Goal: Task Accomplishment & Management: Manage account settings

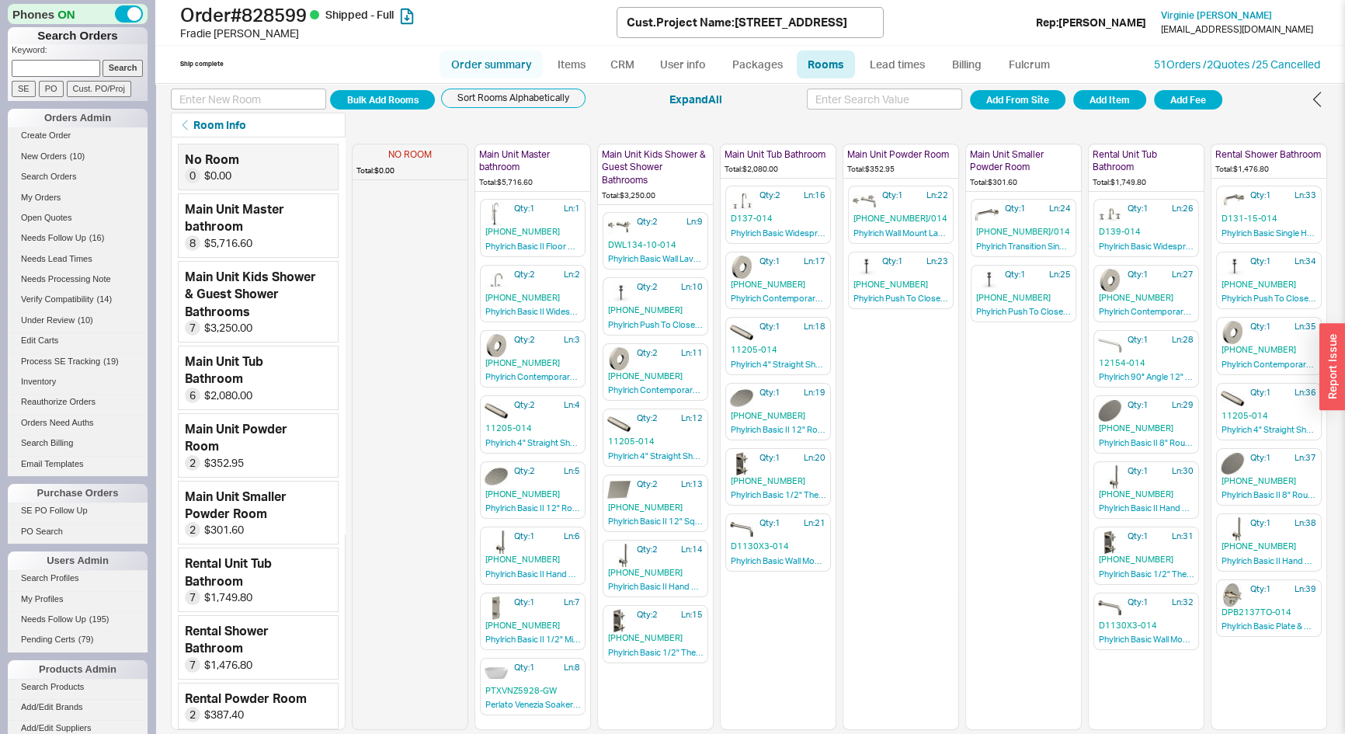
click at [473, 66] on link "Order summary" at bounding box center [491, 64] width 103 height 28
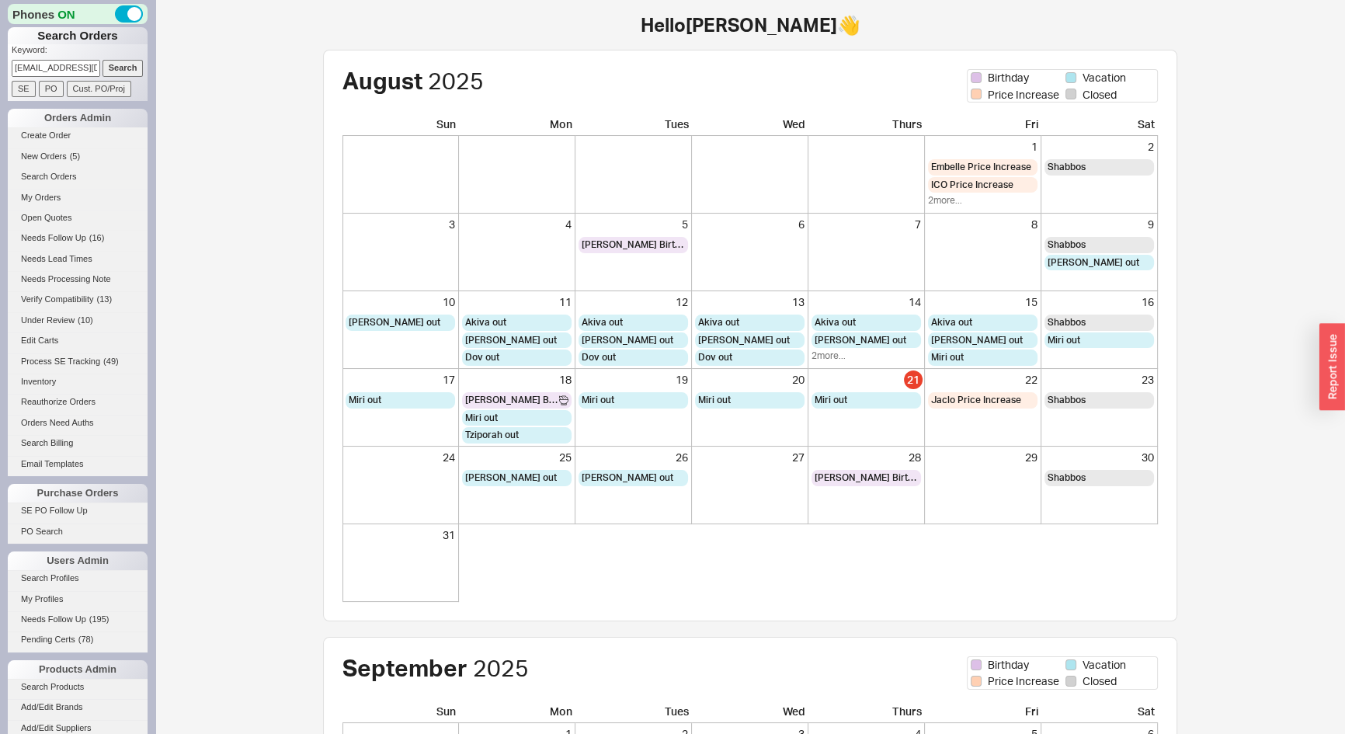
scroll to position [0, 2]
type input "[EMAIL_ADDRESS][DOMAIN_NAME]"
click at [119, 62] on input "Search" at bounding box center [123, 68] width 41 height 16
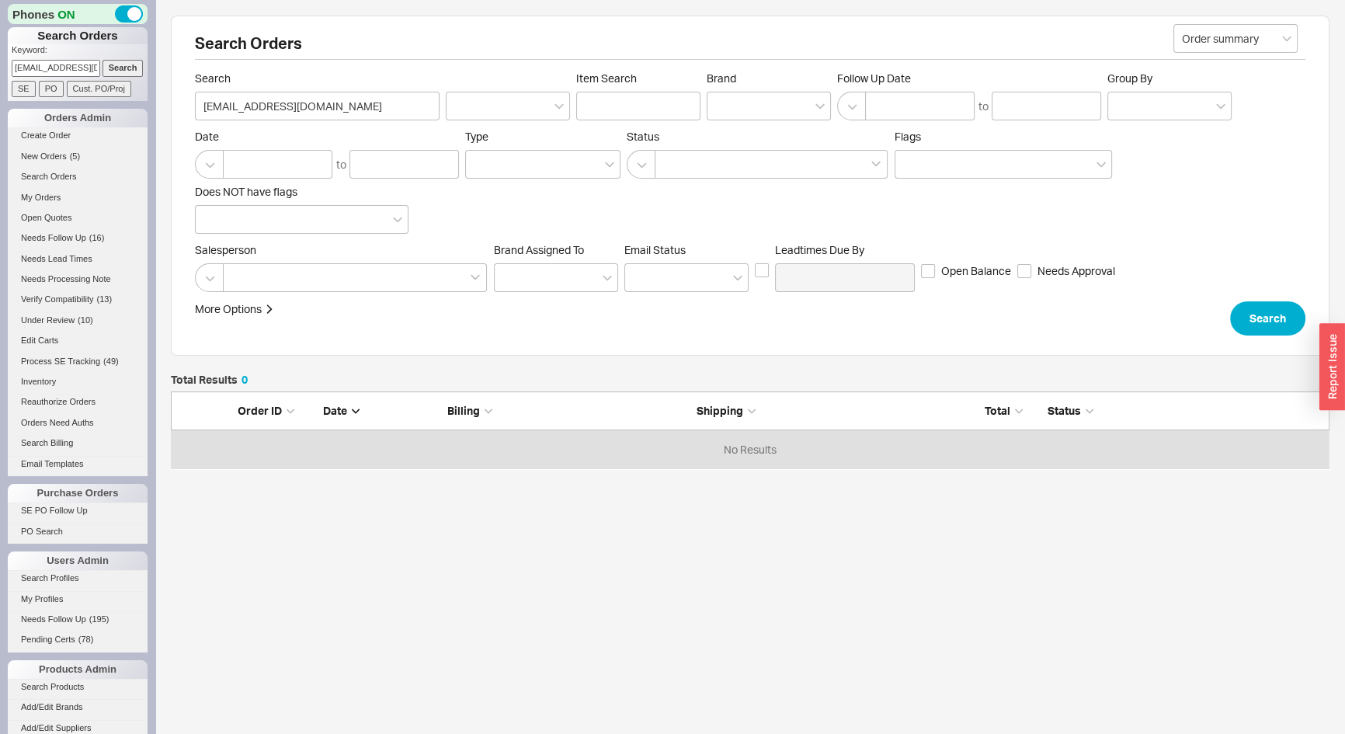
scroll to position [66, 1148]
click at [50, 129] on link "Create Order" at bounding box center [78, 135] width 140 height 16
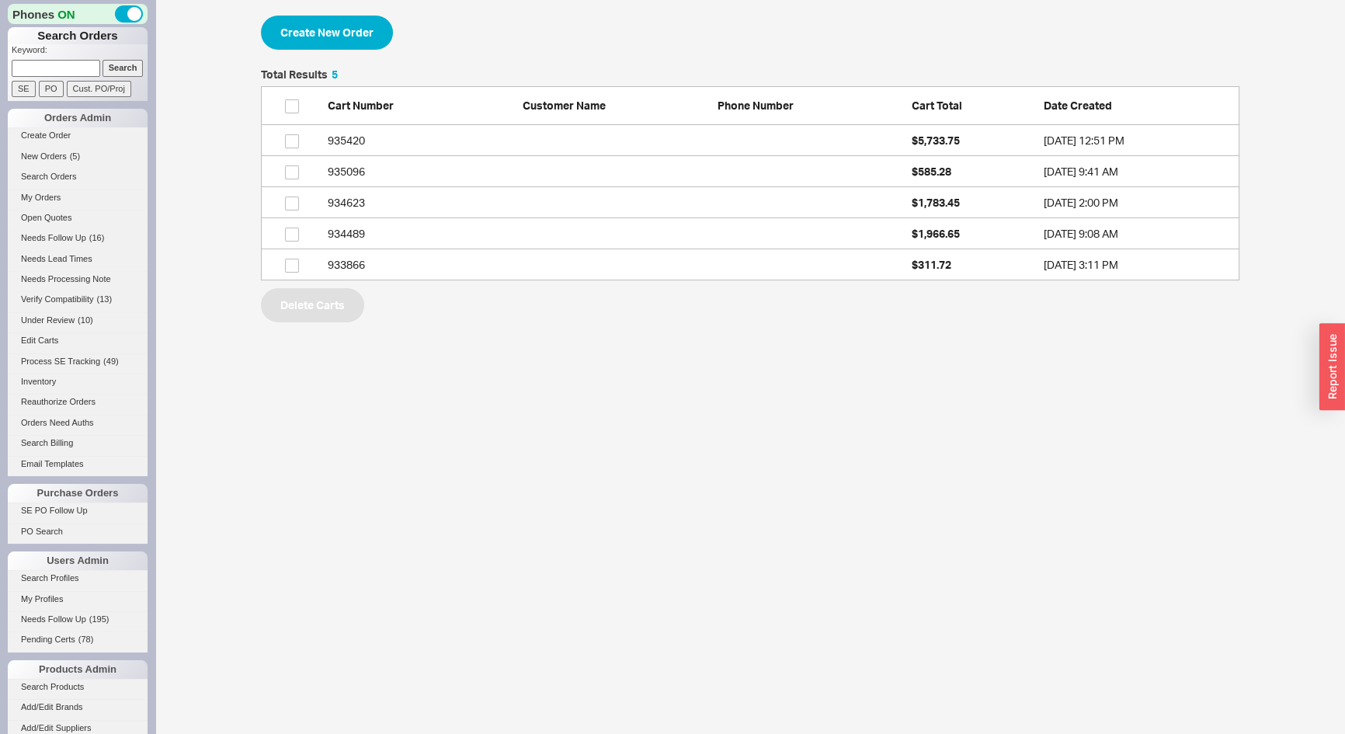
scroll to position [200, 968]
click at [330, 39] on button "Create New Order" at bounding box center [327, 33] width 132 height 34
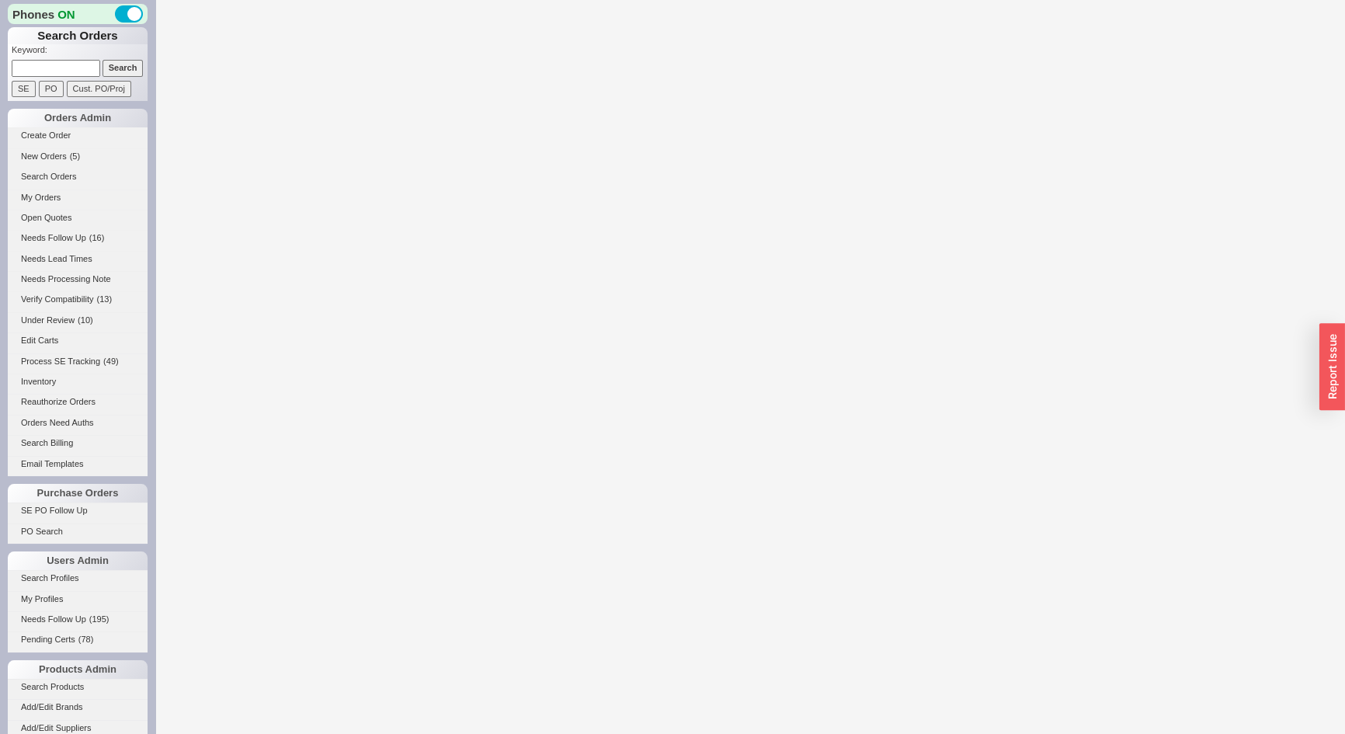
select select "3"
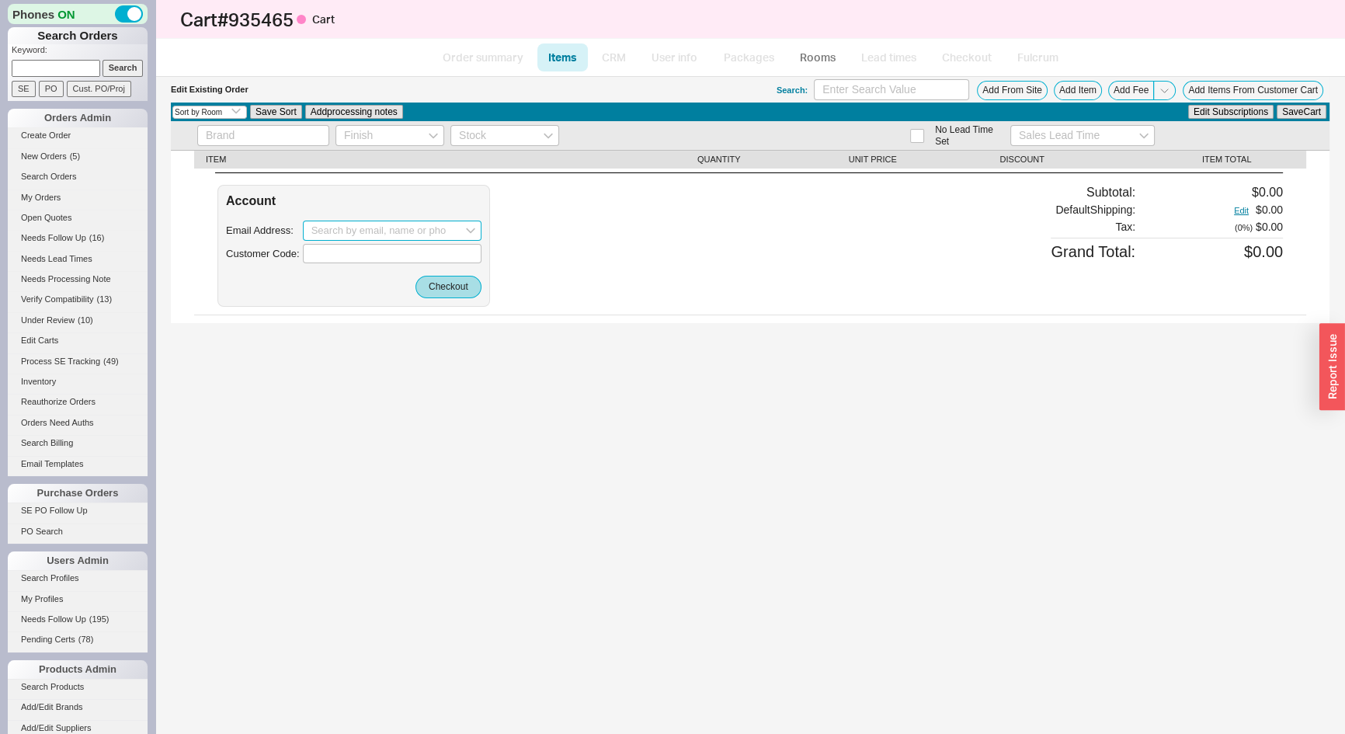
paste input "Cvcomfort@me.com"
click at [336, 257] on div "Cvcomfort@me.com" at bounding box center [392, 263] width 162 height 24
type input "Cvcomfort@me.com"
click at [444, 295] on button "Checkout" at bounding box center [449, 287] width 66 height 22
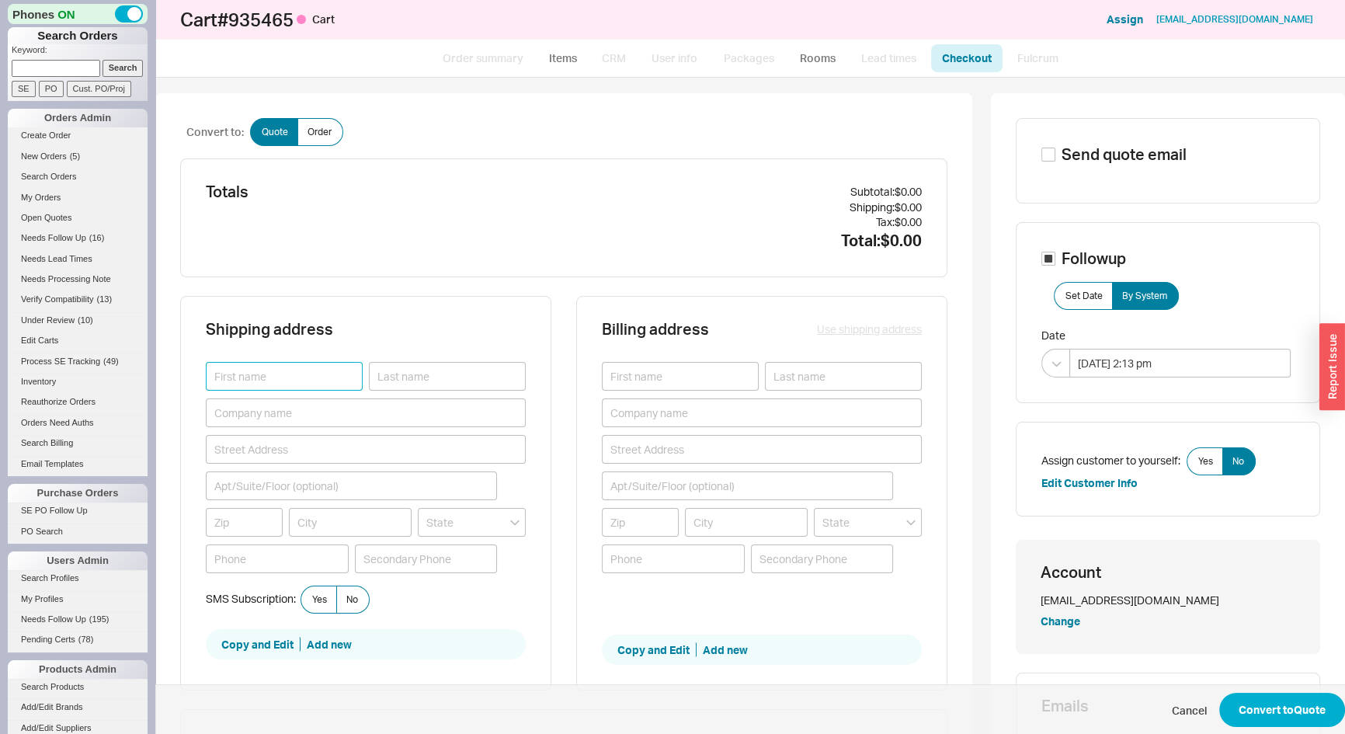
paste input "Clifford Comfort"
click at [273, 380] on input "Clifford Comfort" at bounding box center [284, 376] width 157 height 29
click at [273, 379] on input "Clifford Comfort" at bounding box center [284, 376] width 157 height 29
type input "Clifford"
paste input "Comfort"
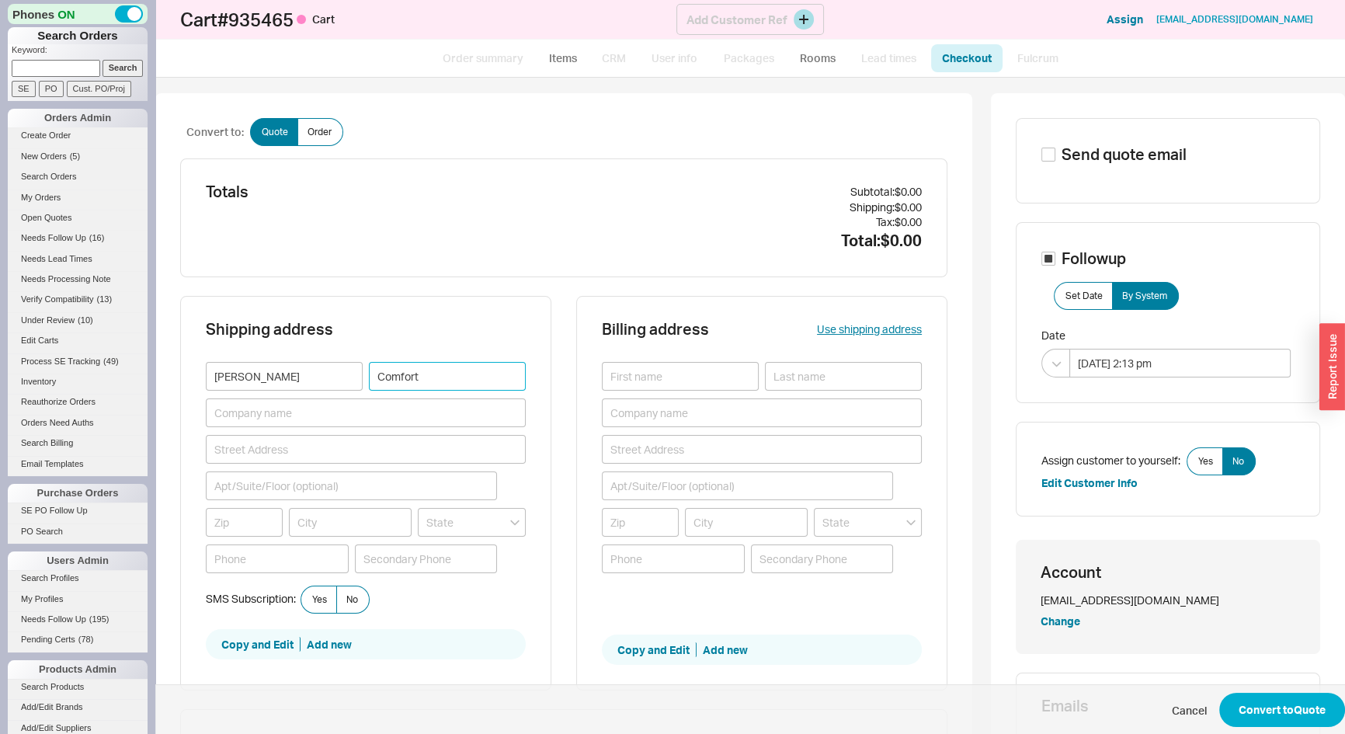
type input "Comfort"
paste input "(415) 509-3769"
type input "(415) 509-3769"
paste input "33133"
type input "33133"
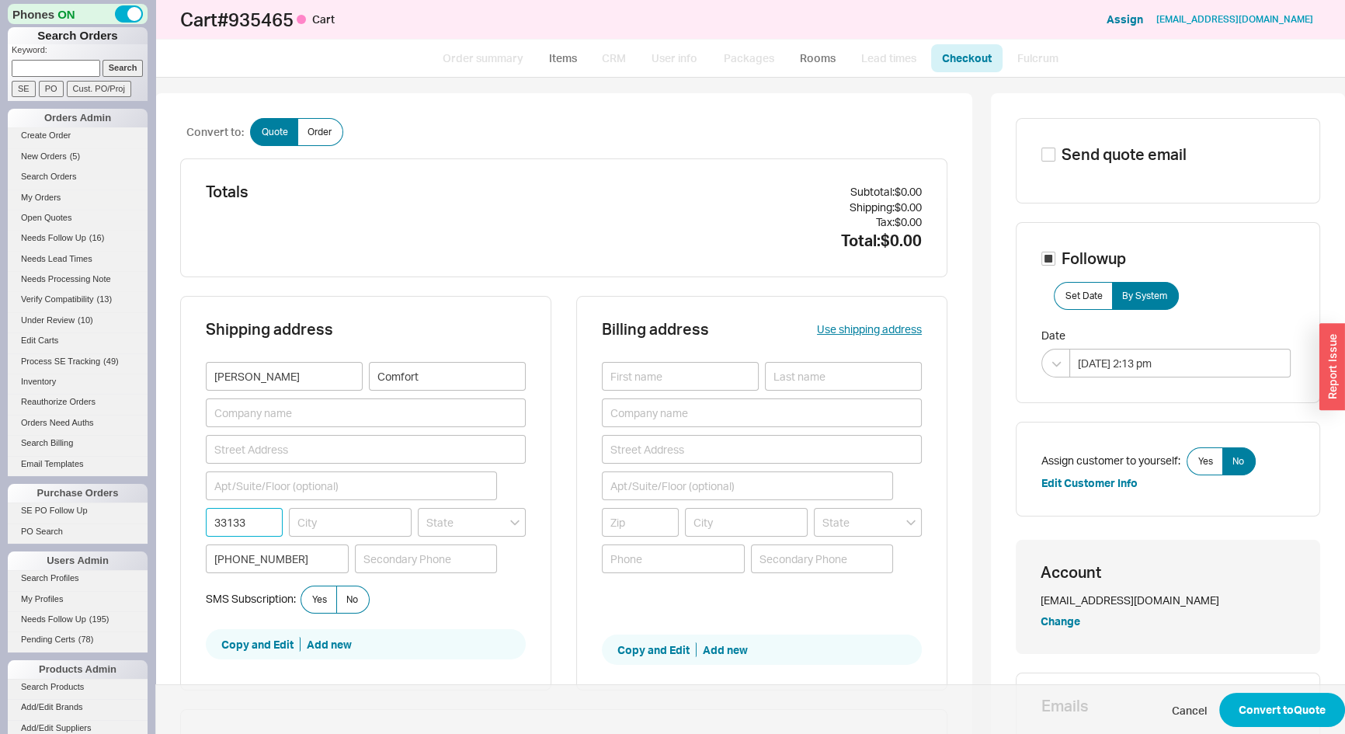
type input "MIAMI"
type input "Florida"
type input "33133"
click at [862, 324] on button "Use shipping address" at bounding box center [869, 330] width 105 height 16
type input "Clifford"
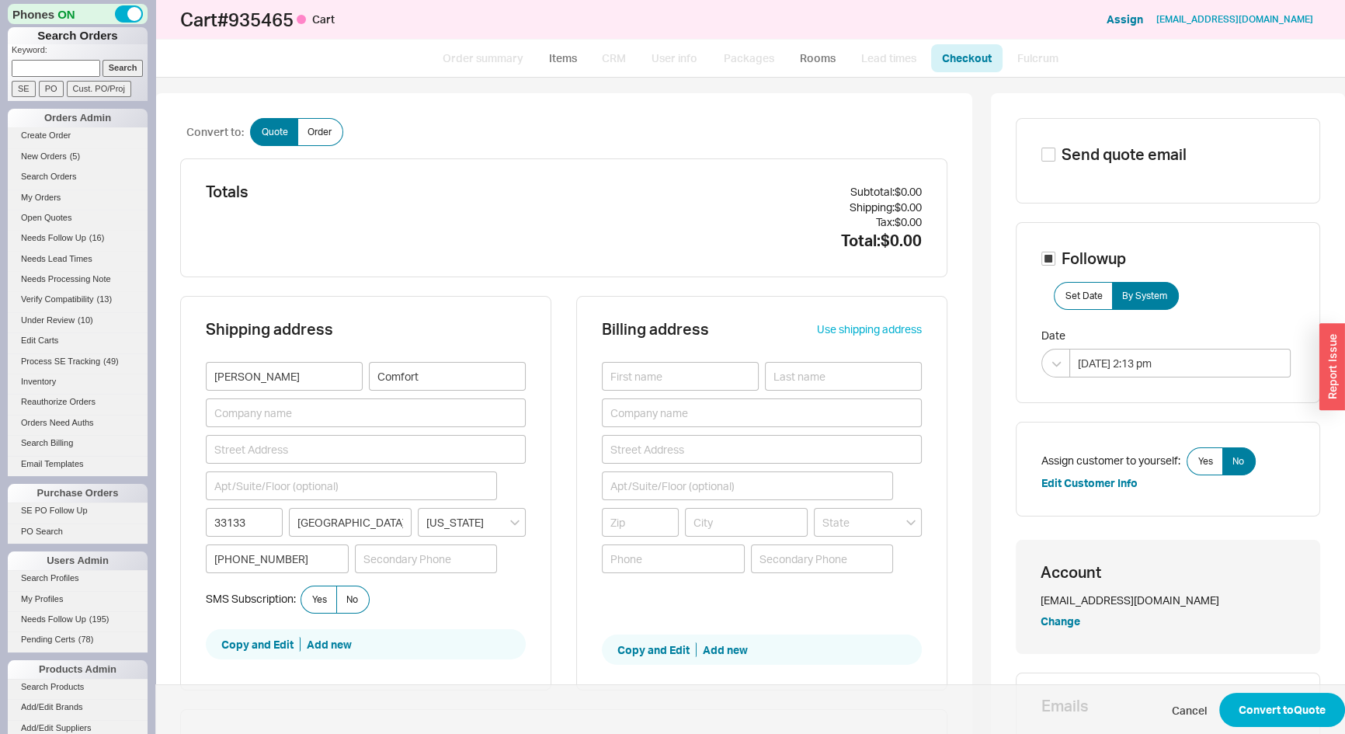
type input "Comfort"
type input "33133"
type input "MIAMI"
type input "(415) 509-3769"
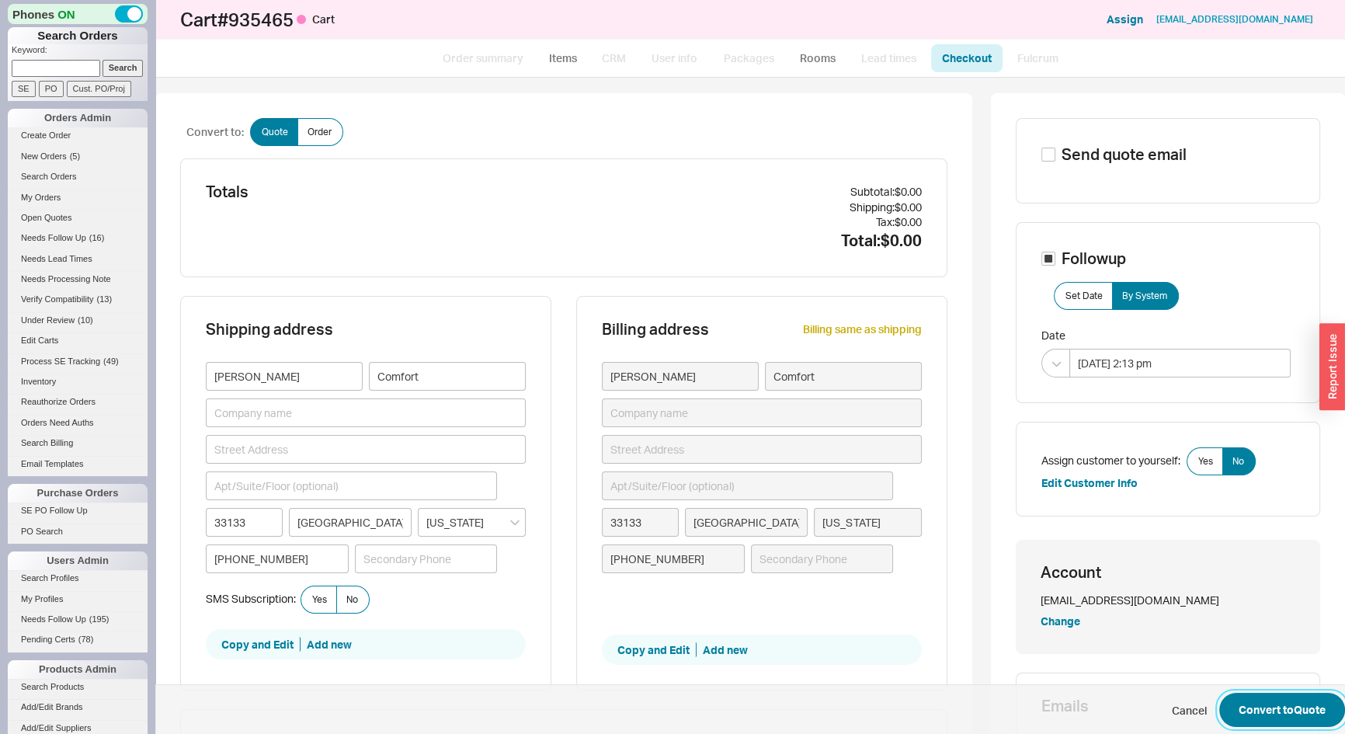
click at [1280, 716] on button "Convert to Quote" at bounding box center [1283, 710] width 126 height 34
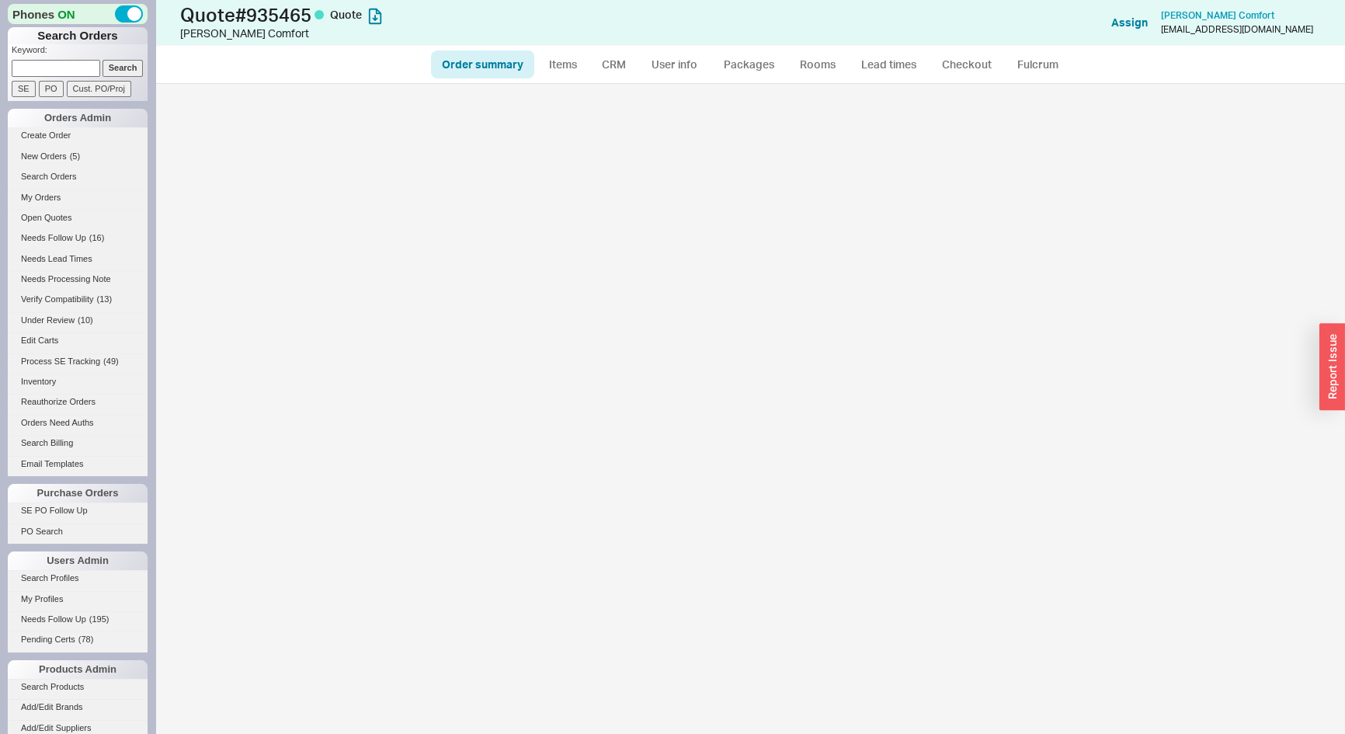
select select "*"
select select "3"
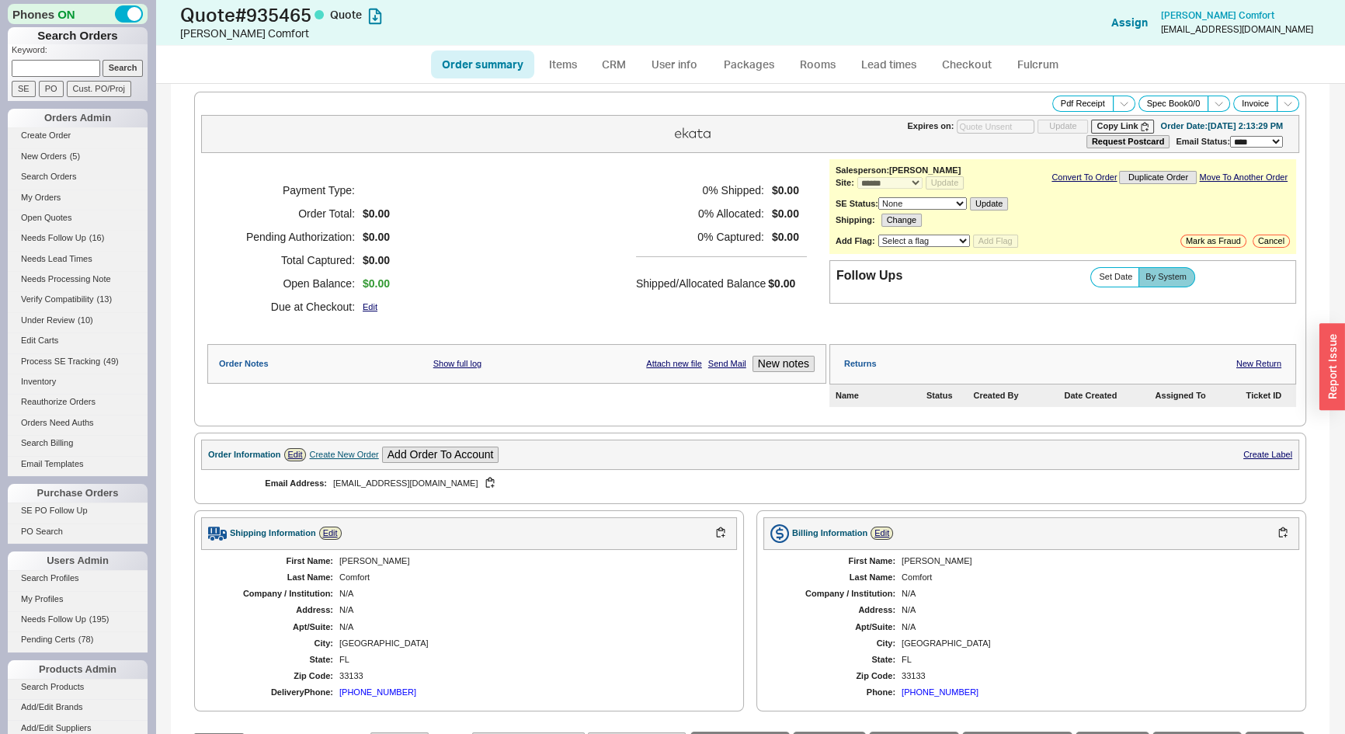
scroll to position [197, 0]
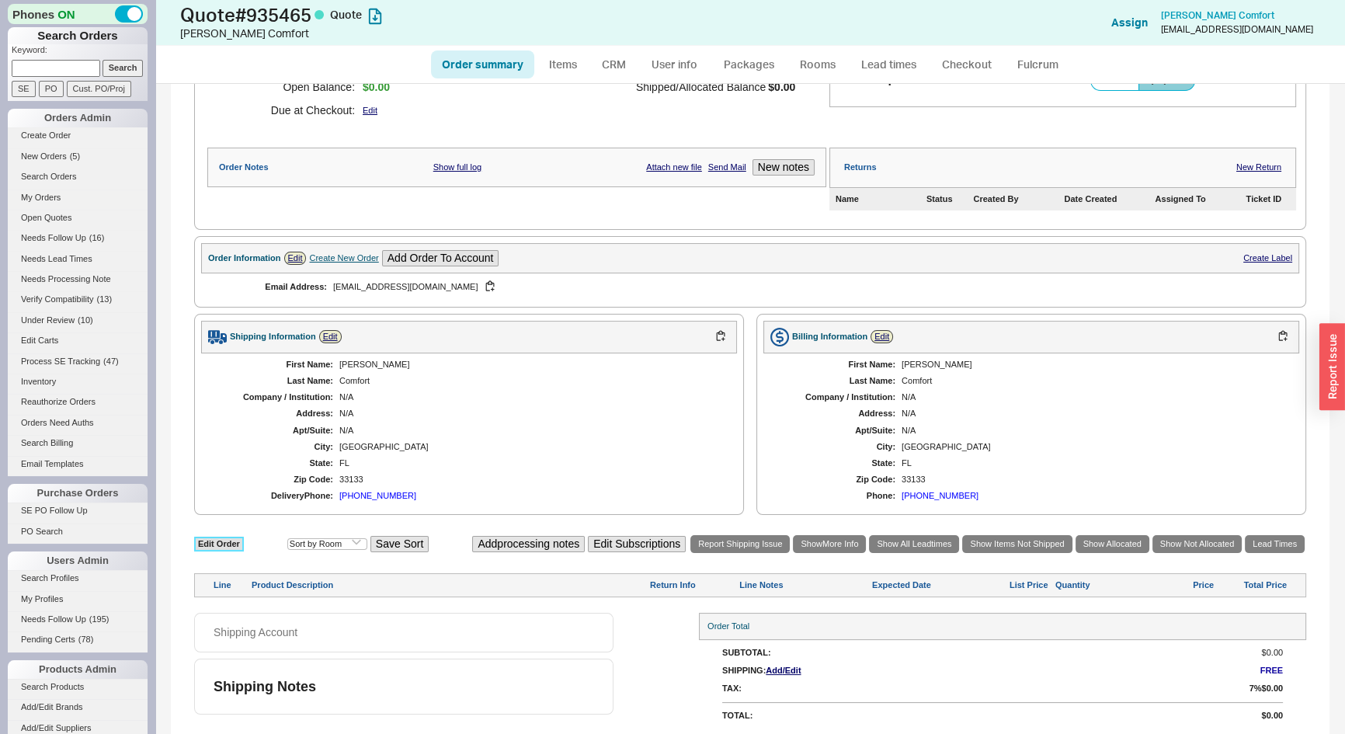
click at [226, 541] on link "Edit Order" at bounding box center [219, 544] width 50 height 15
select select "3"
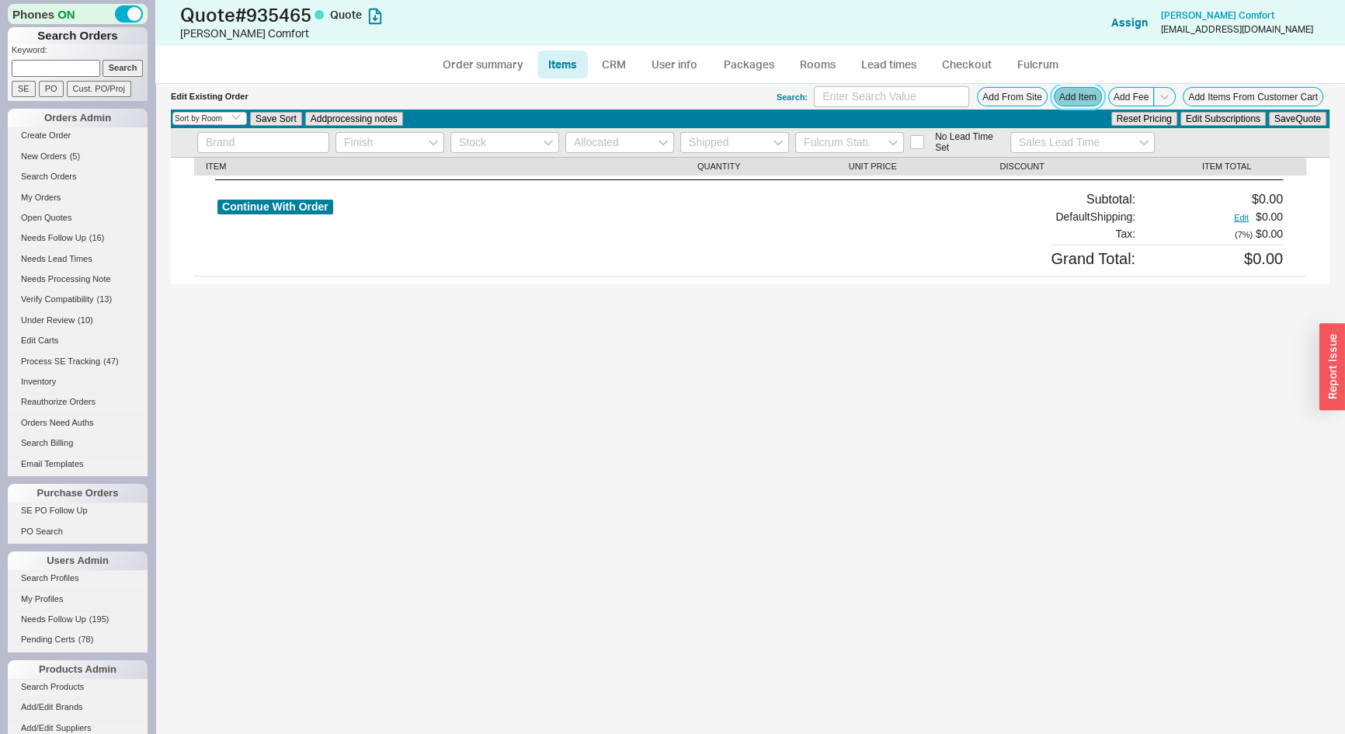
click at [1095, 105] on button "Add Item" at bounding box center [1078, 96] width 48 height 19
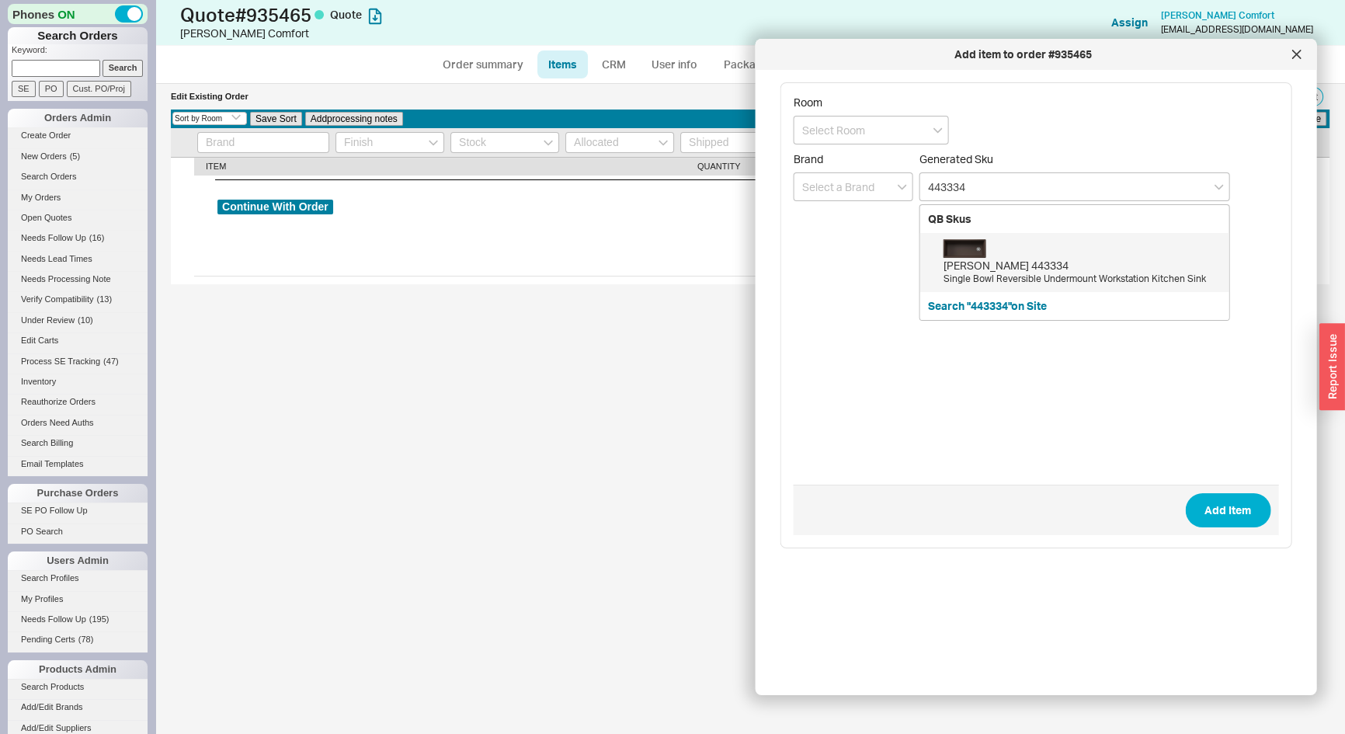
click at [980, 263] on div "Blanco 443334" at bounding box center [1083, 266] width 278 height 16
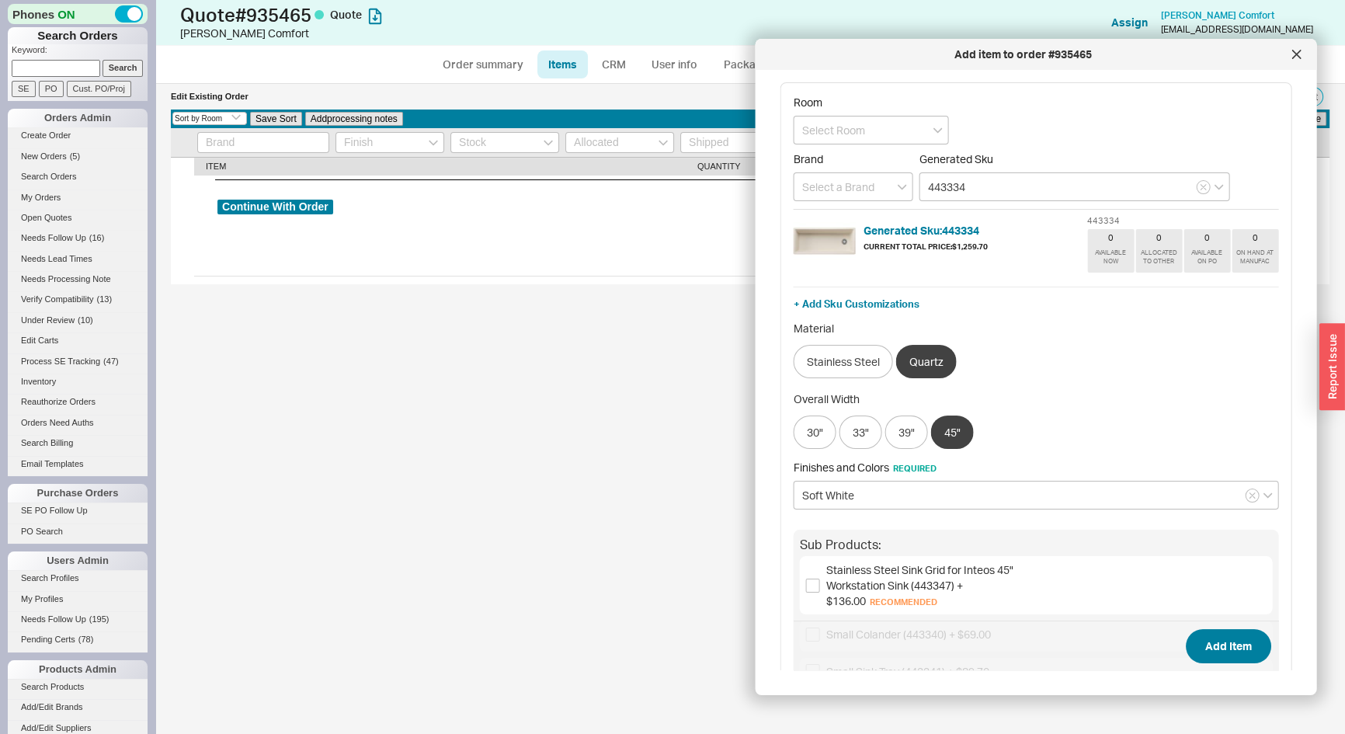
type input "443334"
click at [1227, 651] on button "Add Item" at bounding box center [1227, 646] width 85 height 34
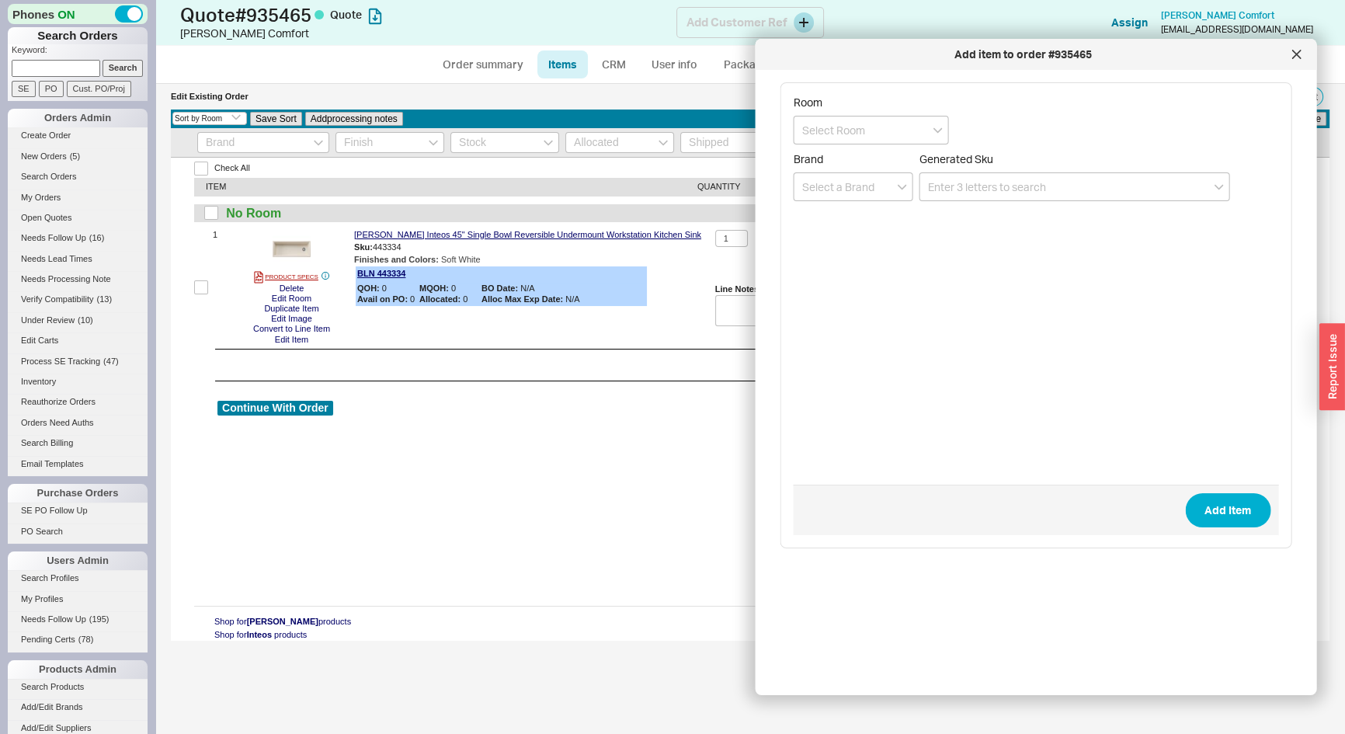
click at [1292, 44] on div at bounding box center [1296, 54] width 25 height 25
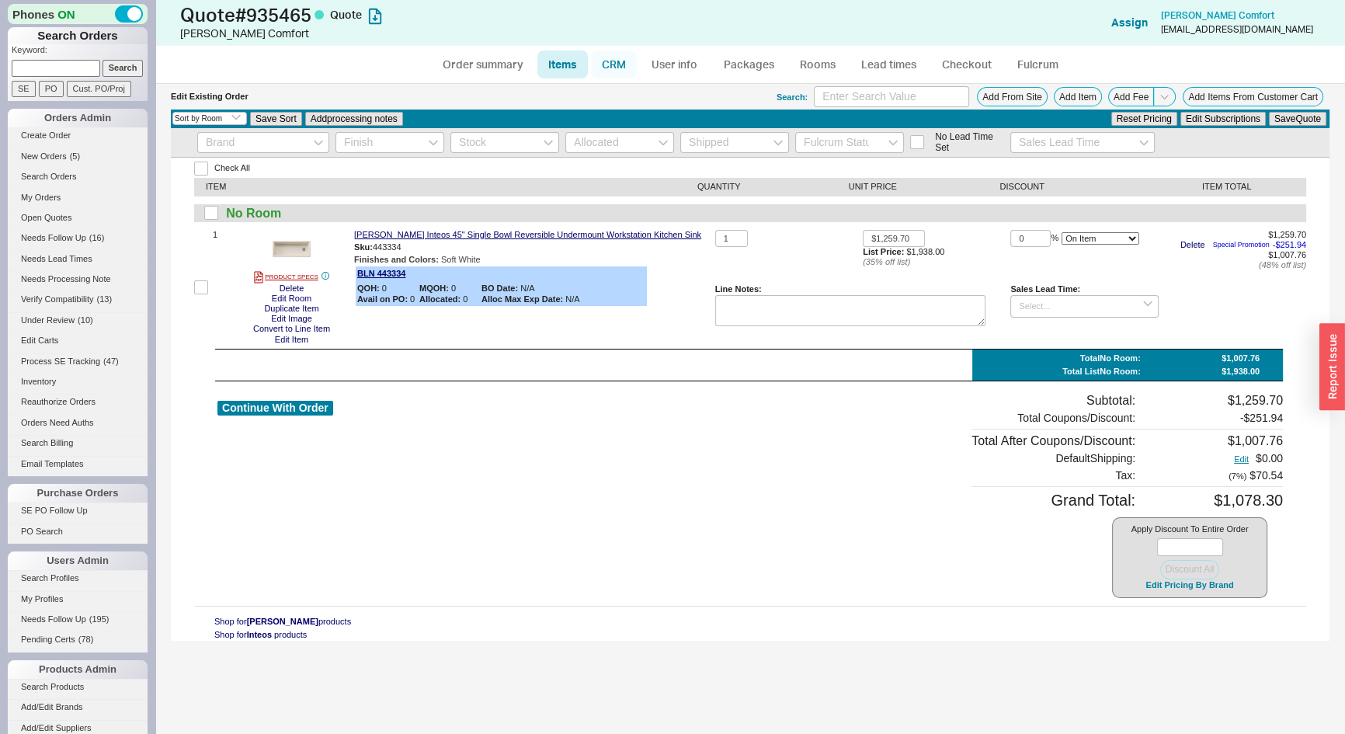
click at [612, 68] on link "CRM" at bounding box center [614, 64] width 46 height 28
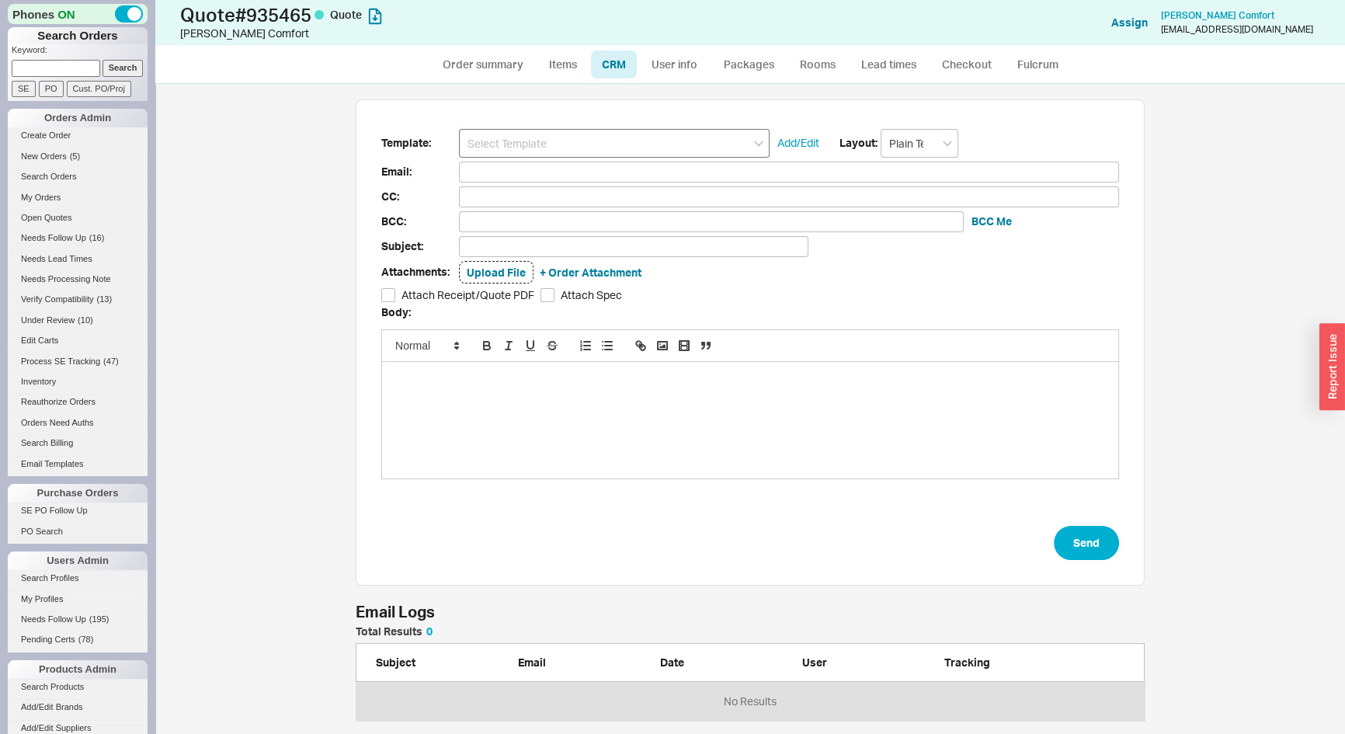
scroll to position [639, 1168]
drag, startPoint x: 635, startPoint y: 139, endPoint x: 634, endPoint y: 148, distance: 9.5
click at [635, 139] on input at bounding box center [614, 143] width 311 height 29
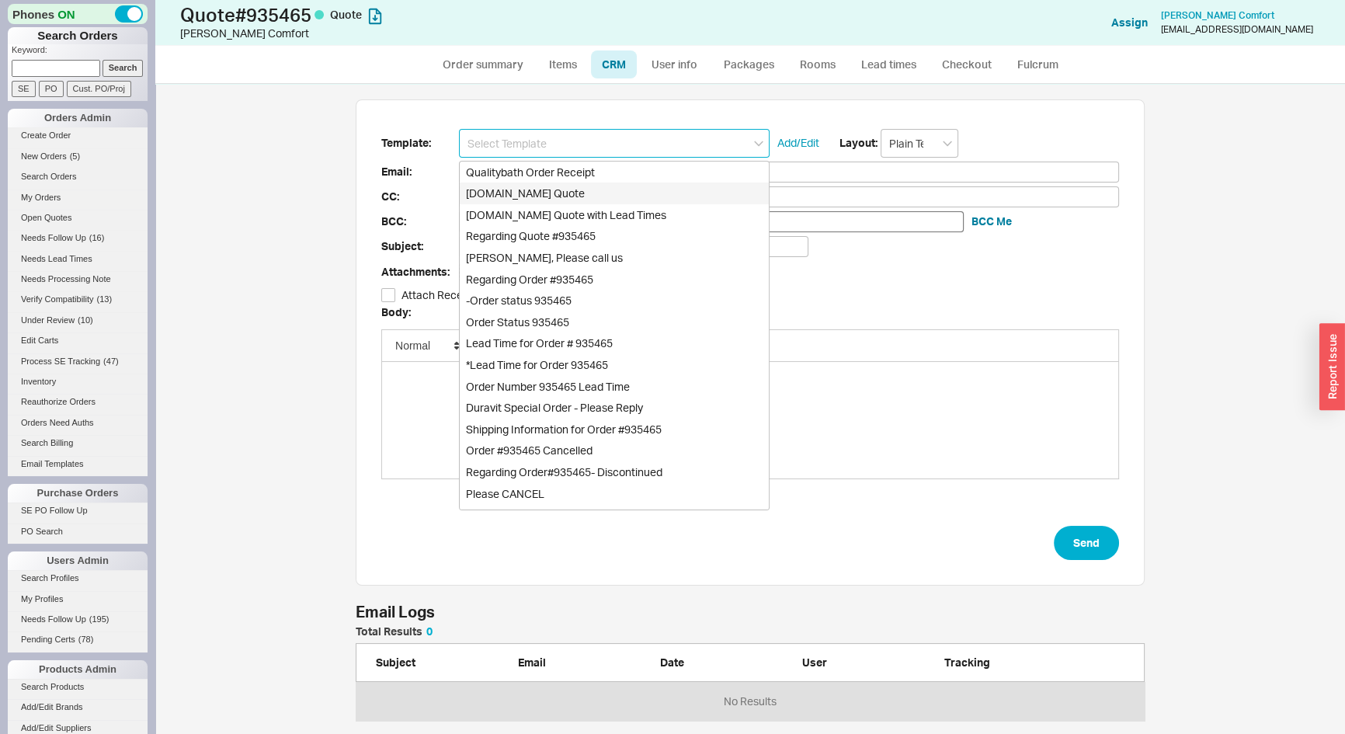
drag, startPoint x: 592, startPoint y: 196, endPoint x: 625, endPoint y: 218, distance: 39.2
click at [591, 195] on div "Qualitybath.com Quote" at bounding box center [614, 194] width 309 height 22
type input "Qualitybath.com Quote"
type input "Receipt"
type input "Cvcomfort@me.com"
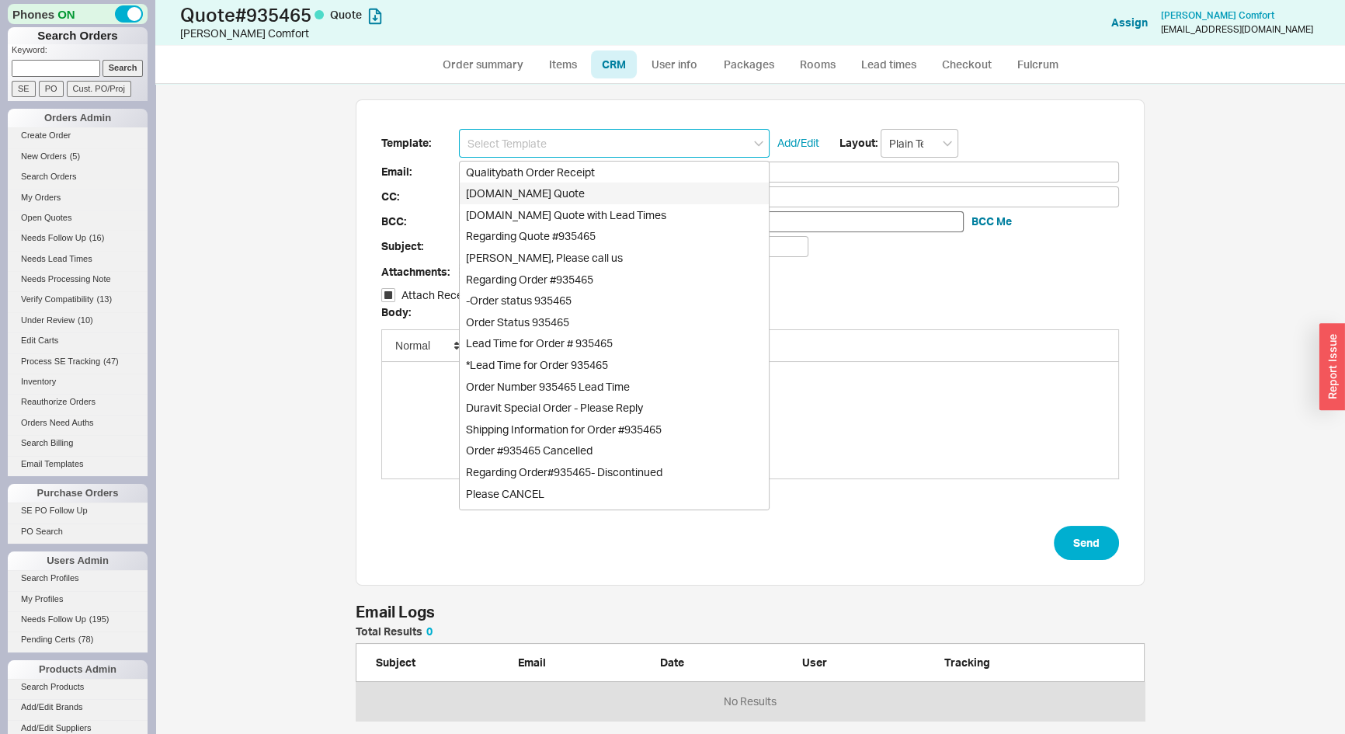
type input "Cvcomfort@me.com"
type input "Quality Bath Quote #935465"
checkbox input "true"
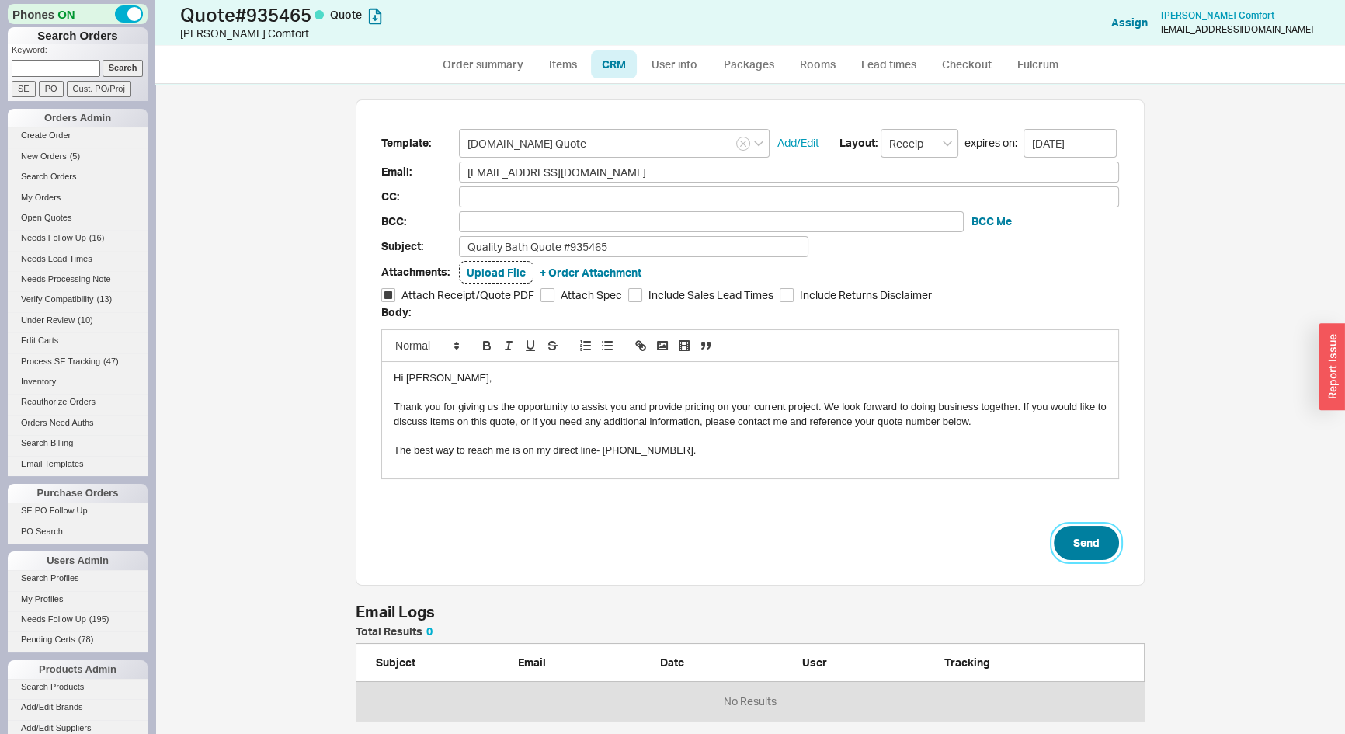
click at [1098, 557] on button "Send" at bounding box center [1086, 543] width 65 height 34
select select "*"
select select "3"
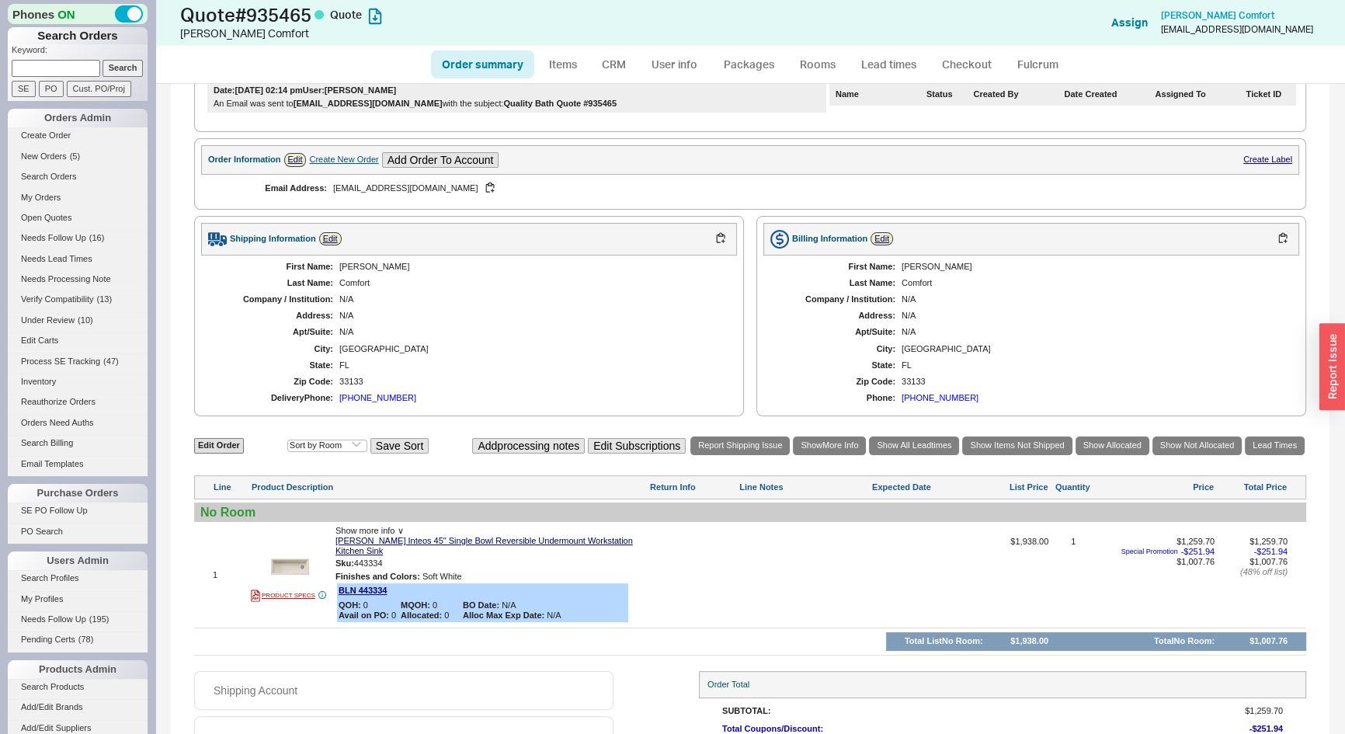
scroll to position [408, 0]
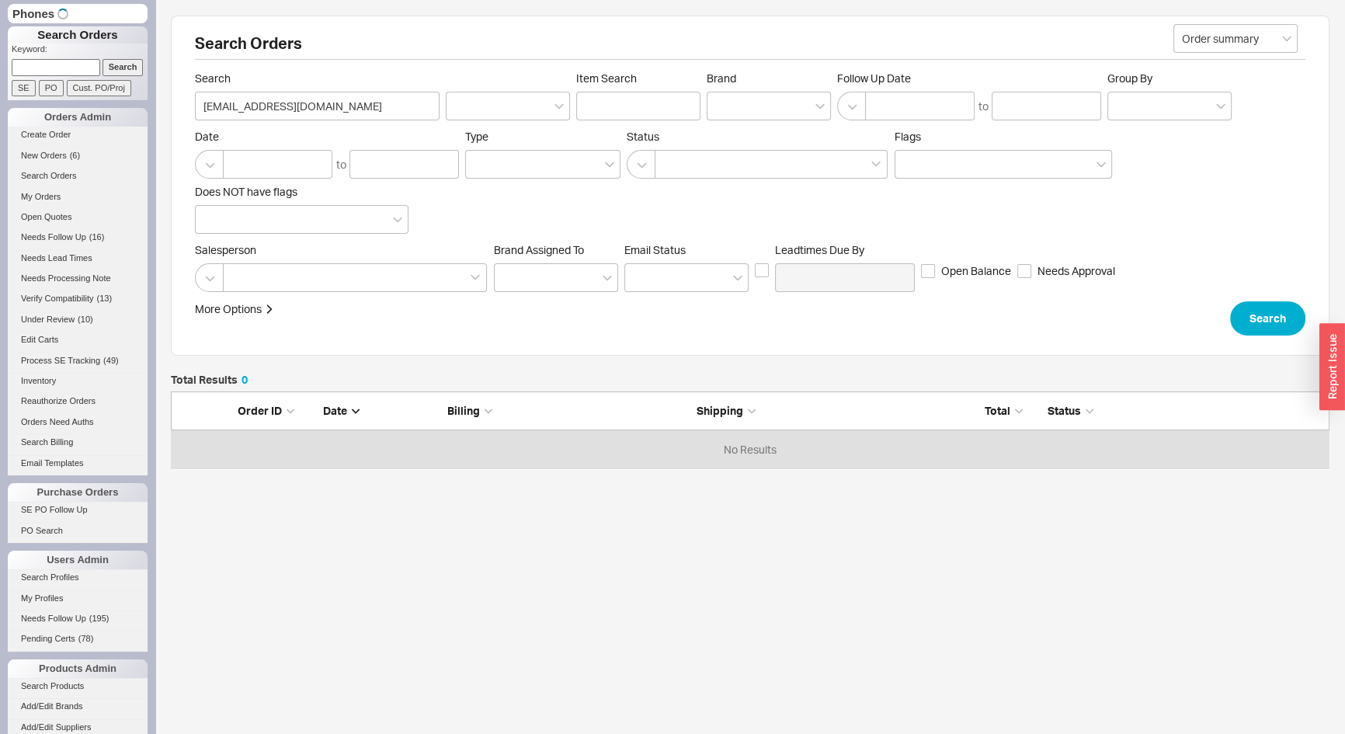
scroll to position [66, 1148]
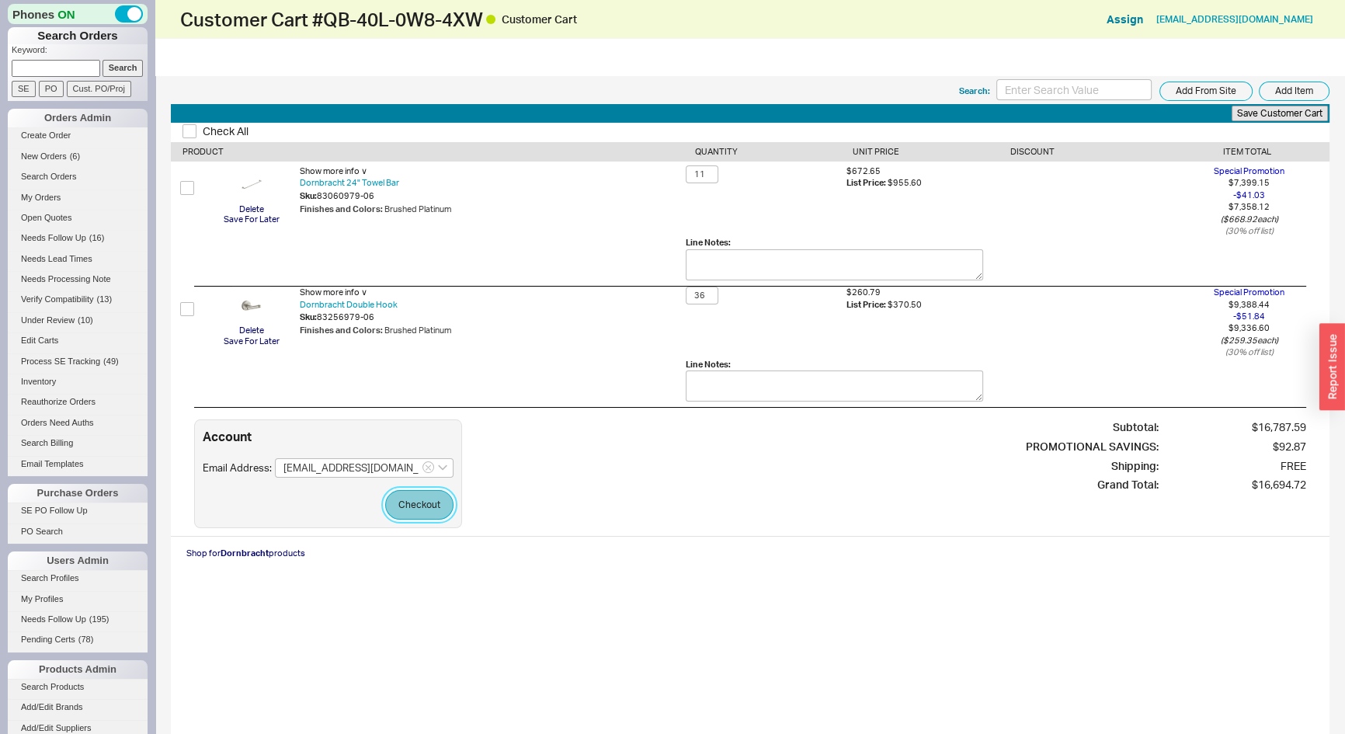
click at [419, 513] on button "Checkout" at bounding box center [419, 505] width 68 height 30
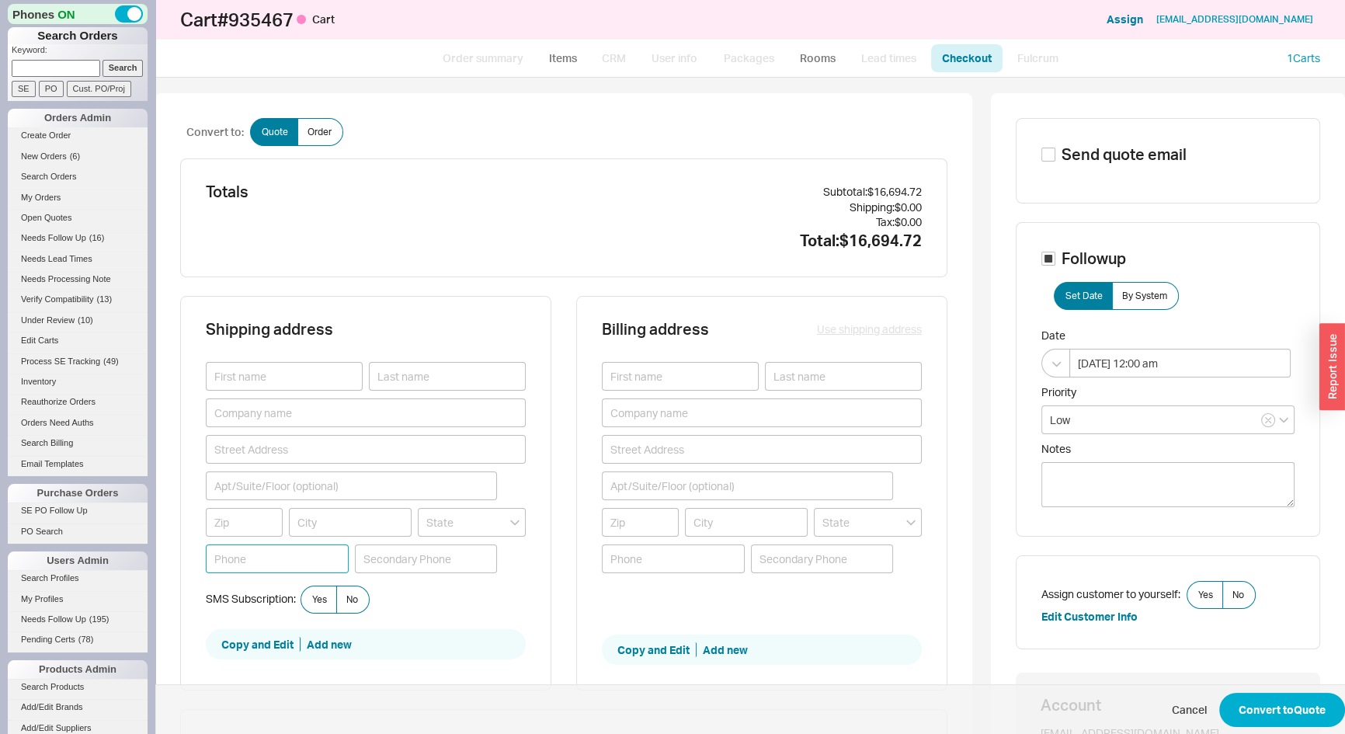
paste input "(905) 393-5255"
type input "(905) 393-5255"
click at [843, 322] on button "Use shipping address" at bounding box center [869, 330] width 105 height 16
type input "(905) 393-5255"
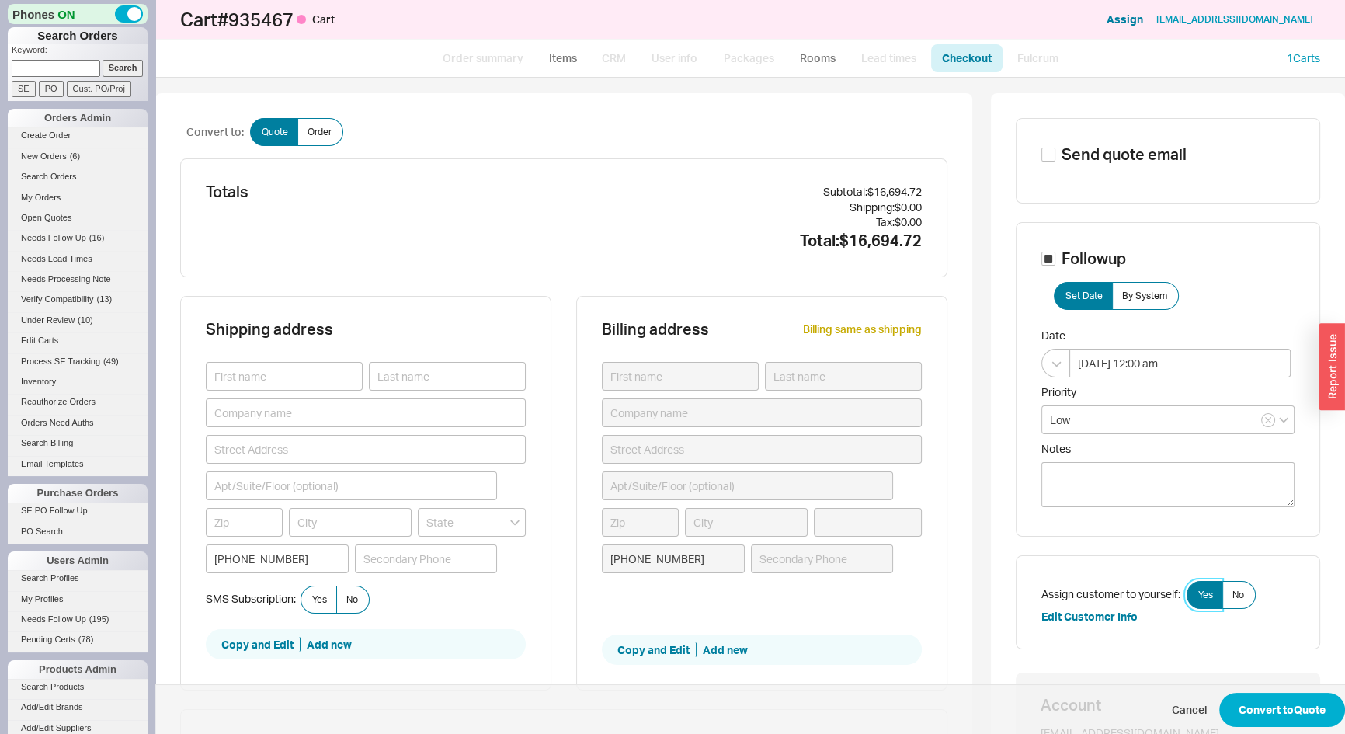
click at [1199, 591] on span "Yes" at bounding box center [1206, 595] width 15 height 12
click at [0, 0] on input "Yes" at bounding box center [0, 0] width 0 height 0
click at [1293, 700] on button "Convert to Quote" at bounding box center [1283, 710] width 126 height 34
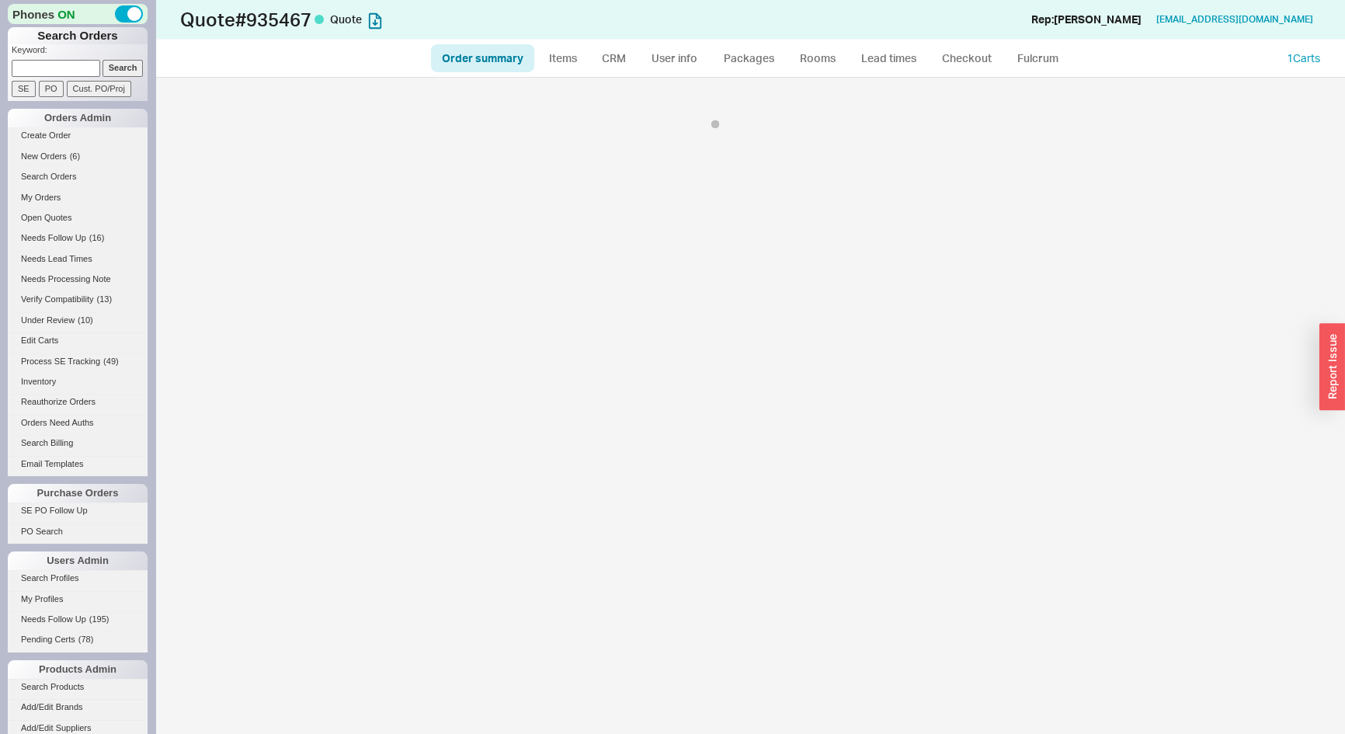
select select "*"
select select "LOW"
select select "3"
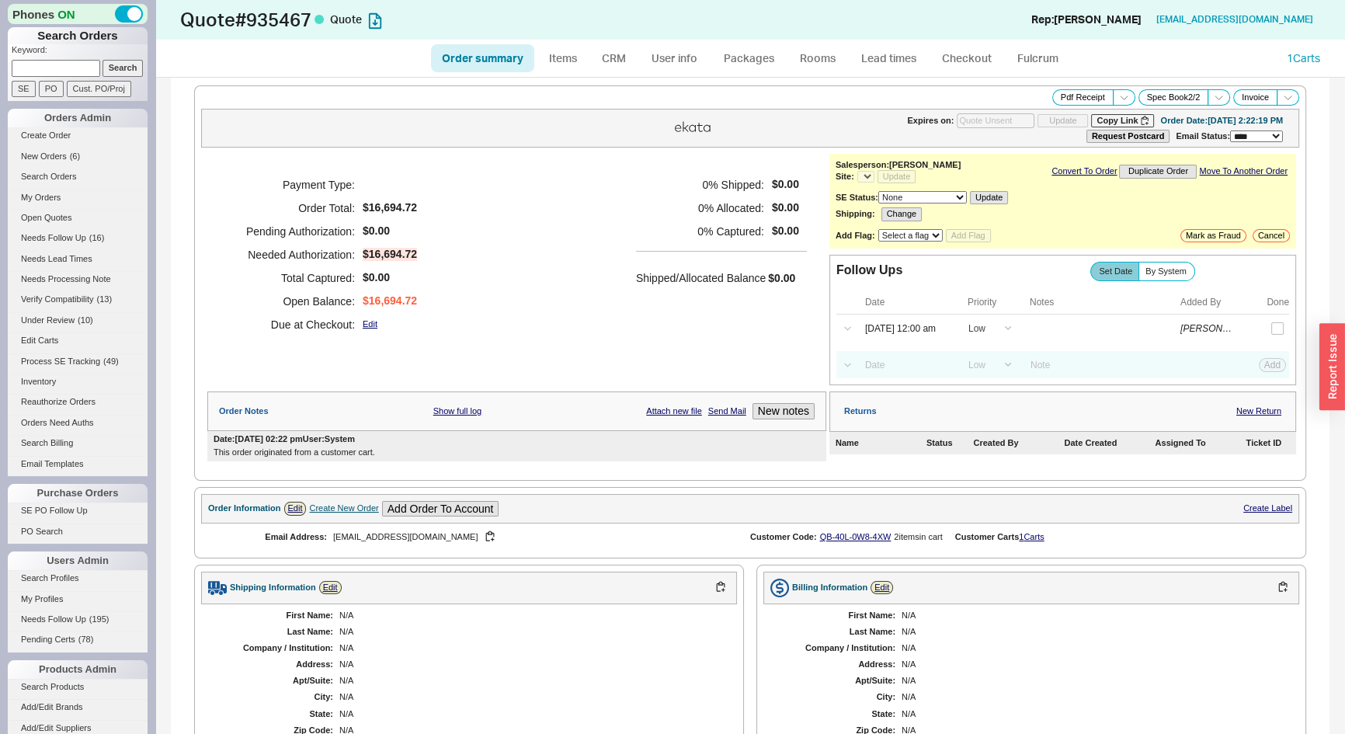
select select "*"
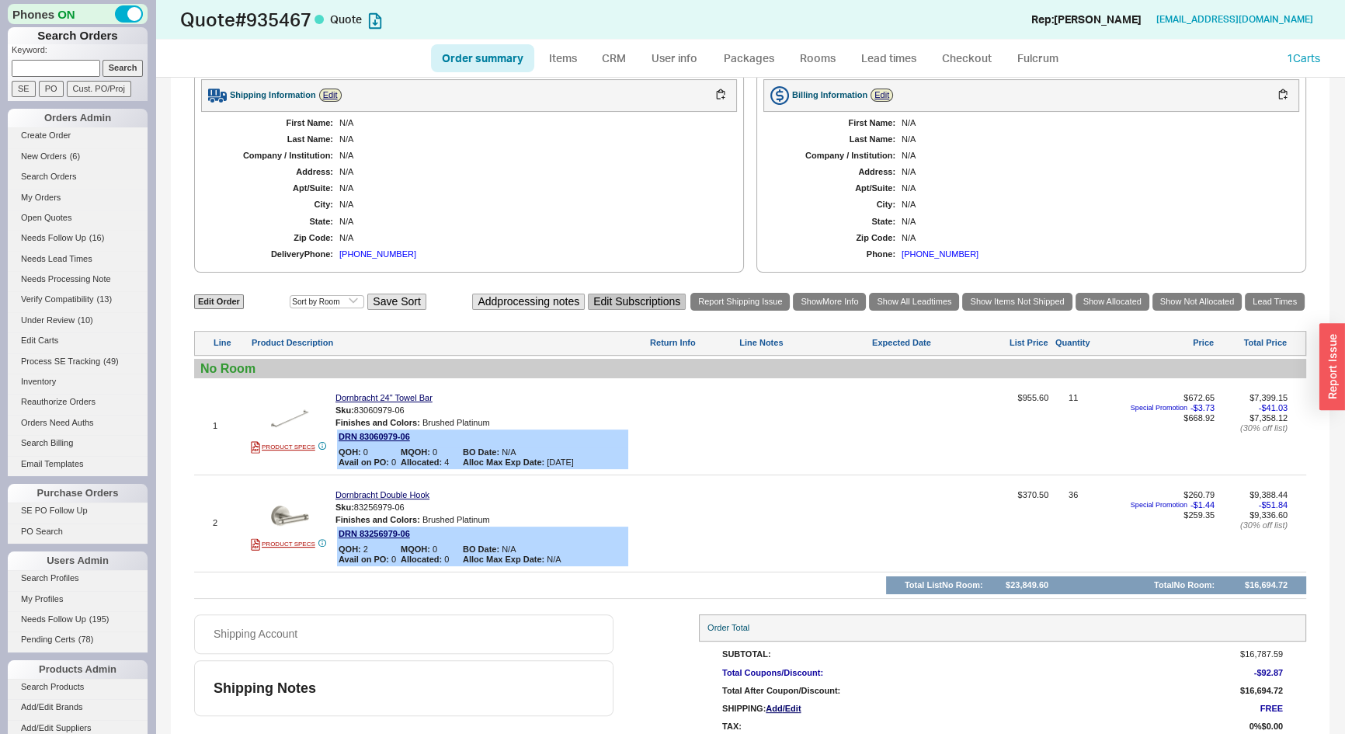
scroll to position [494, 0]
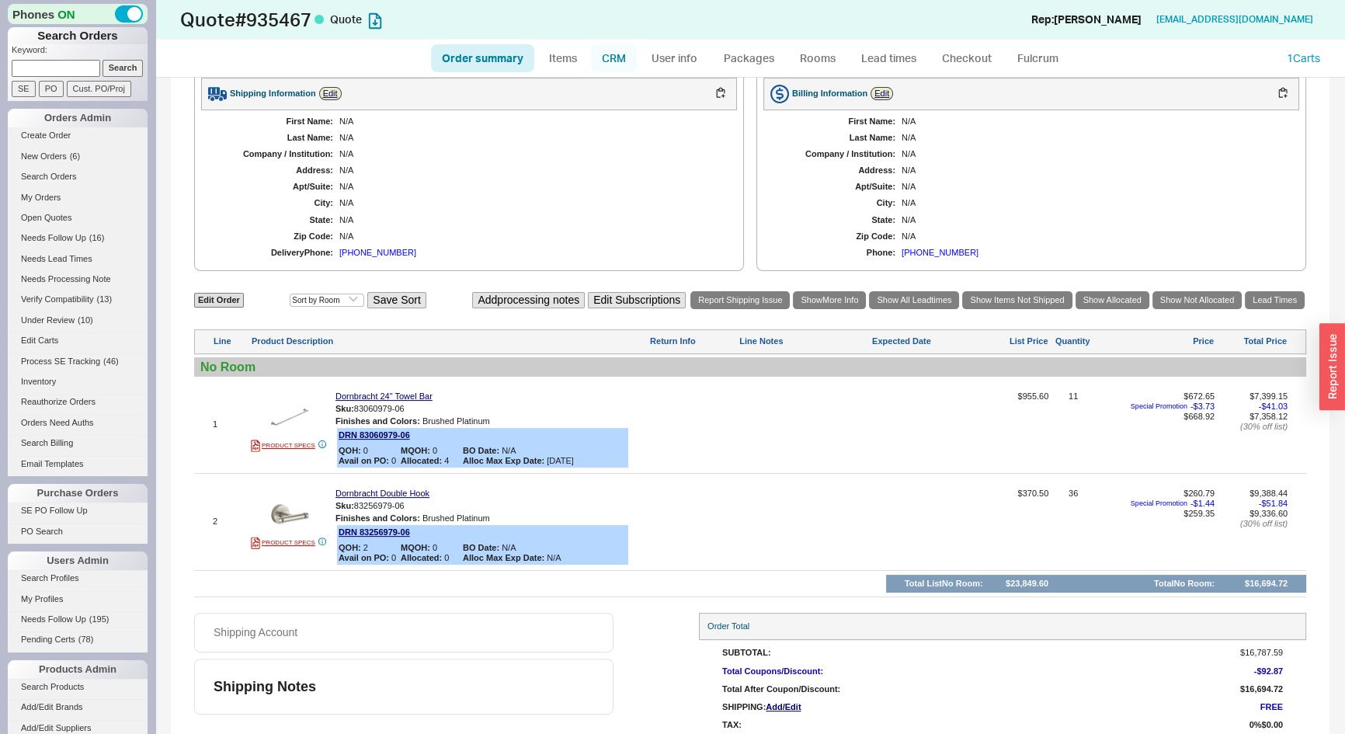
click at [612, 50] on link "CRM" at bounding box center [614, 58] width 46 height 28
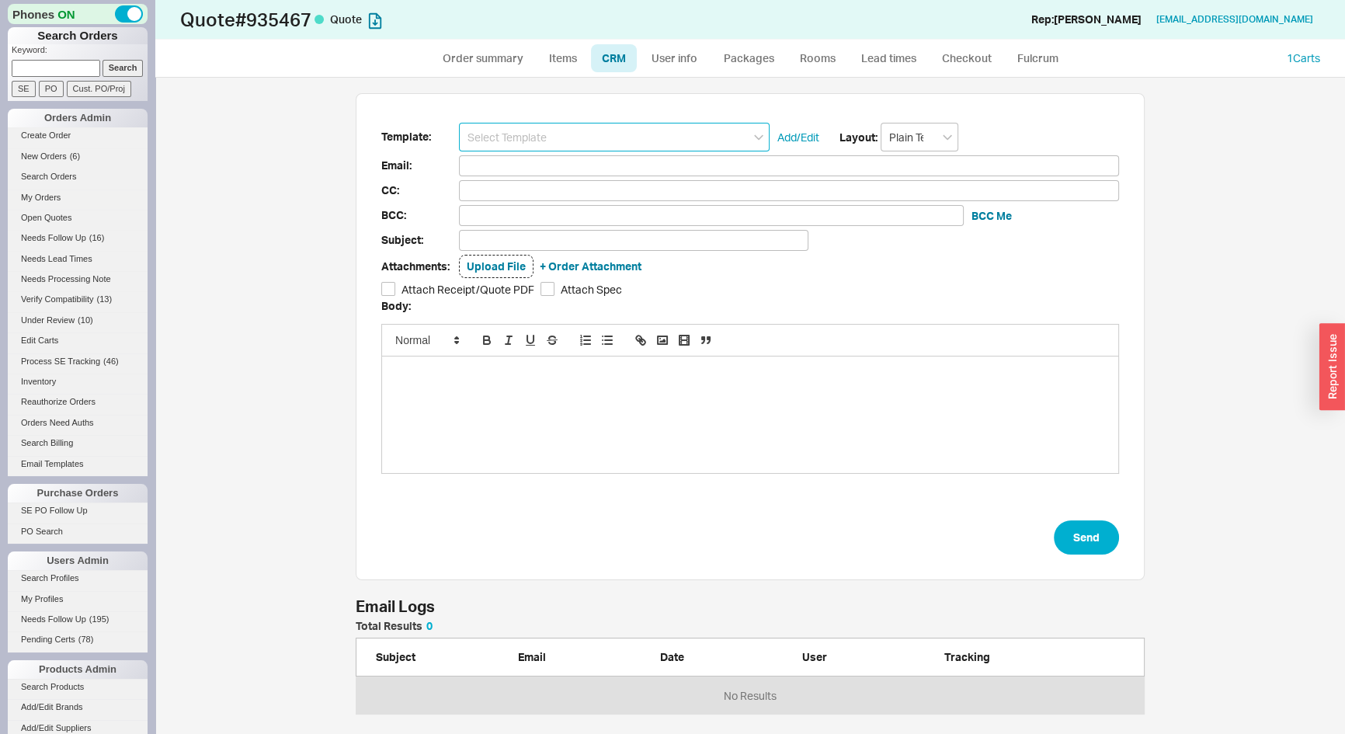
scroll to position [84, 778]
drag, startPoint x: 619, startPoint y: 120, endPoint x: 618, endPoint y: 129, distance: 8.7
click at [618, 127] on input at bounding box center [614, 137] width 311 height 29
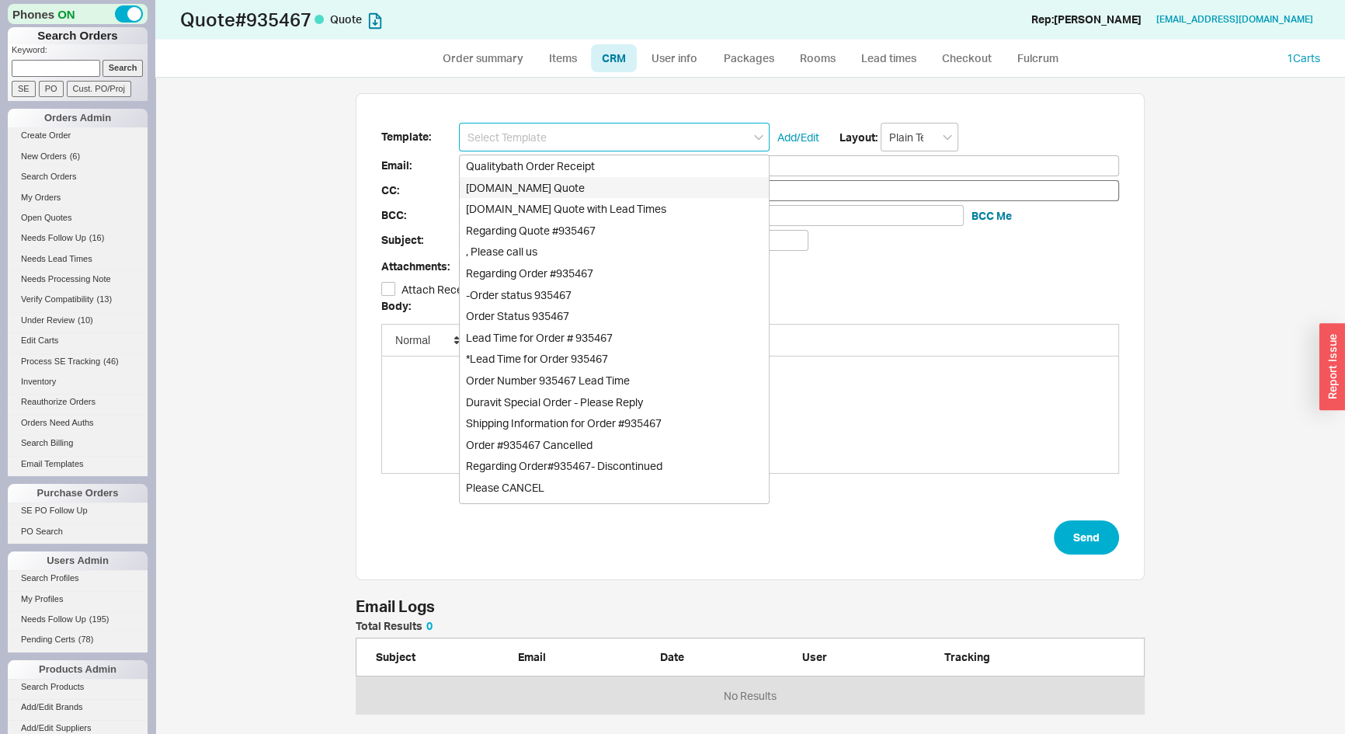
click at [588, 183] on div "Qualitybath.com Quote" at bounding box center [614, 188] width 309 height 22
type input "Receipt"
type input "blambe@mokalindustries.com"
type input "Quality Bath Quote #935467"
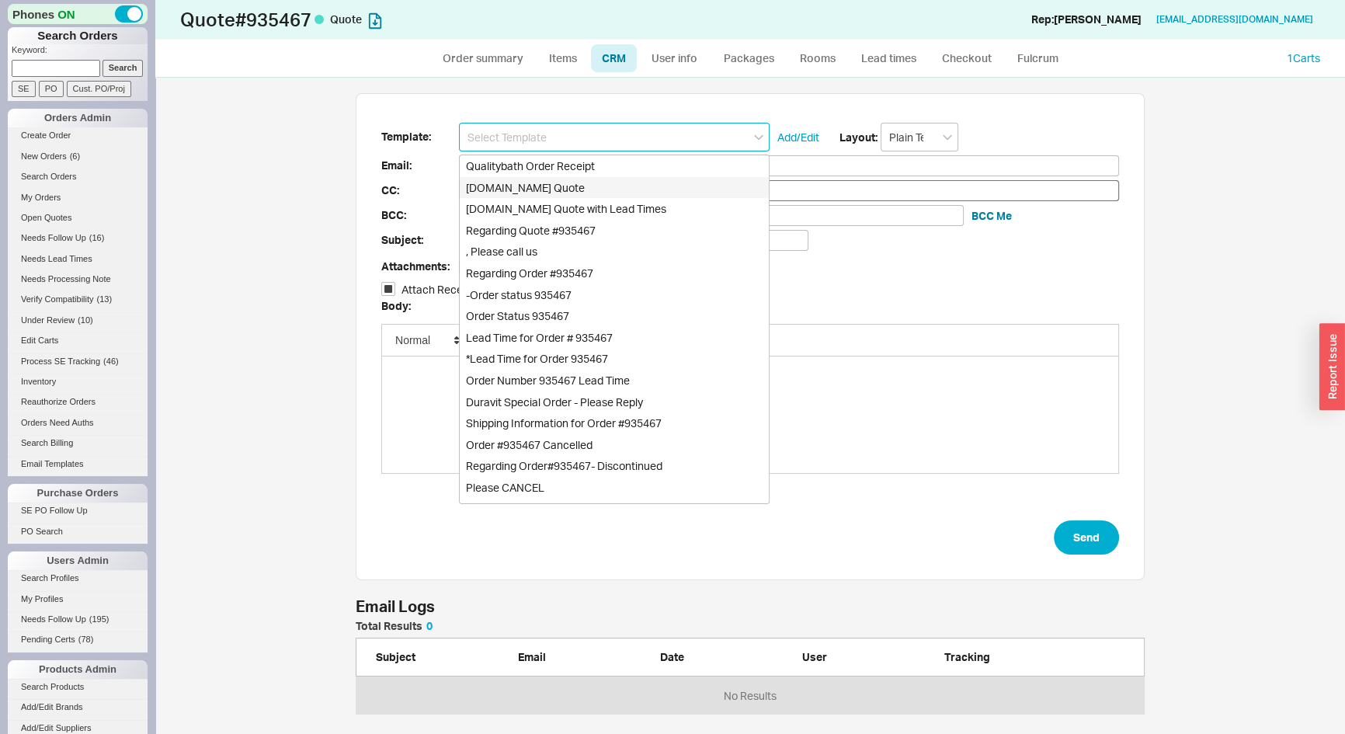
checkbox input "true"
type input "Qualitybath.com Quote"
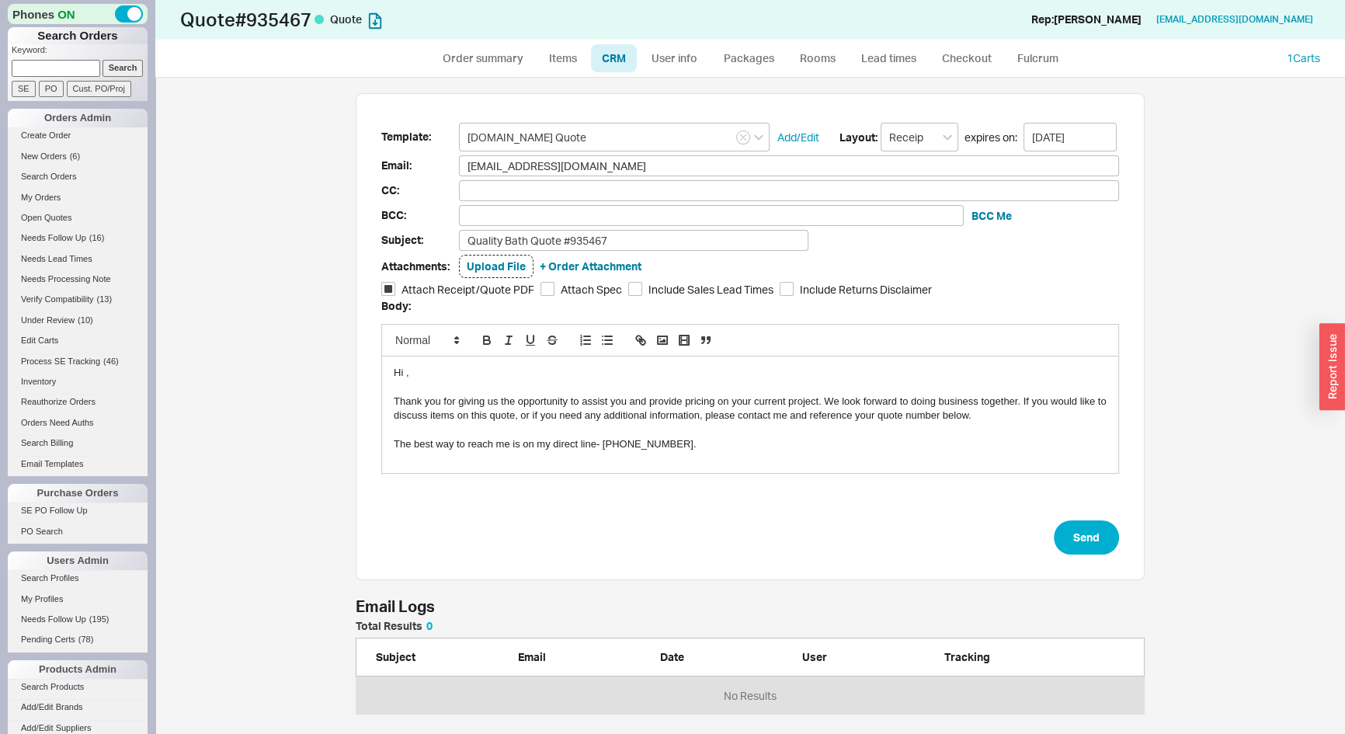
click at [404, 375] on div "Hi ," at bounding box center [750, 373] width 713 height 14
click at [1081, 529] on button "Send" at bounding box center [1086, 537] width 65 height 34
select select "*"
select select "LOW"
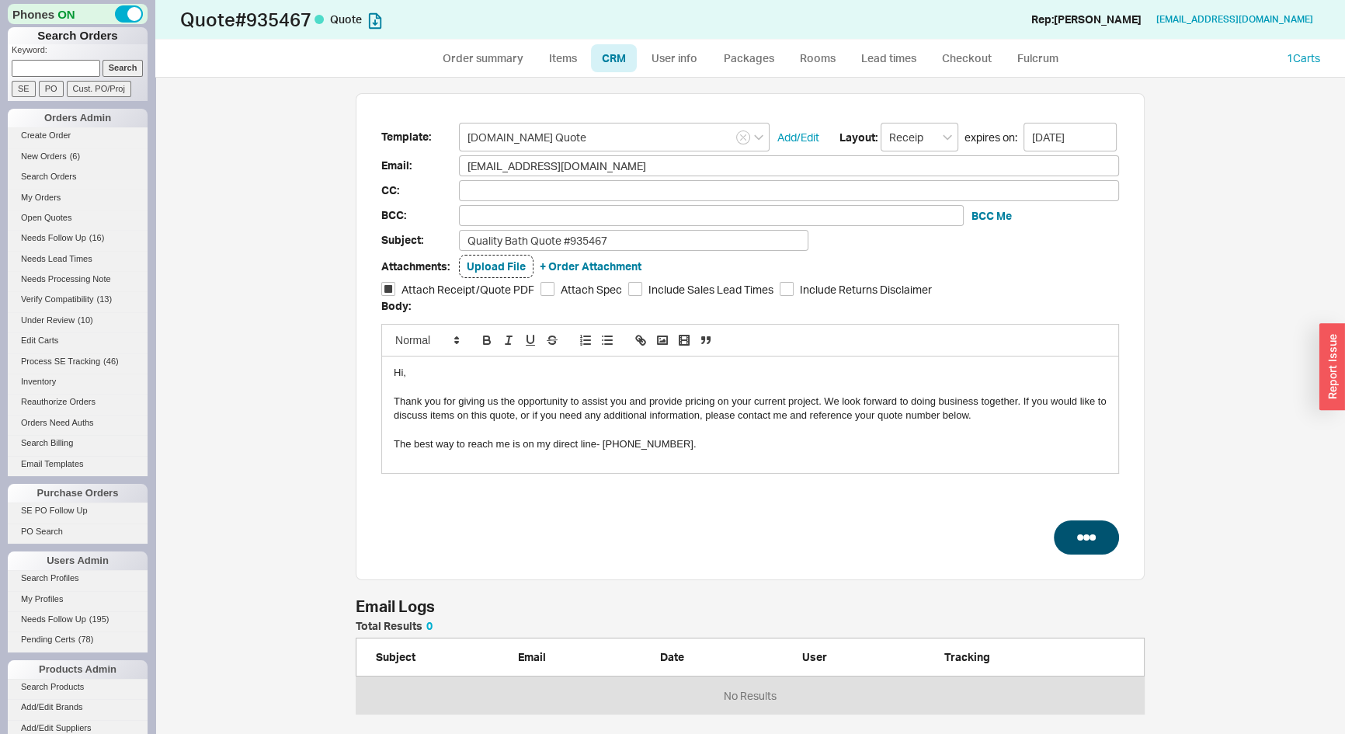
select select "LOW"
select select "3"
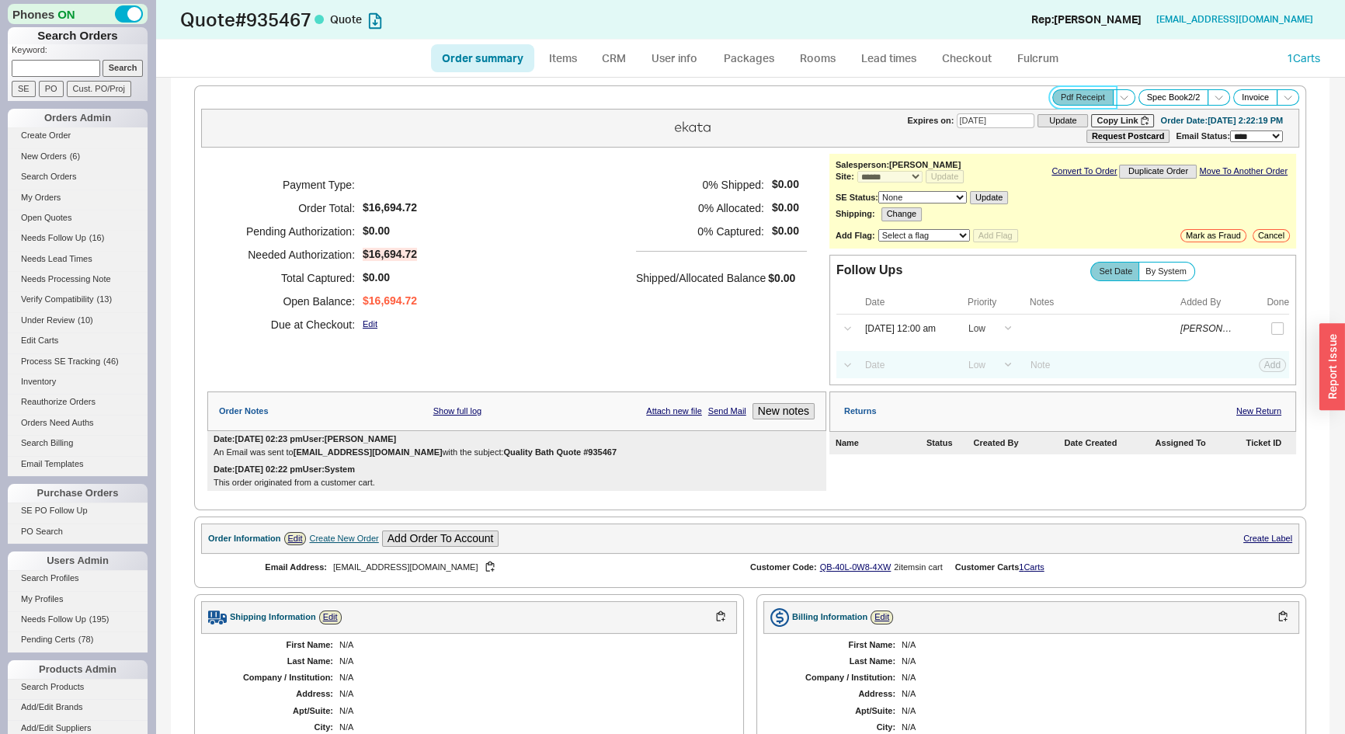
click at [1079, 96] on button "Pdf Receipt" at bounding box center [1083, 97] width 61 height 16
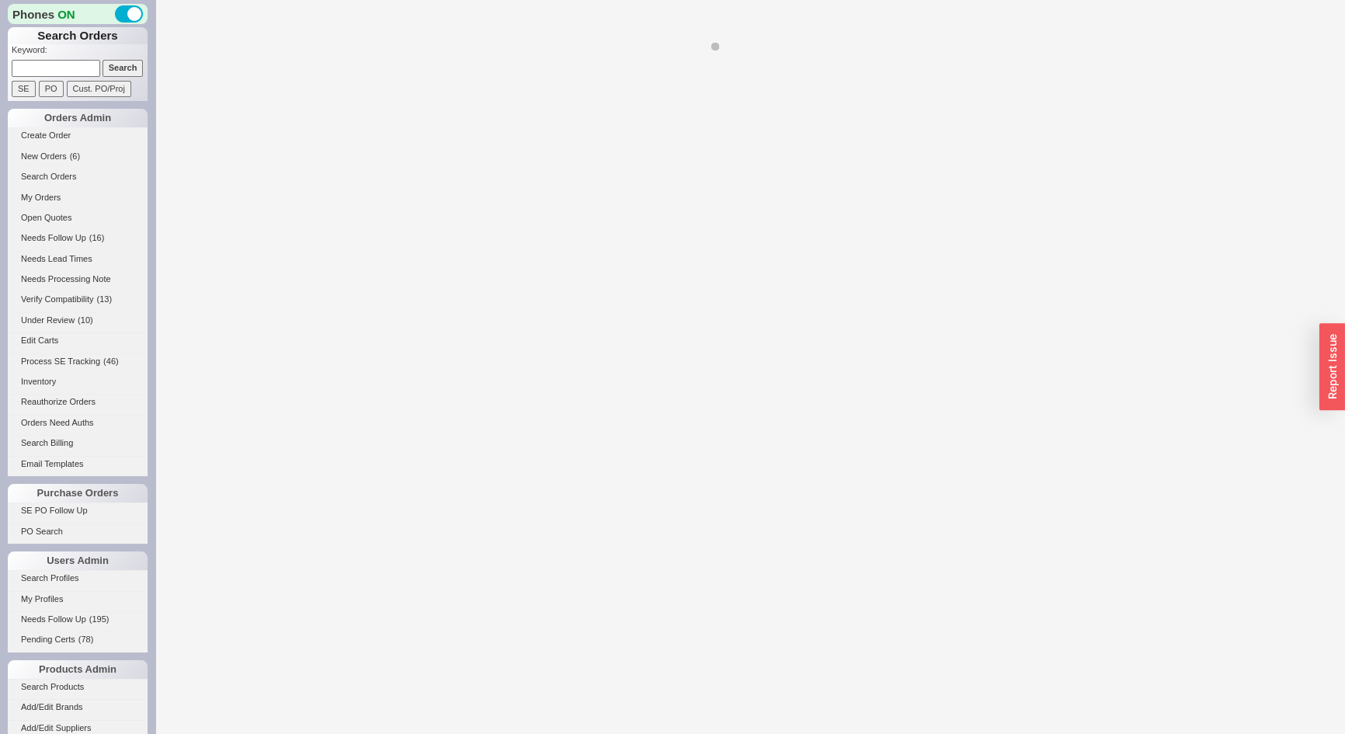
select select "*"
select select "LOW"
select select "3"
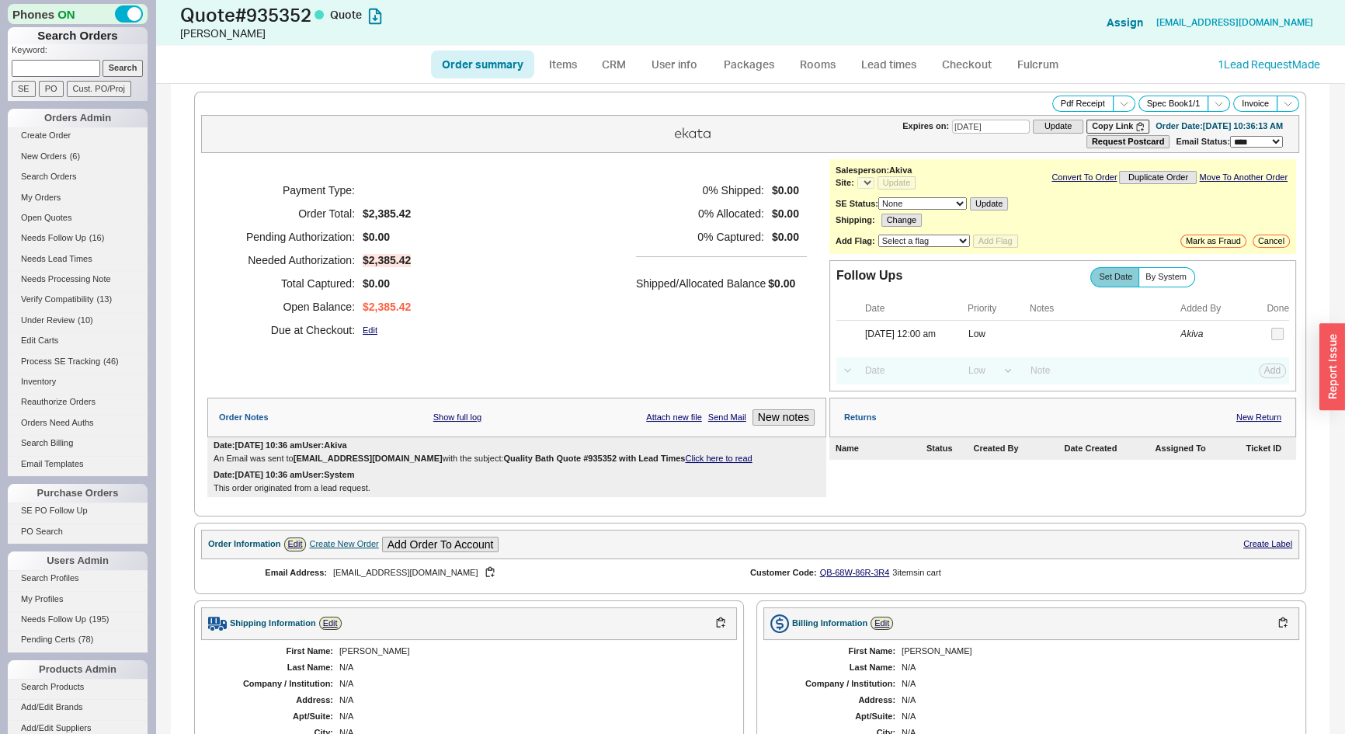
select select "*"
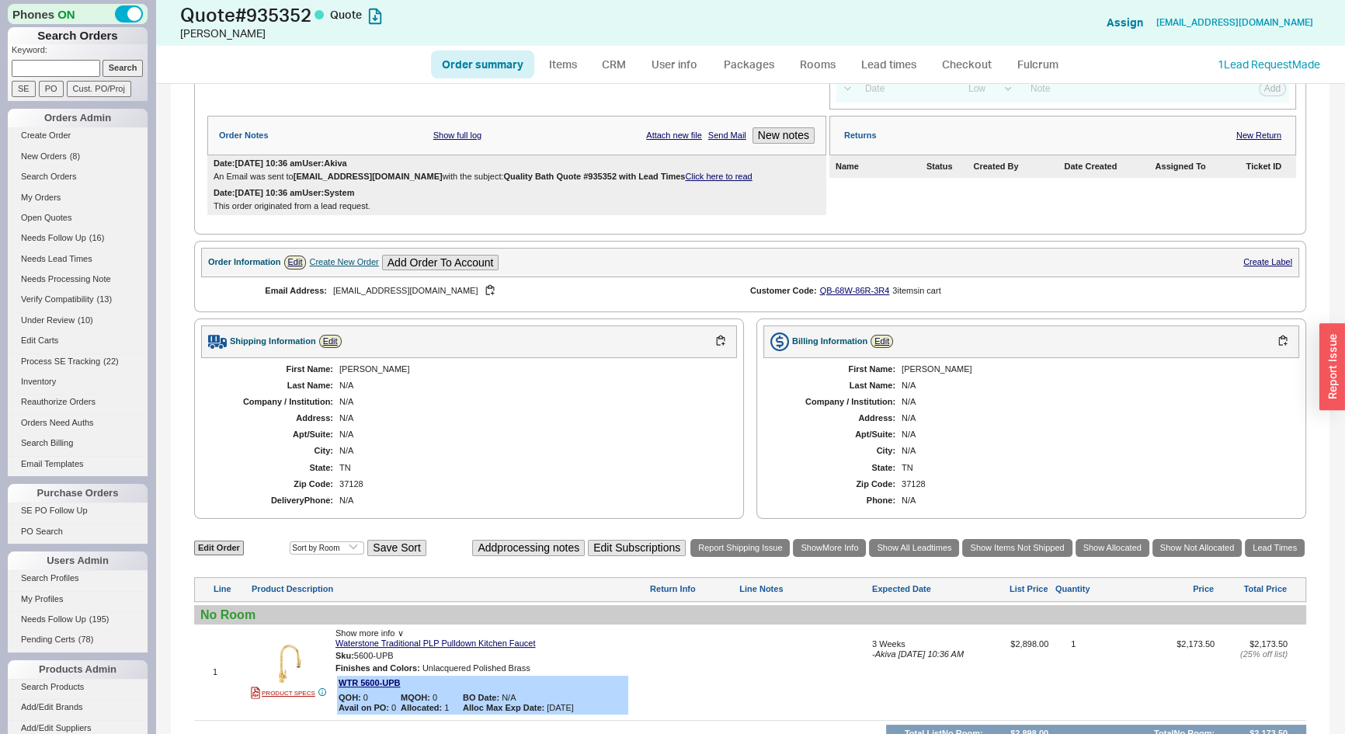
scroll to position [430, 0]
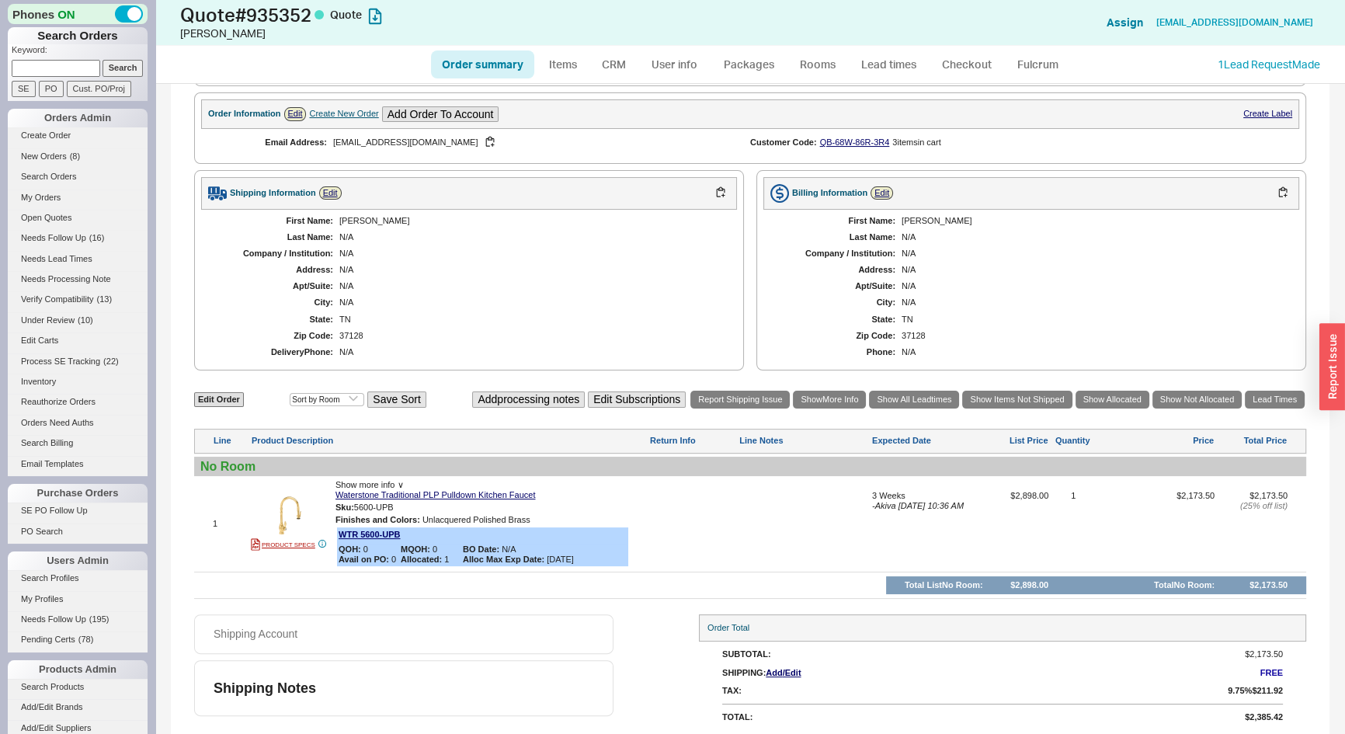
click at [494, 70] on link "Order summary" at bounding box center [482, 64] width 103 height 28
select select "*"
select select "LOW"
select select "3"
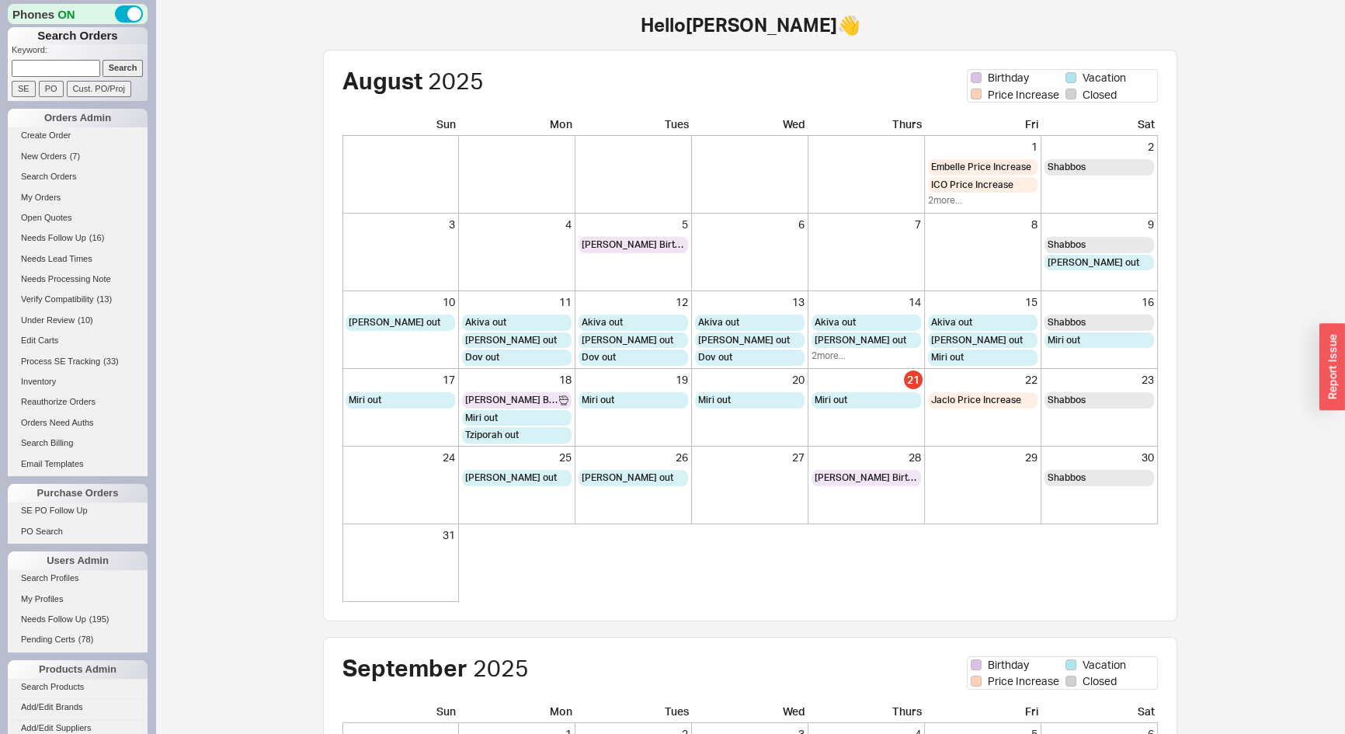
click at [67, 66] on input at bounding box center [56, 68] width 89 height 16
type input "935452"
click at [103, 60] on input "Search" at bounding box center [123, 68] width 41 height 16
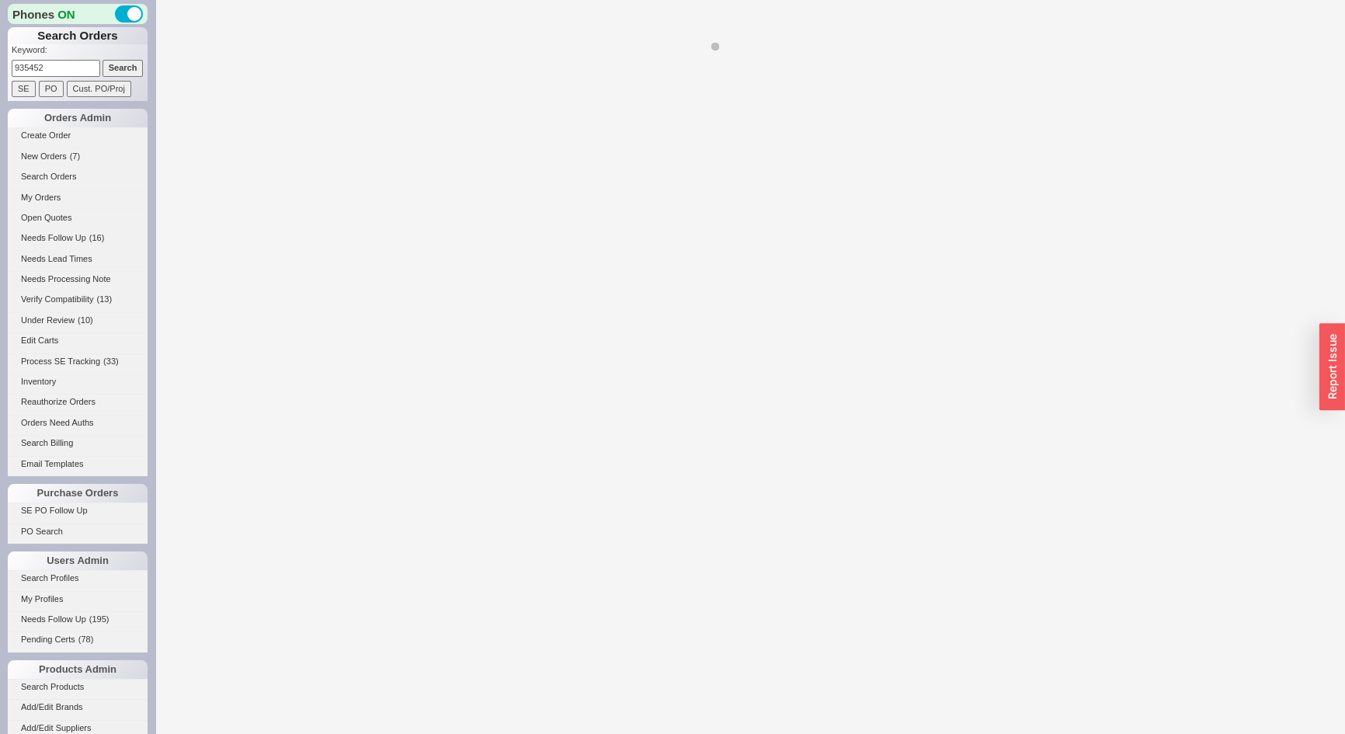
select select "*"
select select "LOW"
select select "3"
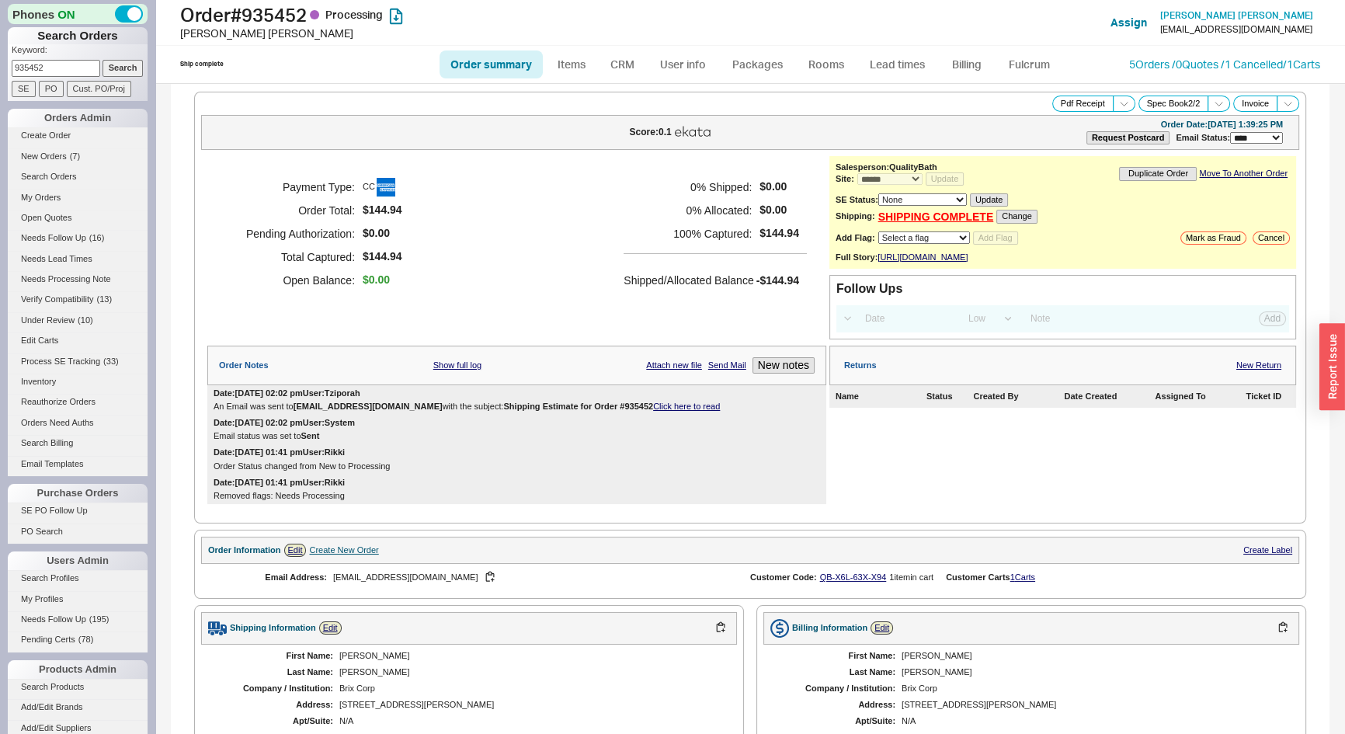
click at [1197, 71] on div "5 Orders / 0 Quotes / 1 Cancelled / 1 Carts" at bounding box center [1224, 65] width 191 height 16
click at [1185, 66] on link "5 Orders / 0 Quotes / 1 Cancelled" at bounding box center [1206, 63] width 154 height 13
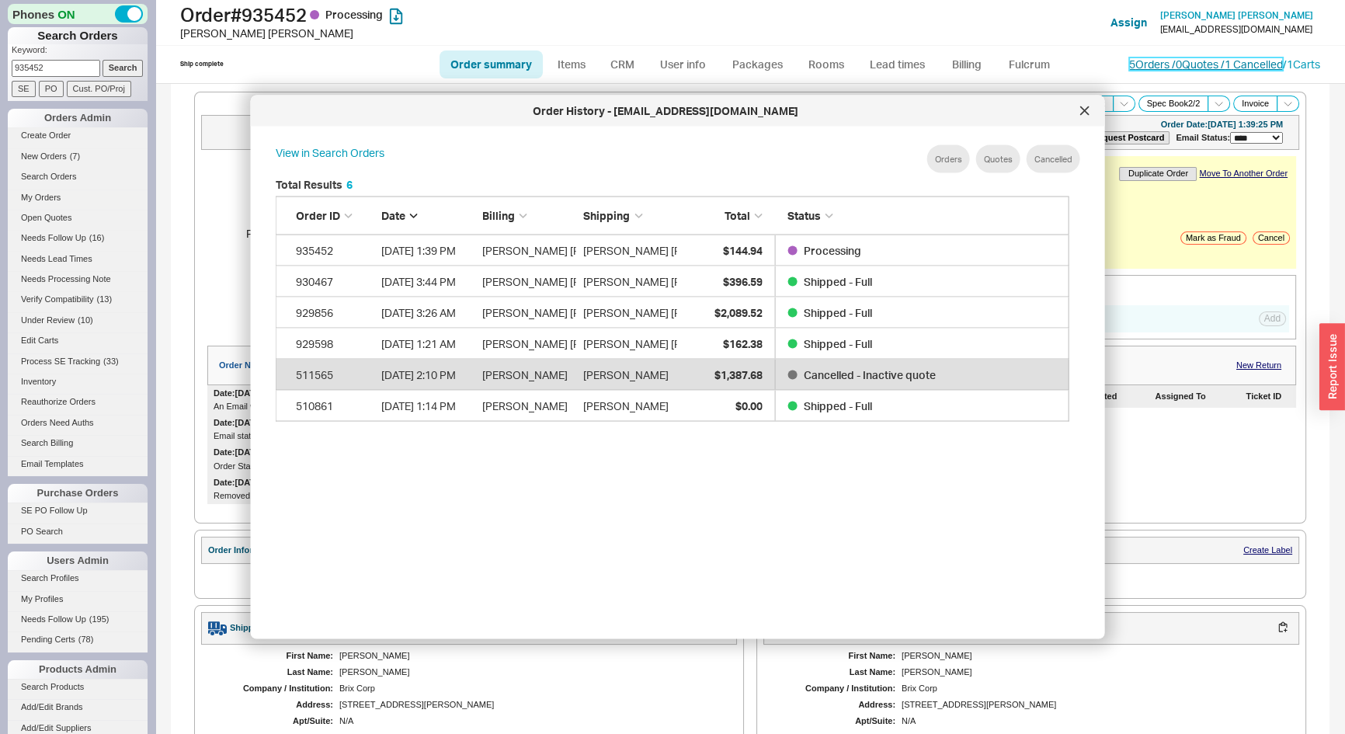
scroll to position [465, 808]
click at [1081, 113] on icon at bounding box center [1085, 110] width 8 height 8
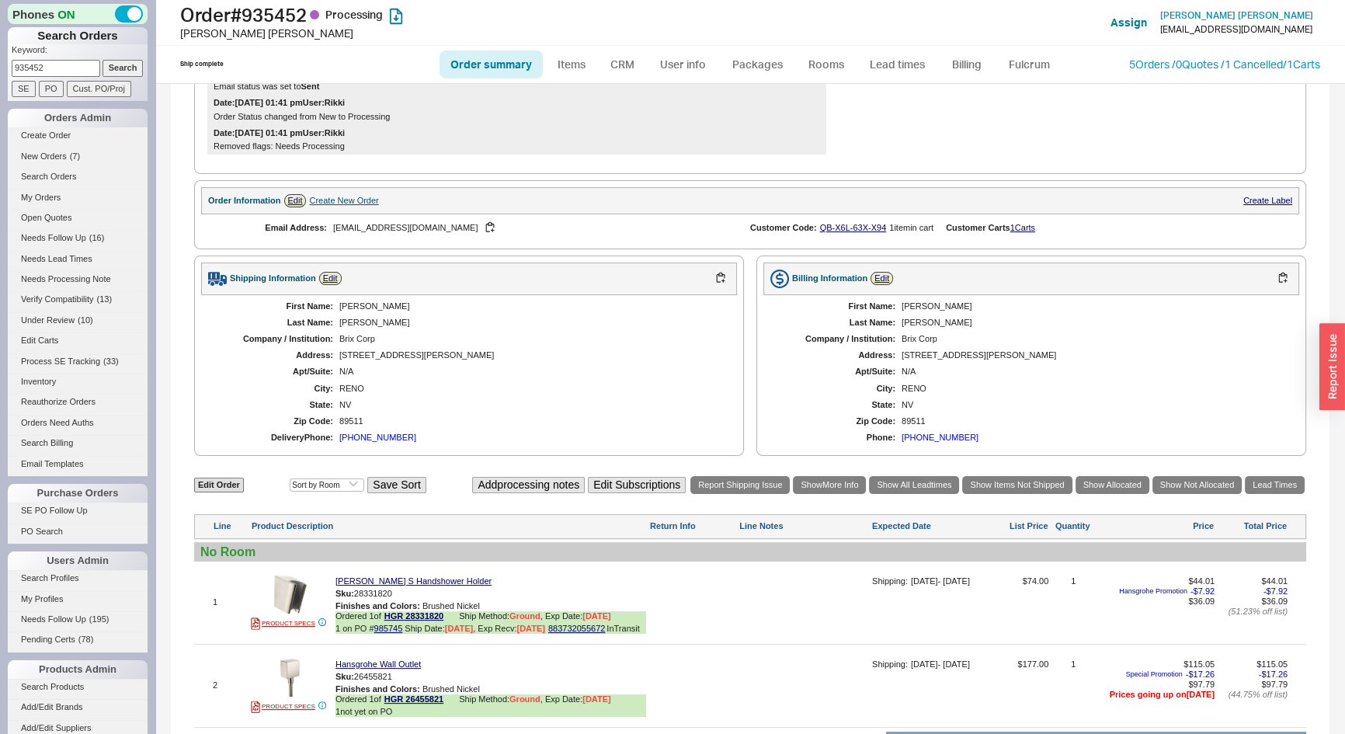
scroll to position [280, 0]
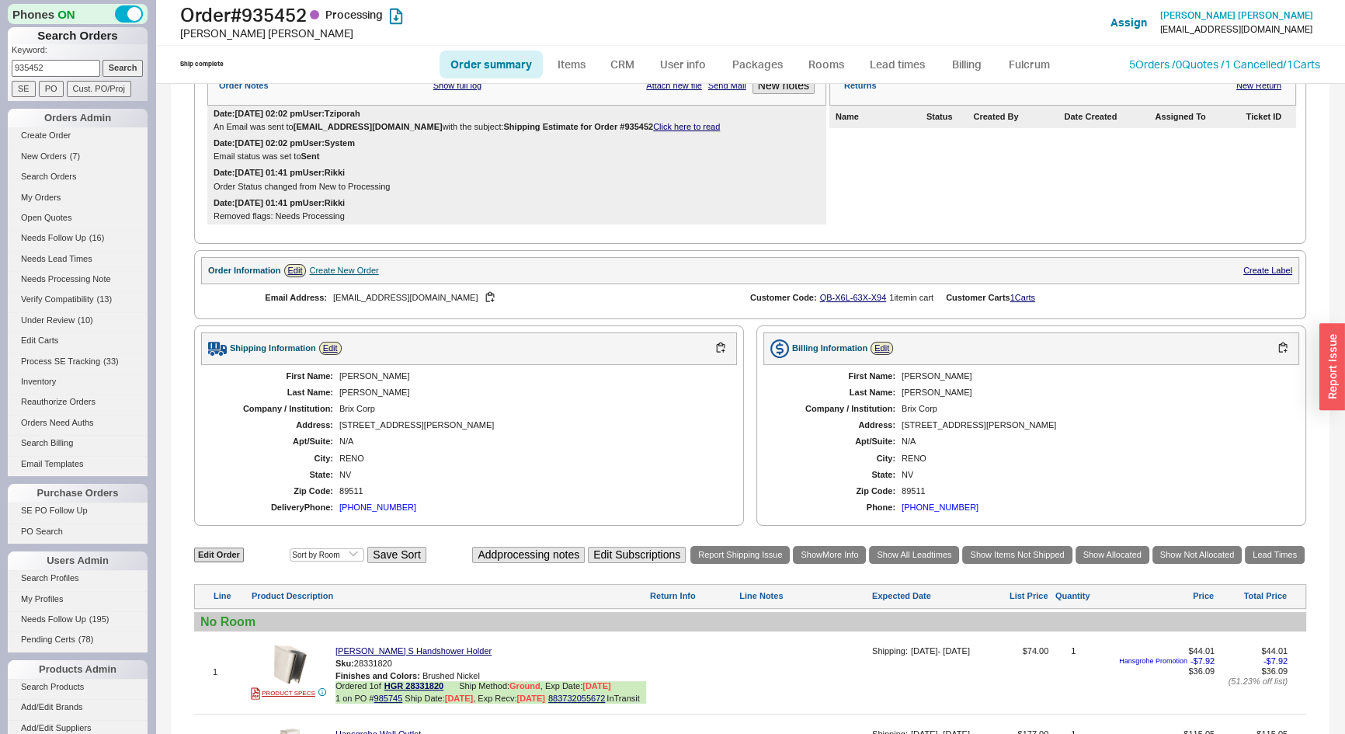
click at [653, 131] on link "Click here to read" at bounding box center [686, 126] width 67 height 9
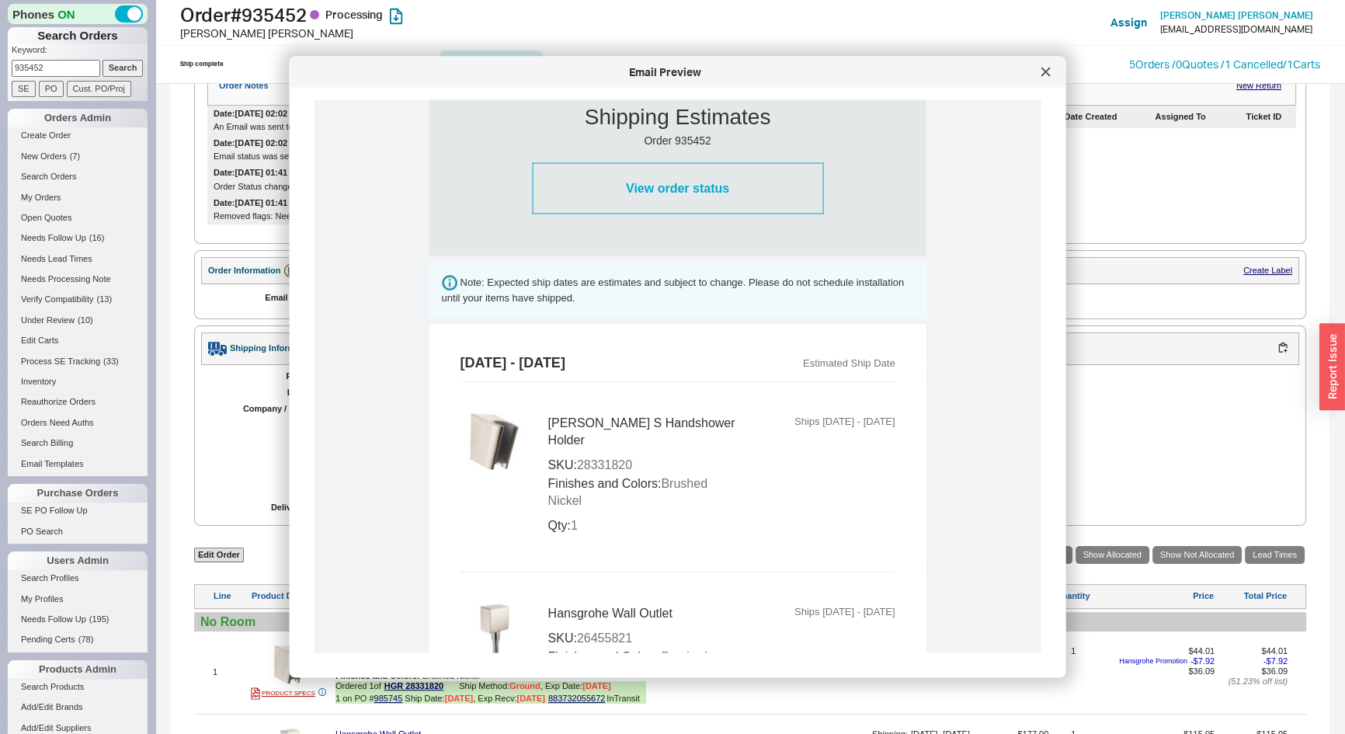
scroll to position [777, 0]
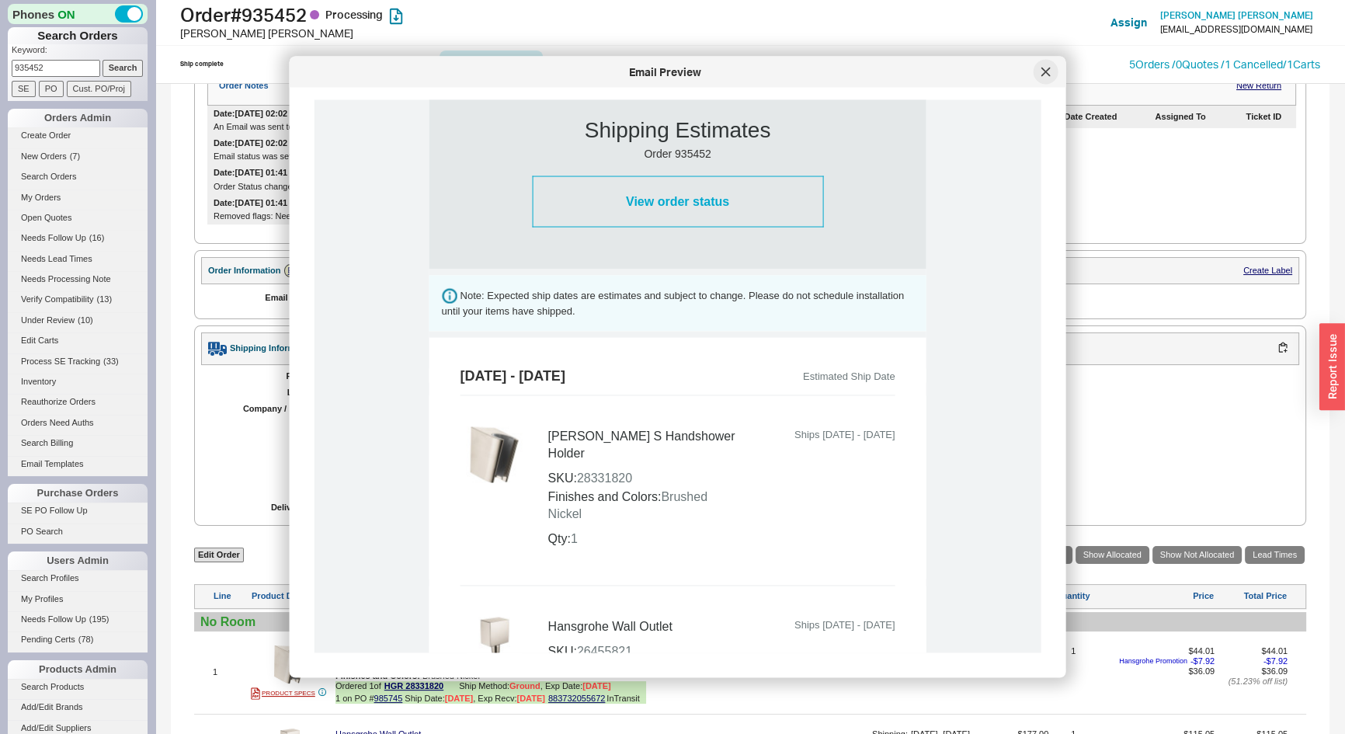
click at [1049, 75] on icon at bounding box center [1046, 72] width 8 height 8
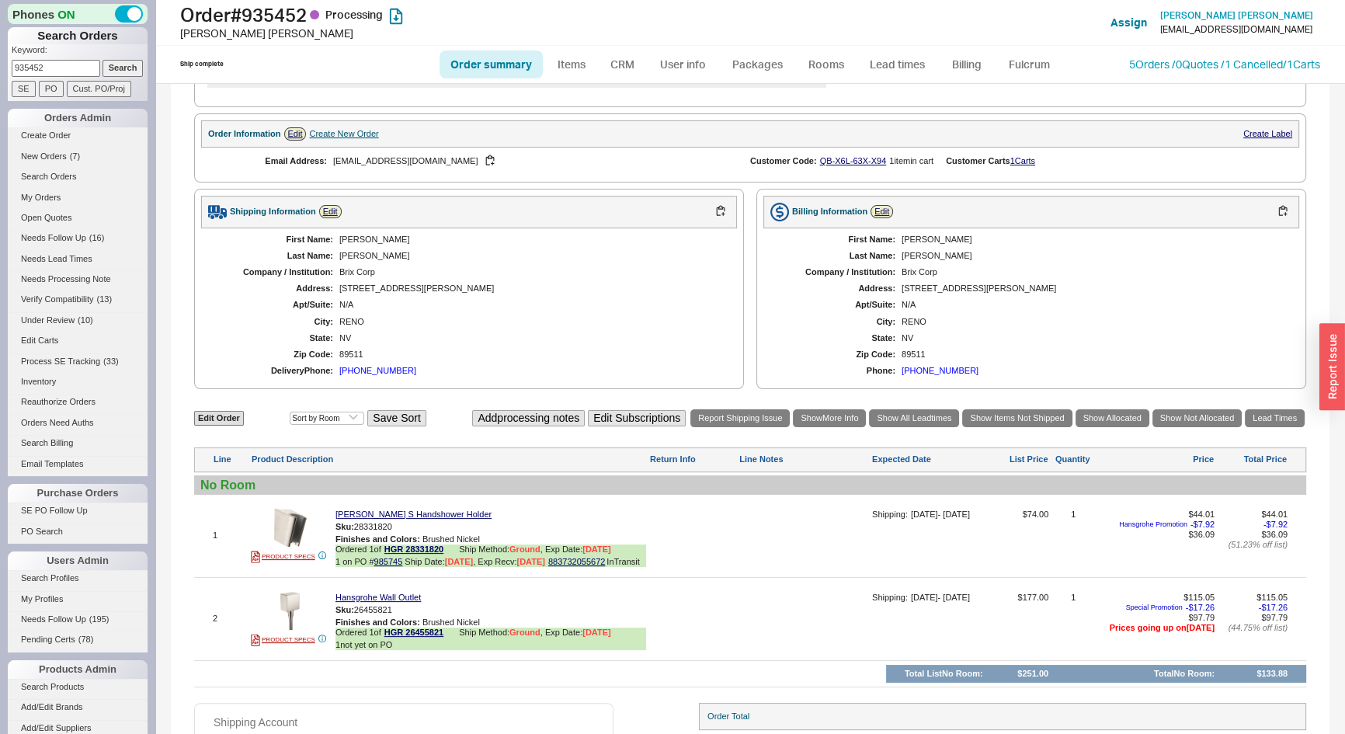
scroll to position [280, 0]
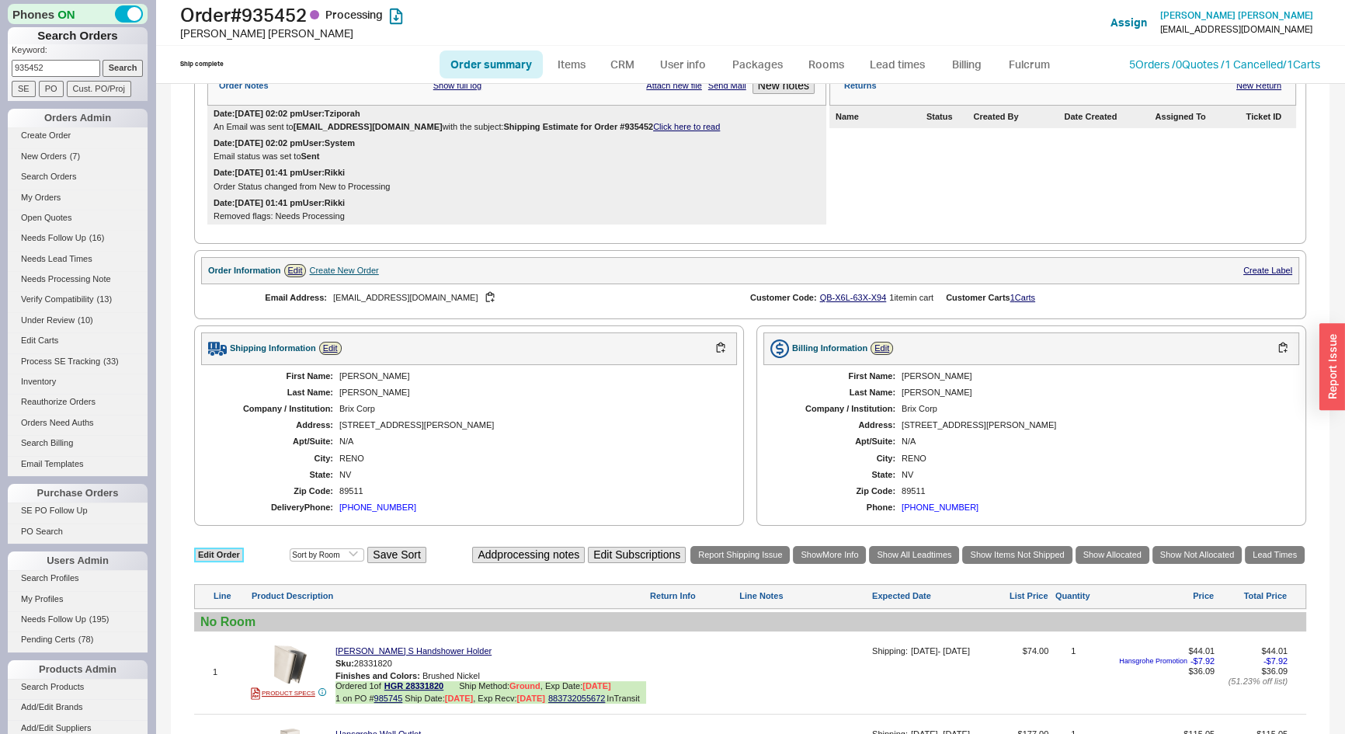
click at [226, 562] on link "Edit Order" at bounding box center [219, 555] width 50 height 15
select select "3"
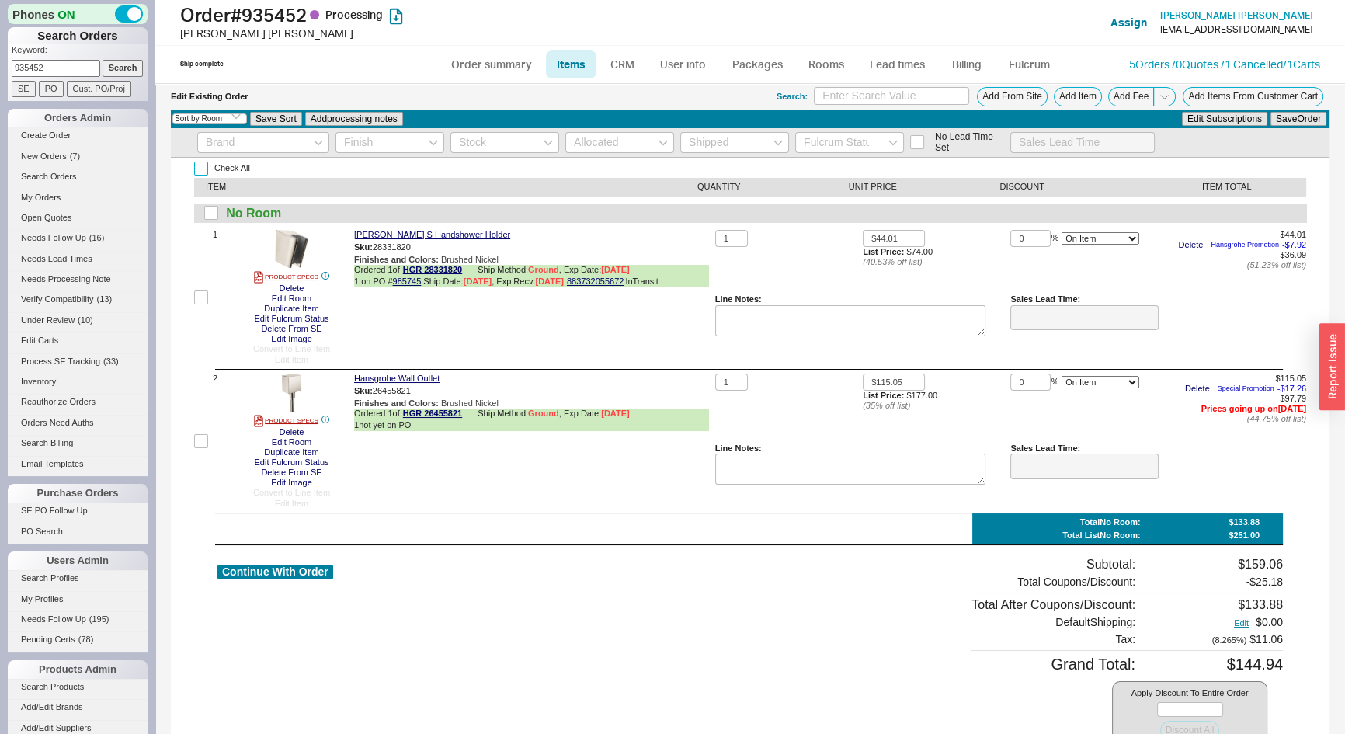
click at [204, 172] on input "Check All" at bounding box center [201, 169] width 14 height 14
checkbox input "true"
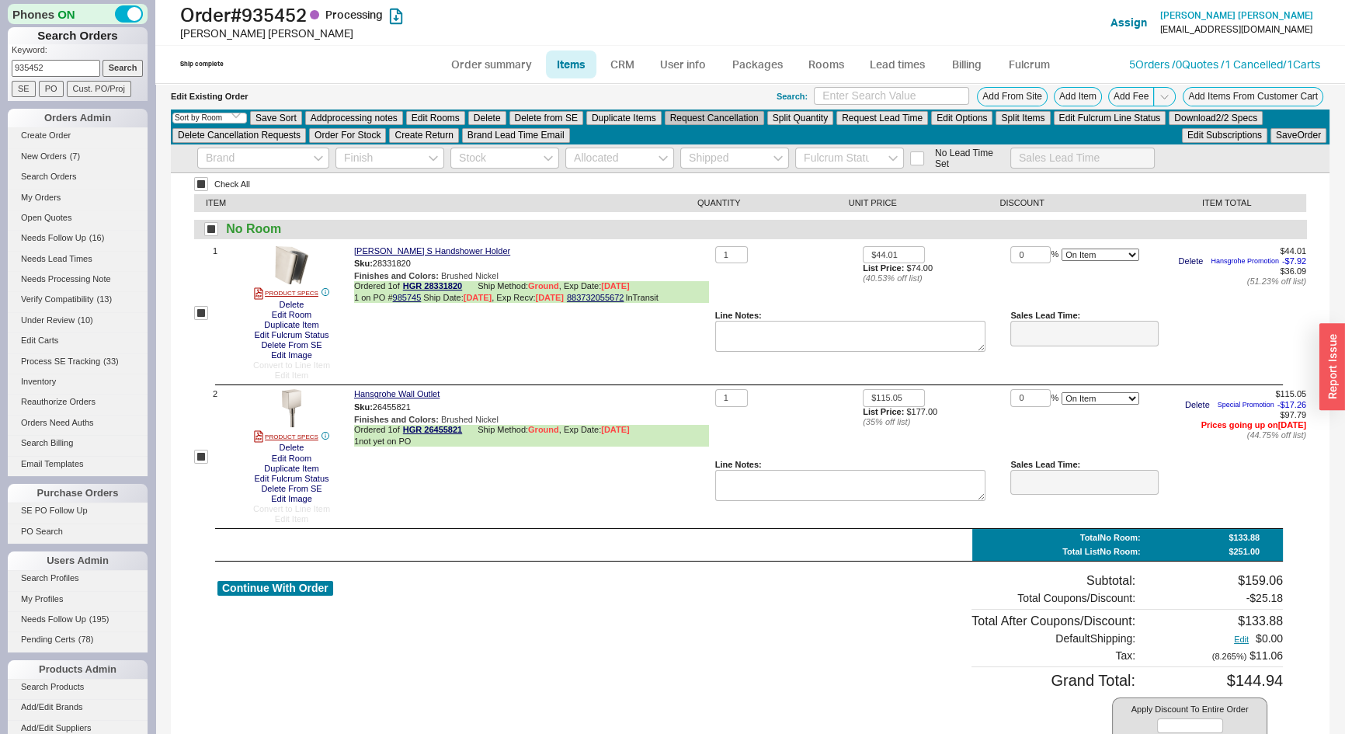
click at [729, 113] on button "Request Cancellation" at bounding box center [714, 118] width 99 height 14
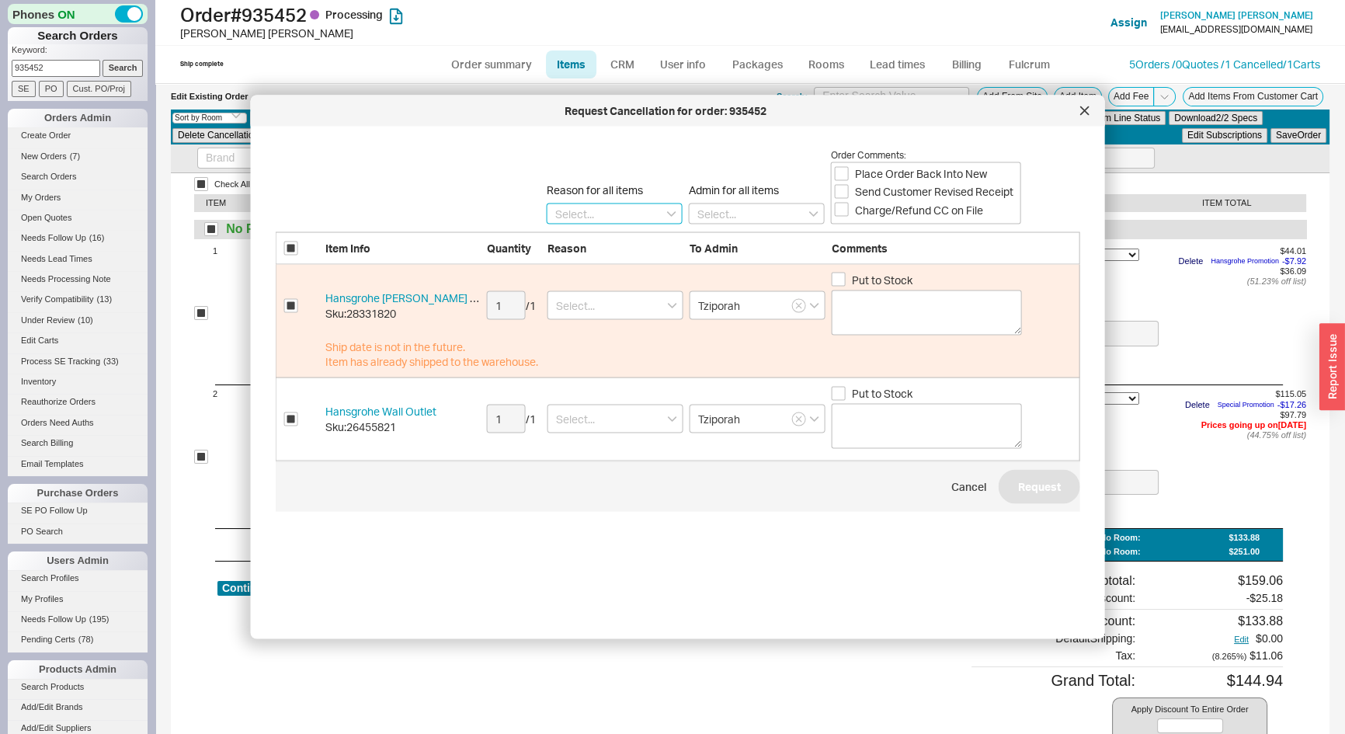
click at [614, 207] on input at bounding box center [615, 213] width 136 height 21
click at [567, 235] on div "Lead Time" at bounding box center [615, 242] width 134 height 28
type input "Lead Time"
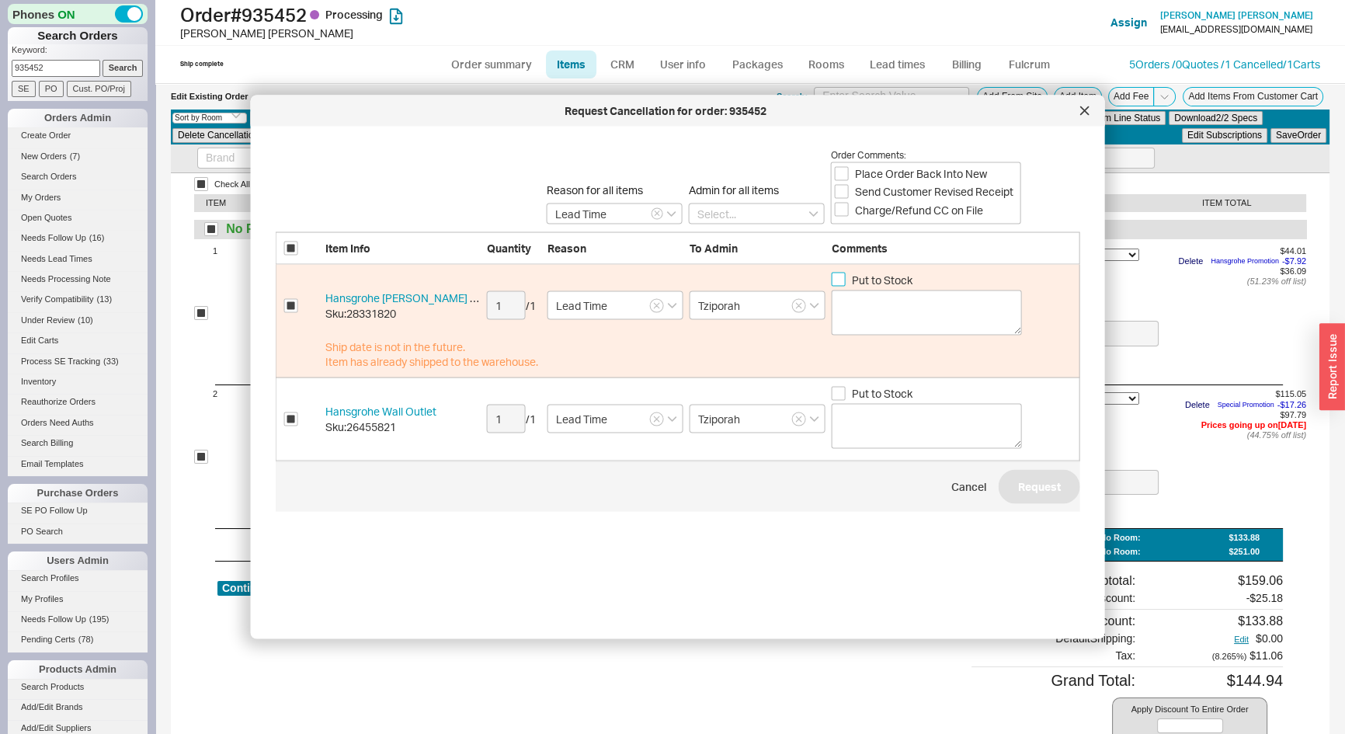
click at [844, 280] on input "Put to Stock" at bounding box center [839, 280] width 14 height 14
checkbox input "true"
click at [1027, 496] on button "Request" at bounding box center [1040, 486] width 82 height 34
checkbox input "false"
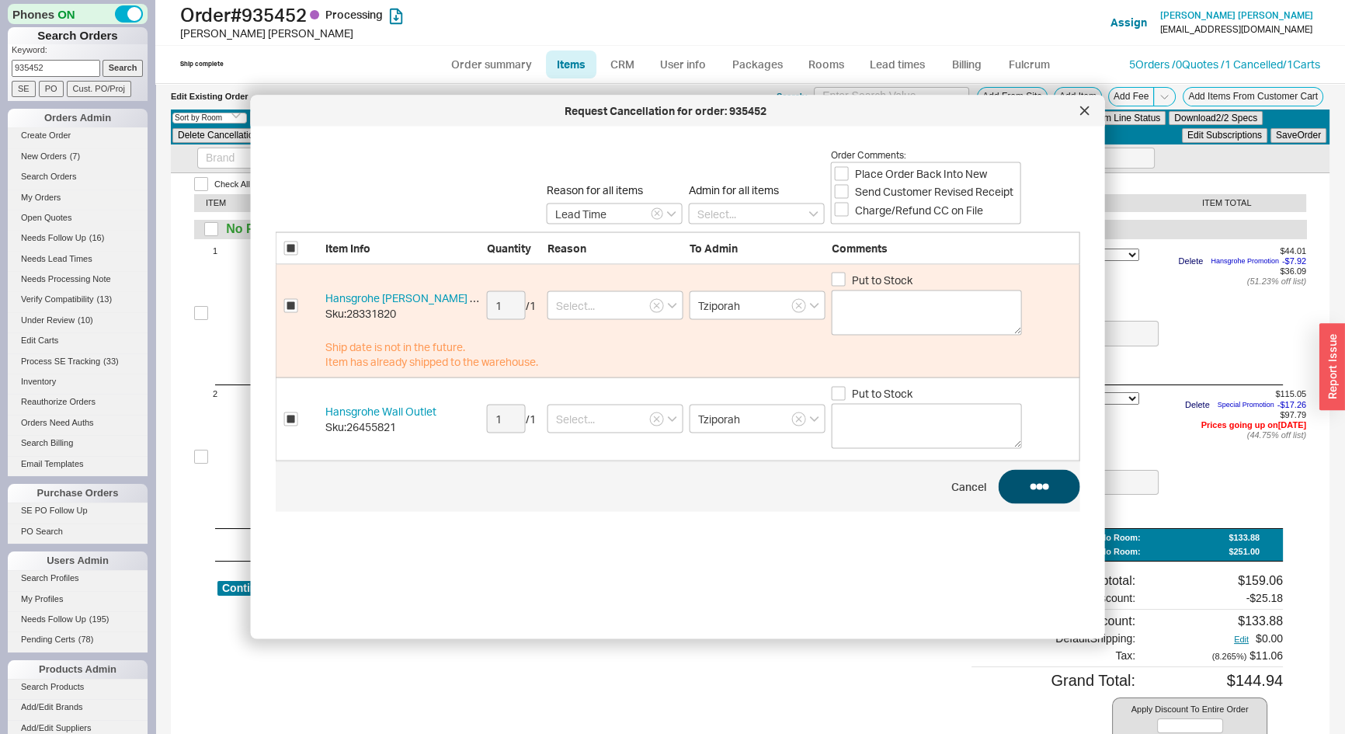
checkbox input "false"
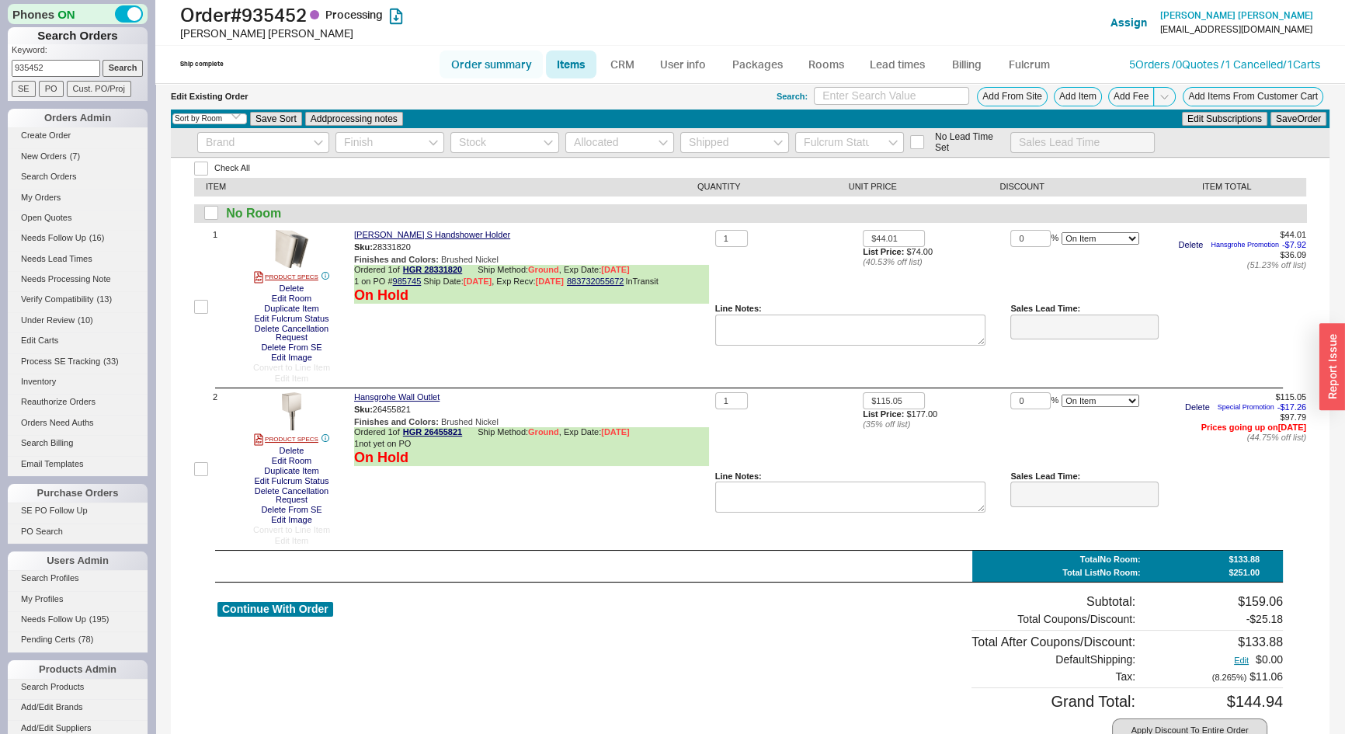
click at [468, 70] on link "Order summary" at bounding box center [491, 64] width 103 height 28
select select "*"
select select "LOW"
select select "3"
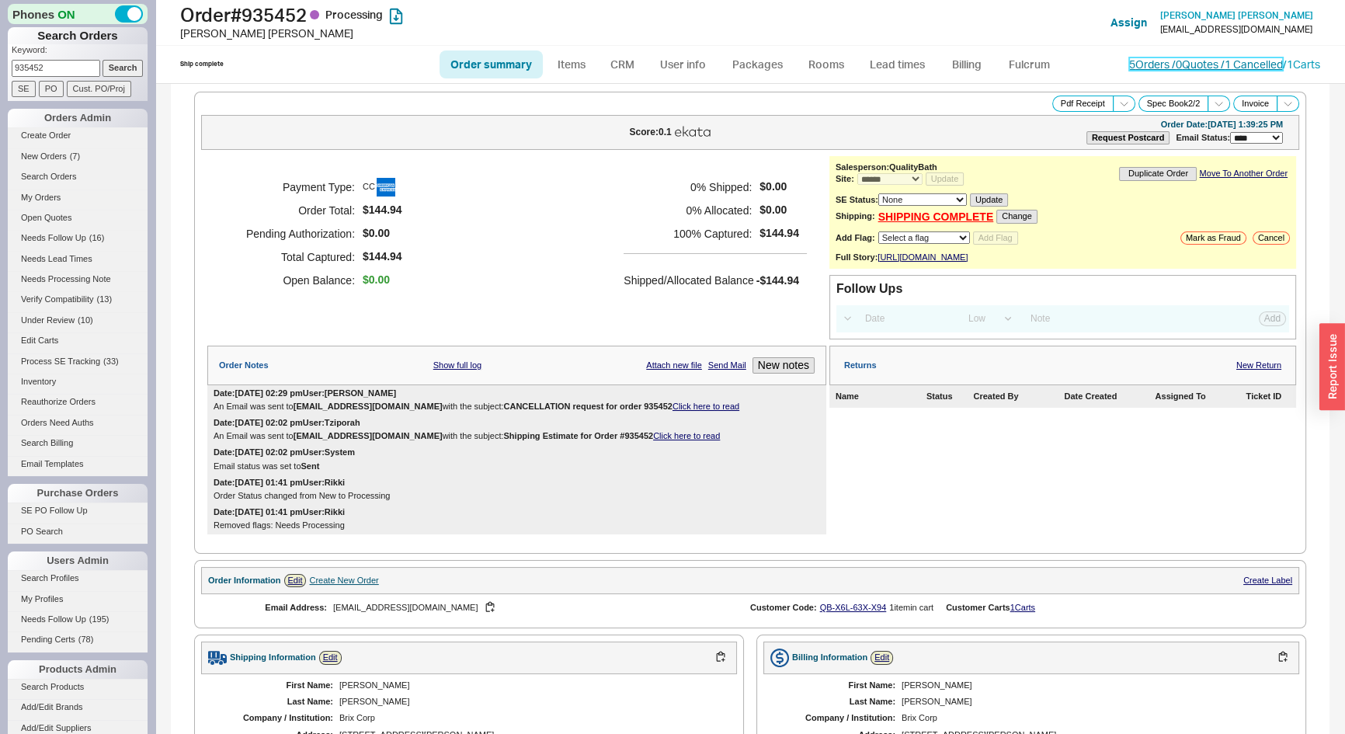
click at [1170, 59] on link "5 Orders / 0 Quotes / 1 Cancelled" at bounding box center [1206, 63] width 154 height 13
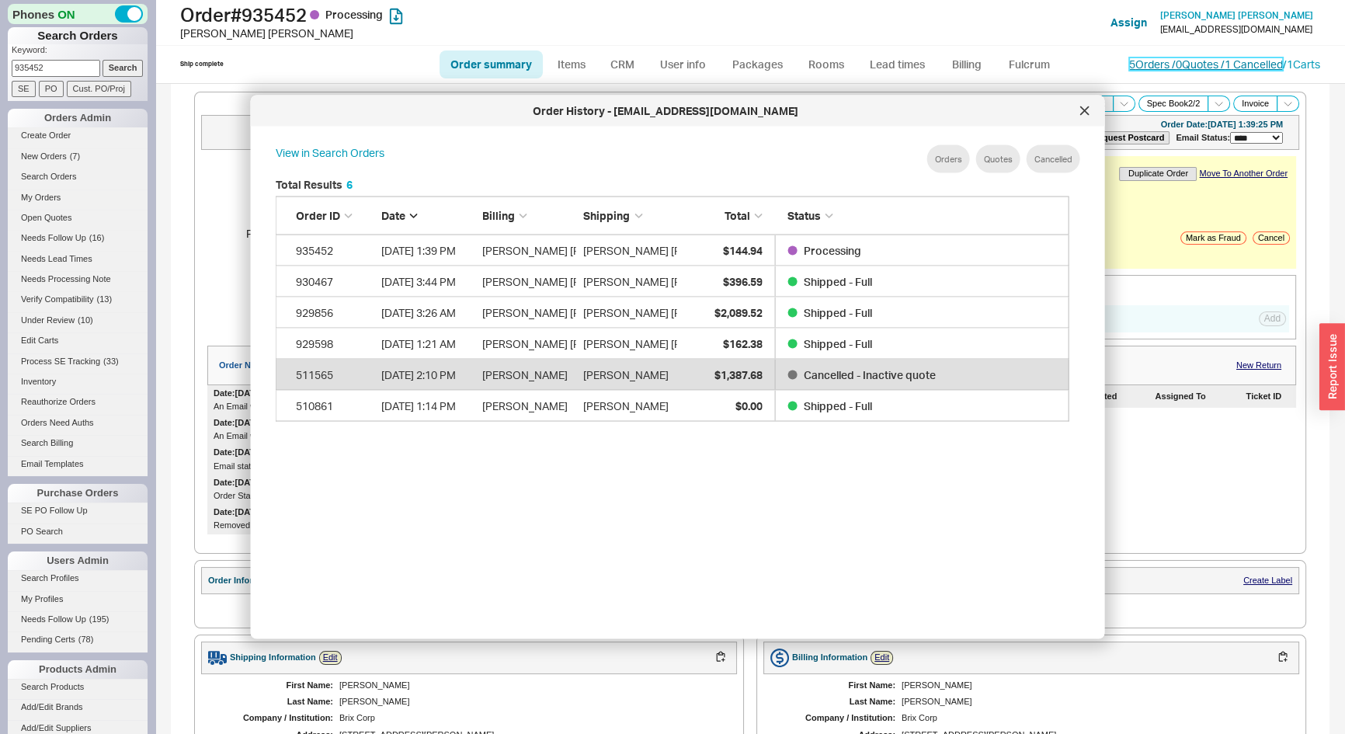
scroll to position [465, 808]
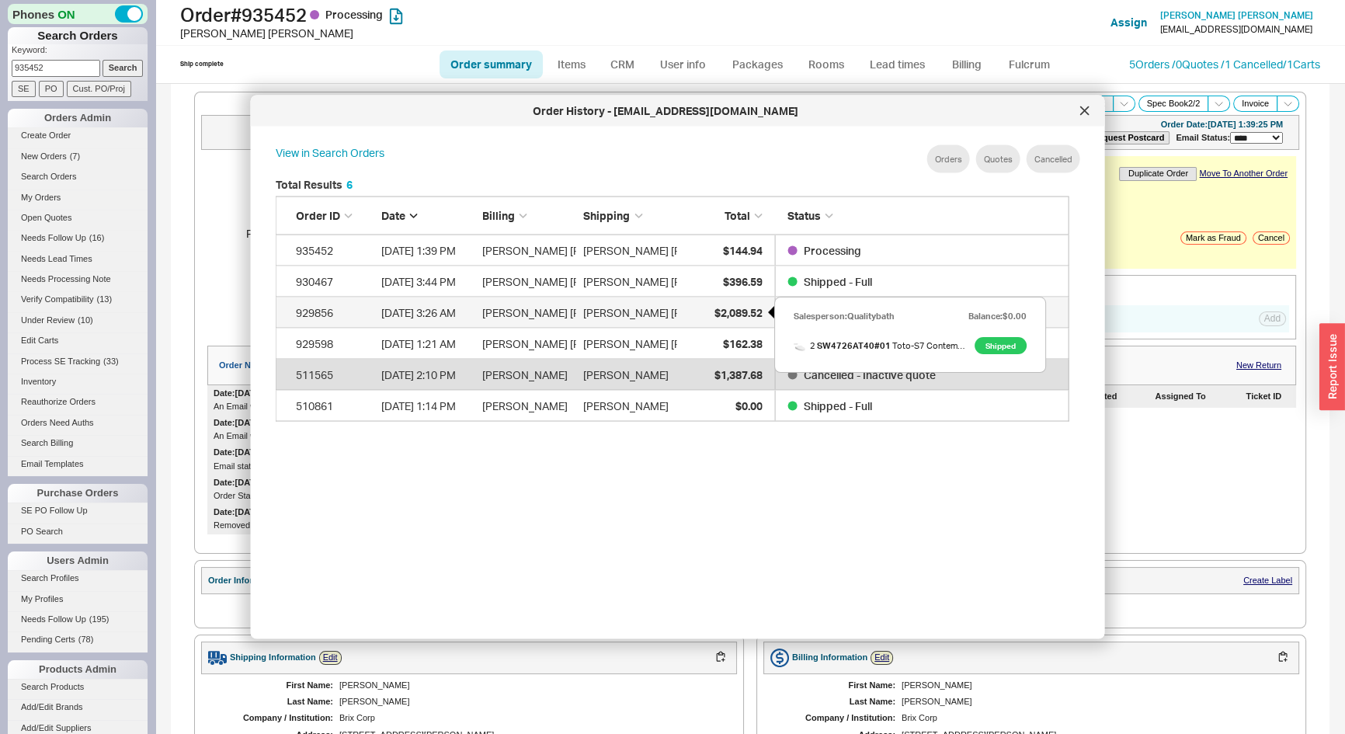
click at [736, 310] on span "$2,089.52" at bounding box center [738, 311] width 48 height 13
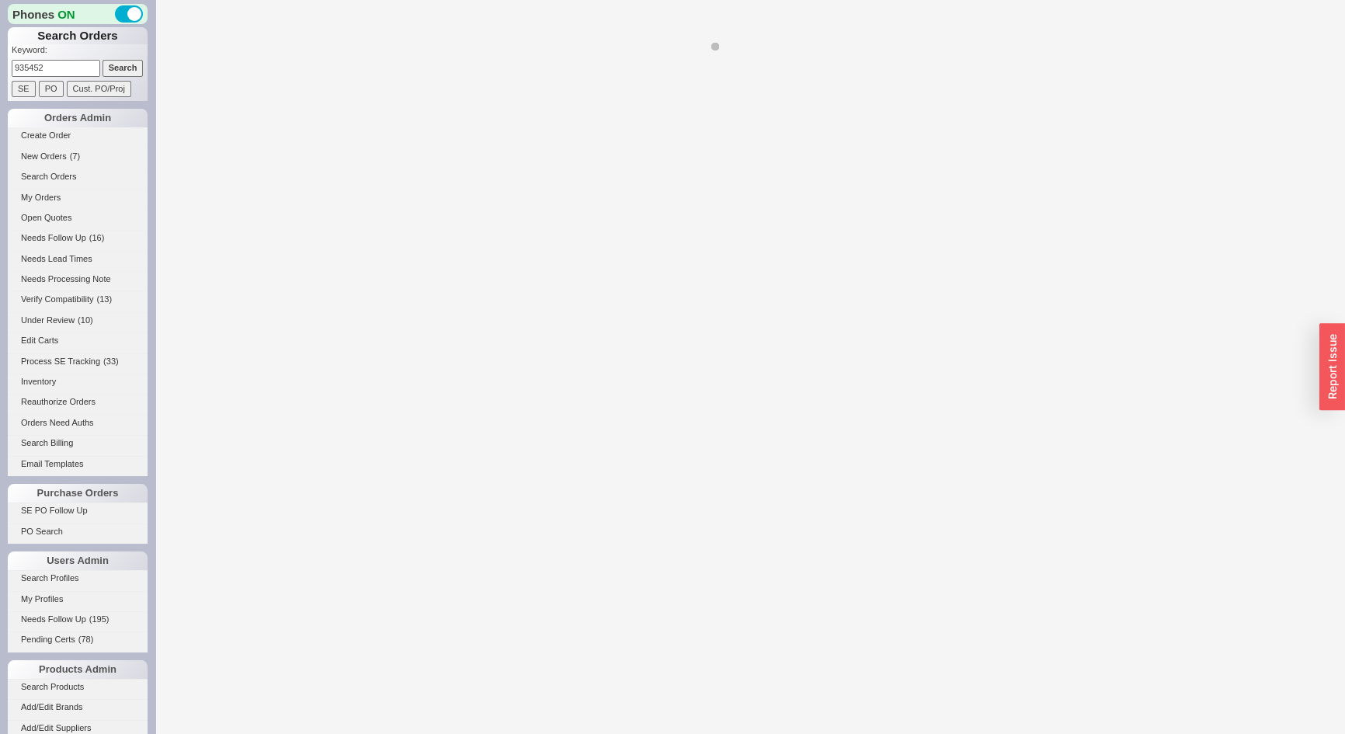
select select "*"
select select "LOW"
select select "3"
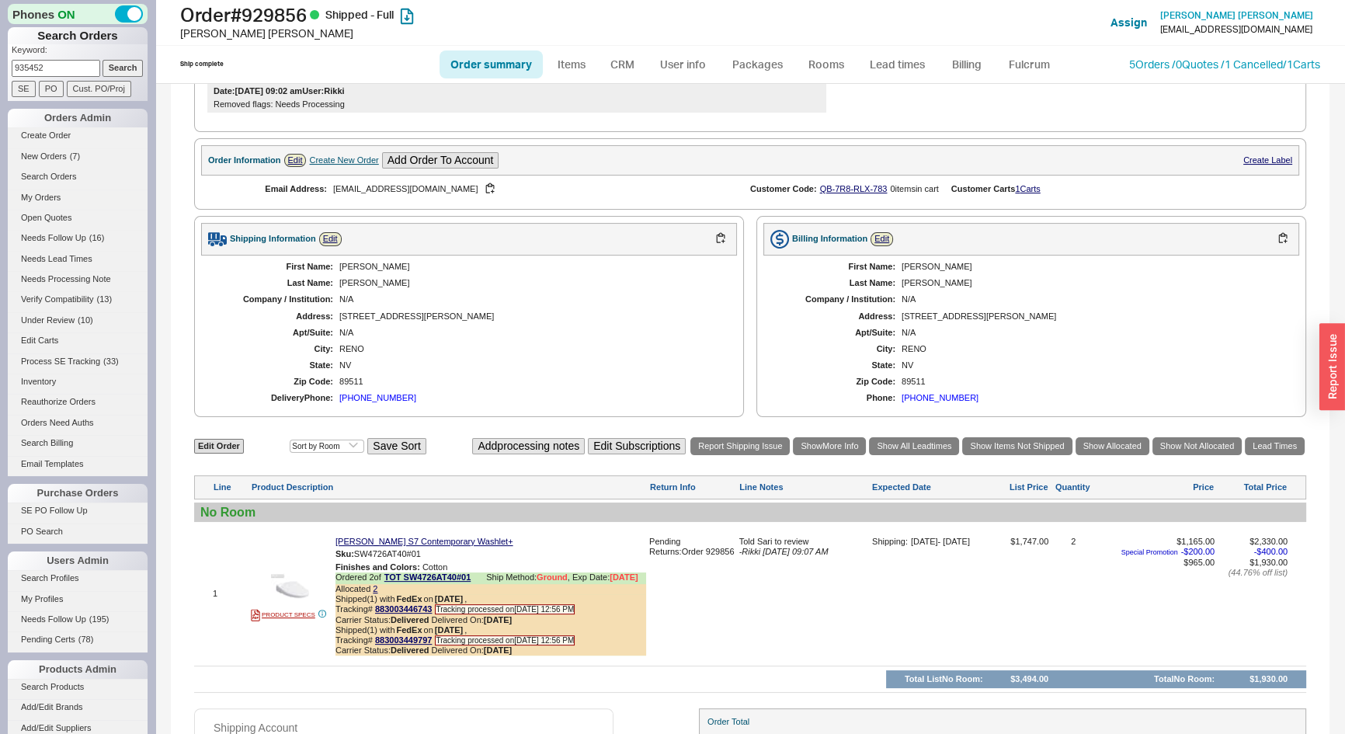
scroll to position [99, 0]
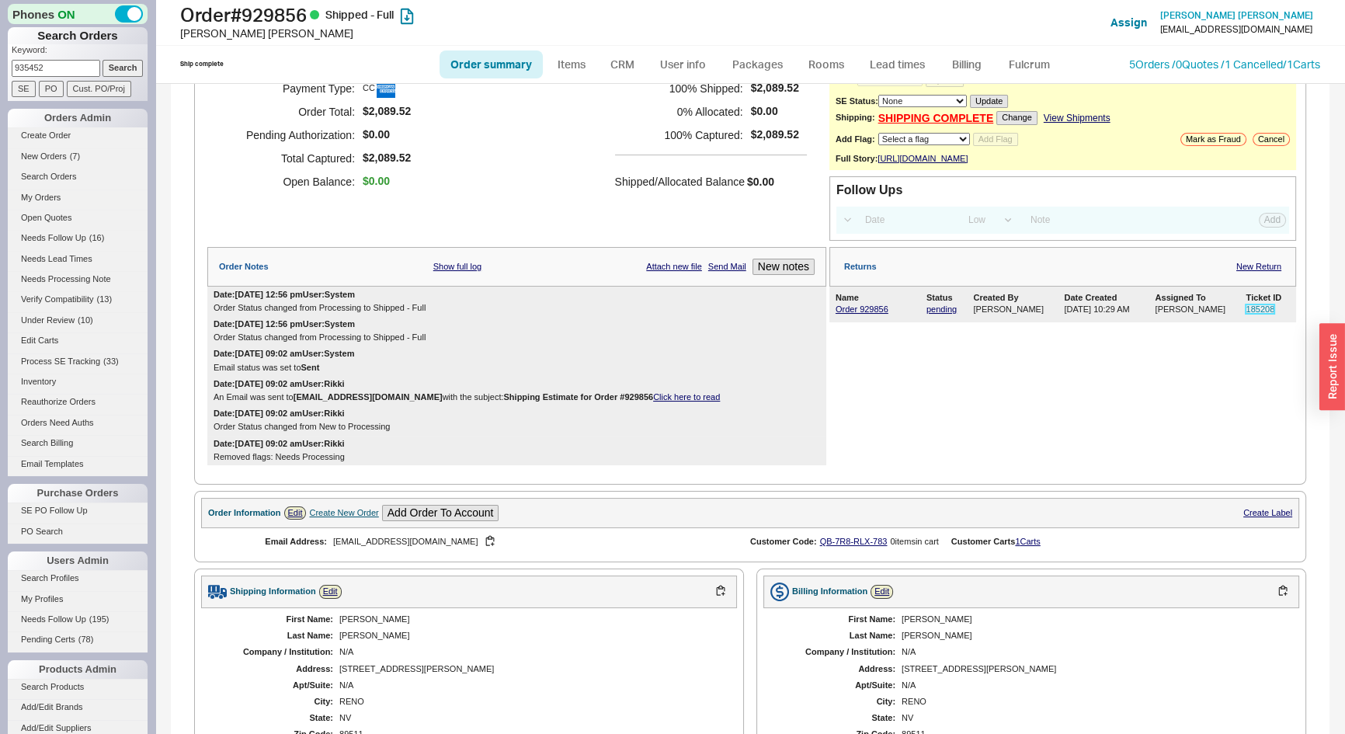
click at [1256, 314] on link "185208" at bounding box center [1260, 309] width 29 height 9
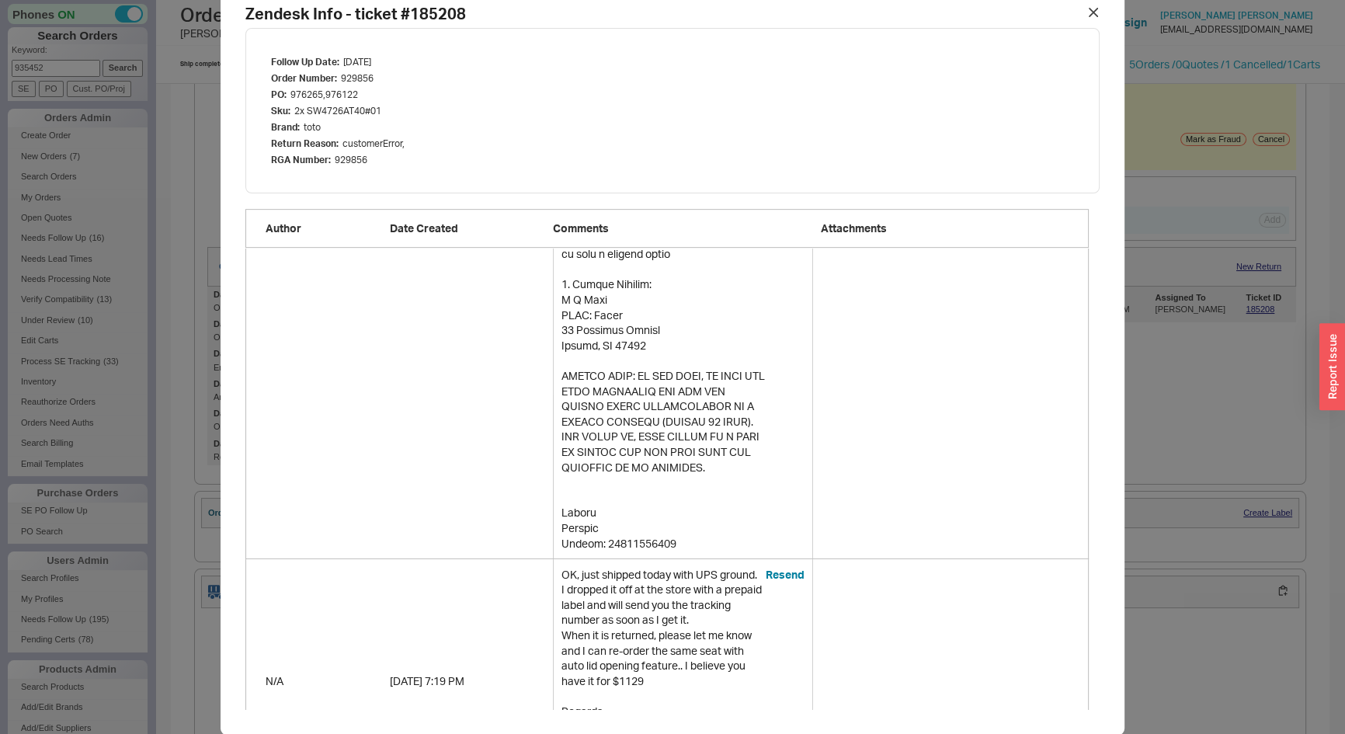
scroll to position [1007, 0]
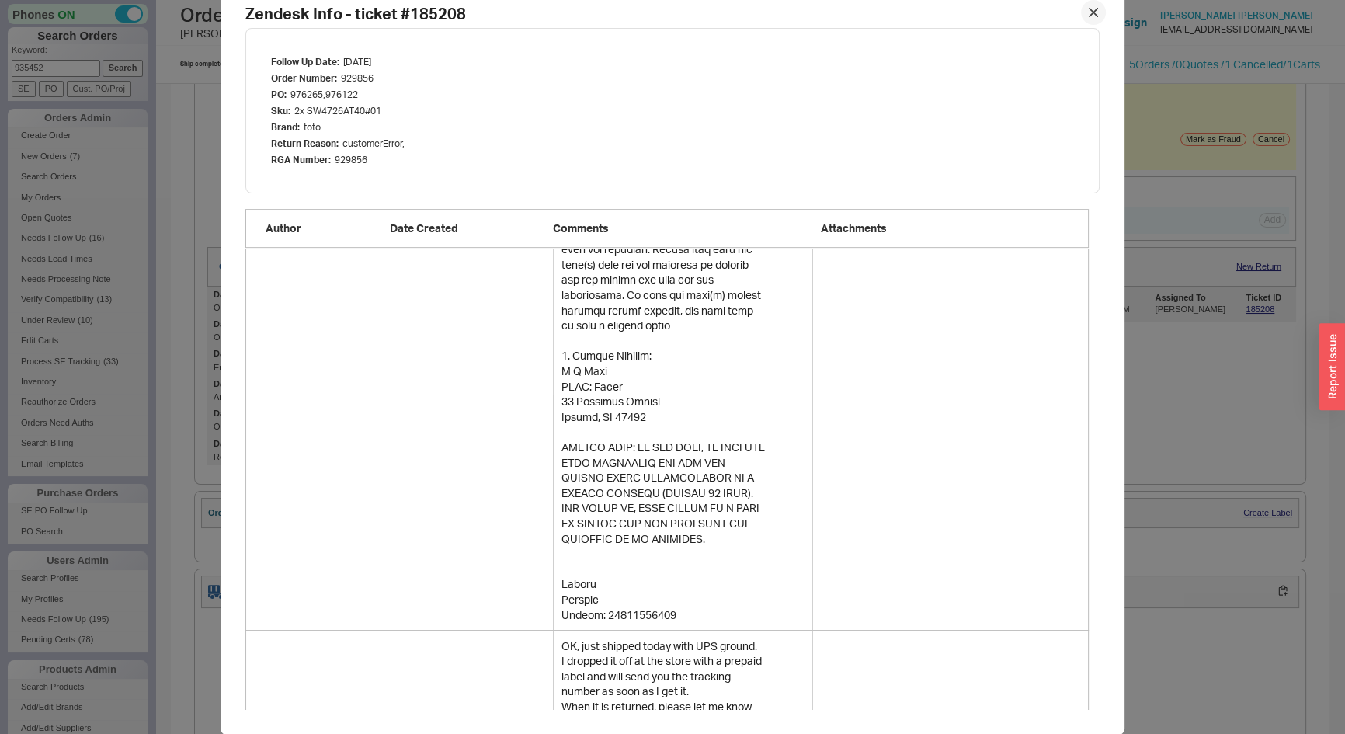
click at [1090, 9] on icon at bounding box center [1094, 13] width 8 height 8
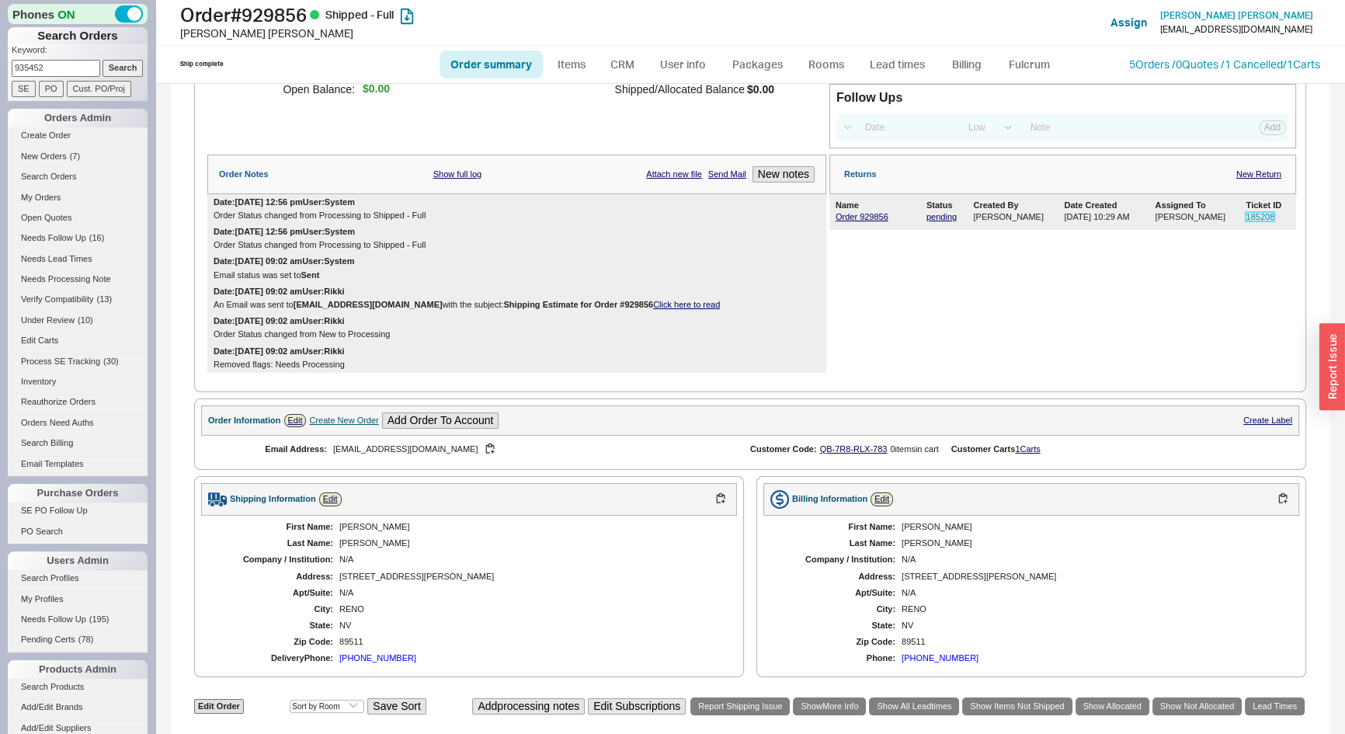
scroll to position [169, 0]
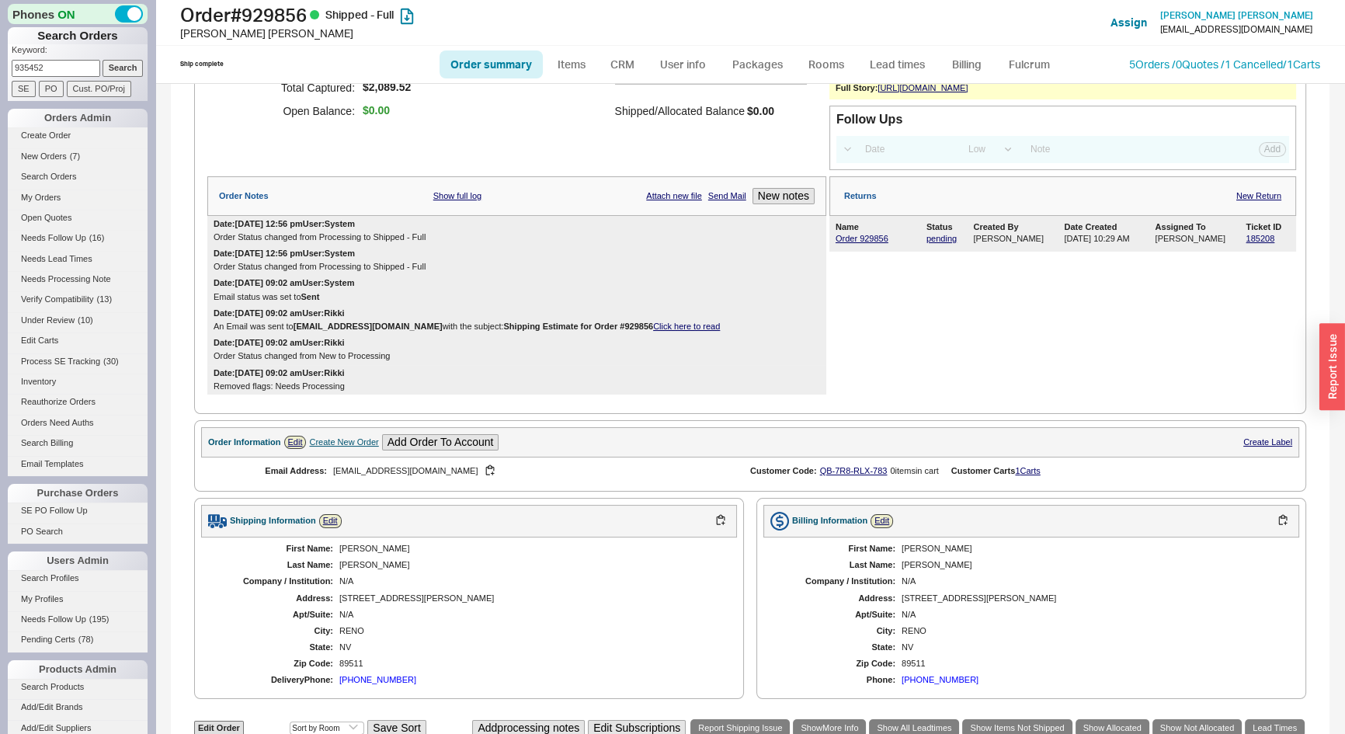
click at [337, 447] on div "Create New Order" at bounding box center [343, 442] width 69 height 10
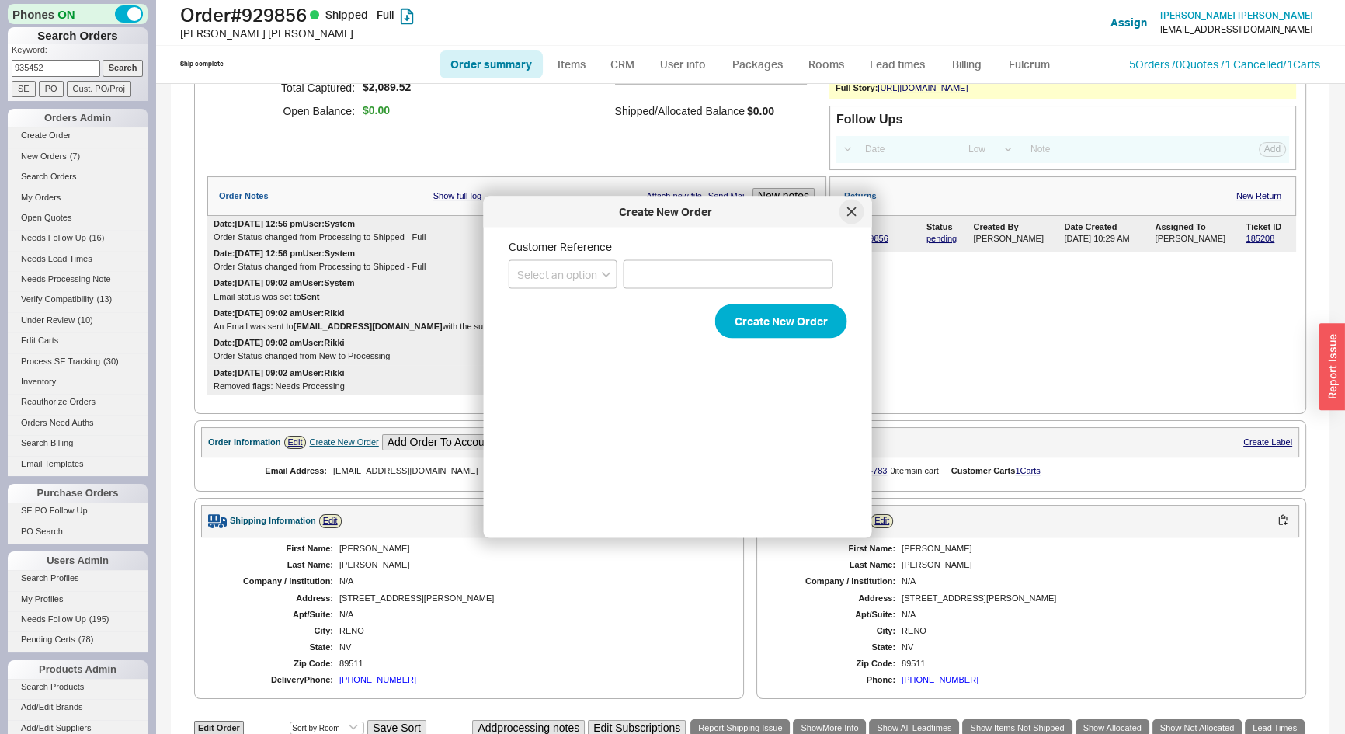
click at [853, 207] on icon at bounding box center [851, 211] width 9 height 9
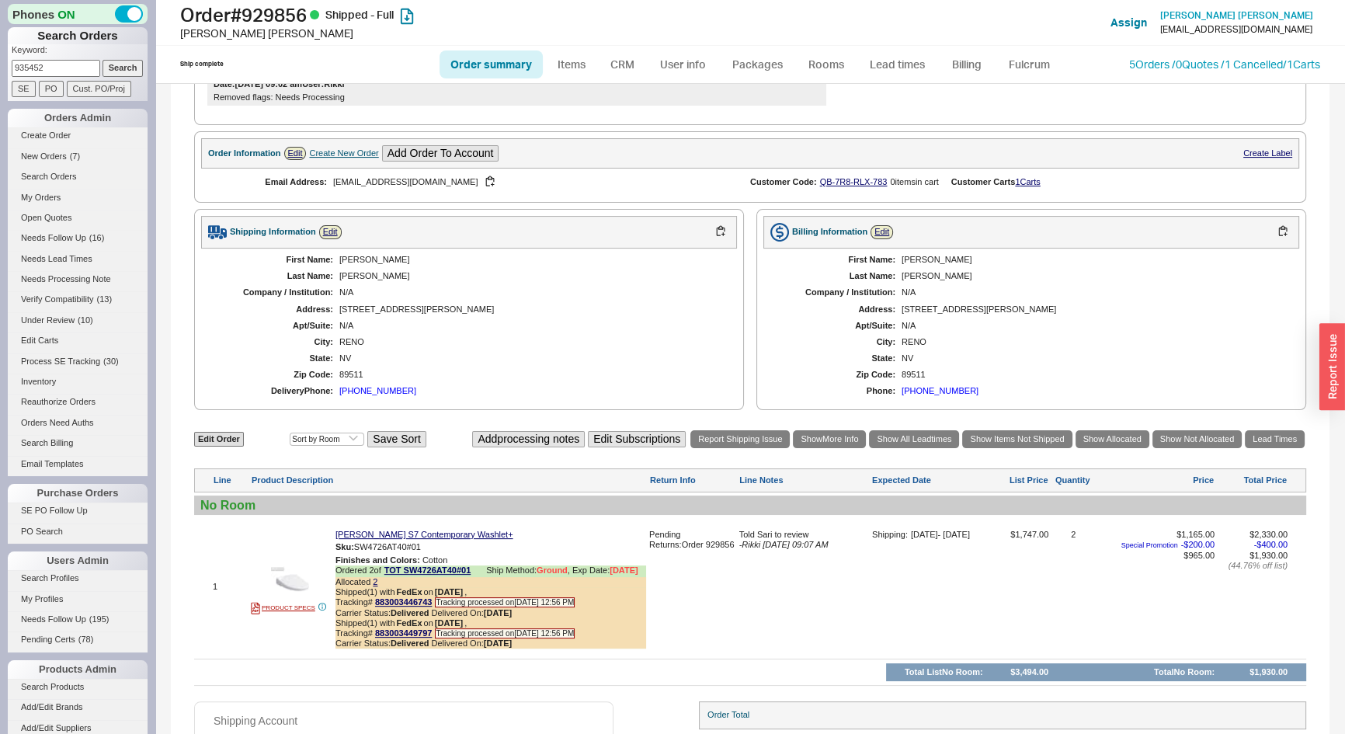
scroll to position [451, 0]
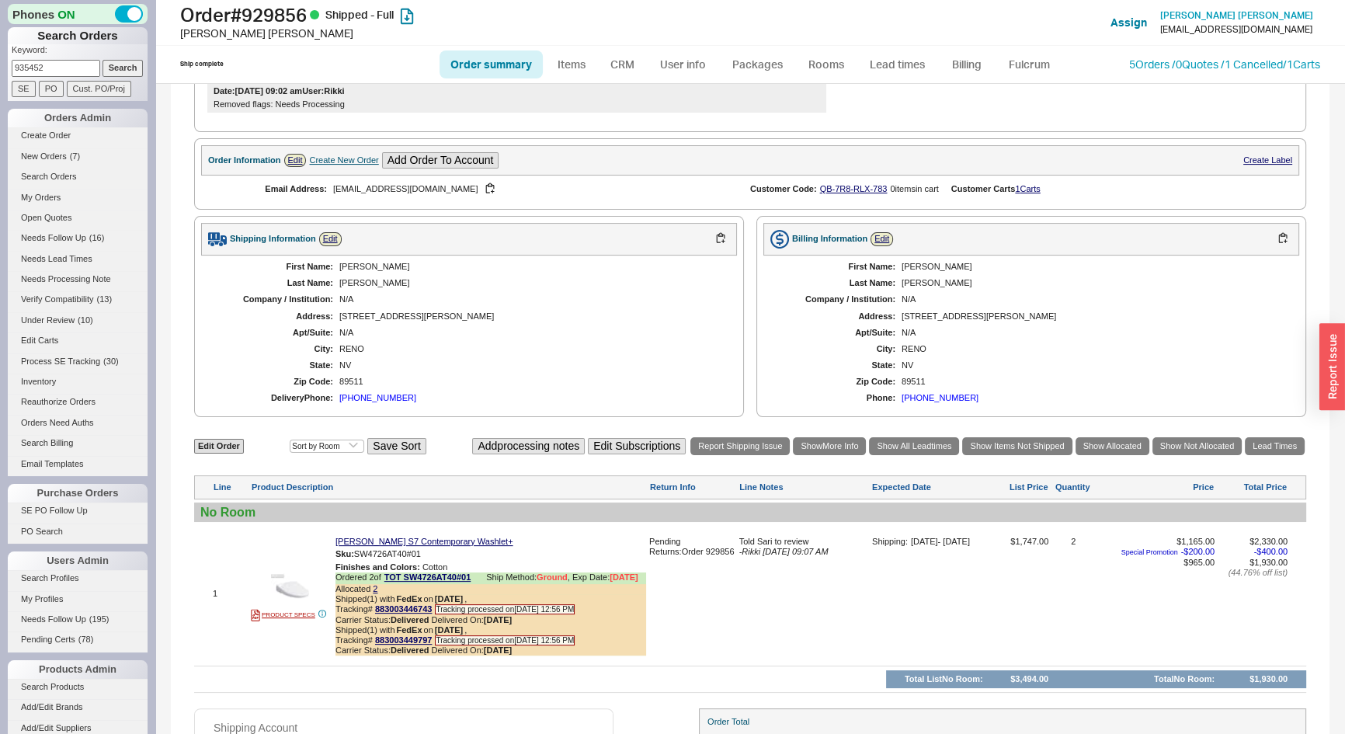
click at [333, 165] on div "Create New Order" at bounding box center [343, 160] width 69 height 10
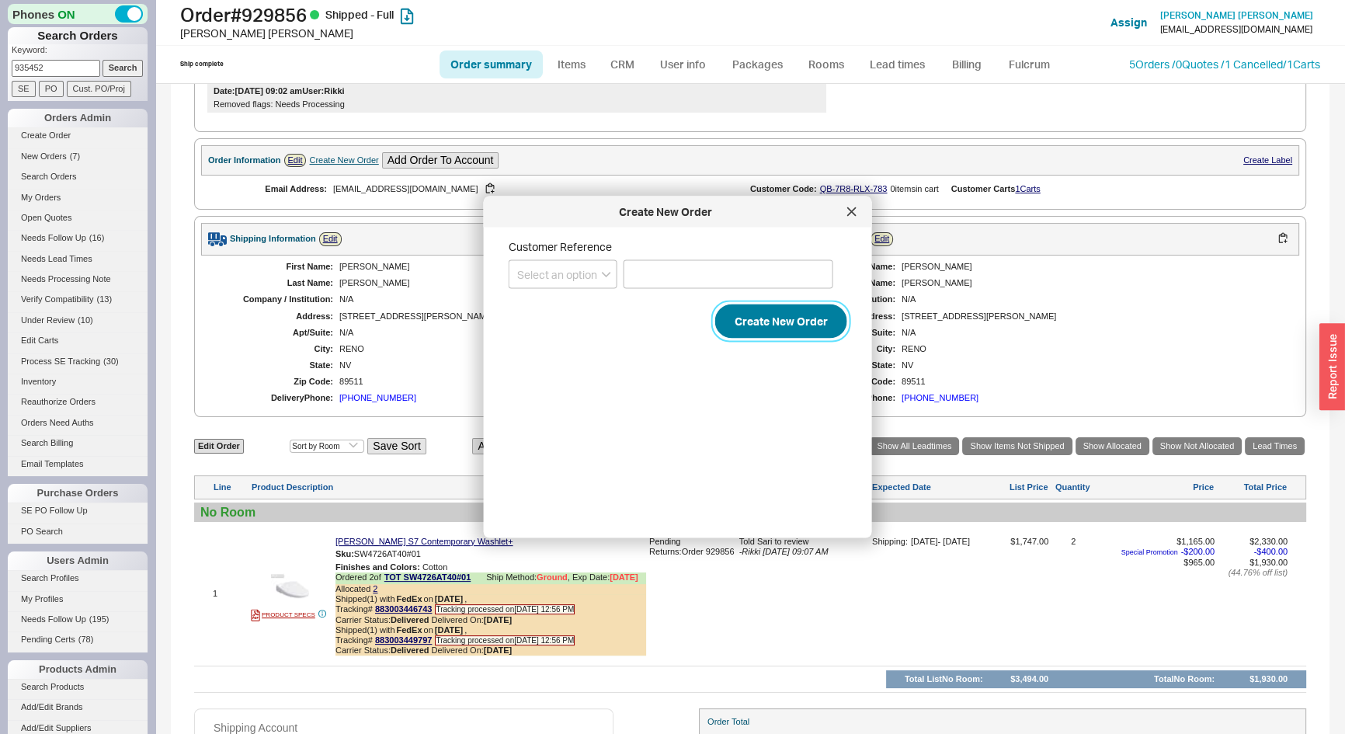
click at [733, 307] on button "Create New Order" at bounding box center [781, 322] width 132 height 34
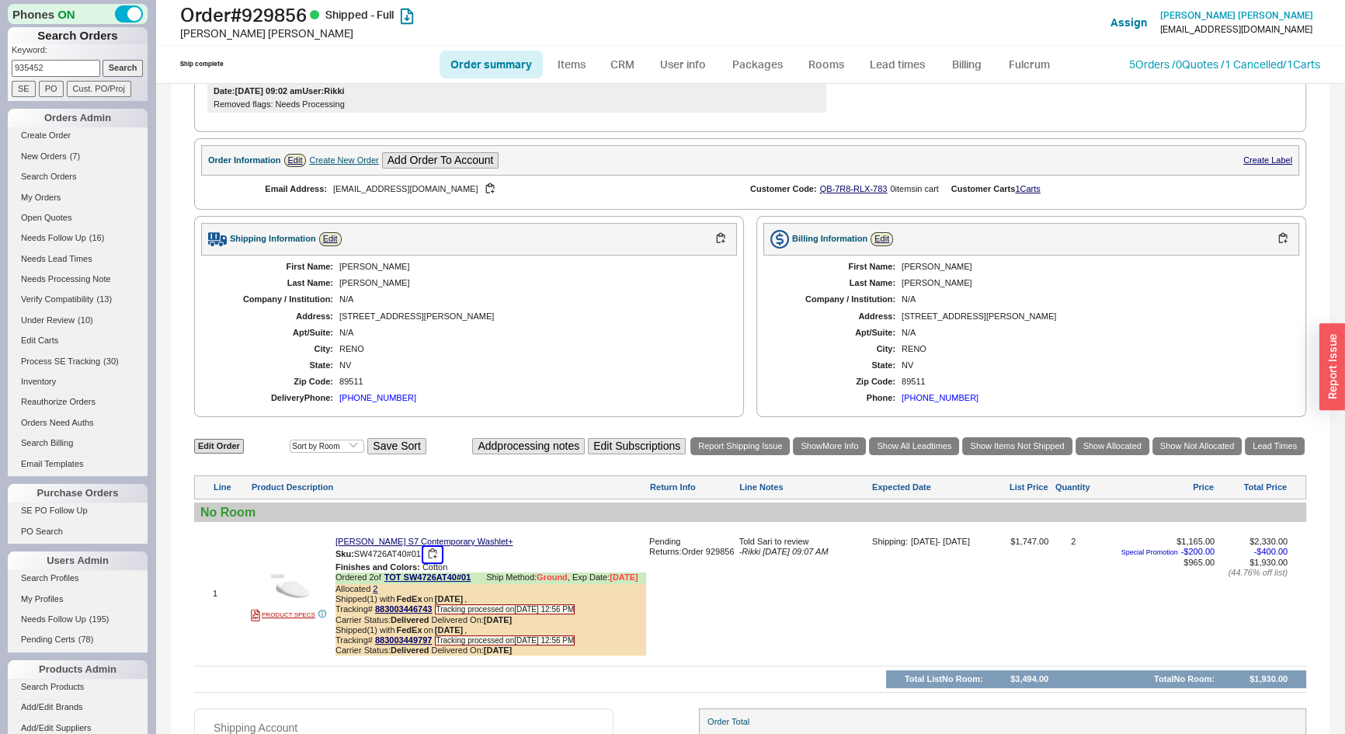
click at [431, 560] on button "button" at bounding box center [432, 554] width 19 height 15
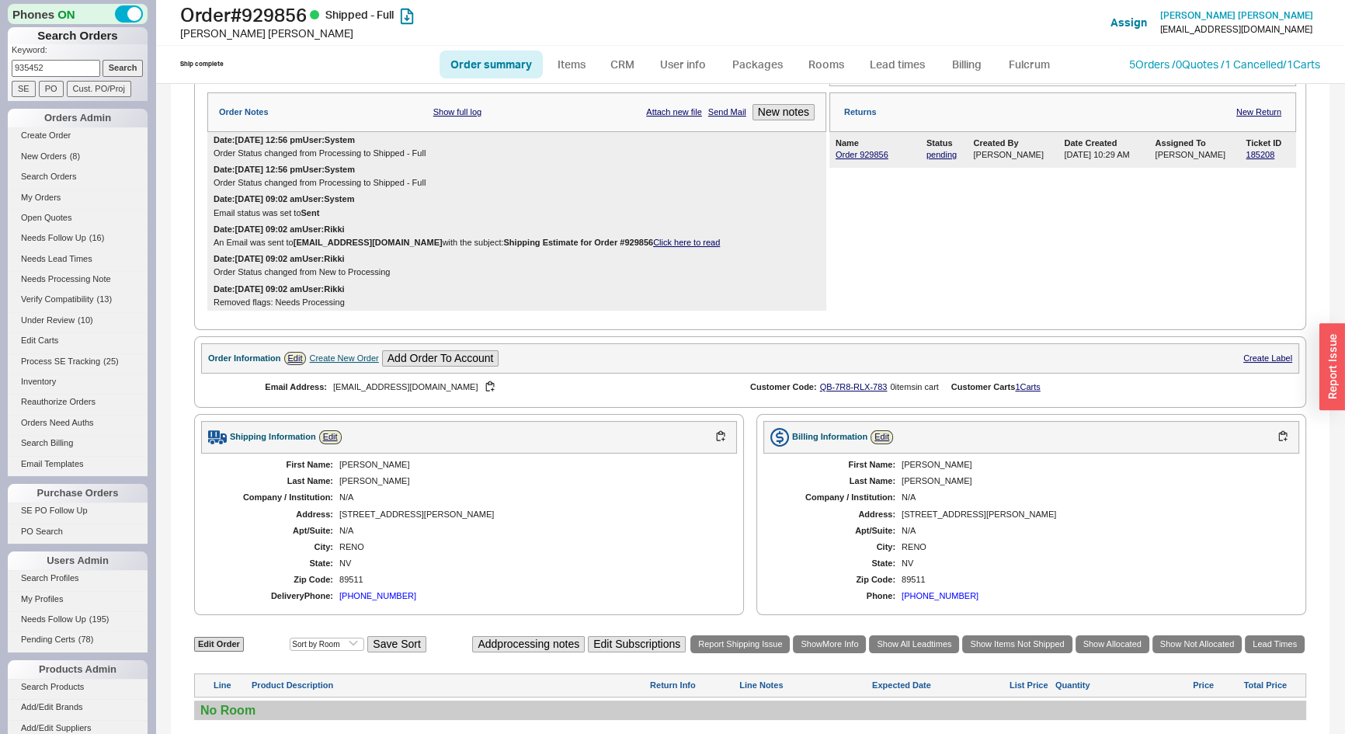
scroll to position [0, 0]
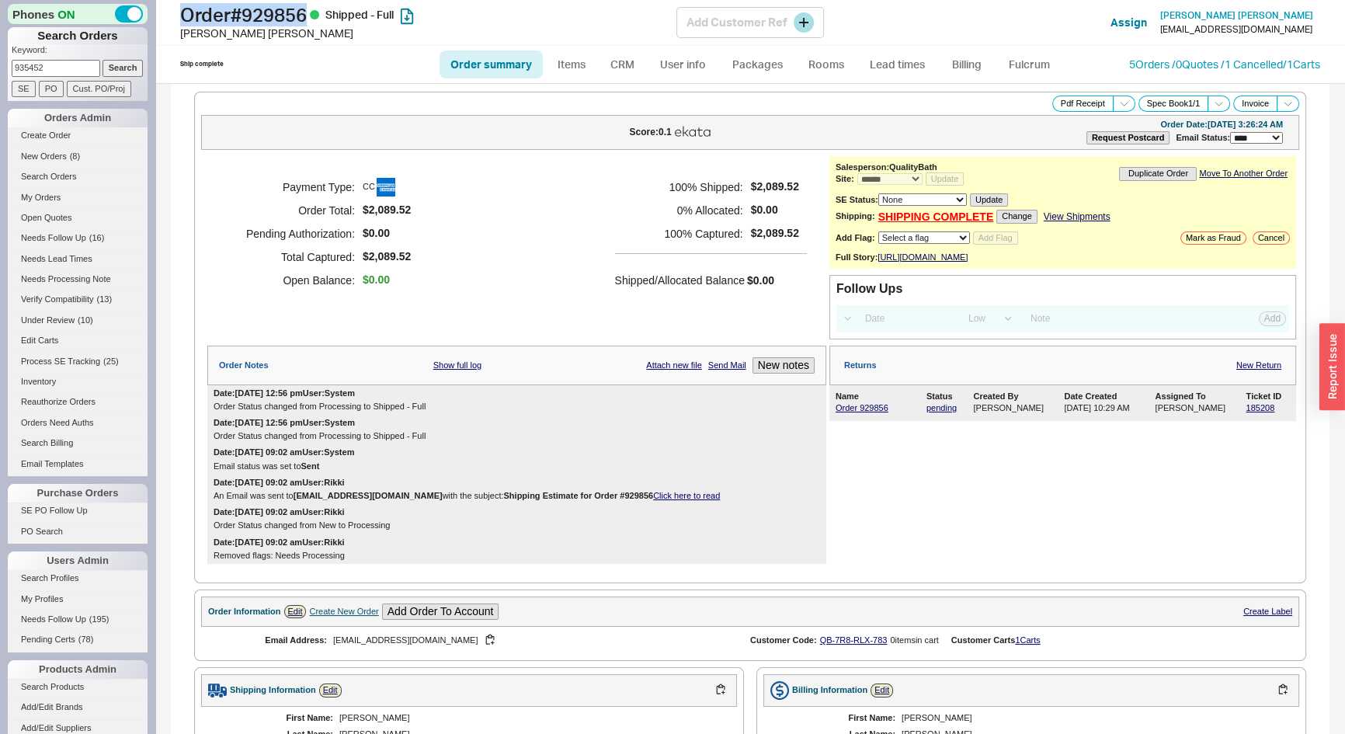
drag, startPoint x: 315, startPoint y: 12, endPoint x: 184, endPoint y: 7, distance: 131.4
click at [184, 7] on h1 "Order # 929856 Shipped - Full" at bounding box center [428, 15] width 496 height 22
copy h1 "Order # 929856"
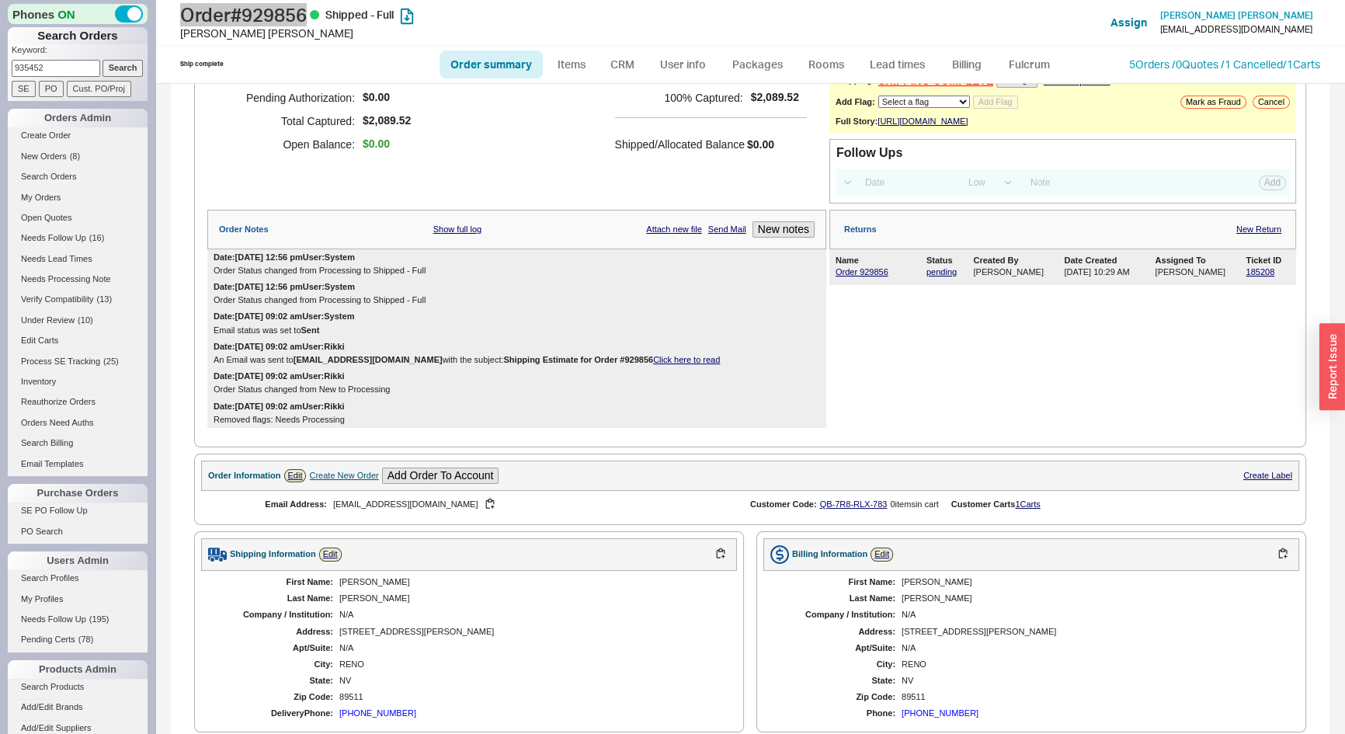
scroll to position [141, 0]
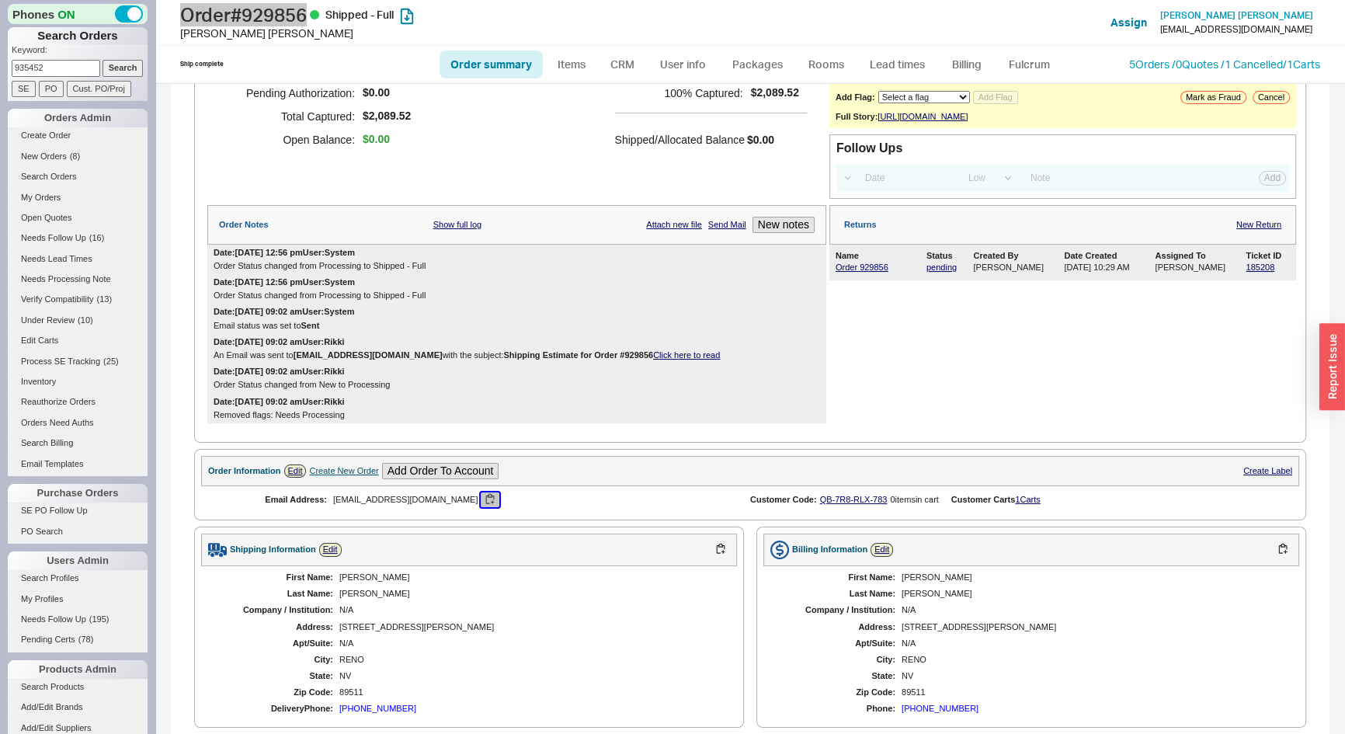
click at [481, 507] on button "button" at bounding box center [490, 499] width 19 height 15
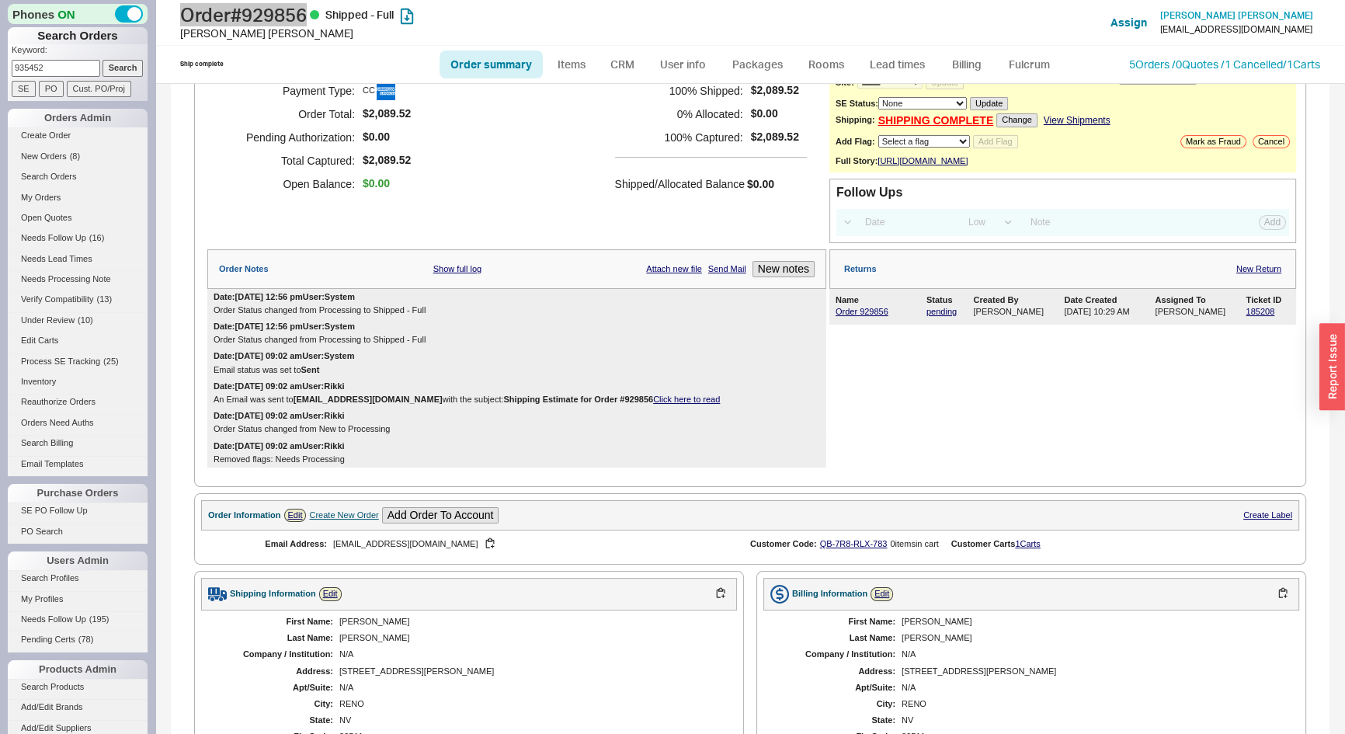
scroll to position [28, 0]
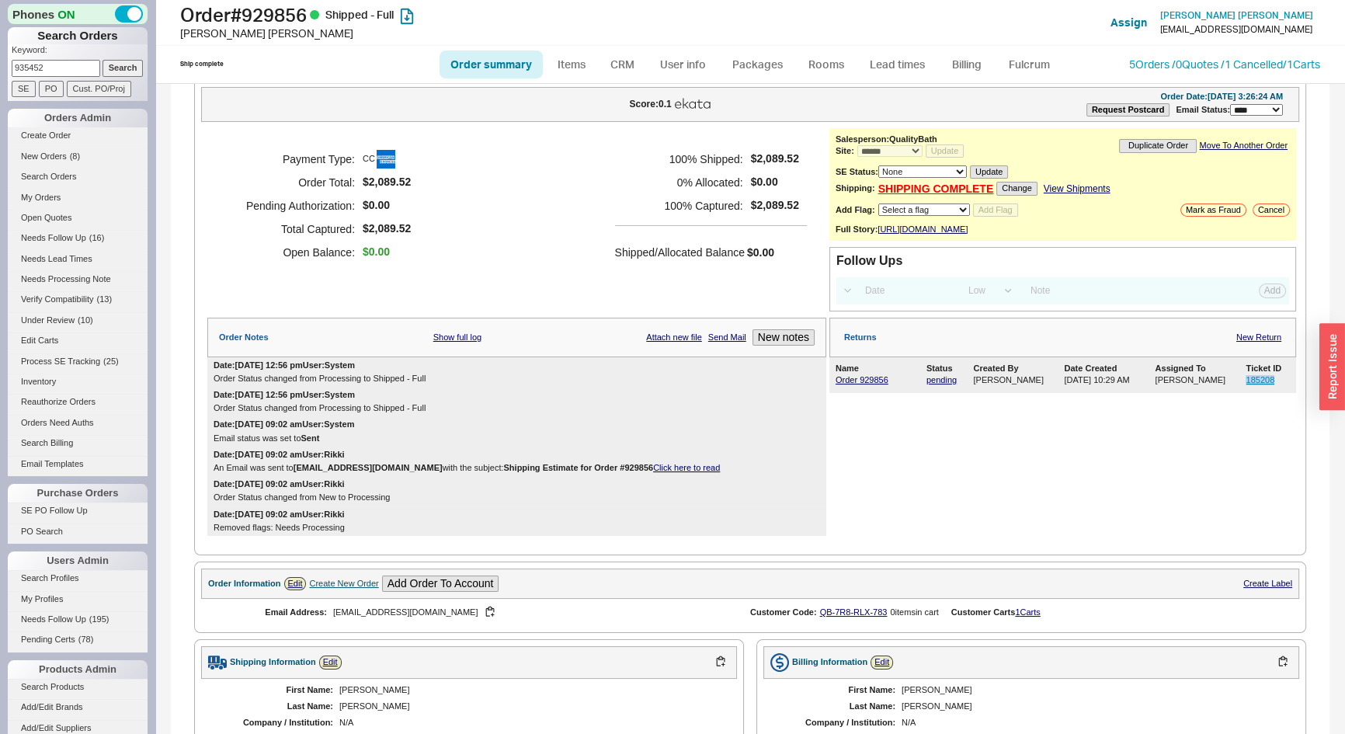
drag, startPoint x: 1267, startPoint y: 385, endPoint x: 1236, endPoint y: 389, distance: 31.4
click at [1246, 385] on div "185208" at bounding box center [1268, 380] width 44 height 10
copy link "185208"
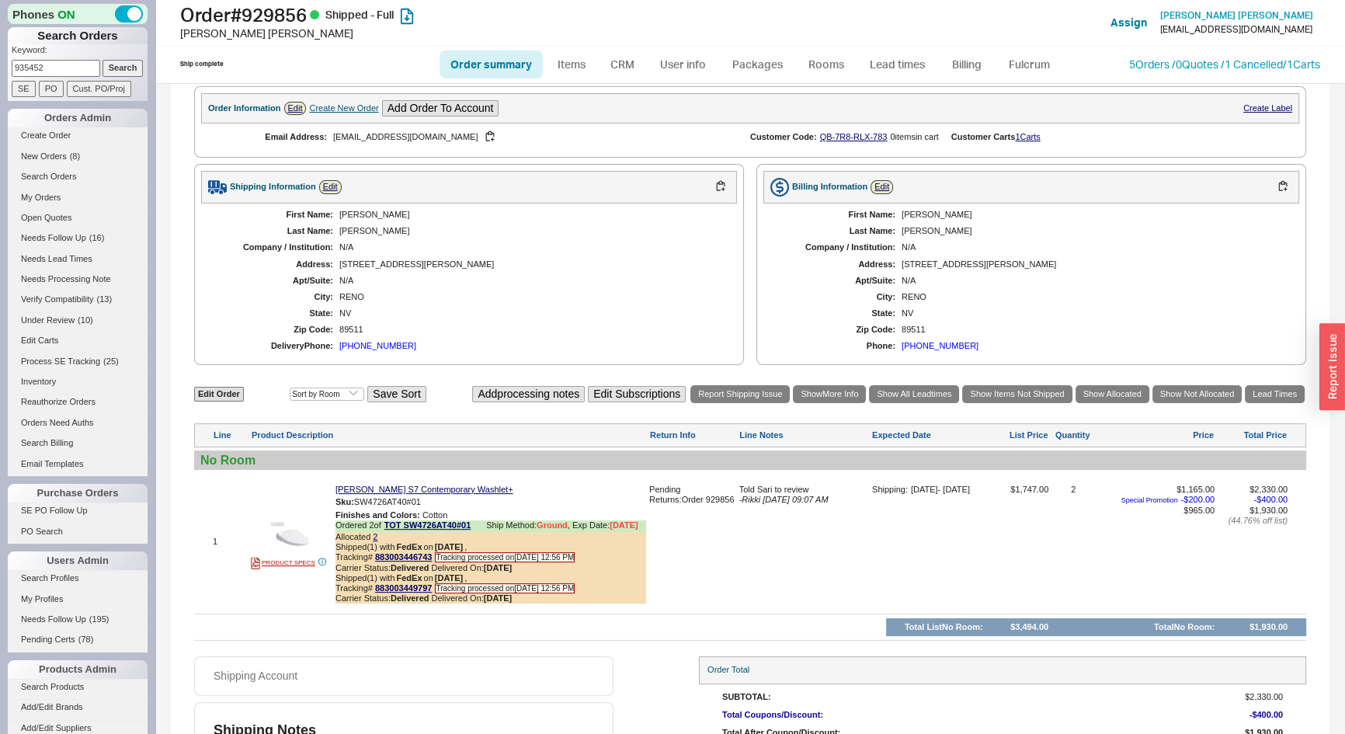
scroll to position [593, 0]
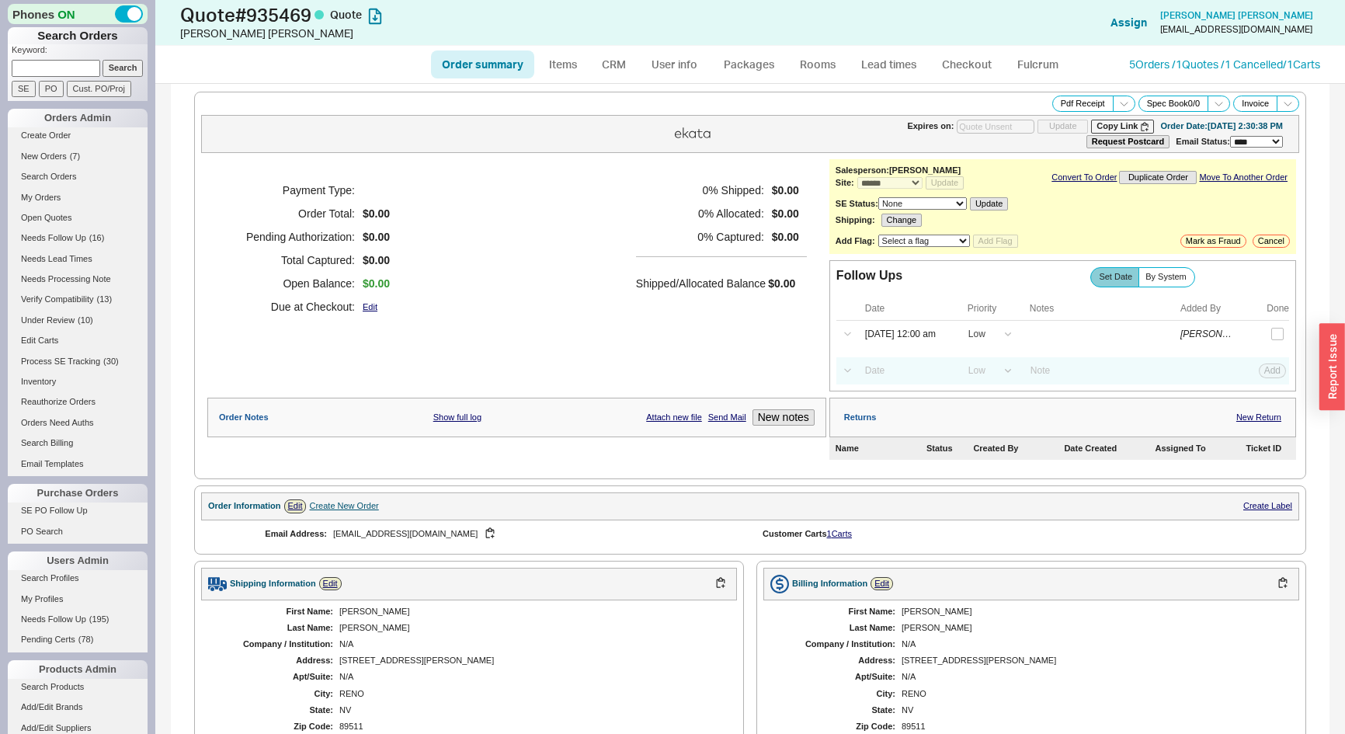
select select "*"
select select "LOW"
select select "3"
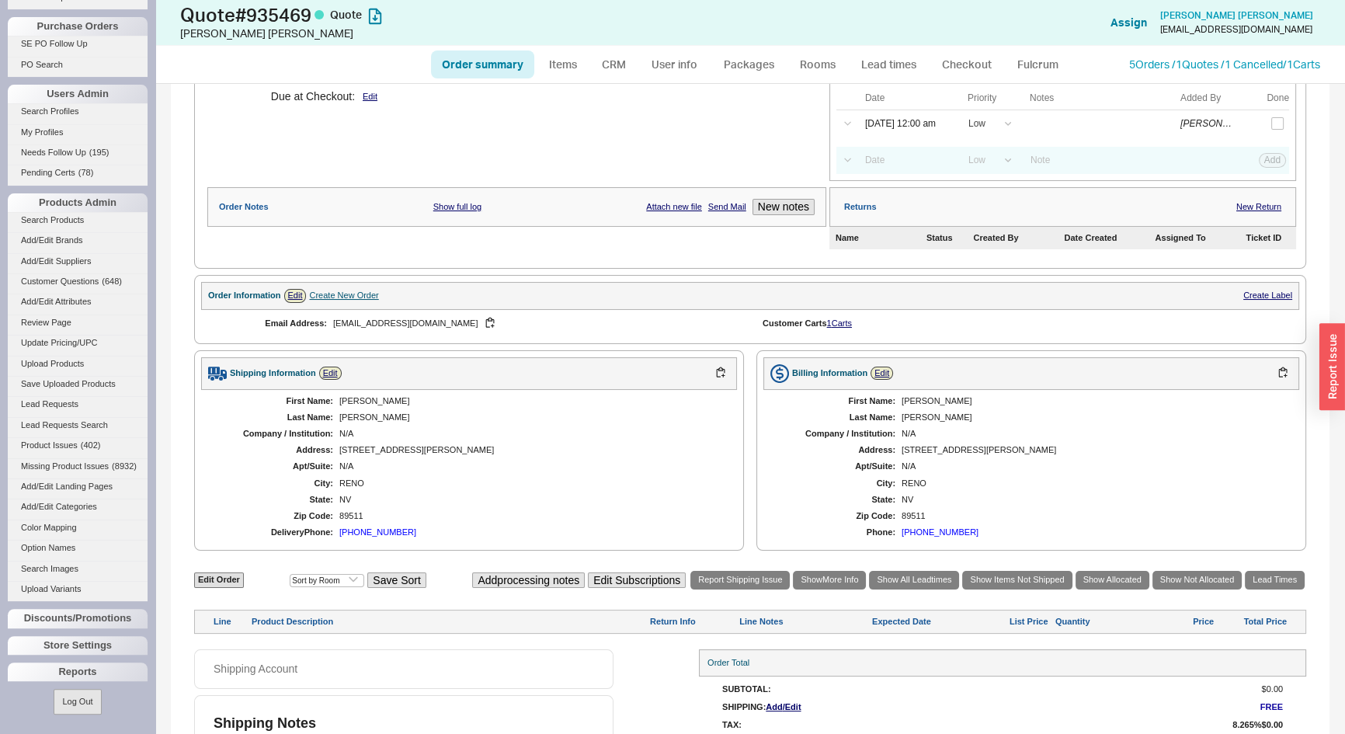
scroll to position [245, 0]
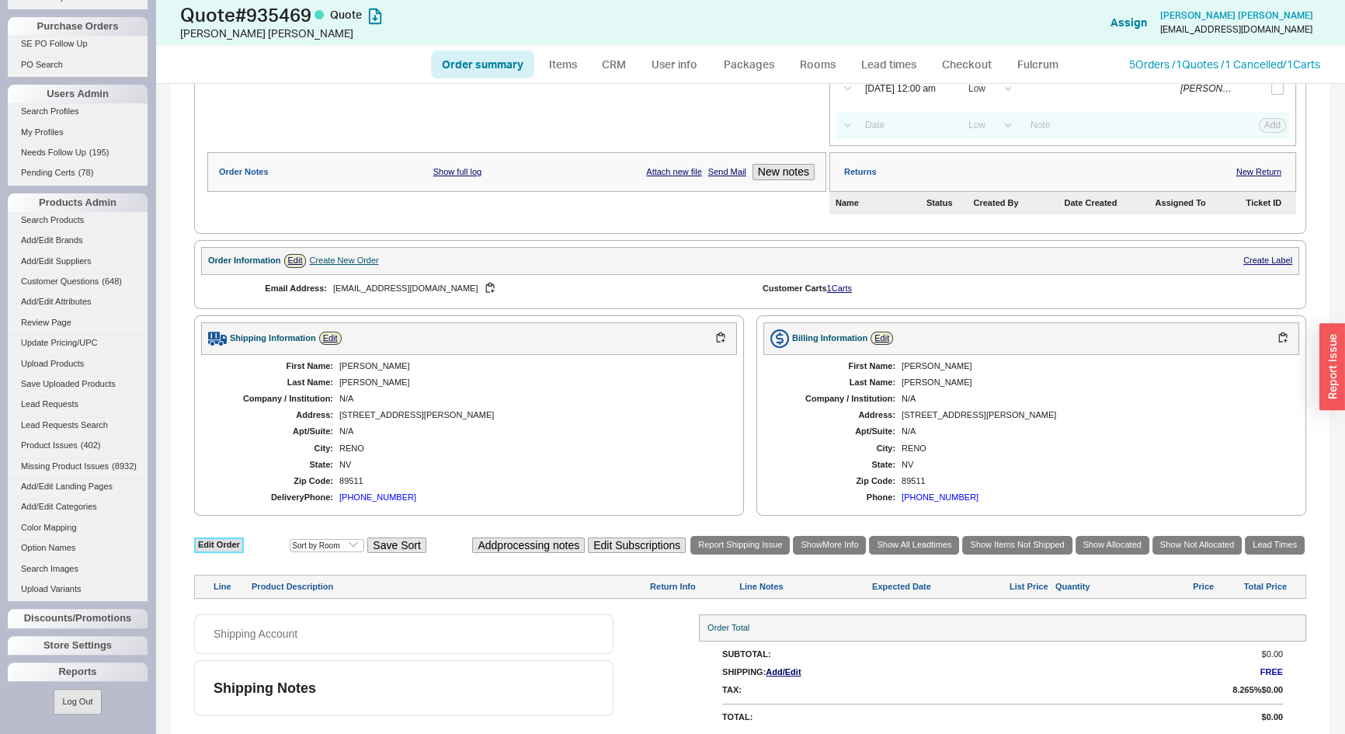
click at [231, 545] on link "Edit Order" at bounding box center [219, 545] width 50 height 15
select select "3"
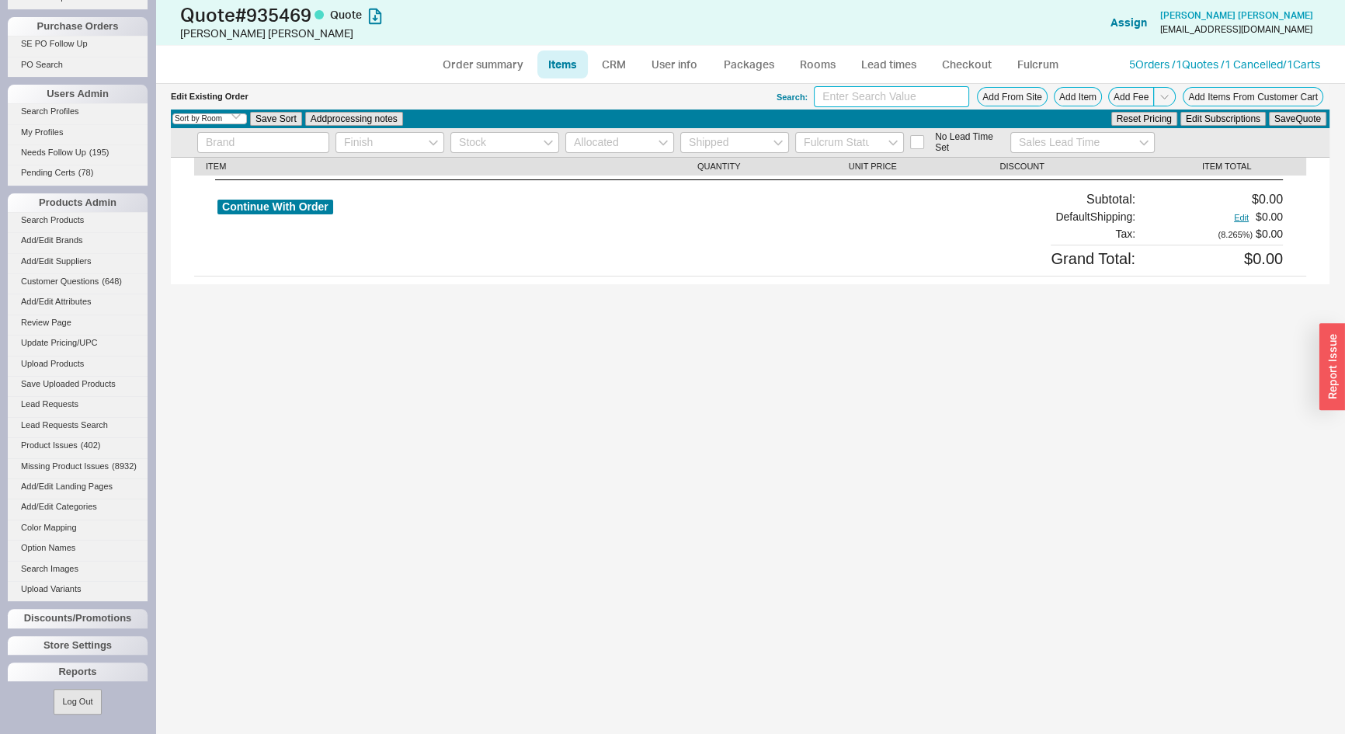
click at [900, 93] on input at bounding box center [891, 96] width 155 height 21
paste input "SW4726AT40#01"
type input "SW4726AT40#01"
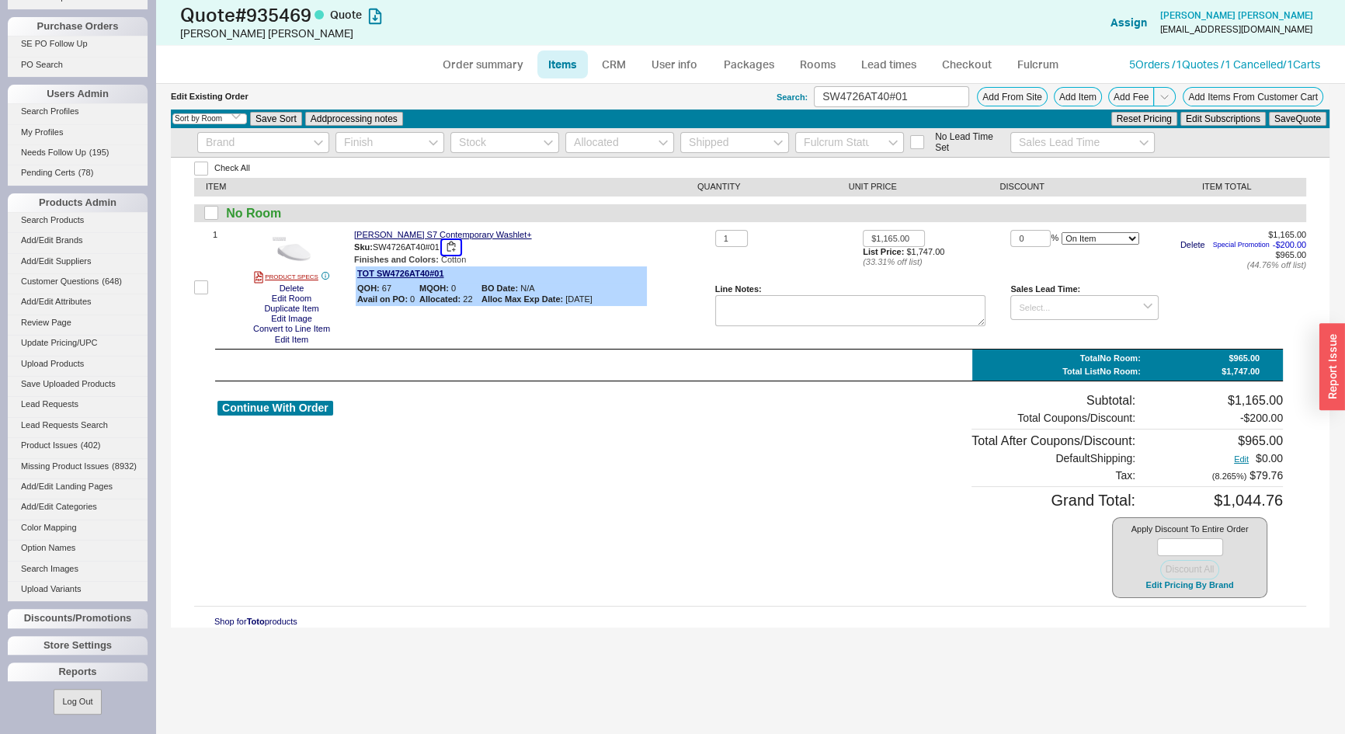
click at [451, 249] on button "button" at bounding box center [451, 247] width 19 height 15
click at [1066, 103] on button "Add Item" at bounding box center [1078, 96] width 48 height 19
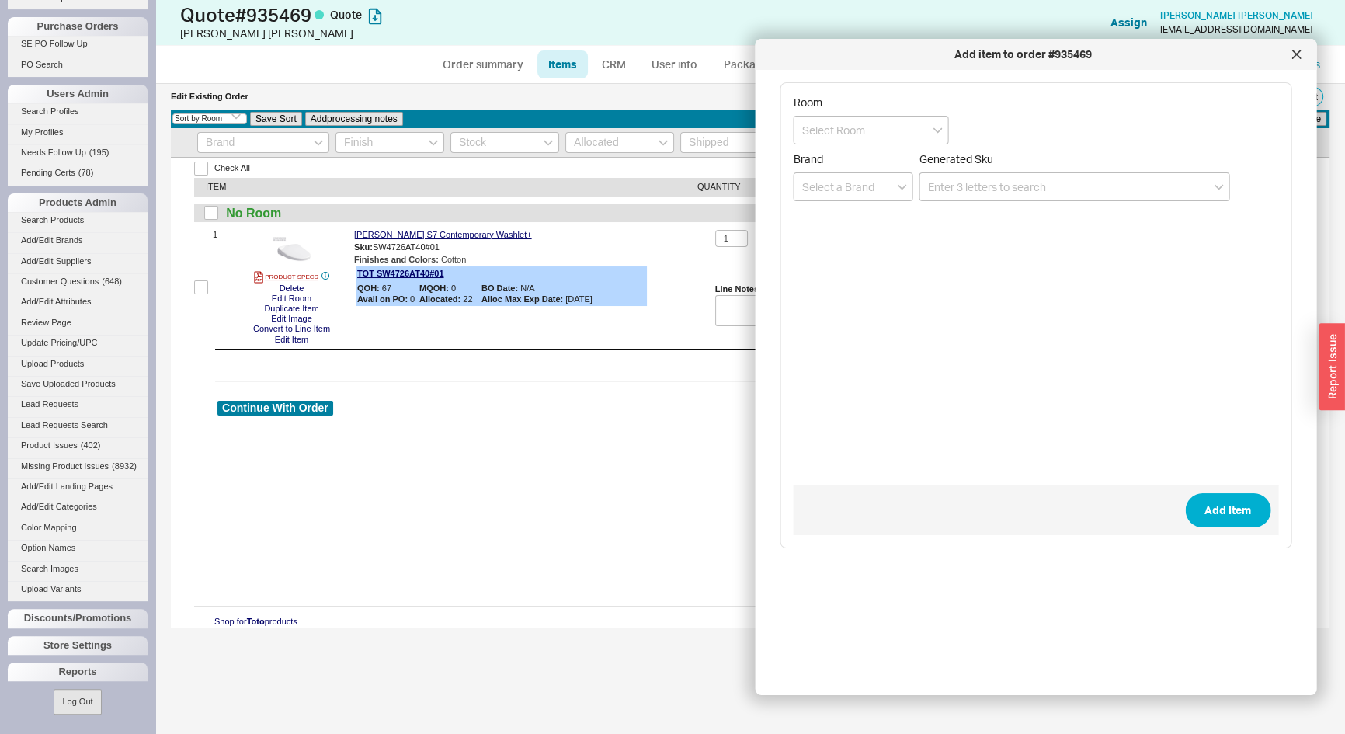
type input "v"
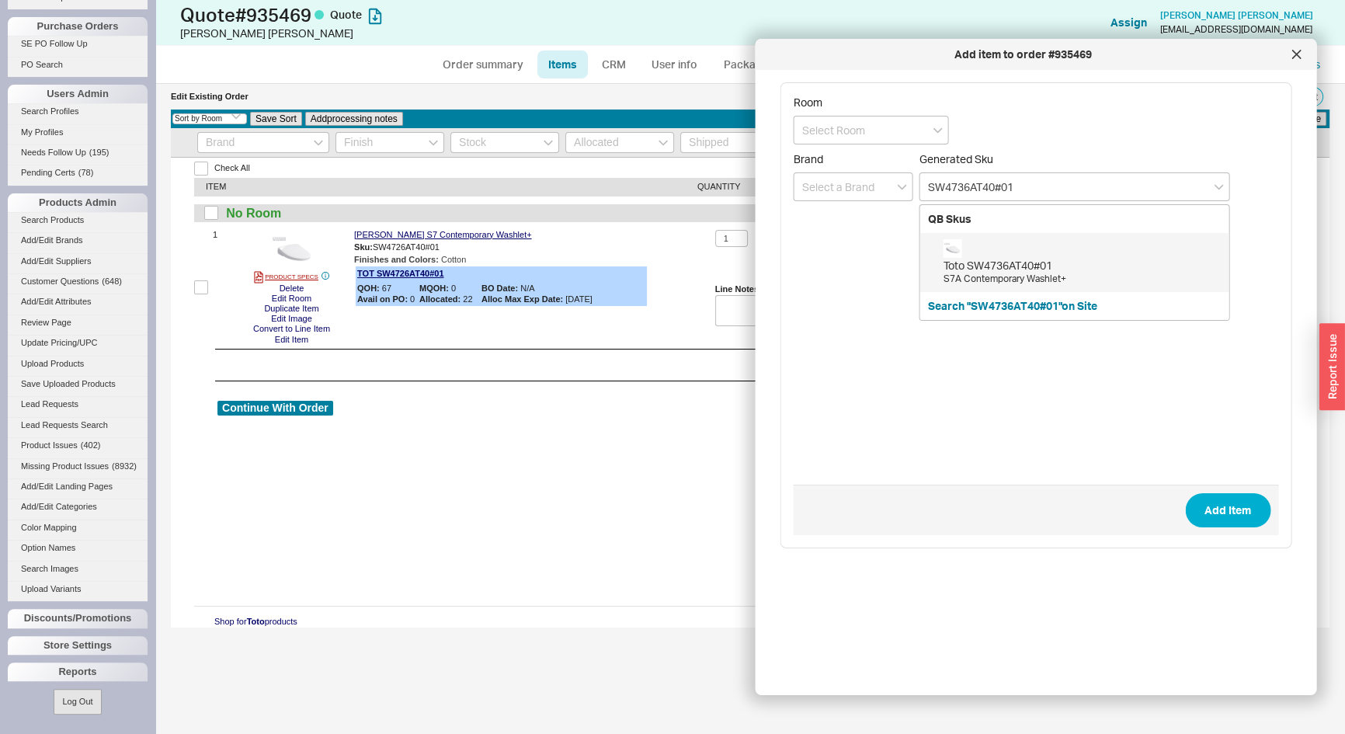
click at [1049, 259] on div "[PERSON_NAME] SW4736AT40#01" at bounding box center [1083, 266] width 278 height 16
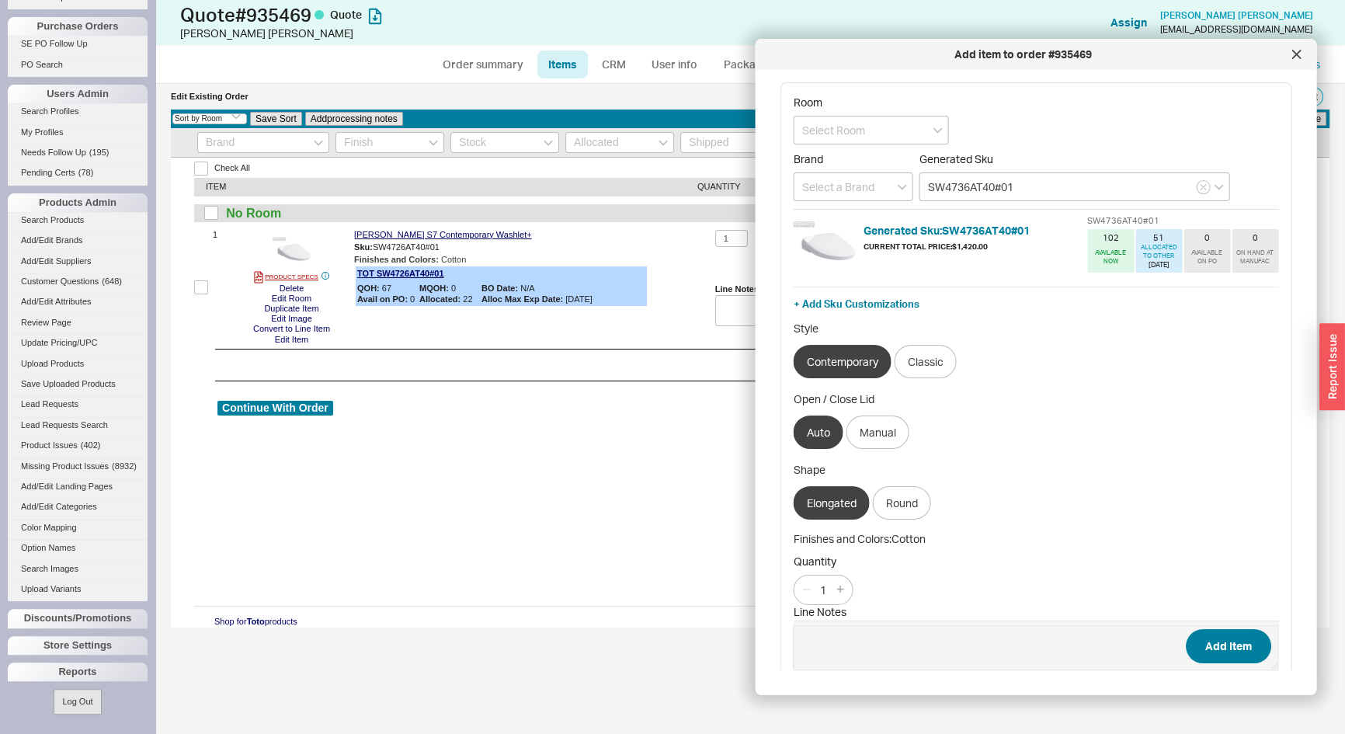
type input "SW4736AT40#01"
click at [1235, 641] on button "Add Item" at bounding box center [1227, 646] width 85 height 34
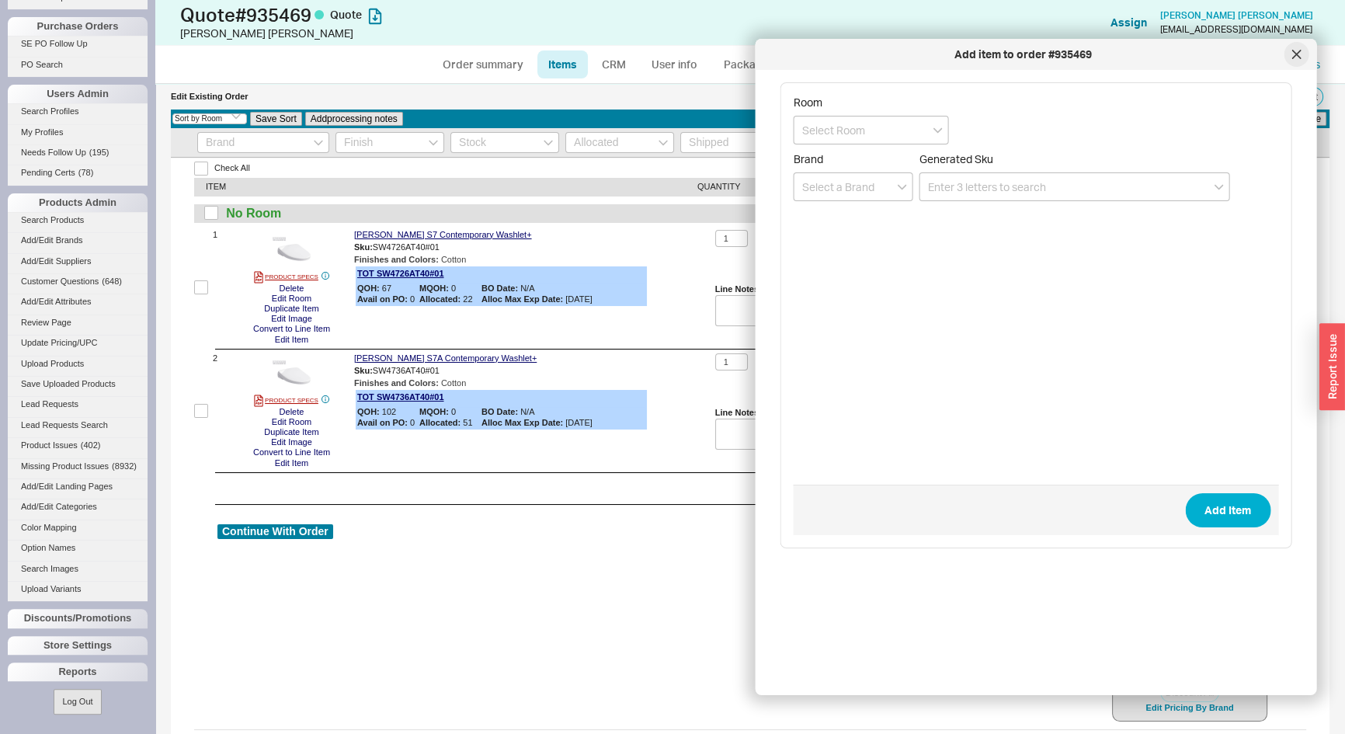
click at [1300, 54] on icon at bounding box center [1296, 54] width 9 height 9
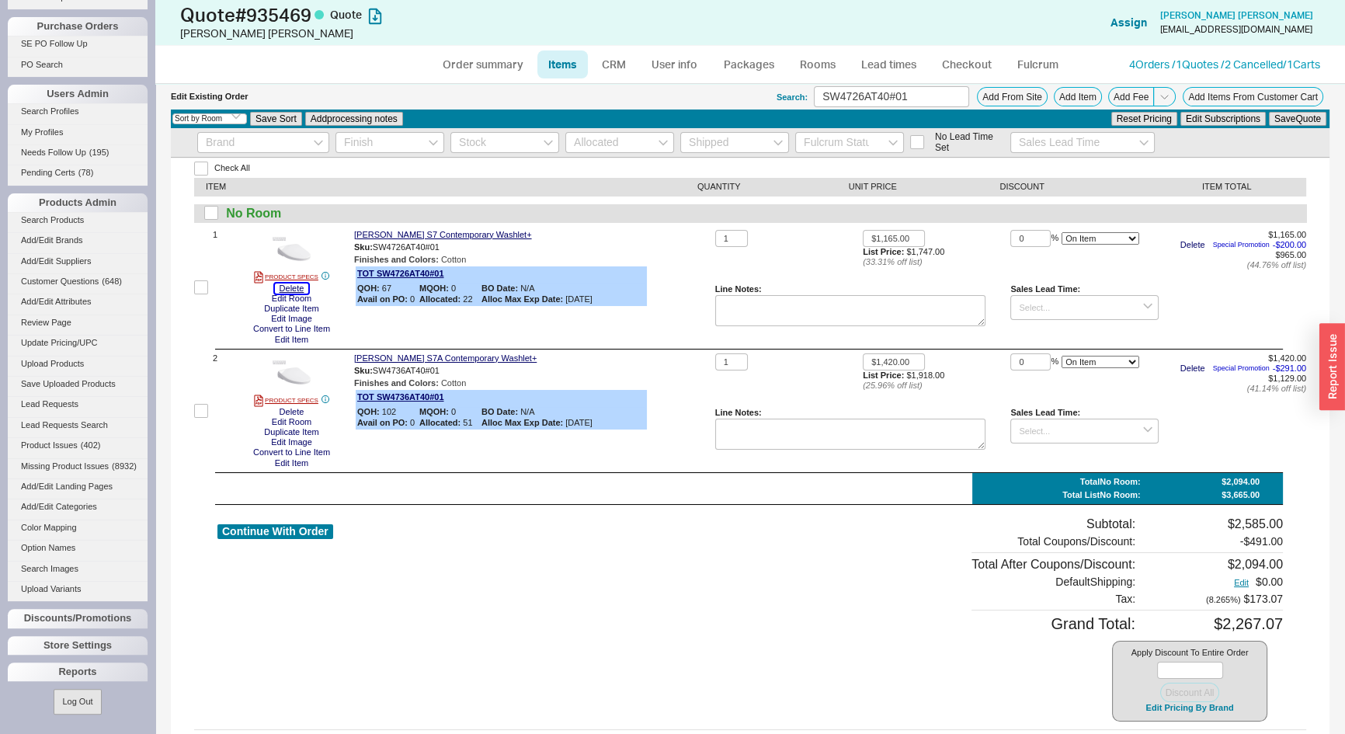
click at [300, 286] on button "Delete" at bounding box center [292, 289] width 34 height 10
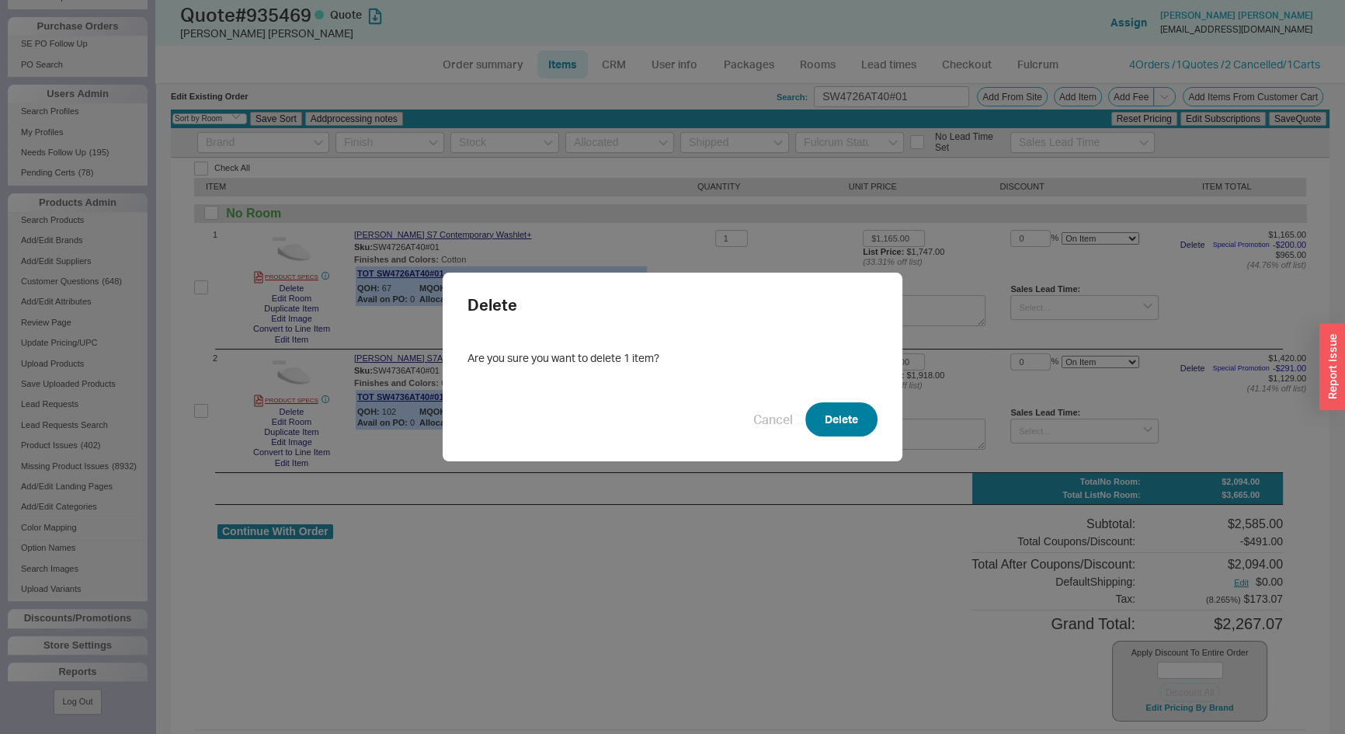
click at [838, 424] on button "Delete" at bounding box center [842, 419] width 72 height 34
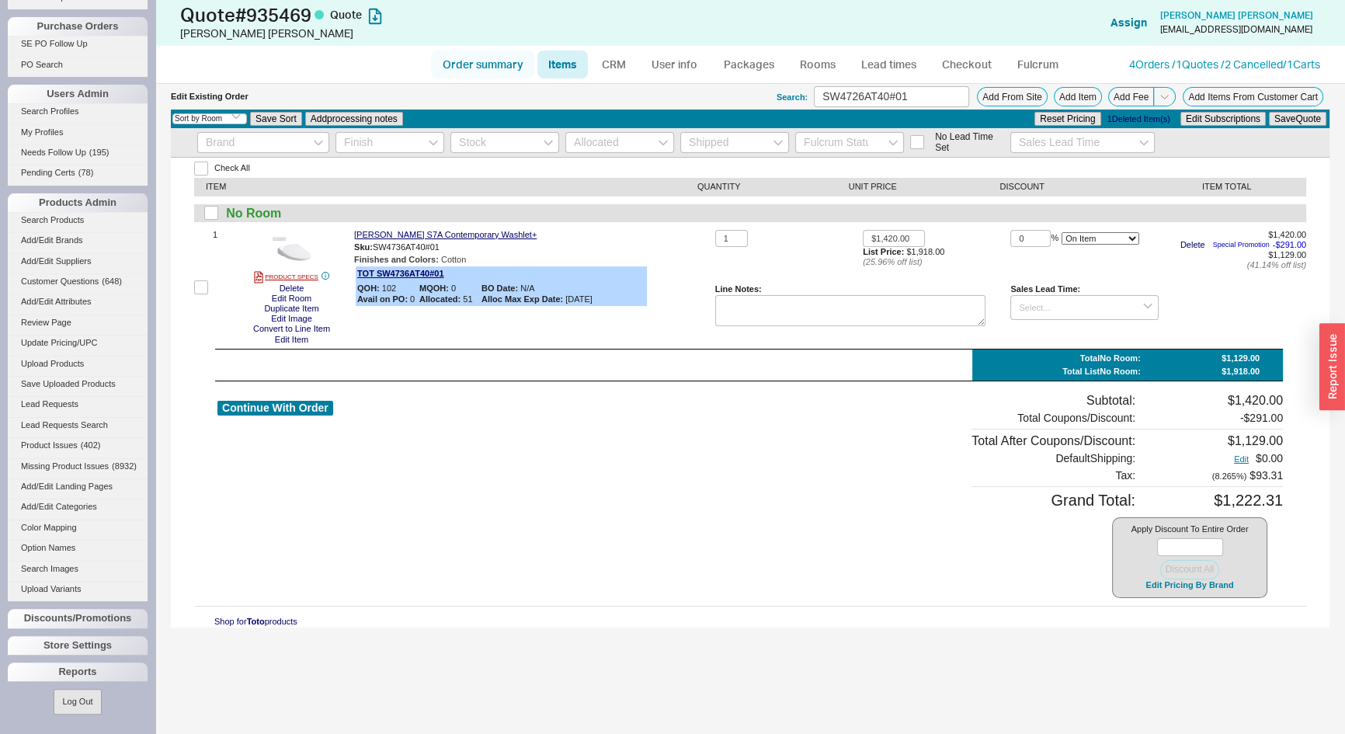
click at [473, 63] on link "Order summary" at bounding box center [482, 64] width 103 height 28
select select "*"
select select "LOW"
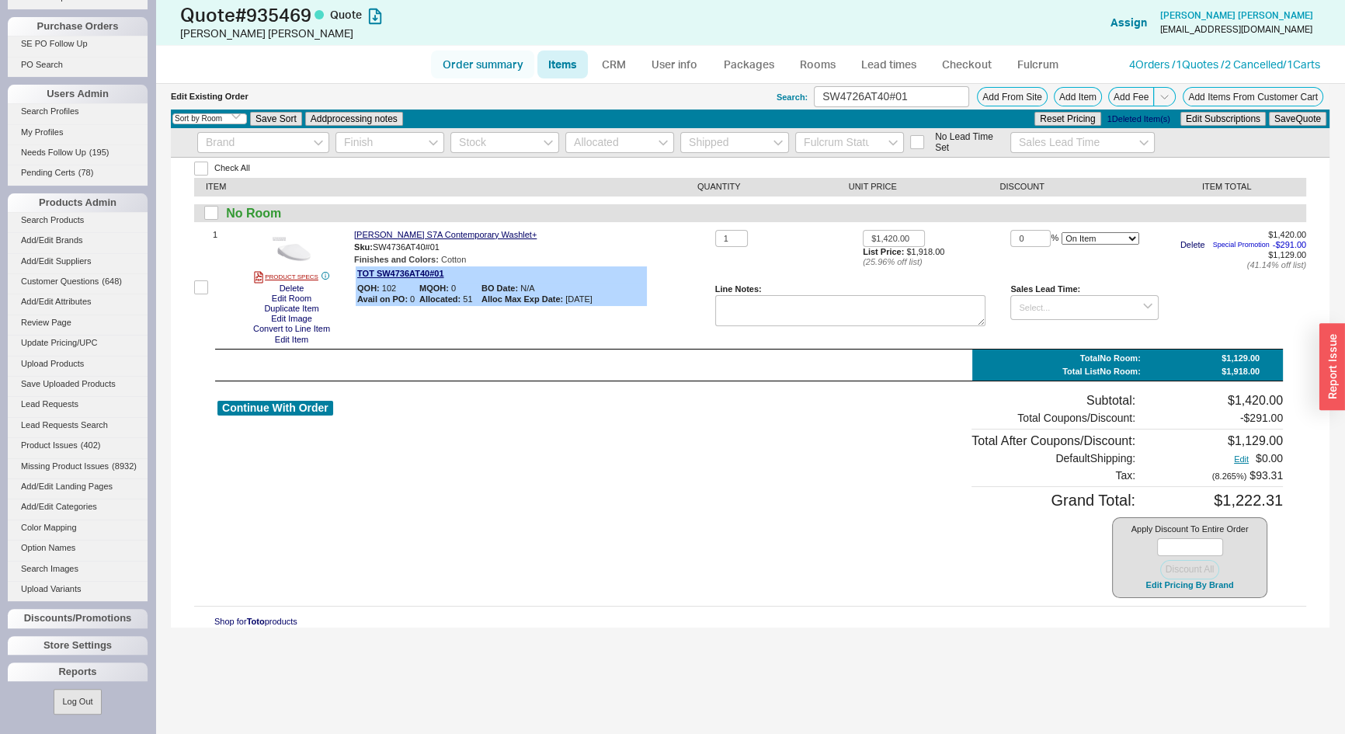
select select "3"
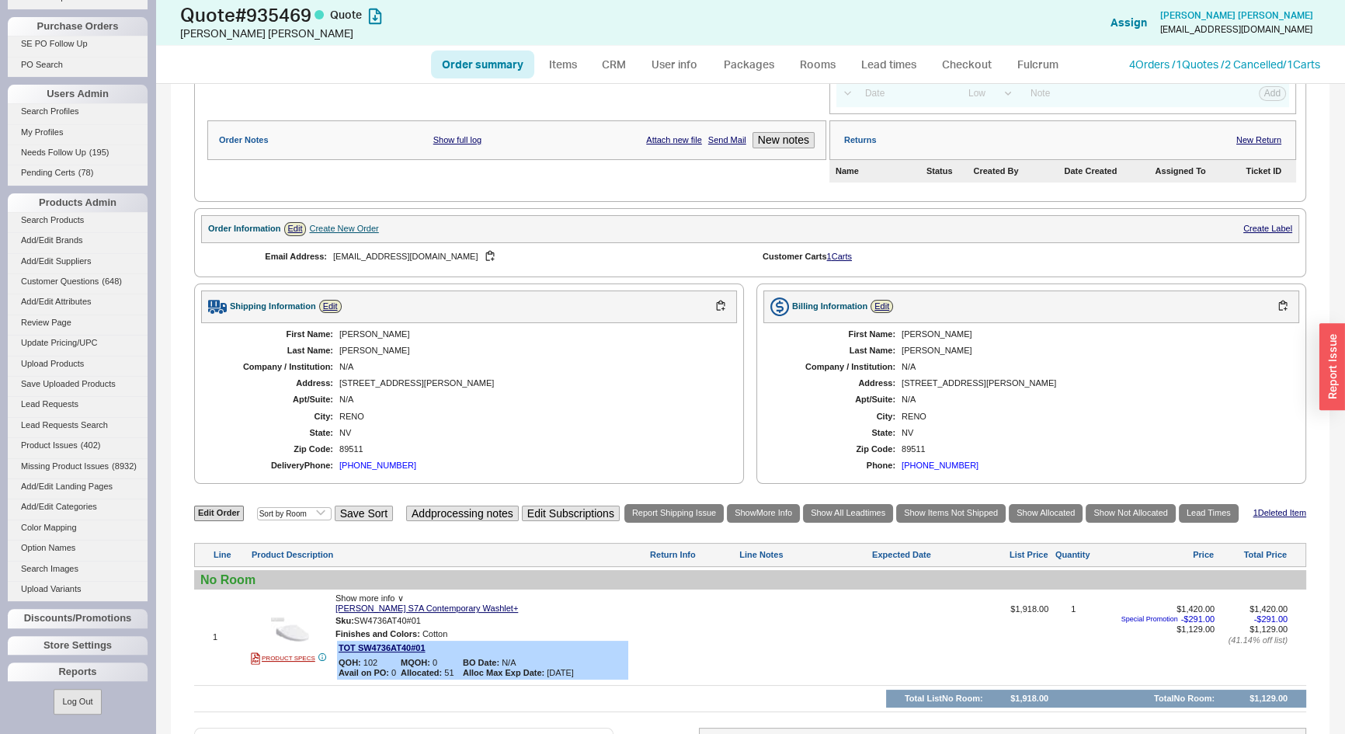
scroll to position [70, 0]
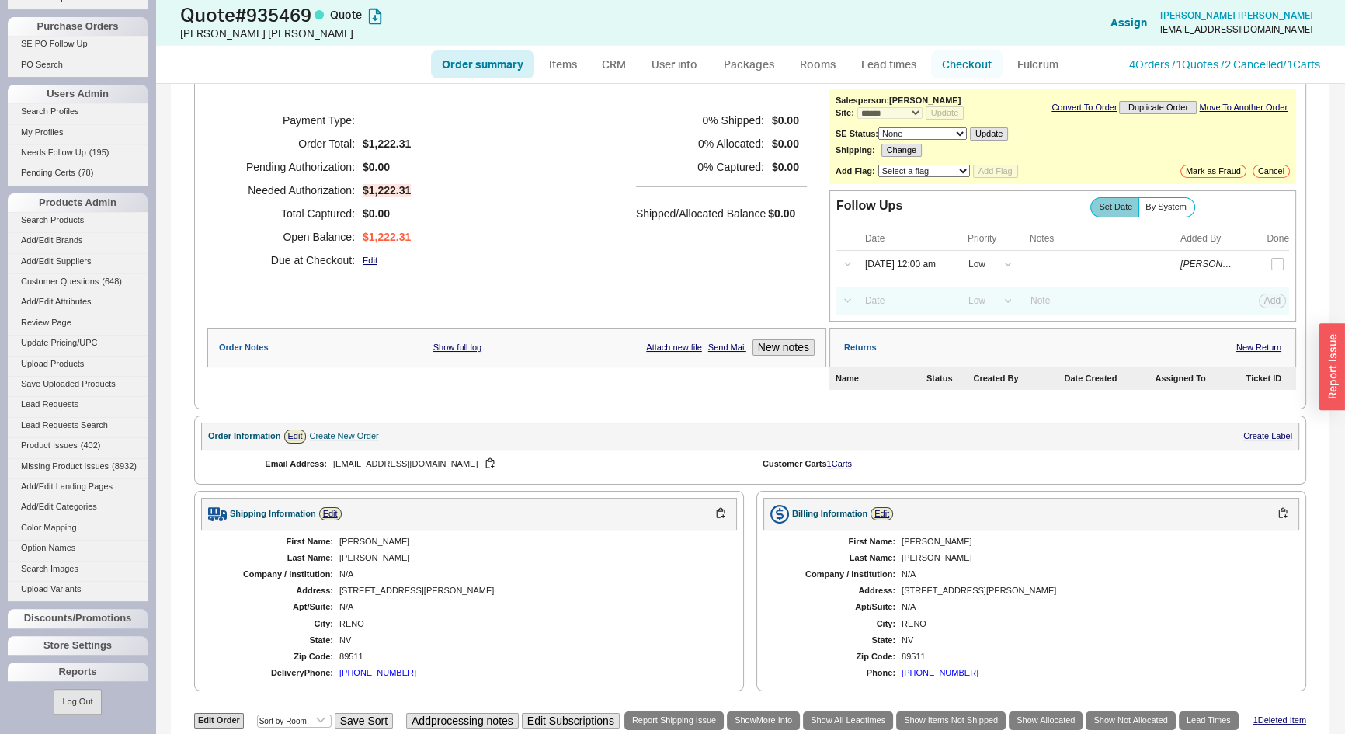
click at [963, 66] on link "Checkout" at bounding box center [966, 64] width 71 height 28
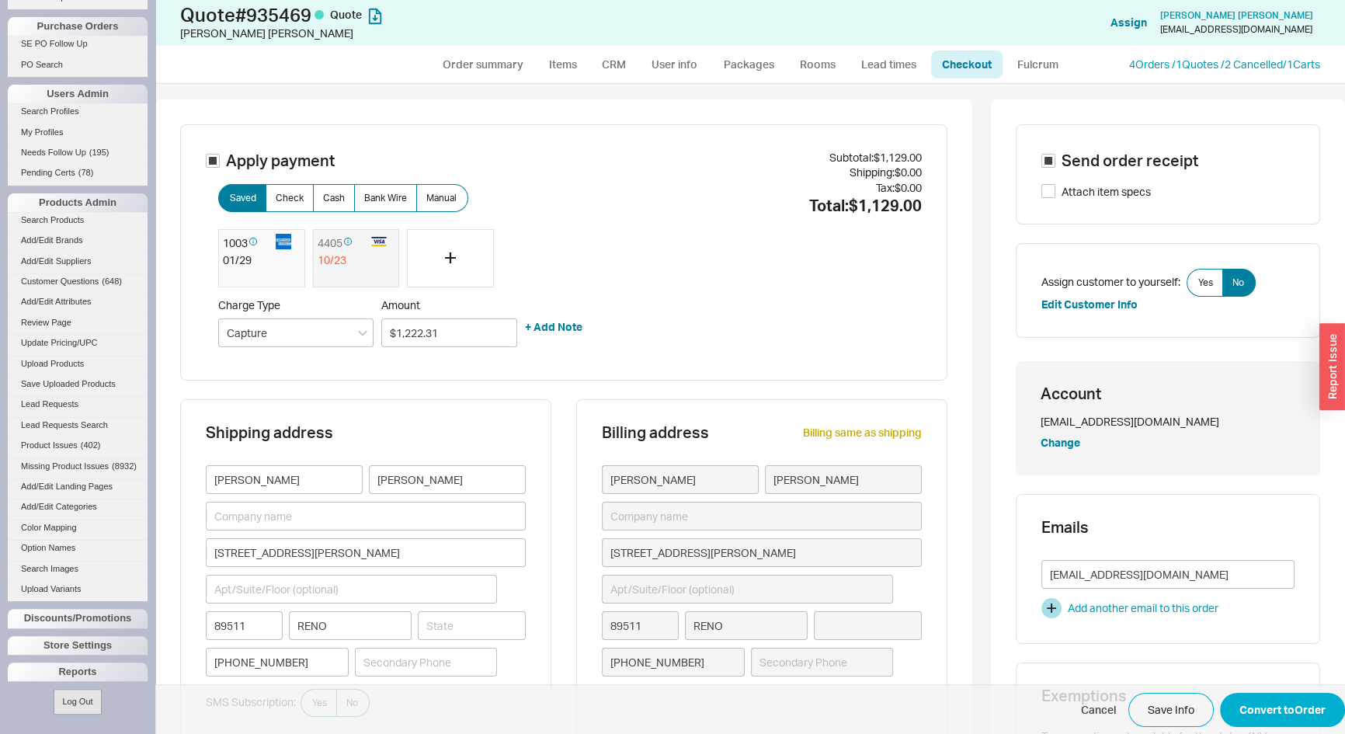
type input "[US_STATE]"
click at [237, 278] on div at bounding box center [248, 276] width 51 height 16
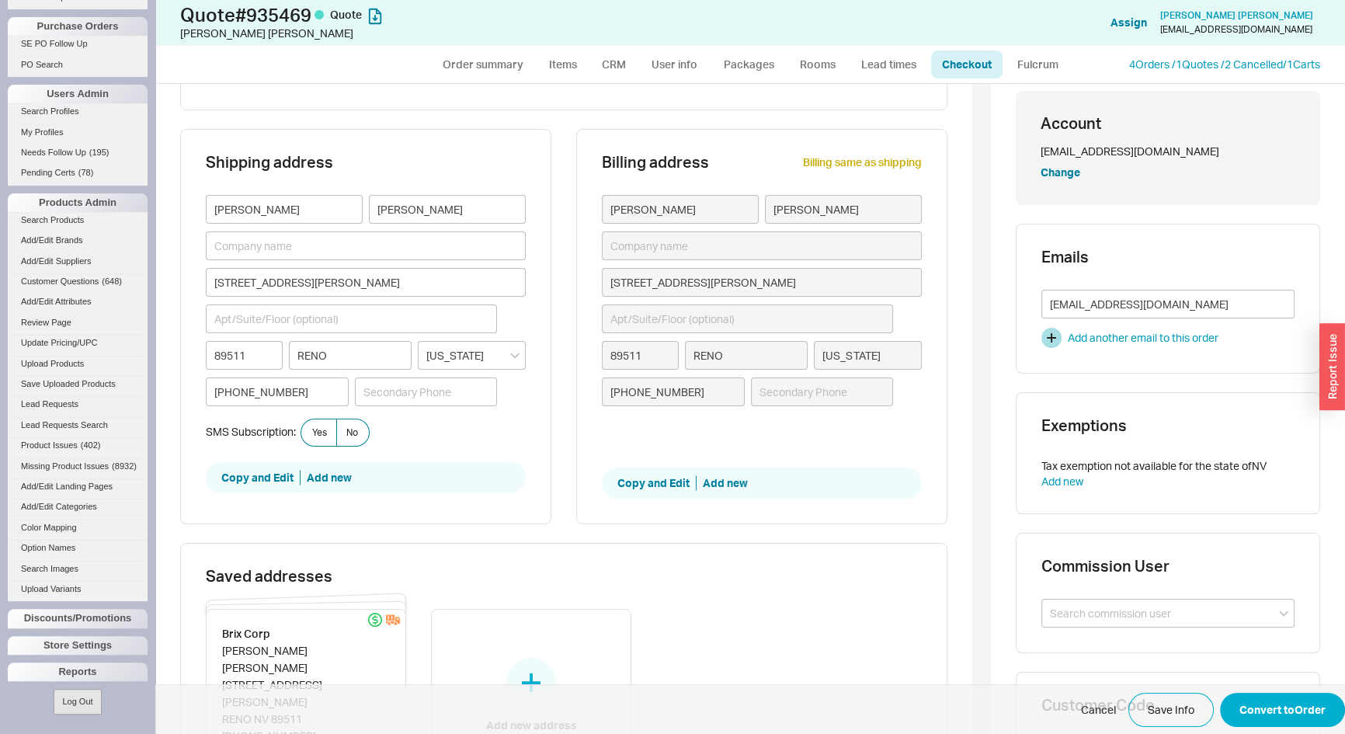
scroll to position [211, 0]
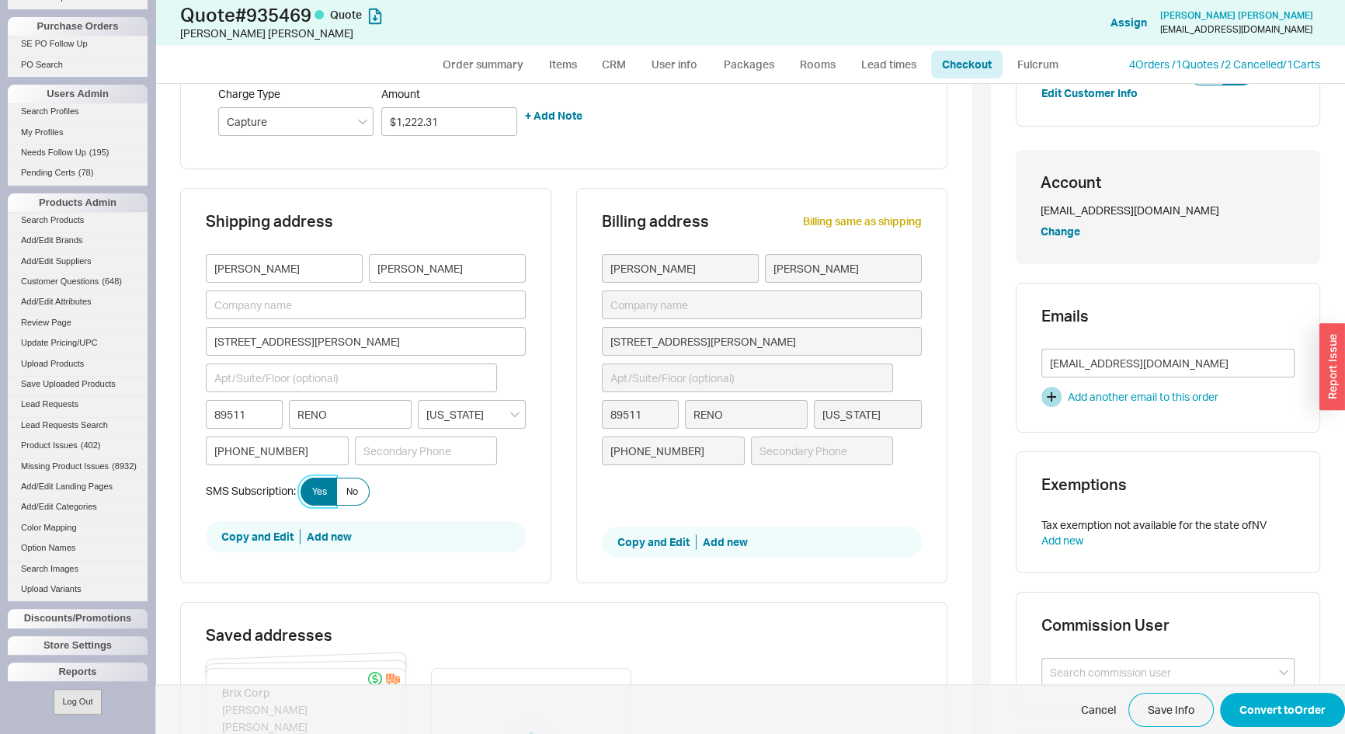
click at [327, 489] on span "Yes" at bounding box center [319, 491] width 15 height 12
click at [0, 0] on input "Yes" at bounding box center [0, 0] width 0 height 0
click at [1255, 711] on button "Convert to Order" at bounding box center [1282, 710] width 125 height 34
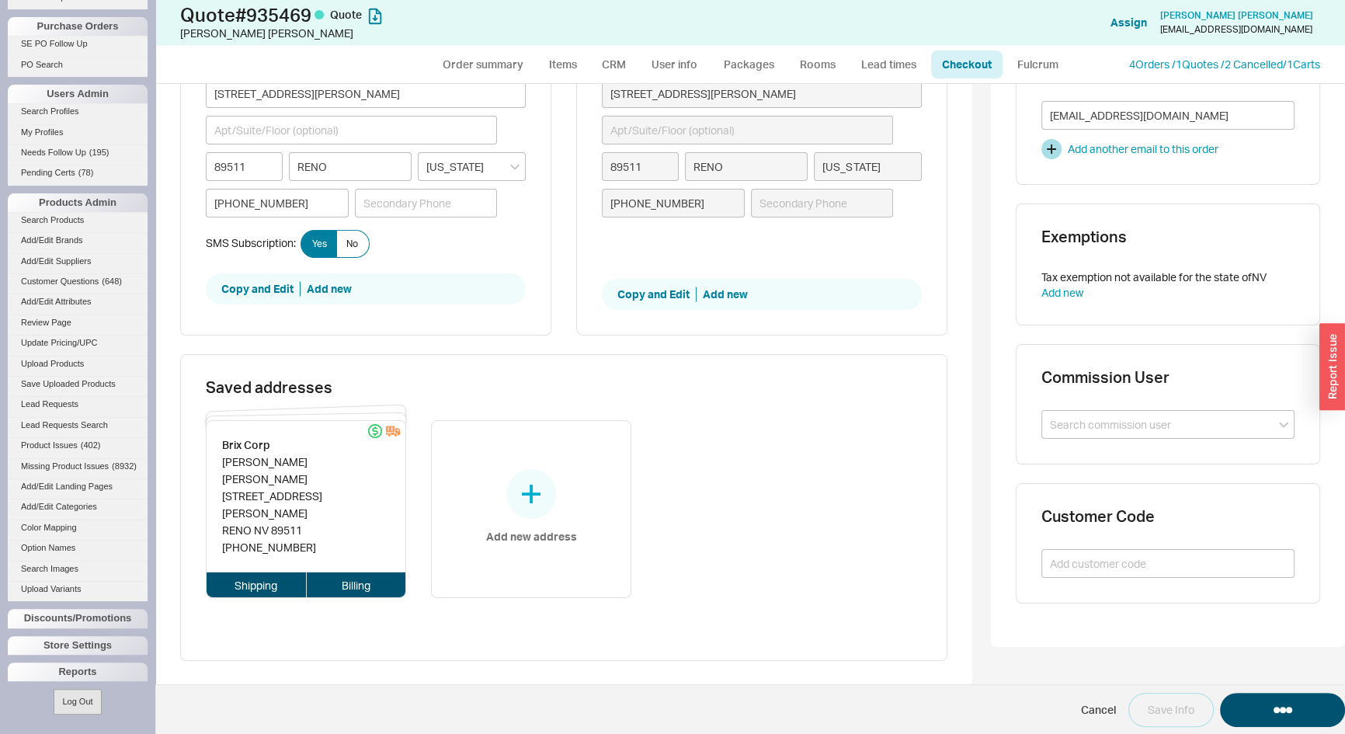
select select "*"
select select "LOW"
select select "3"
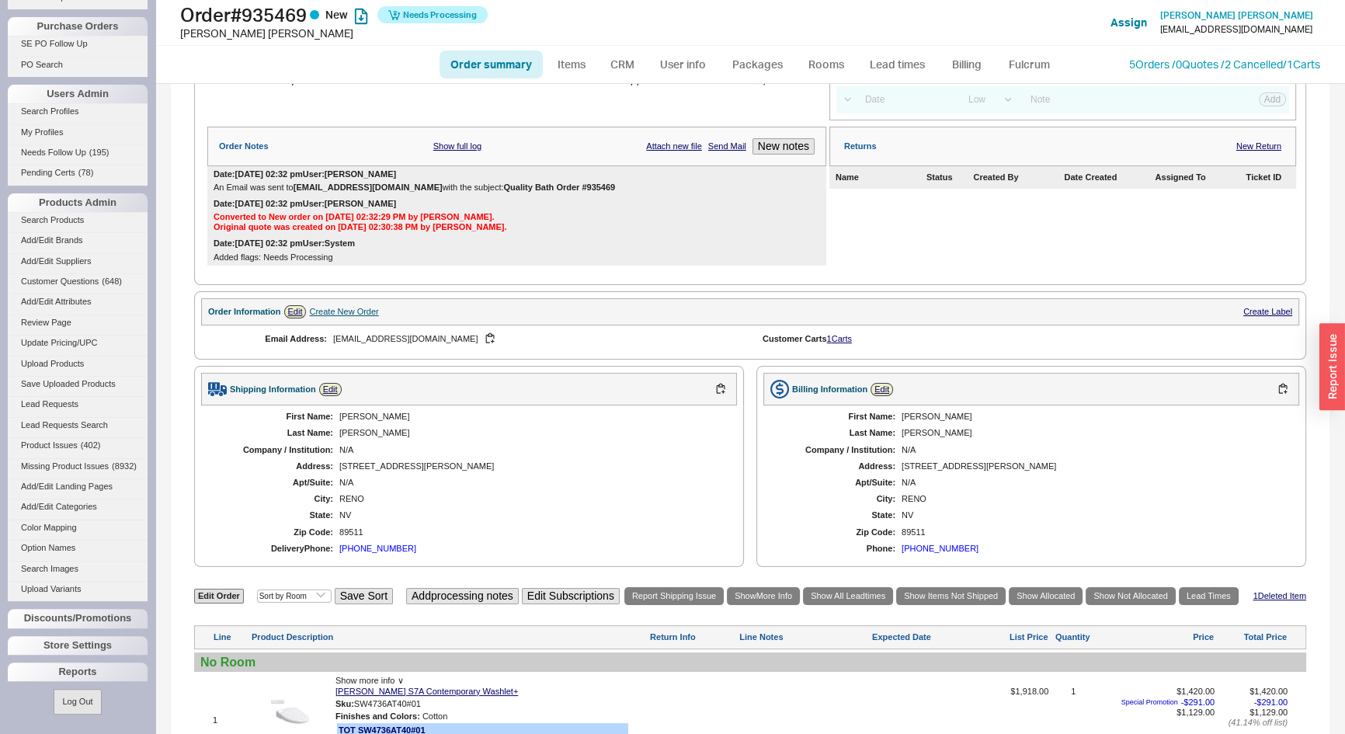
scroll to position [353, 0]
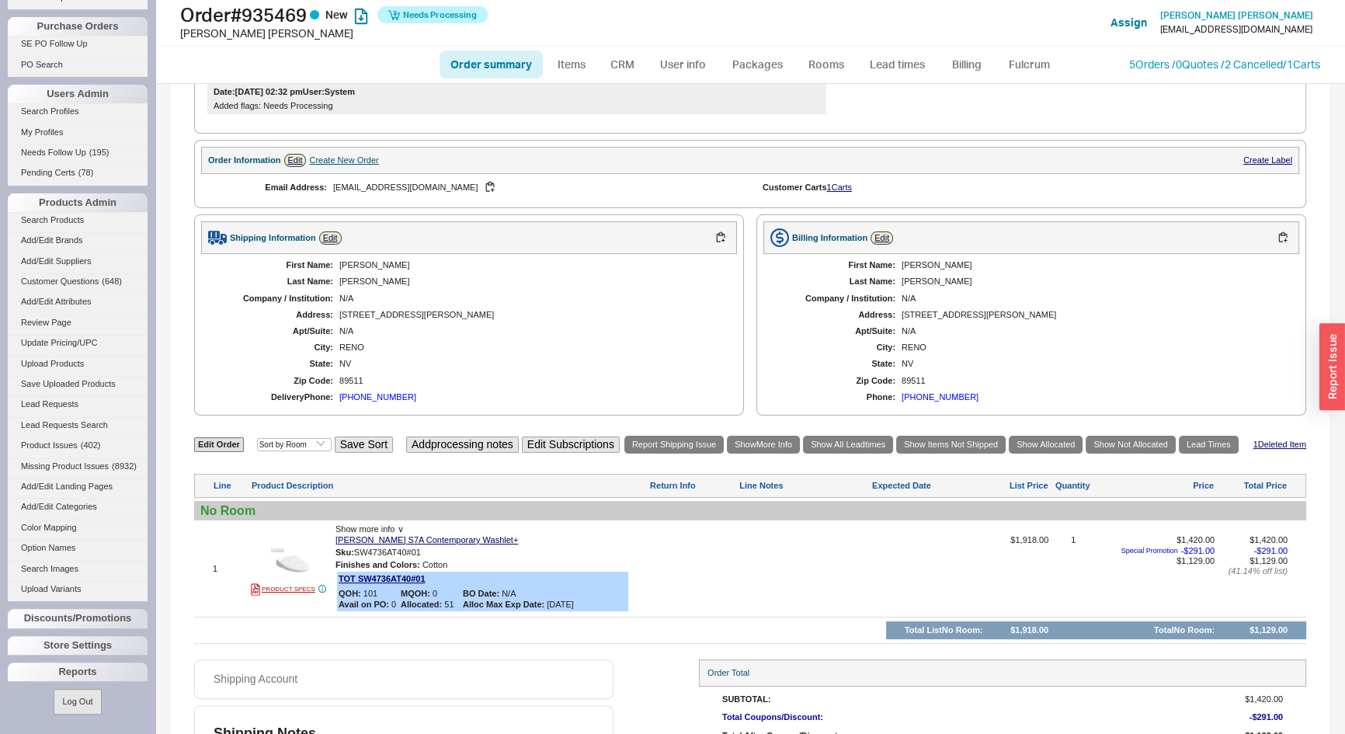
click at [500, 74] on link "Order summary" at bounding box center [491, 64] width 103 height 28
select select "*"
select select "LOW"
select select "3"
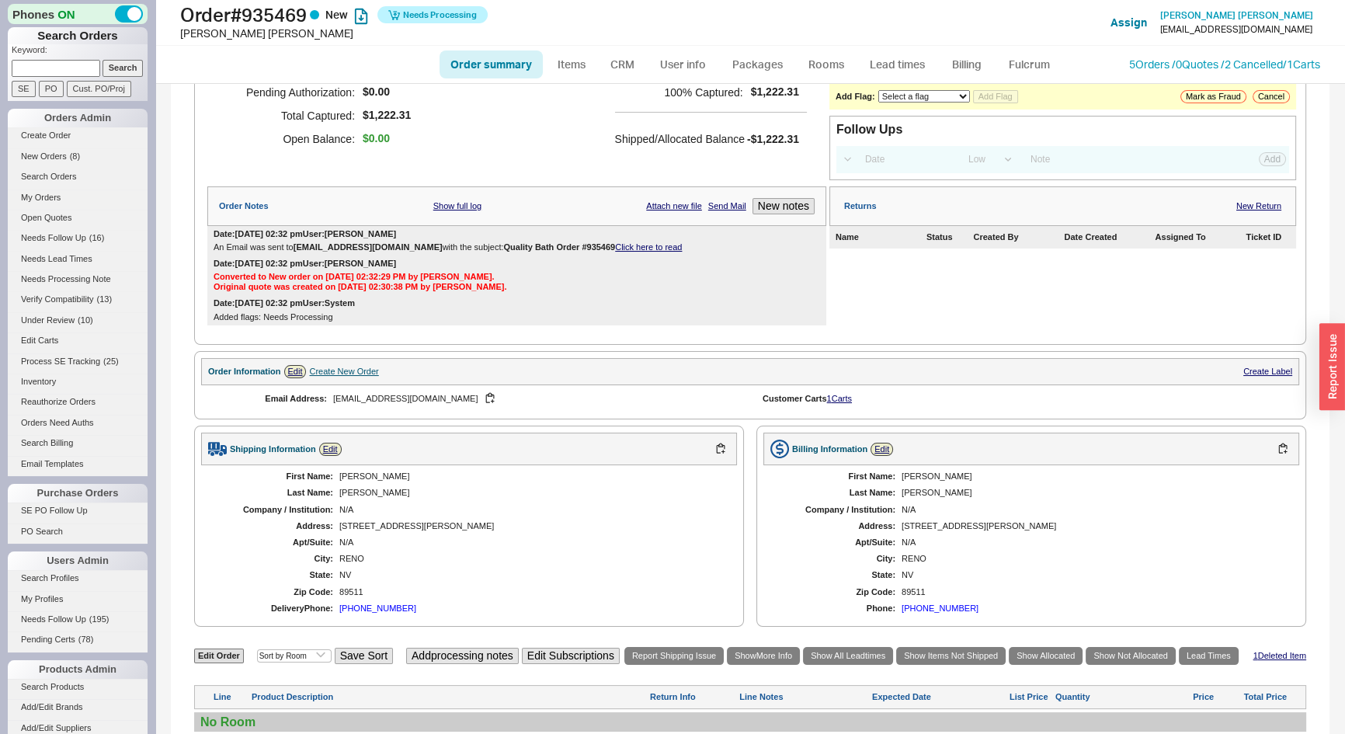
scroll to position [141, 0]
click at [502, 60] on link "Order summary" at bounding box center [491, 64] width 103 height 28
select select "*"
select select "LOW"
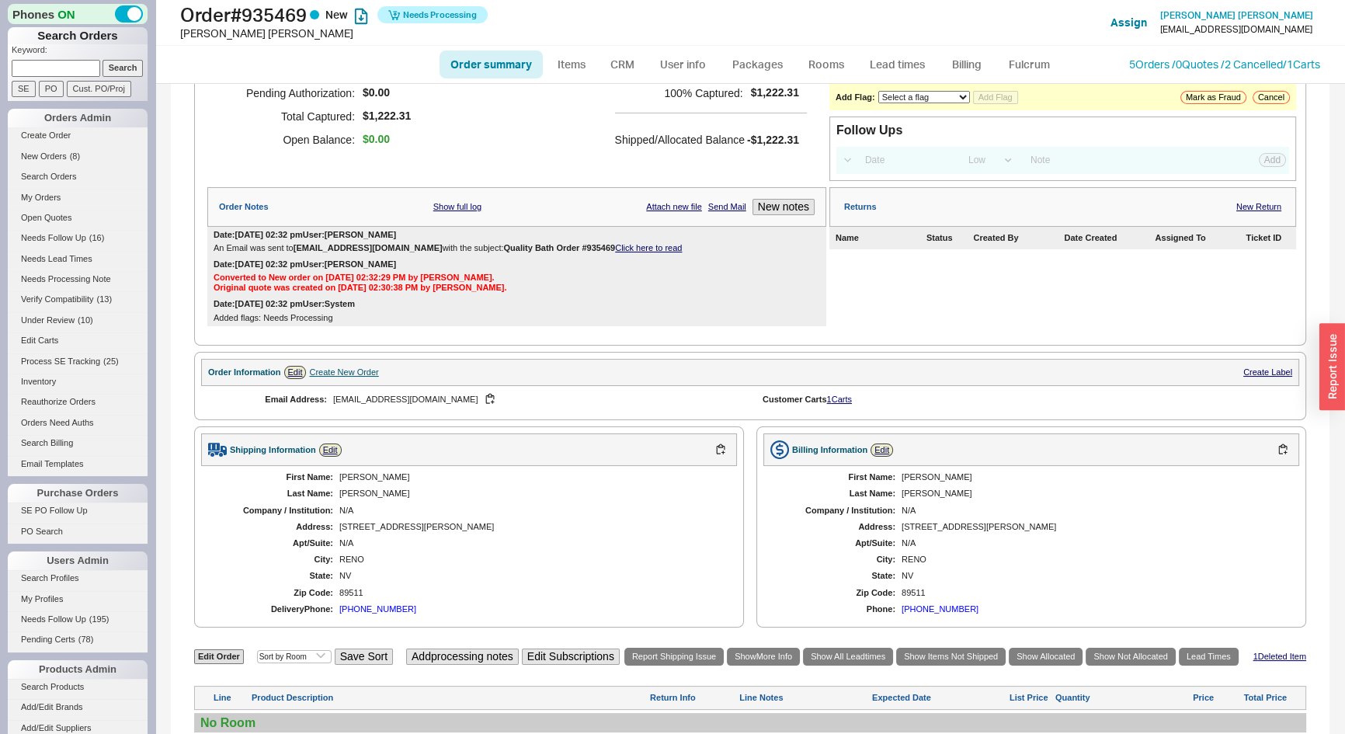
select select "3"
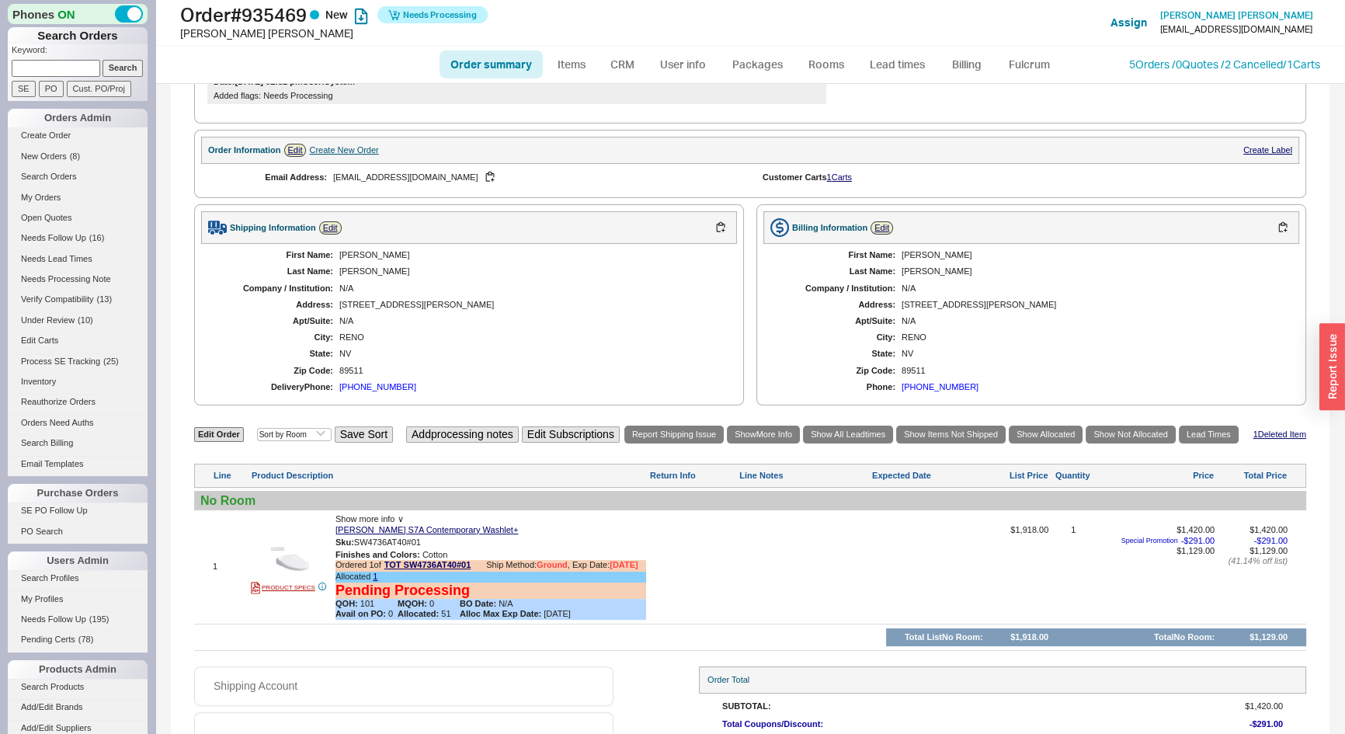
scroll to position [451, 0]
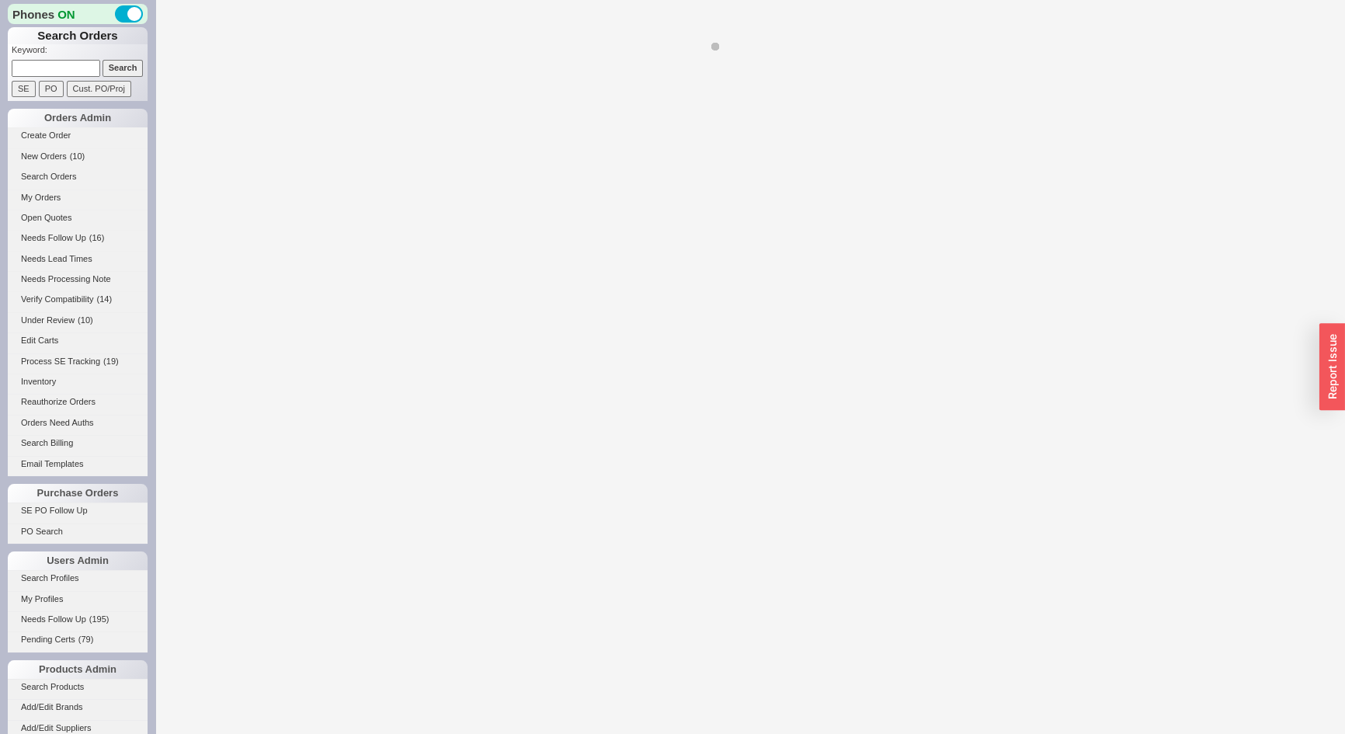
select select "LOW"
select select "3"
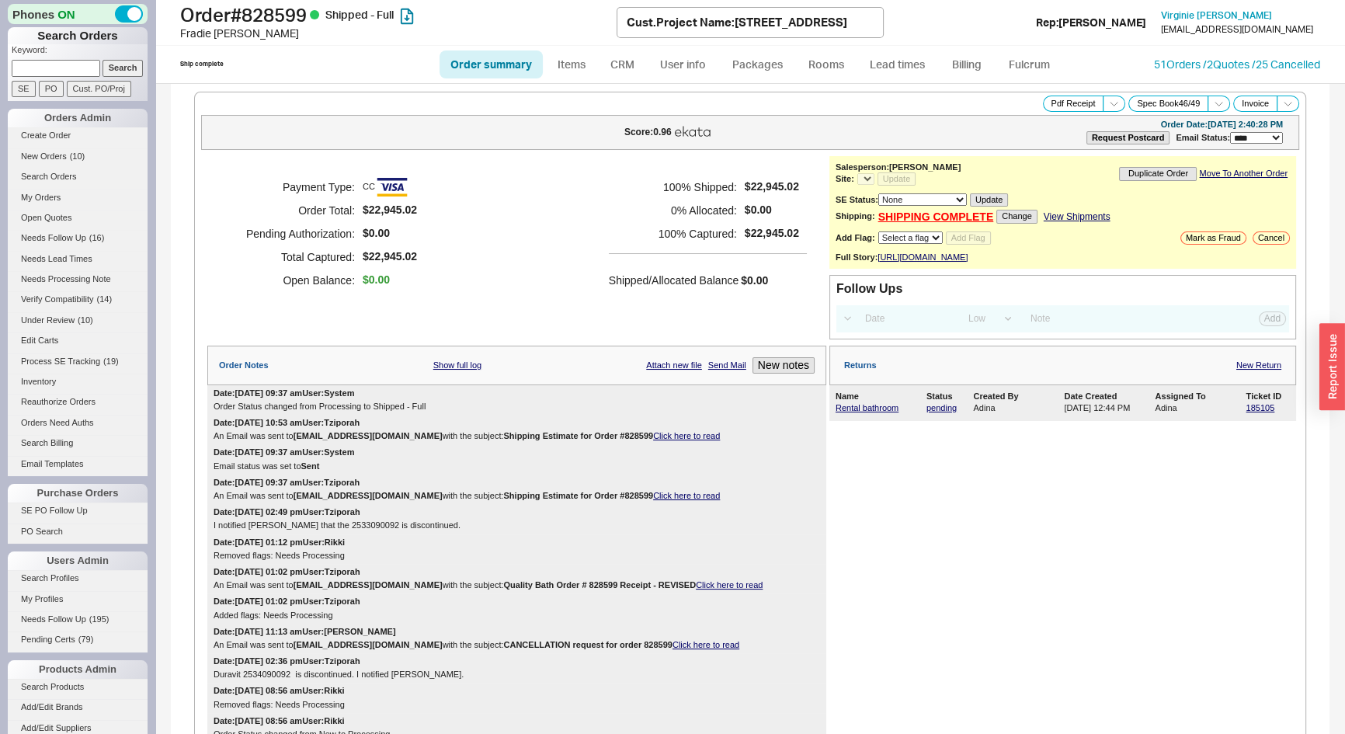
select select "*"
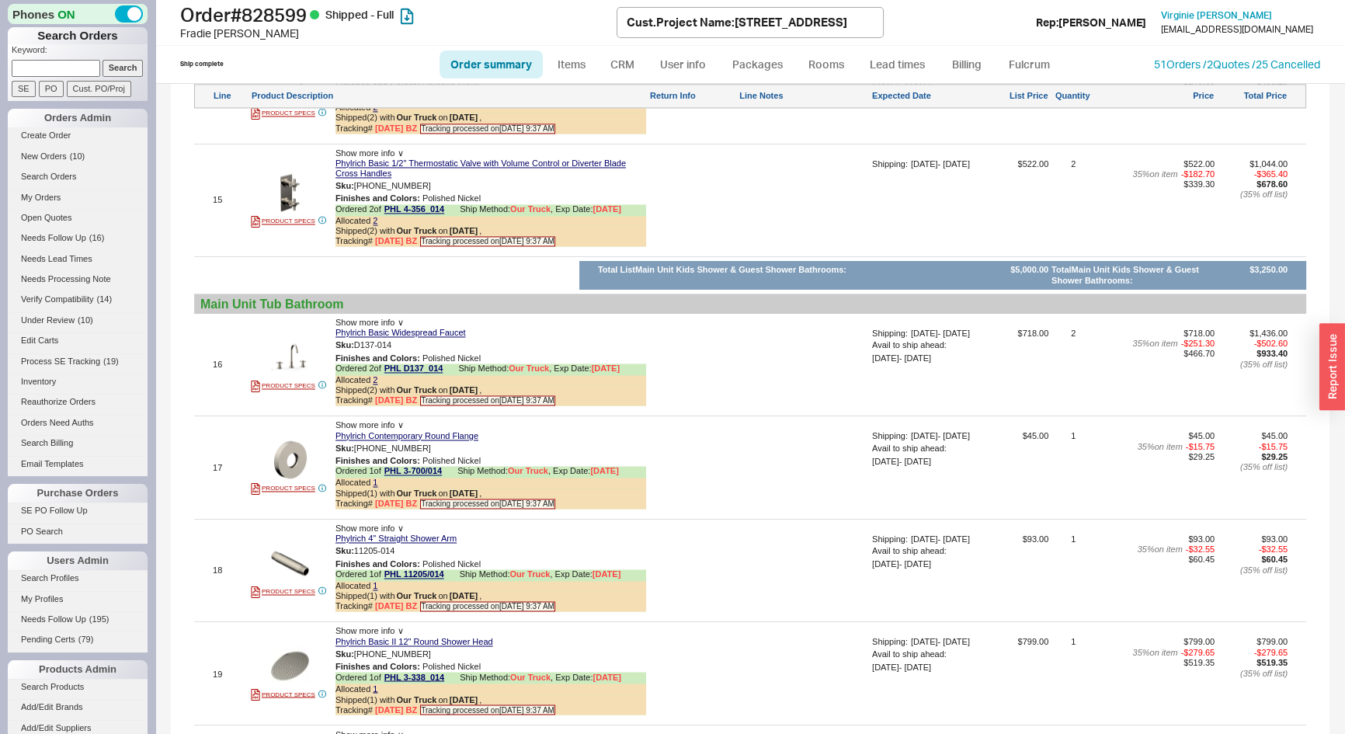
scroll to position [3107, 0]
drag, startPoint x: 349, startPoint y: 309, endPoint x: 201, endPoint y: 306, distance: 147.6
click at [201, 306] on div "Main Unit Tub Bathroom" at bounding box center [750, 305] width 1100 height 15
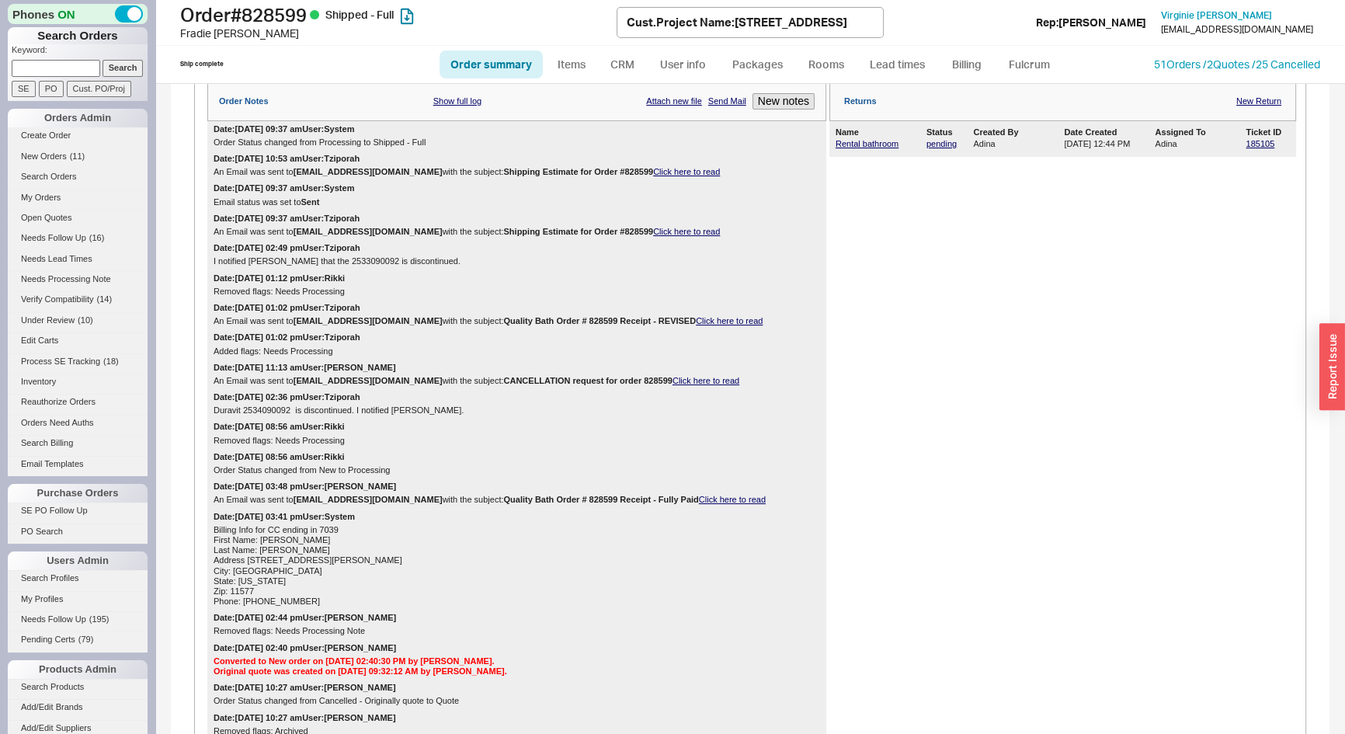
scroll to position [70, 0]
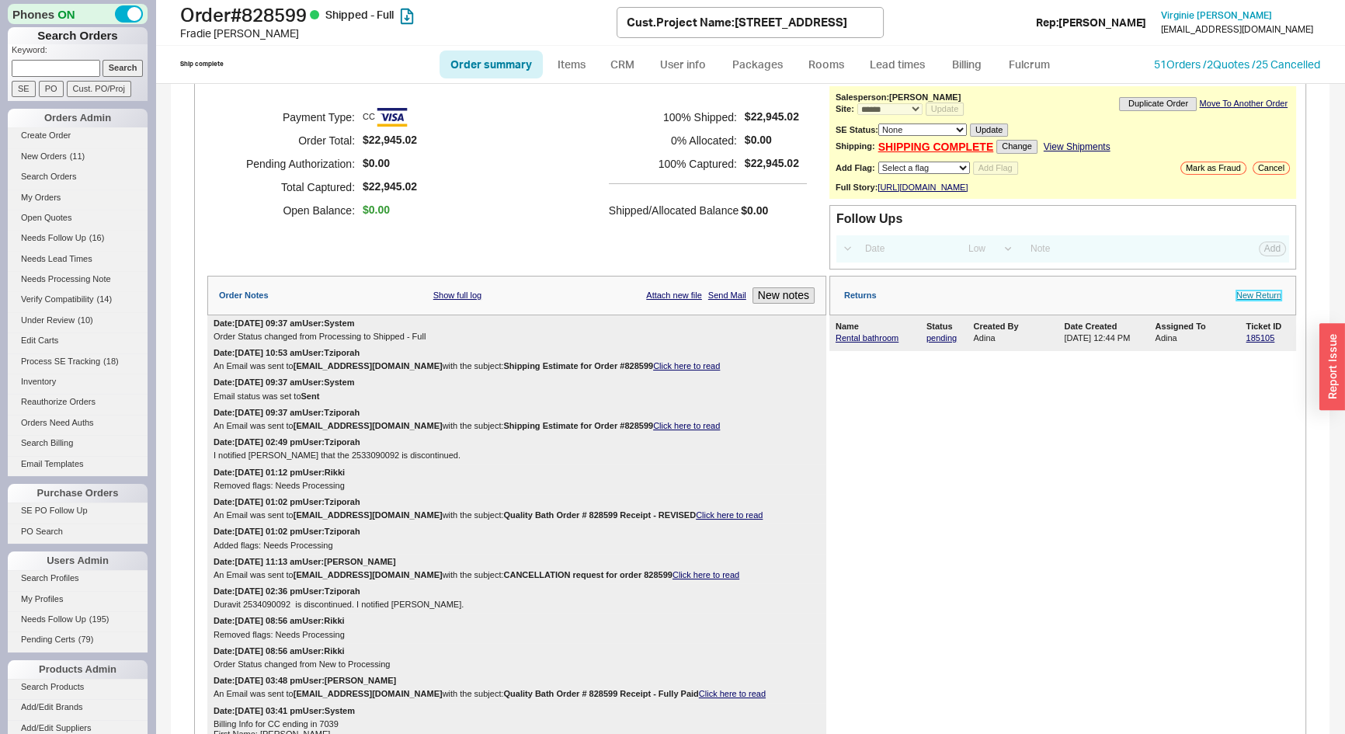
click at [1237, 301] on link "New Return" at bounding box center [1259, 296] width 45 height 10
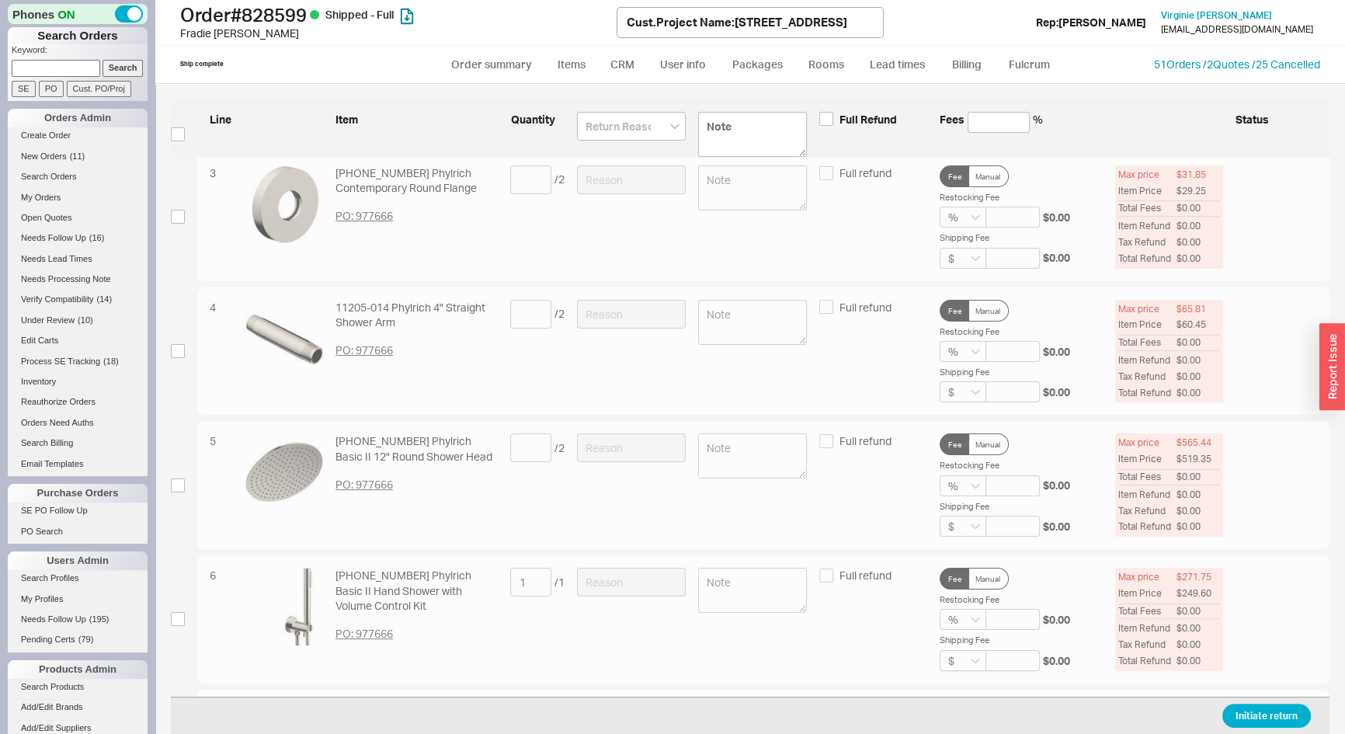
scroll to position [494, 0]
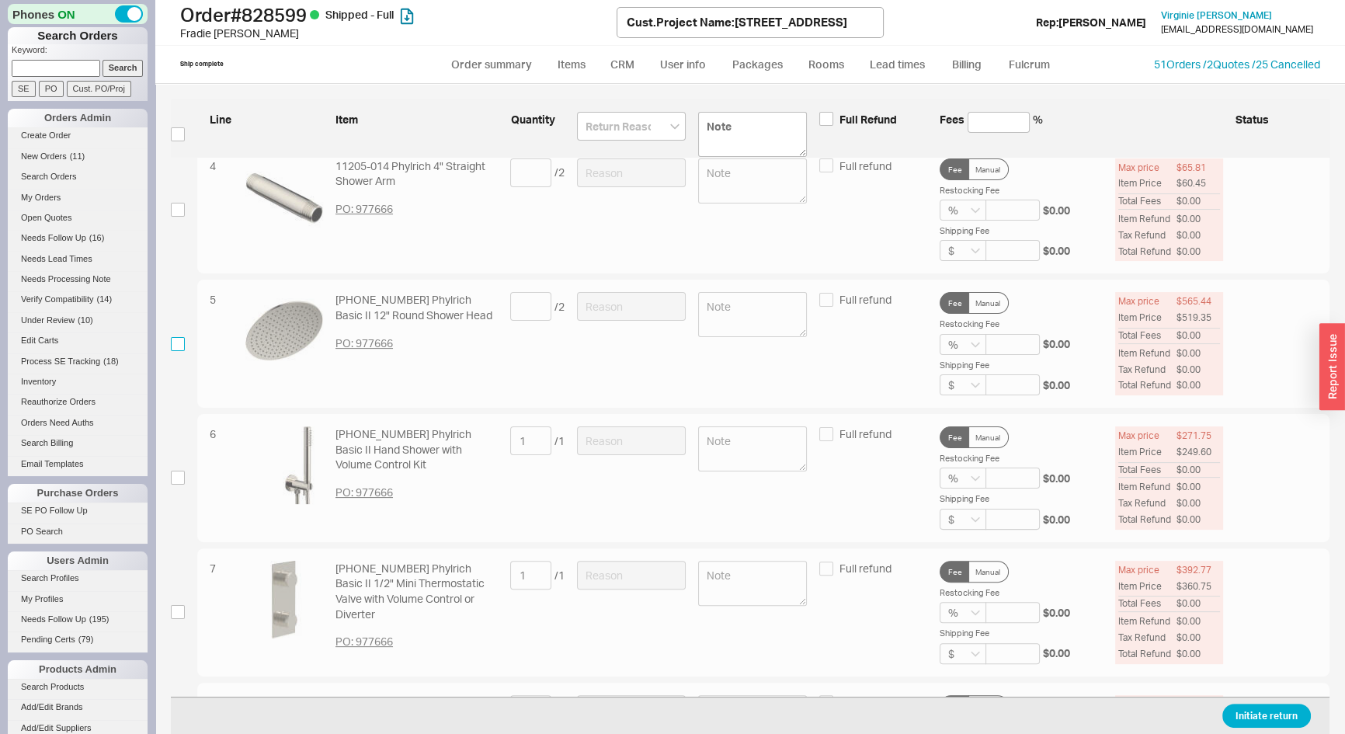
click at [179, 348] on input "checkbox" at bounding box center [178, 344] width 14 height 14
checkbox input "true"
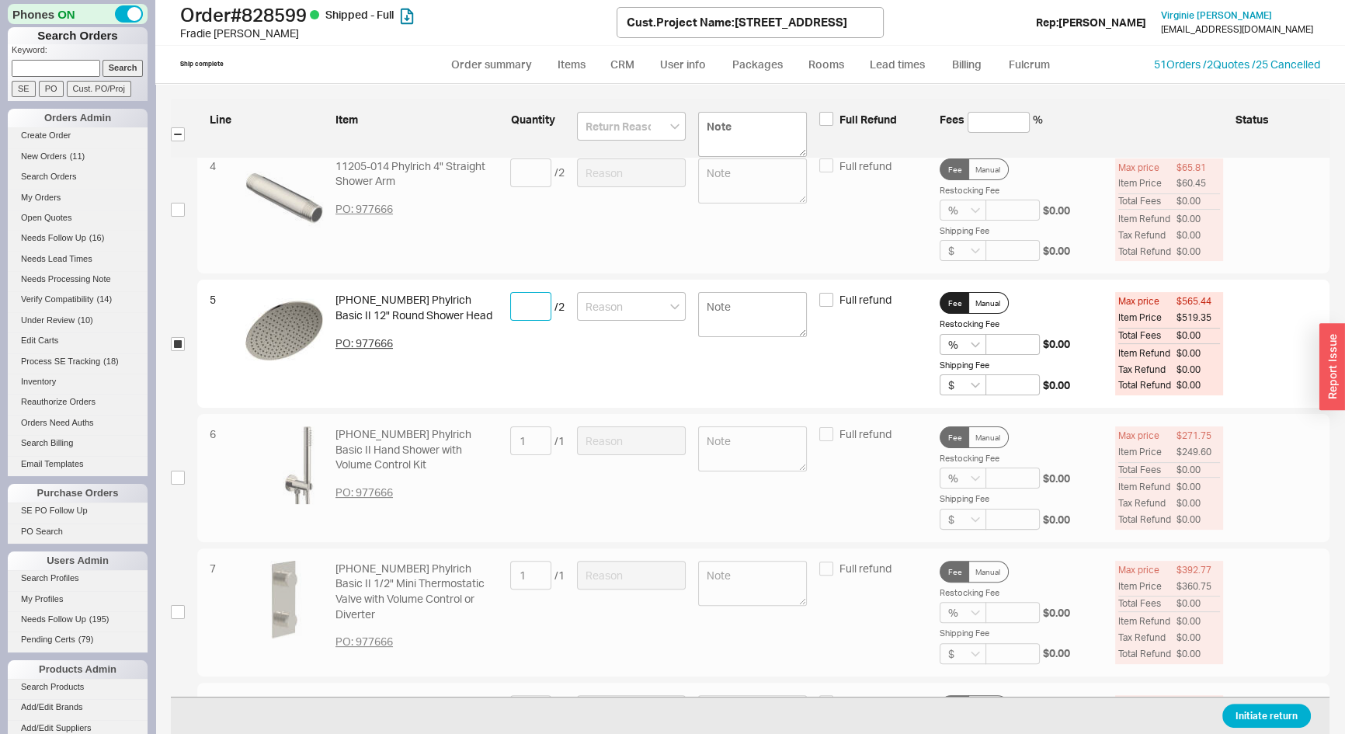
click at [520, 303] on input at bounding box center [530, 306] width 41 height 29
type input "1"
click at [643, 298] on input at bounding box center [631, 306] width 109 height 29
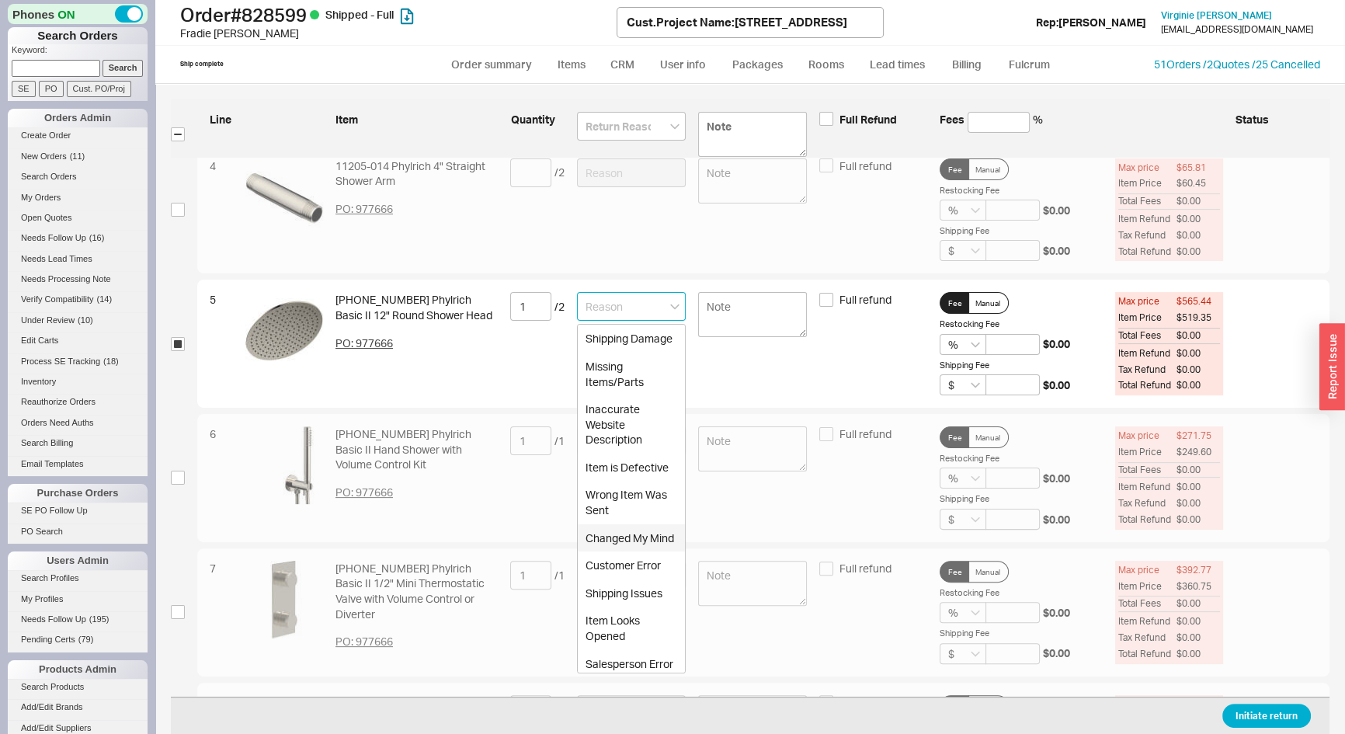
click at [619, 552] on div "Changed My Mind" at bounding box center [631, 538] width 107 height 28
type input "Changed My Mind"
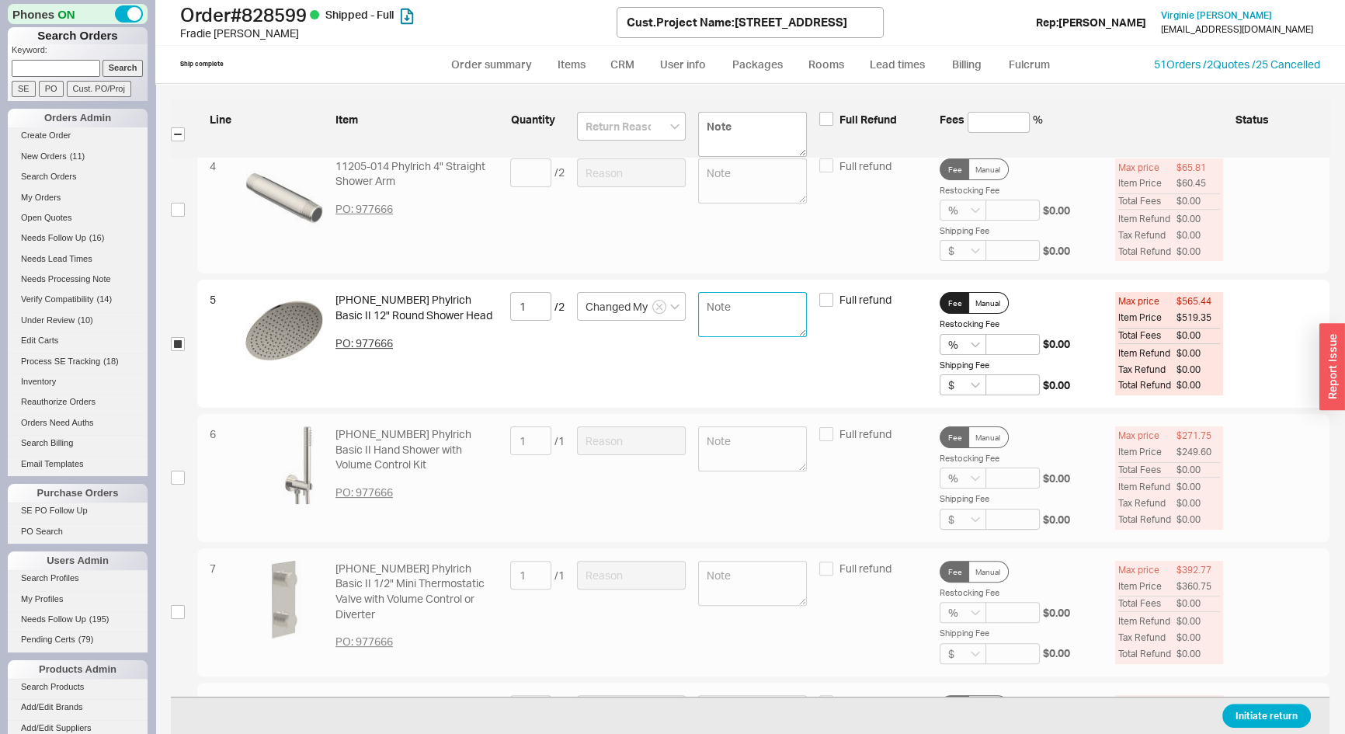
paste textarea "We have one shower head to return in the master bathroom main unit."
type textarea "We have one shower head to return in the master bathroom main unit."
click at [994, 340] on input at bounding box center [1013, 344] width 54 height 21
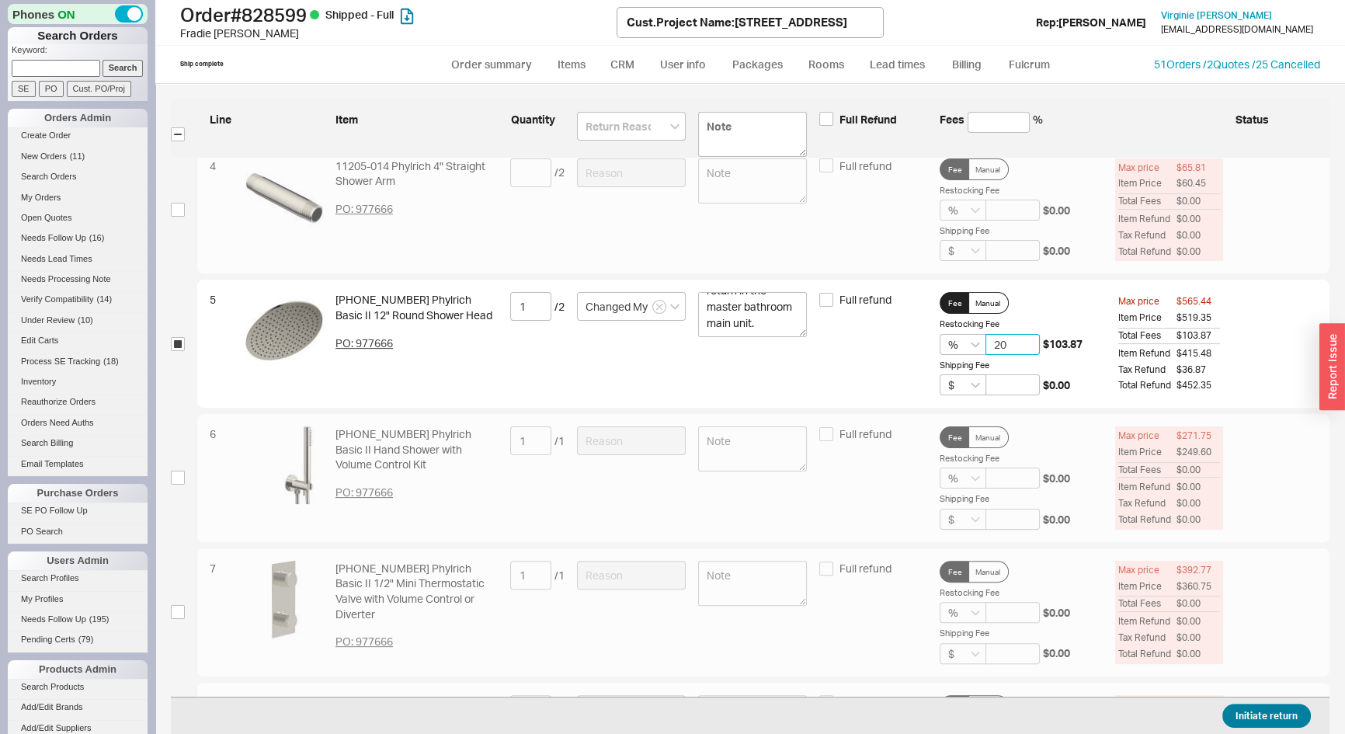
type input "20"
click at [1270, 723] on button "Initiate return" at bounding box center [1267, 716] width 89 height 24
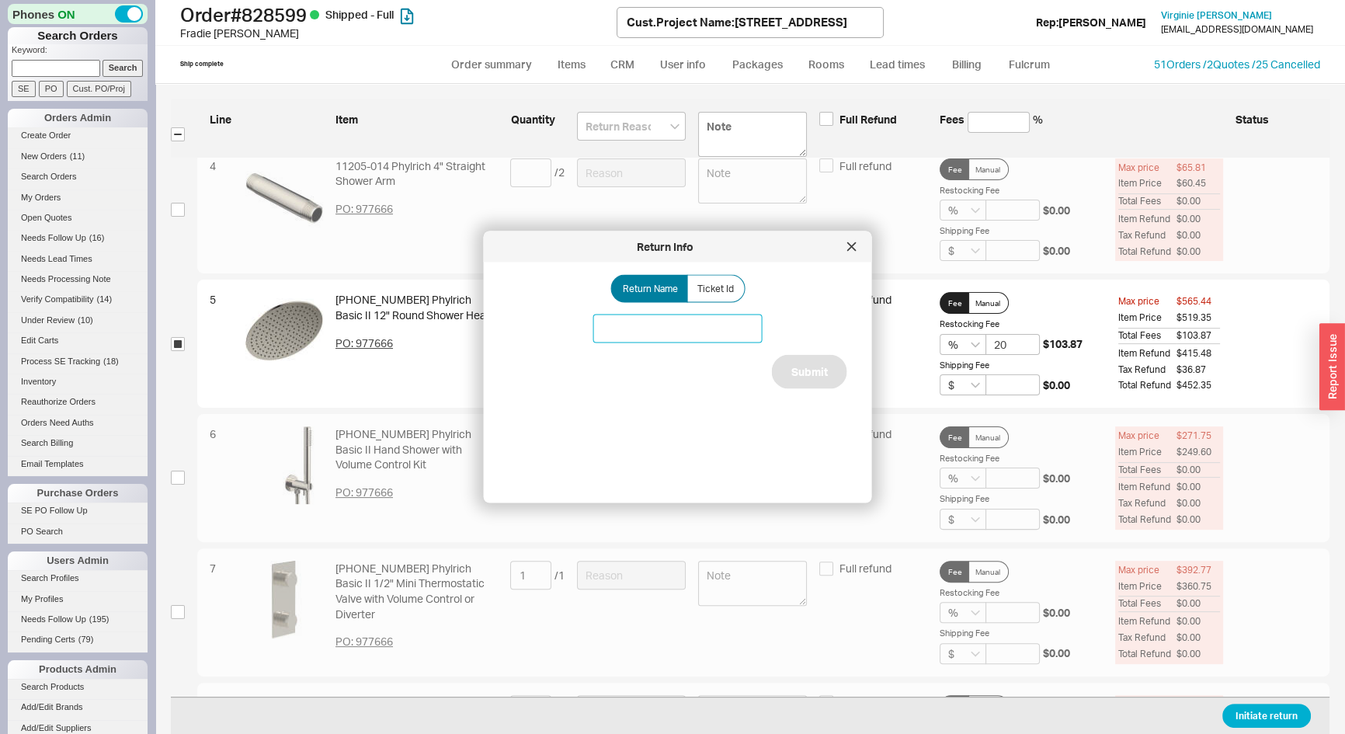
click at [659, 329] on input at bounding box center [677, 329] width 169 height 29
paste input "Master Bathroom Main"
type input "Lenox Master Bathroom Main Showerhead Return"
click at [823, 381] on button "Submit" at bounding box center [809, 372] width 75 height 34
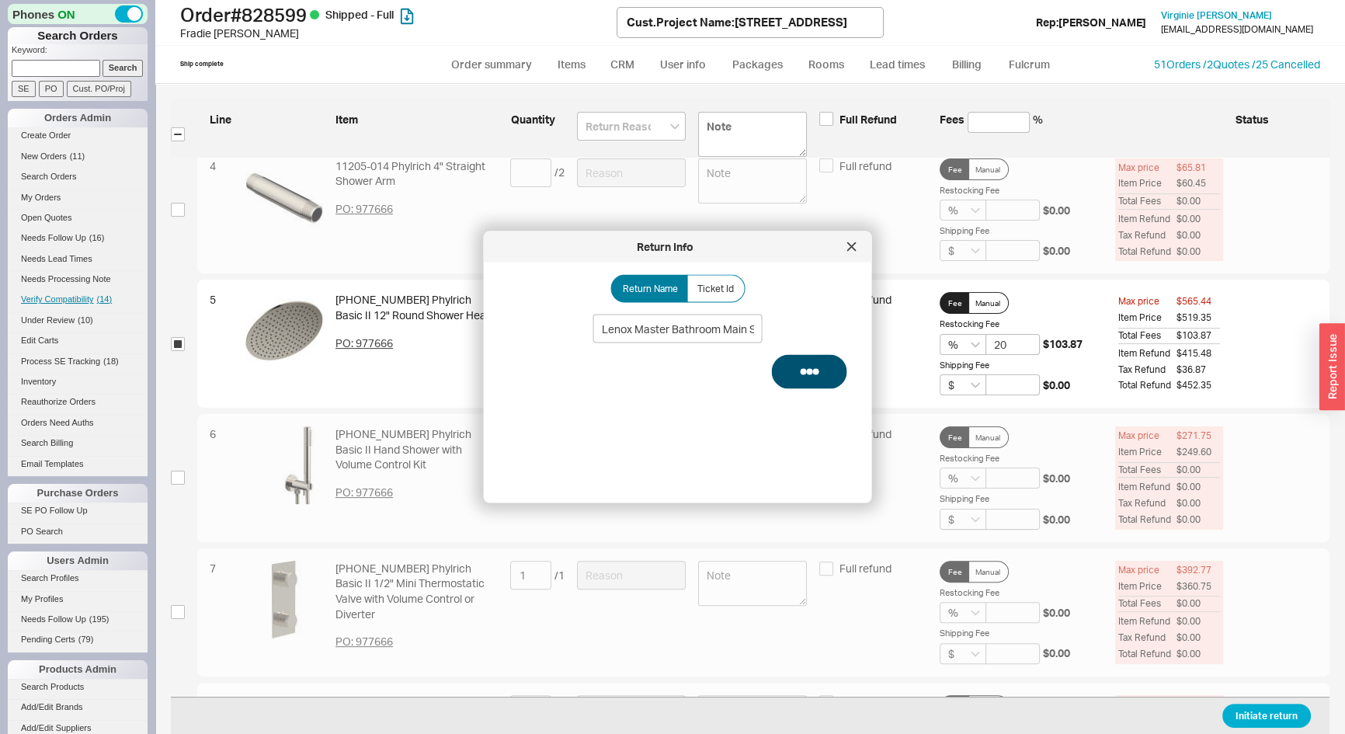
select select "*"
select select "LOW"
select select "3"
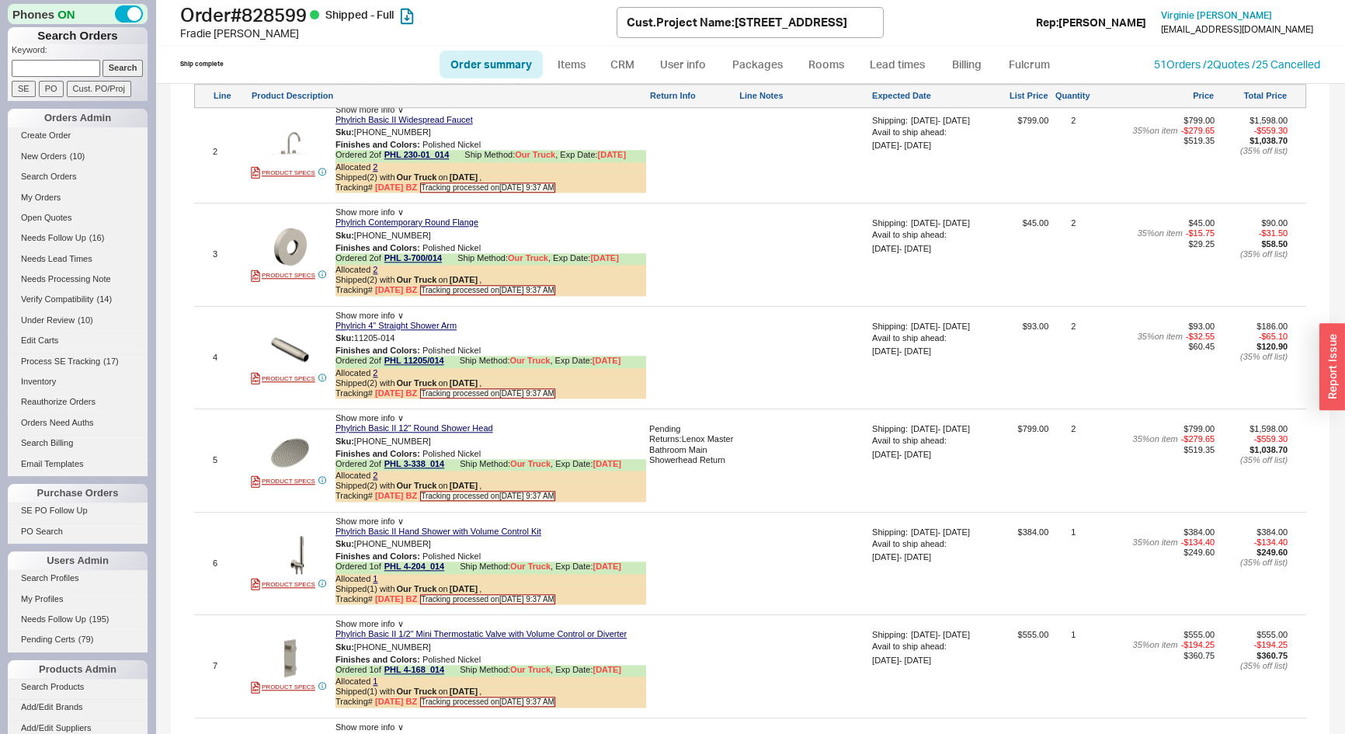
scroll to position [1483, 0]
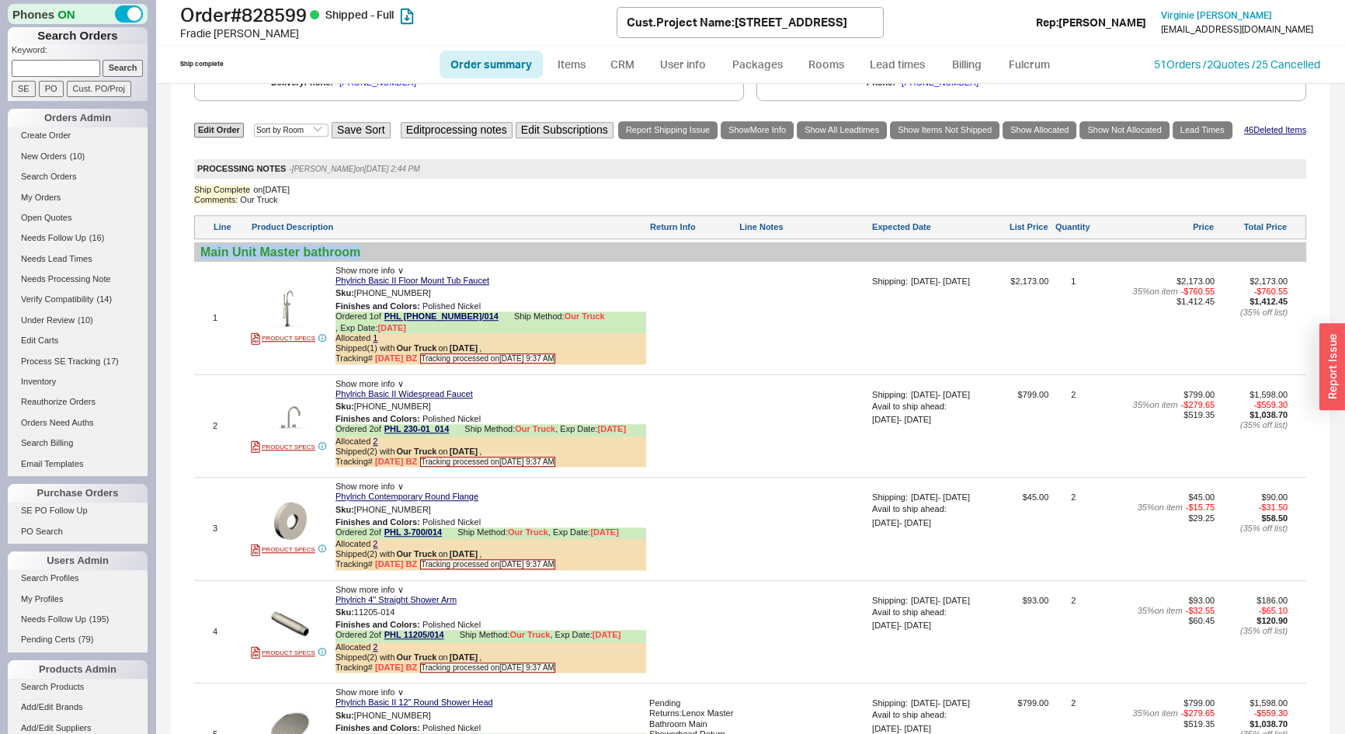
drag, startPoint x: 352, startPoint y: 257, endPoint x: 200, endPoint y: 254, distance: 152.3
click at [200, 254] on div "Main Unit Master bathroom" at bounding box center [750, 252] width 1100 height 15
copy div "Main Unit Master bathroom"
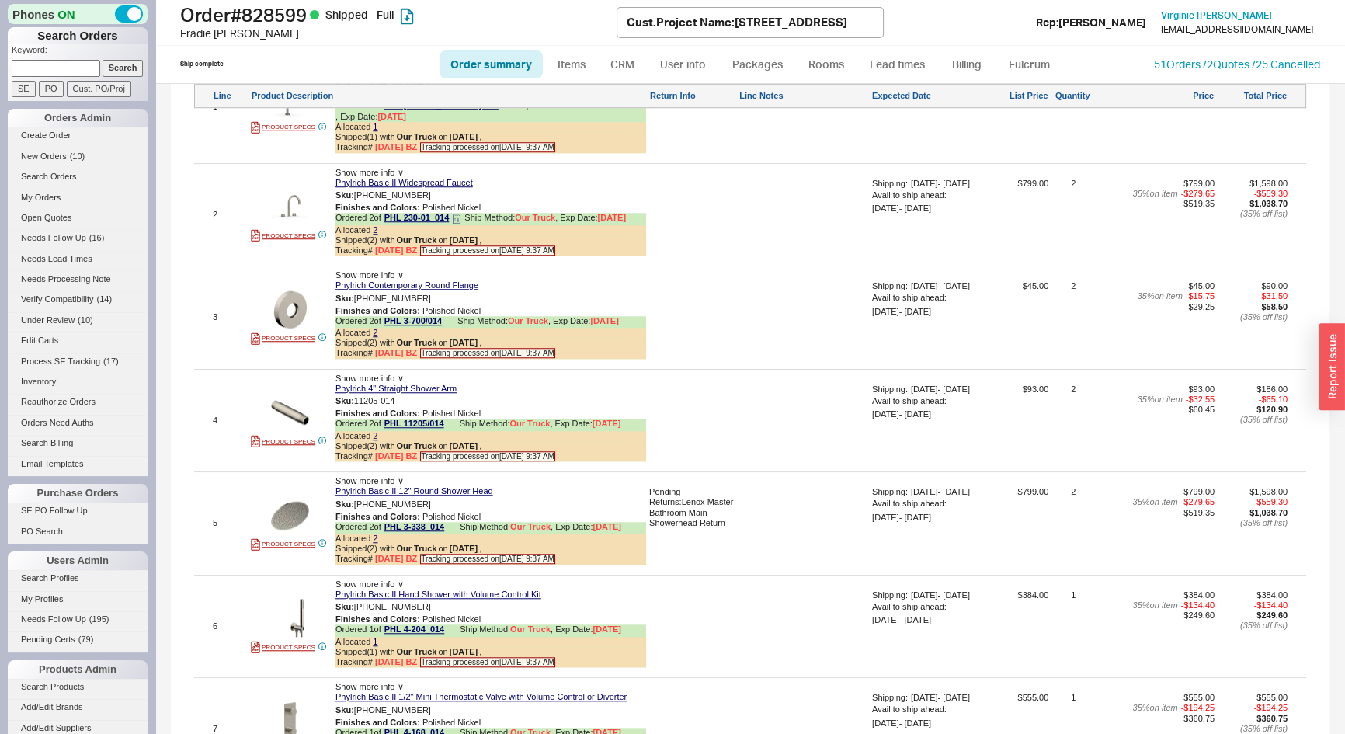
scroll to position [1624, 0]
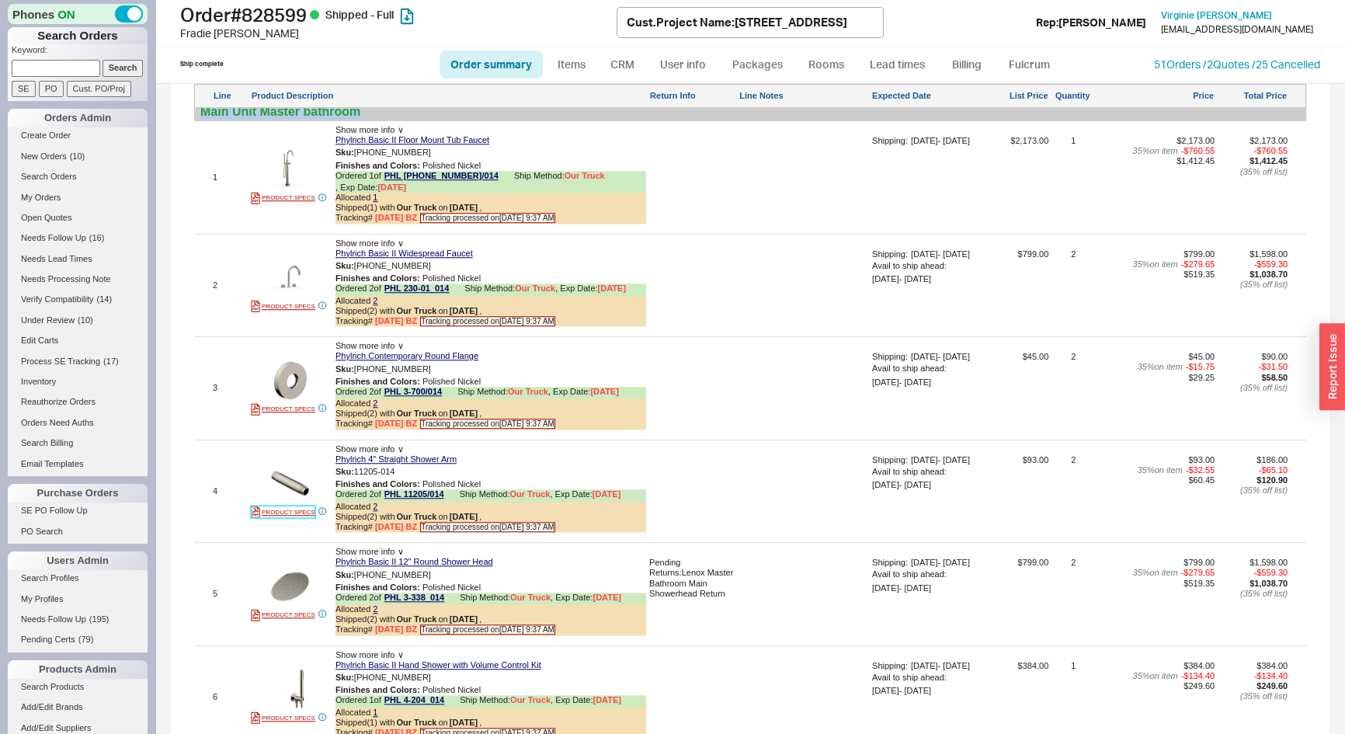
click at [294, 512] on link "PRODUCT SPECS" at bounding box center [283, 512] width 64 height 12
click at [409, 351] on link "Phylrich Contemporary Round Flange" at bounding box center [407, 356] width 143 height 10
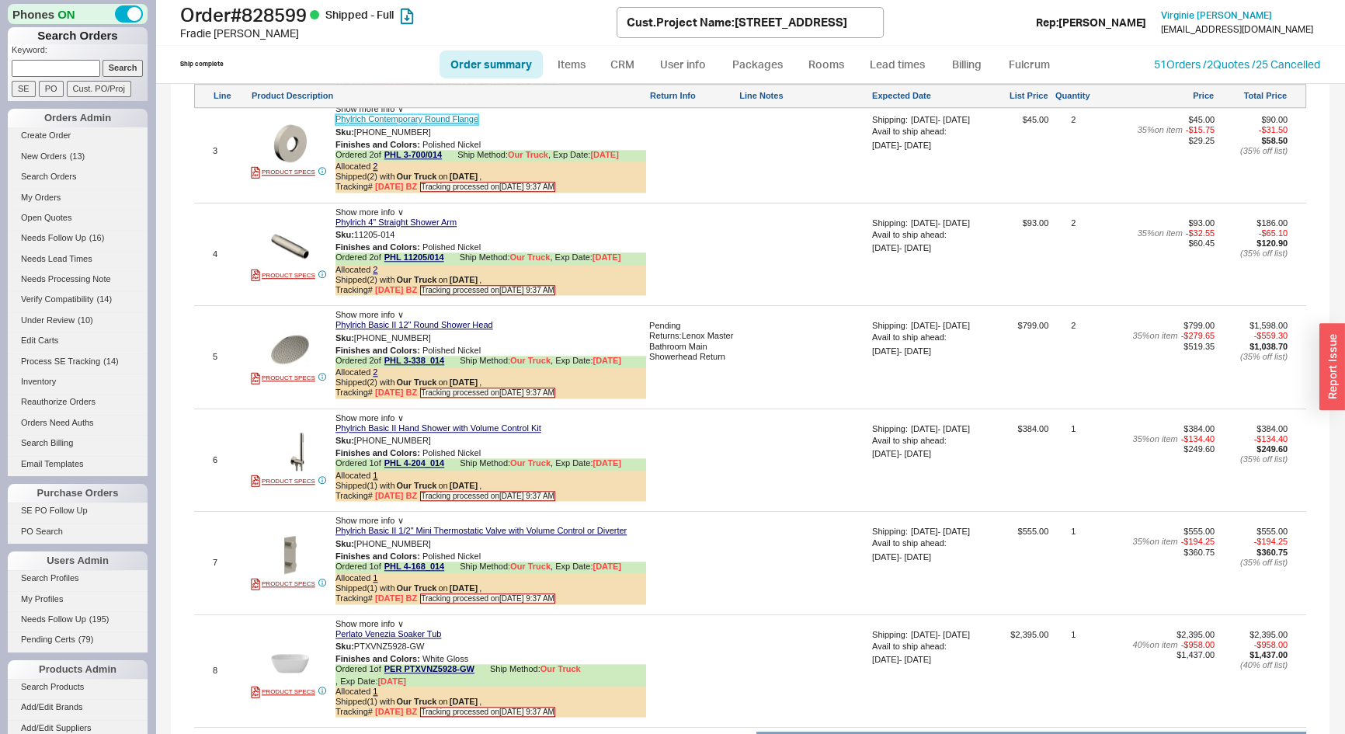
scroll to position [1836, 0]
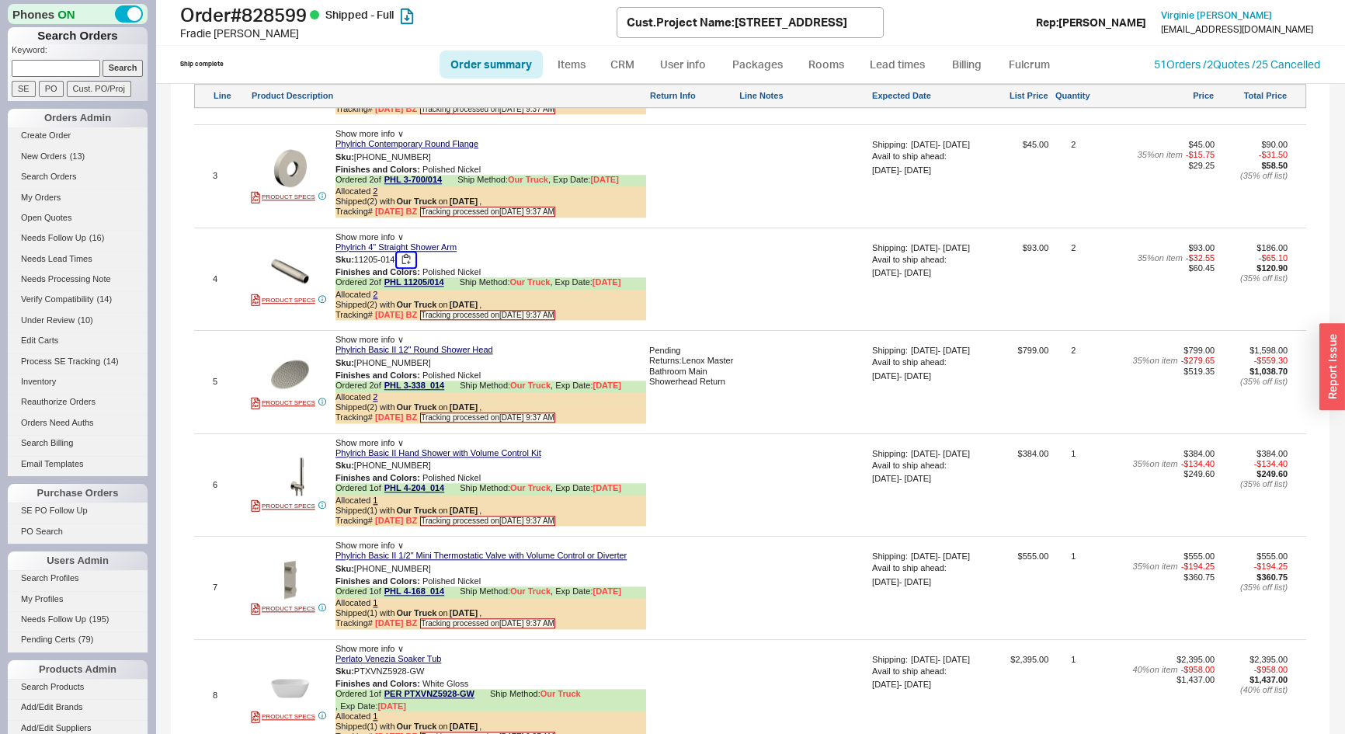
click at [408, 256] on button "button" at bounding box center [406, 259] width 19 height 15
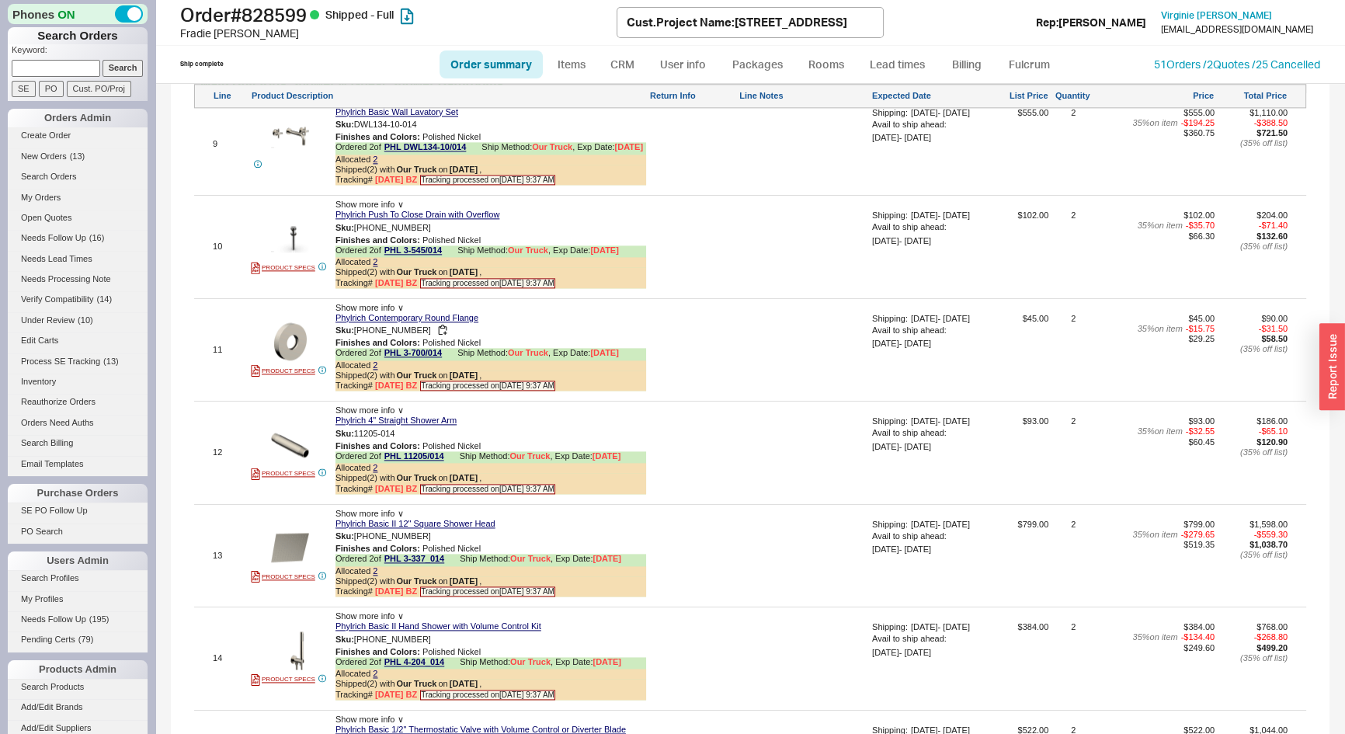
scroll to position [2400, 0]
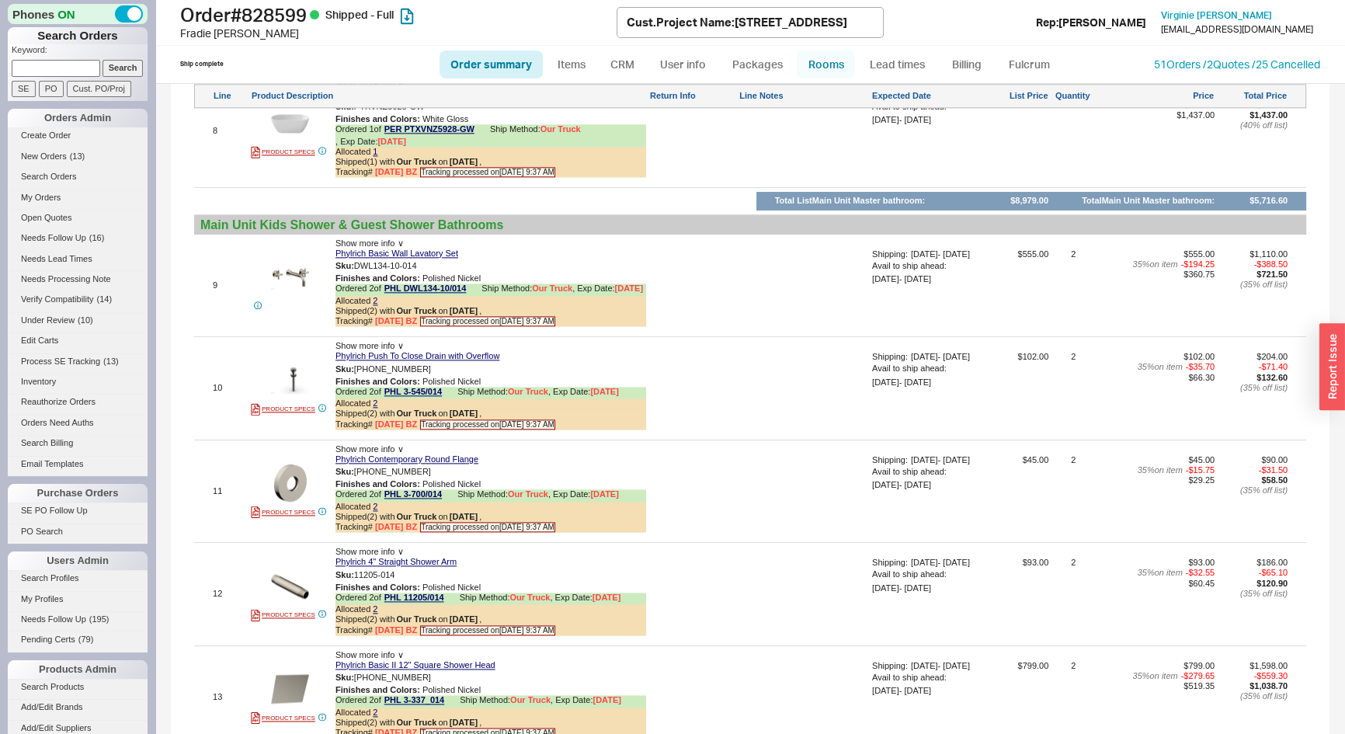
click at [816, 66] on link "Rooms" at bounding box center [826, 64] width 58 height 28
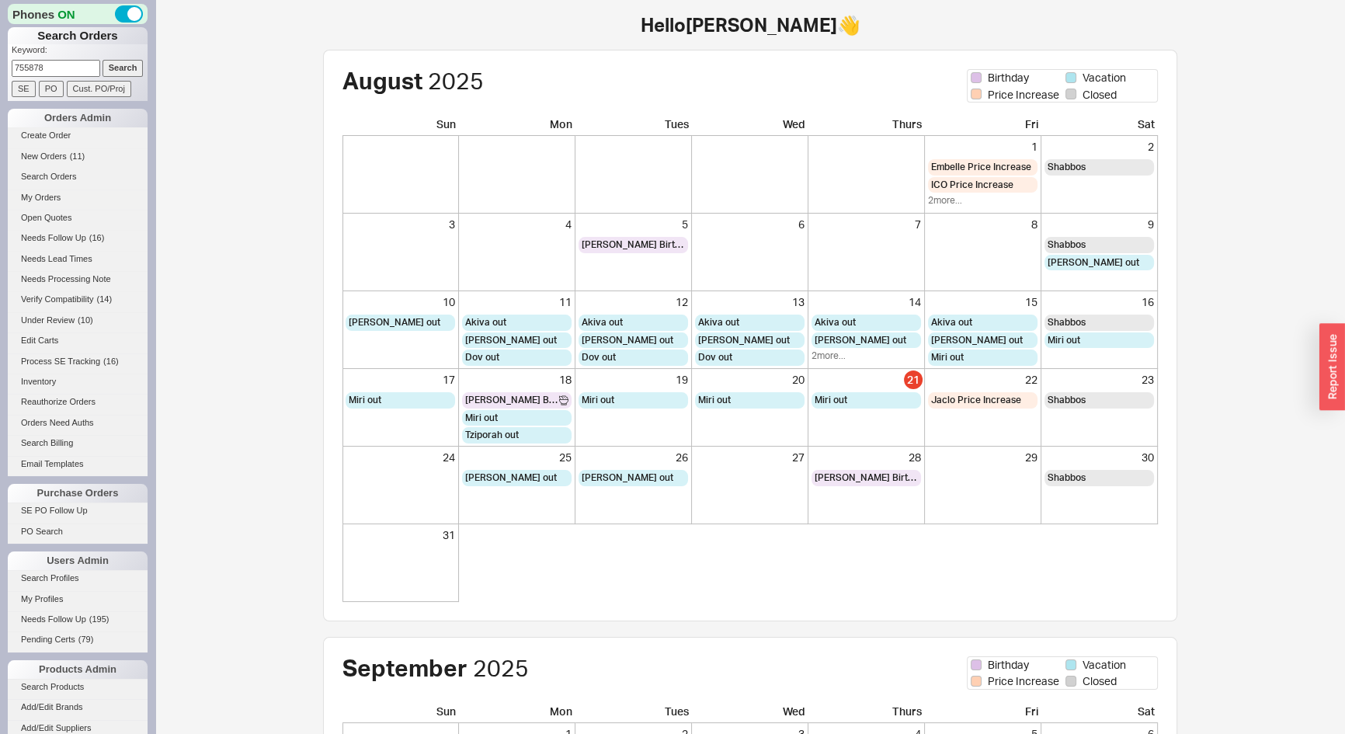
type input "755878"
click at [103, 60] on input "Search" at bounding box center [123, 68] width 41 height 16
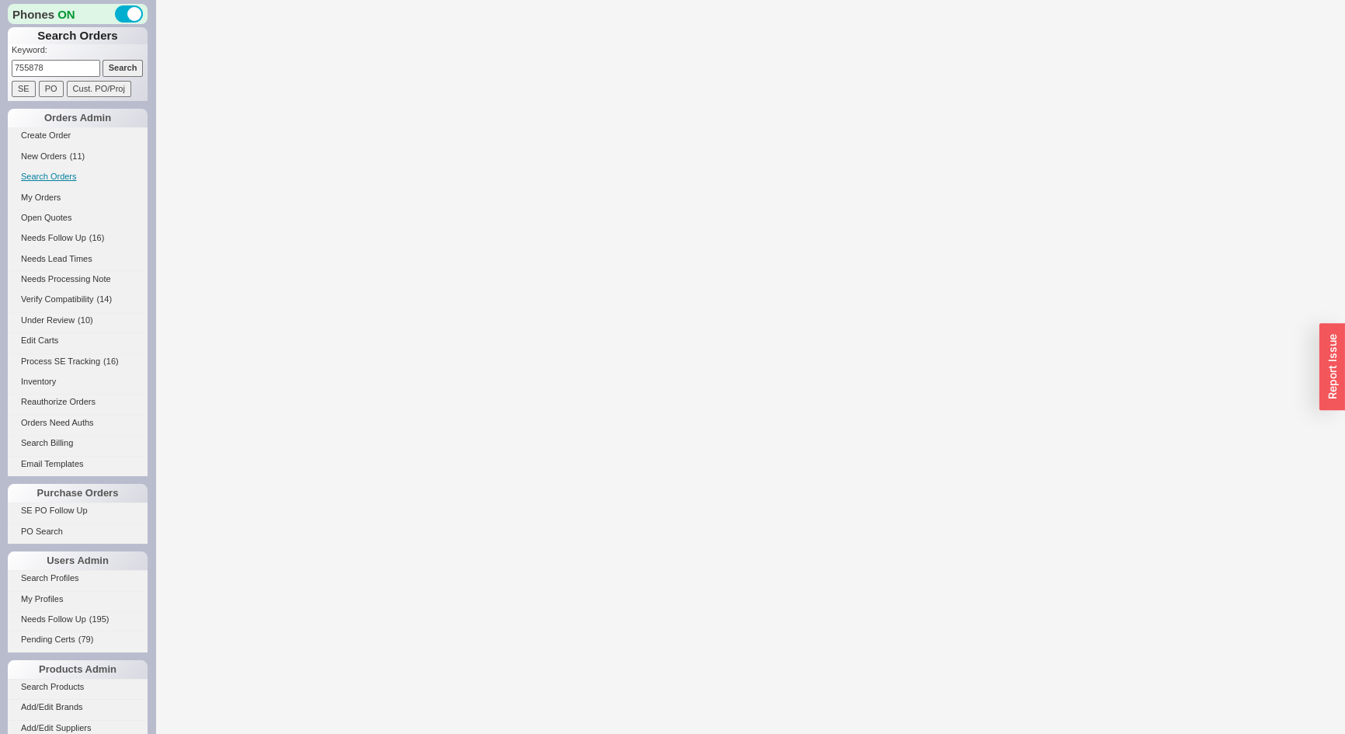
select select "*"
select select "LOW"
select select "3"
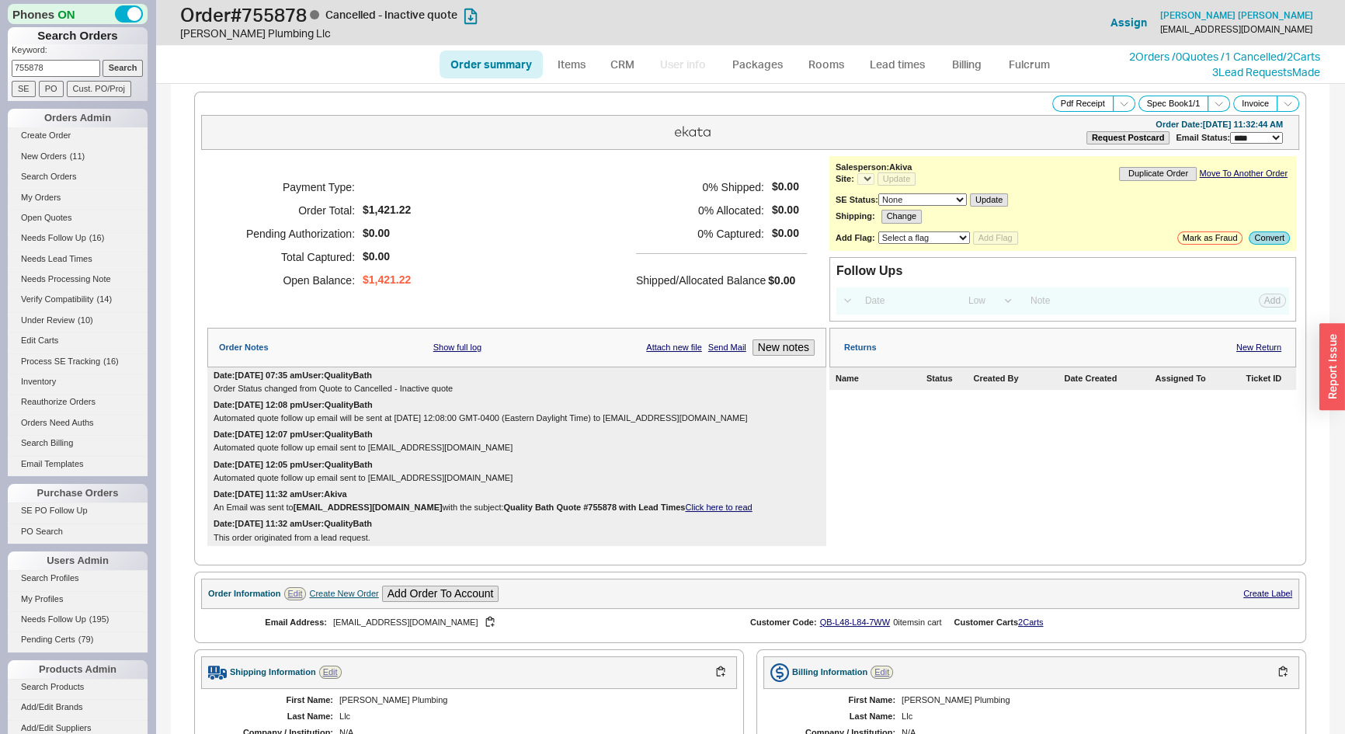
select select "*"
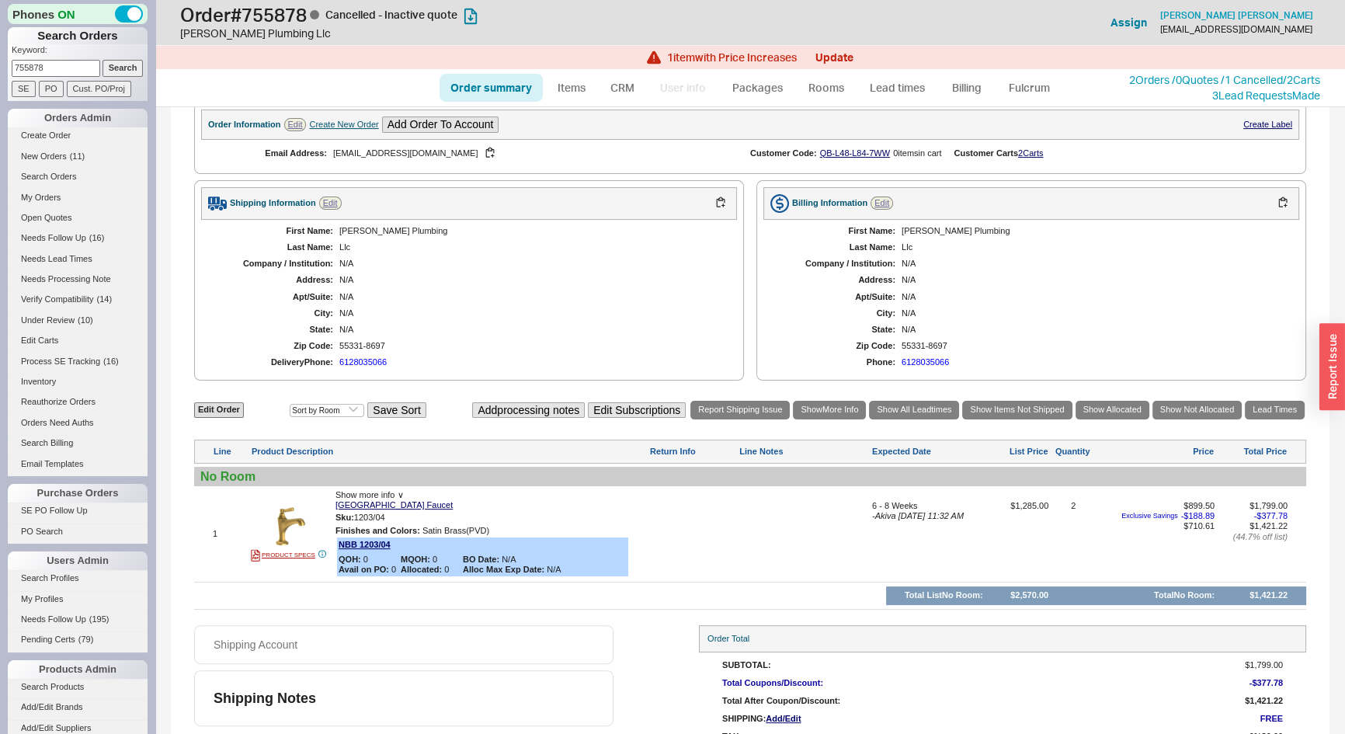
scroll to position [494, 0]
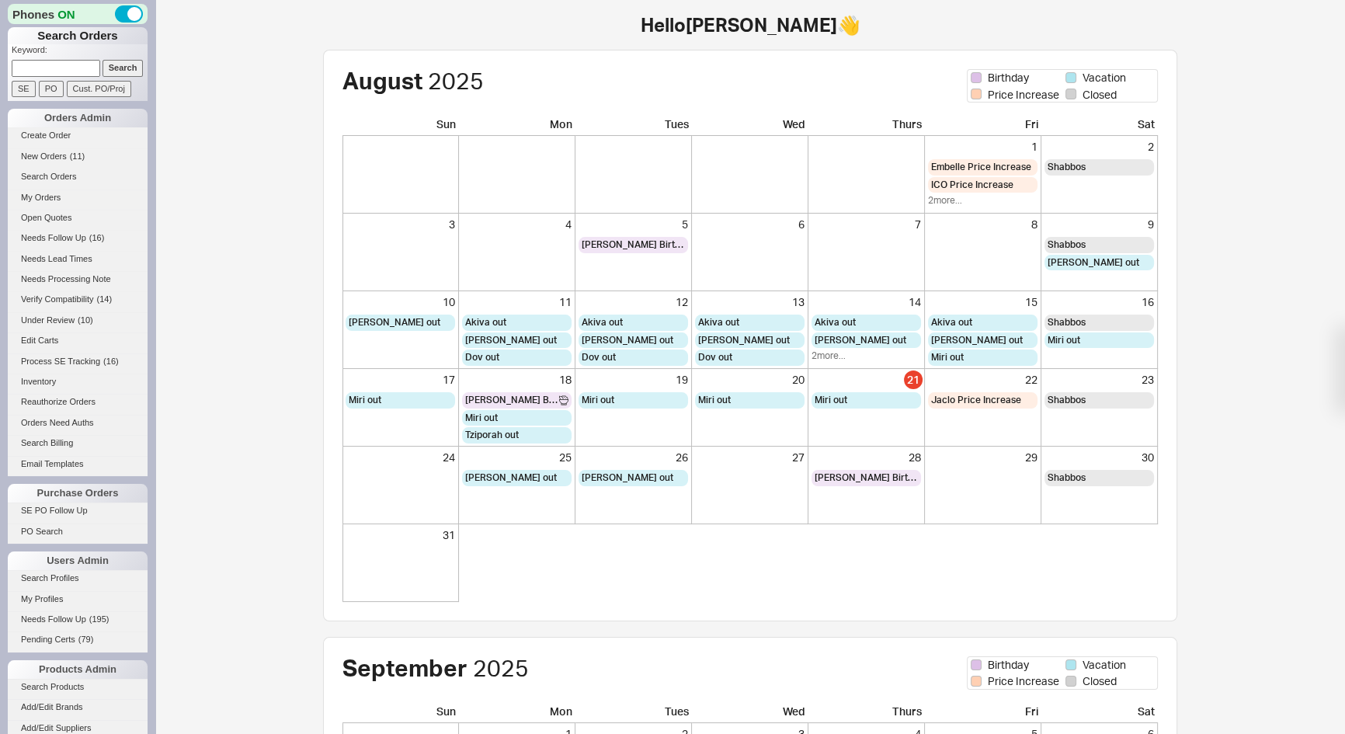
click at [53, 64] on input at bounding box center [56, 68] width 89 height 16
type input "QB908or69ww"
click at [103, 60] on input "Search" at bounding box center [123, 68] width 41 height 16
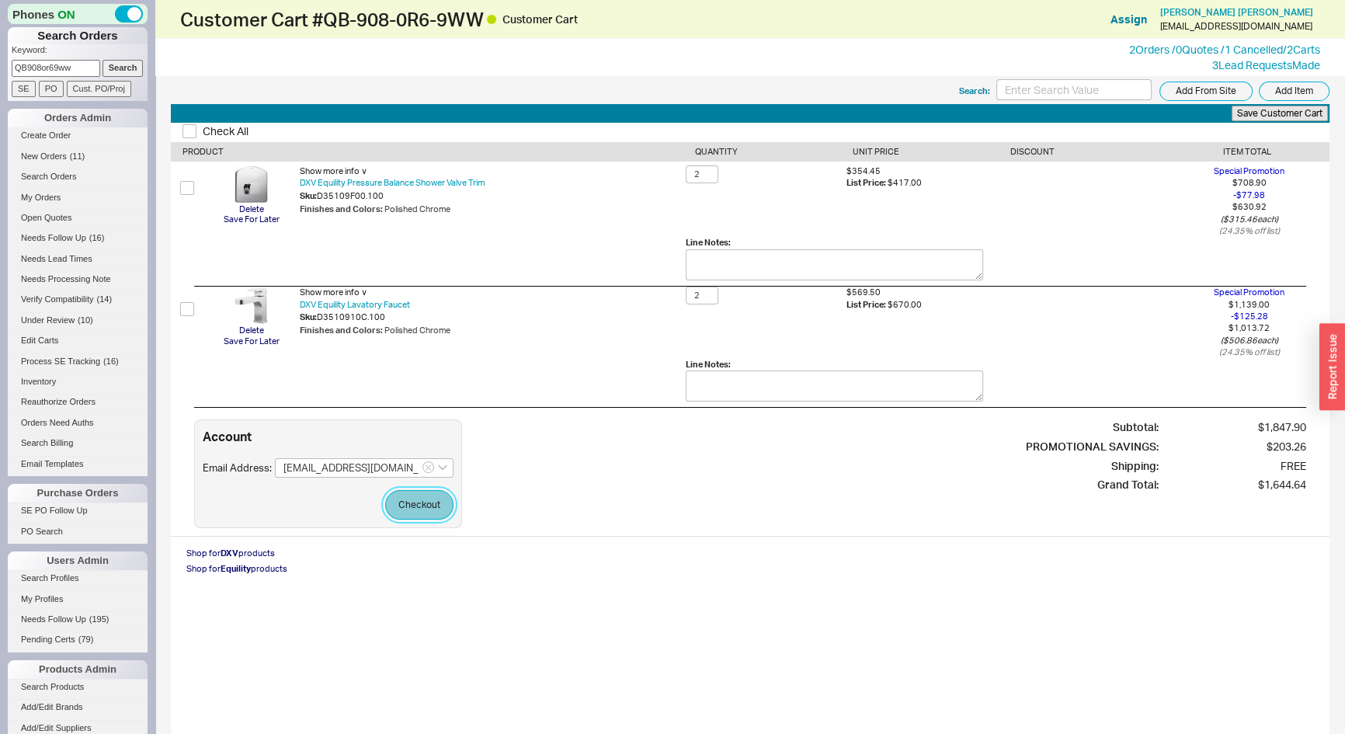
click at [395, 509] on button "Checkout" at bounding box center [419, 505] width 68 height 30
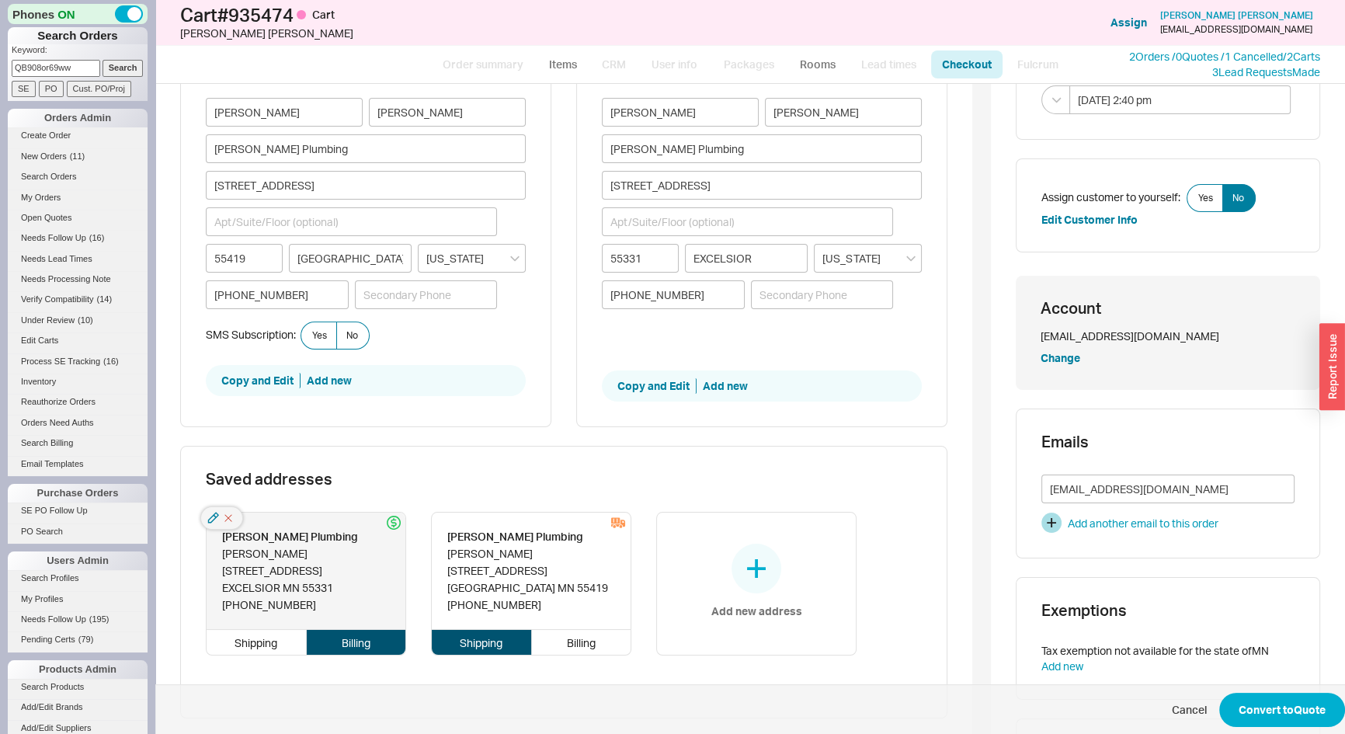
scroll to position [423, 0]
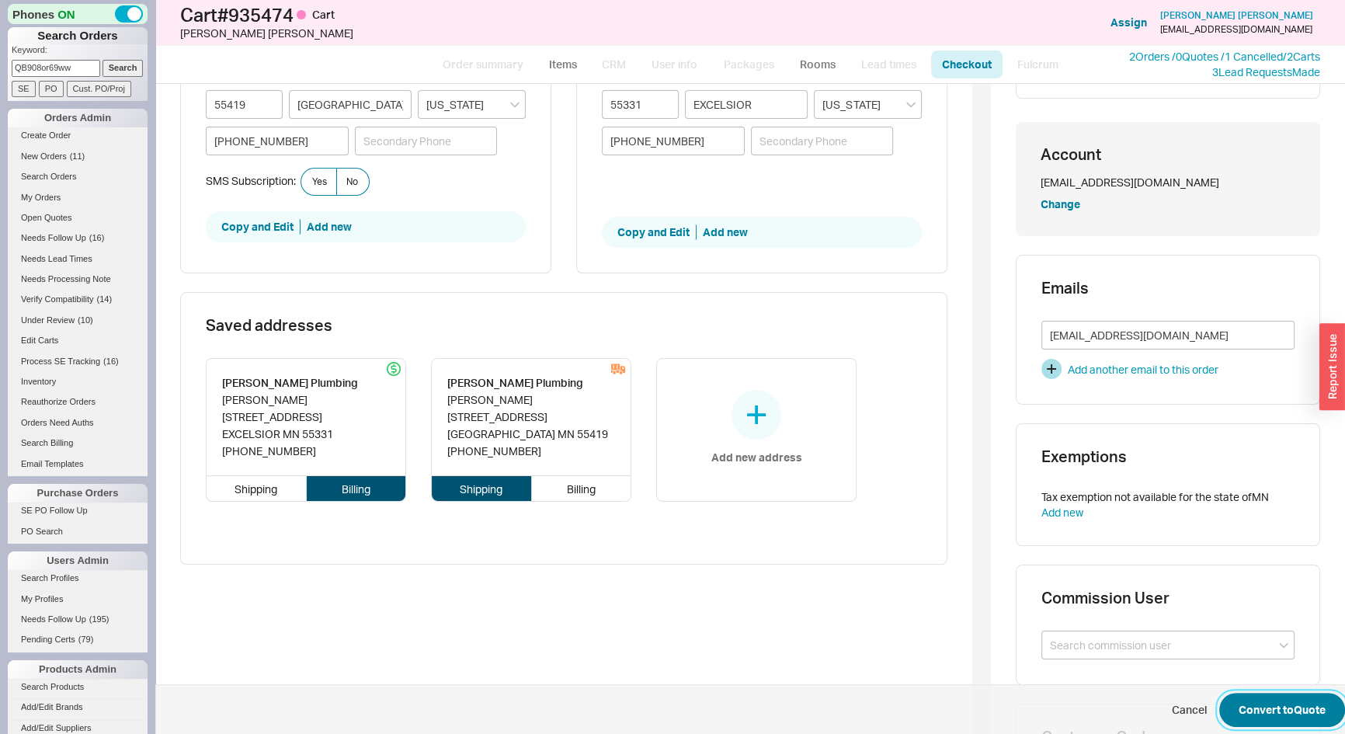
click at [1284, 726] on div "Convert to: Quote Order Totals Subtotal: $1,644.64 Shipping: $0.00 Tax: $148.42…" at bounding box center [750, 409] width 1190 height 650
click at [1275, 694] on button "Convert to Quote" at bounding box center [1283, 710] width 126 height 34
select select "*"
select select "3"
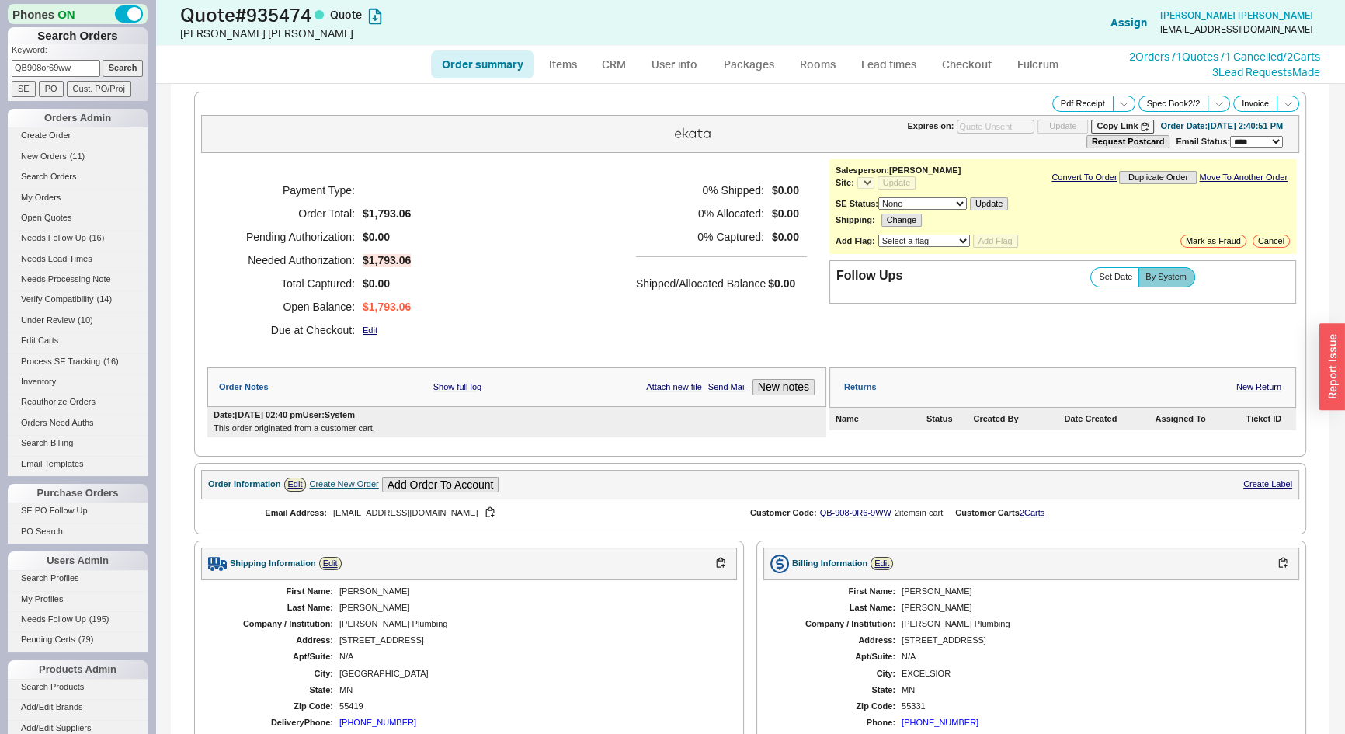
select select "*"
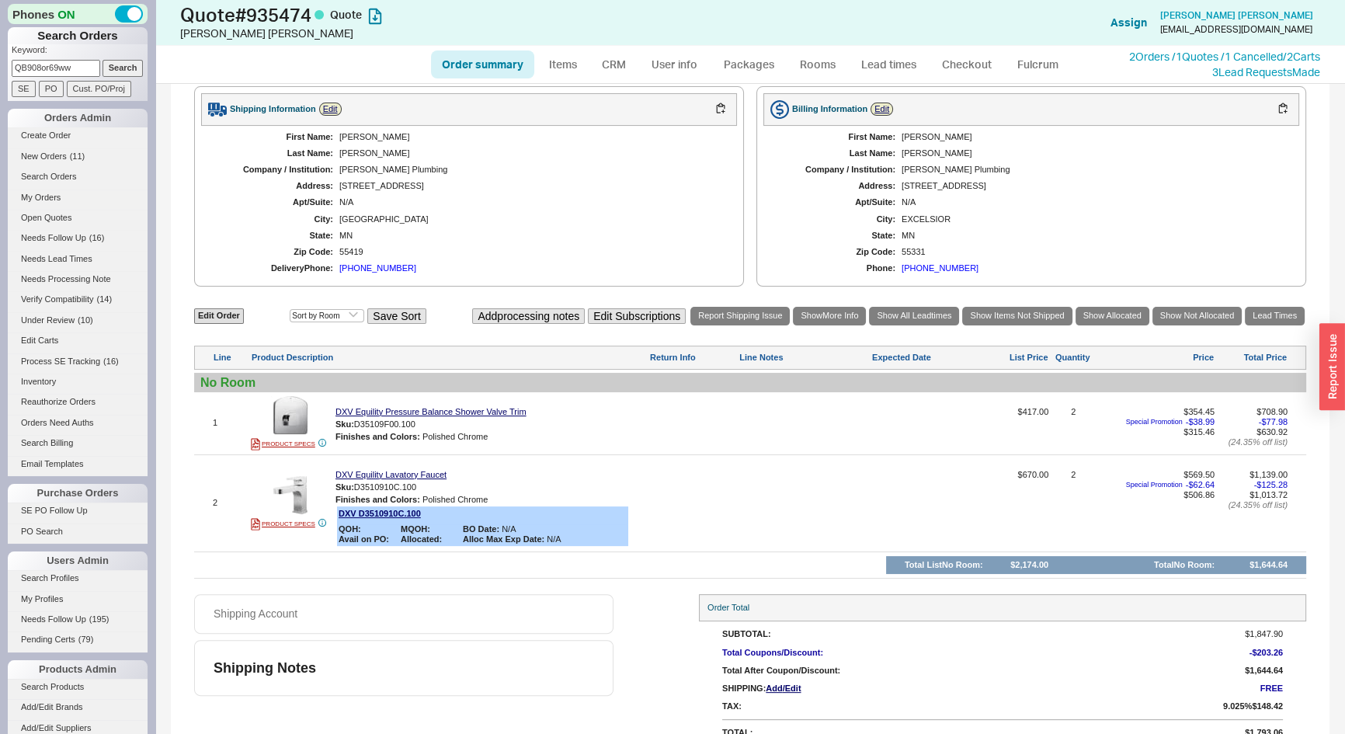
scroll to position [472, 0]
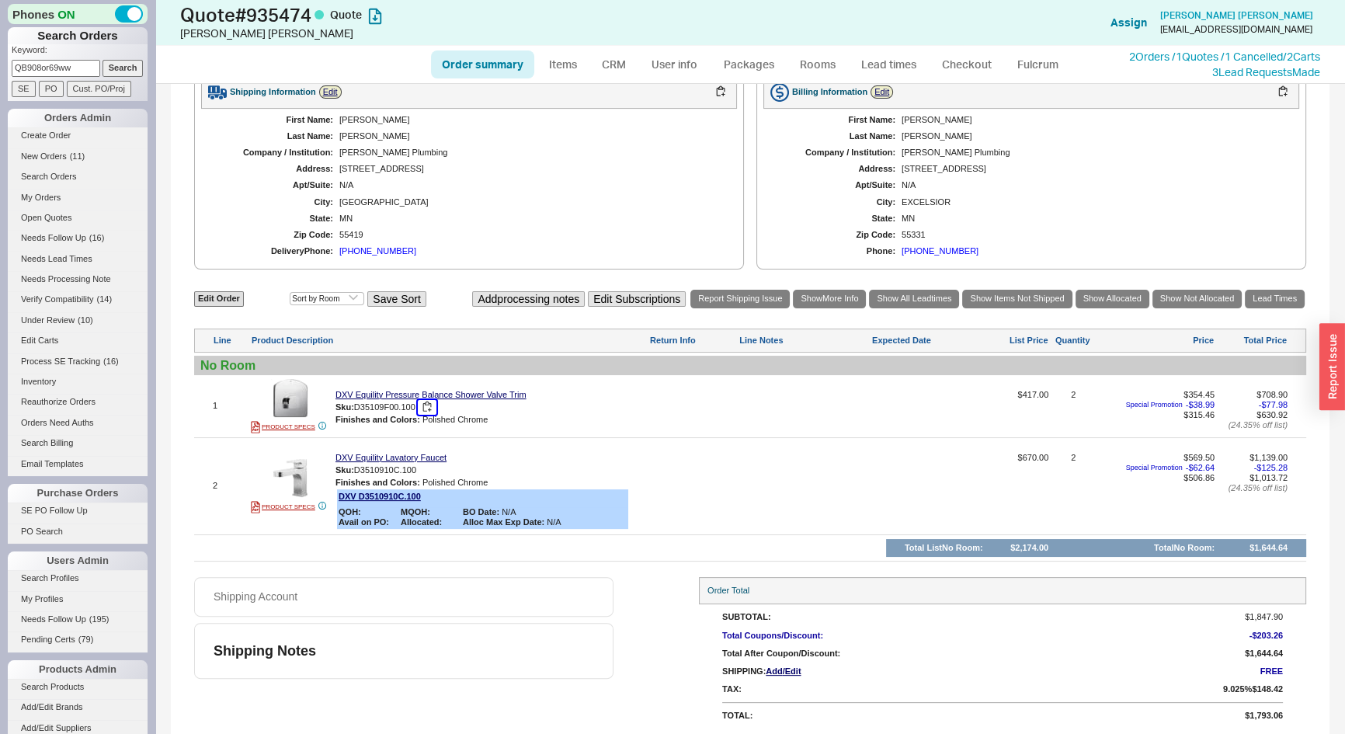
click at [430, 407] on button "button" at bounding box center [427, 407] width 19 height 15
click at [434, 468] on button "button" at bounding box center [428, 470] width 19 height 15
click at [220, 300] on link "Edit Order" at bounding box center [219, 298] width 50 height 15
select select "3"
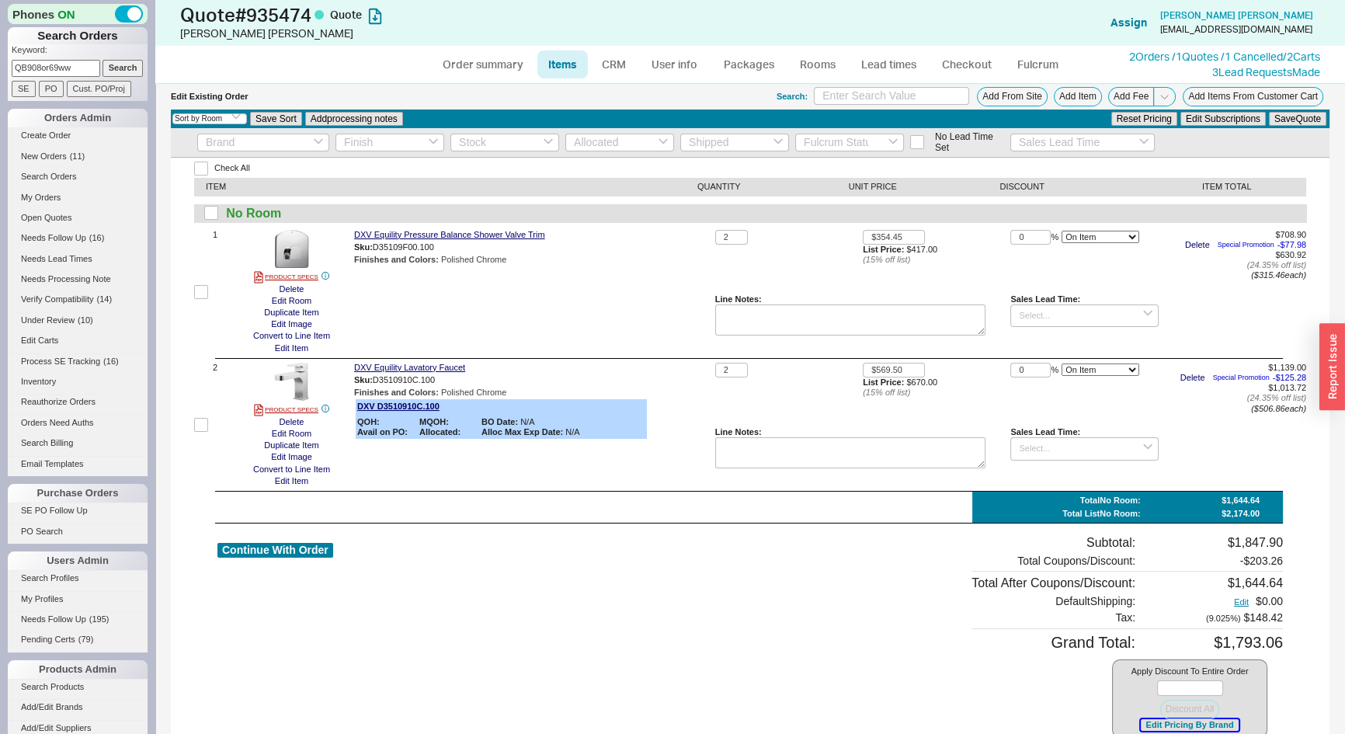
click at [1171, 722] on button "Edit Pricing By Brand" at bounding box center [1189, 725] width 97 height 12
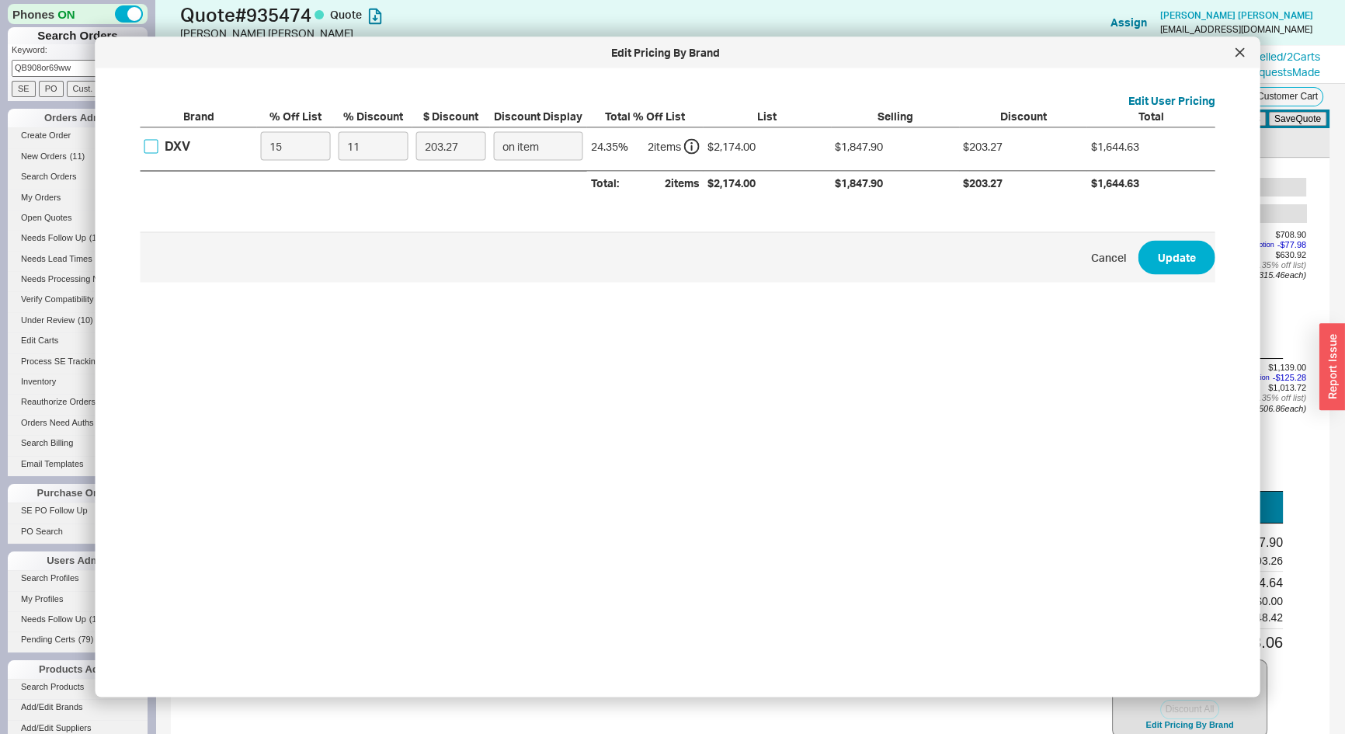
click at [148, 147] on input "DXV" at bounding box center [151, 146] width 14 height 14
checkbox input "true"
drag, startPoint x: 279, startPoint y: 145, endPoint x: 242, endPoint y: 152, distance: 37.2
click at [0, 0] on div "DXV 15 11 203.27 on item 24.35 % 2 item s $2,174.00 $1,847.90 $203.27 $1,644.63" at bounding box center [0, 0] width 0 height 0
type input "0"
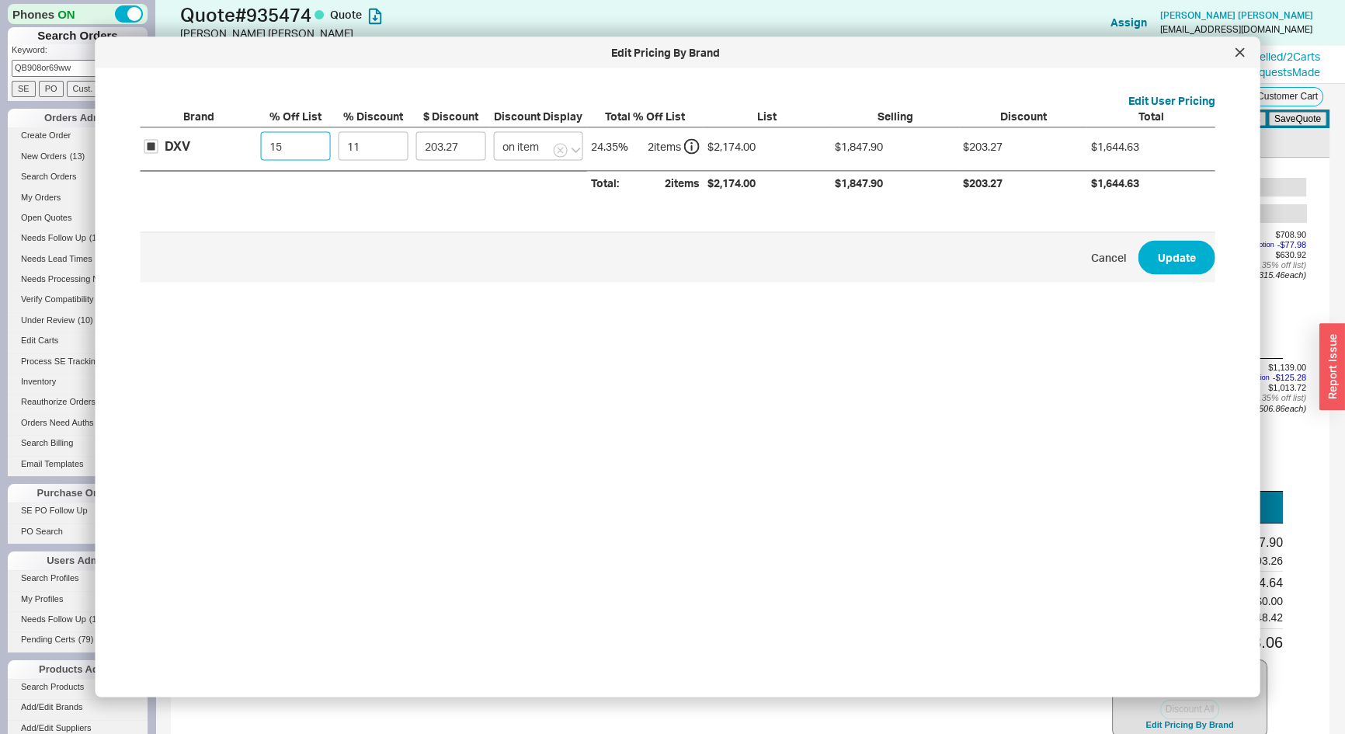
type input "239.14"
type input "0"
type input "3"
type input "65.22"
type input "30"
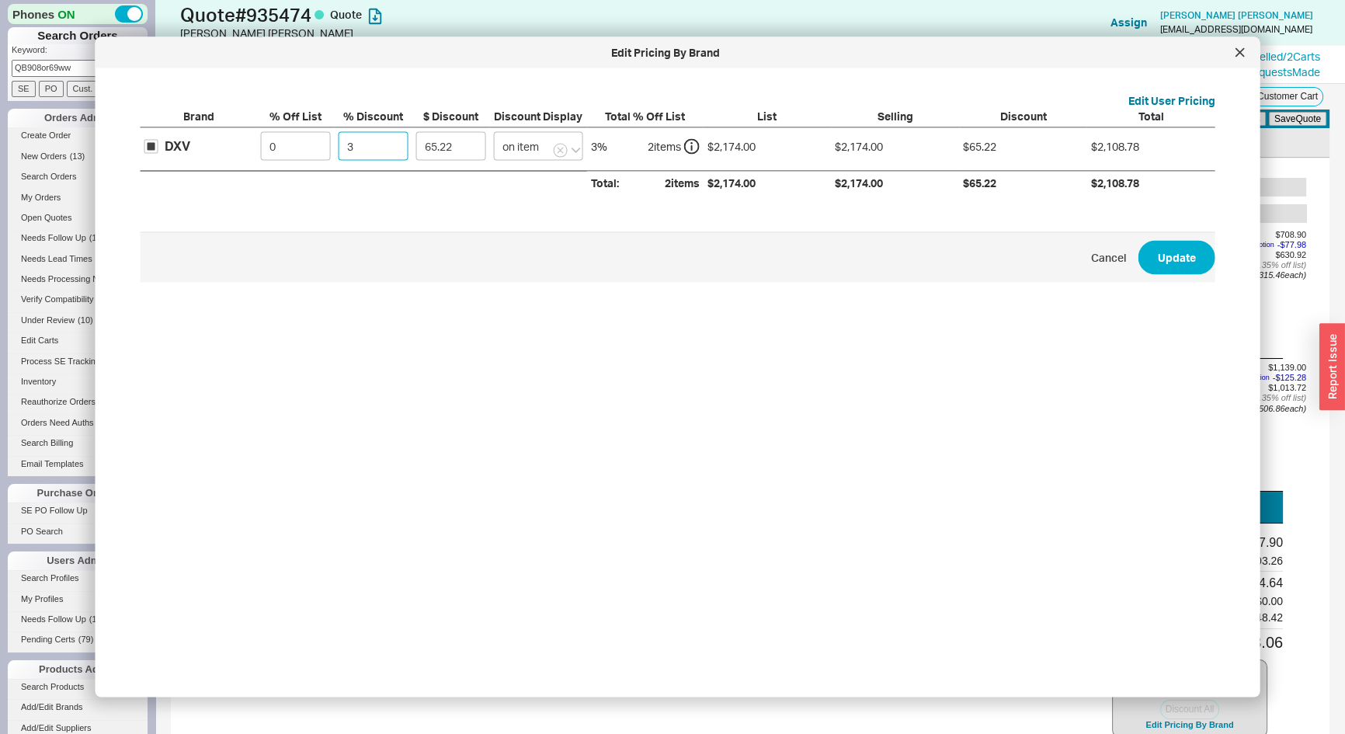
type input "652.2"
type input "30"
click at [1182, 256] on button "Update" at bounding box center [1177, 257] width 77 height 34
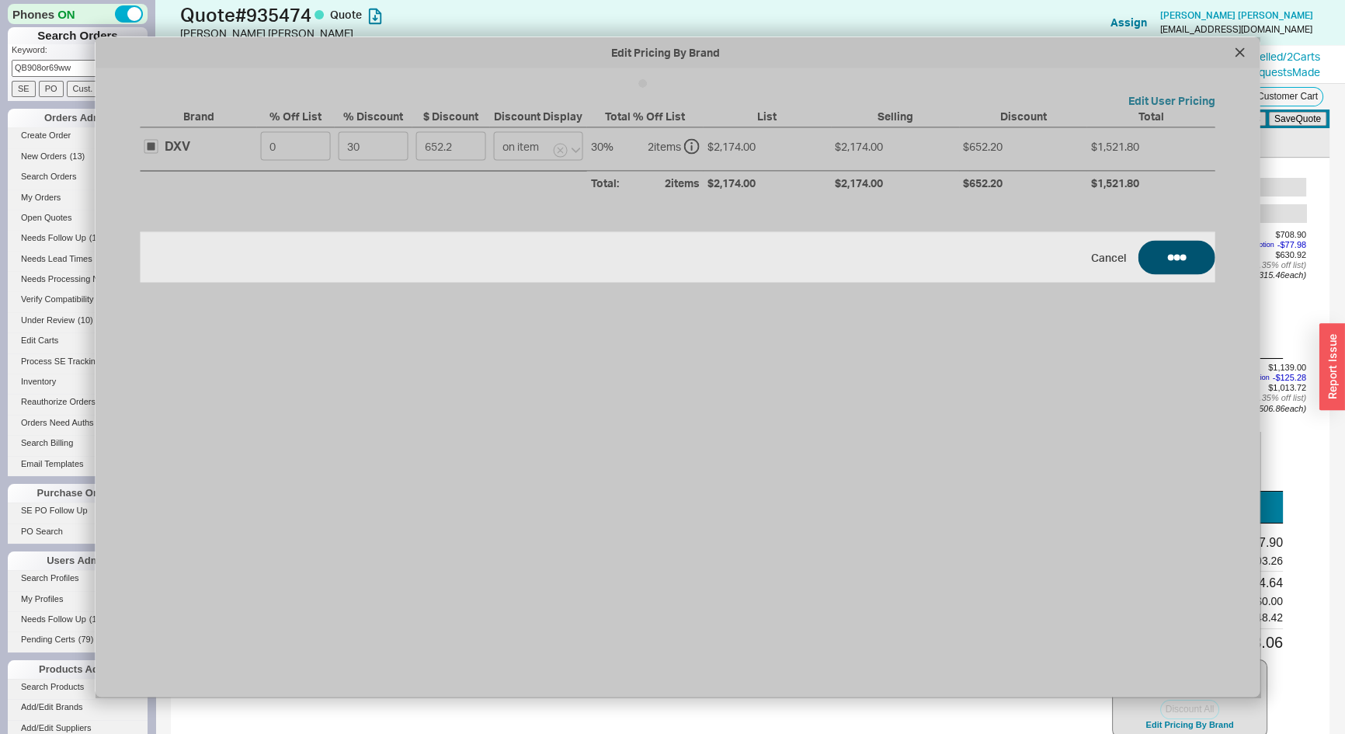
type input "$417.00"
type input "30"
type input "$670.00"
type input "30"
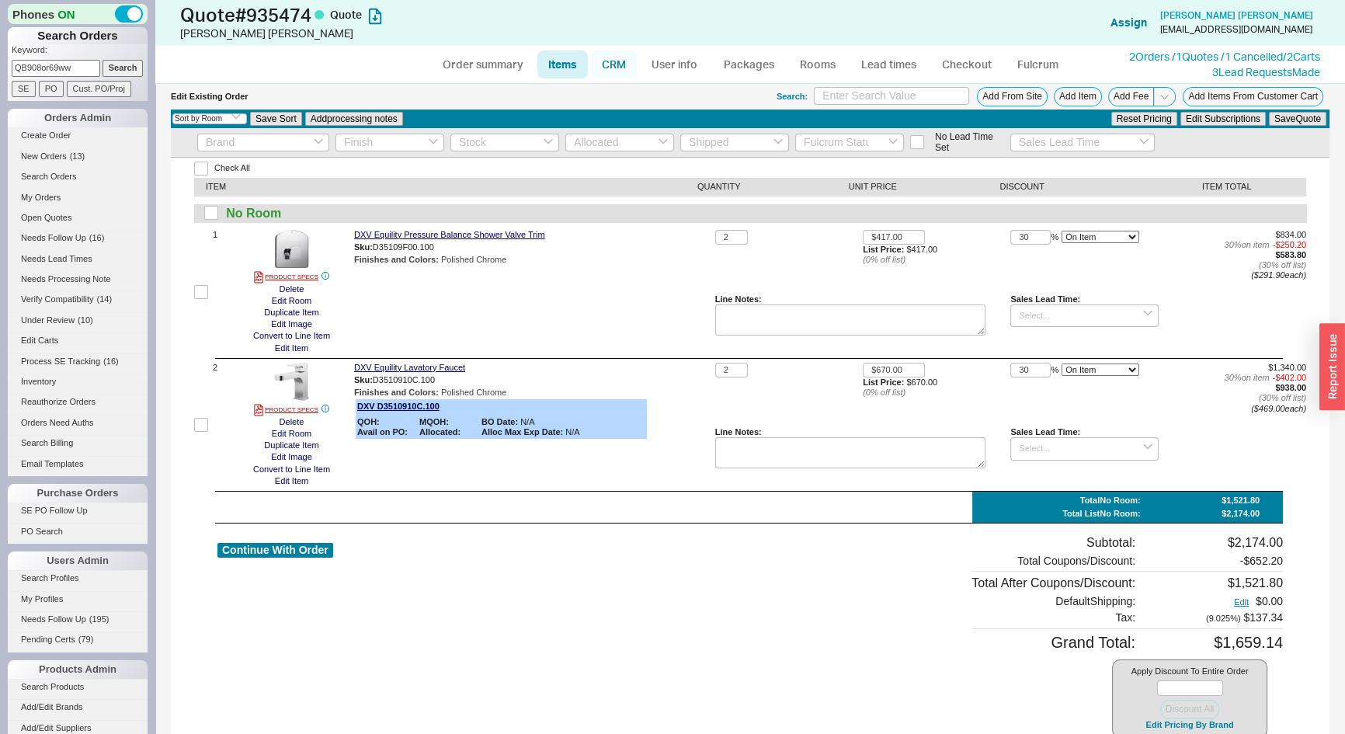
click at [617, 68] on link "CRM" at bounding box center [614, 64] width 46 height 28
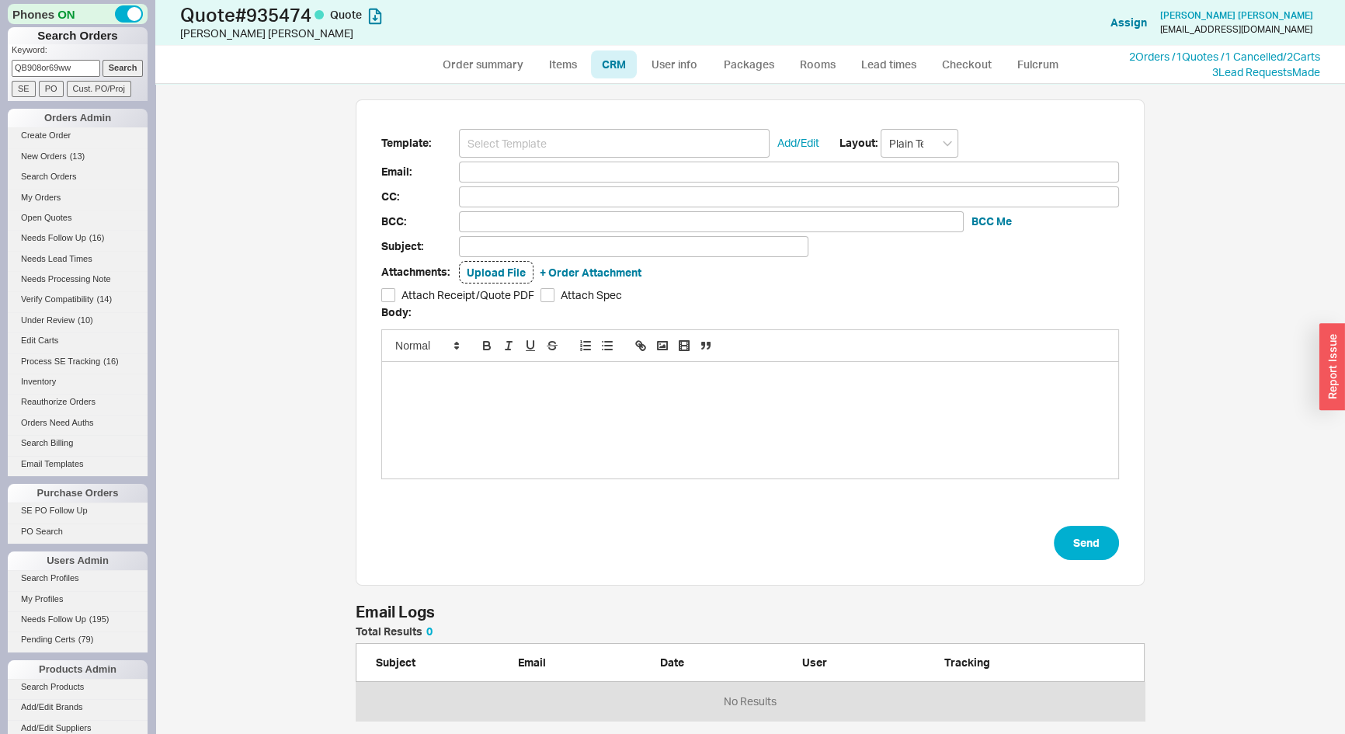
scroll to position [639, 1168]
drag, startPoint x: 614, startPoint y: 140, endPoint x: 611, endPoint y: 158, distance: 18.0
click at [614, 142] on input at bounding box center [614, 143] width 311 height 29
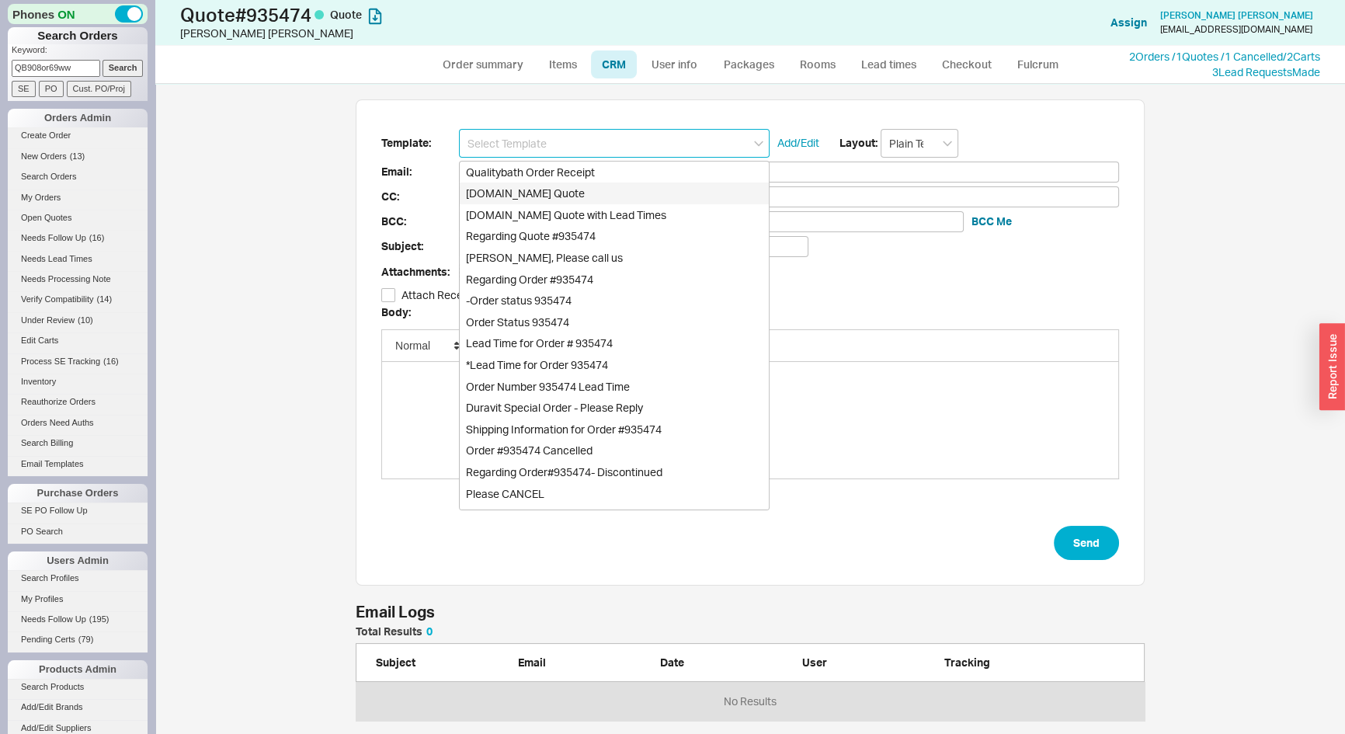
click at [596, 189] on div "Qualitybath.com Quote" at bounding box center [614, 194] width 309 height 22
type input "Receipt"
type input "petersllc1@gmail.com"
type input "Quality Bath Quote #935474"
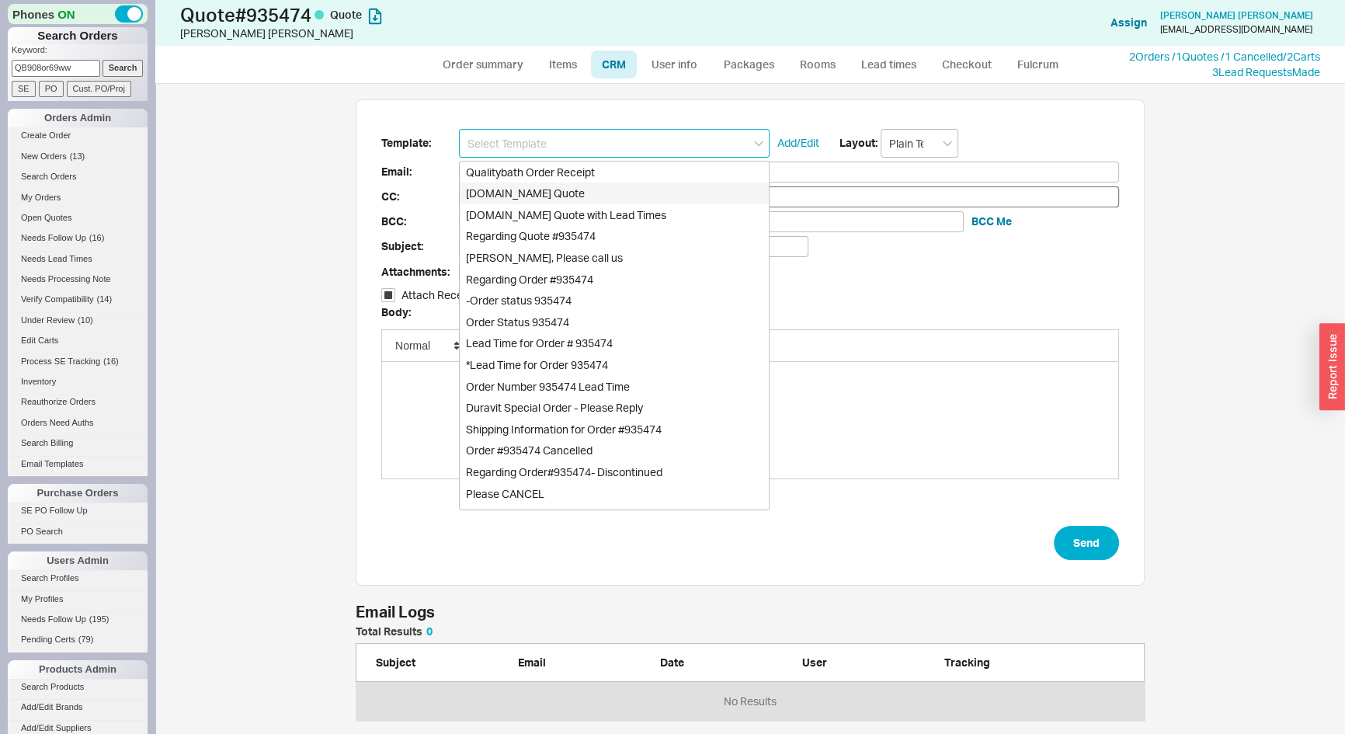
checkbox input "true"
type input "Qualitybath.com Quote"
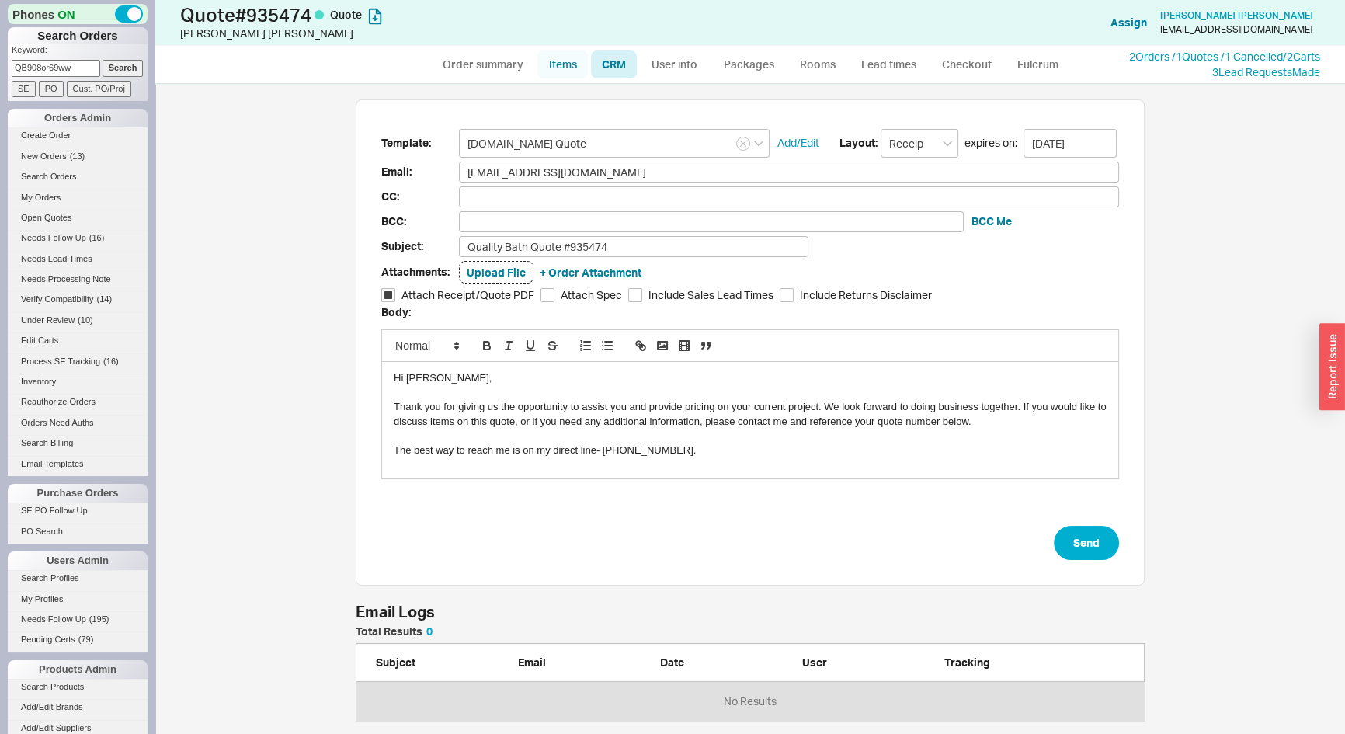
click at [565, 74] on link "Items" at bounding box center [563, 64] width 50 height 28
select select "3"
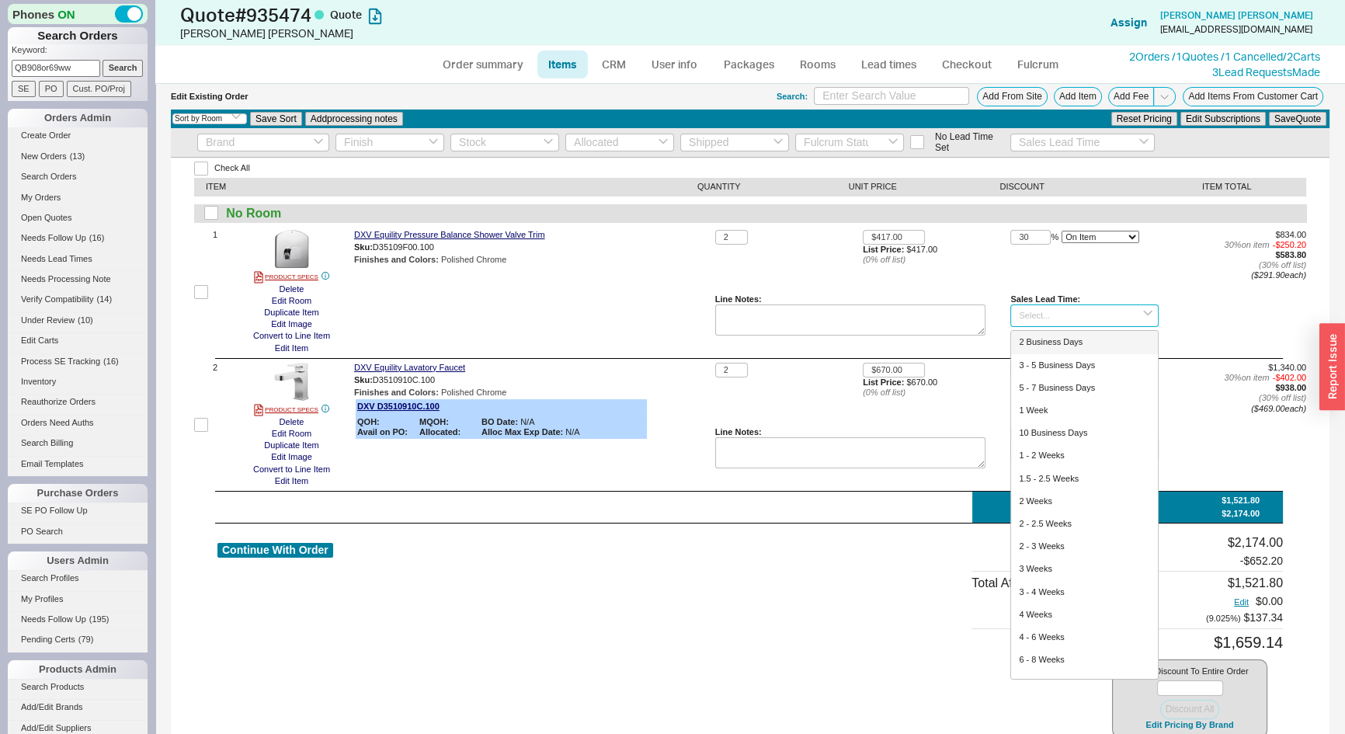
click at [1056, 326] on input at bounding box center [1085, 316] width 148 height 23
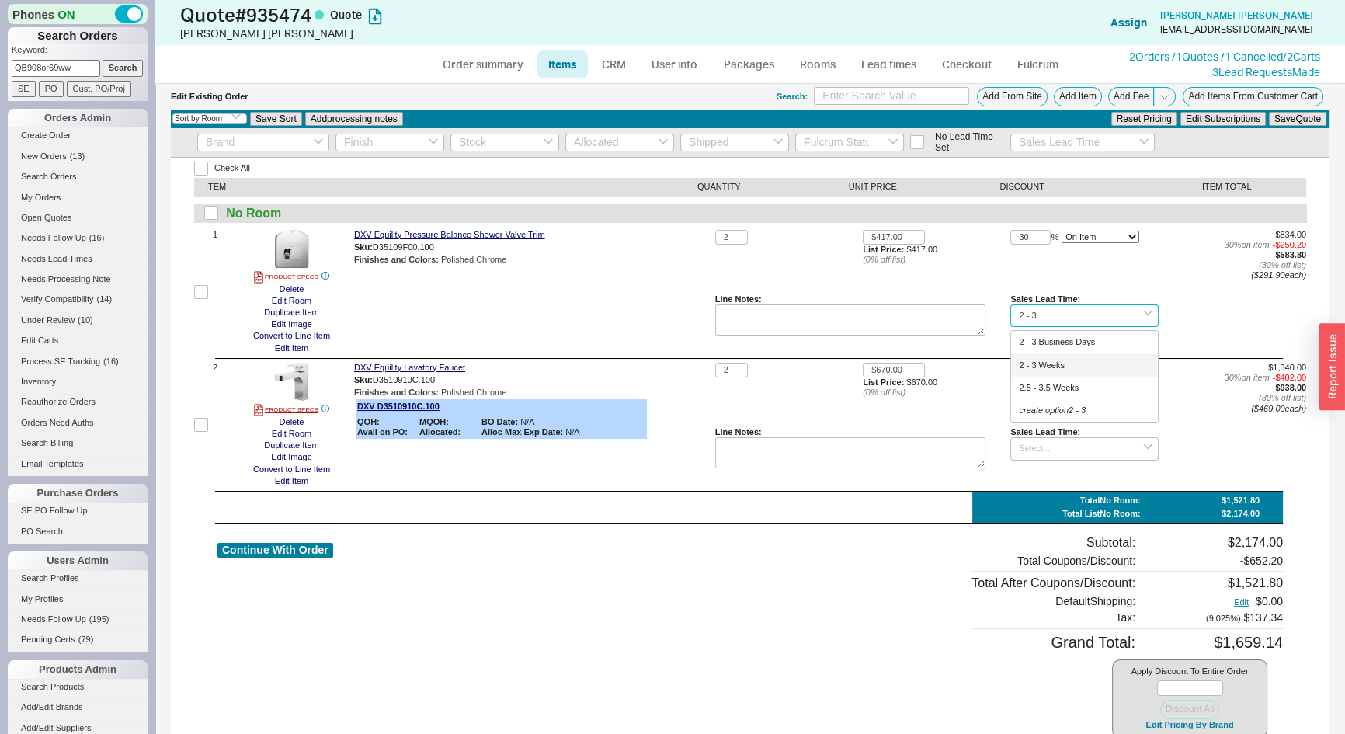
click at [1051, 366] on div "2 - 3 Weeks" at bounding box center [1084, 365] width 146 height 23
type input "2 - 3 Weeks"
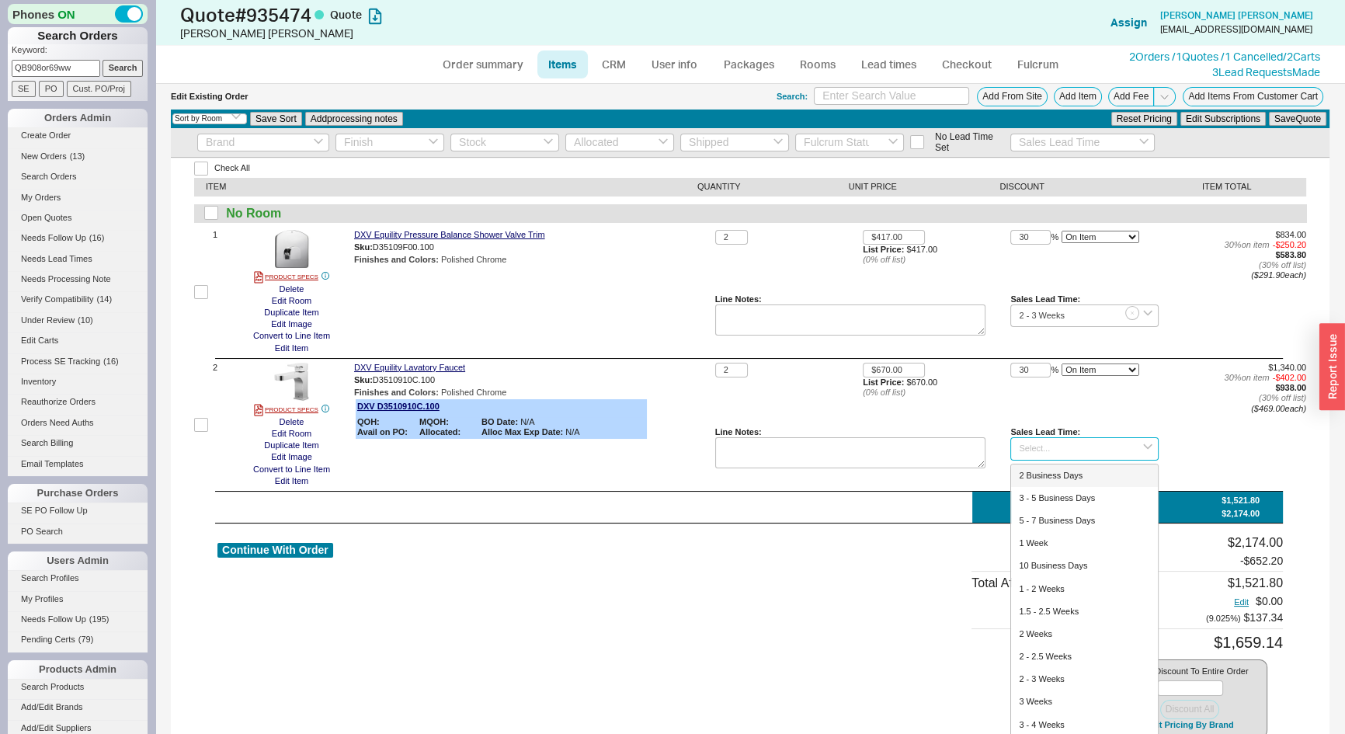
click at [1045, 440] on input at bounding box center [1085, 448] width 148 height 23
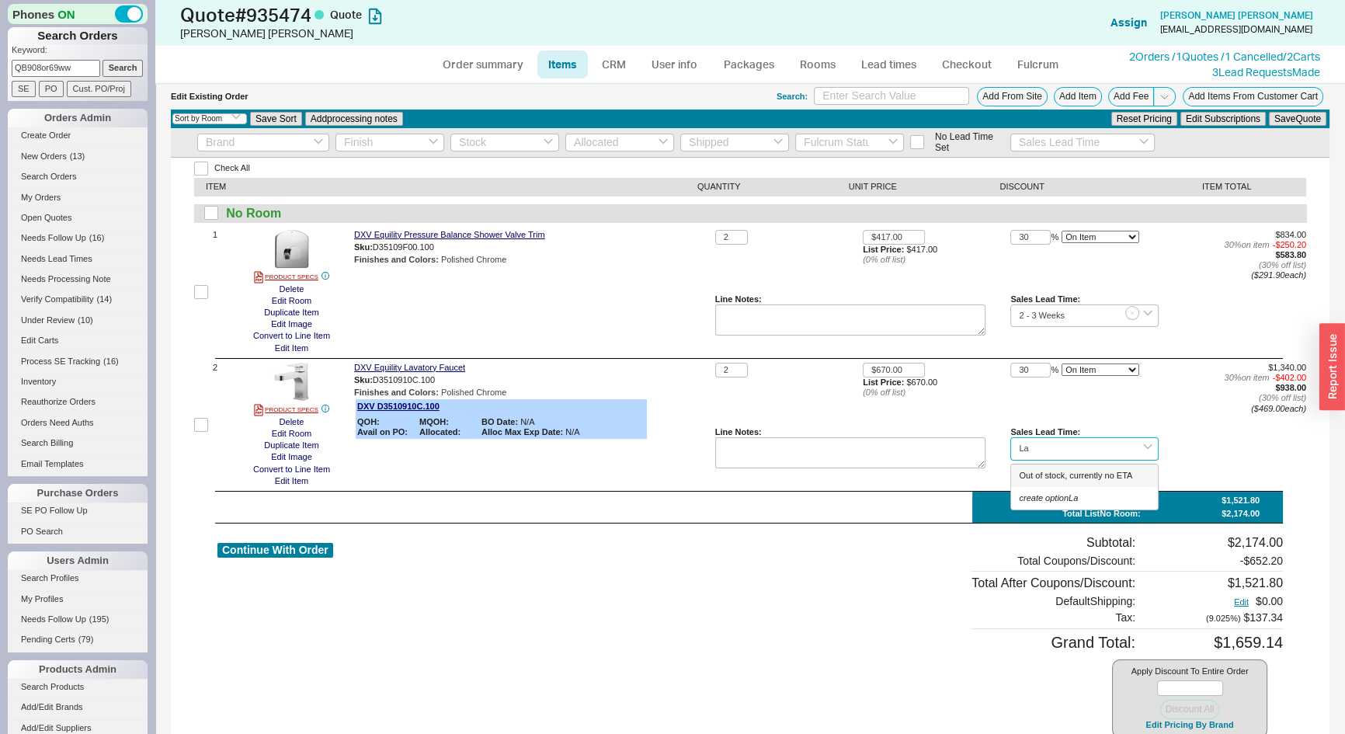
type input "L"
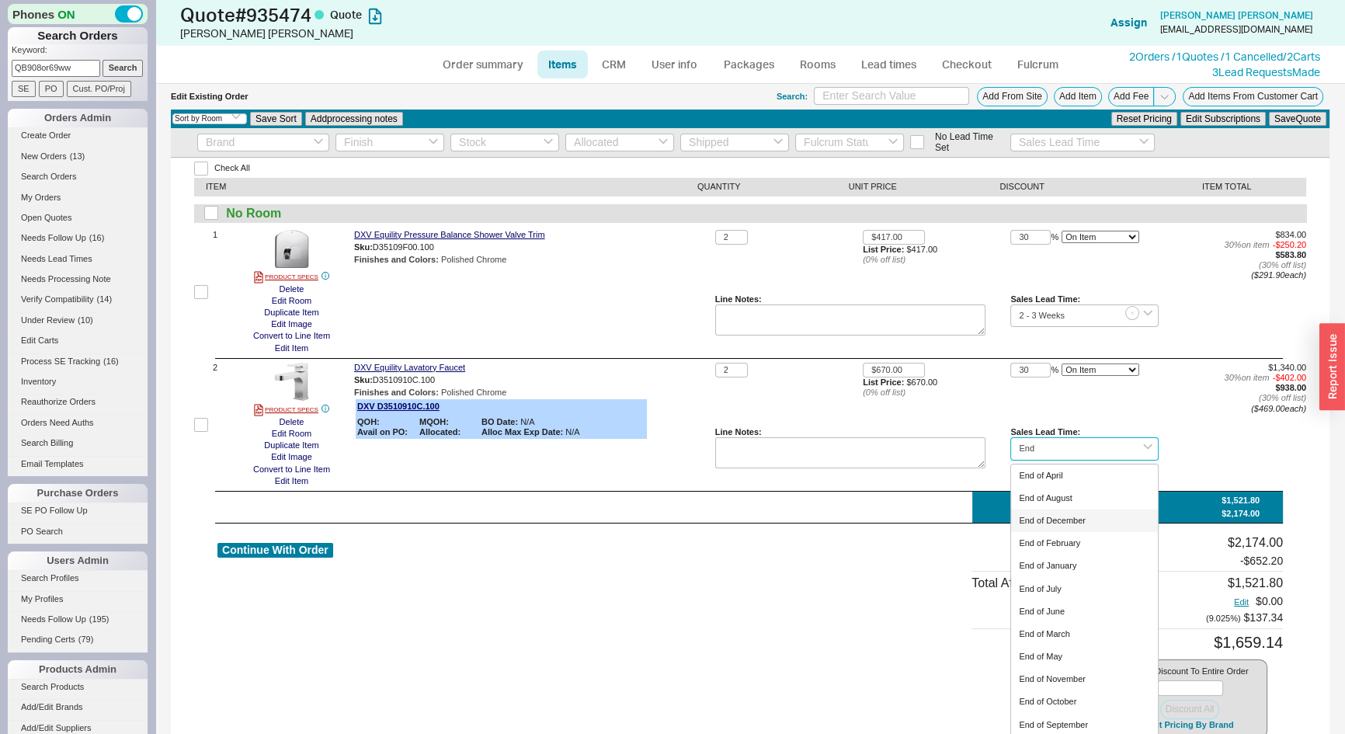
click at [1065, 517] on div "End of December" at bounding box center [1084, 521] width 146 height 23
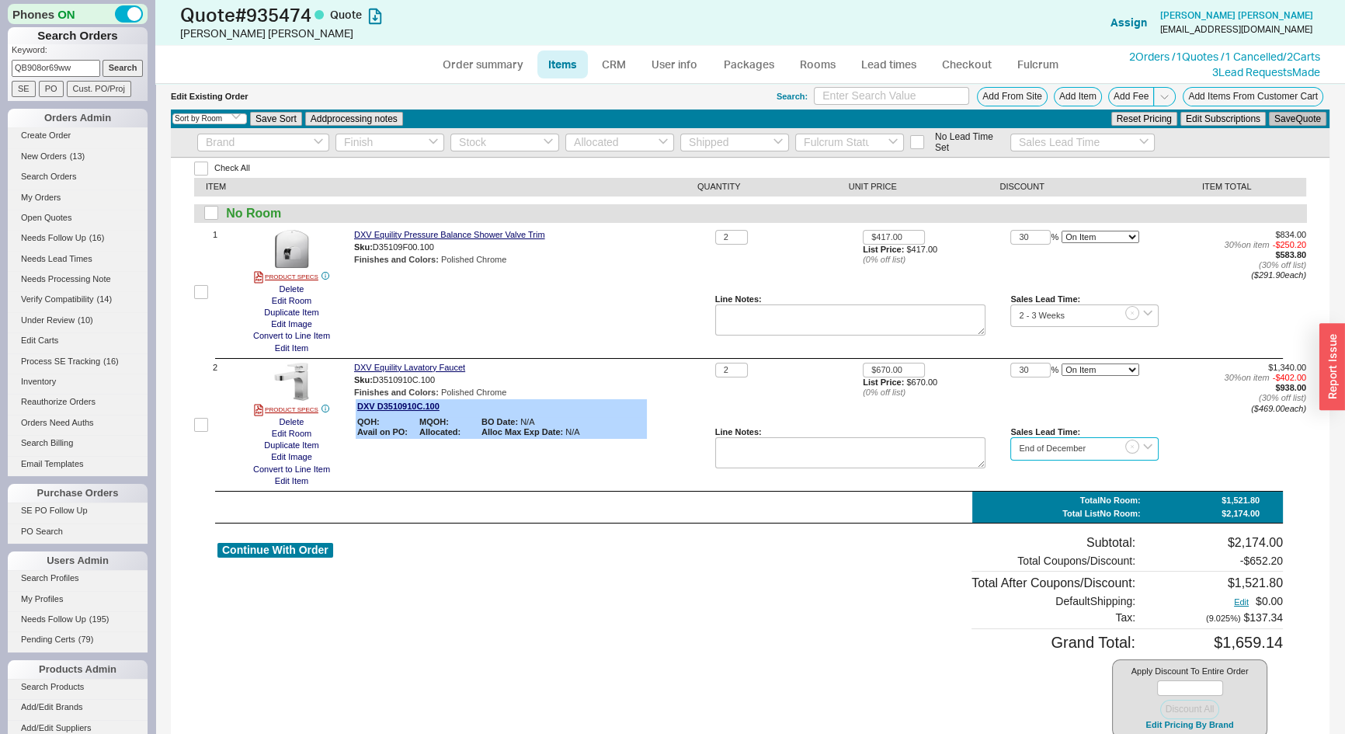
type input "End of December"
click at [1273, 121] on button "Save Quote" at bounding box center [1297, 119] width 57 height 14
click at [616, 61] on link "CRM" at bounding box center [614, 64] width 46 height 28
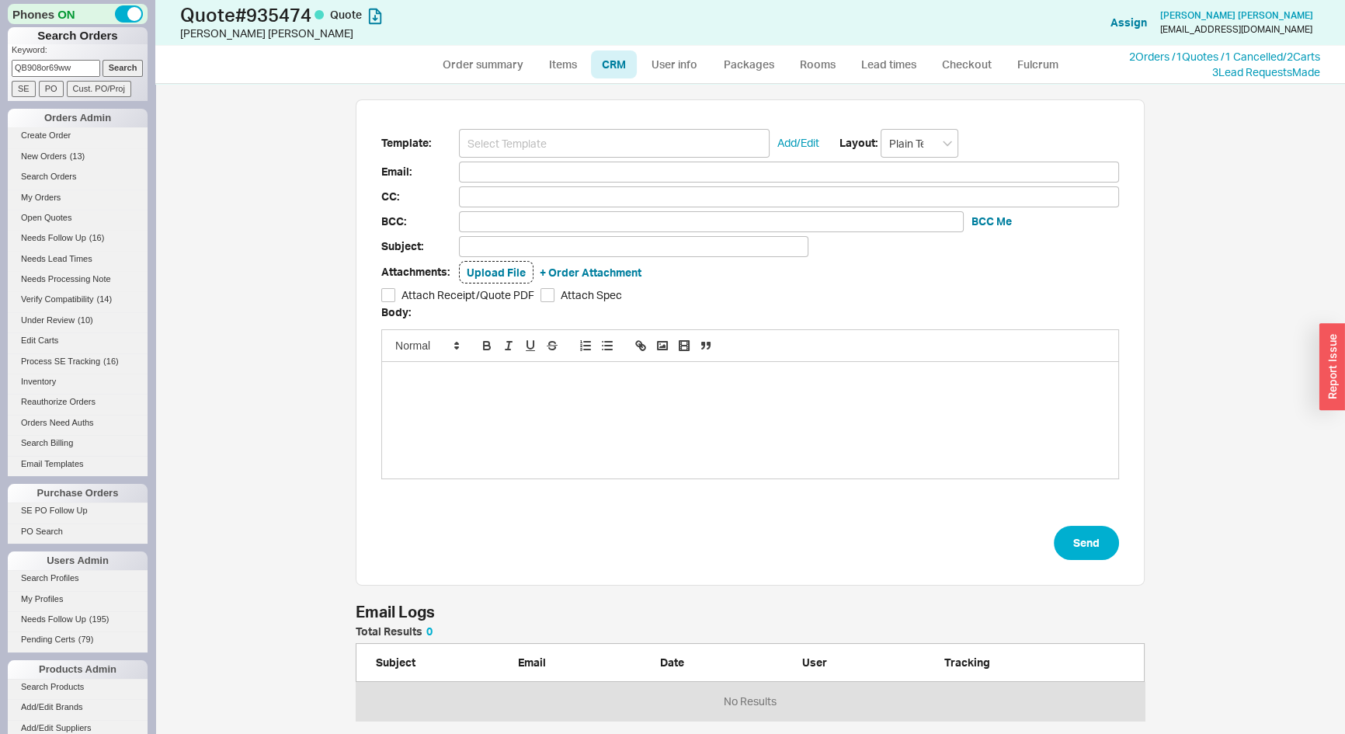
scroll to position [639, 1168]
click at [648, 134] on input at bounding box center [614, 143] width 311 height 29
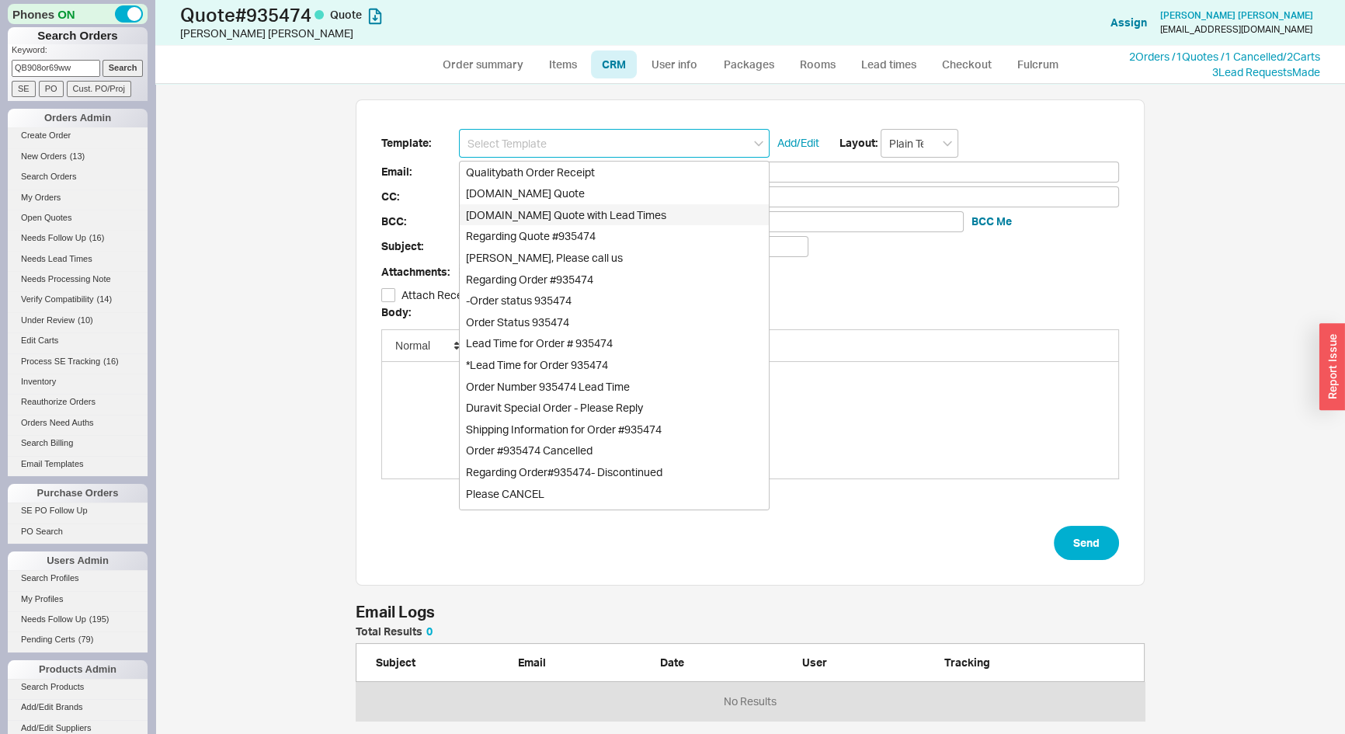
click at [623, 212] on div "Qualitybath.com Quote with Lead Times" at bounding box center [614, 215] width 309 height 22
type input "Receipt"
type input "petersllc1@gmail.com"
type input "Quality Bath Quote #935474 with Lead Times"
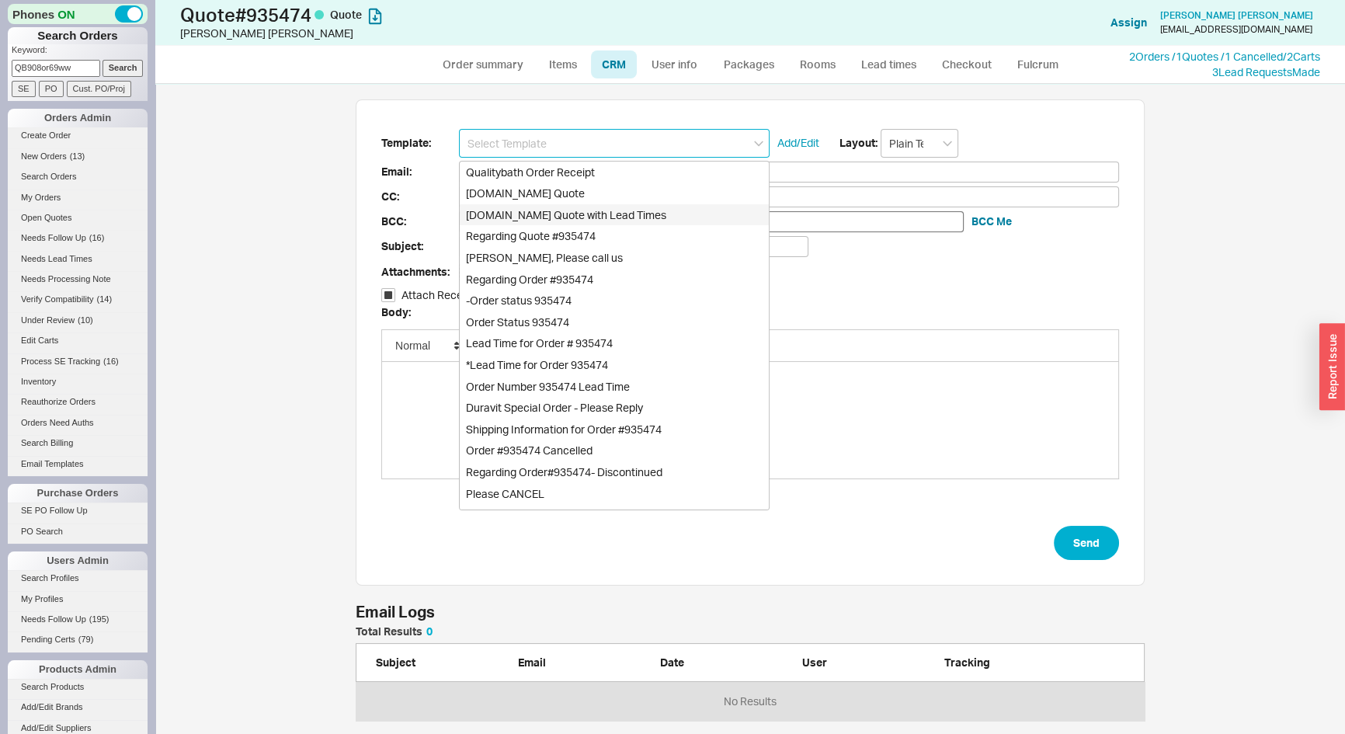
checkbox input "true"
type input "Qualitybath.com Quote with Lead Times"
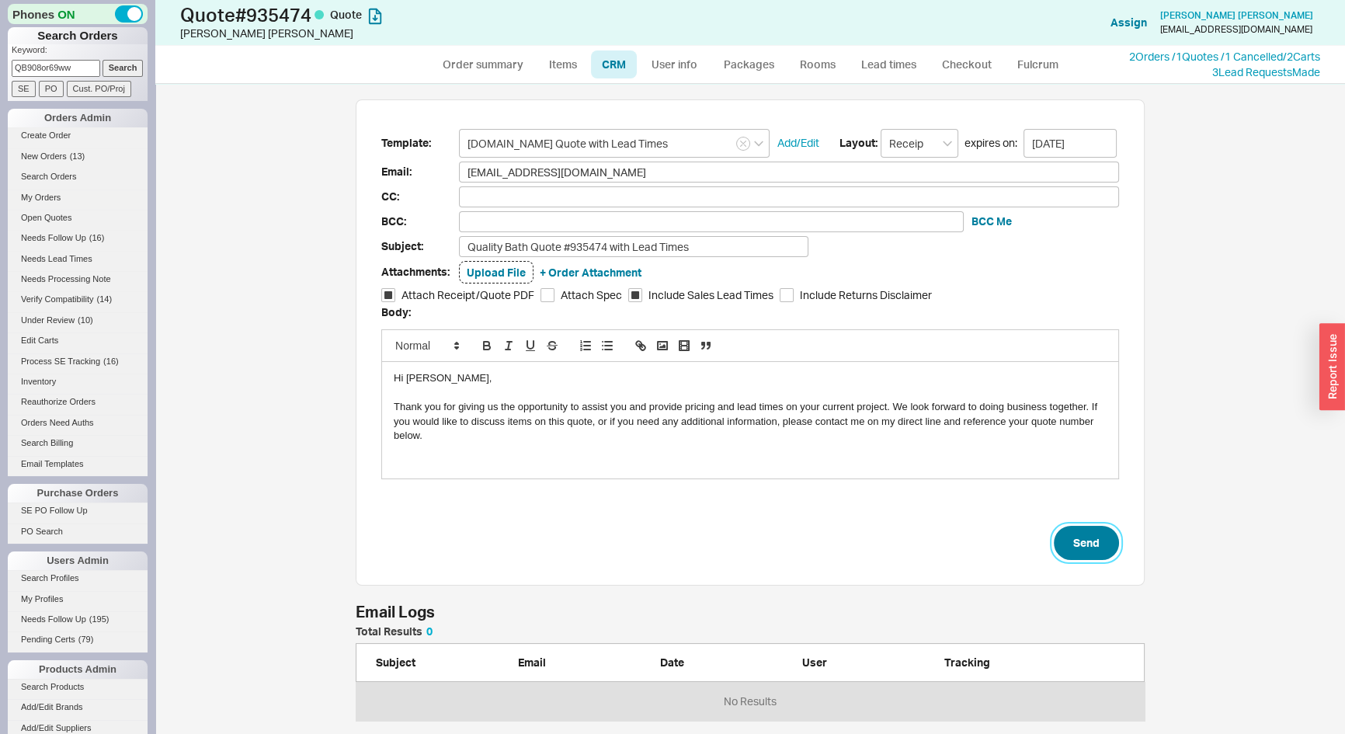
click at [1087, 545] on button "Send" at bounding box center [1086, 543] width 65 height 34
select select "*"
select select "3"
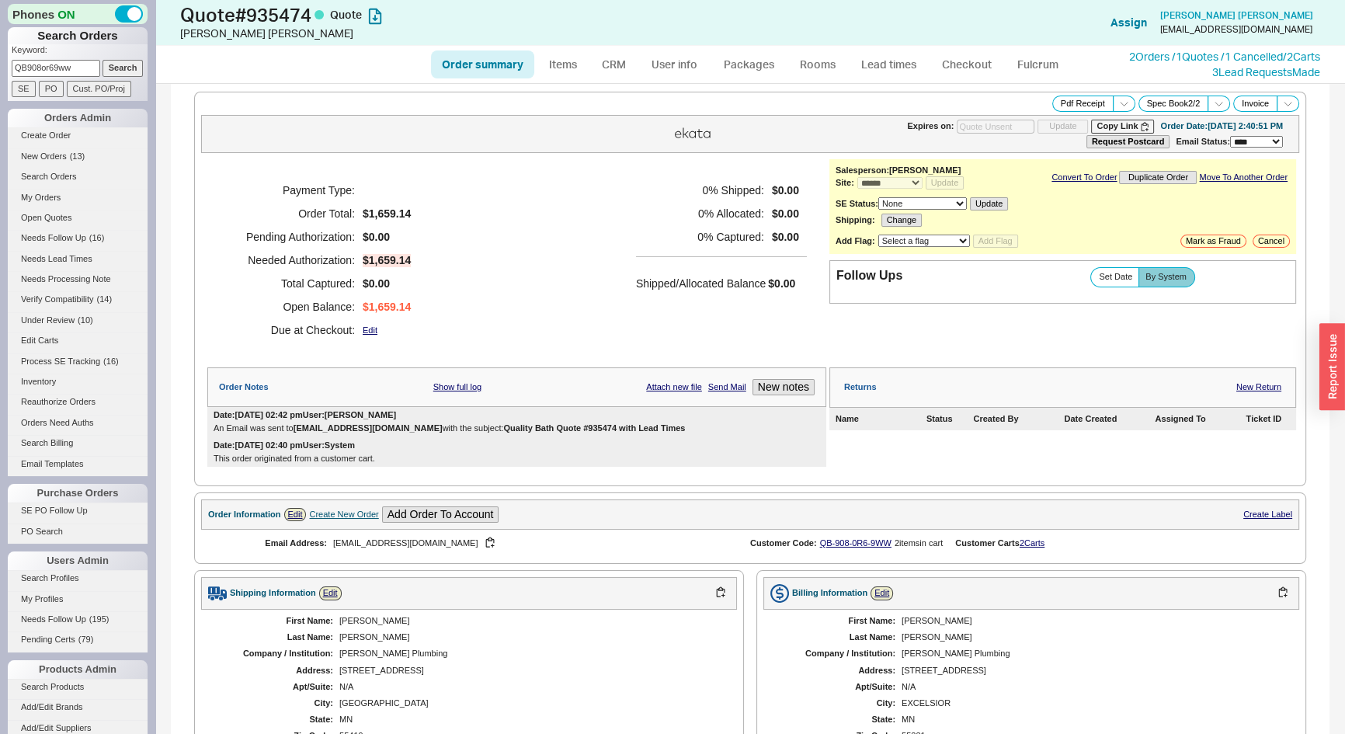
type input "09/04/2025"
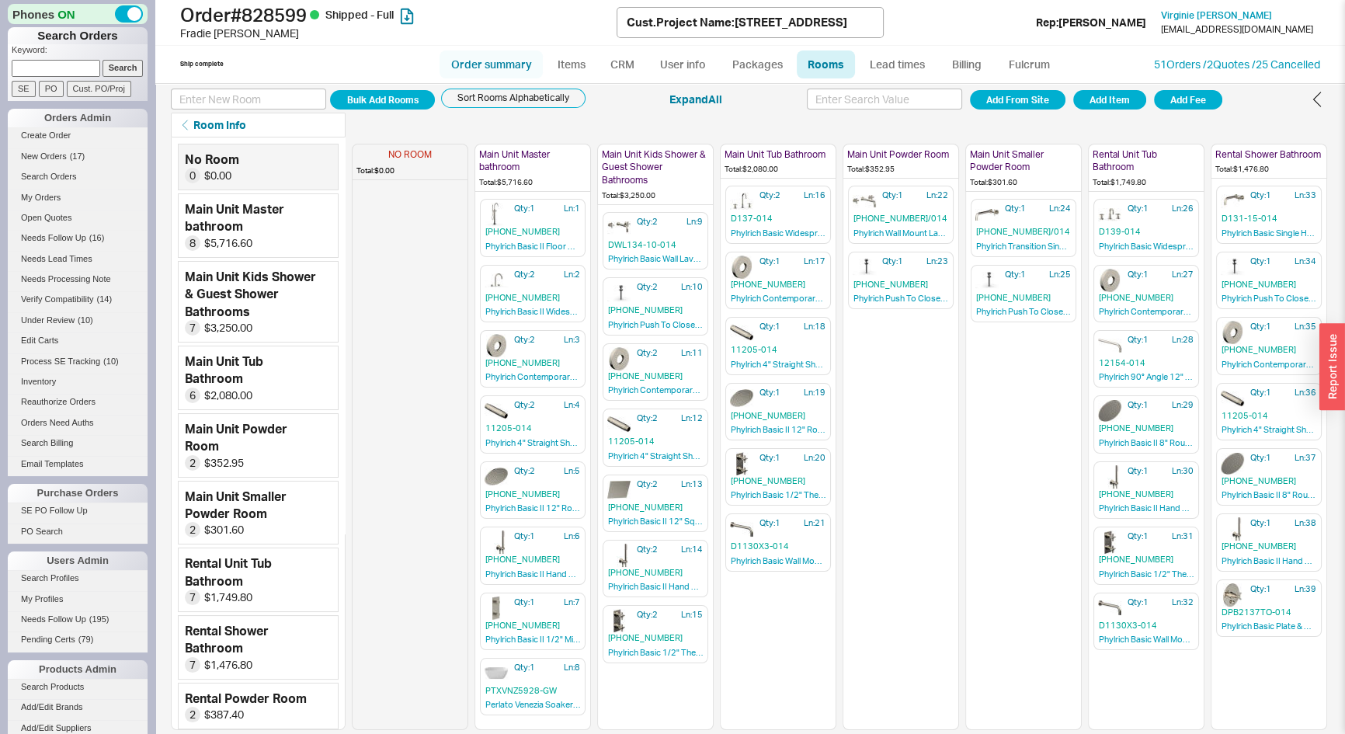
click at [474, 68] on link "Order summary" at bounding box center [491, 64] width 103 height 28
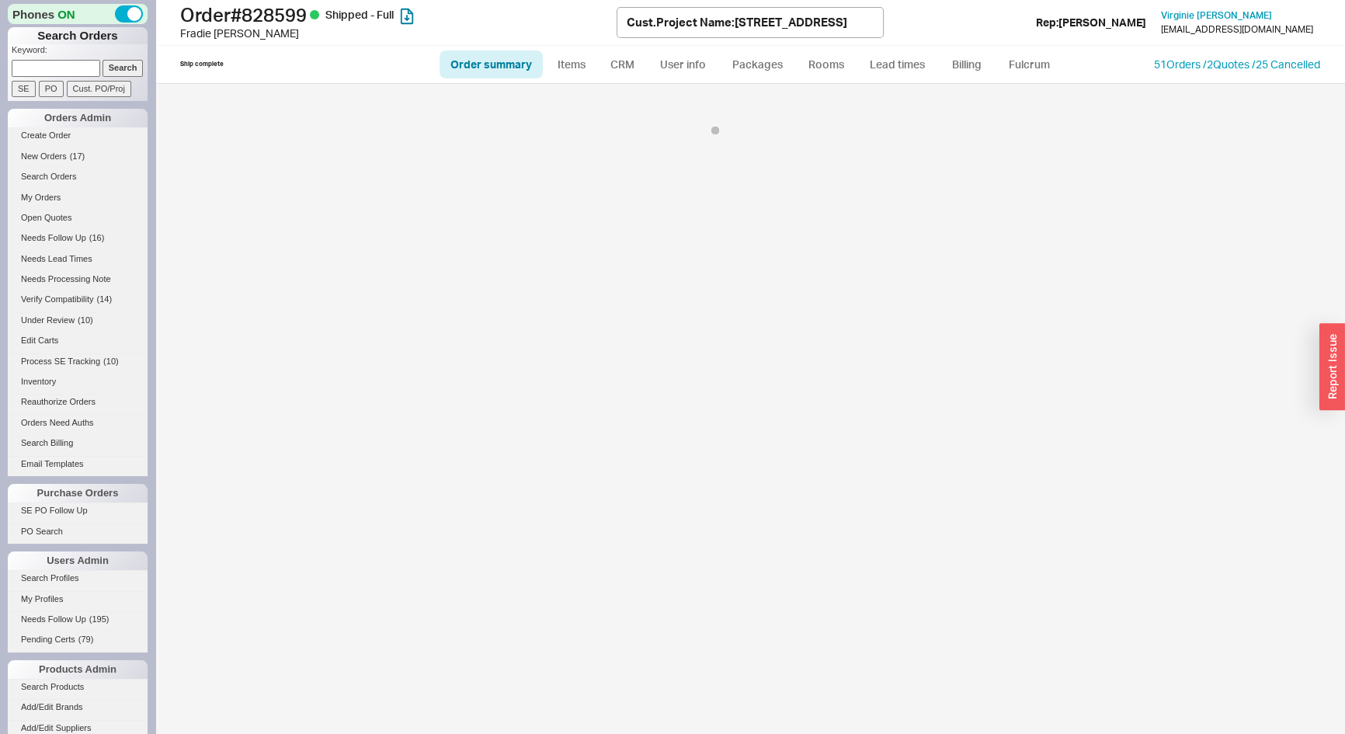
select select "LOW"
select select "3"
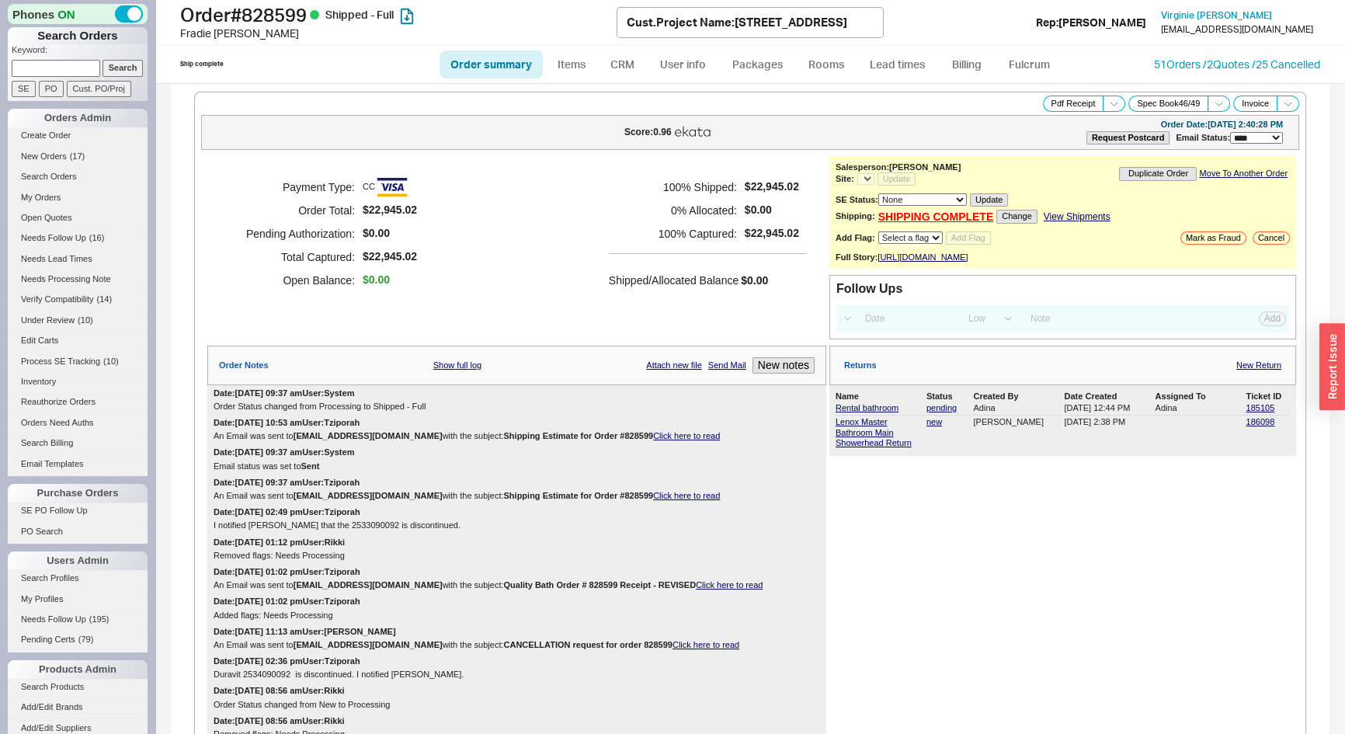
select select "*"
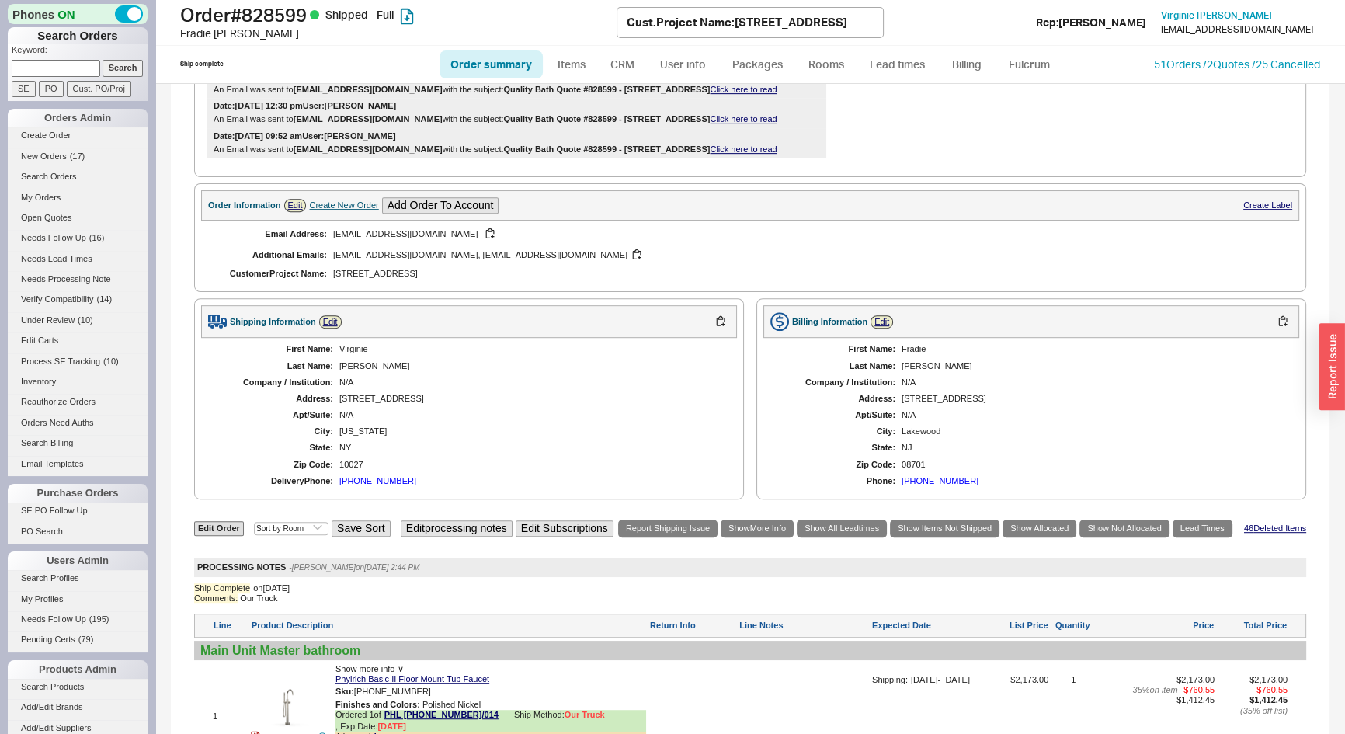
scroll to position [1059, 0]
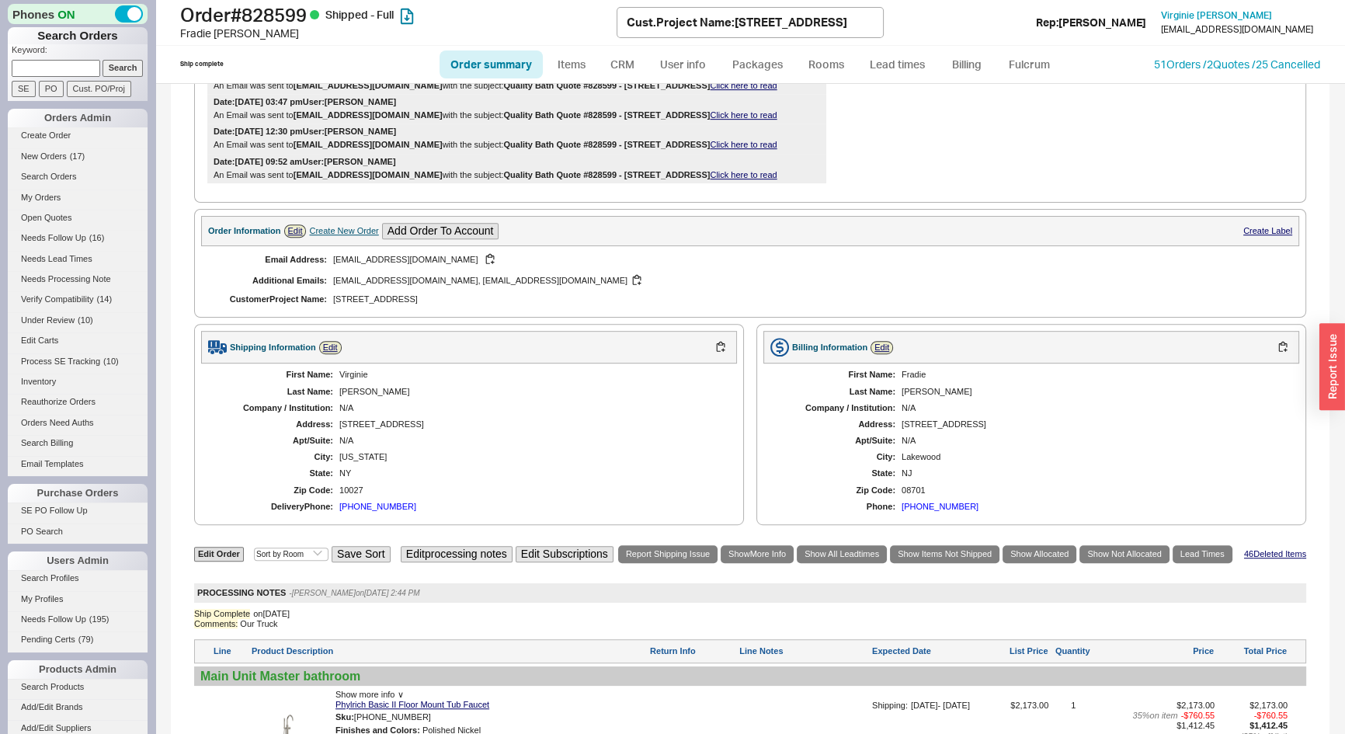
click at [320, 236] on div "Create New Order" at bounding box center [343, 231] width 69 height 10
select select "Project Name"
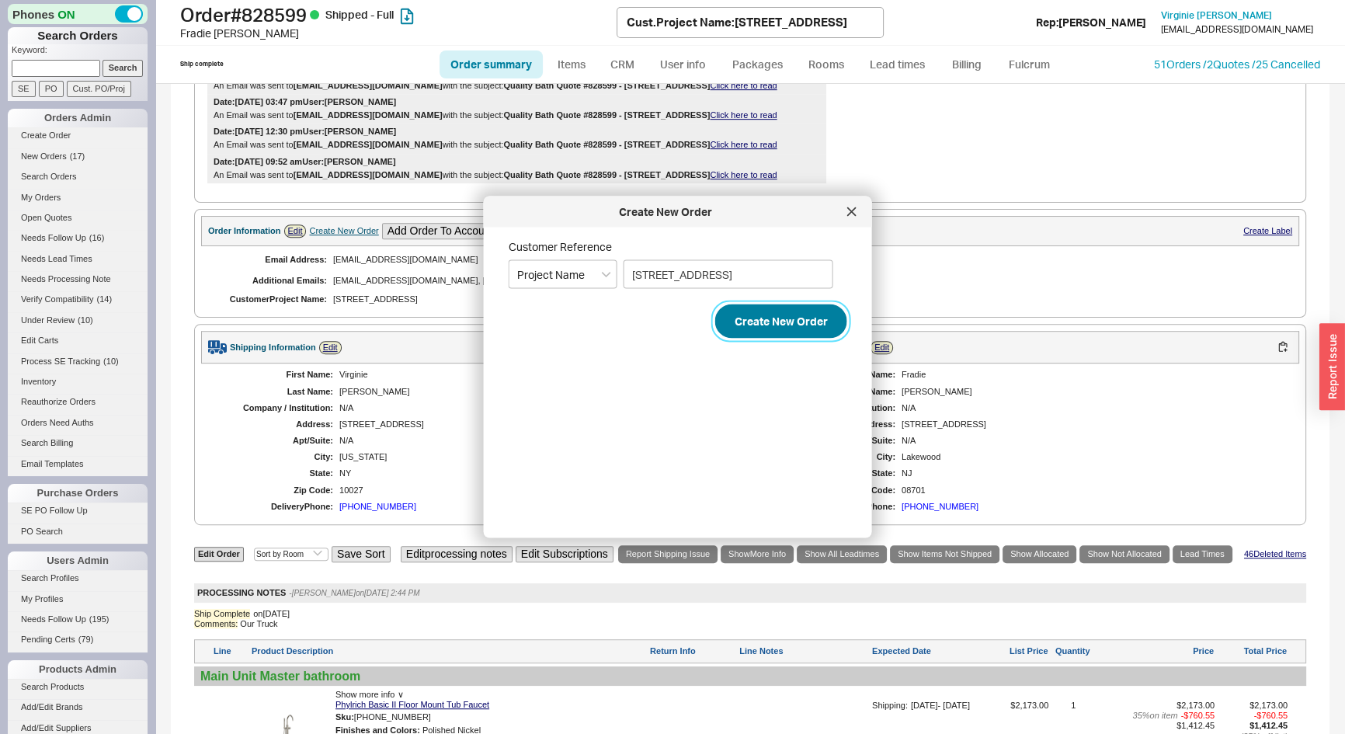
click at [764, 318] on button "Create New Order" at bounding box center [781, 322] width 132 height 34
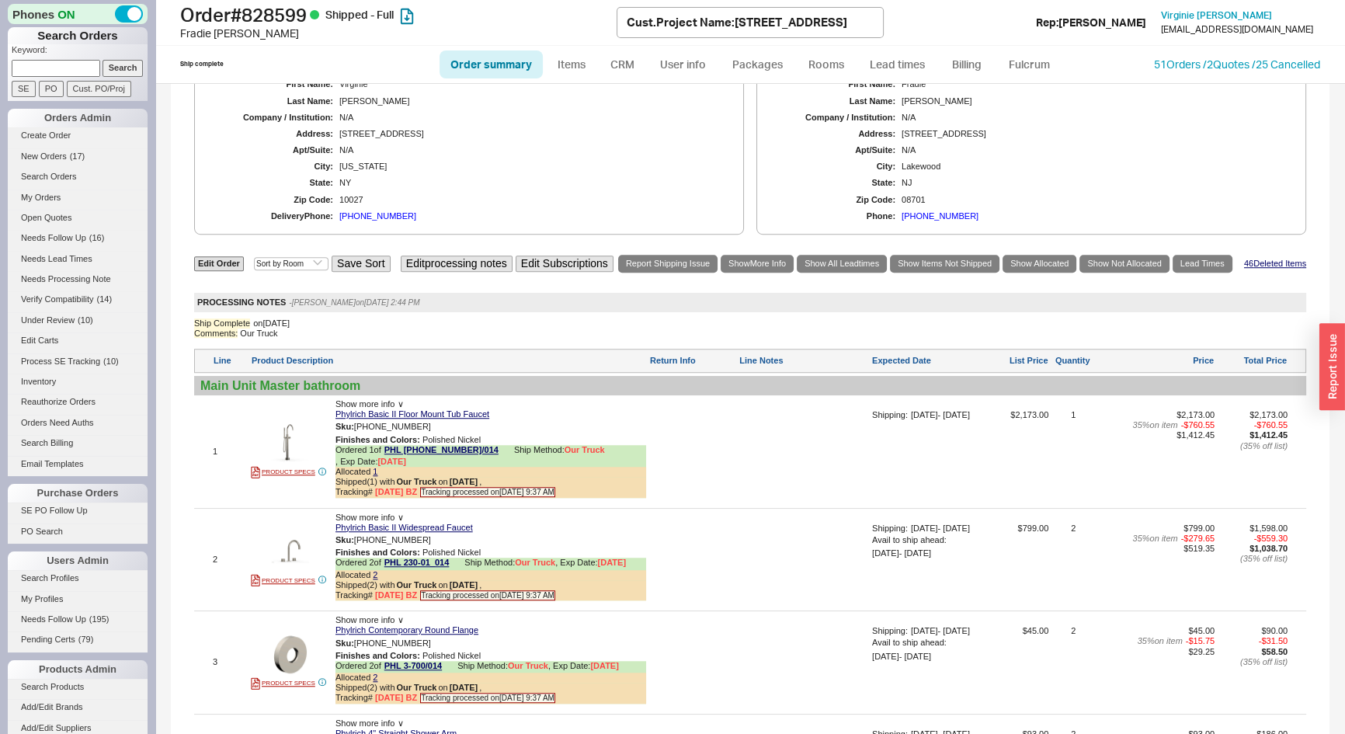
scroll to position [1836, 0]
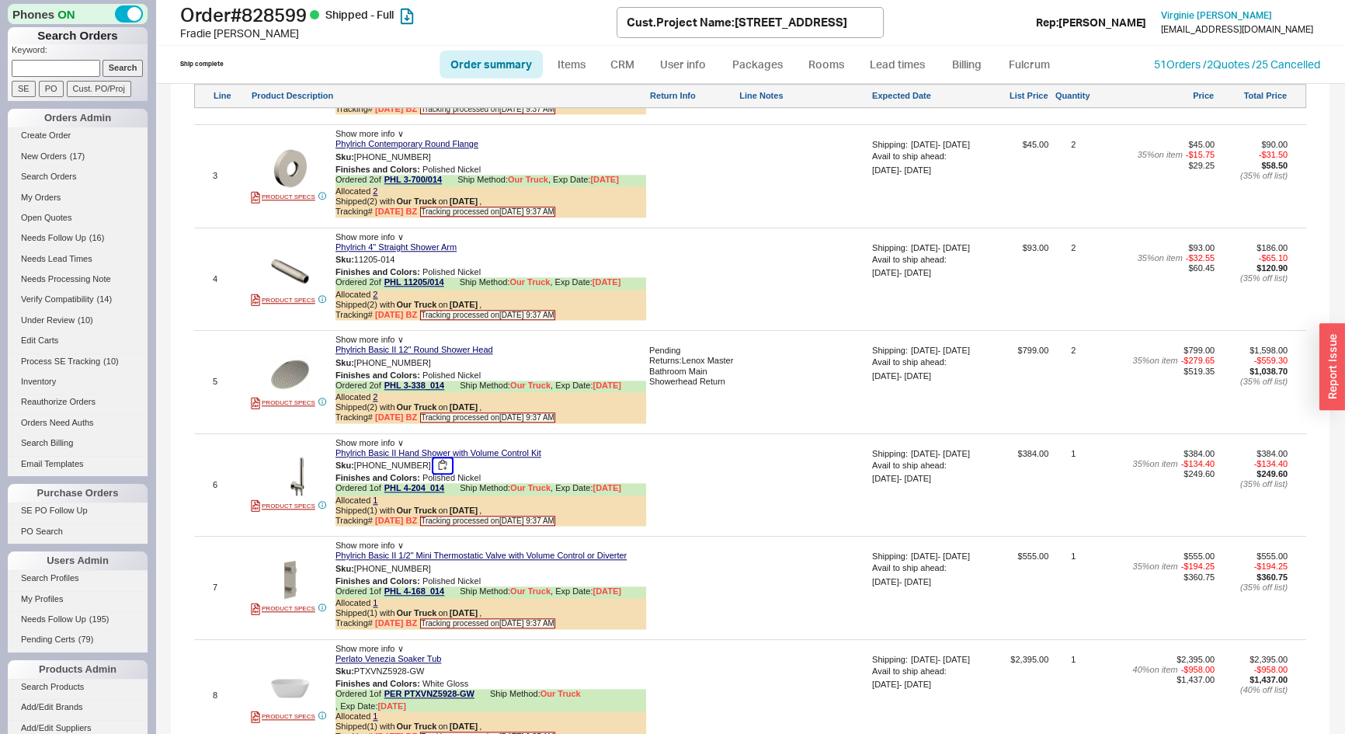
click at [433, 463] on button "button" at bounding box center [442, 465] width 19 height 15
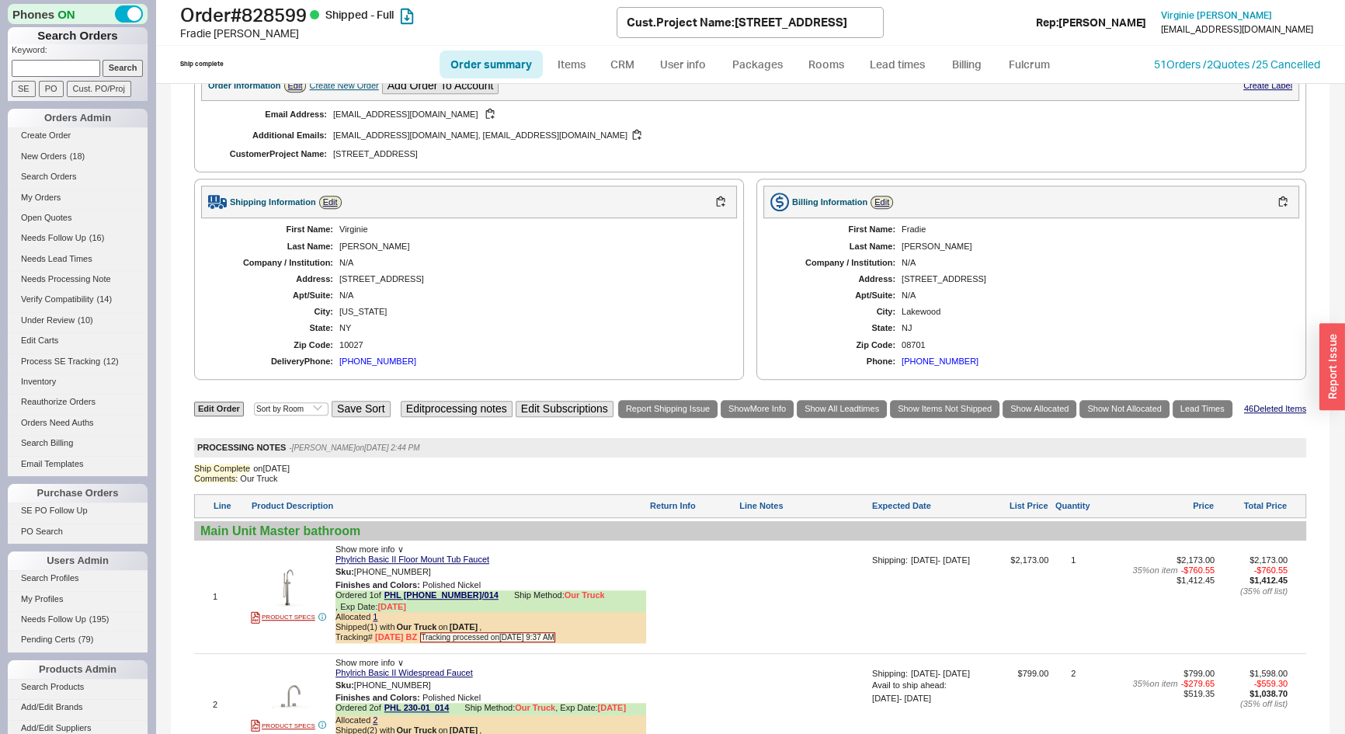
scroll to position [1059, 0]
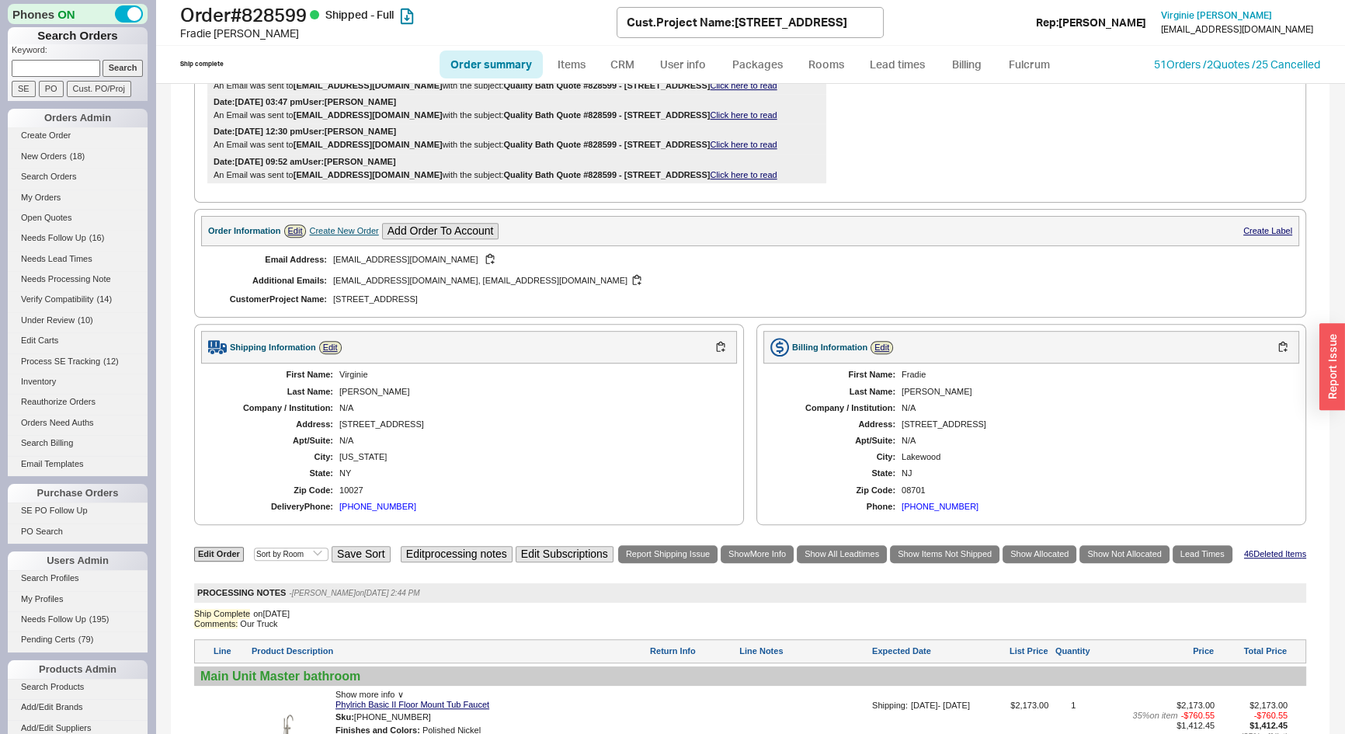
paste input "923073"
type input "923073"
click at [114, 68] on input "Search" at bounding box center [123, 68] width 41 height 16
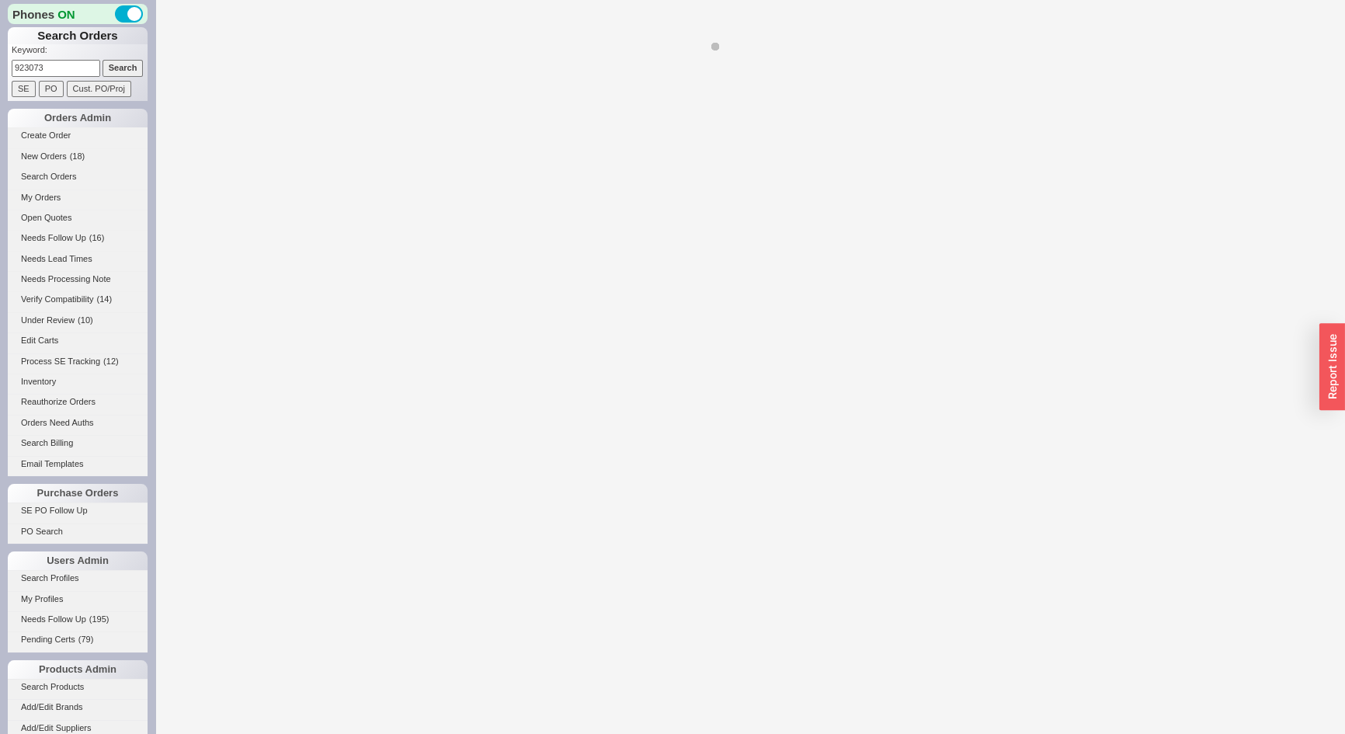
select select "*"
select select "LOW"
select select "3"
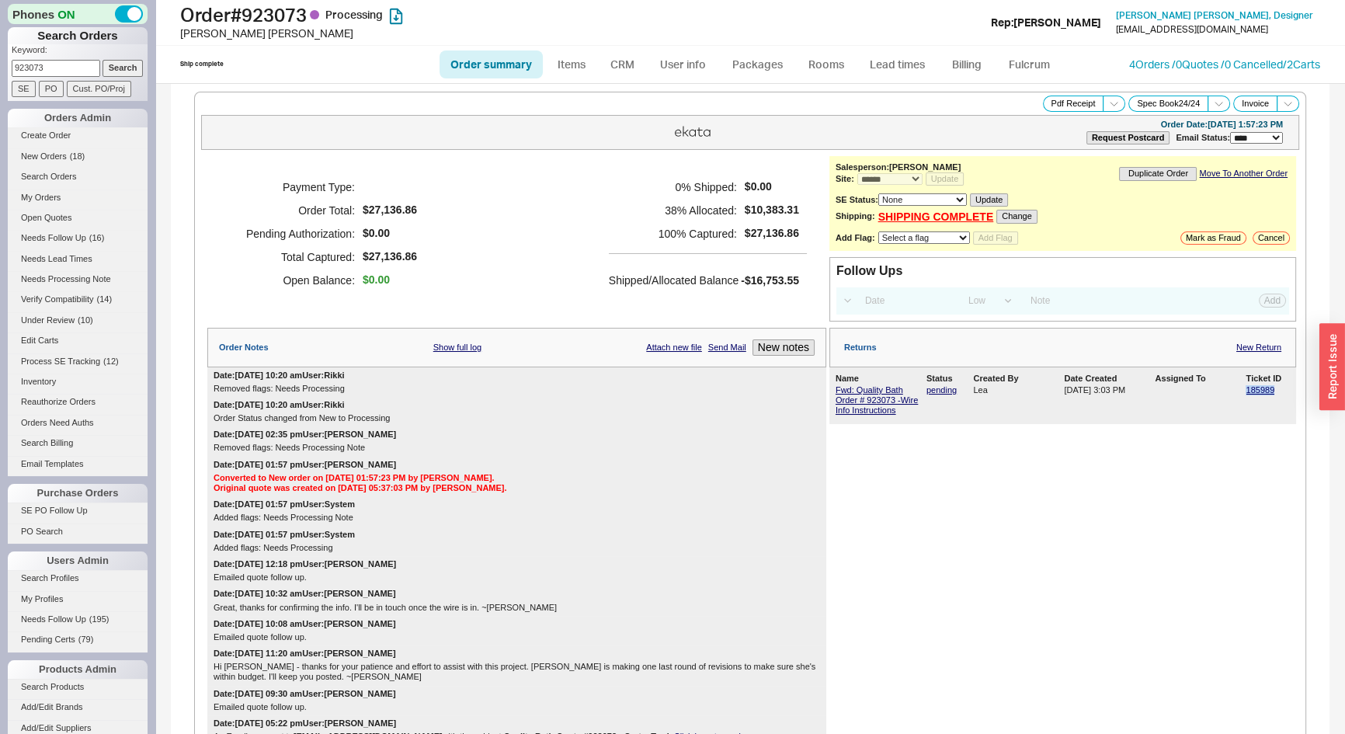
drag, startPoint x: 1272, startPoint y: 385, endPoint x: 1235, endPoint y: 387, distance: 37.3
click at [1235, 387] on div "Fwd: Quality Bath Order # 923073 -Wire Info Instructions pending Lea 08/20/2025…" at bounding box center [1063, 401] width 454 height 34
copy link "185989"
drag, startPoint x: 312, startPoint y: 13, endPoint x: 174, endPoint y: 11, distance: 138.3
click at [174, 11] on div "Order # 923073 Processing Bret Vanderhyden Add Customer Ref Rep: Josh Bret Vand…" at bounding box center [750, 23] width 1190 height 46
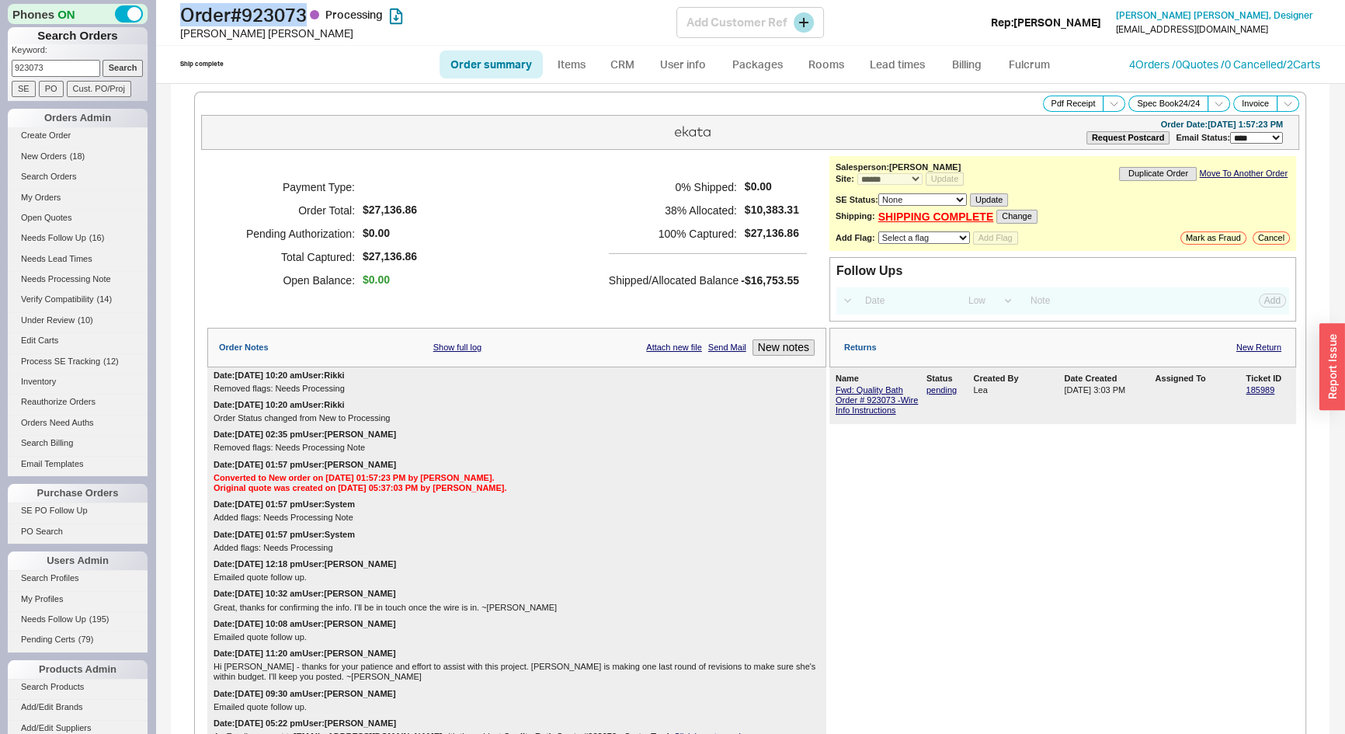
copy h1 "Order # 923073"
click at [488, 259] on div "Payment Type: Order Total: $27,136.86 Pending Authorization: $0.00 Total Captur…" at bounding box center [516, 233] width 619 height 155
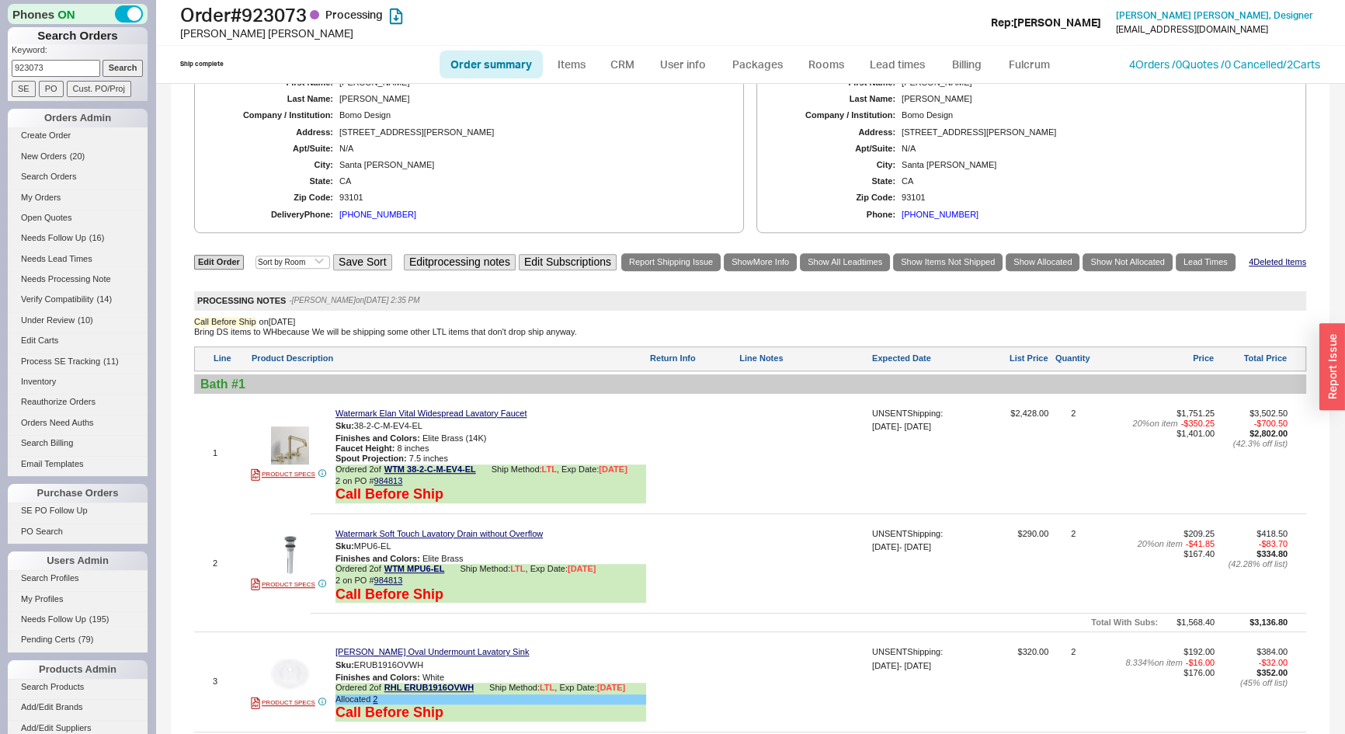
scroll to position [1483, 0]
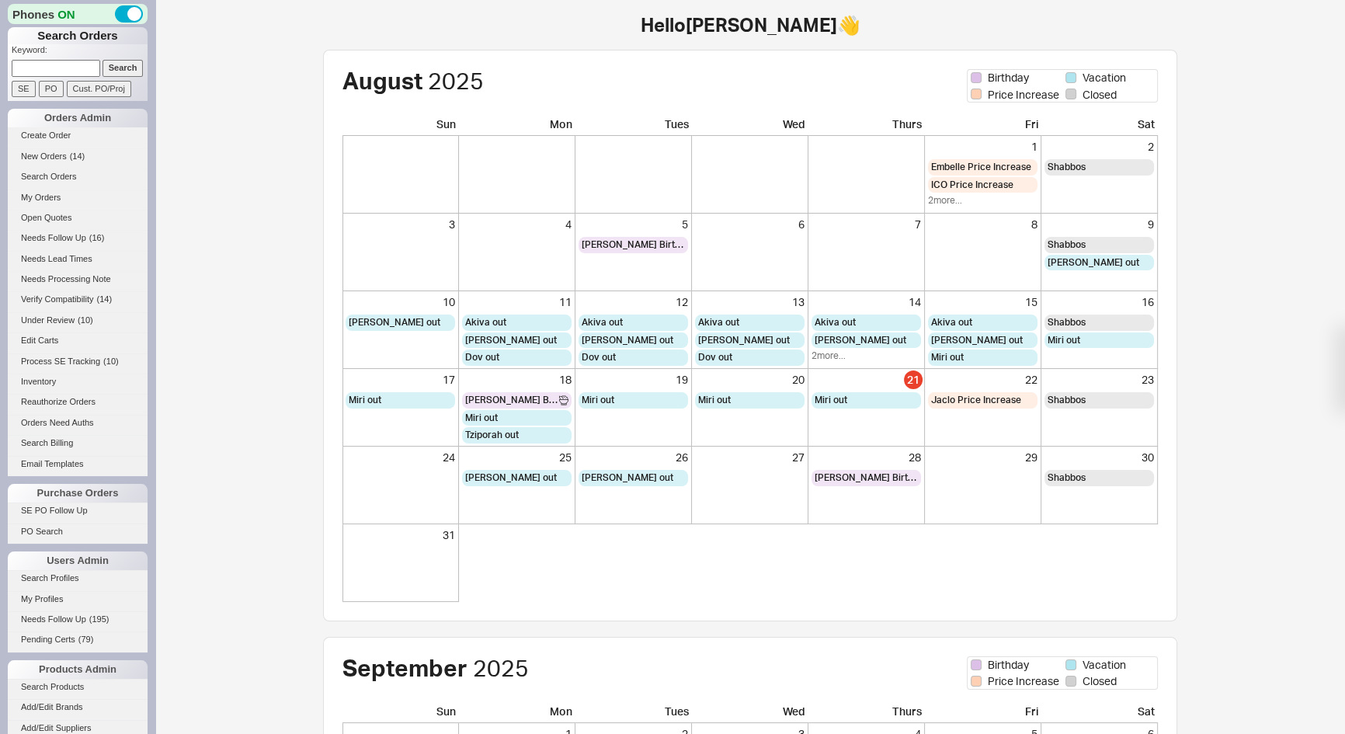
click at [91, 61] on input at bounding box center [56, 68] width 89 height 16
type input "758537"
click at [103, 60] on input "Search" at bounding box center [123, 68] width 41 height 16
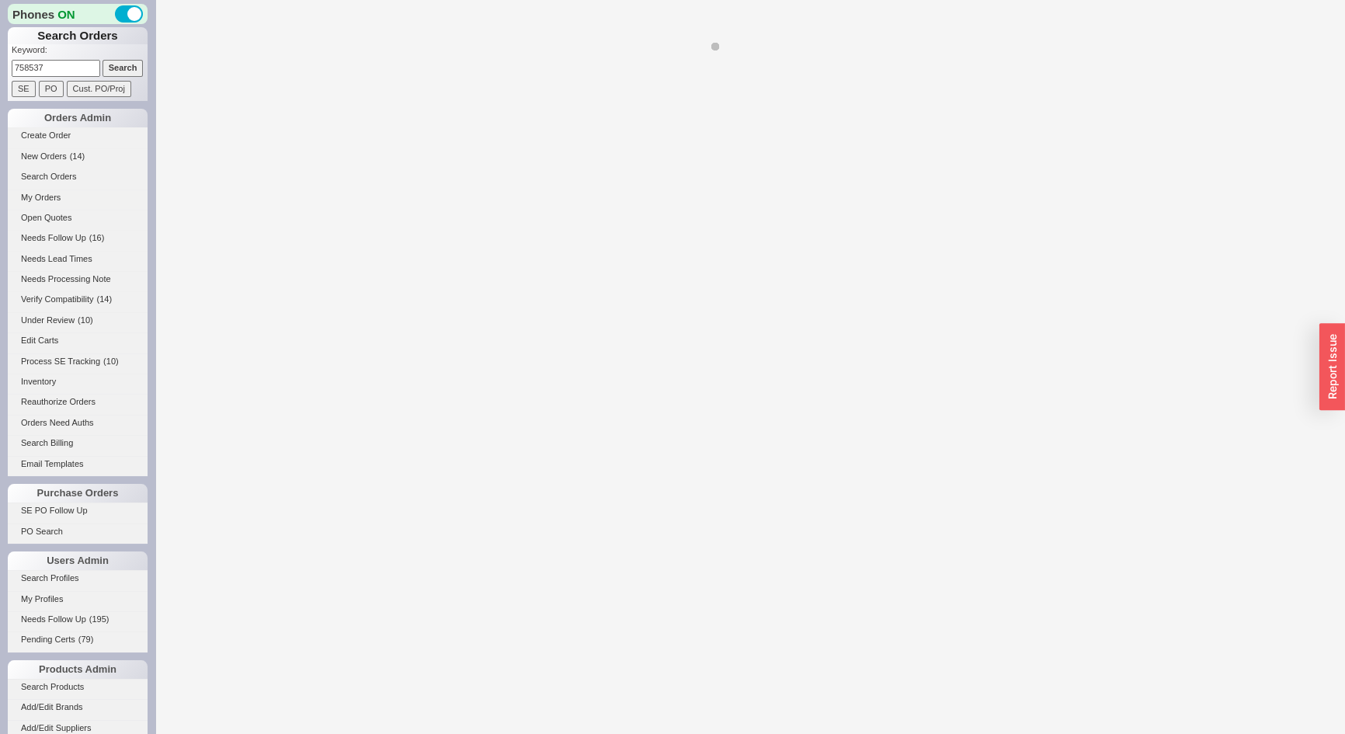
select select "*"
select select "LOW"
select select "3"
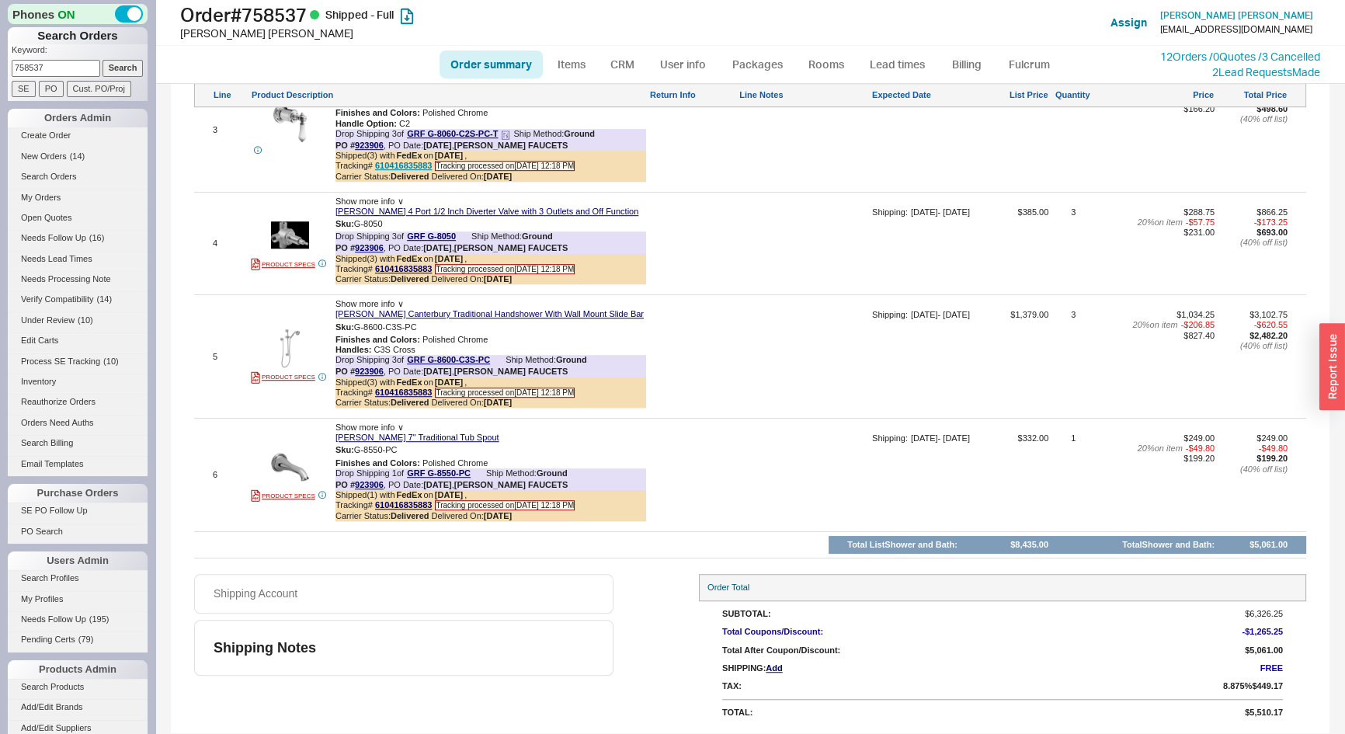
scroll to position [1251, 0]
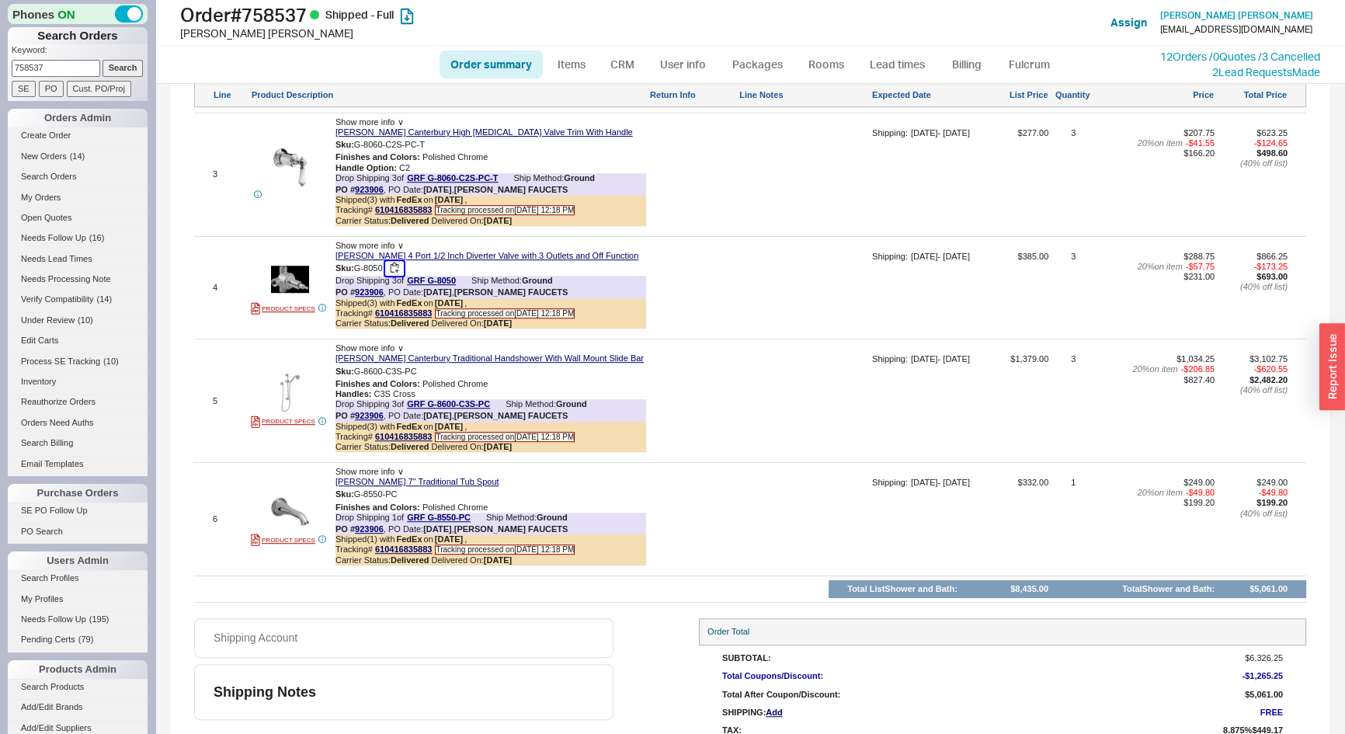
click at [396, 276] on button "button" at bounding box center [394, 268] width 19 height 15
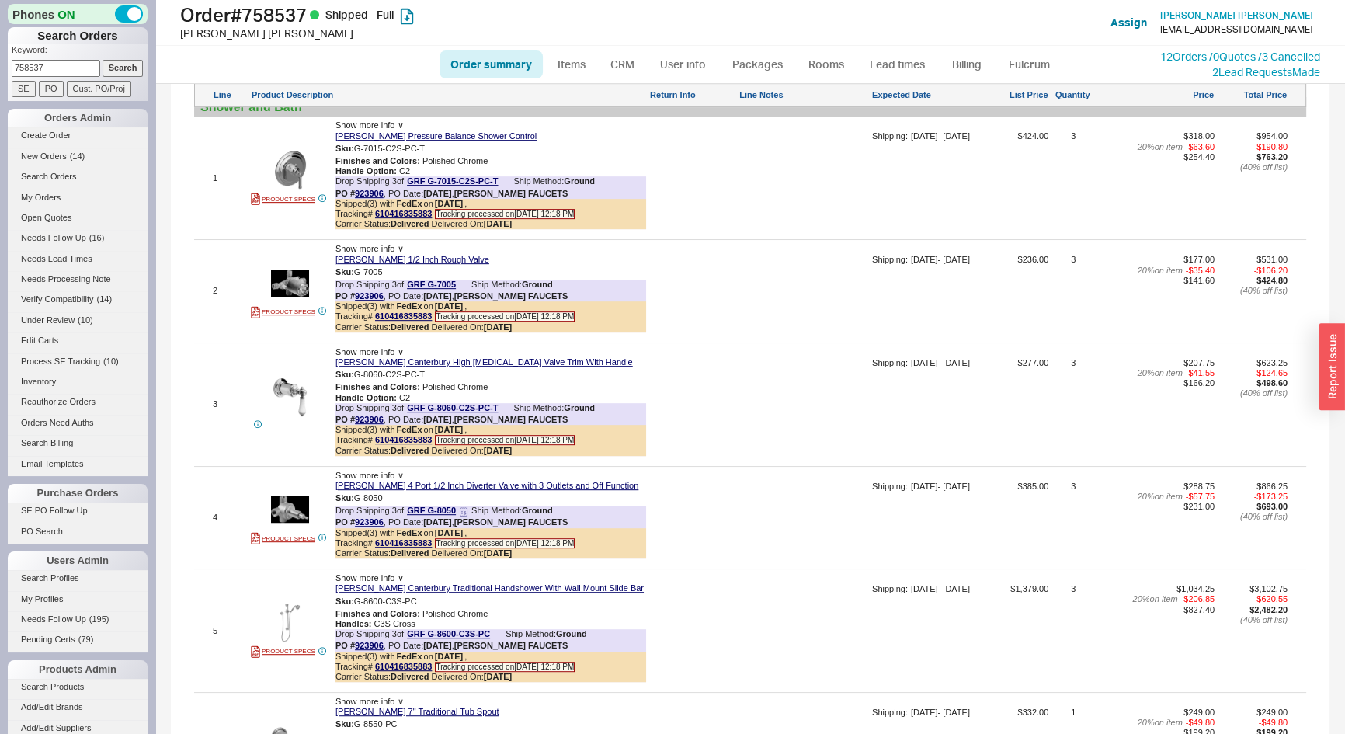
scroll to position [1110, 0]
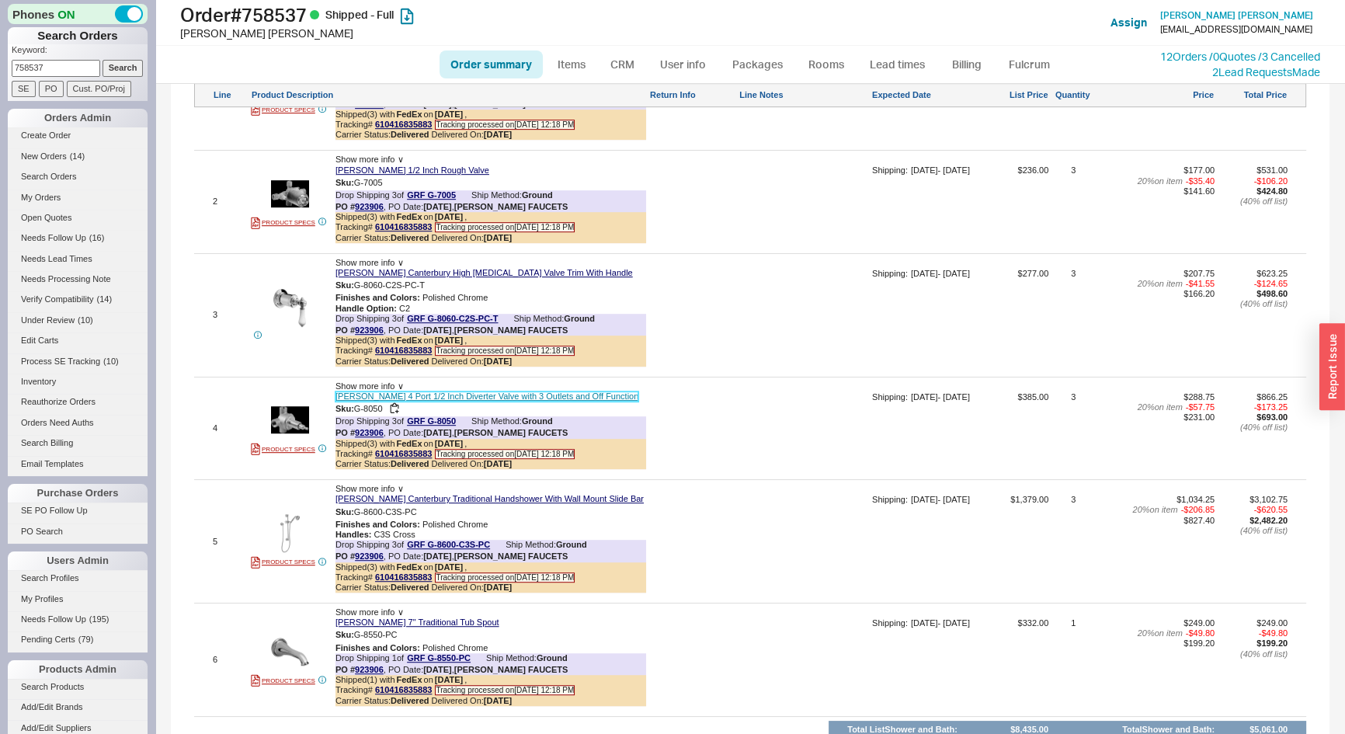
click at [452, 402] on link "[PERSON_NAME] 4 Port 1/2 Inch Diverter Valve with 3 Outlets and Off Function" at bounding box center [487, 397] width 303 height 10
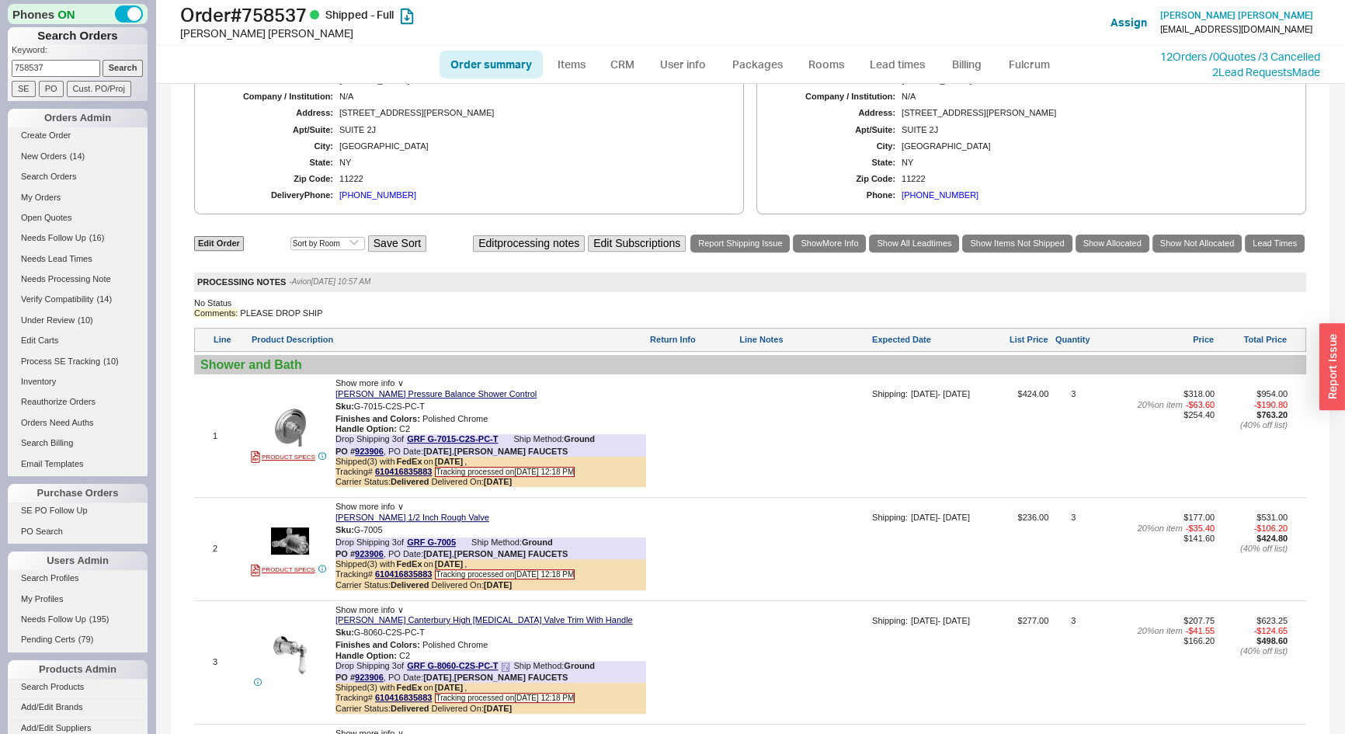
scroll to position [545, 0]
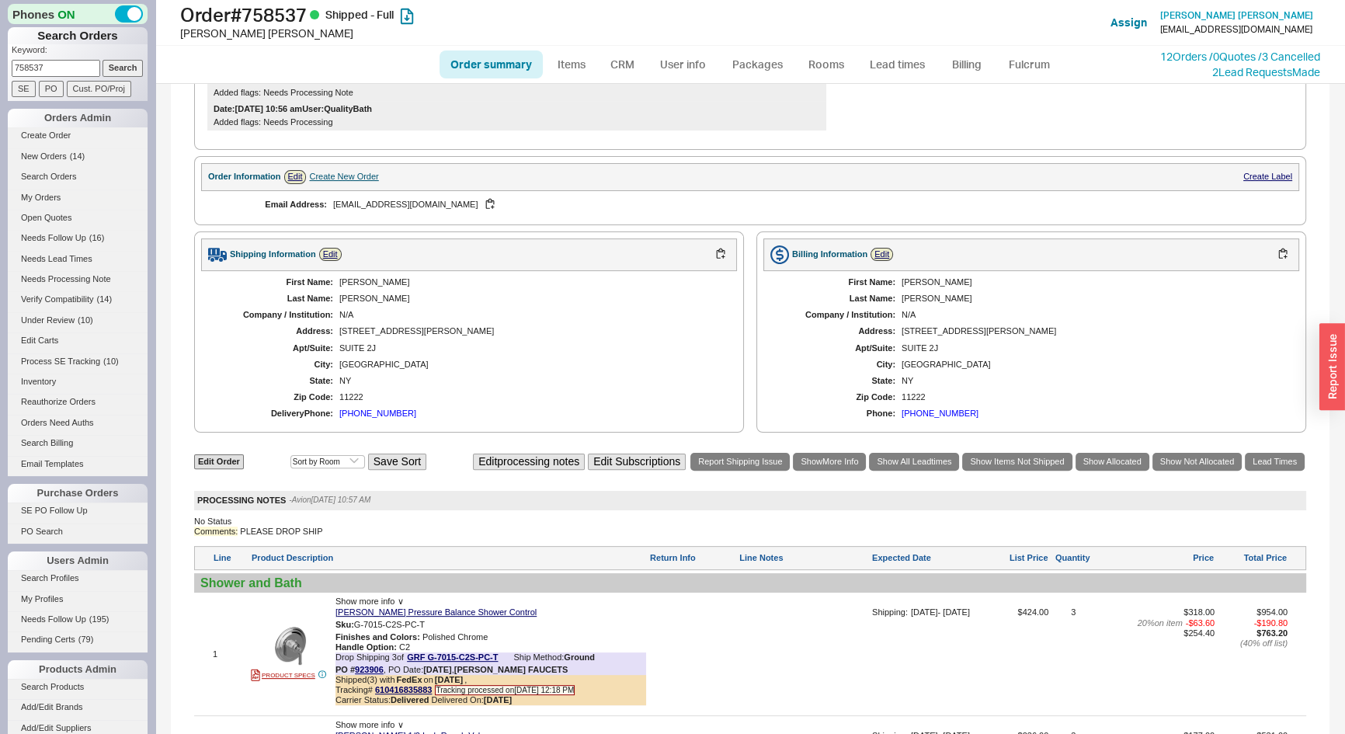
click at [338, 182] on div "Create New Order" at bounding box center [343, 177] width 69 height 10
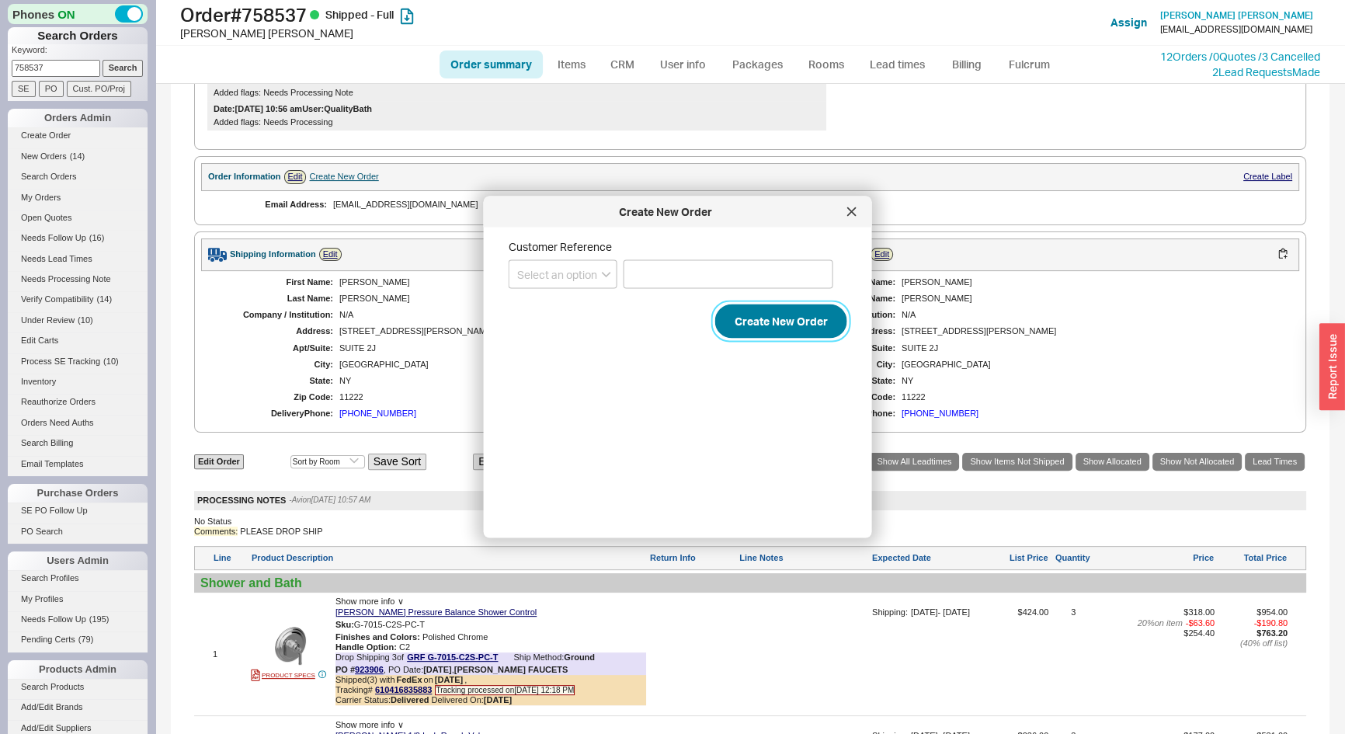
click at [753, 314] on button "Create New Order" at bounding box center [781, 322] width 132 height 34
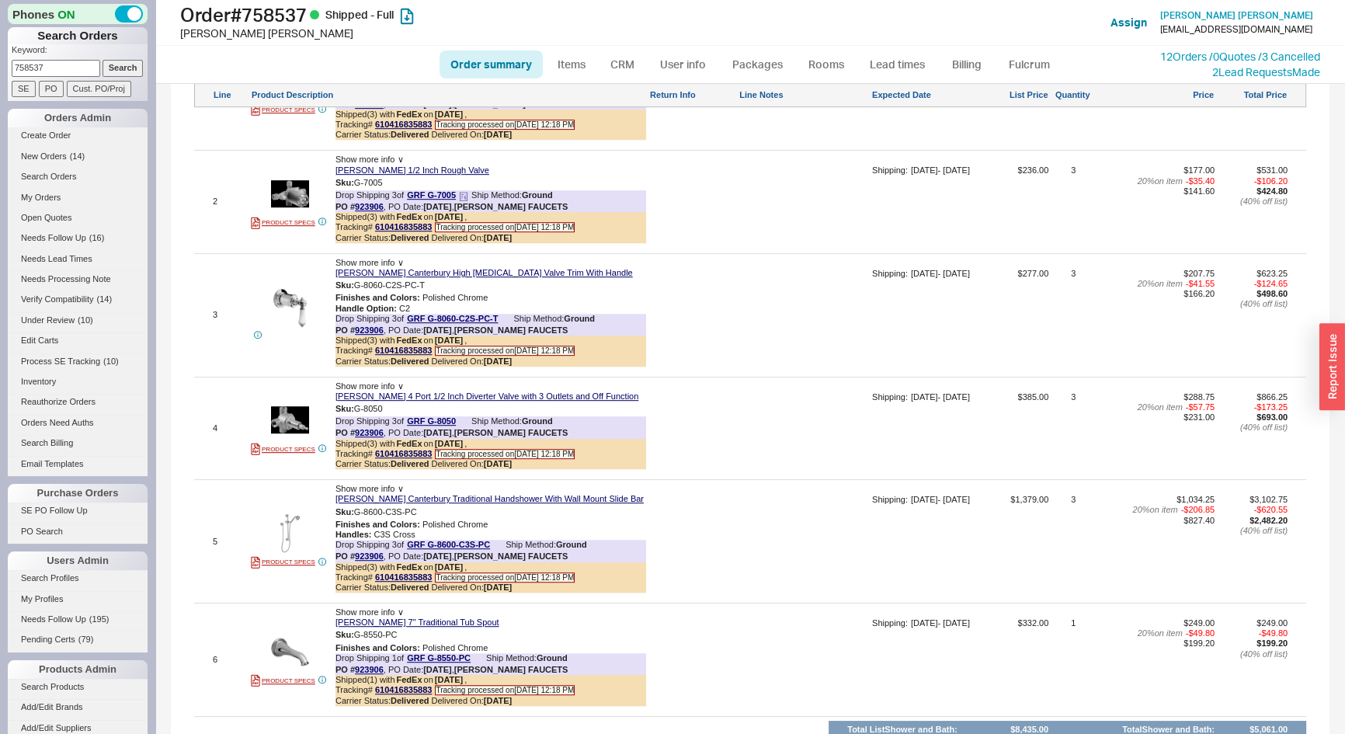
scroll to position [1181, 0]
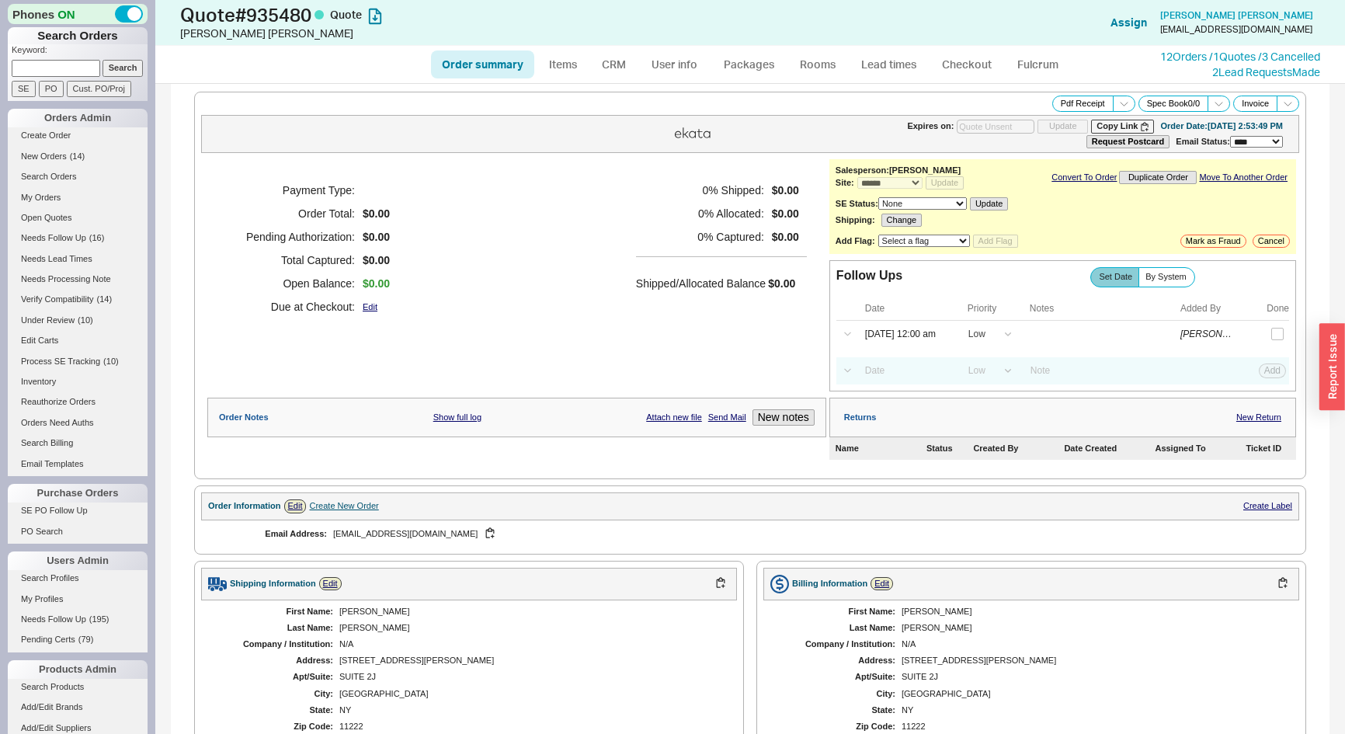
select select "*"
select select "LOW"
select select "3"
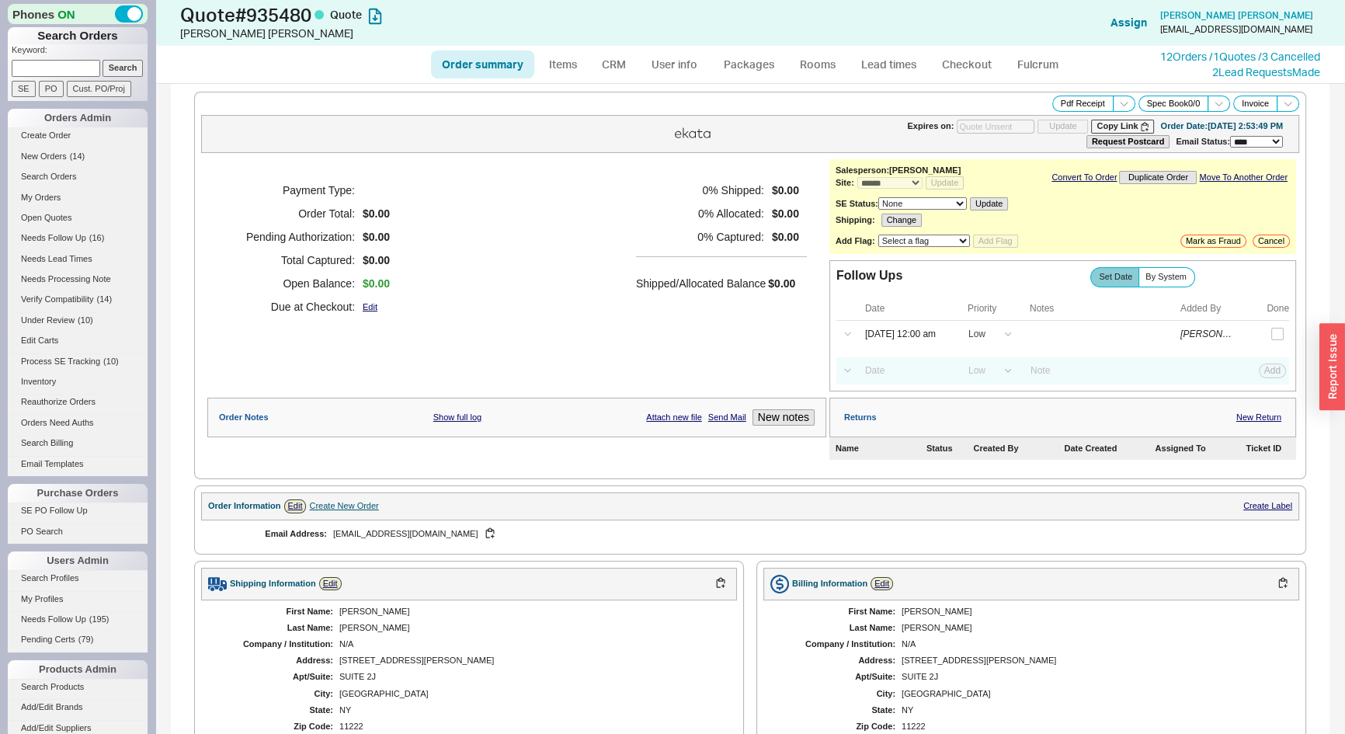
scroll to position [245, 0]
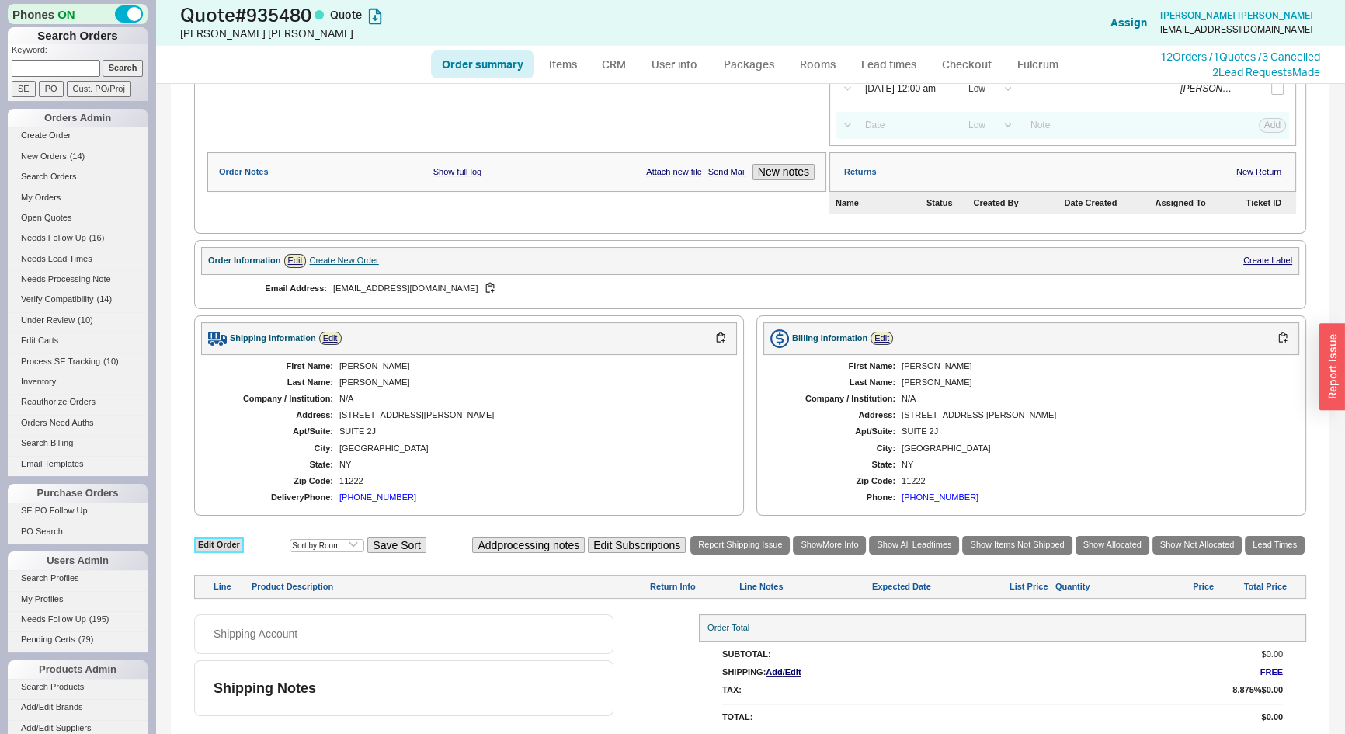
click at [225, 538] on link "Edit Order" at bounding box center [219, 545] width 50 height 15
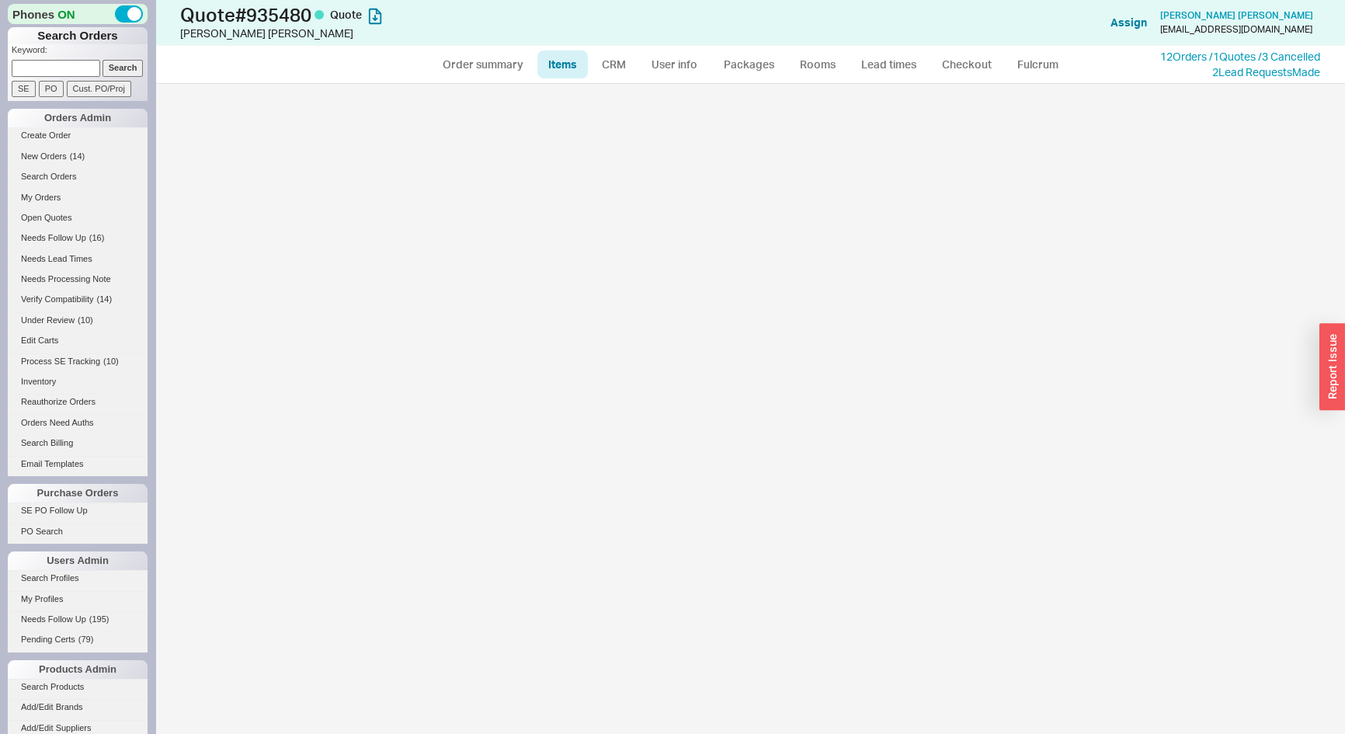
select select "3"
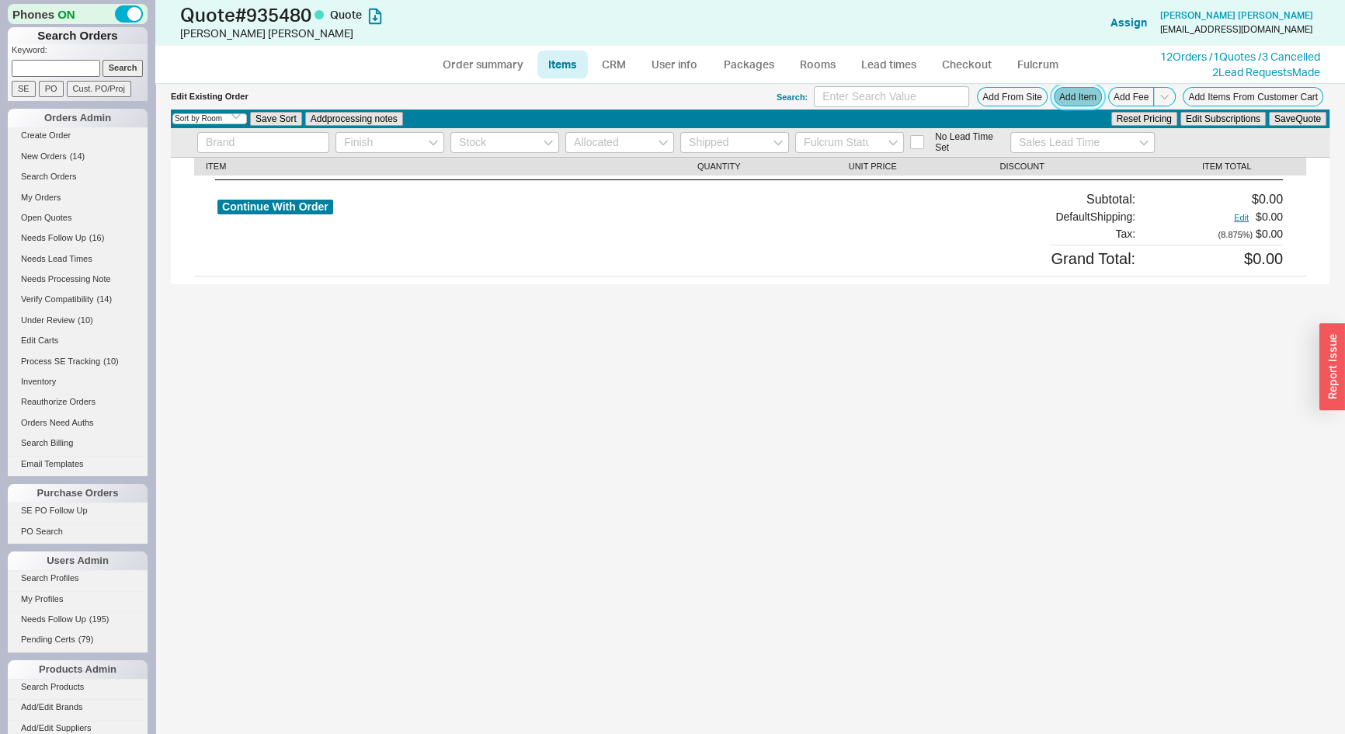
click at [1070, 96] on button "Add Item" at bounding box center [1078, 96] width 48 height 19
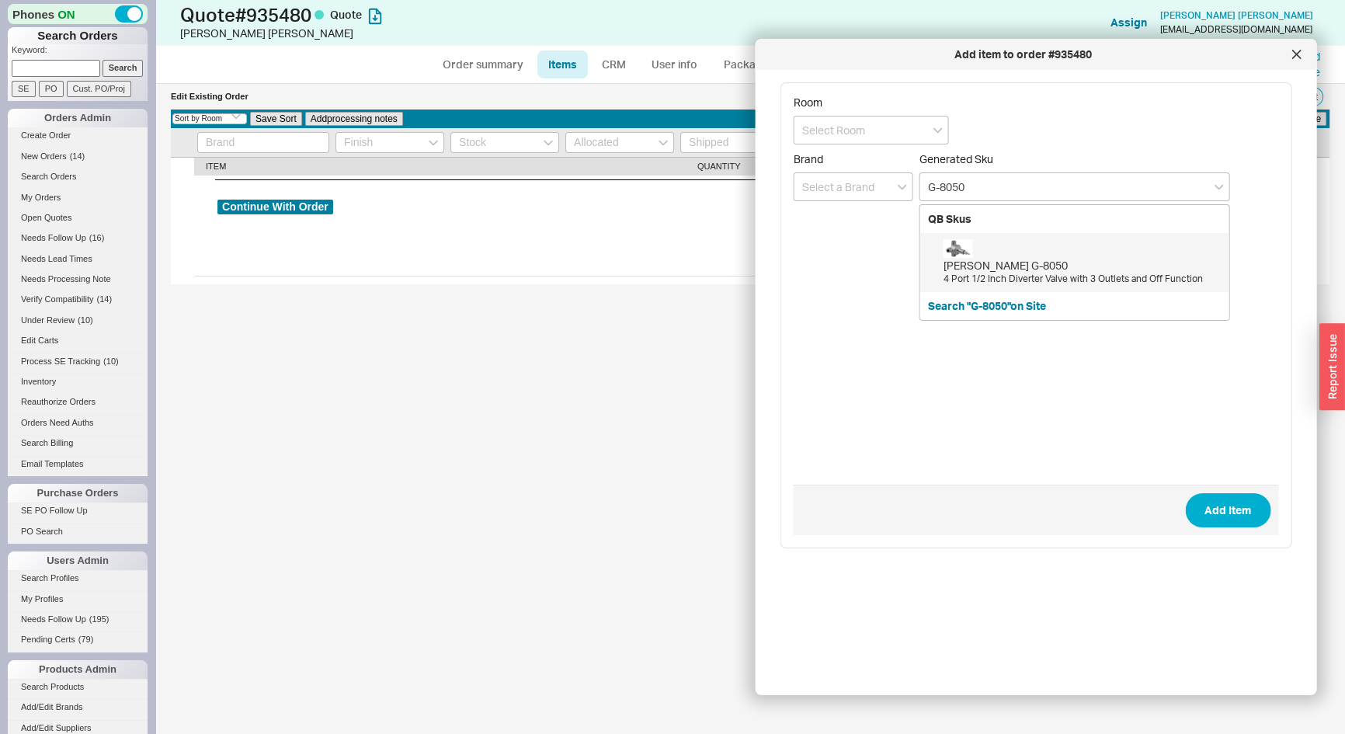
click at [989, 262] on div "Graff G-8050" at bounding box center [1083, 266] width 278 height 16
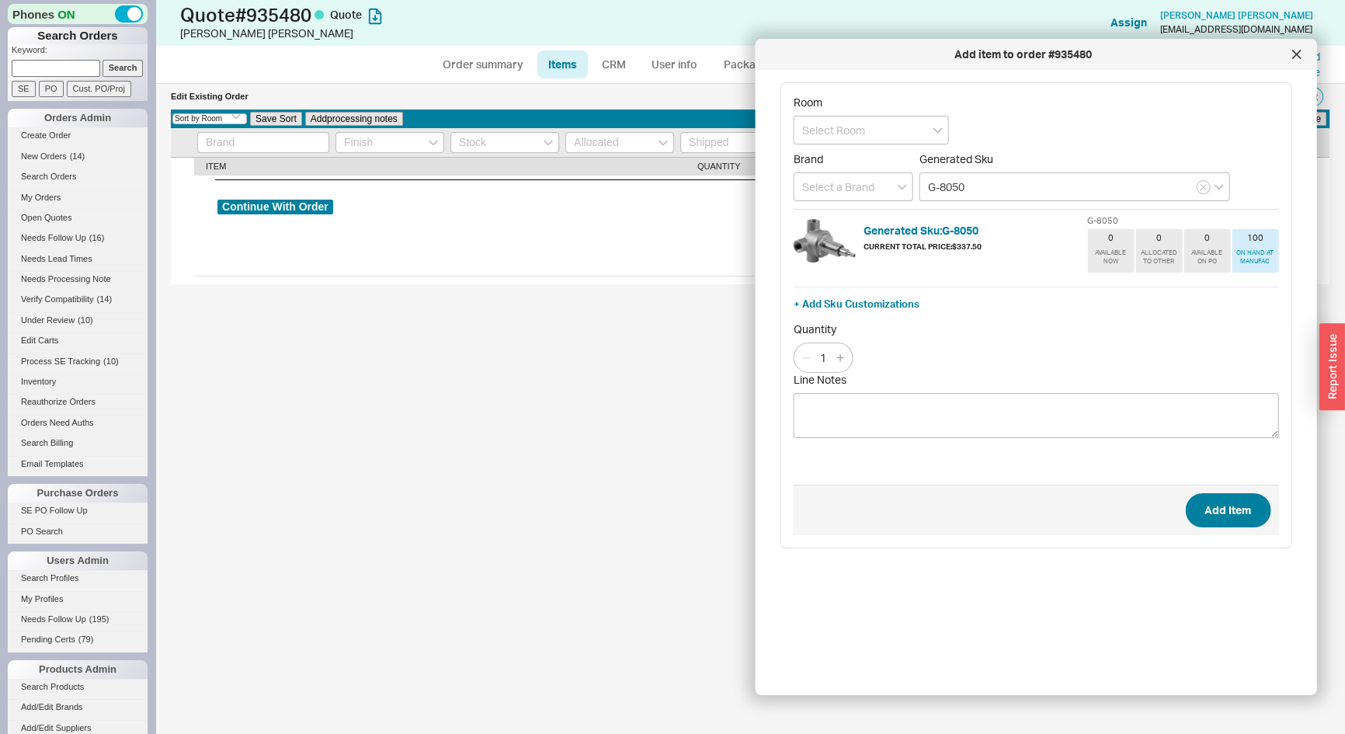
type input "G-8050"
click at [1208, 511] on button "Add Item" at bounding box center [1227, 510] width 85 height 34
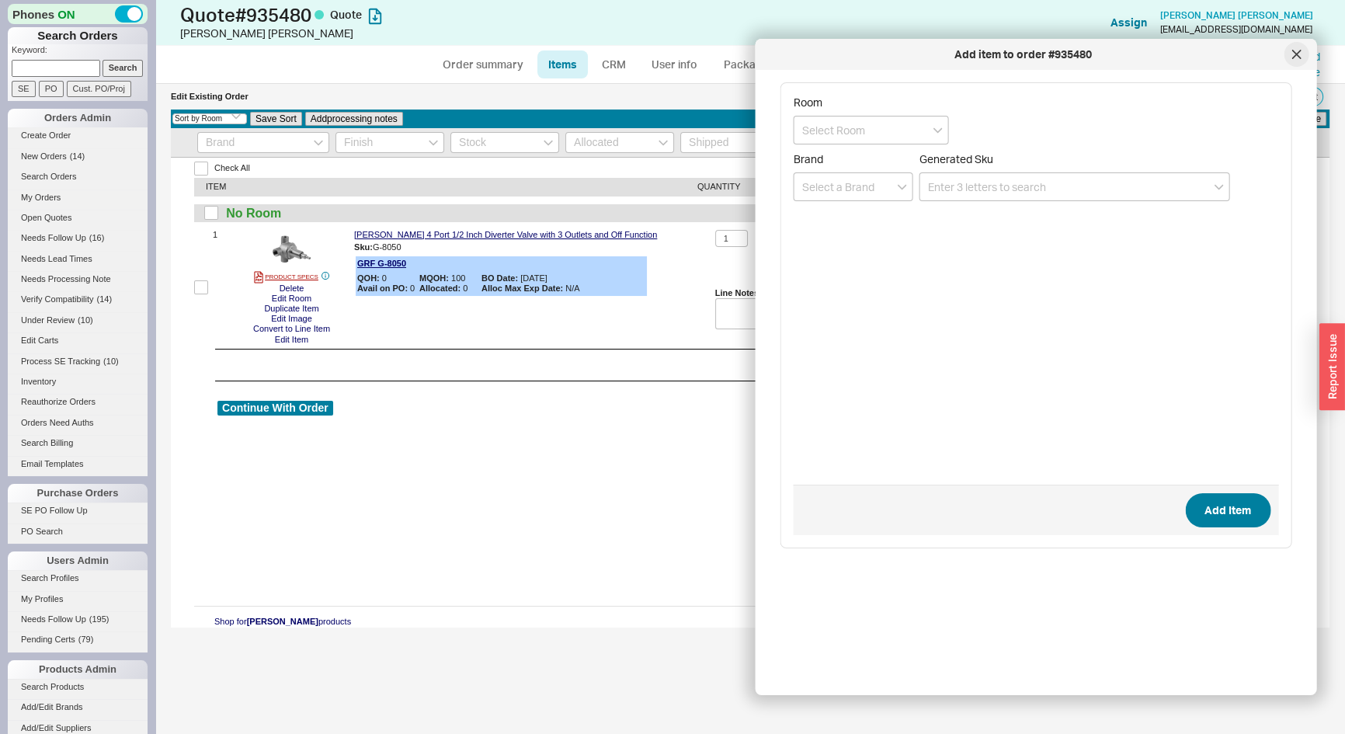
click at [1296, 58] on icon at bounding box center [1296, 54] width 9 height 9
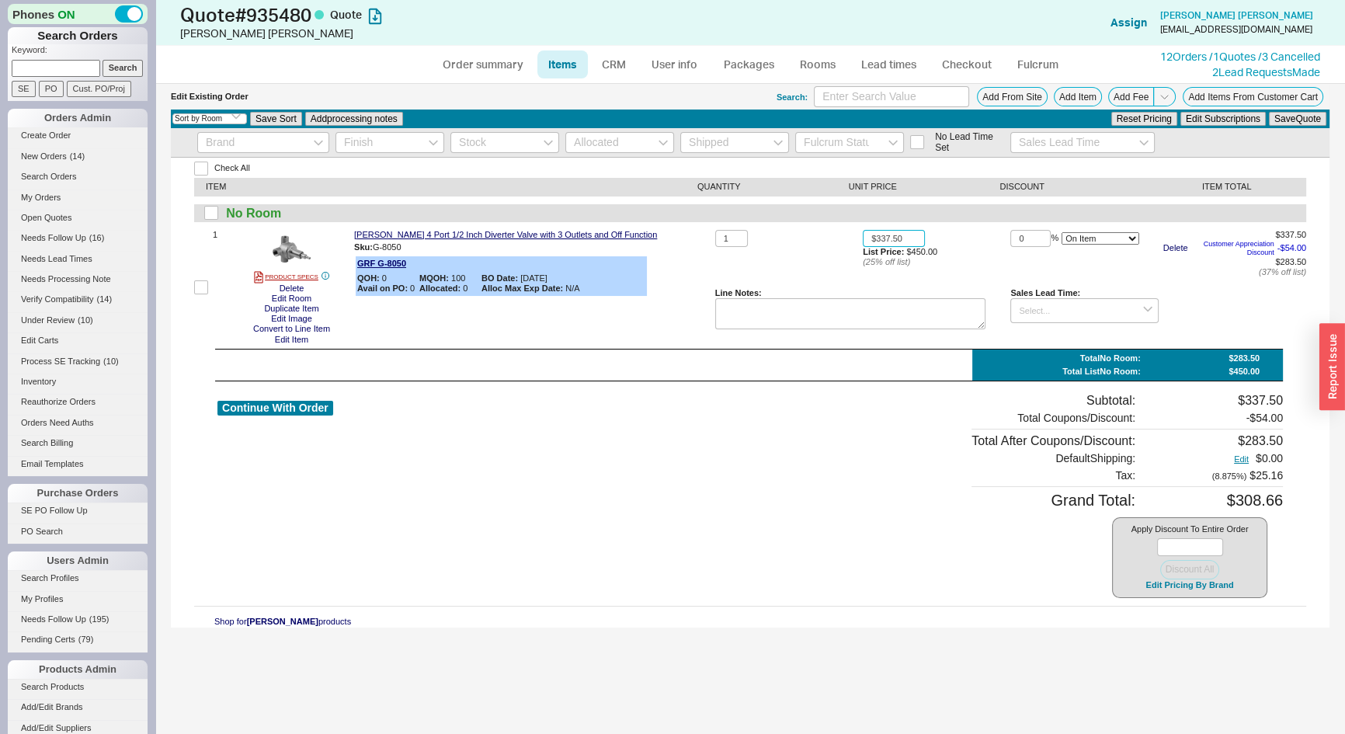
drag, startPoint x: 910, startPoint y: 236, endPoint x: 750, endPoint y: 278, distance: 164.7
click at [750, 278] on div "1 $337.50 List Price: $450.00 ( 25 % off list) 0 % On Item On Bottom Gift Card …" at bounding box center [1010, 287] width 591 height 115
type input "$450.00"
click at [489, 64] on link "Order summary" at bounding box center [482, 64] width 103 height 28
select select "*"
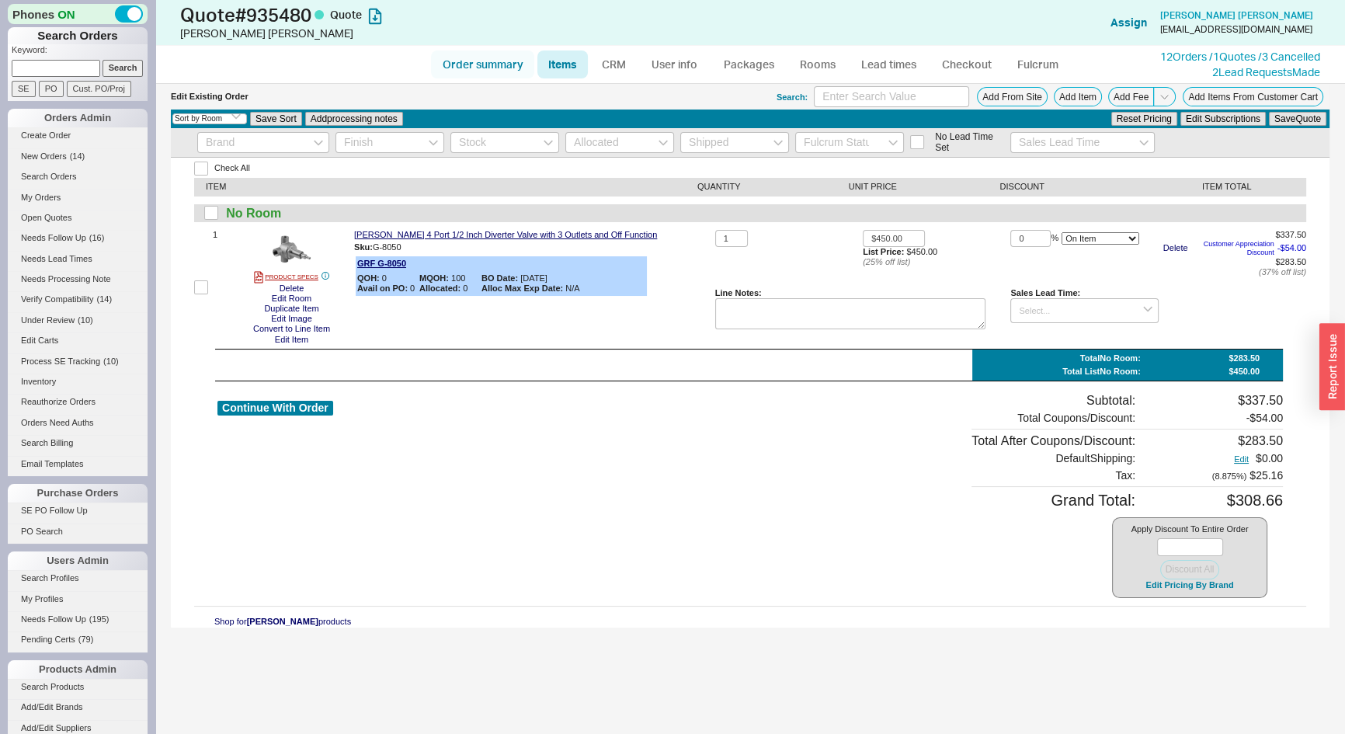
select select "*"
select select "LOW"
select select "3"
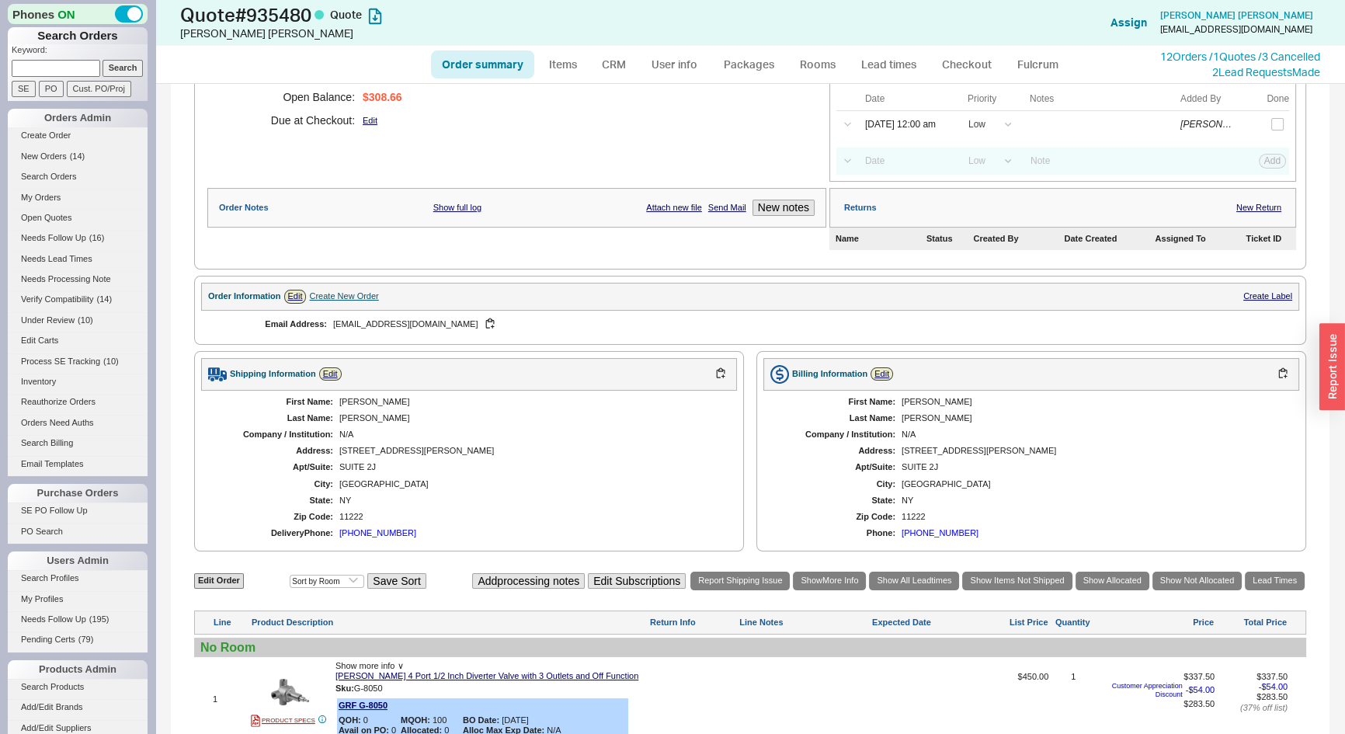
scroll to position [417, 0]
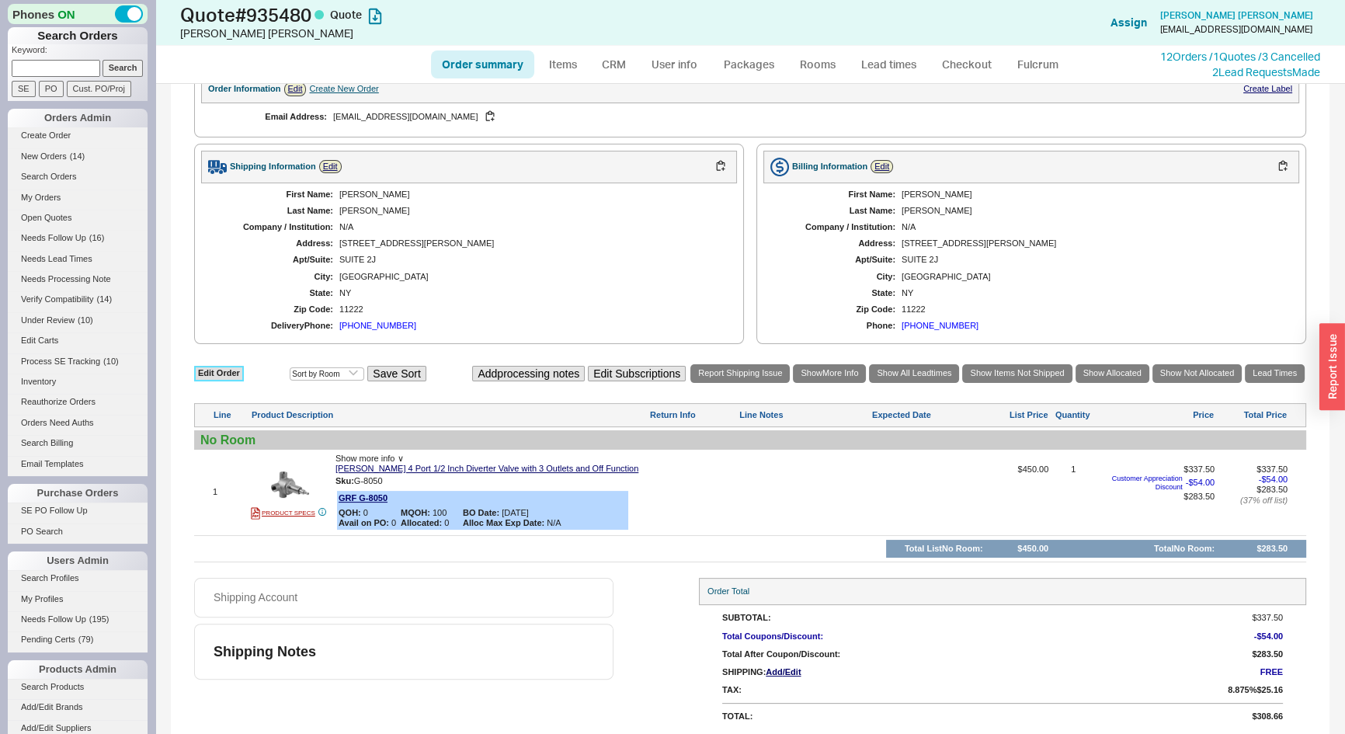
click at [228, 370] on link "Edit Order" at bounding box center [219, 373] width 50 height 15
select select "3"
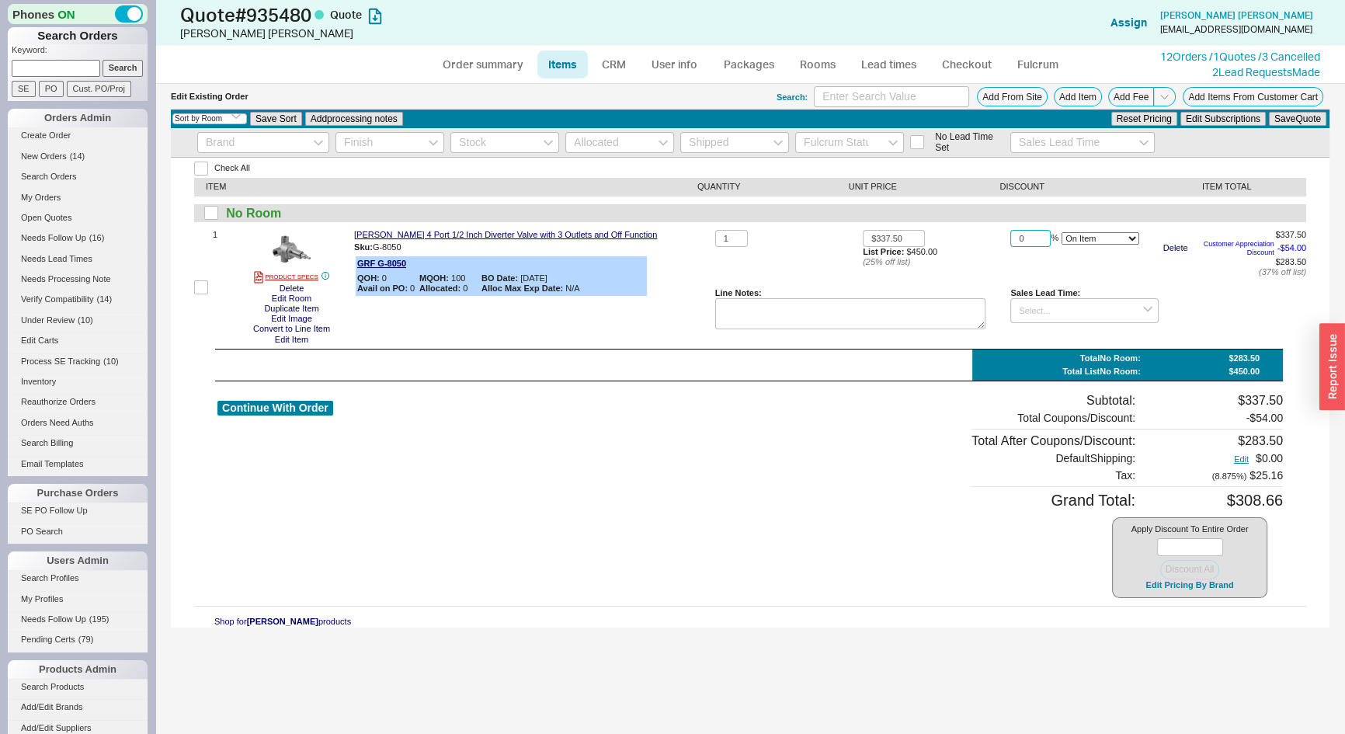
click at [1035, 238] on input "0" at bounding box center [1031, 239] width 40 height 18
type input "20"
click at [1300, 116] on button "Save Quote" at bounding box center [1297, 119] width 57 height 14
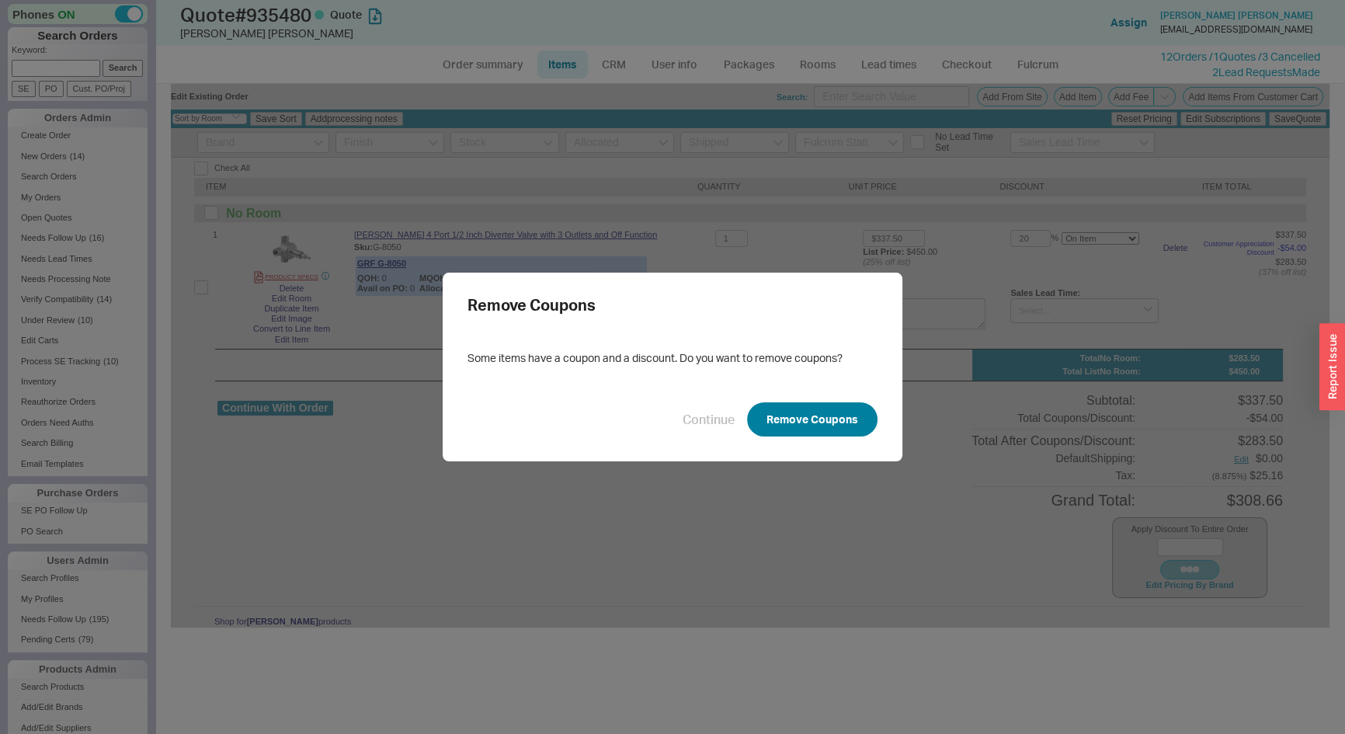
click at [844, 412] on button "Remove Coupons" at bounding box center [812, 419] width 131 height 34
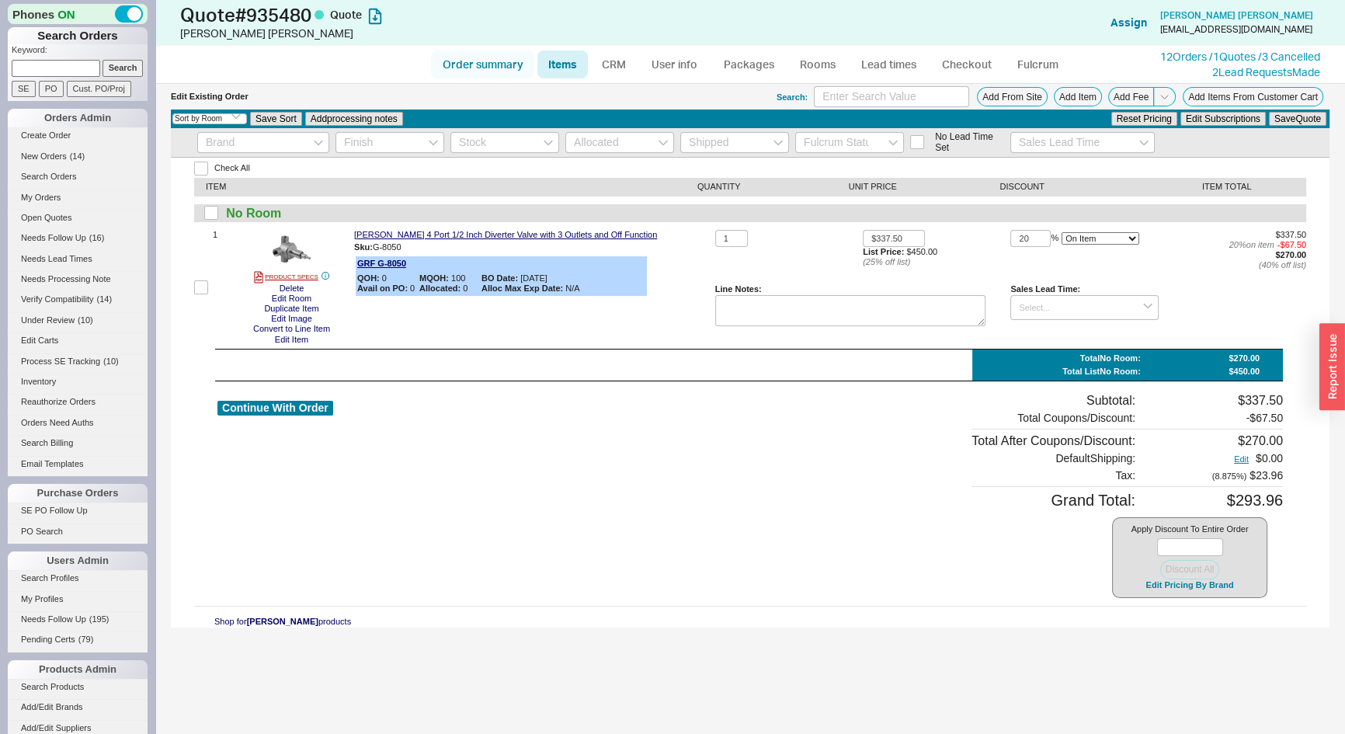
click at [533, 58] on link "Order summary" at bounding box center [482, 64] width 103 height 28
select select "*"
select select "LOW"
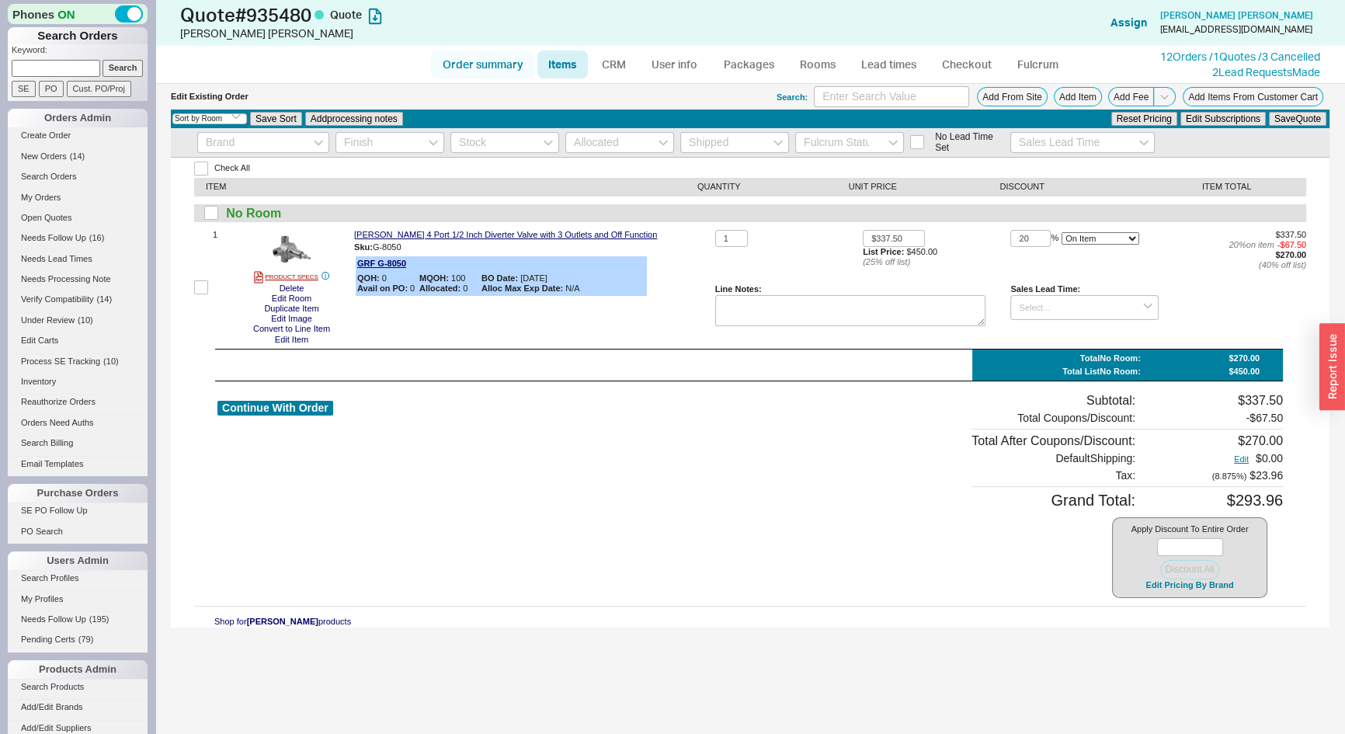
select select "3"
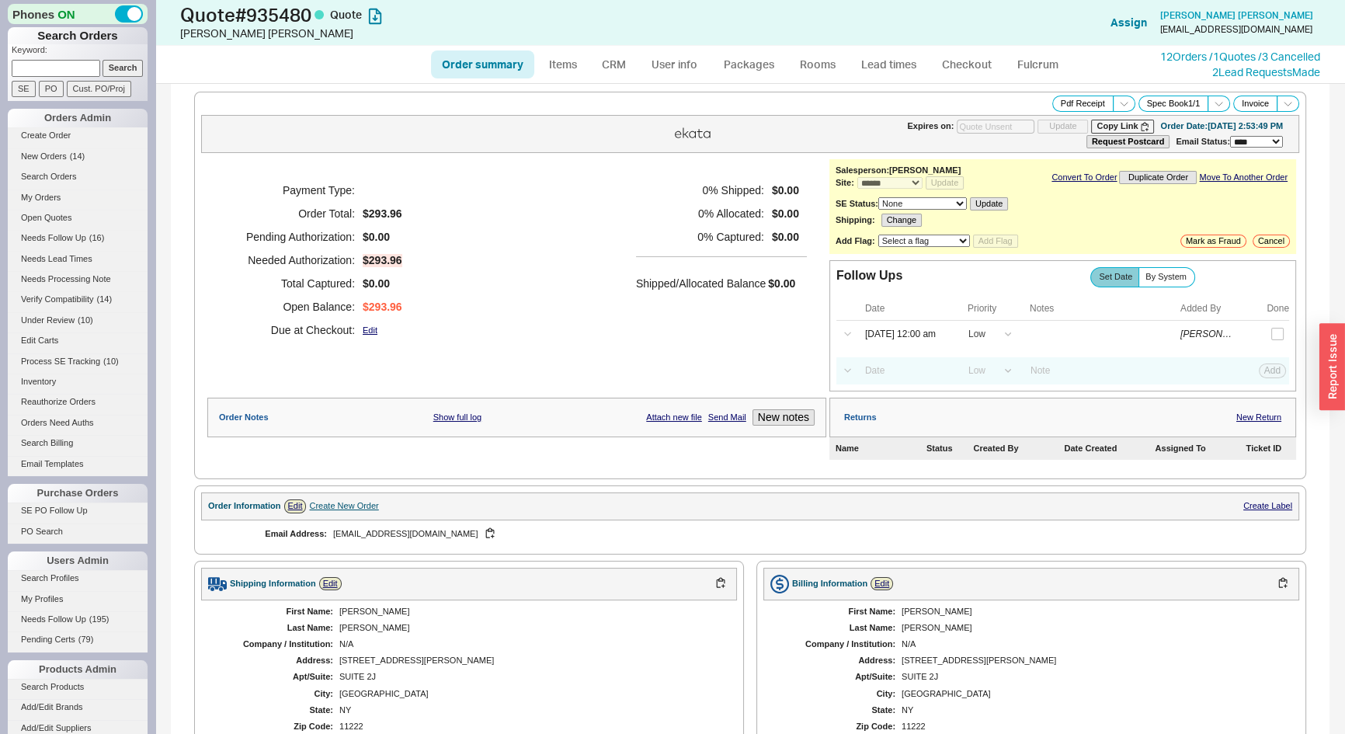
scroll to position [417, 0]
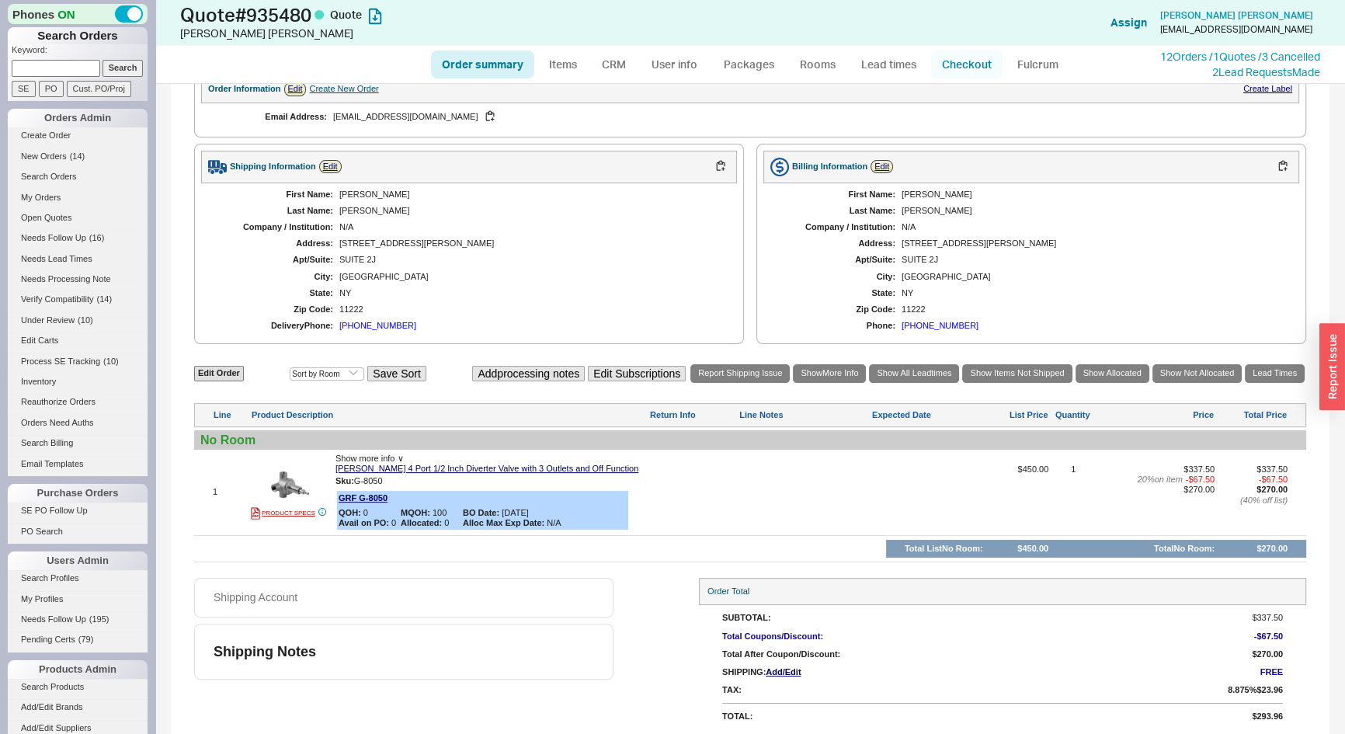
click at [971, 61] on link "Checkout" at bounding box center [966, 64] width 71 height 28
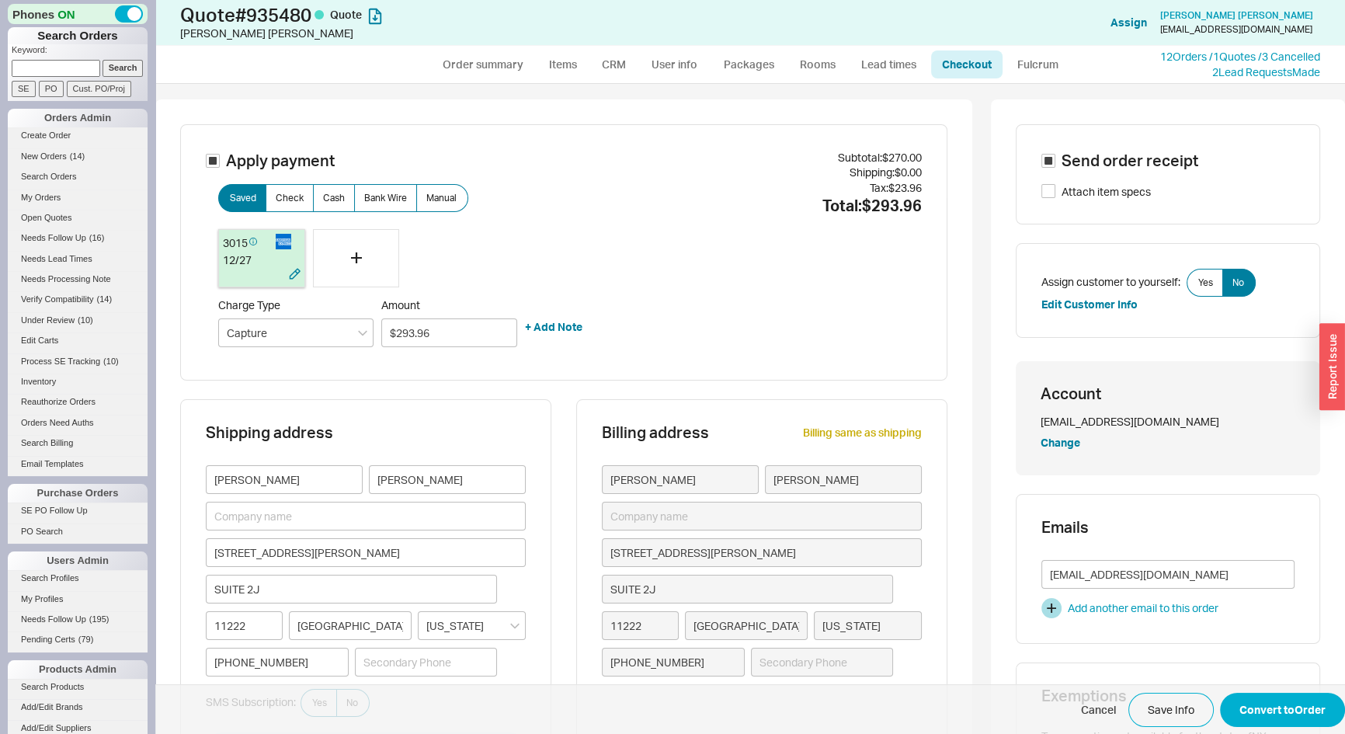
click at [242, 266] on div "12 / 27" at bounding box center [262, 260] width 78 height 16
click at [1278, 716] on button "Convert to Order" at bounding box center [1282, 710] width 125 height 34
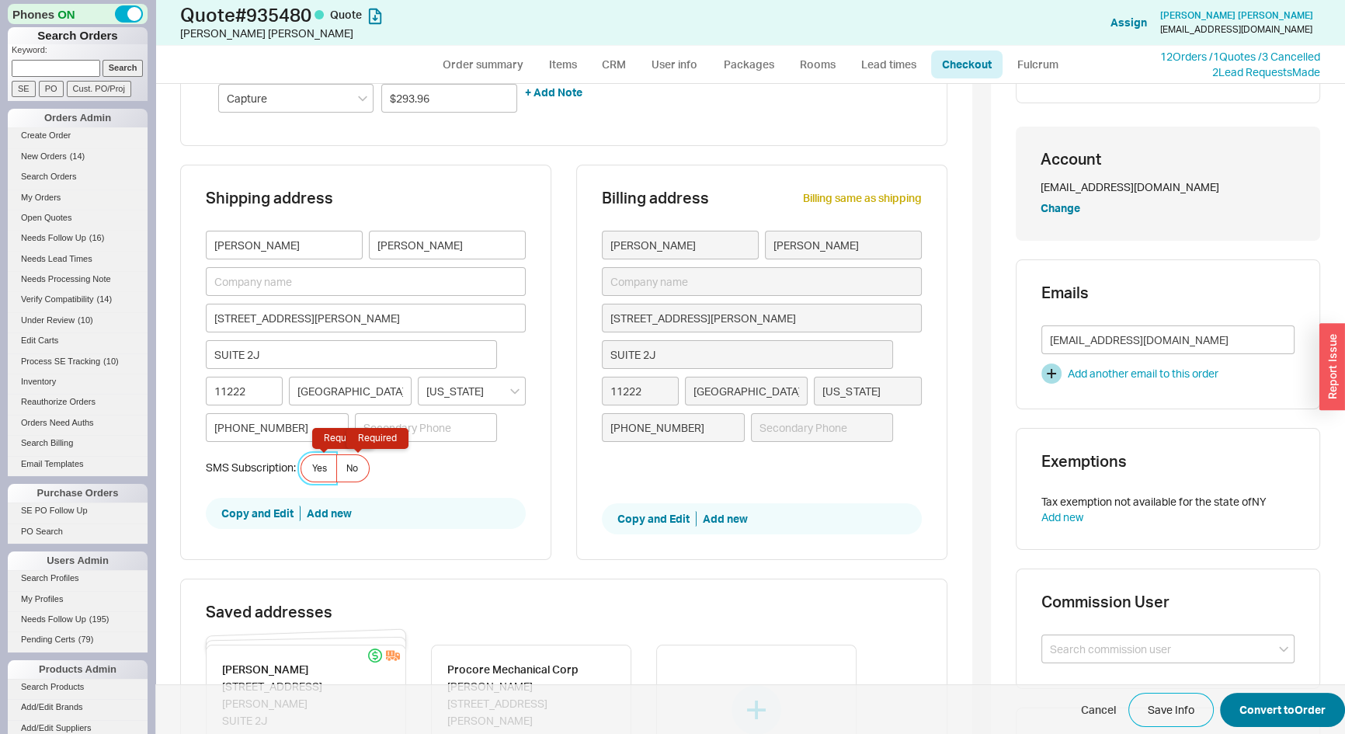
scroll to position [298, 0]
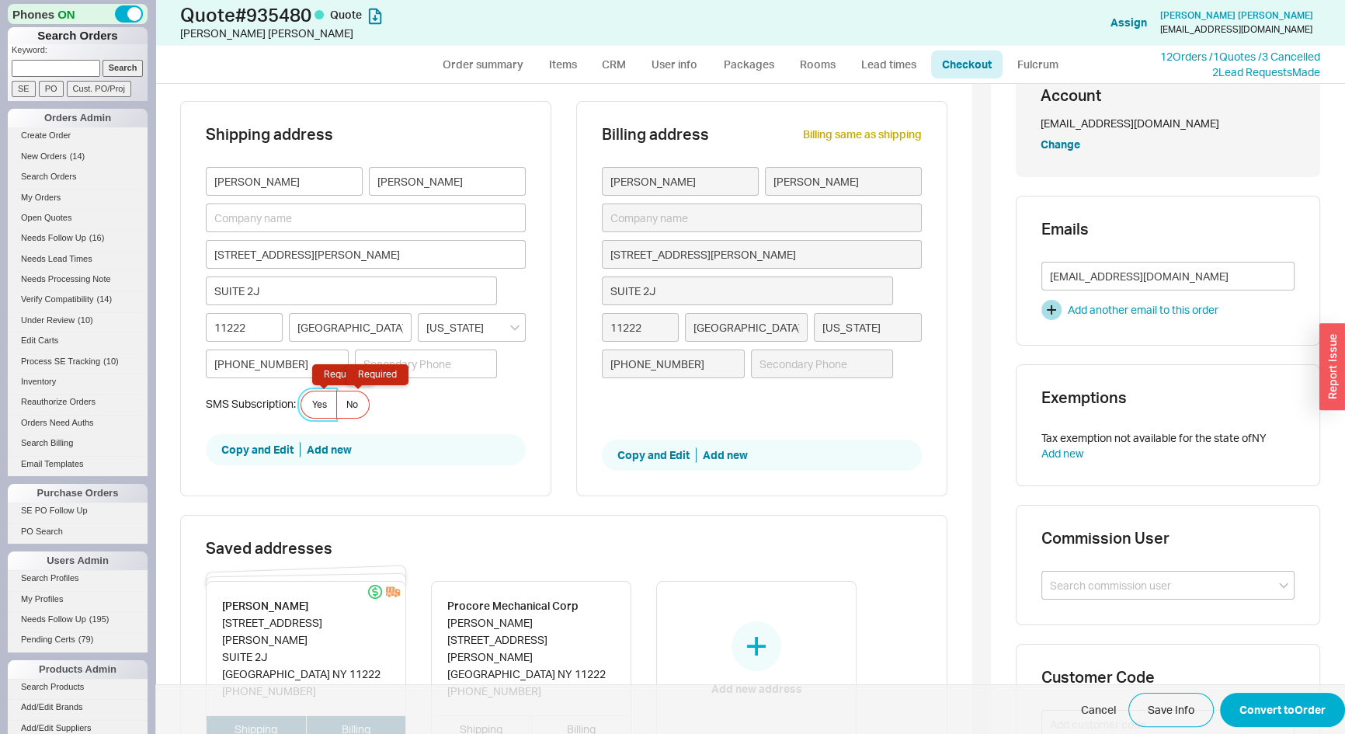
click at [320, 399] on span "Yes Required" at bounding box center [319, 404] width 15 height 12
click at [0, 0] on input "Yes Required" at bounding box center [0, 0] width 0 height 0
click at [1248, 713] on button "Convert to Order" at bounding box center [1282, 710] width 125 height 34
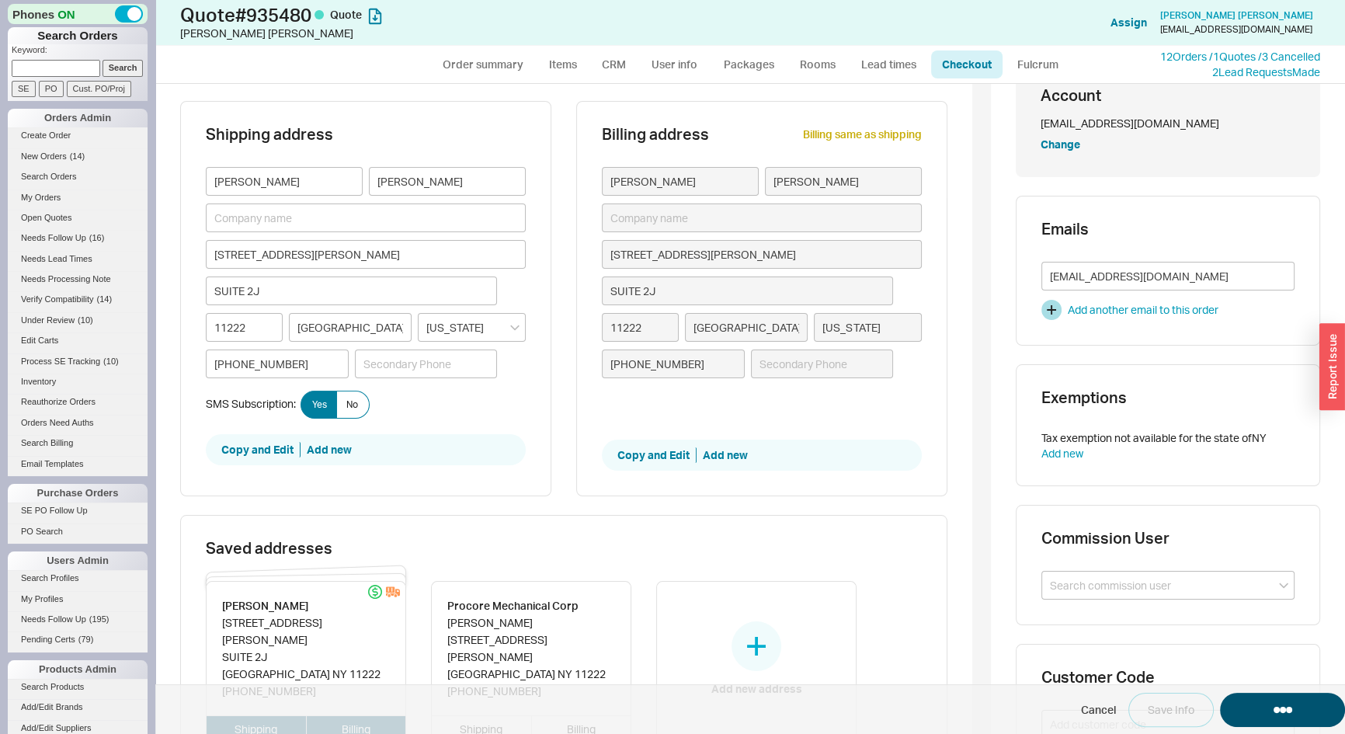
select select "*"
select select "LOW"
select select "3"
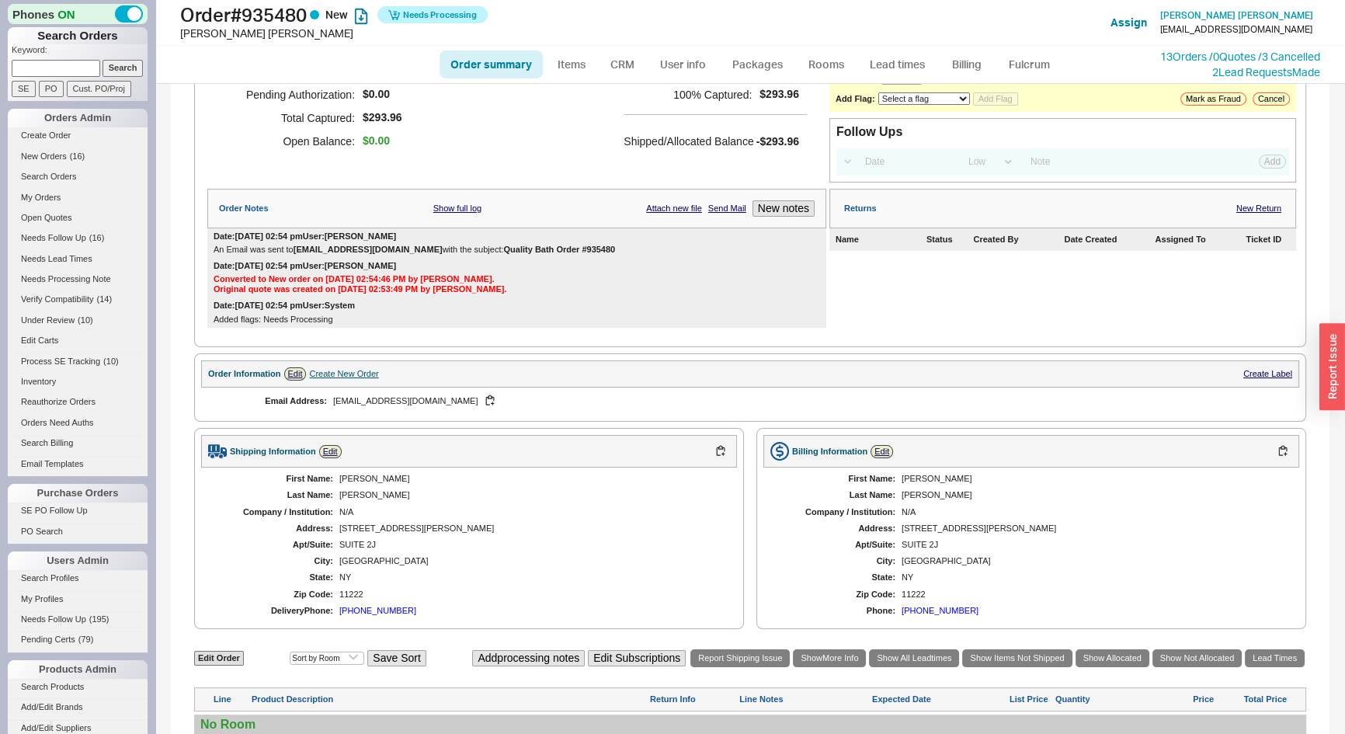
scroll to position [282, 0]
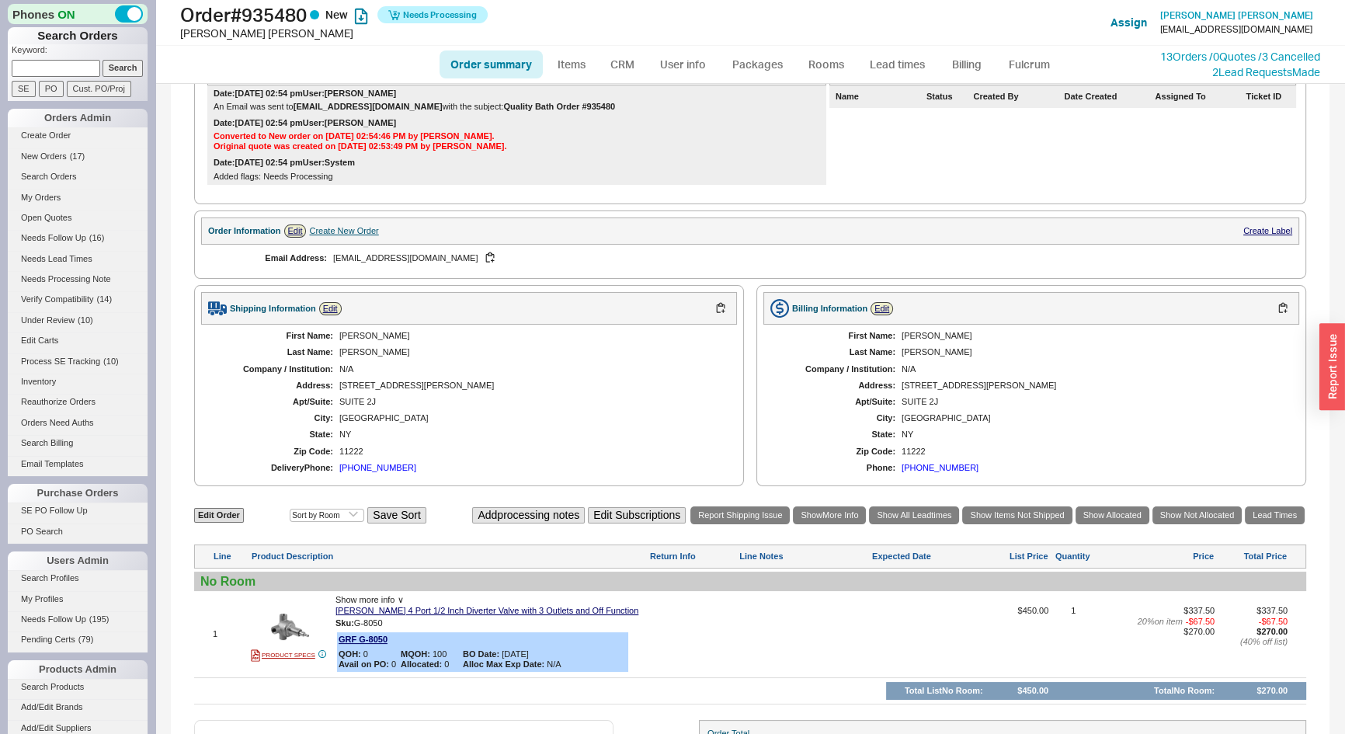
click at [498, 57] on link "Order summary" at bounding box center [491, 64] width 103 height 28
select select "*"
select select "LOW"
select select "3"
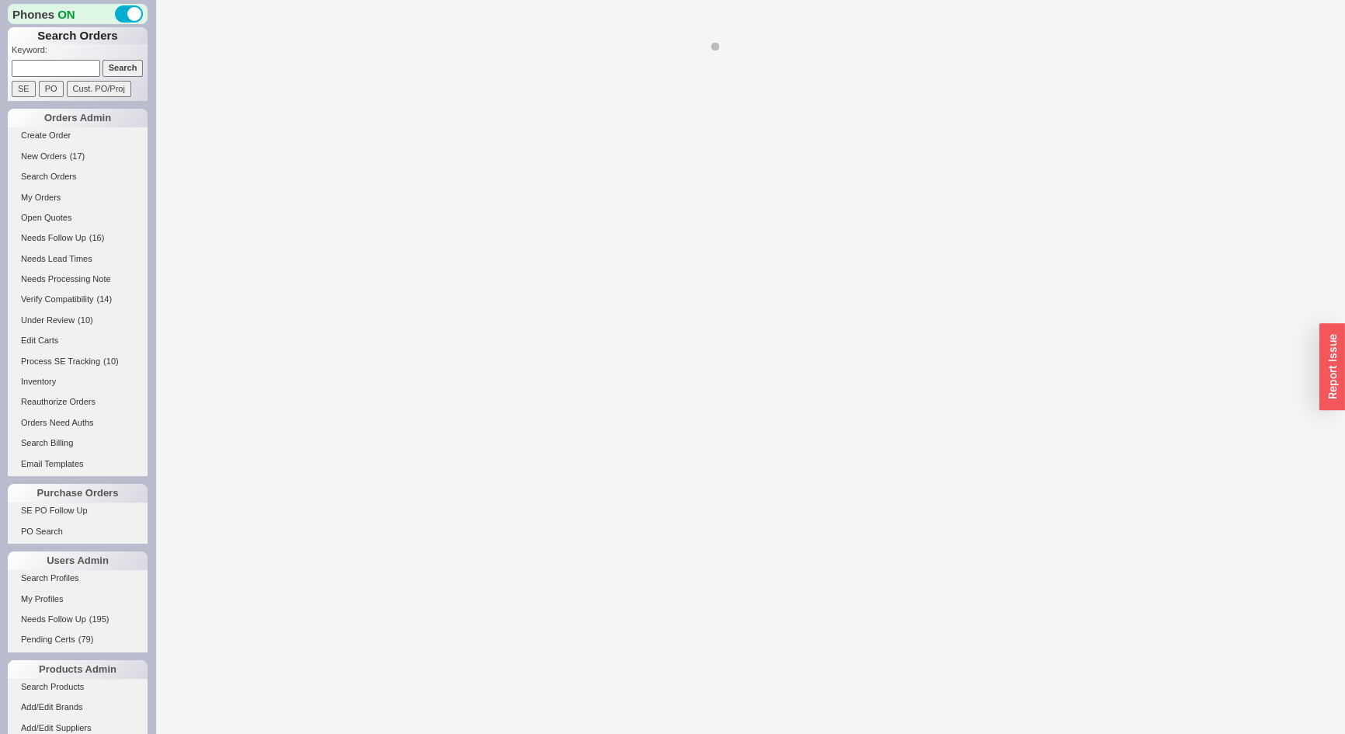
select select "*"
select select "LOW"
select select "3"
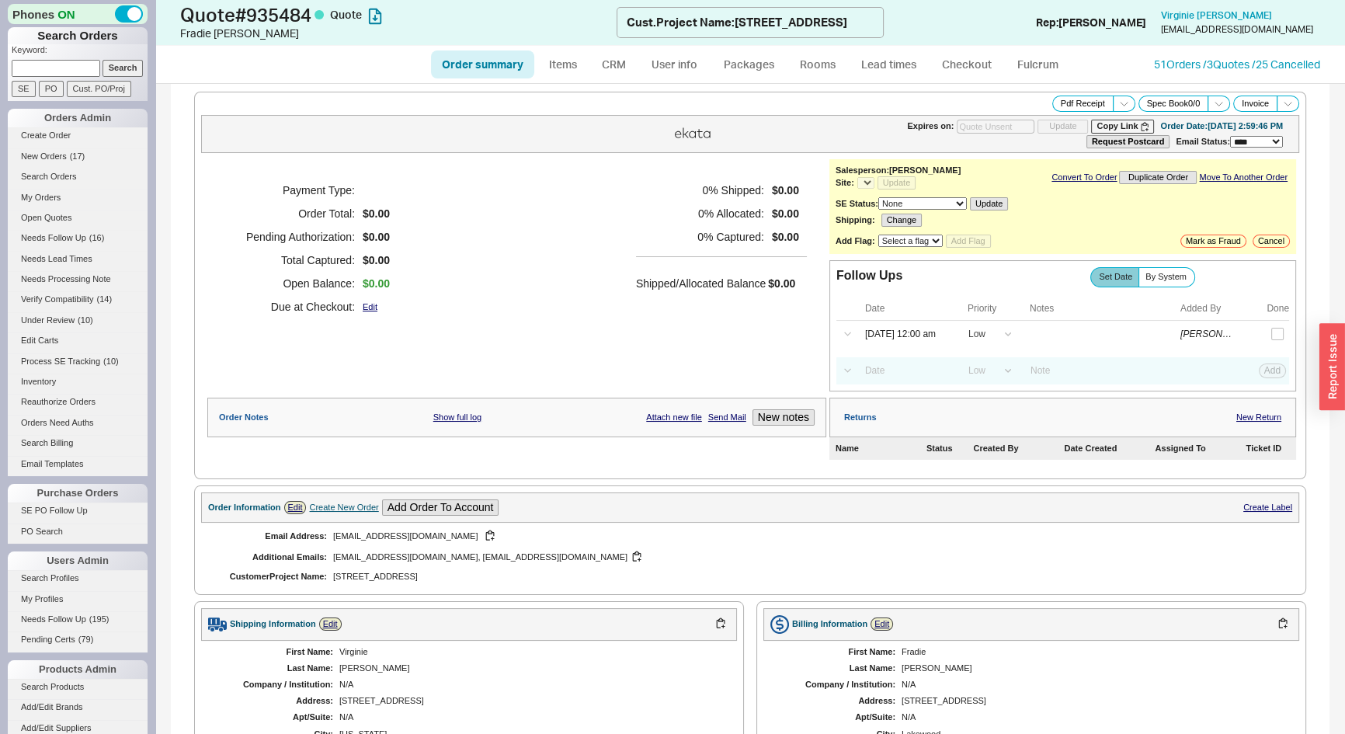
select select "*"
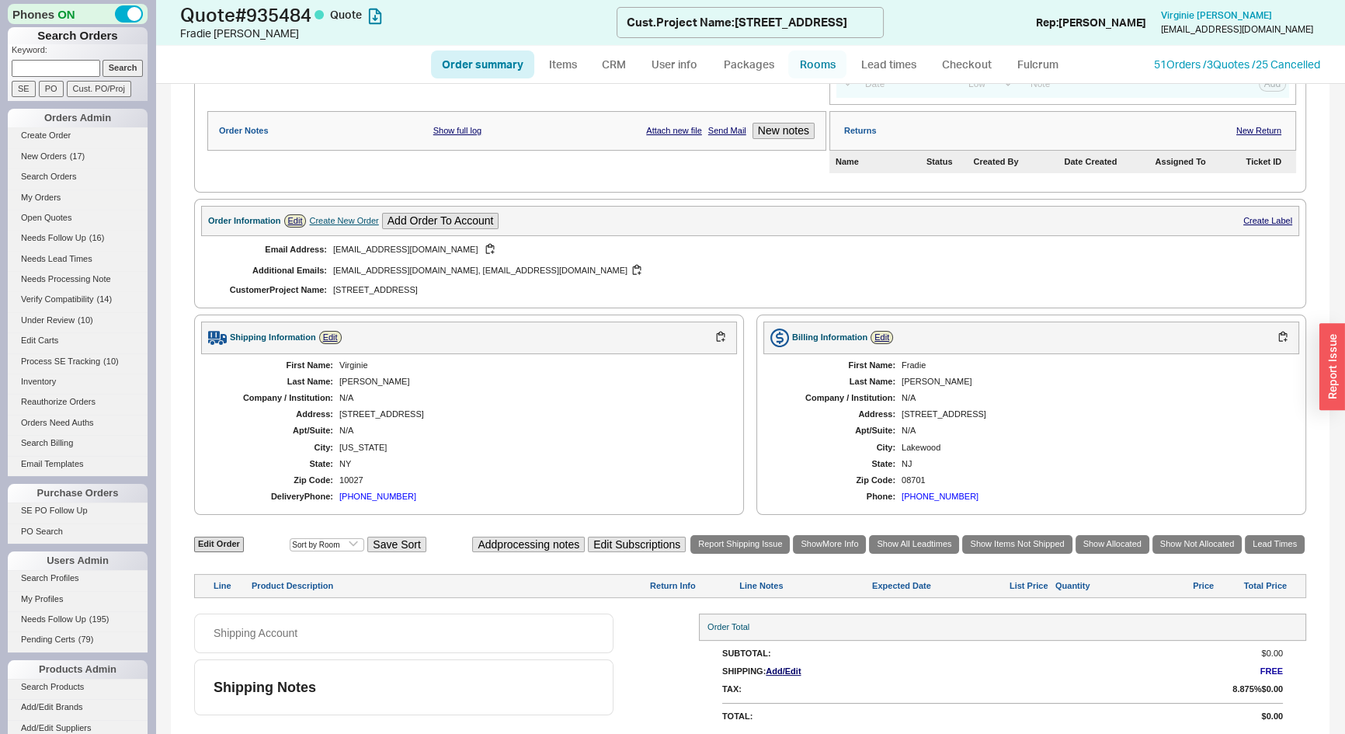
click at [828, 59] on link "Rooms" at bounding box center [817, 64] width 58 height 28
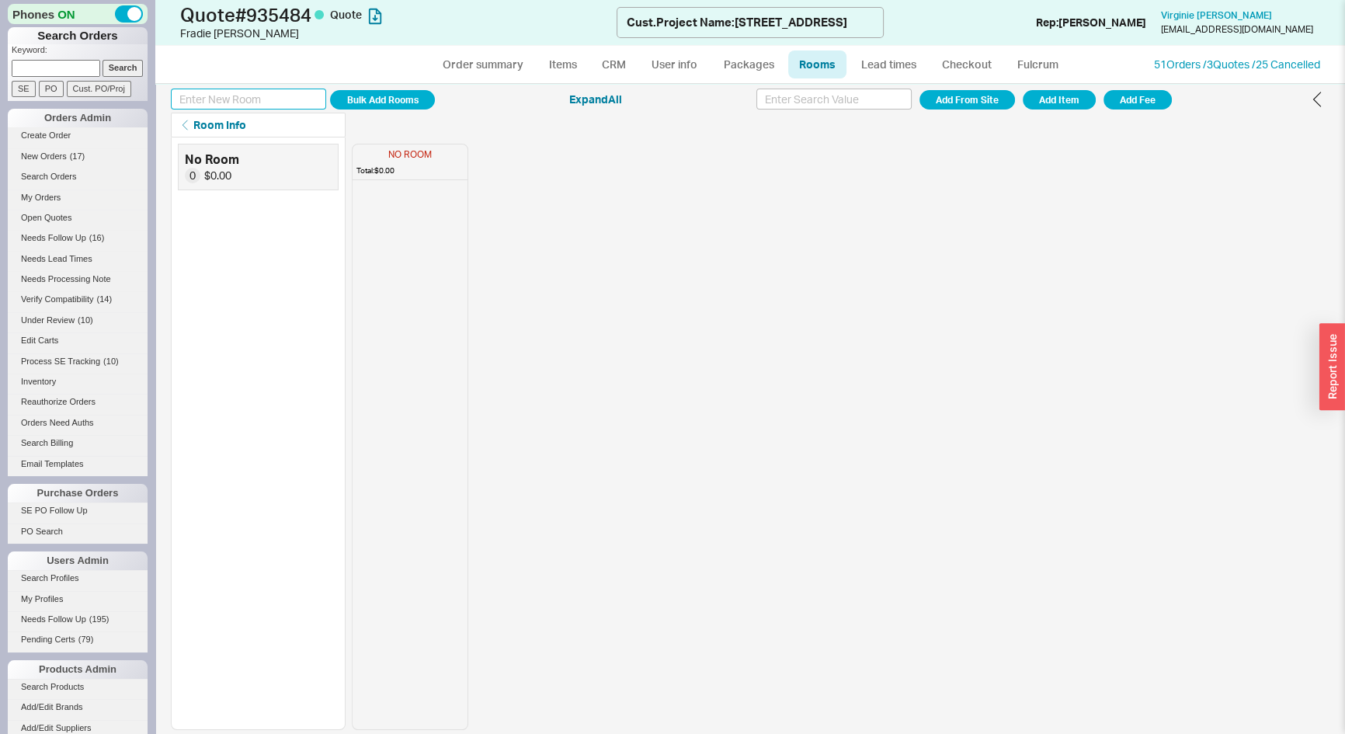
paste input "Main Unit Tub Bathroom"
type input "Main Unit Tub Bathroom"
click at [391, 108] on button "Add Room" at bounding box center [382, 99] width 105 height 19
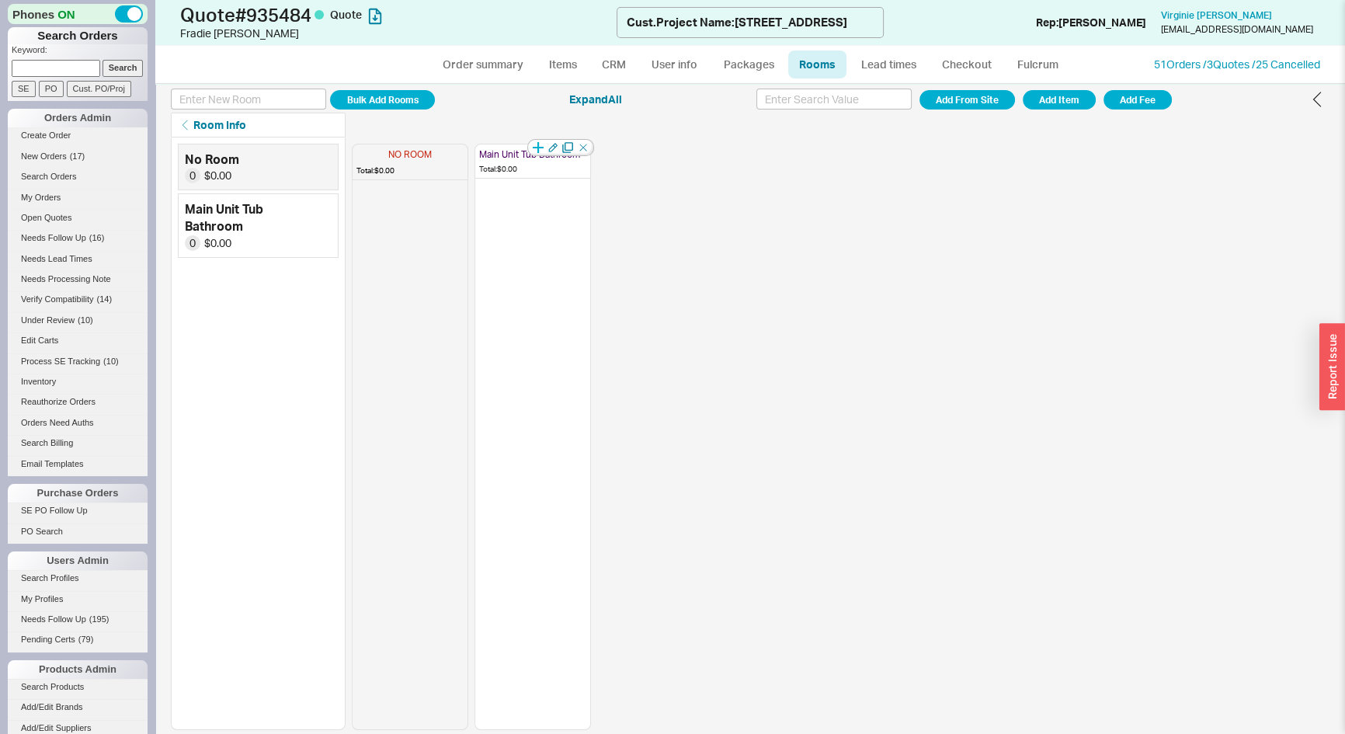
click at [538, 144] on icon "button" at bounding box center [538, 147] width 11 height 11
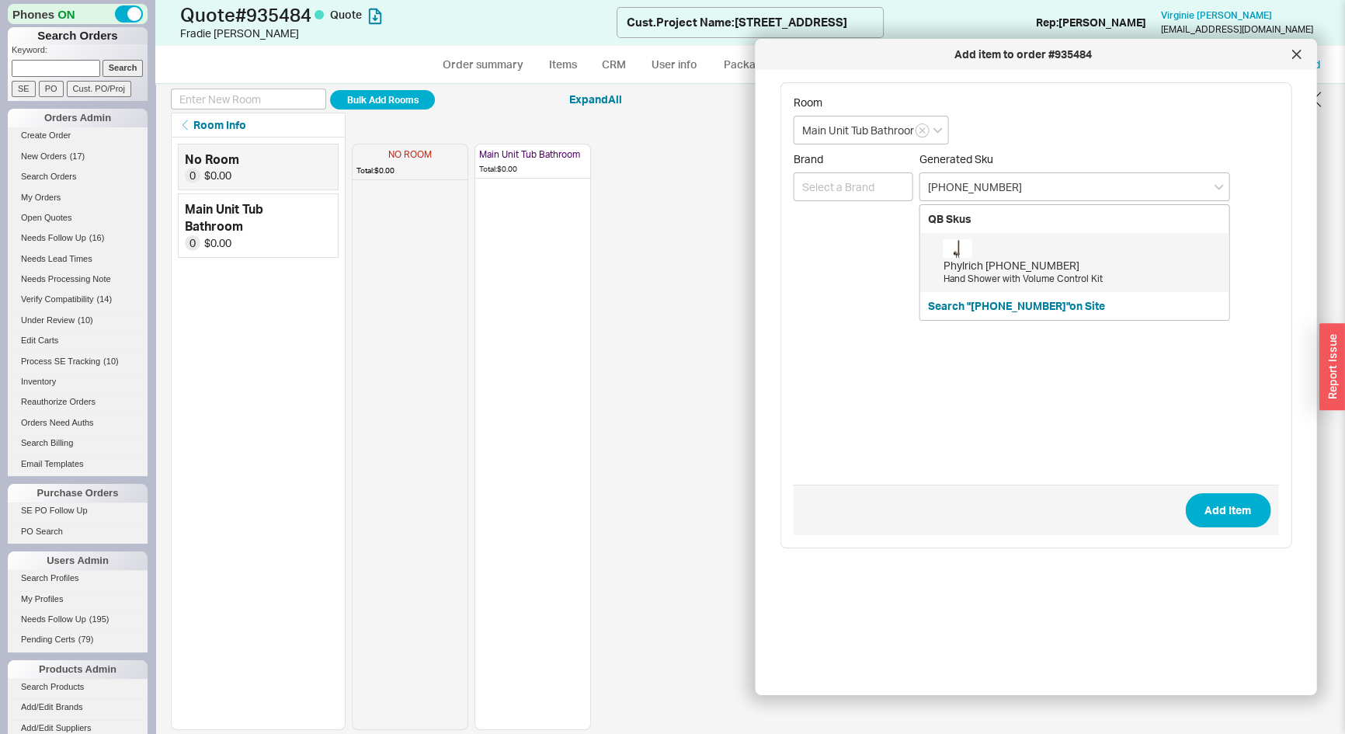
click at [988, 273] on div "Hand Shower with Volume Control Kit" at bounding box center [1083, 279] width 278 height 13
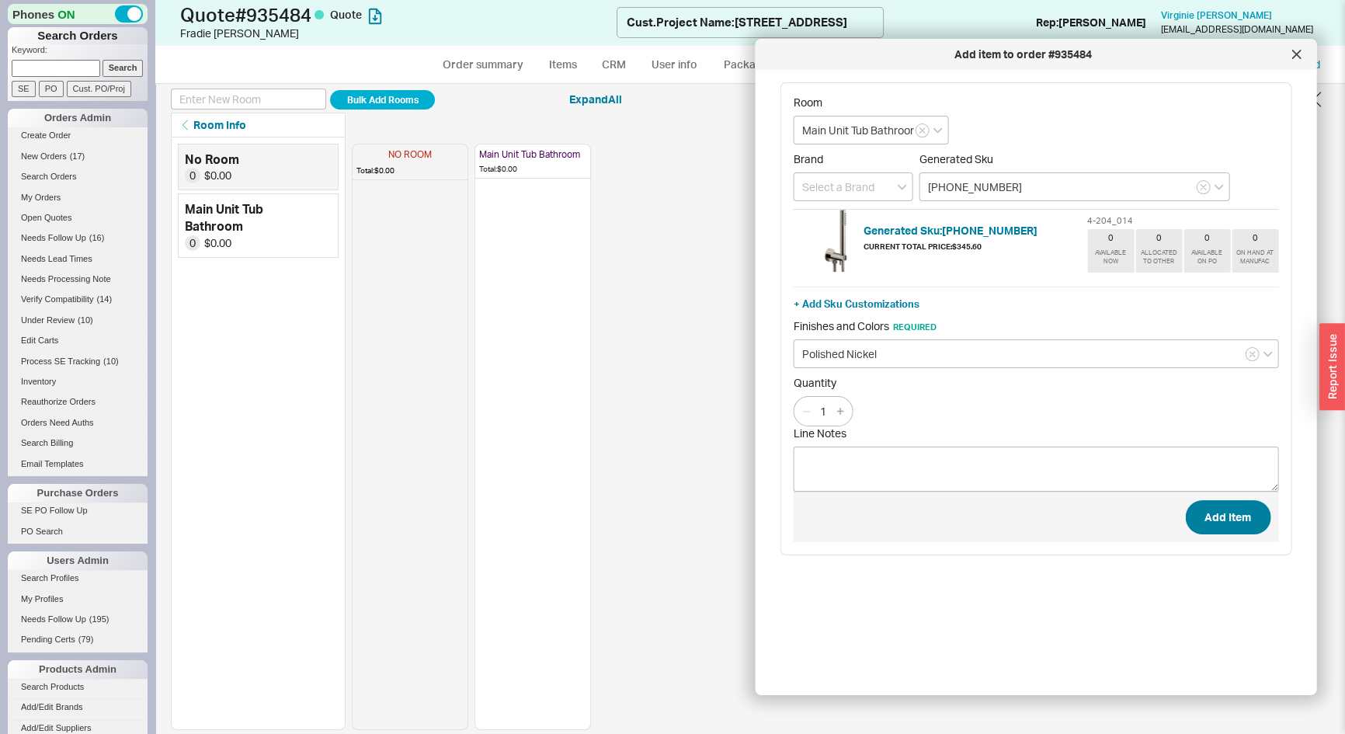
type input "[PHONE_NUMBER]"
click at [1230, 517] on button "Add Item" at bounding box center [1227, 517] width 85 height 34
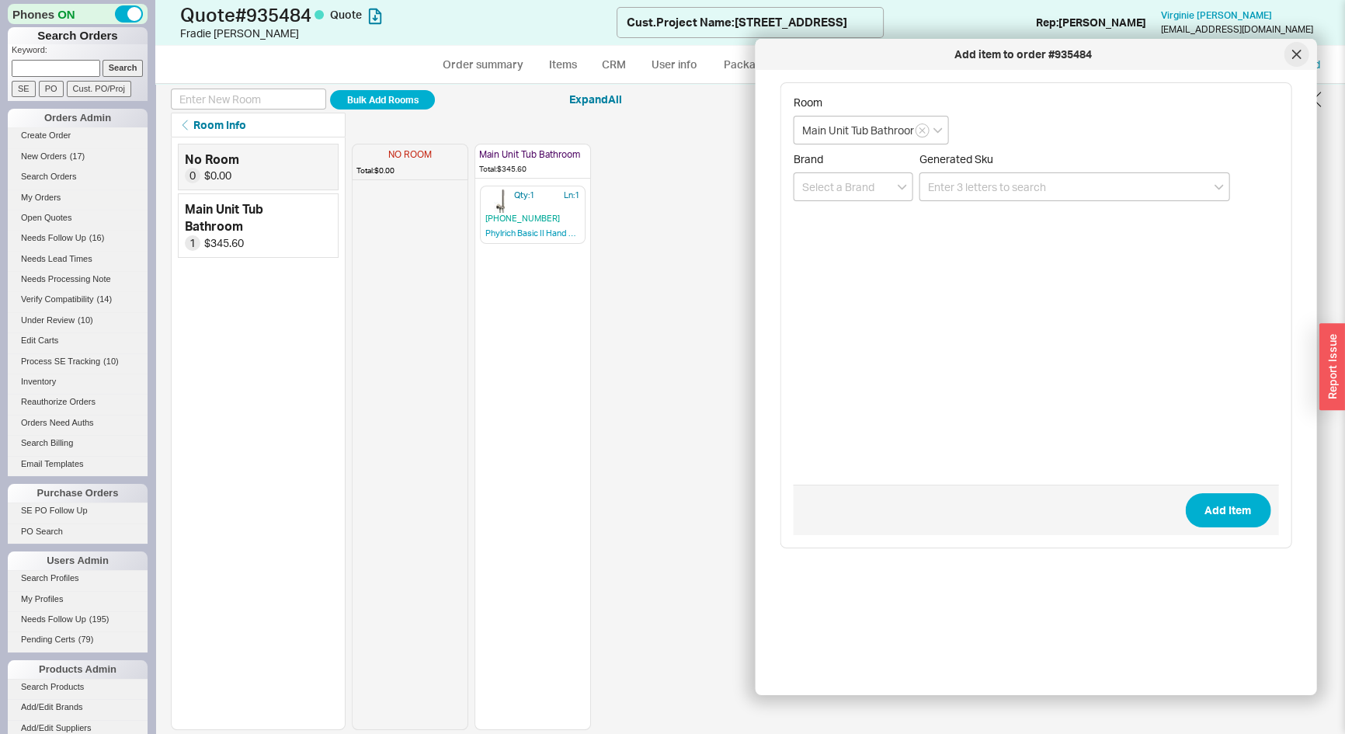
click at [1292, 46] on div at bounding box center [1296, 54] width 25 height 25
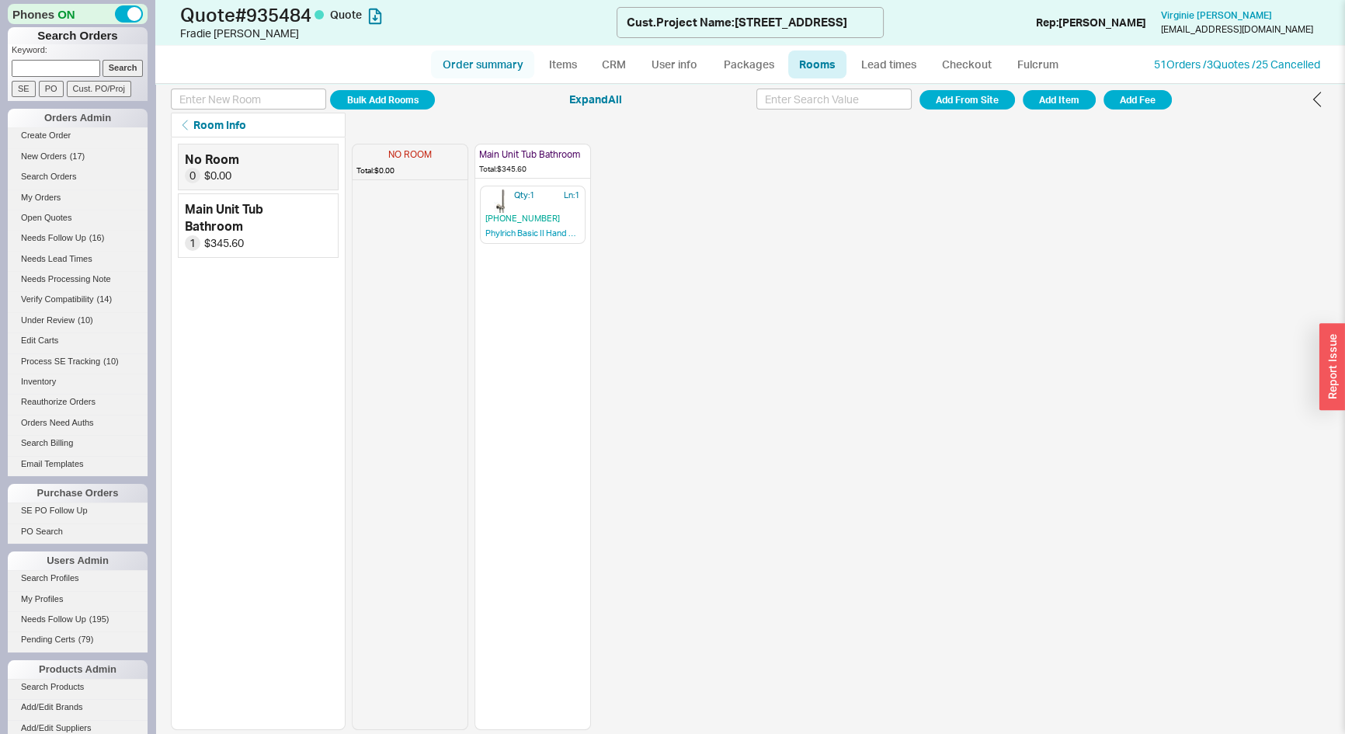
click at [510, 57] on link "Order summary" at bounding box center [482, 64] width 103 height 28
select select "*"
select select "LOW"
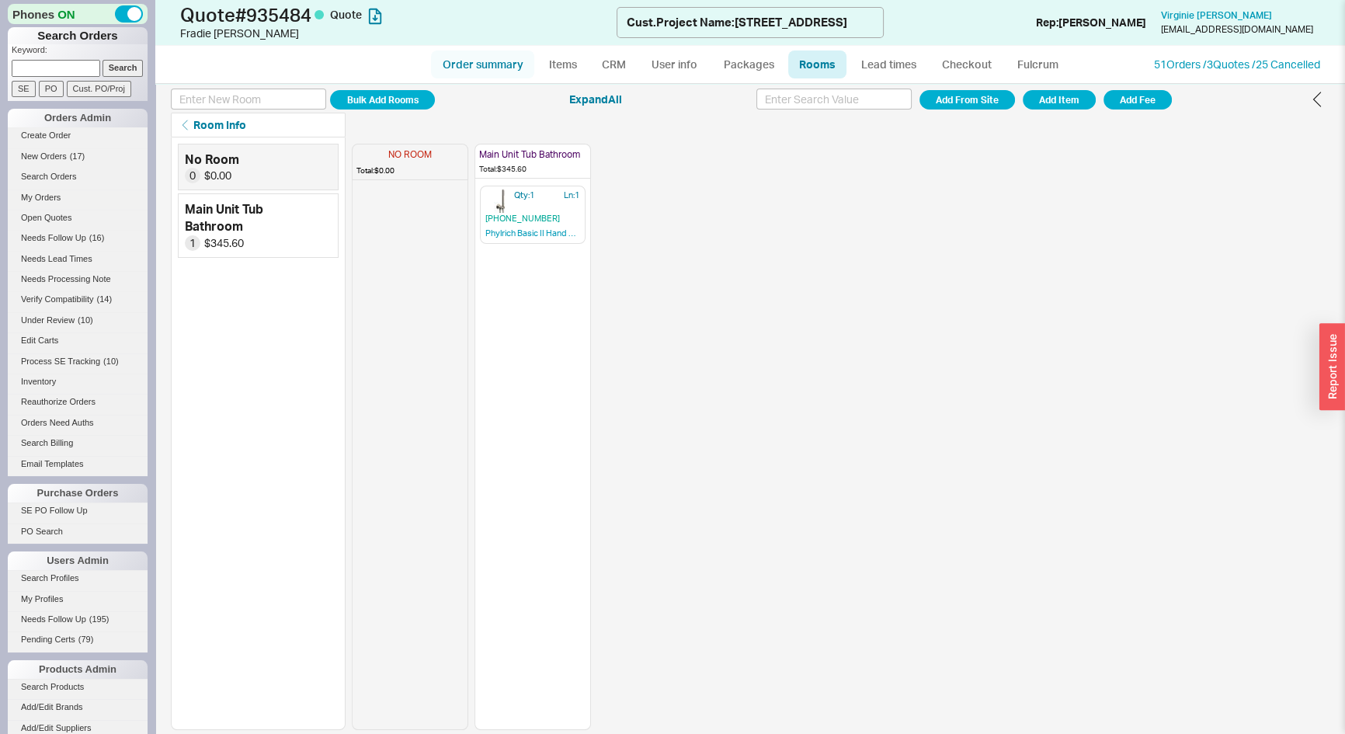
select select "3"
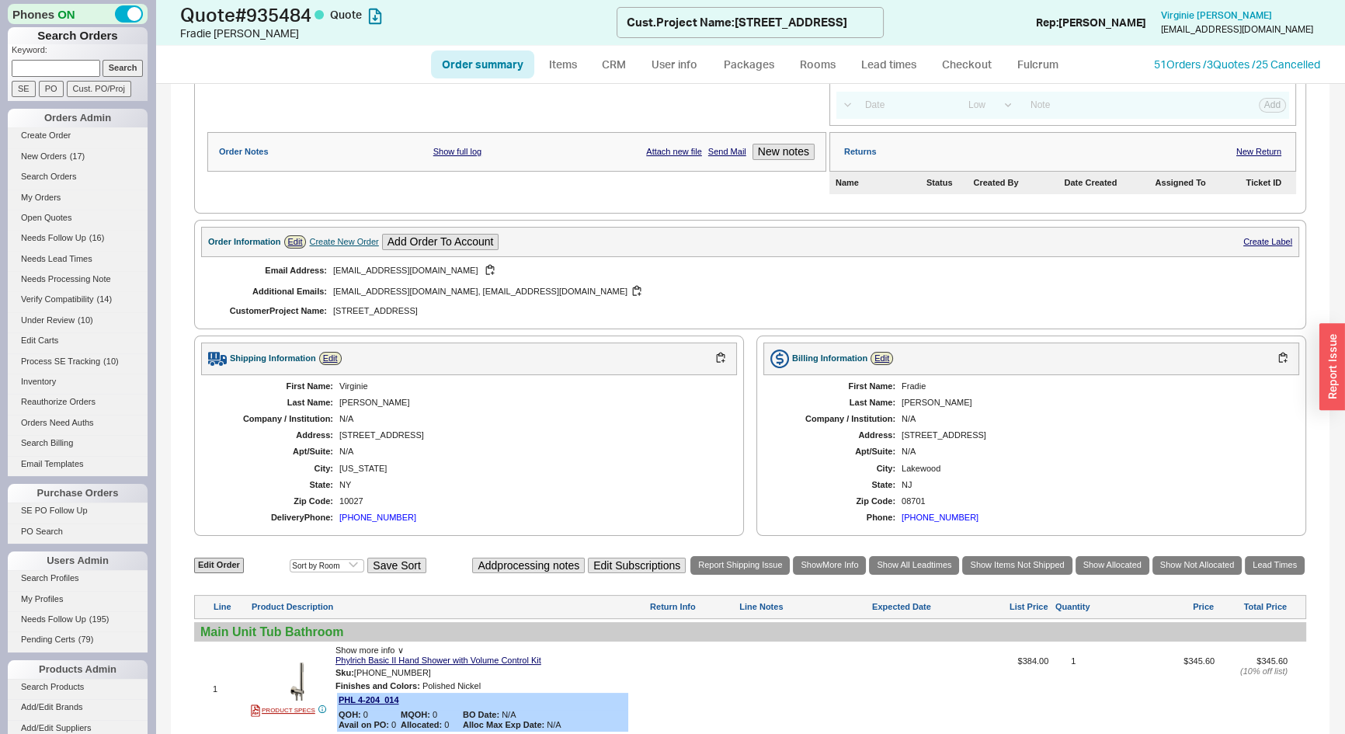
scroll to position [432, 0]
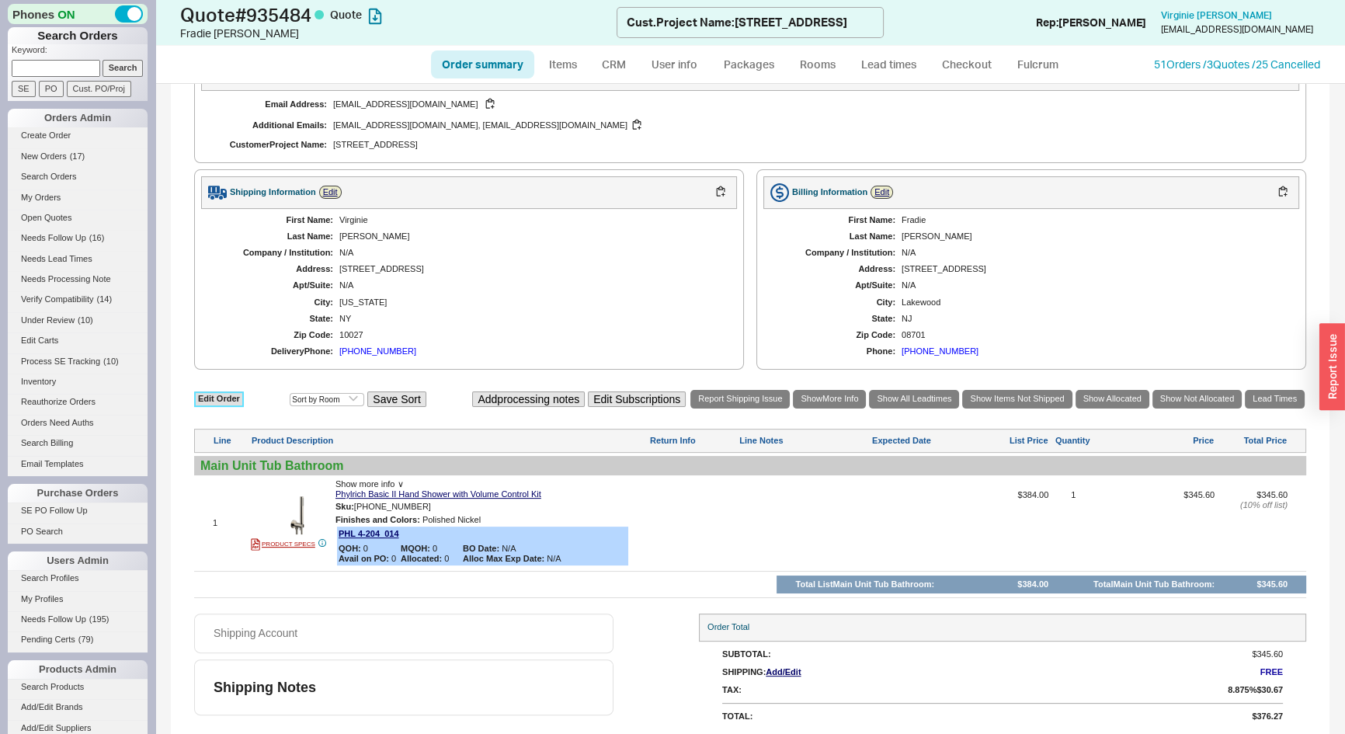
click at [211, 392] on link "Edit Order" at bounding box center [219, 399] width 50 height 15
select select "3"
select select "ON_CHECKOUT_AGGREGATED"
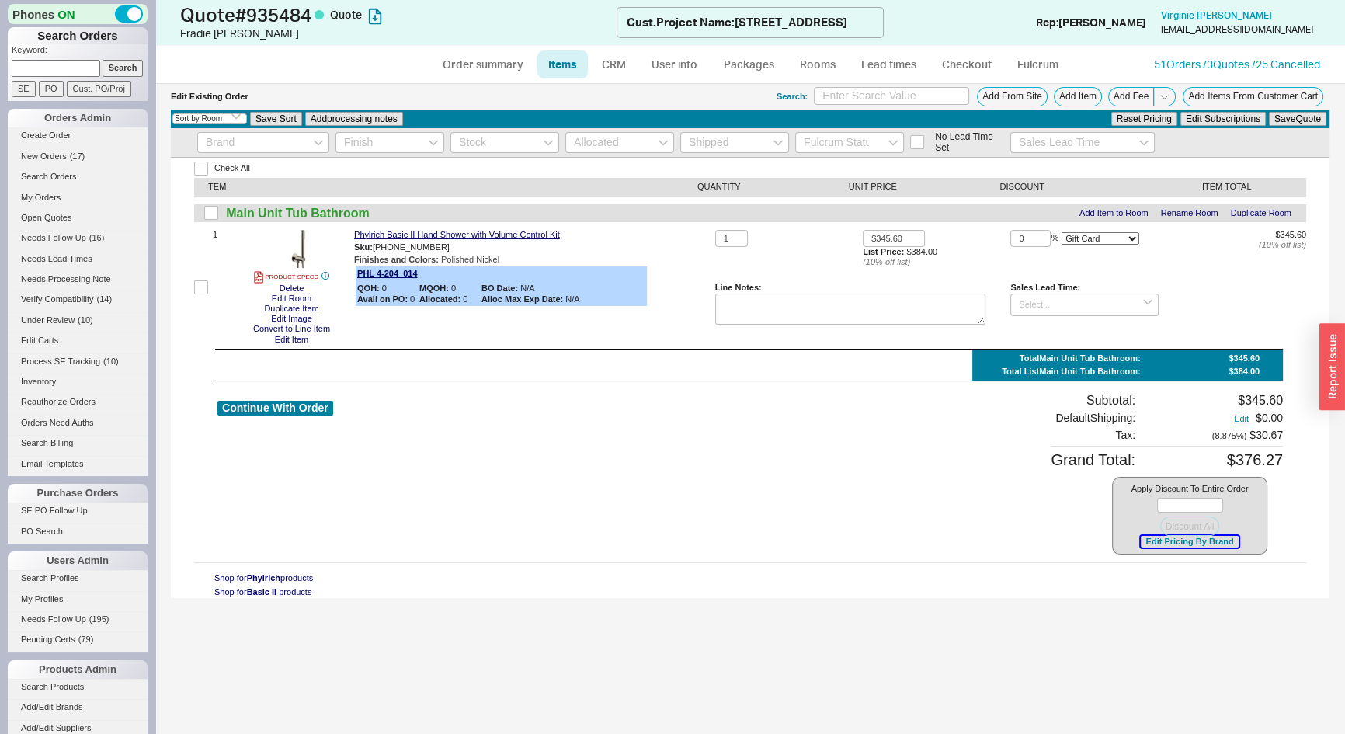
click at [1157, 543] on button "Edit Pricing By Brand" at bounding box center [1189, 542] width 97 height 12
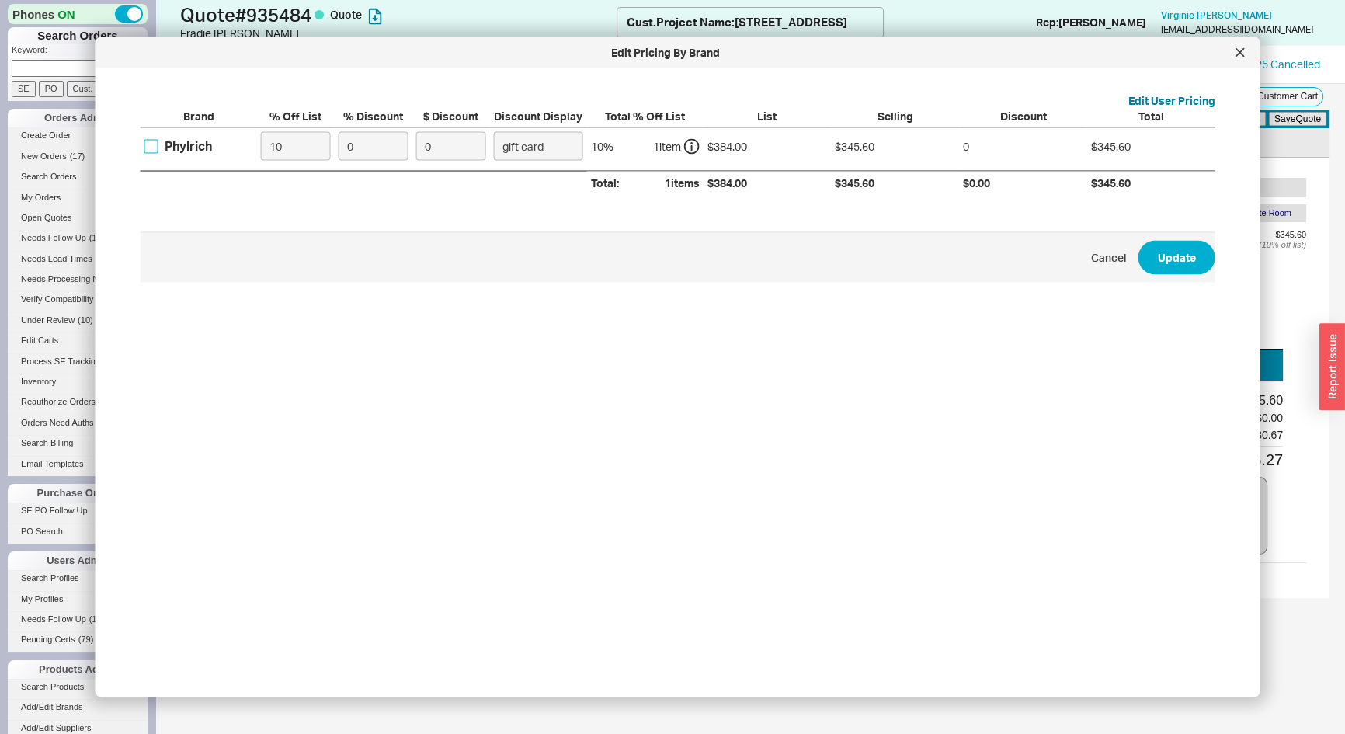
click at [145, 145] on input "Phylrich" at bounding box center [151, 146] width 14 height 14
checkbox input "true"
drag, startPoint x: 279, startPoint y: 142, endPoint x: 230, endPoint y: 153, distance: 50.1
click at [0, 0] on div "Phylrich 10 0 0 gift card 10 % 1 item $384.00 $345.60 0 $345.60" at bounding box center [0, 0] width 0 height 0
type input "0"
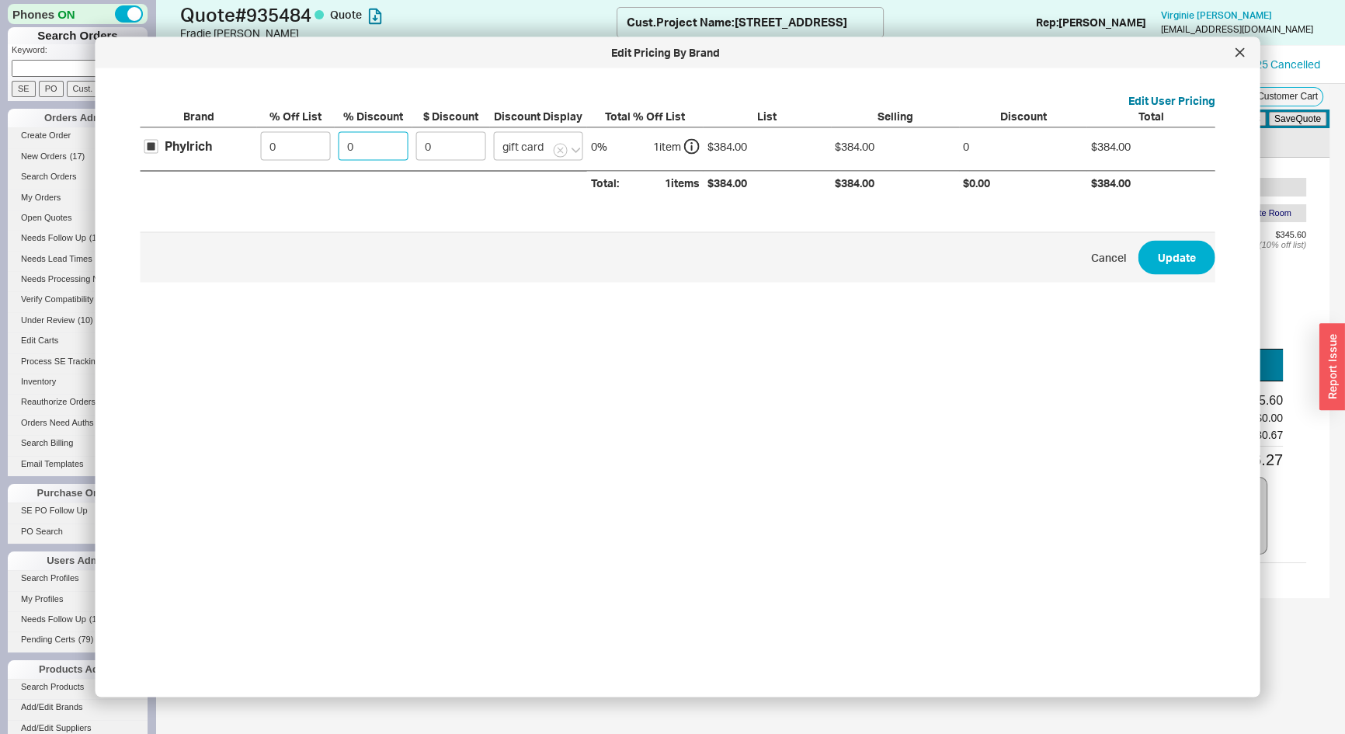
type input "3"
type input "11.52"
type input "35"
type input "134.4"
type input "35"
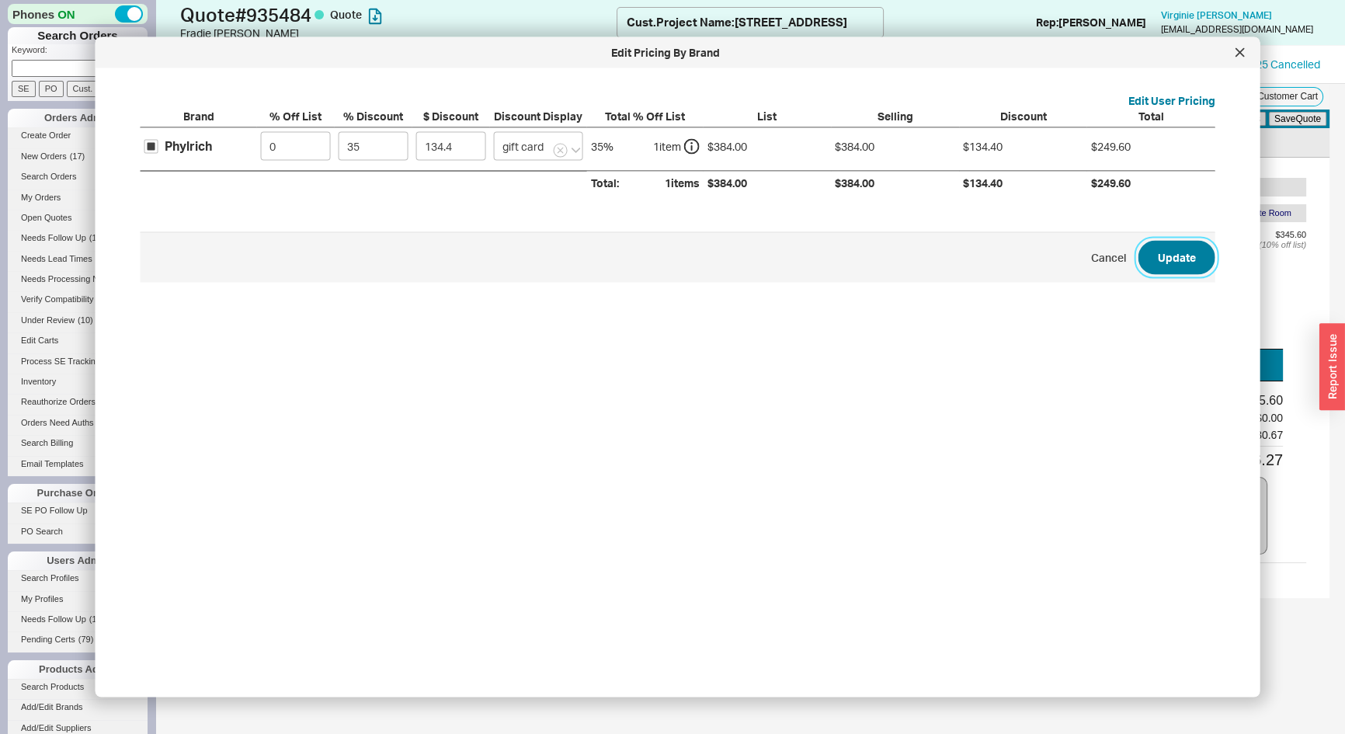
click at [1156, 269] on button "Update" at bounding box center [1177, 257] width 77 height 34
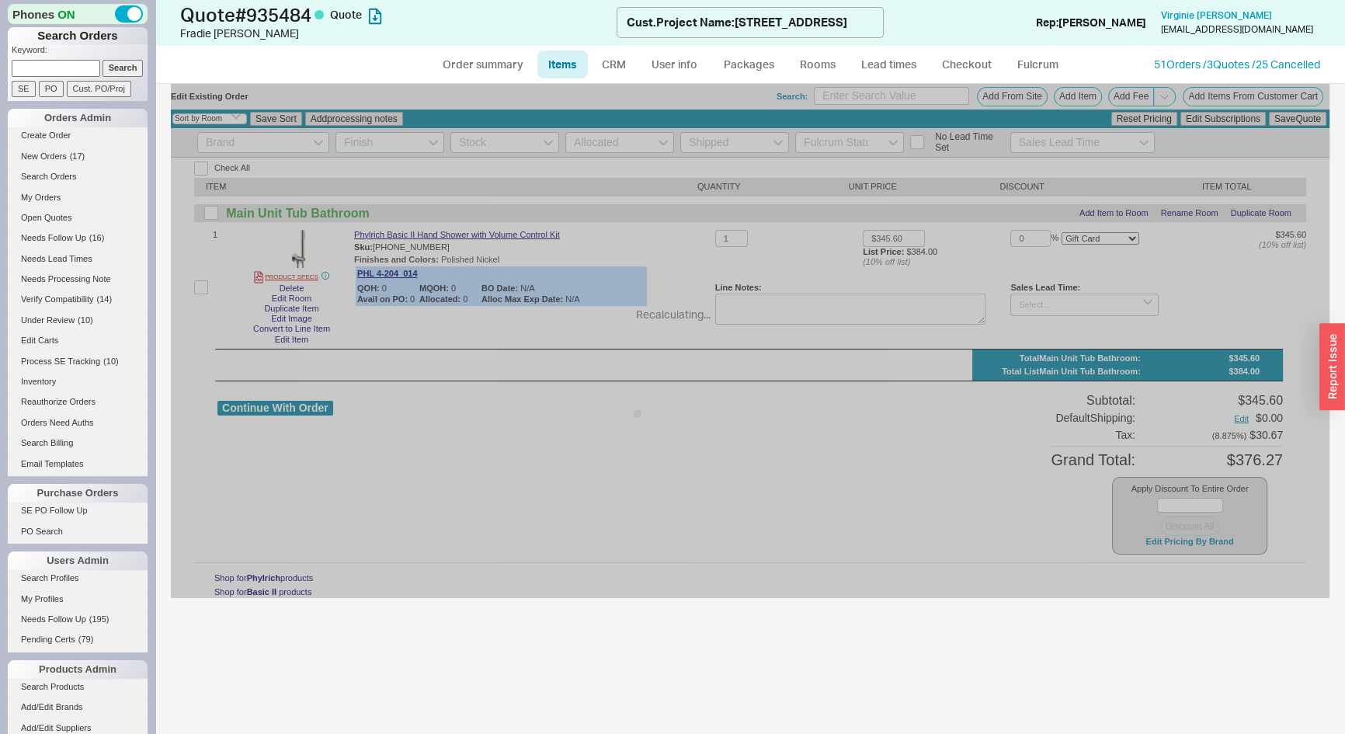
type input "$384.00"
type input "35"
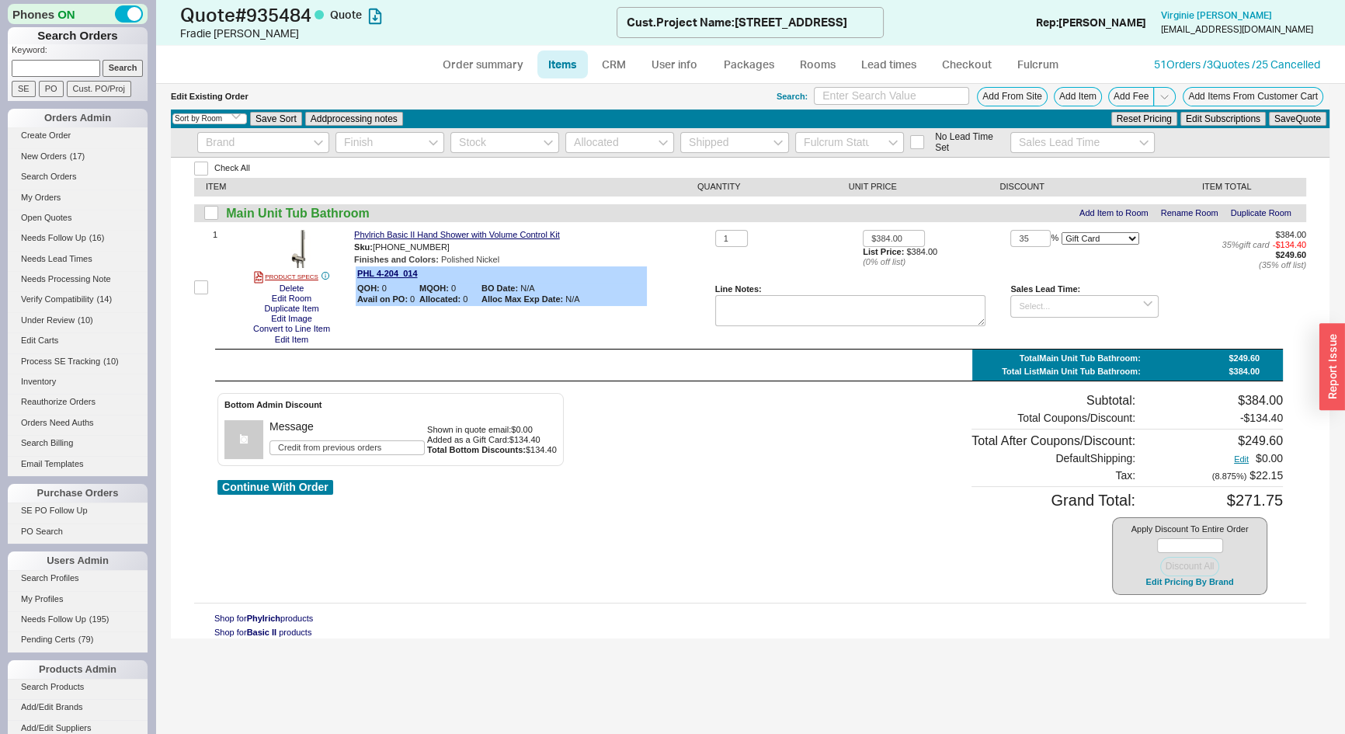
click at [1083, 245] on div "35 % On Item On Bottom Gift Card" at bounding box center [1085, 239] width 148 height 18
click at [1083, 242] on select "On Item On Bottom Gift Card" at bounding box center [1101, 238] width 78 height 12
select select "ON_ITEM"
click at [1062, 232] on select "On Item On Bottom Gift Card" at bounding box center [1101, 238] width 78 height 12
click at [1289, 119] on button "Save Quote" at bounding box center [1297, 119] width 57 height 14
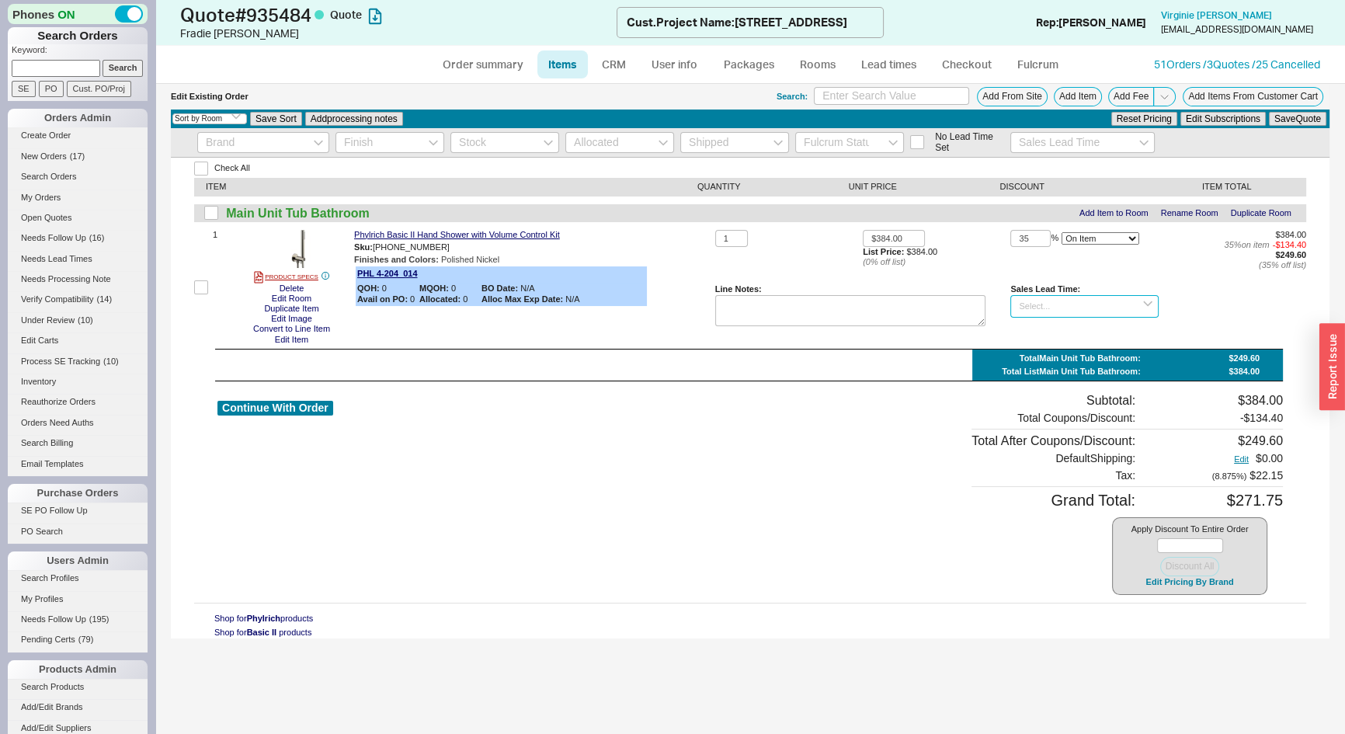
click at [1049, 301] on input at bounding box center [1085, 306] width 148 height 23
click at [1066, 357] on div "6 - 8 Weeks" at bounding box center [1084, 355] width 146 height 23
type input "6 - 8 Weeks"
click at [1280, 118] on button "Save Quote" at bounding box center [1297, 119] width 57 height 14
click at [468, 70] on link "Order summary" at bounding box center [482, 64] width 103 height 28
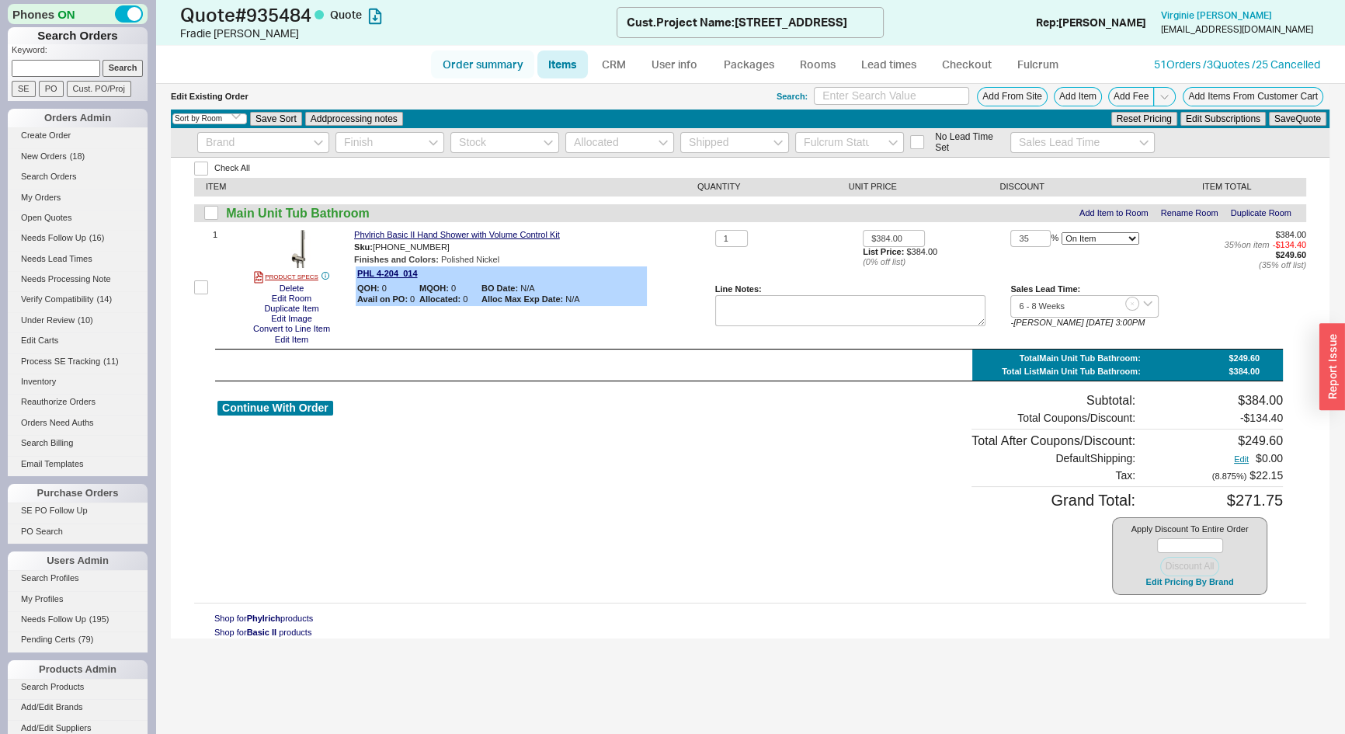
select select "*"
select select "LOW"
select select "3"
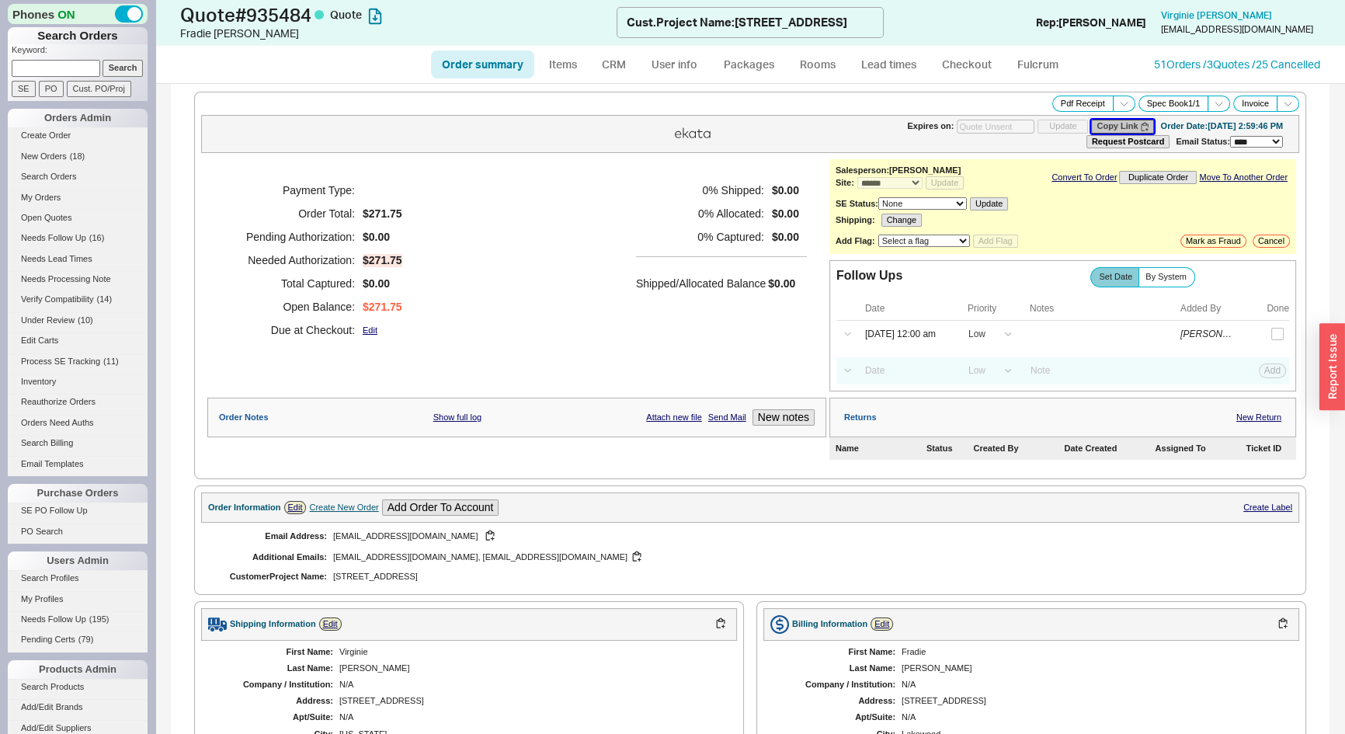
click at [1099, 125] on button "Copy Link" at bounding box center [1122, 126] width 63 height 13
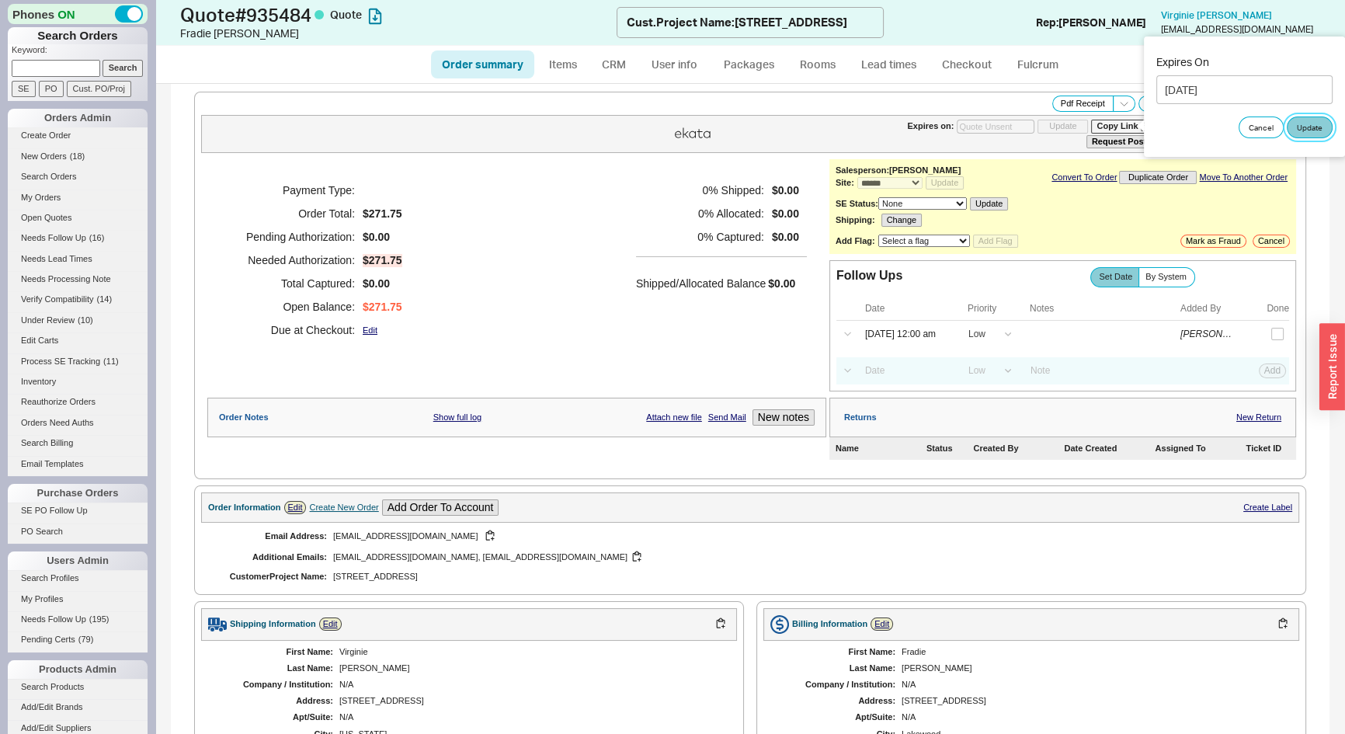
click at [1305, 127] on button "Update" at bounding box center [1310, 128] width 46 height 22
type input "[DATE]"
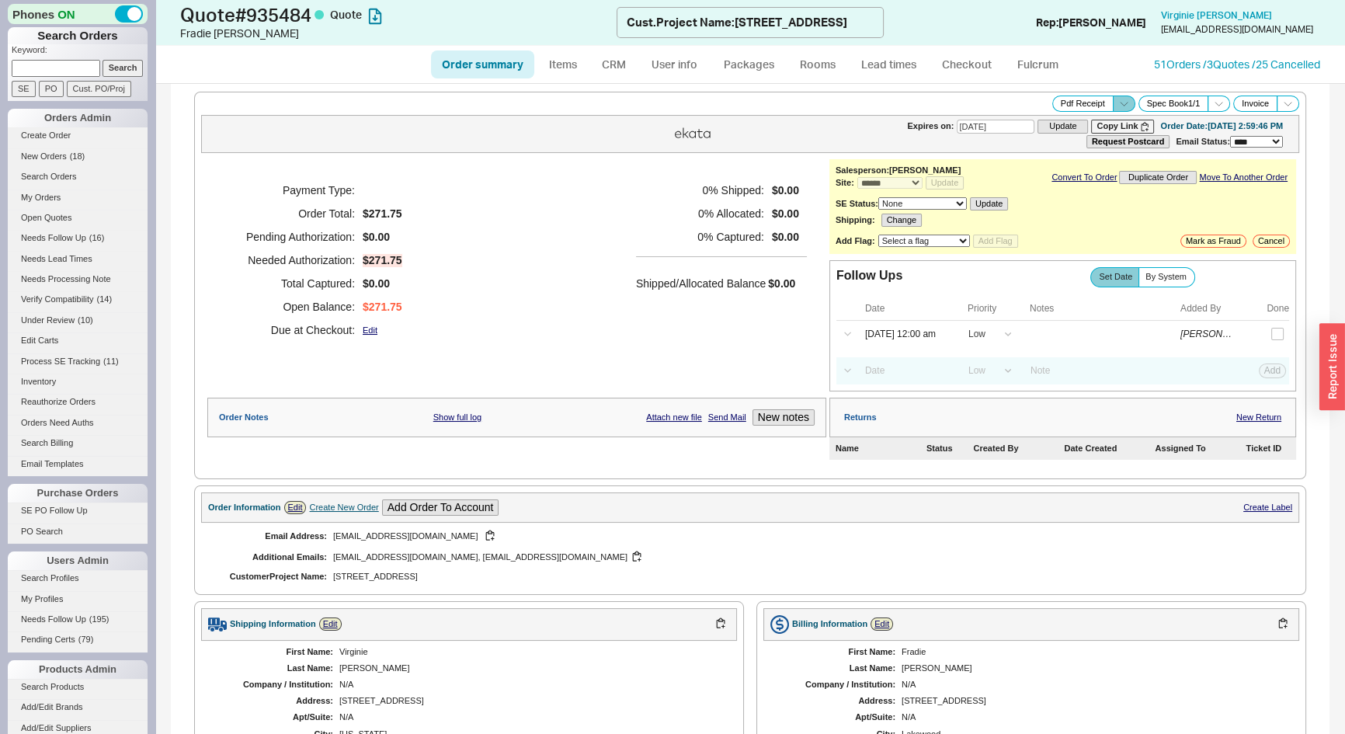
click at [1120, 102] on polyline at bounding box center [1123, 104] width 7 height 4
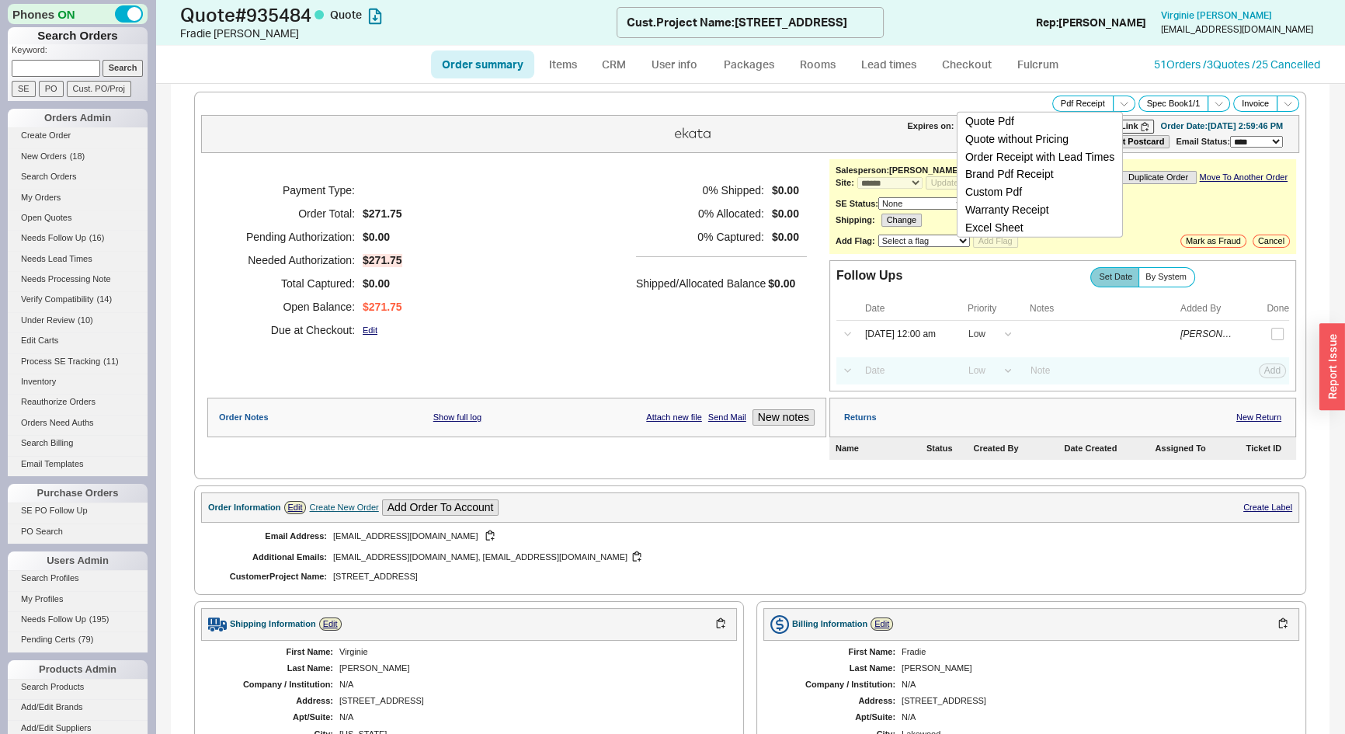
click at [1101, 152] on button "Order Receipt with Lead Times" at bounding box center [1040, 157] width 165 height 18
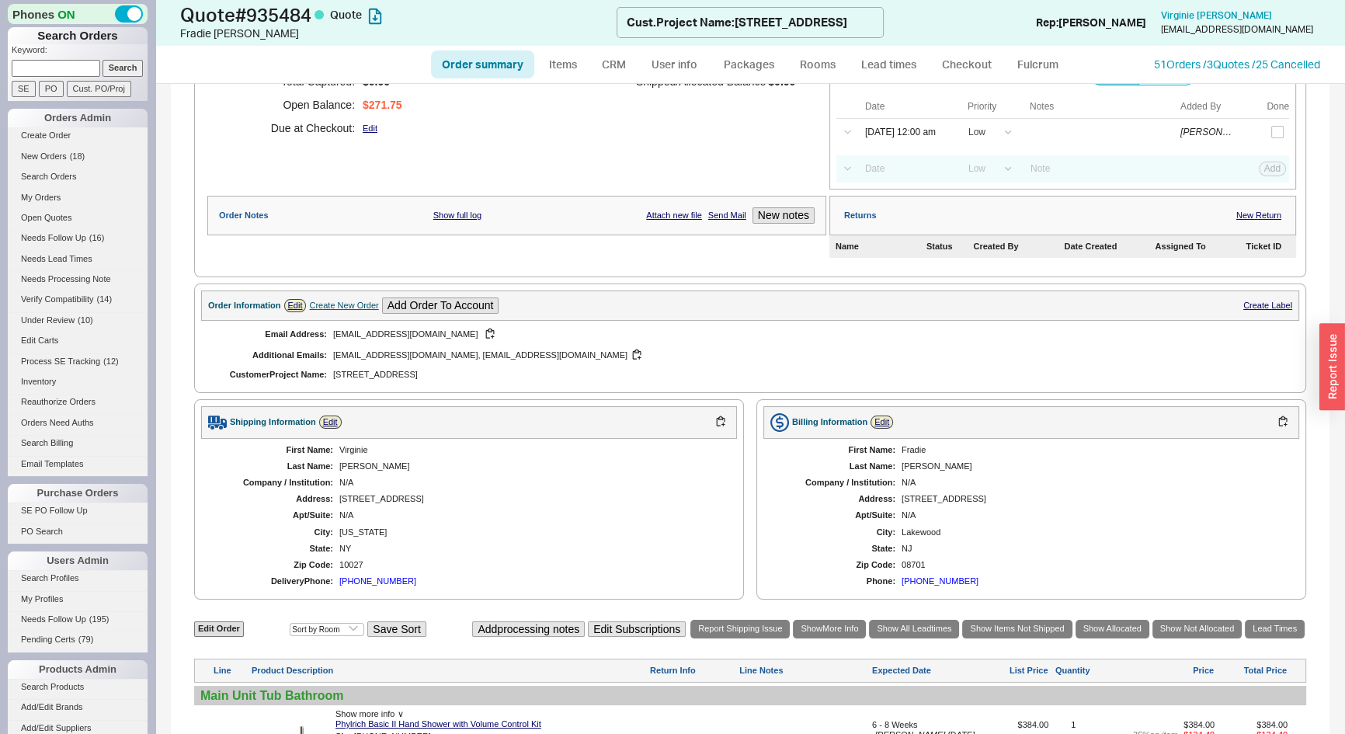
scroll to position [468, 0]
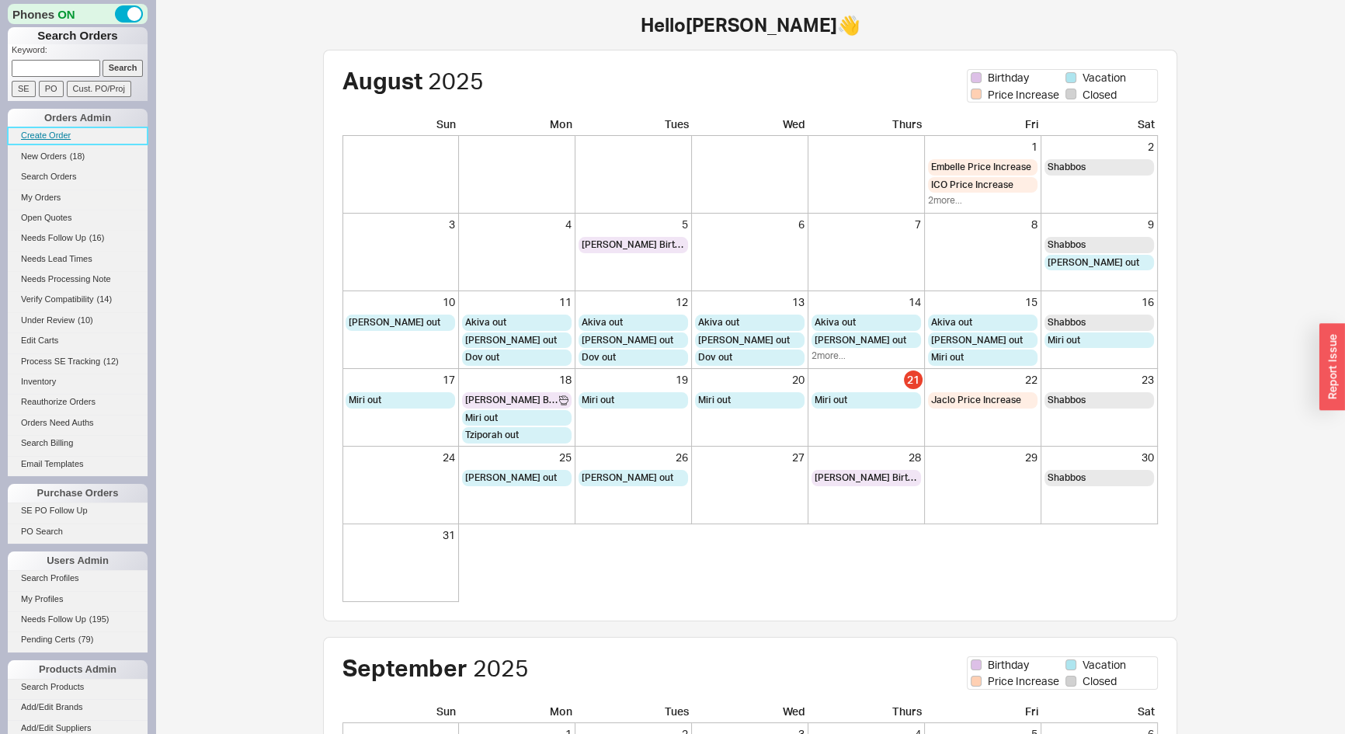
click at [49, 138] on link "Create Order" at bounding box center [78, 135] width 140 height 16
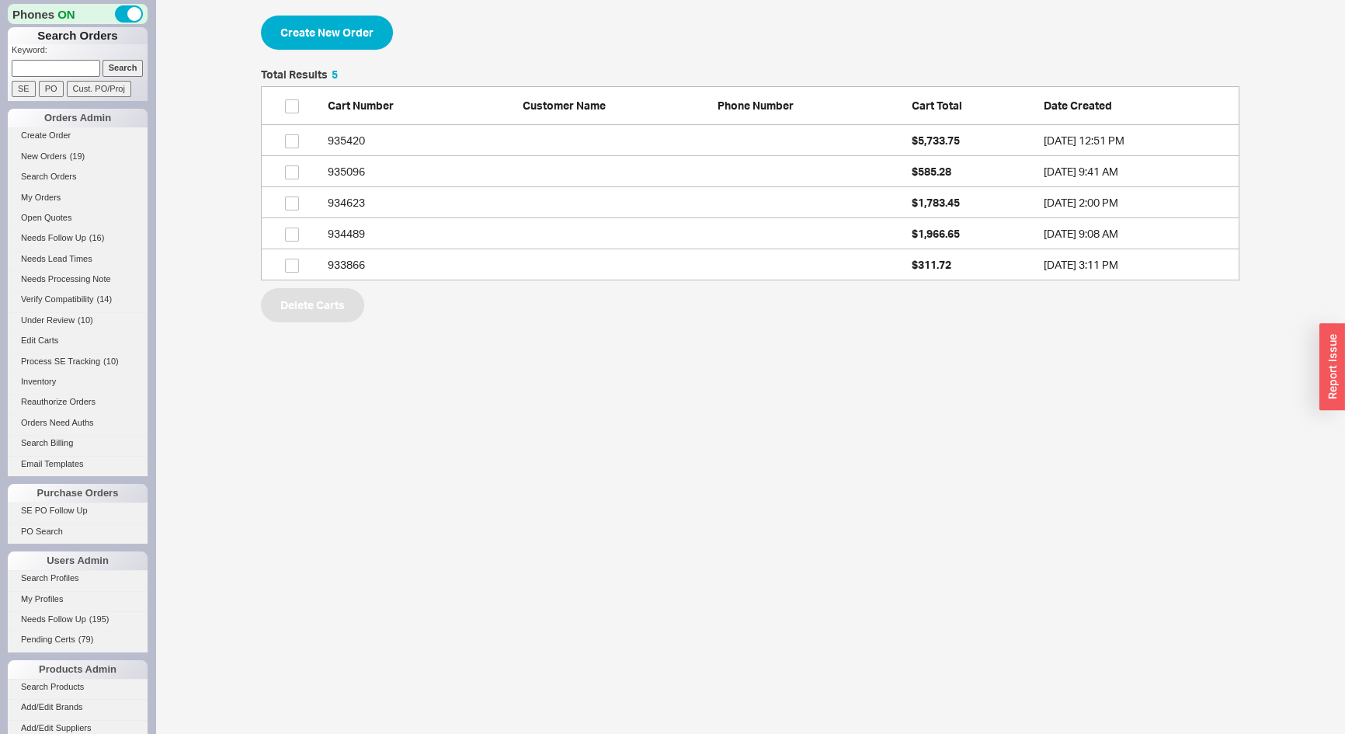
scroll to position [200, 968]
click at [319, 25] on button "Create New Order" at bounding box center [327, 33] width 132 height 34
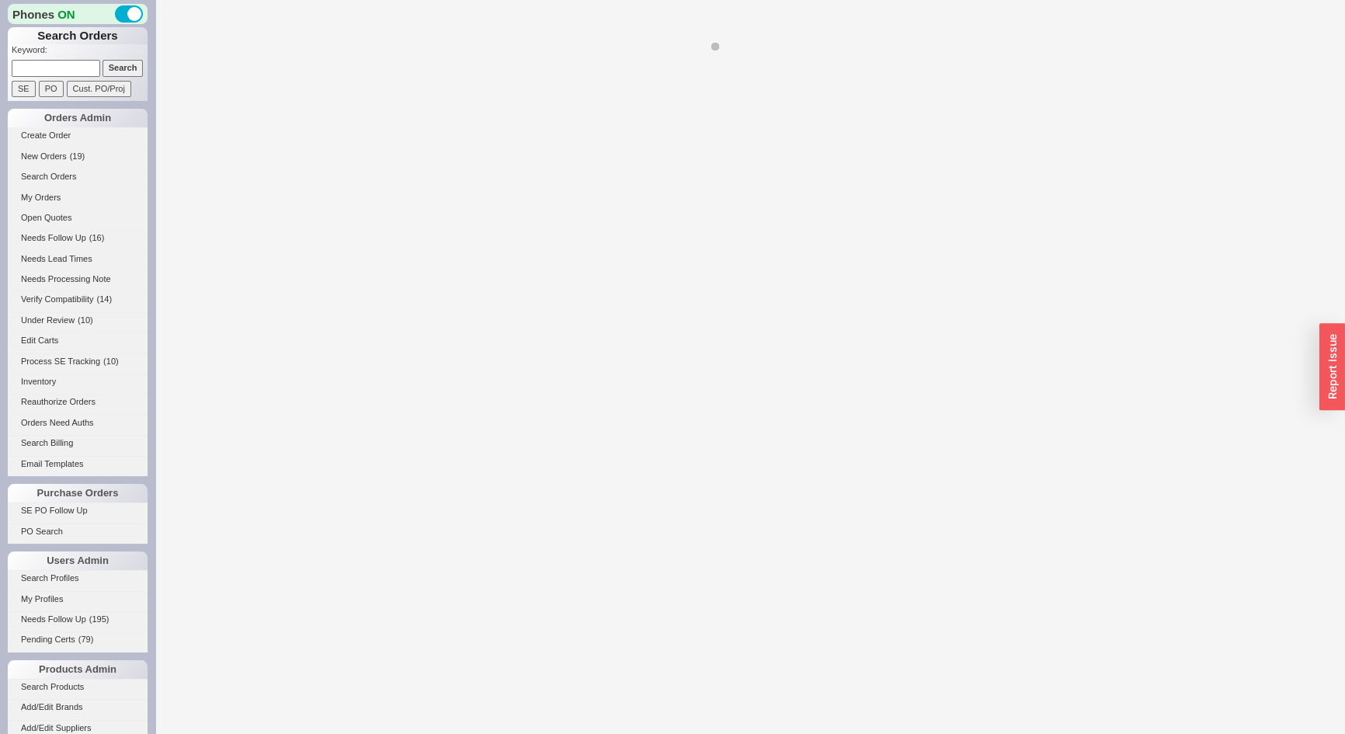
select select "3"
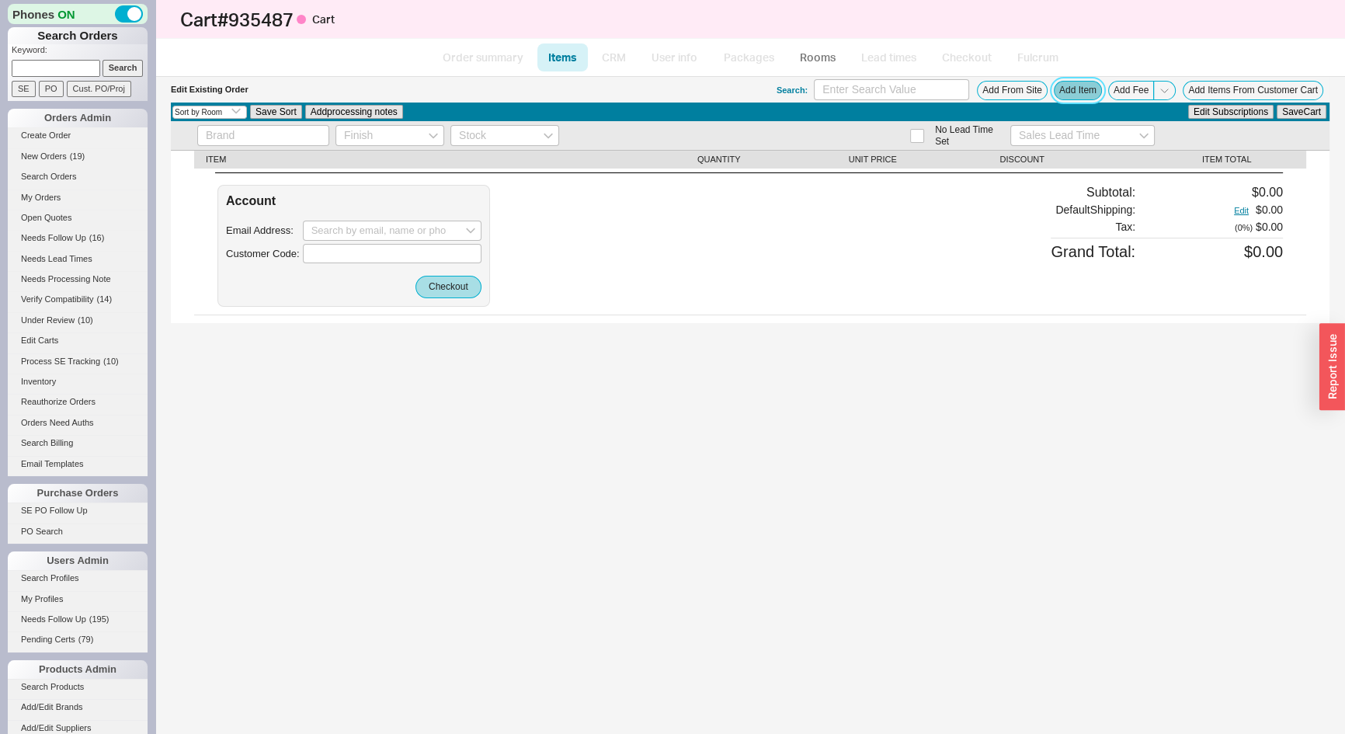
click at [1073, 98] on button "Add Item" at bounding box center [1078, 90] width 48 height 19
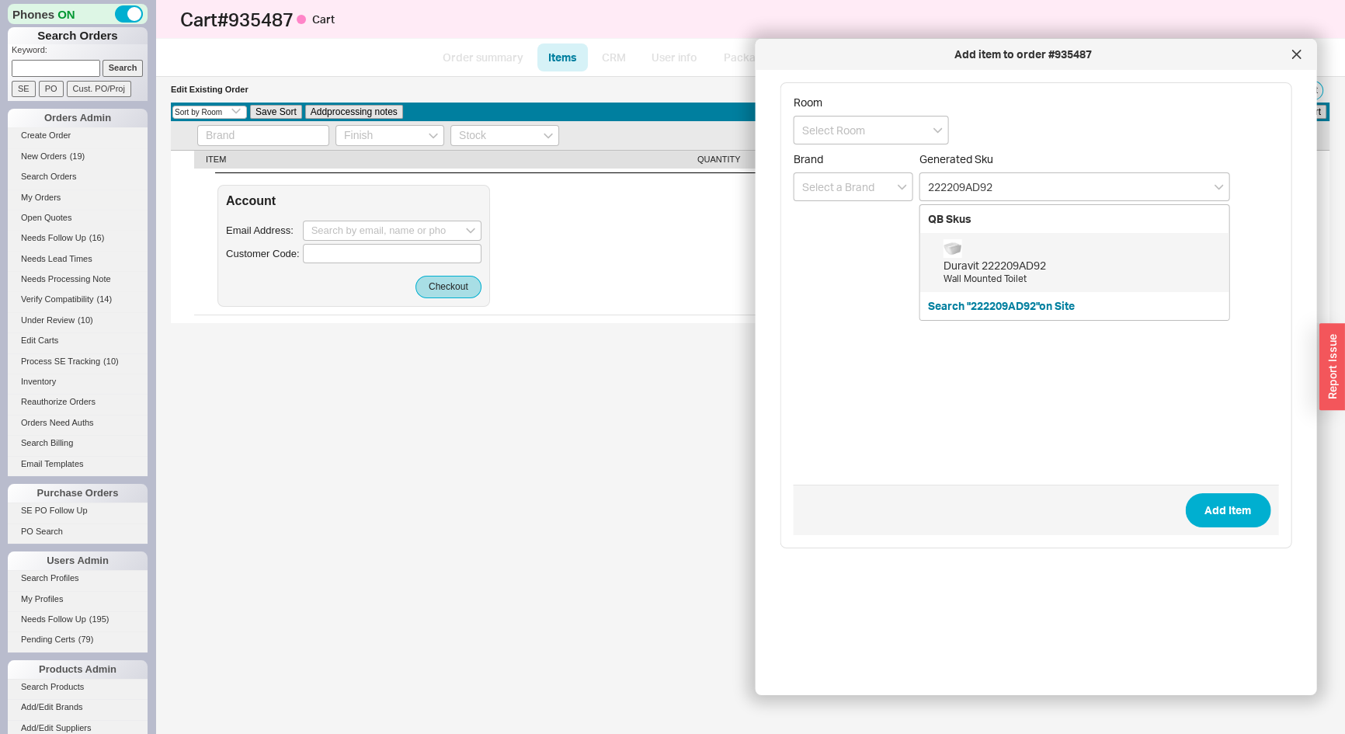
click at [990, 258] on div "Duravit 222209AD92" at bounding box center [1083, 266] width 278 height 16
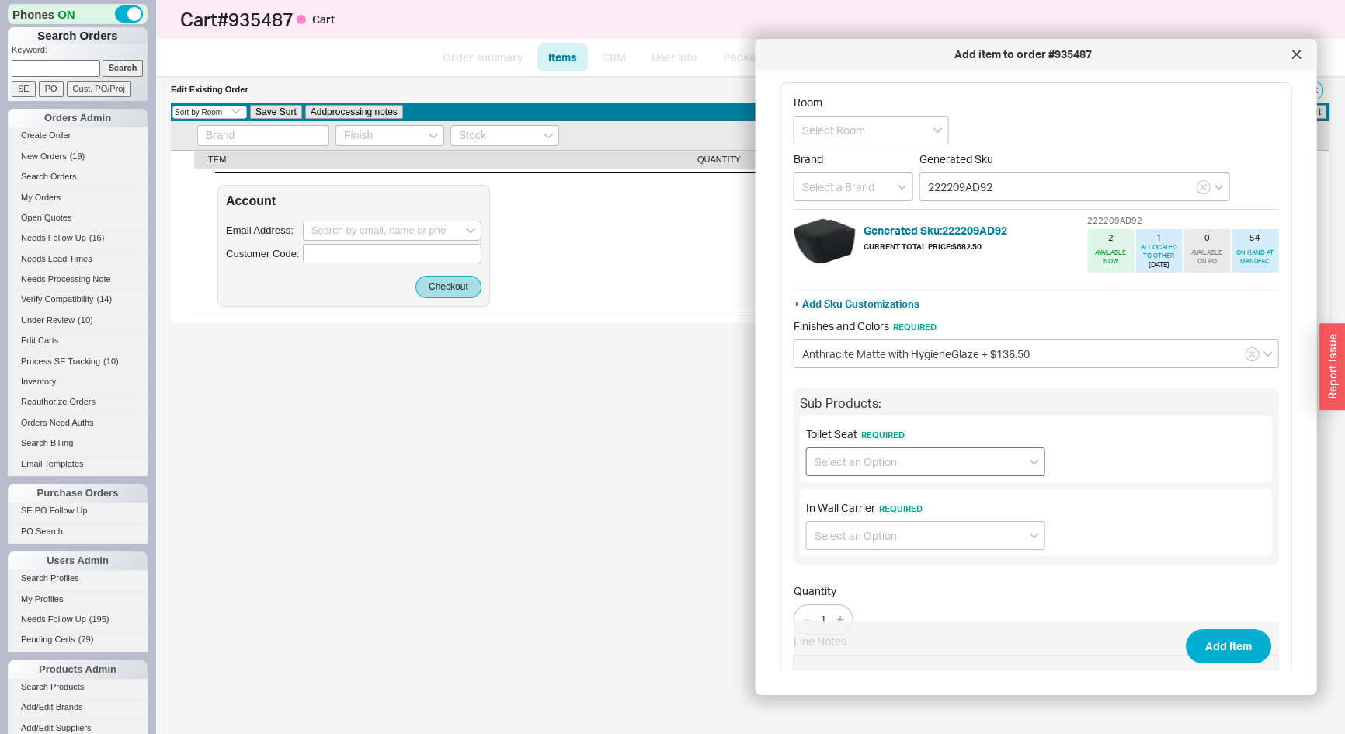
type input "222209AD92"
click at [909, 463] on input at bounding box center [925, 461] width 239 height 29
click at [889, 496] on div "Toilet Seat with Slow-Close (006459) + $152.75 (Recommended)" at bounding box center [926, 501] width 238 height 43
type input "Toilet Seat with Slow-Close (006459) + $152.75 (Recommended)"
click at [894, 520] on input at bounding box center [934, 518] width 223 height 29
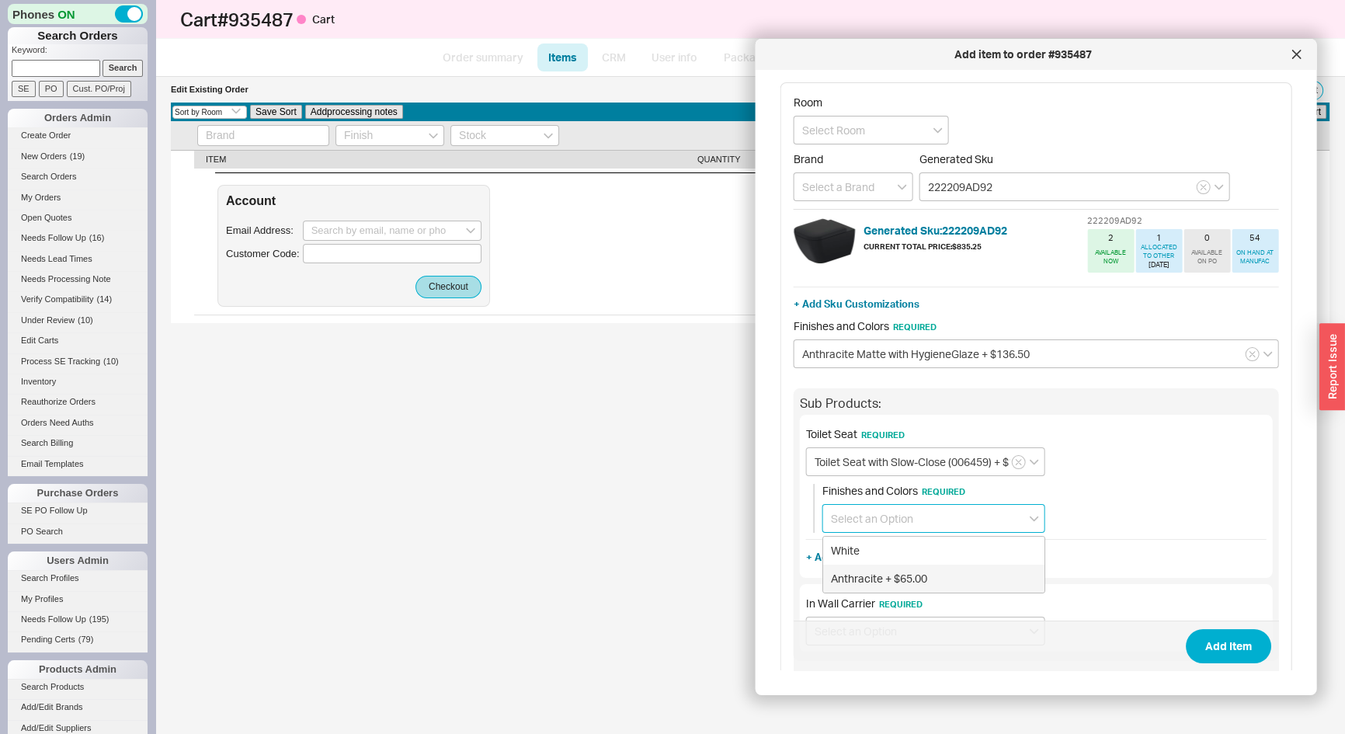
click at [877, 581] on div "Anthracite + $65.00" at bounding box center [933, 579] width 221 height 28
type input "Anthracite + $65.00"
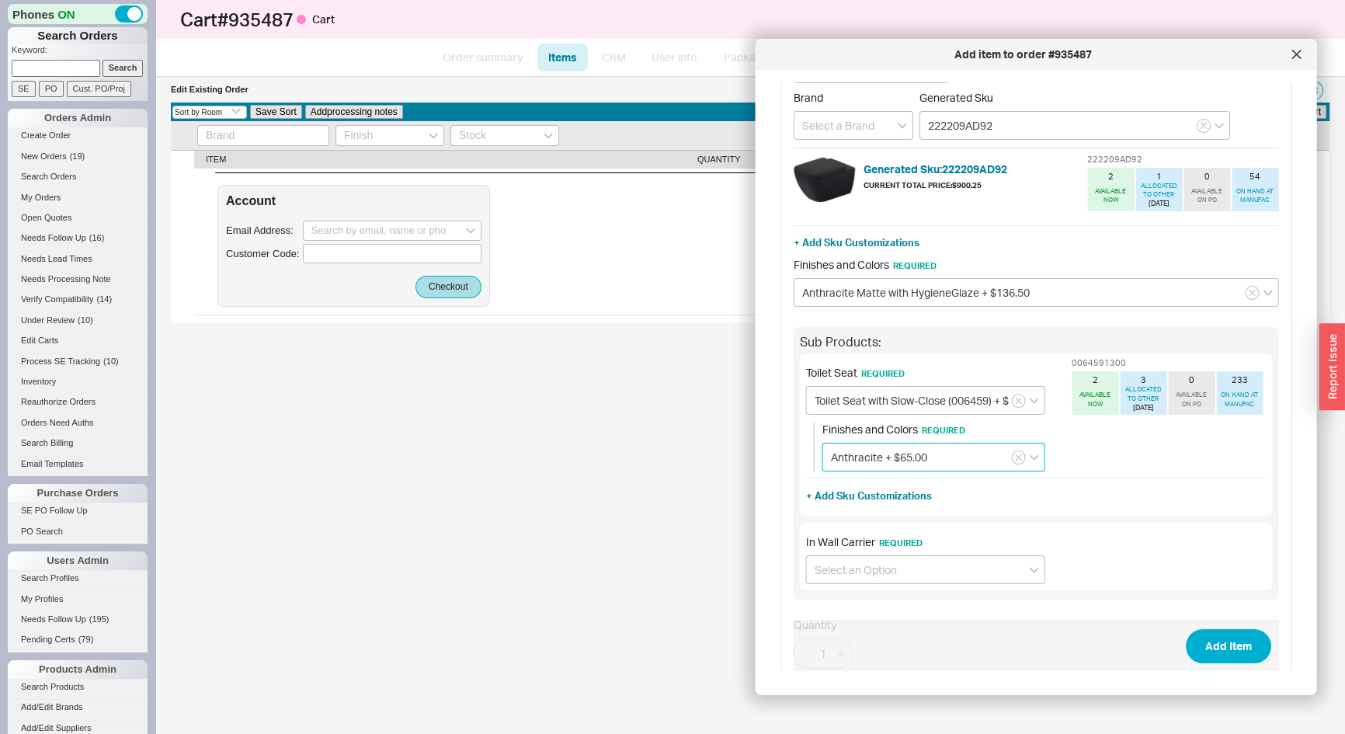
scroll to position [186, 0]
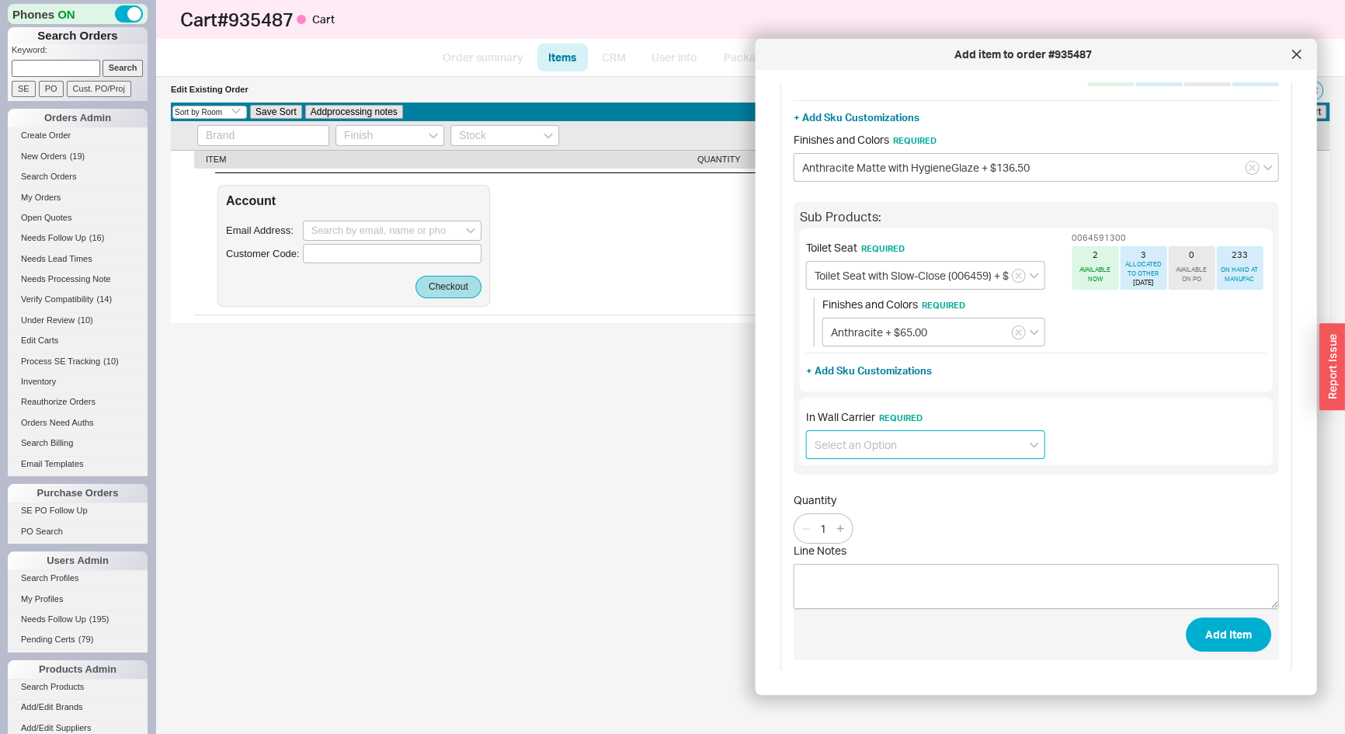
click at [862, 449] on input at bounding box center [925, 444] width 239 height 29
click at [907, 471] on div "In Wall Carrier (111.335.00.5) + $371.10" at bounding box center [926, 477] width 238 height 28
type input "In Wall Carrier (111.335.00.5) + $371.10"
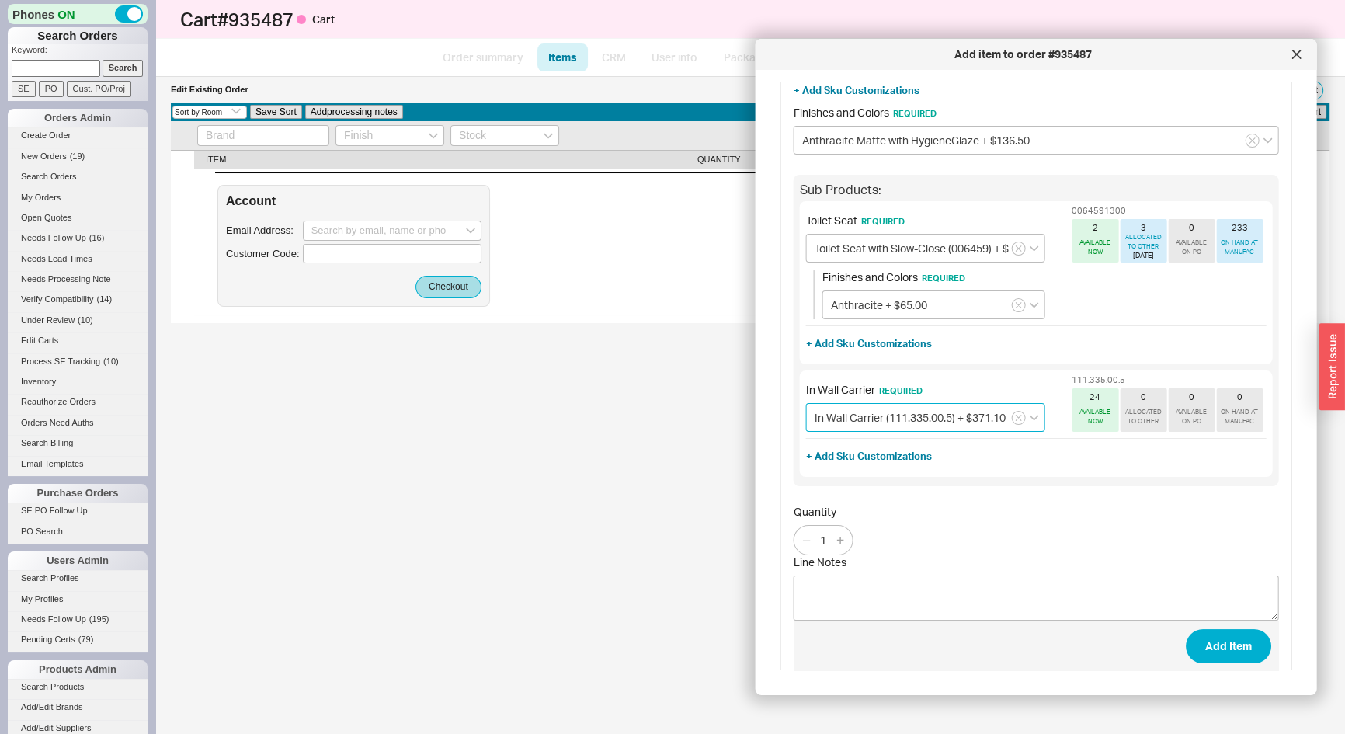
scroll to position [225, 0]
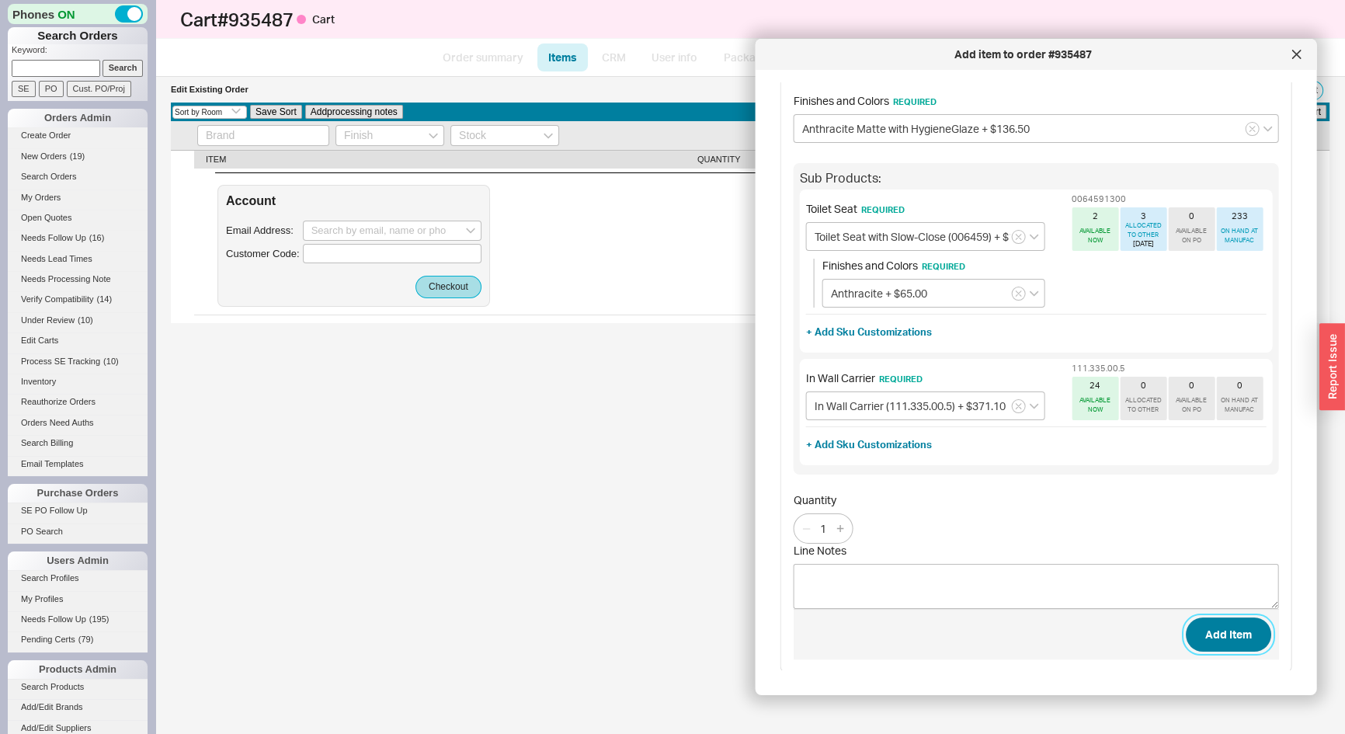
click at [1244, 628] on button "Add Item" at bounding box center [1227, 635] width 85 height 34
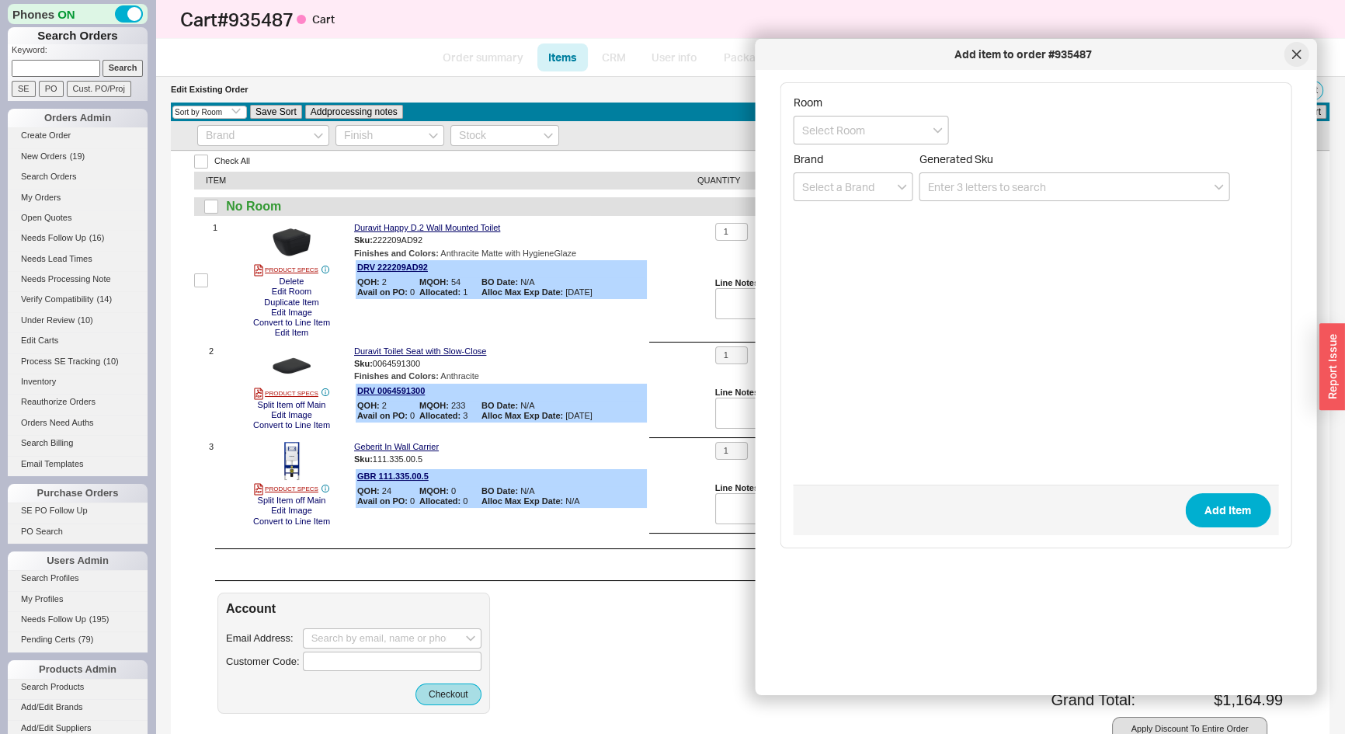
click at [1291, 59] on div at bounding box center [1296, 54] width 25 height 25
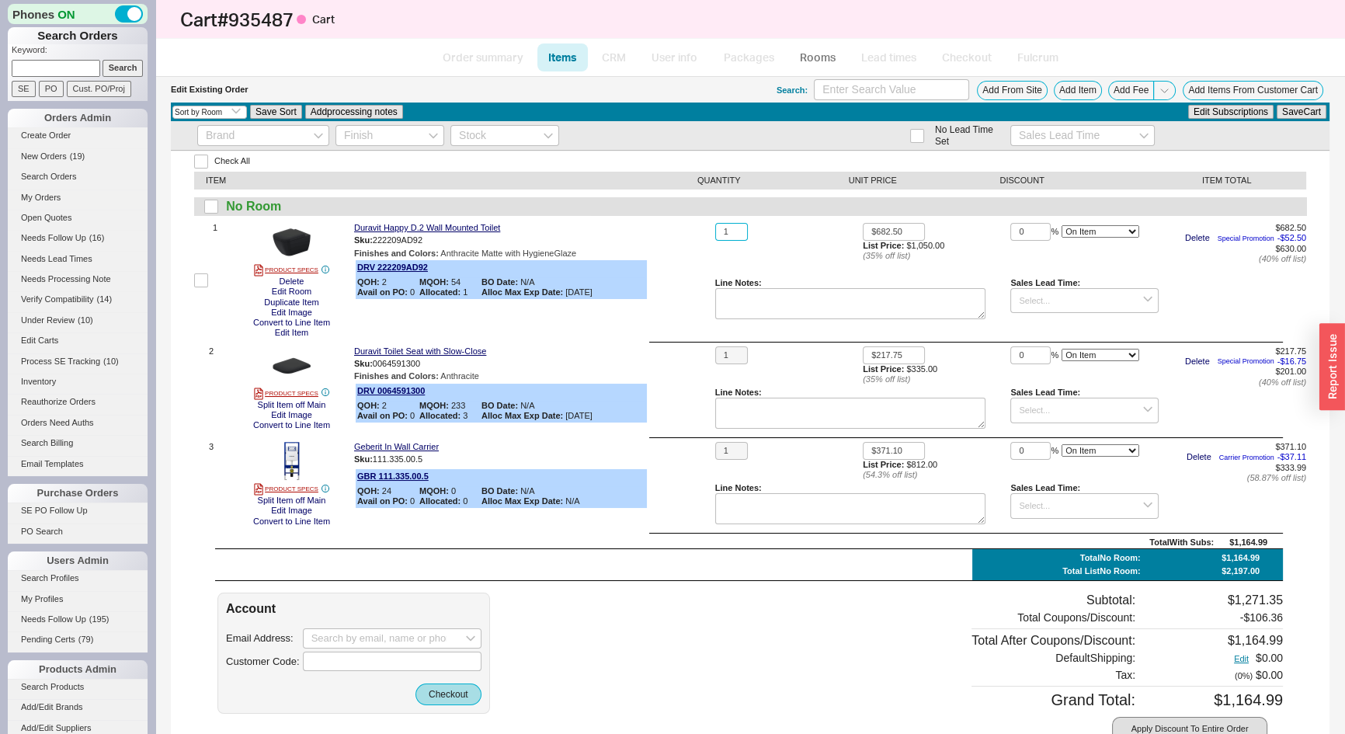
click at [737, 229] on input "1" at bounding box center [731, 232] width 33 height 18
click at [737, 228] on input "1" at bounding box center [731, 232] width 33 height 18
type input "2"
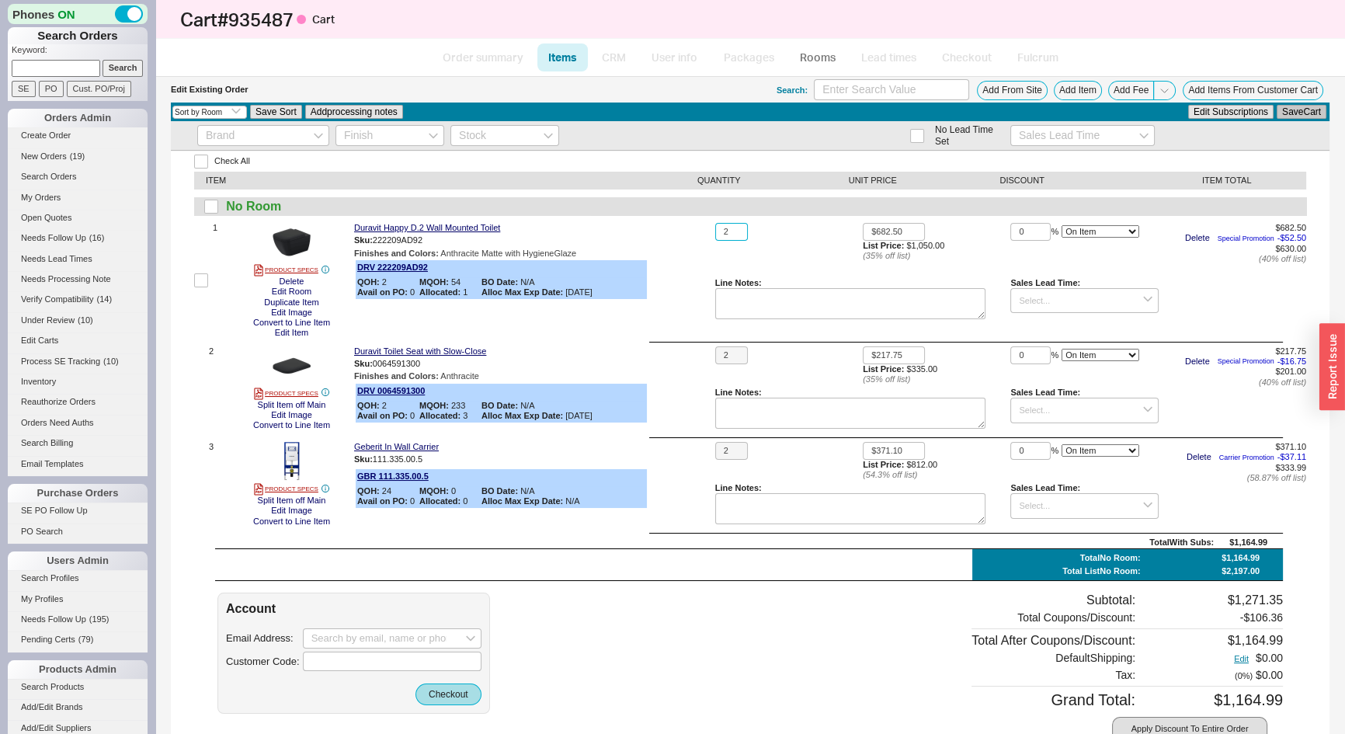
type input "2"
click at [1296, 117] on button "Save Cart" at bounding box center [1302, 112] width 50 height 14
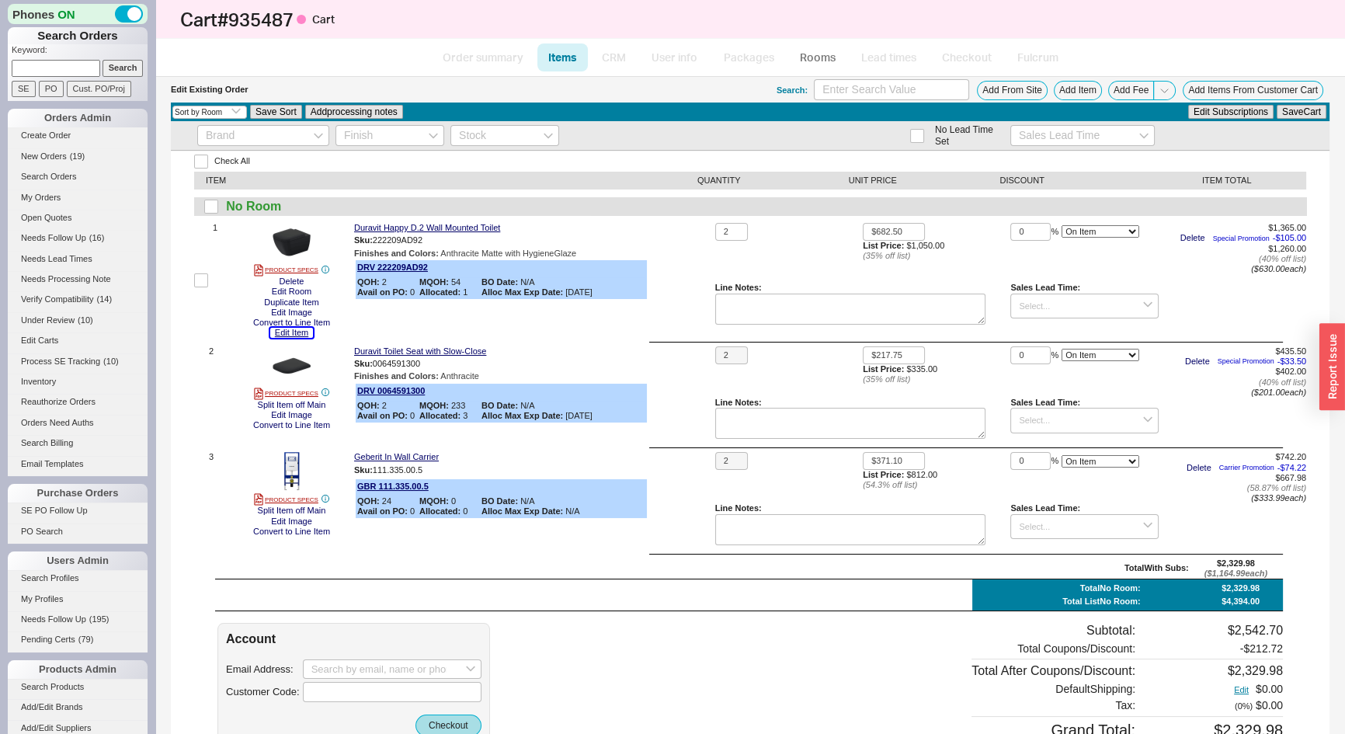
click at [293, 336] on button "Edit Item" at bounding box center [291, 333] width 43 height 10
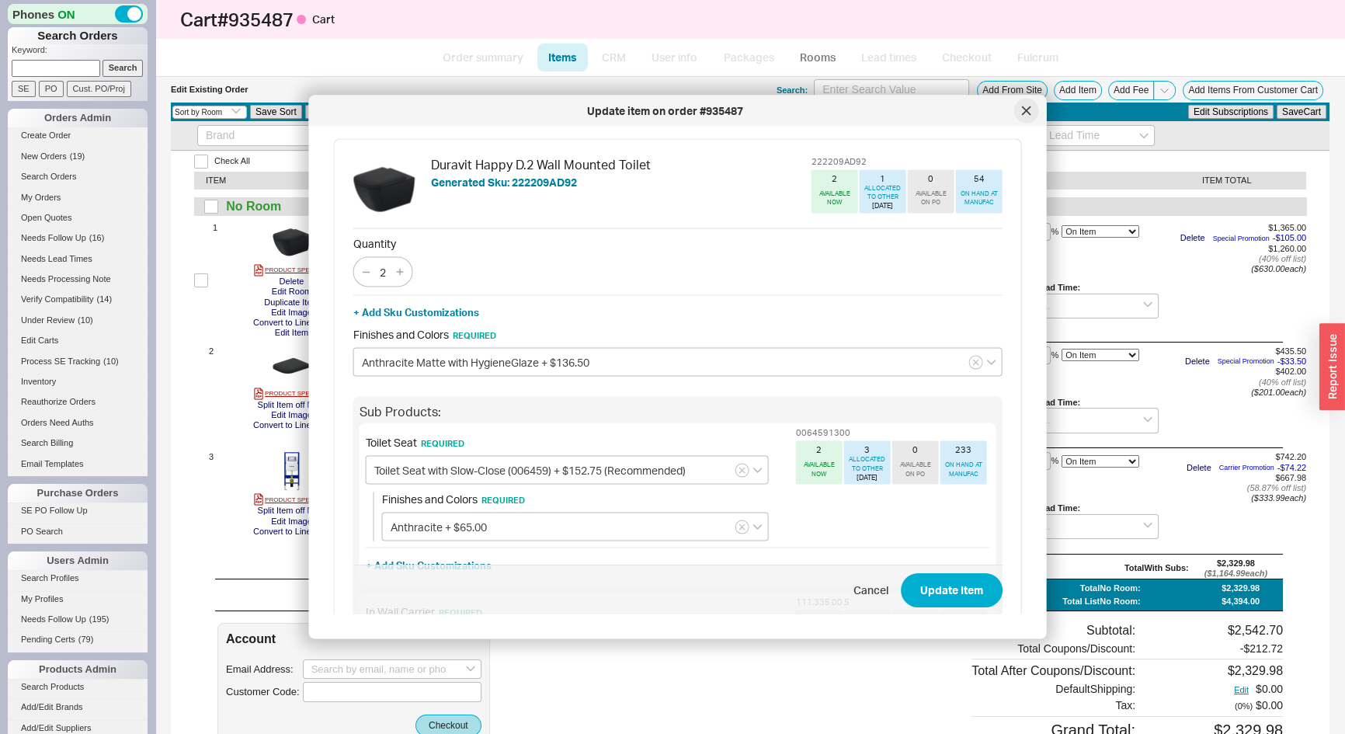
click at [1028, 117] on div at bounding box center [1026, 111] width 25 height 25
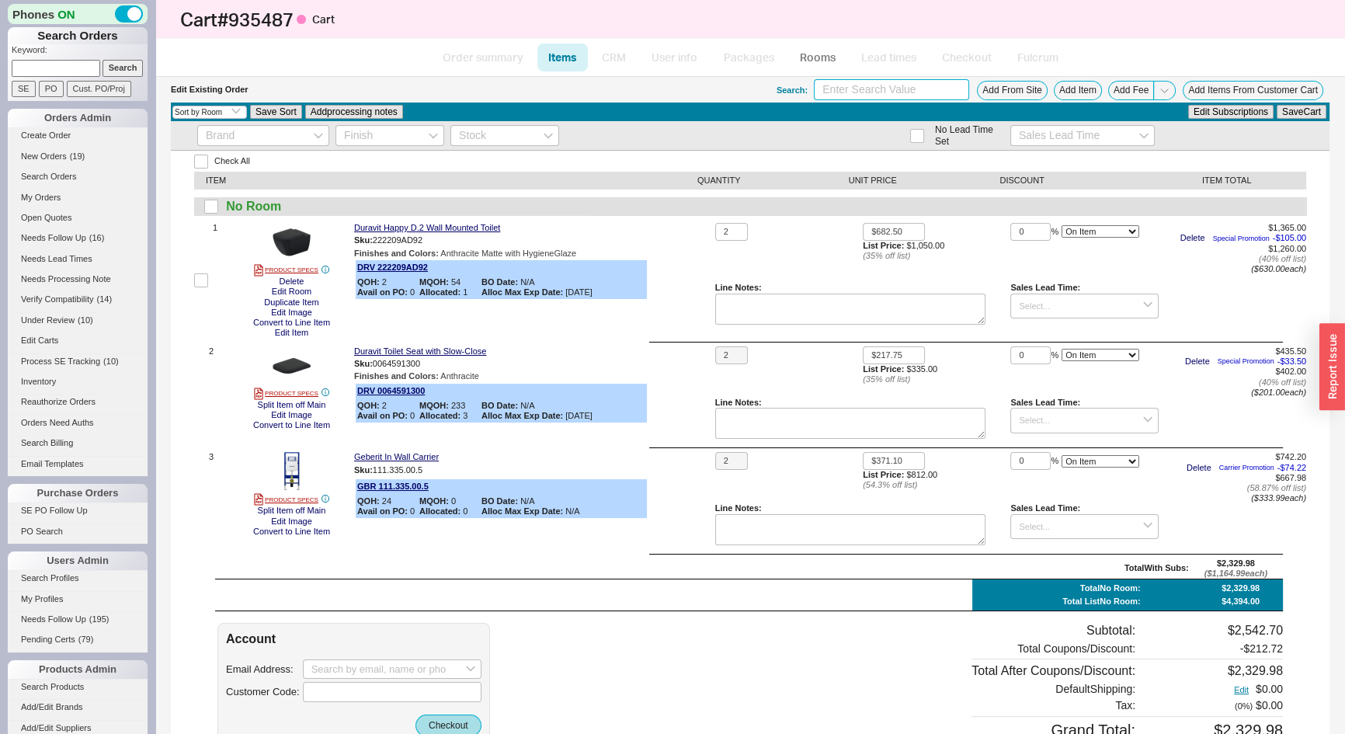
click at [822, 92] on input at bounding box center [891, 89] width 155 height 21
type input "1"
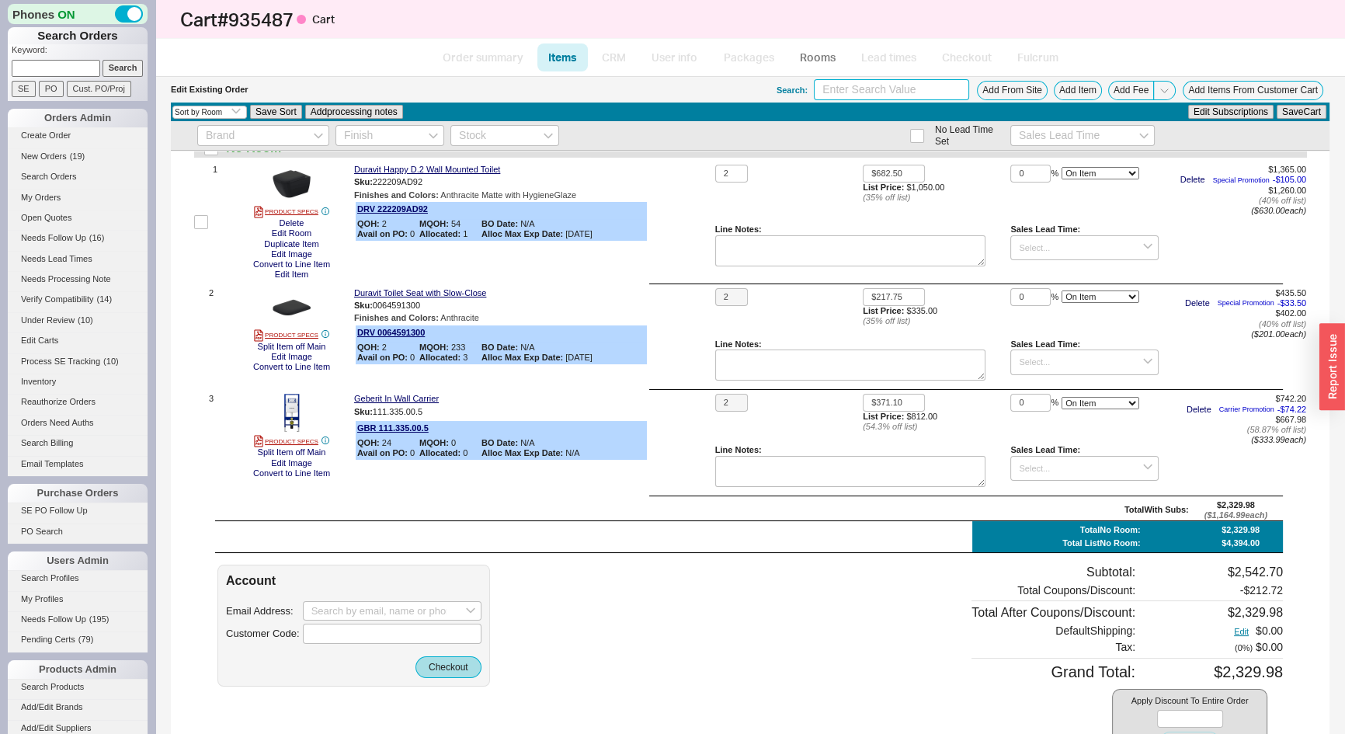
scroll to position [176, 0]
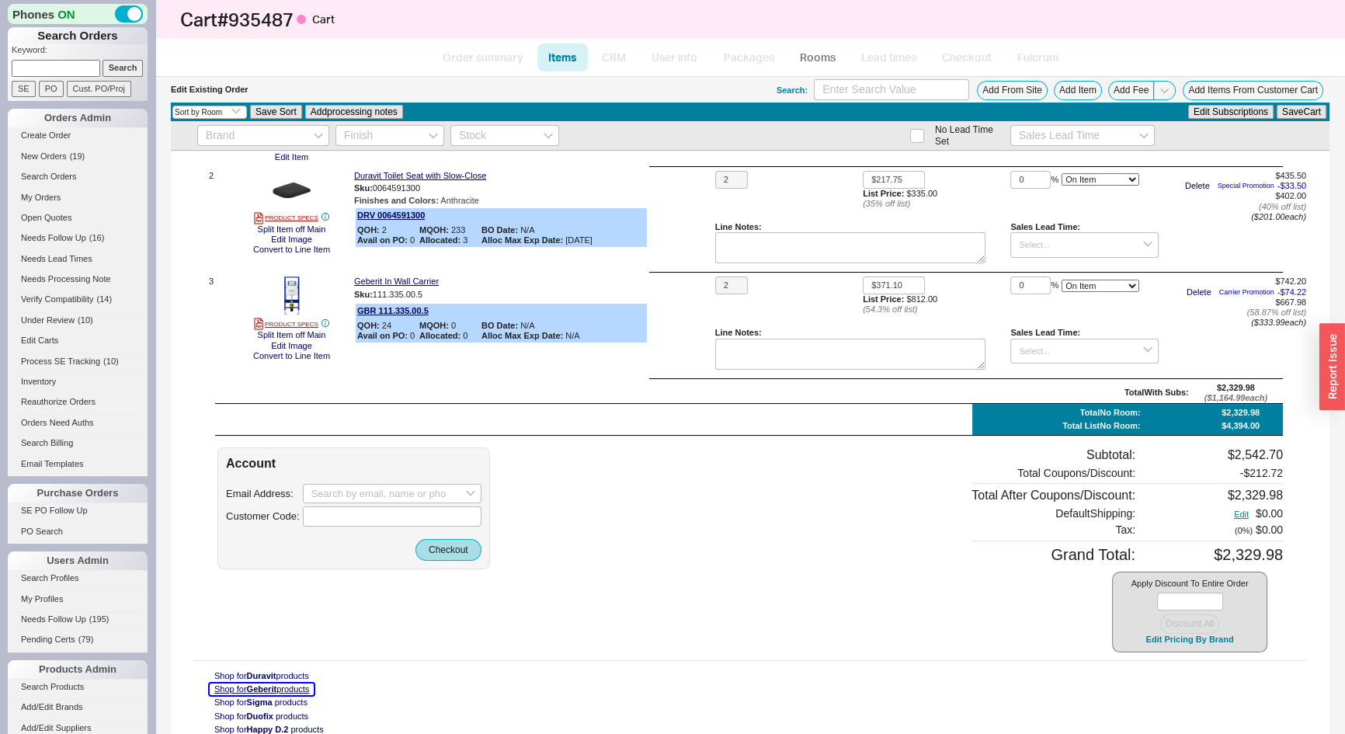
click at [267, 691] on span "Geberit" at bounding box center [262, 688] width 30 height 9
click at [277, 685] on span "Geberit" at bounding box center [262, 688] width 30 height 9
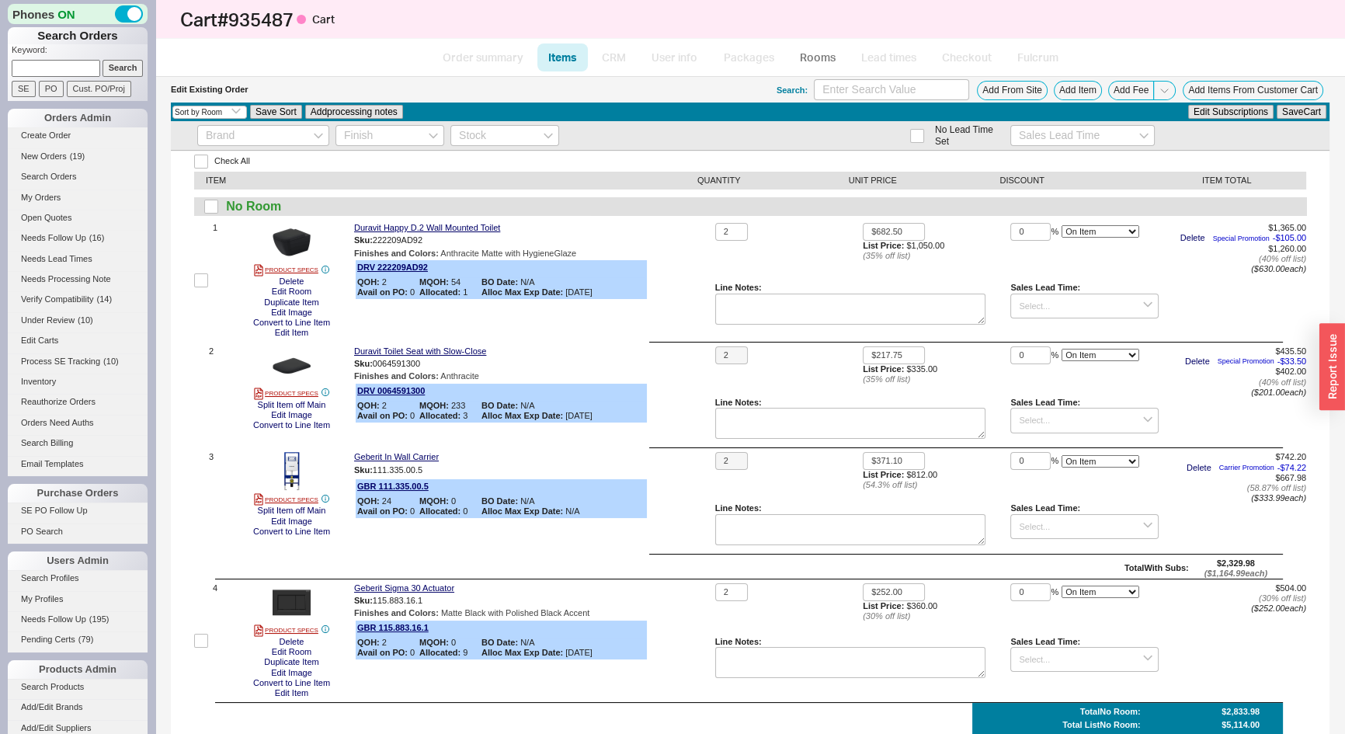
scroll to position [70, 0]
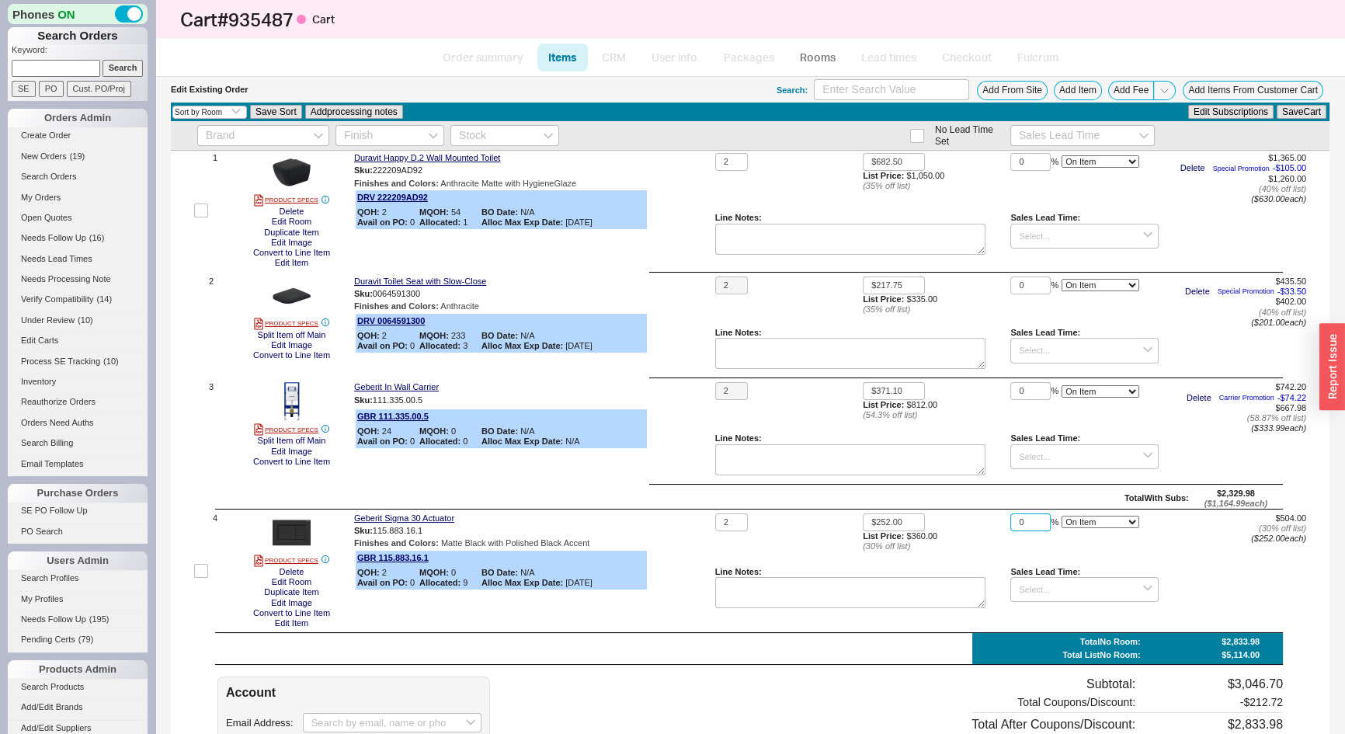
click at [1020, 520] on input "0" at bounding box center [1031, 522] width 40 height 18
type input "5"
click at [1285, 110] on button "Save Cart" at bounding box center [1302, 112] width 50 height 14
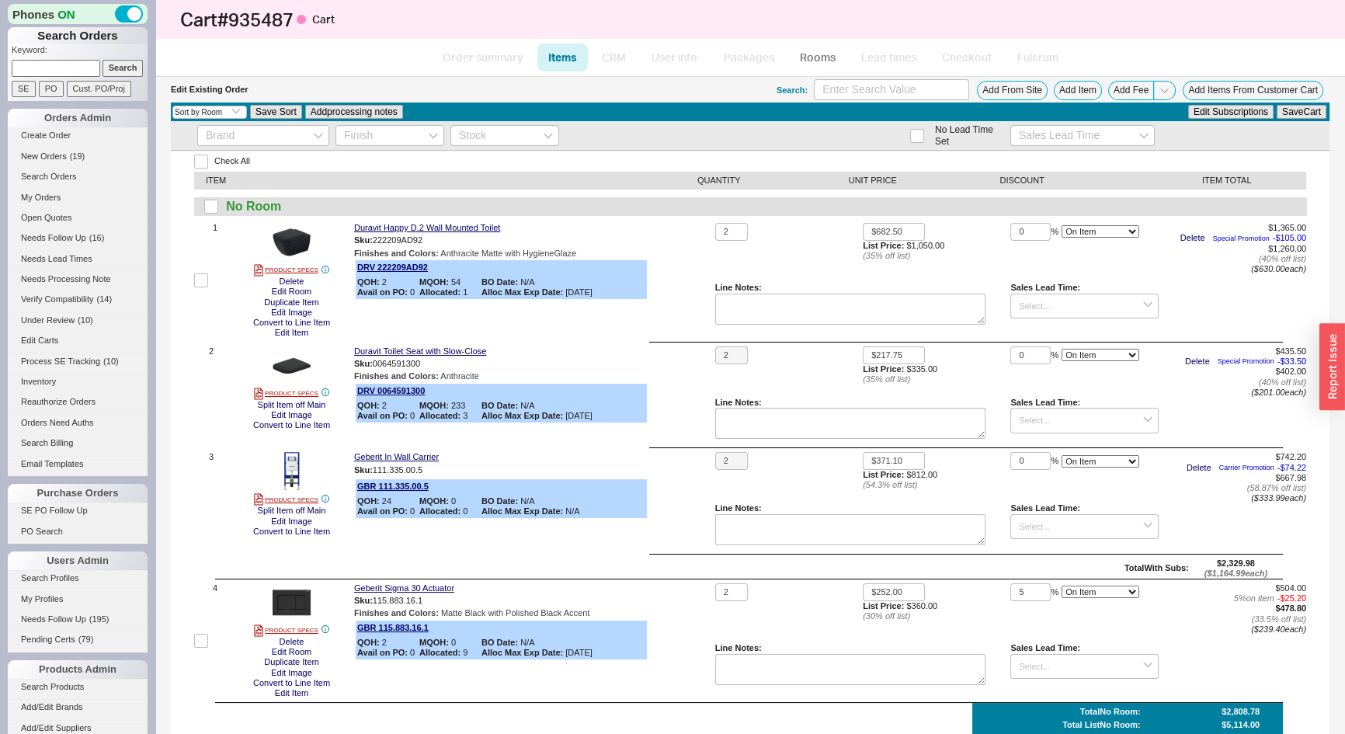
scroll to position [0, 0]
click at [872, 92] on input at bounding box center [891, 89] width 155 height 21
type input "111798"
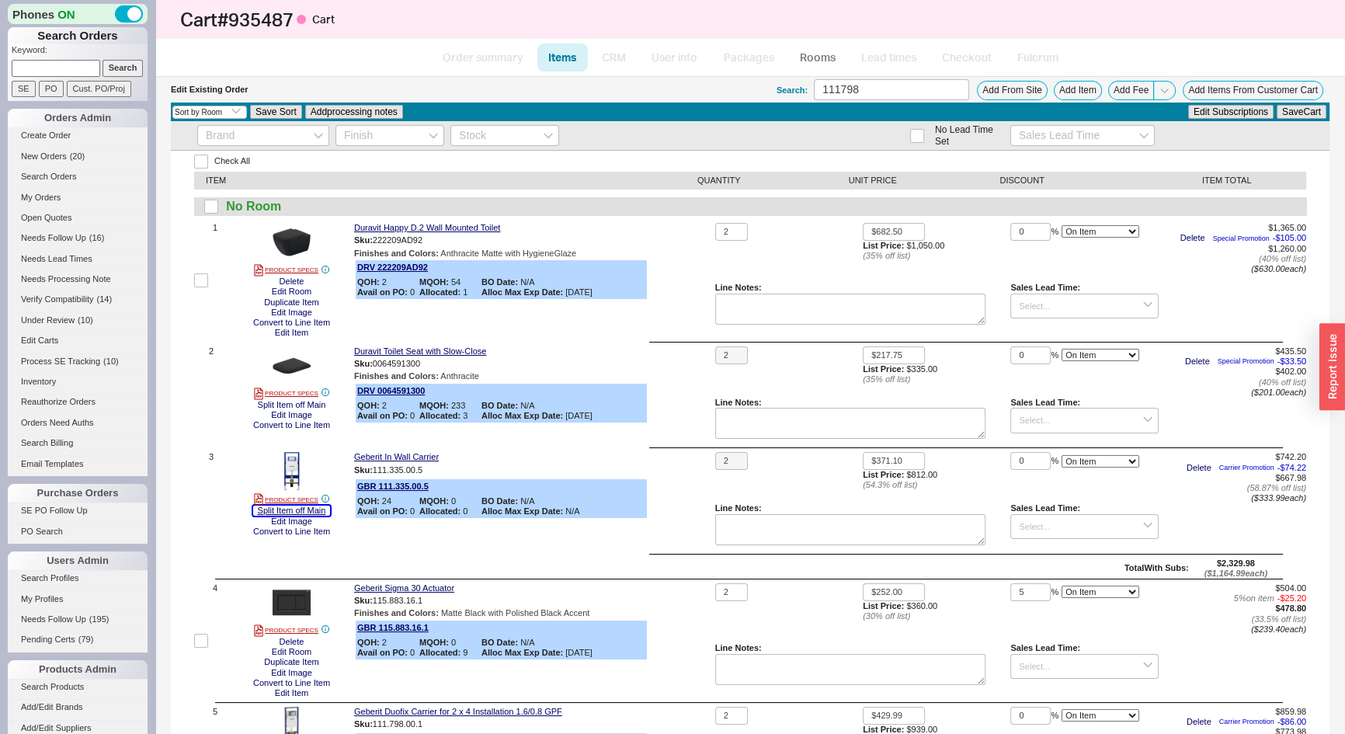
click at [314, 508] on button "Split Item off Main" at bounding box center [292, 511] width 78 height 10
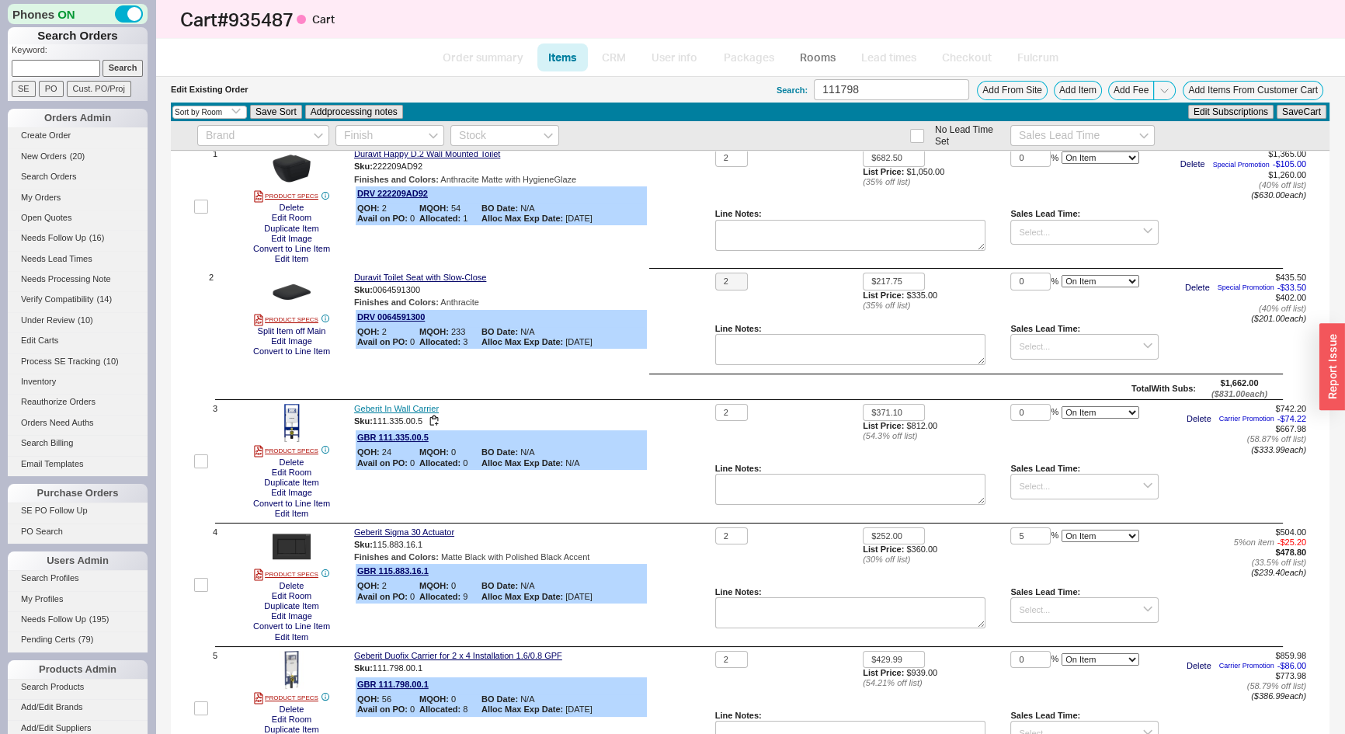
scroll to position [141, 0]
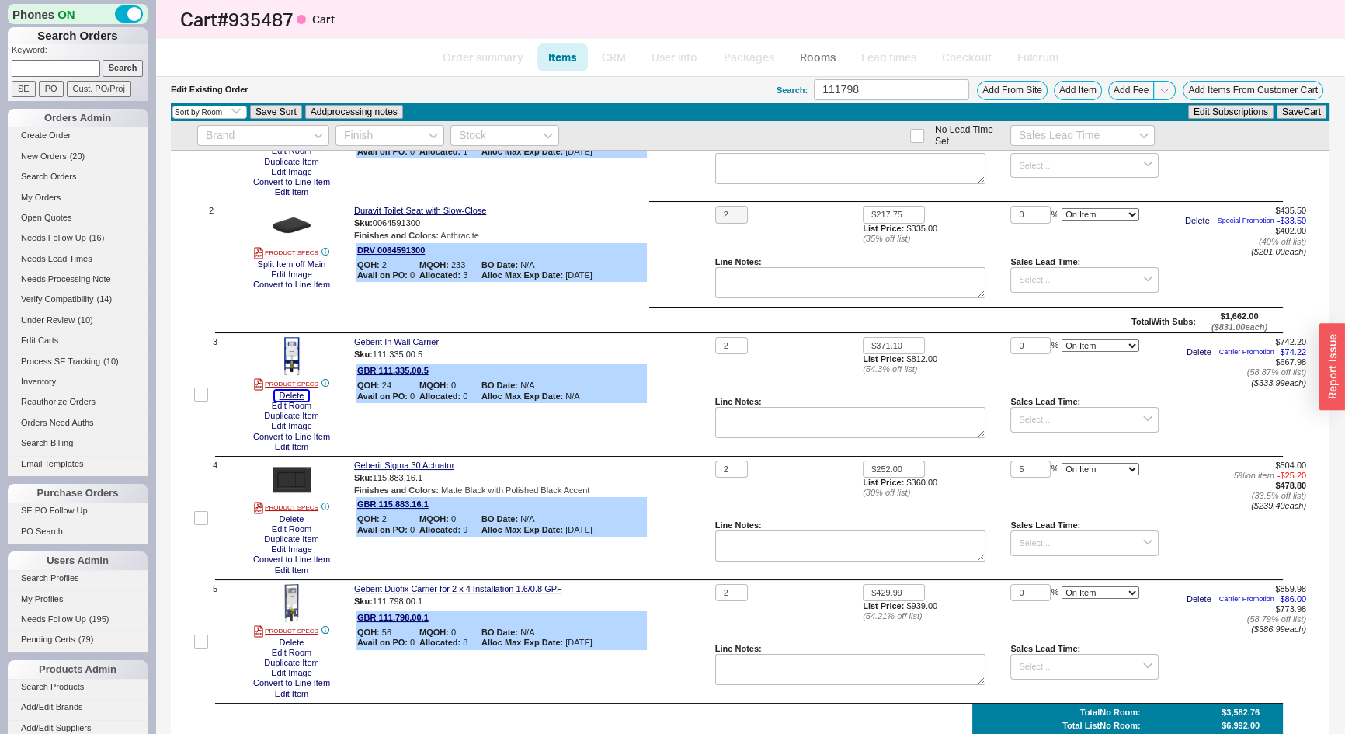
click at [295, 397] on button "Delete" at bounding box center [292, 396] width 34 height 10
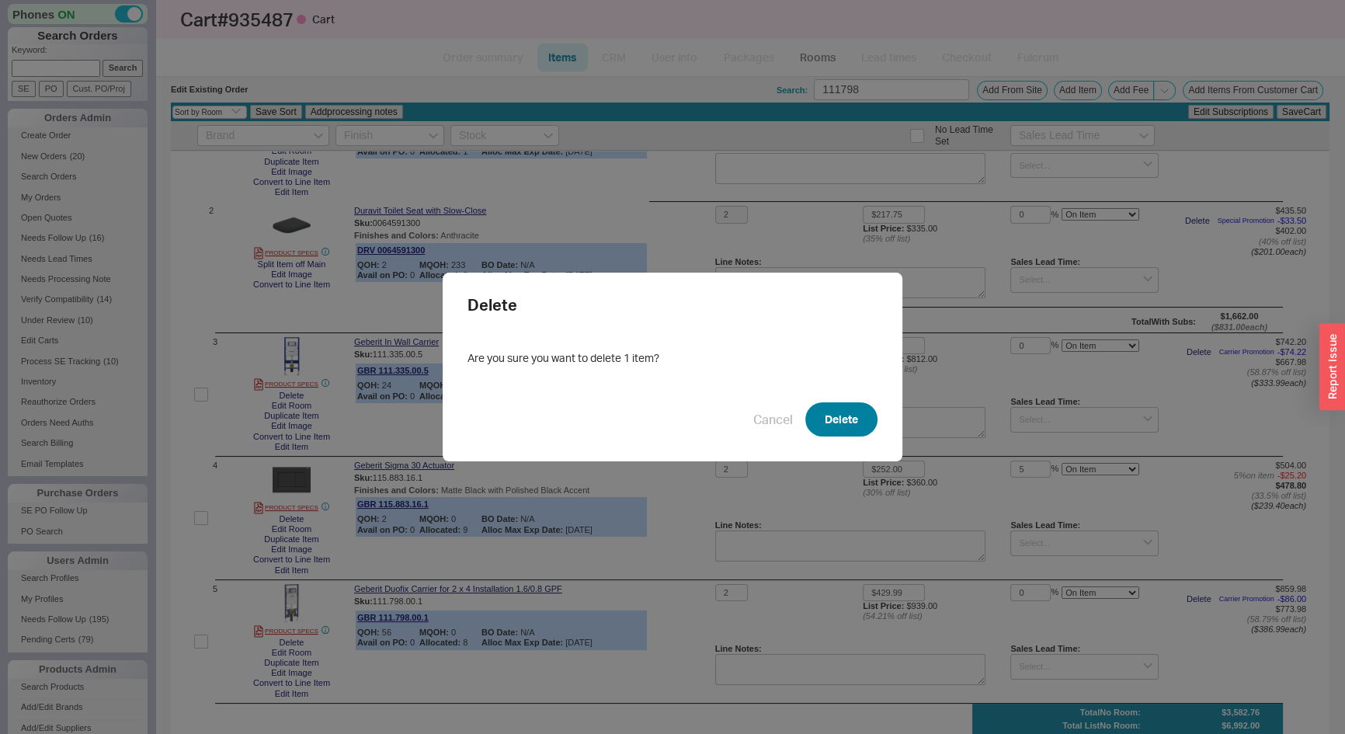
click at [834, 412] on button "Delete" at bounding box center [842, 419] width 72 height 34
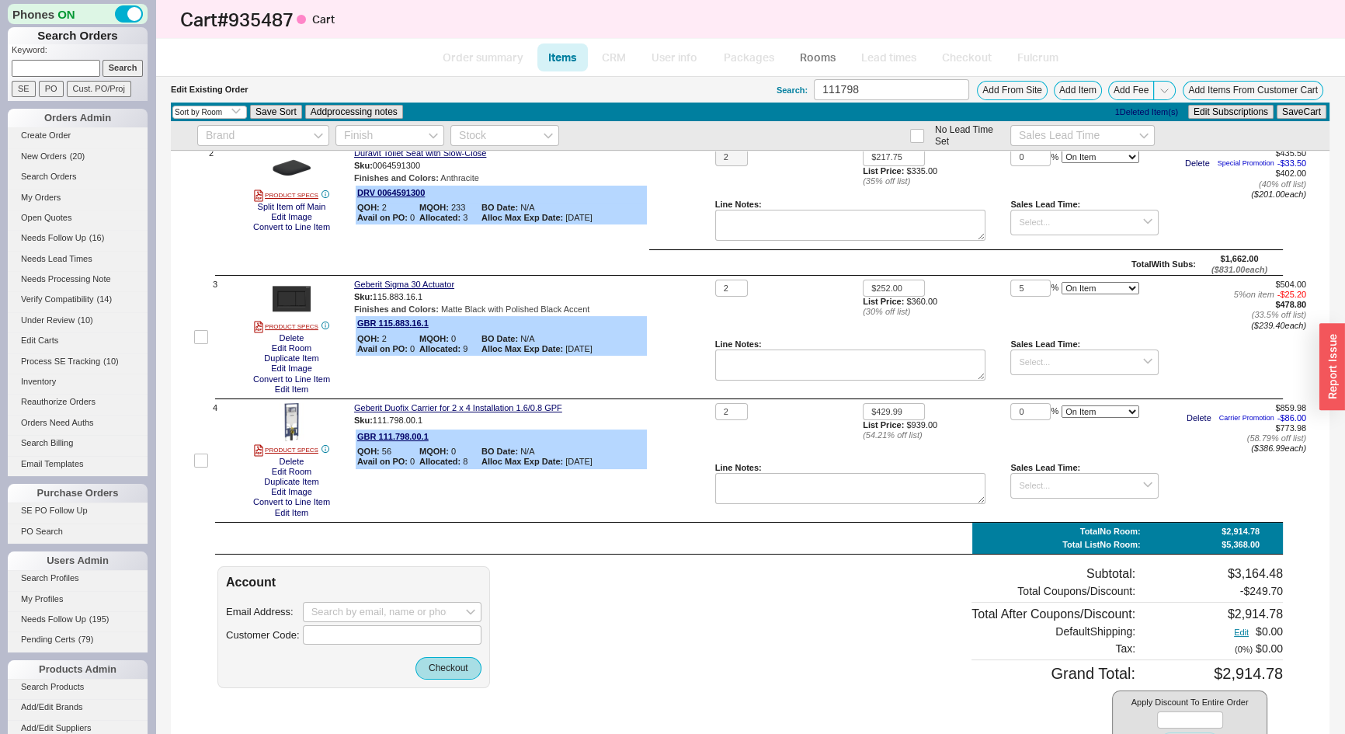
scroll to position [318, 0]
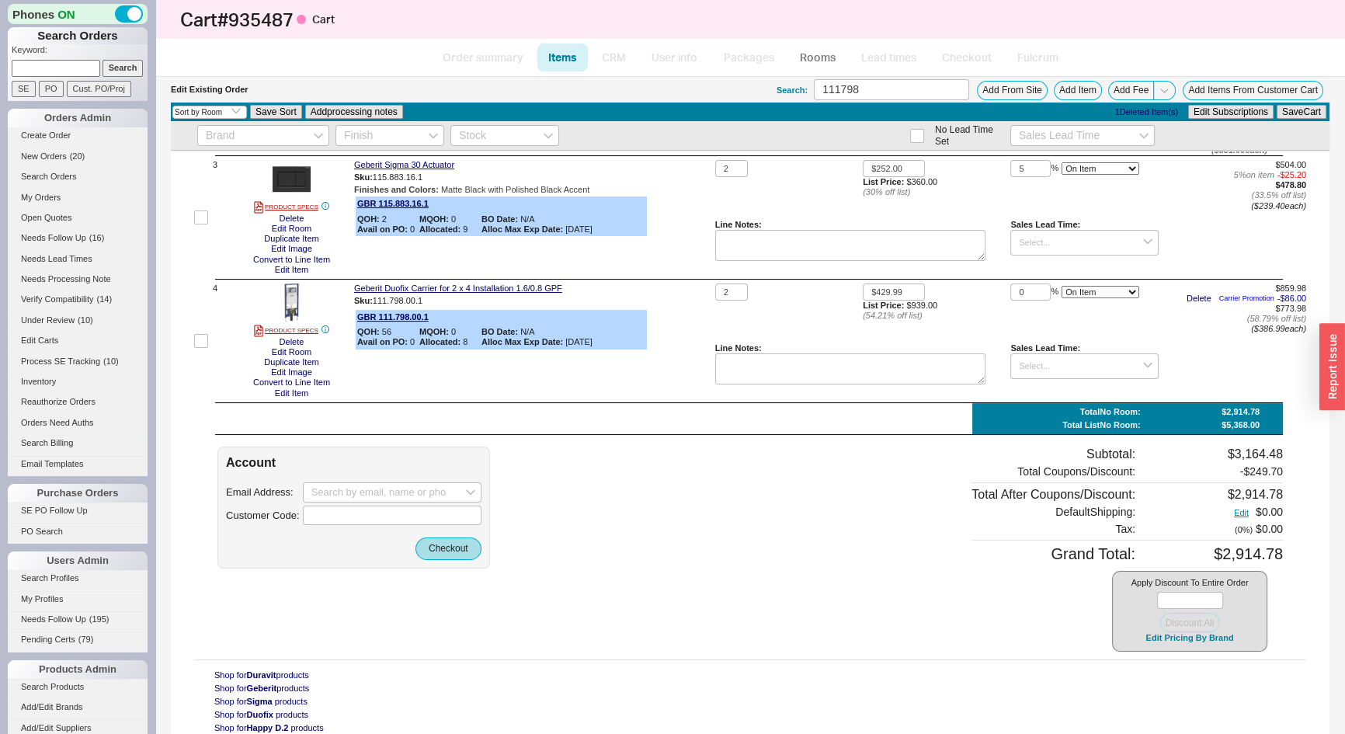
click at [380, 481] on div "Account Email Address: Customer Code: Checkout" at bounding box center [354, 508] width 273 height 122
click at [332, 498] on input at bounding box center [392, 492] width 179 height 20
drag, startPoint x: 343, startPoint y: 489, endPoint x: 296, endPoint y: 489, distance: 47.4
click at [296, 489] on div "Email Address: [EMAIL_ADDRESS][PERSON_NAME][DOMAIN_NAME] create option [EMAIL_A…" at bounding box center [354, 503] width 256 height 43
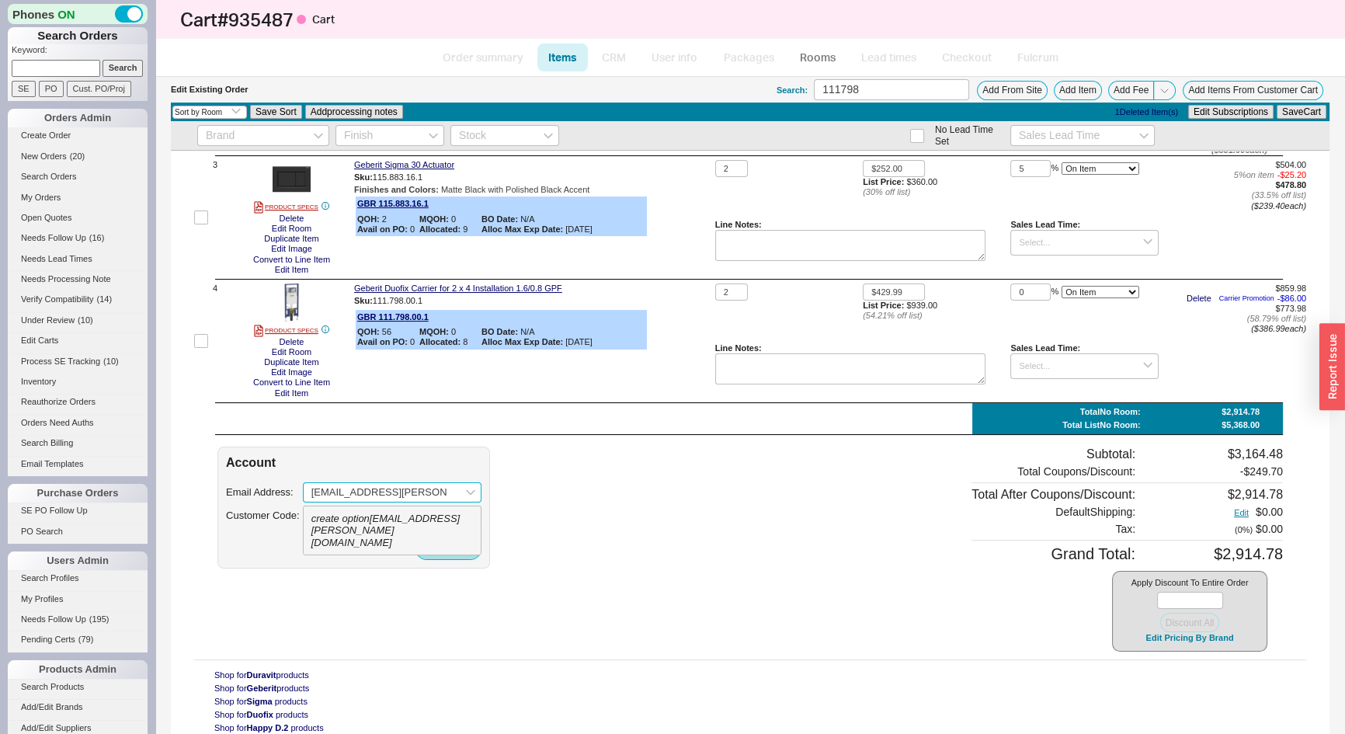
click at [336, 492] on input "[EMAIL_ADDRESS][PERSON_NAME][DOMAIN_NAME]" at bounding box center [392, 492] width 179 height 20
click at [330, 489] on input "[EMAIL_ADDRESS][PERSON_NAME][DOMAIN_NAME]" at bounding box center [392, 492] width 179 height 20
click at [353, 527] on icon "create option [EMAIL_ADDRESS][PERSON_NAME][DOMAIN_NAME]" at bounding box center [385, 531] width 149 height 36
click at [397, 519] on div "create option [PERSON_NAME][EMAIL_ADDRESS][DOMAIN_NAME]" at bounding box center [392, 530] width 177 height 49
type input "[PERSON_NAME][EMAIL_ADDRESS][DOMAIN_NAME]"
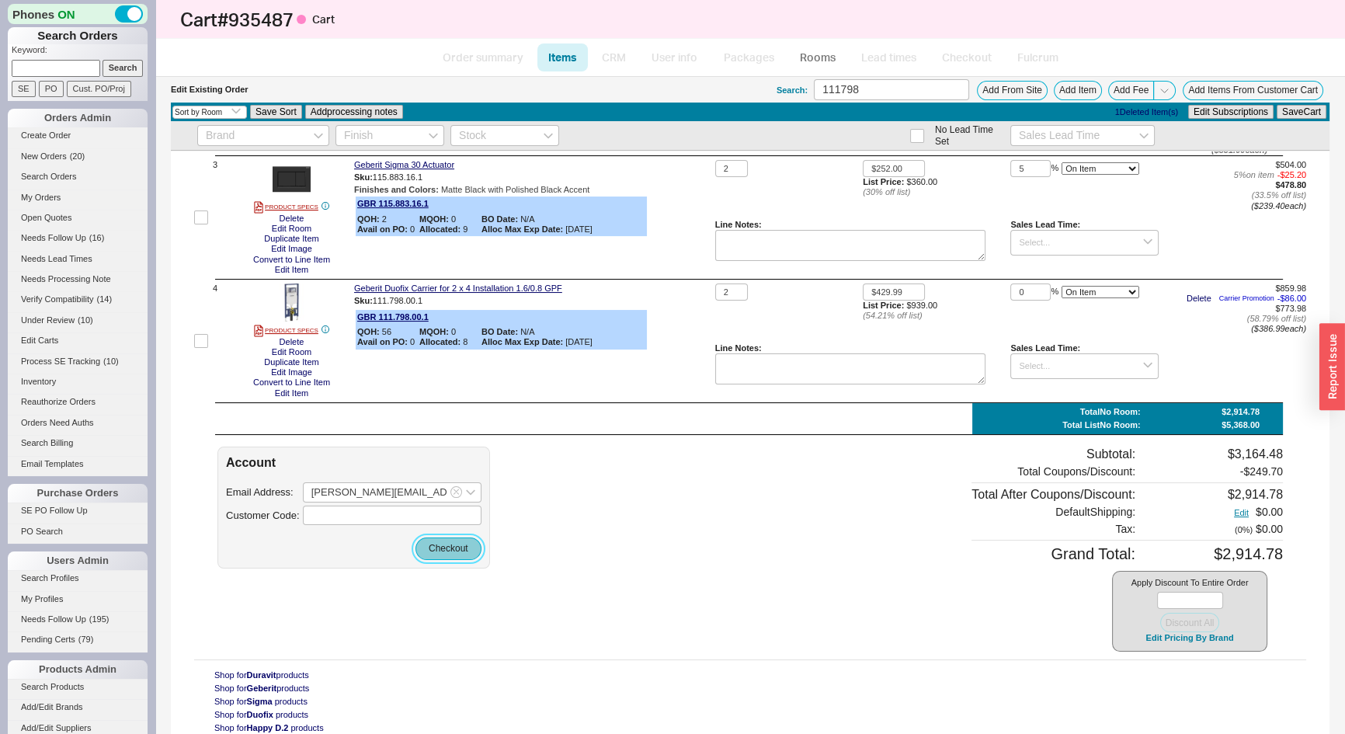
click at [467, 555] on button "Checkout" at bounding box center [449, 549] width 66 height 22
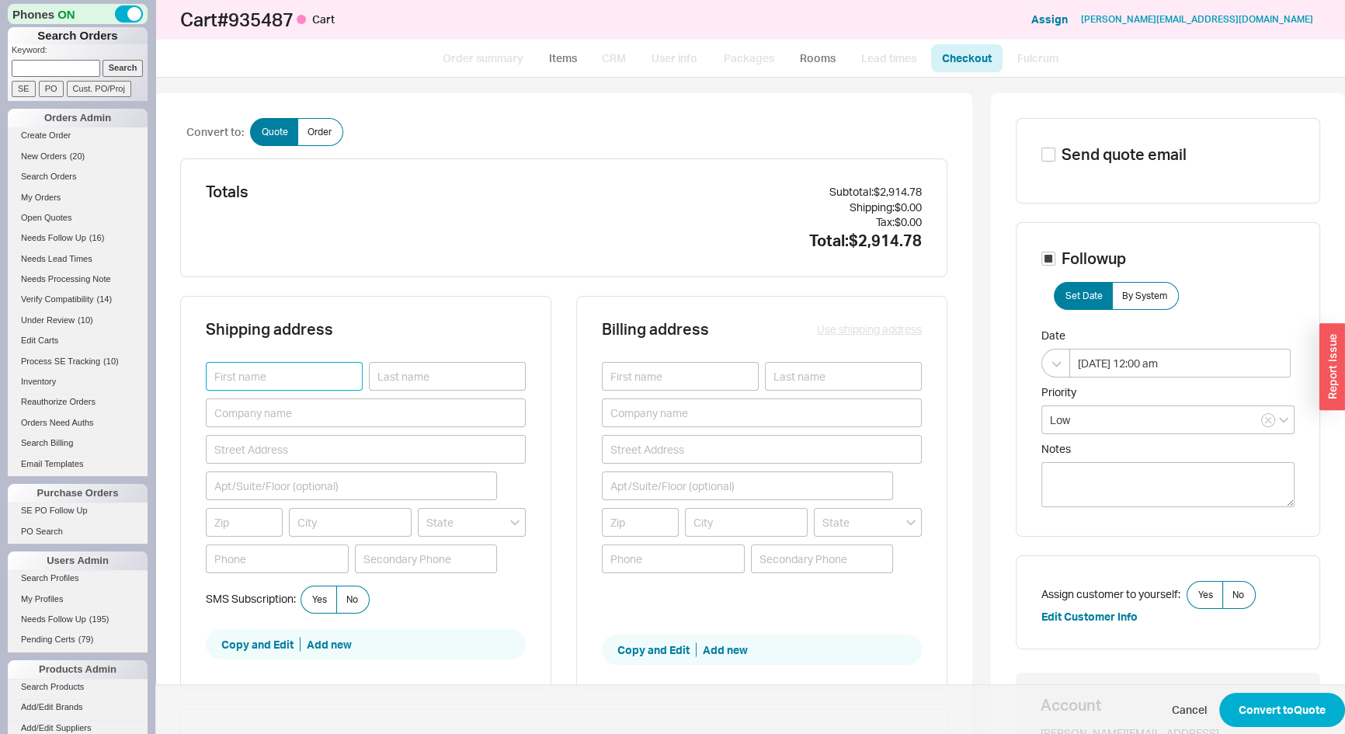
click at [242, 368] on input at bounding box center [284, 376] width 157 height 29
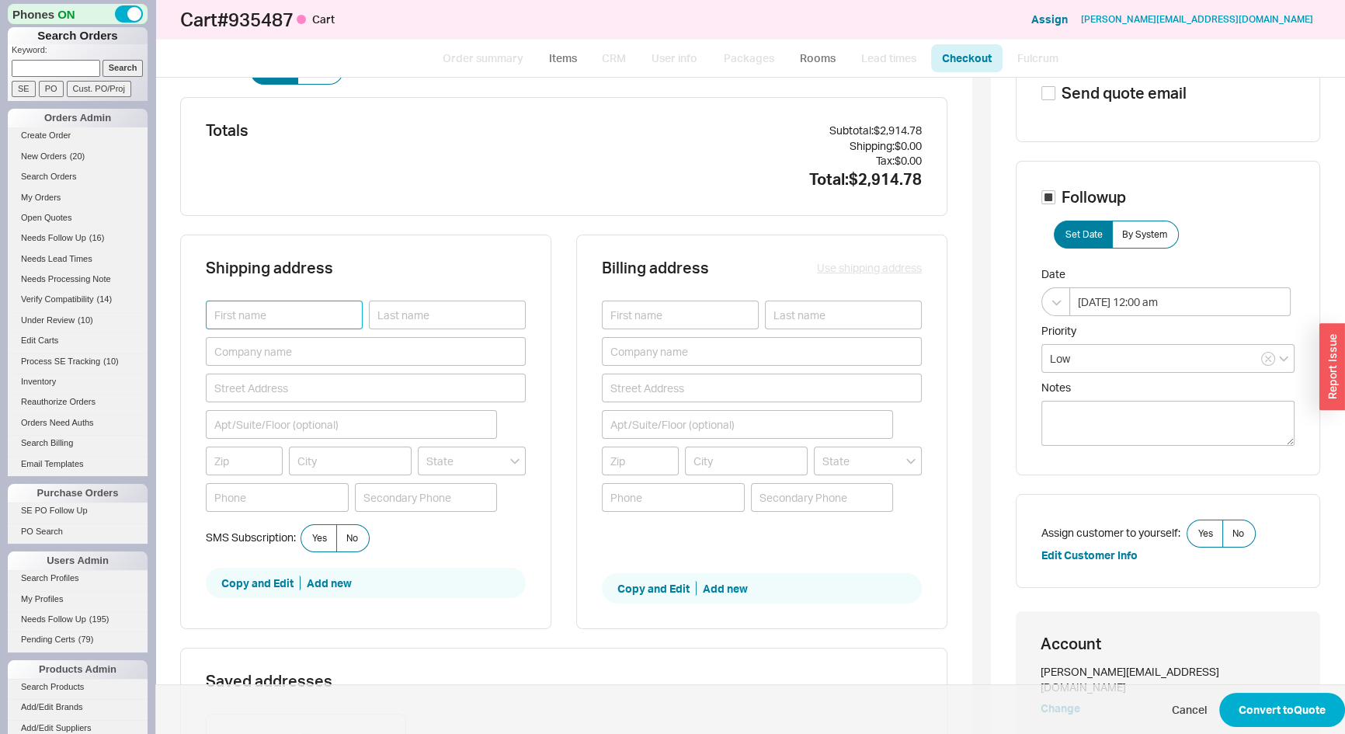
scroll to position [141, 0]
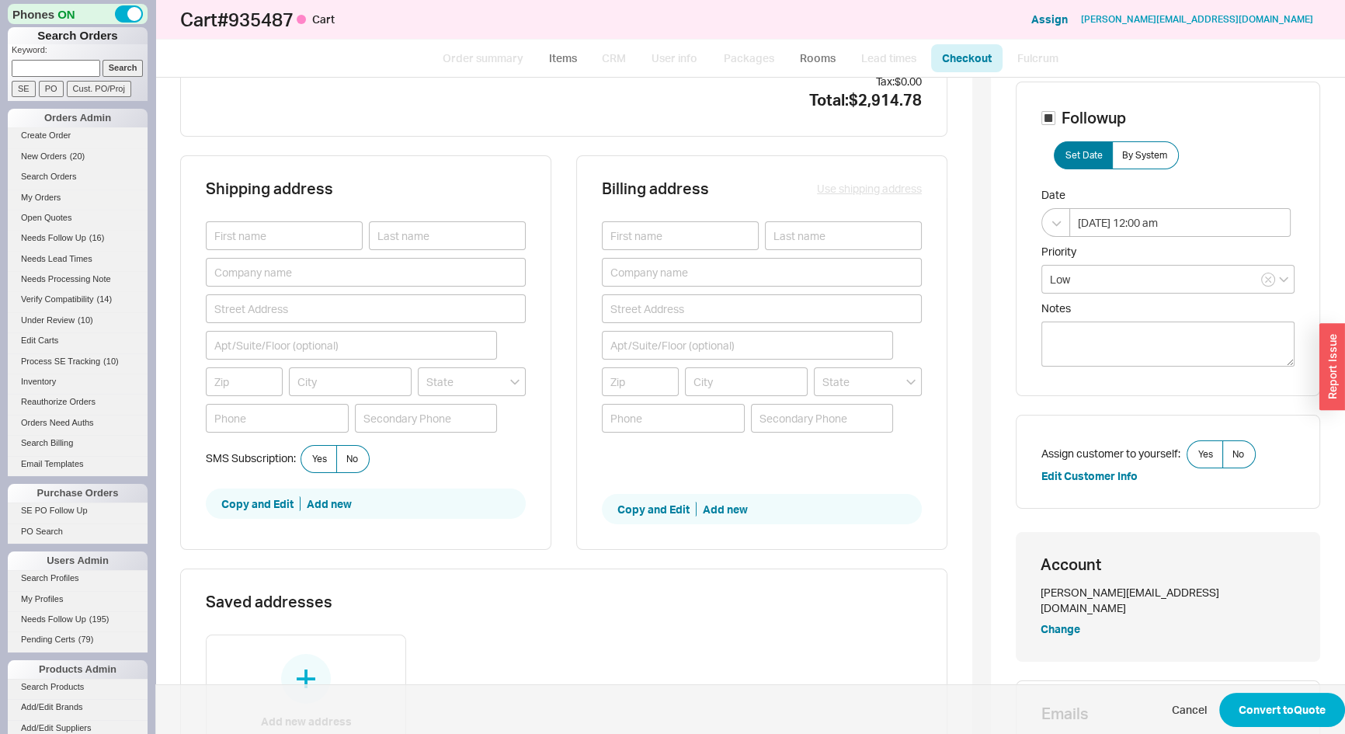
click at [1047, 595] on div "[PERSON_NAME][EMAIL_ADDRESS][DOMAIN_NAME]" at bounding box center [1168, 600] width 255 height 30
click at [1047, 594] on div "[PERSON_NAME][EMAIL_ADDRESS][DOMAIN_NAME]" at bounding box center [1168, 600] width 255 height 30
copy div "[PERSON_NAME]"
paste input "[PERSON_NAME]"
click at [218, 235] on input "[PERSON_NAME]" at bounding box center [284, 235] width 157 height 29
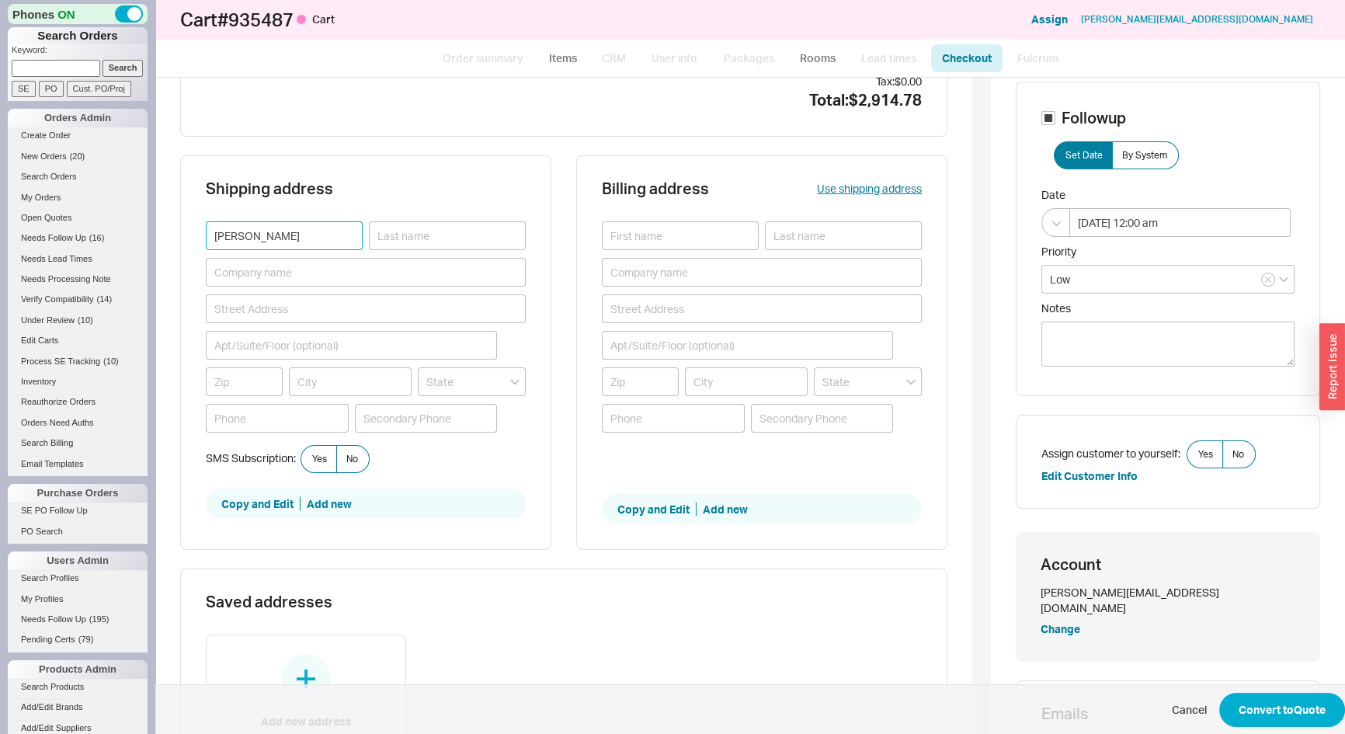
type input "[PERSON_NAME]"
click at [1106, 589] on div "[PERSON_NAME][EMAIL_ADDRESS][DOMAIN_NAME]" at bounding box center [1168, 600] width 255 height 30
copy div "[PERSON_NAME]"
paste input "[PERSON_NAME]"
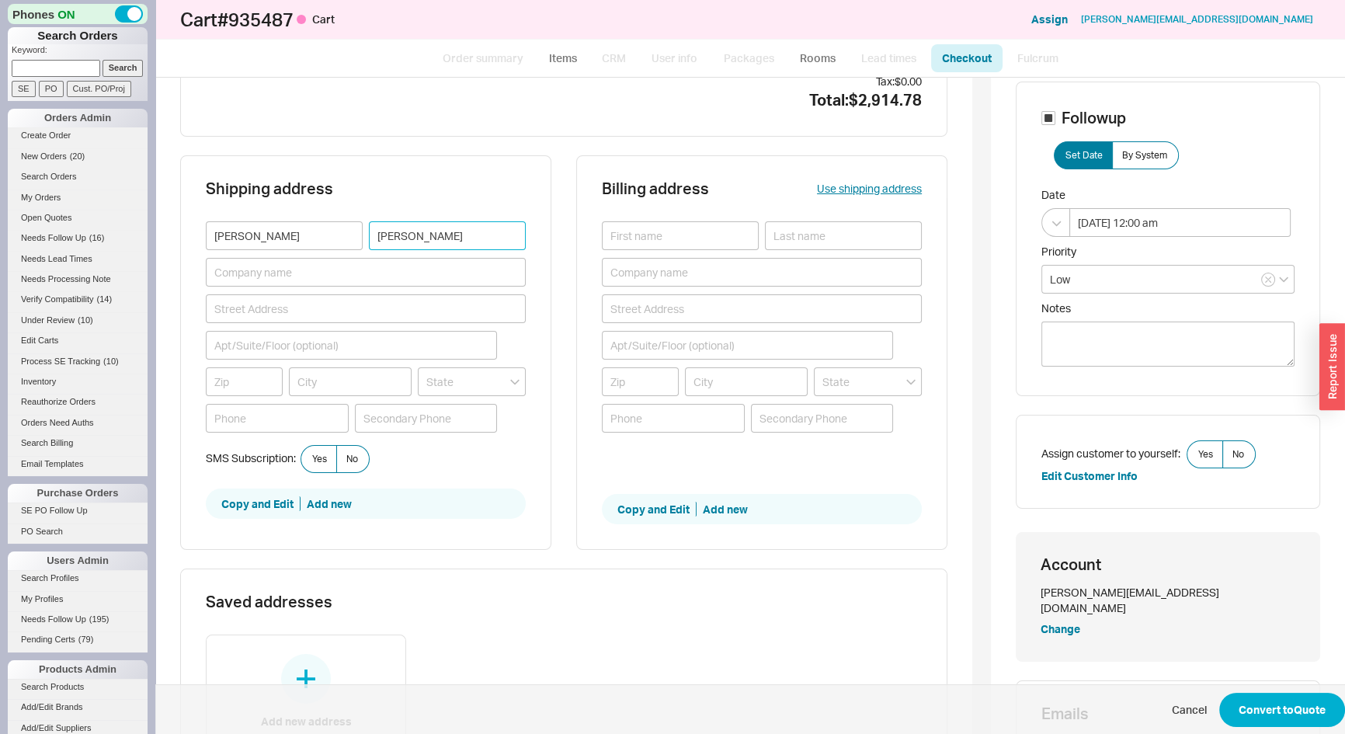
click at [381, 229] on input "[PERSON_NAME]" at bounding box center [447, 235] width 157 height 29
type input "[PERSON_NAME]"
click at [232, 308] on input at bounding box center [366, 308] width 320 height 29
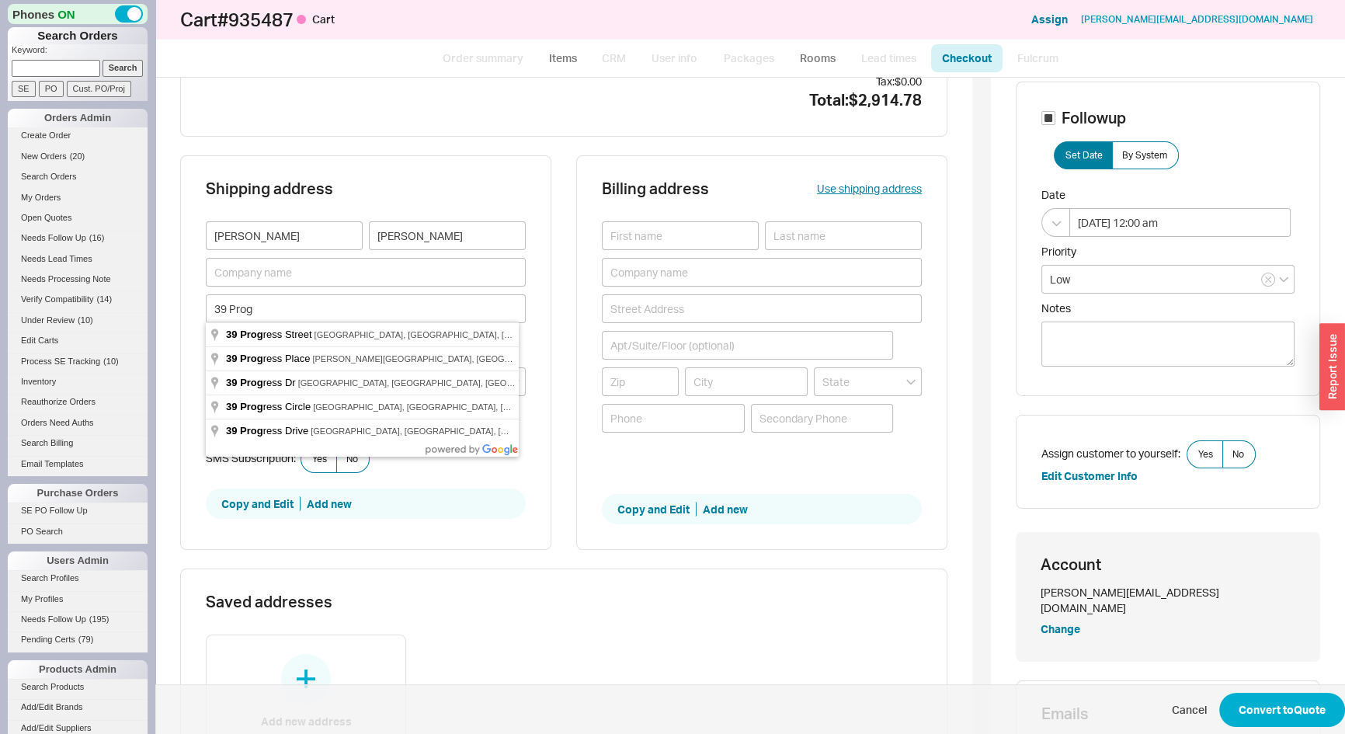
type input "[STREET_ADDRESS]"
type input "08820"
type input "Edison"
type input "[US_STATE]"
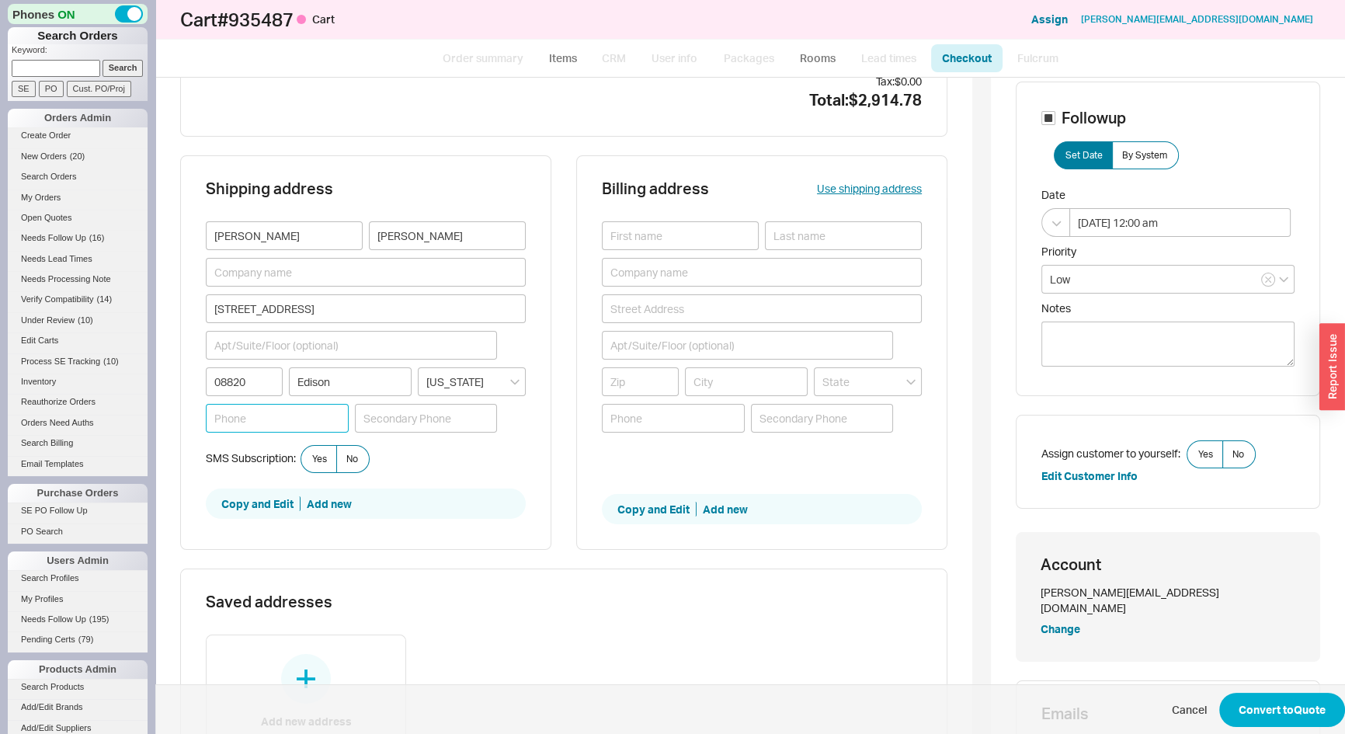
click at [240, 416] on input at bounding box center [277, 418] width 143 height 29
click at [224, 417] on input "[PHONE_NUMBER]" at bounding box center [277, 418] width 143 height 29
type input "[PHONE_NUMBER]"
click at [861, 191] on button "Use shipping address" at bounding box center [869, 189] width 105 height 16
type input "[PERSON_NAME]"
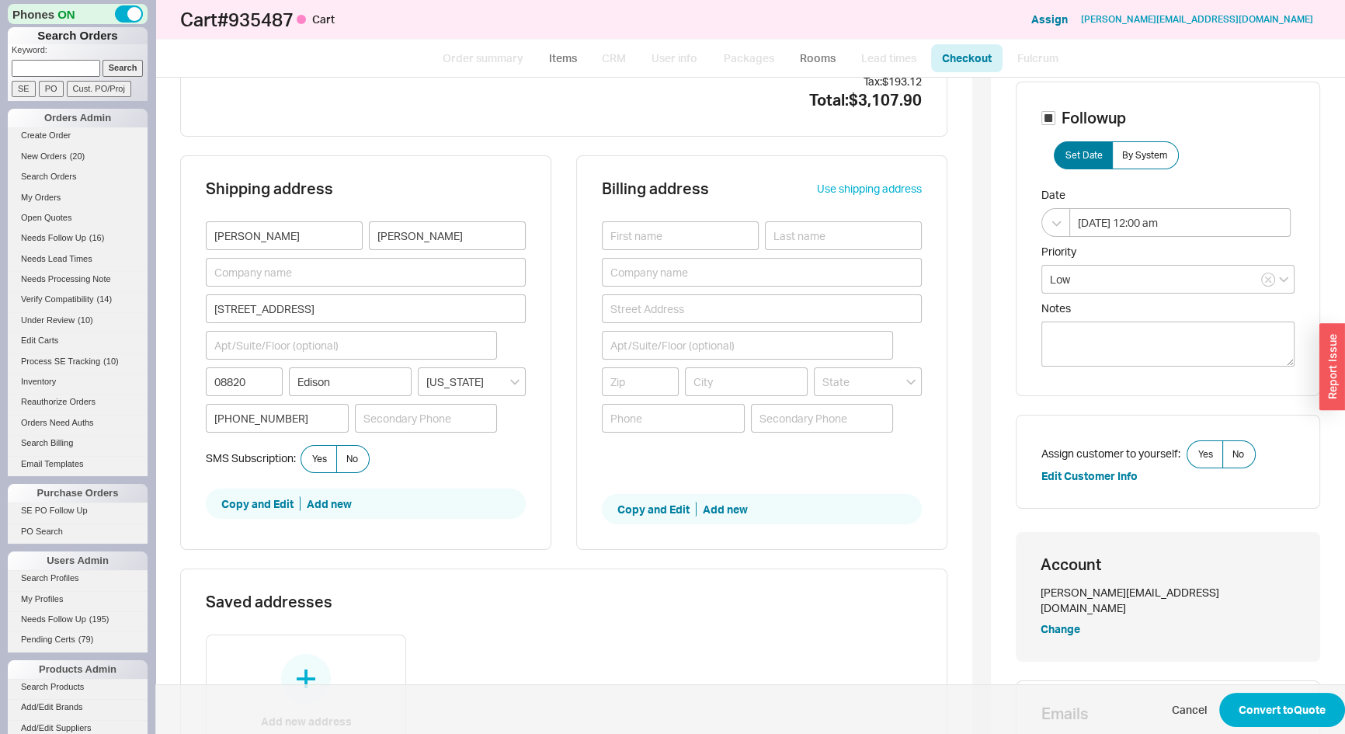
type input "[PERSON_NAME]"
type input "[STREET_ADDRESS]"
type input "08820"
type input "Edison"
type input "[PHONE_NUMBER]"
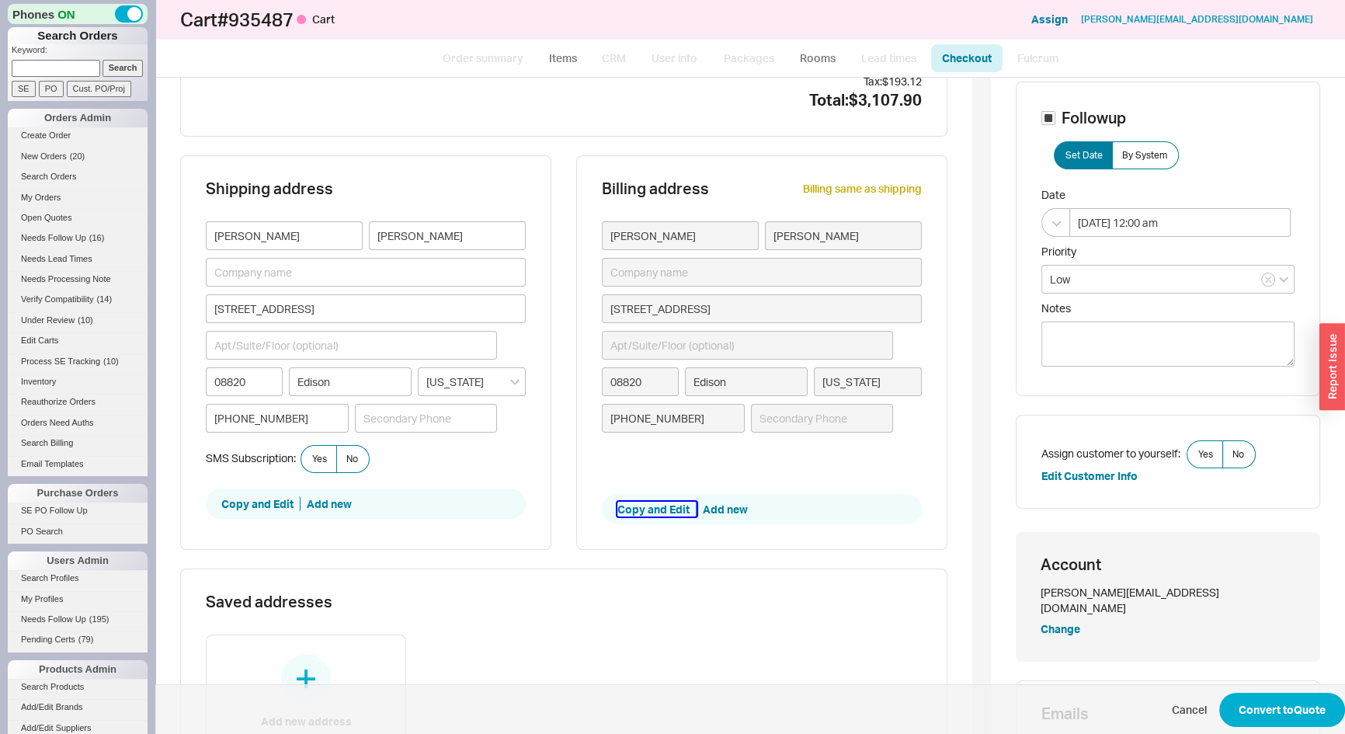
click at [669, 503] on button "Copy and Edit" at bounding box center [657, 510] width 79 height 16
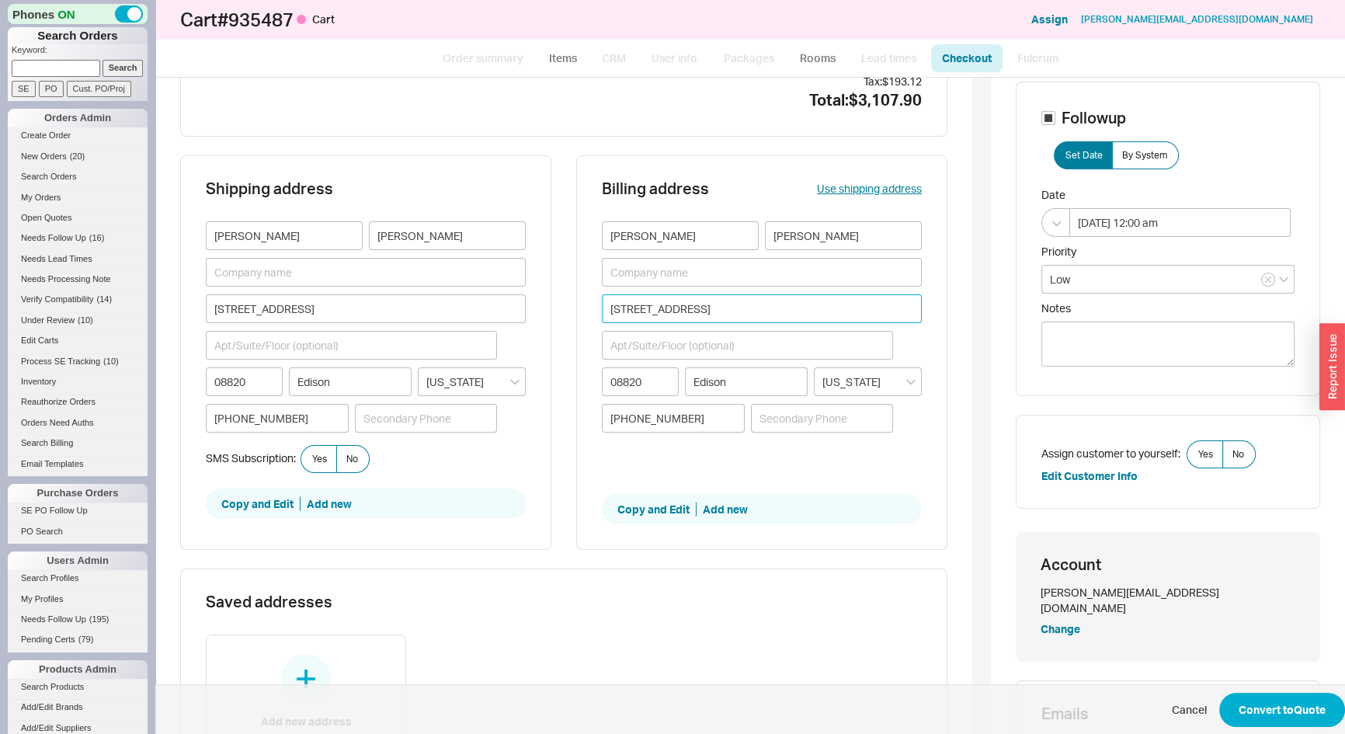
click at [729, 310] on input "[STREET_ADDRESS]" at bounding box center [762, 308] width 320 height 29
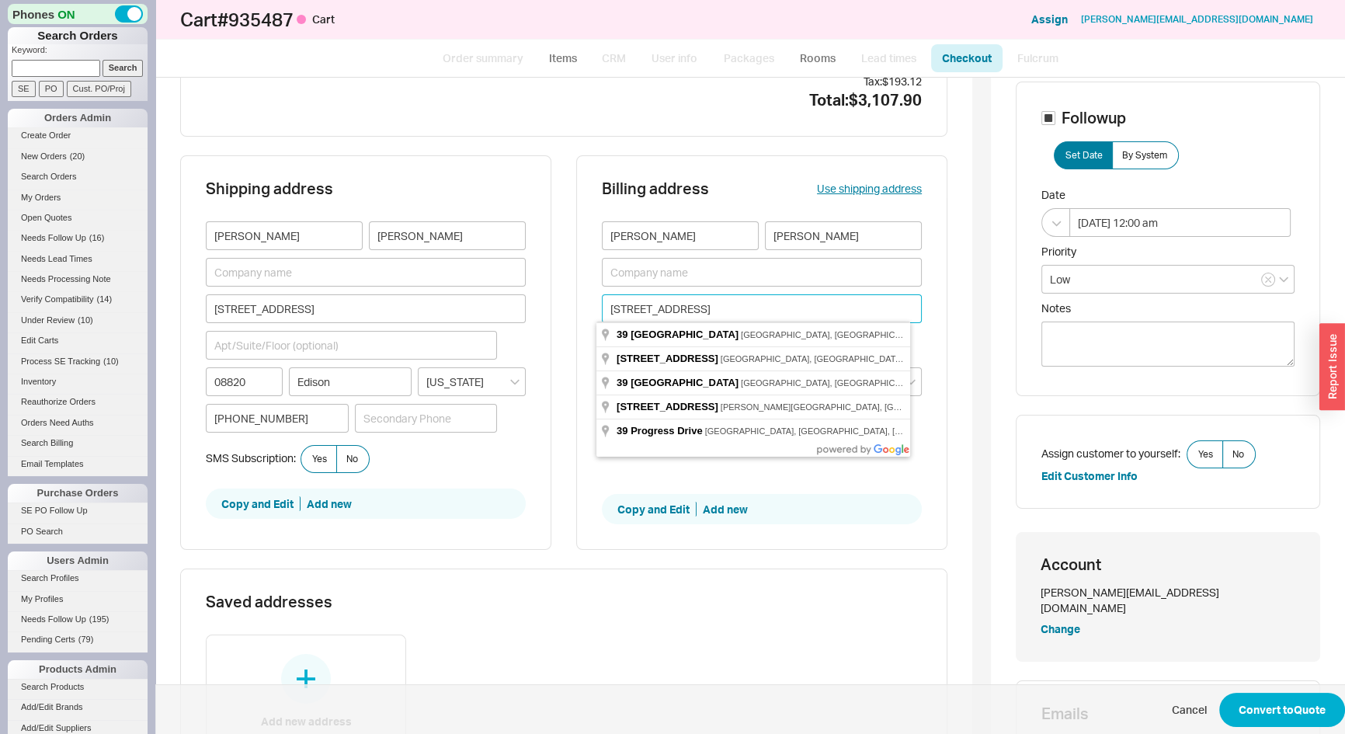
click at [729, 310] on input "[STREET_ADDRESS]" at bounding box center [762, 308] width 320 height 29
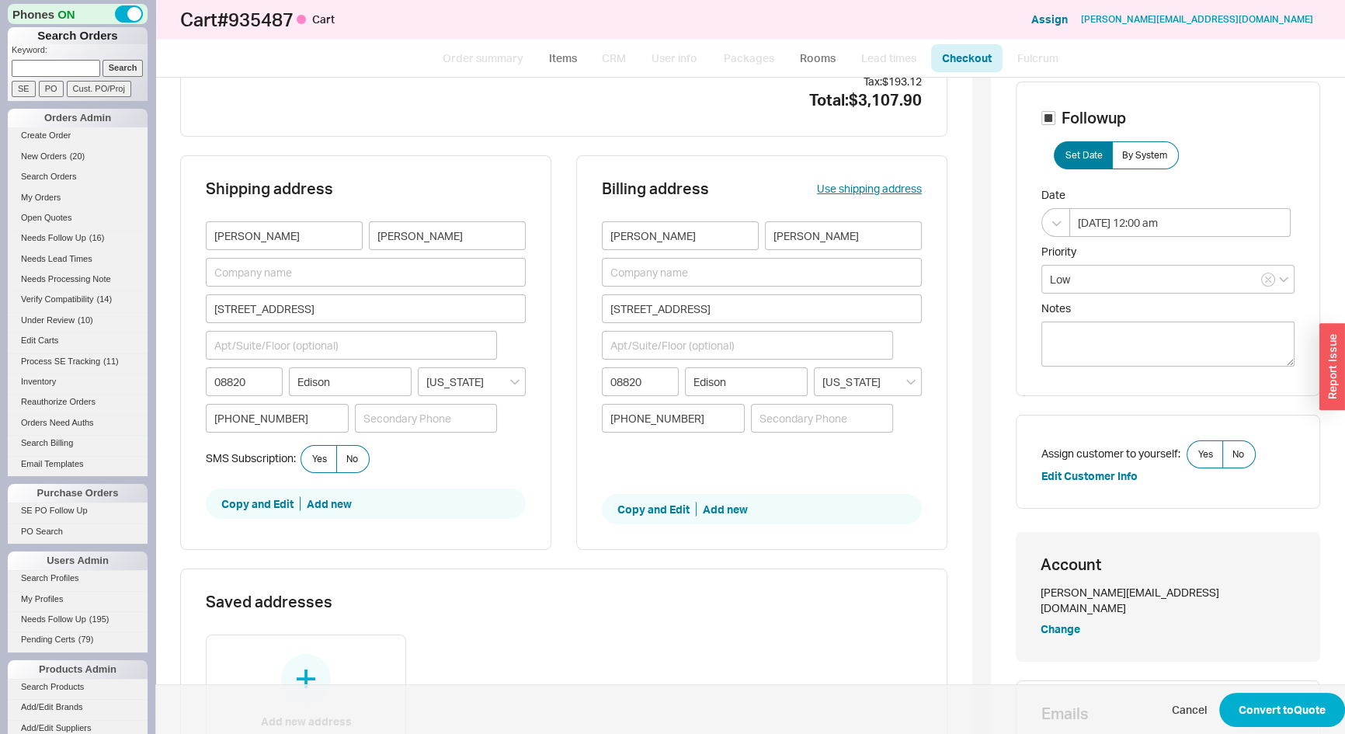
click at [609, 230] on input "[PERSON_NAME]" at bounding box center [680, 235] width 157 height 29
type input "[PERSON_NAME]"
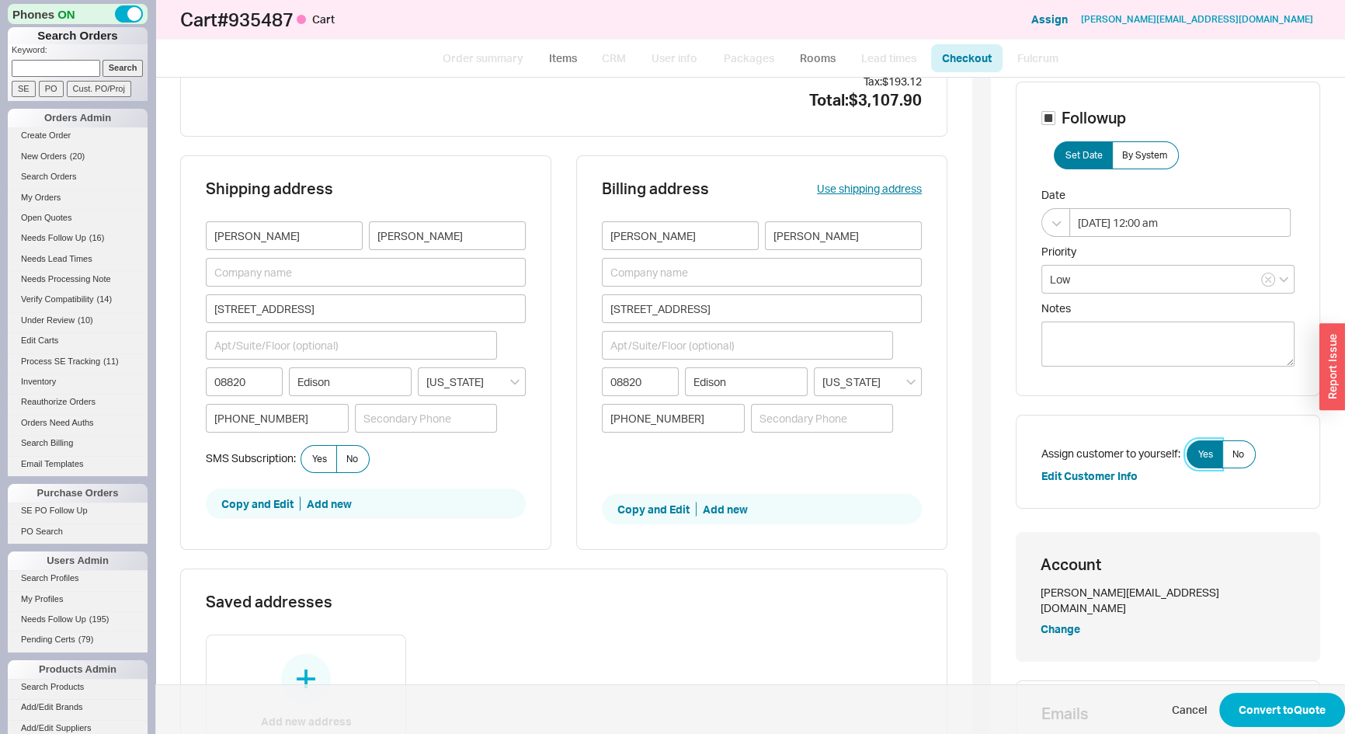
click at [1199, 454] on span "Yes" at bounding box center [1206, 454] width 15 height 12
click at [0, 0] on input "Yes" at bounding box center [0, 0] width 0 height 0
drag, startPoint x: 1259, startPoint y: 593, endPoint x: 1133, endPoint y: 598, distance: 126.0
click at [1133, 598] on div "[PERSON_NAME][EMAIL_ADDRESS][DOMAIN_NAME]" at bounding box center [1168, 600] width 255 height 30
click at [745, 304] on input "[STREET_ADDRESS]" at bounding box center [762, 308] width 320 height 29
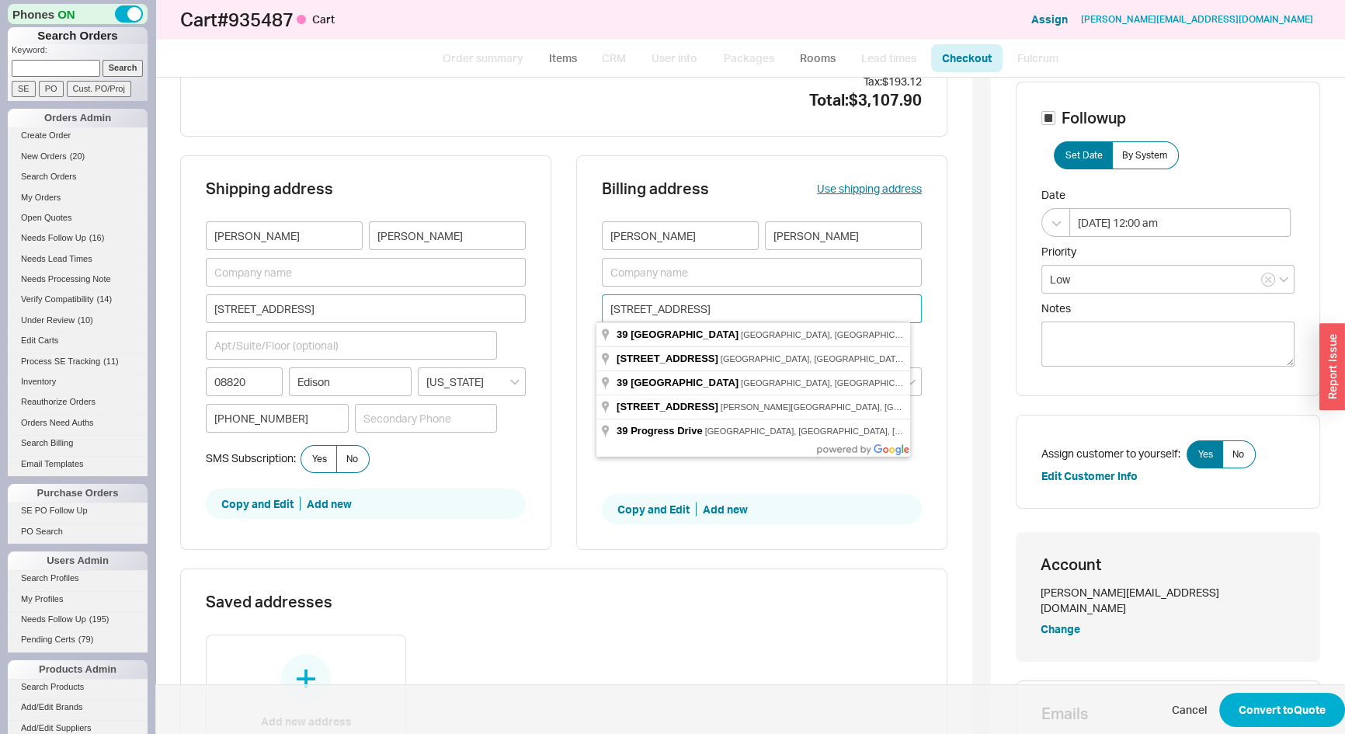
click at [745, 303] on input "[STREET_ADDRESS]" at bounding box center [762, 308] width 320 height 29
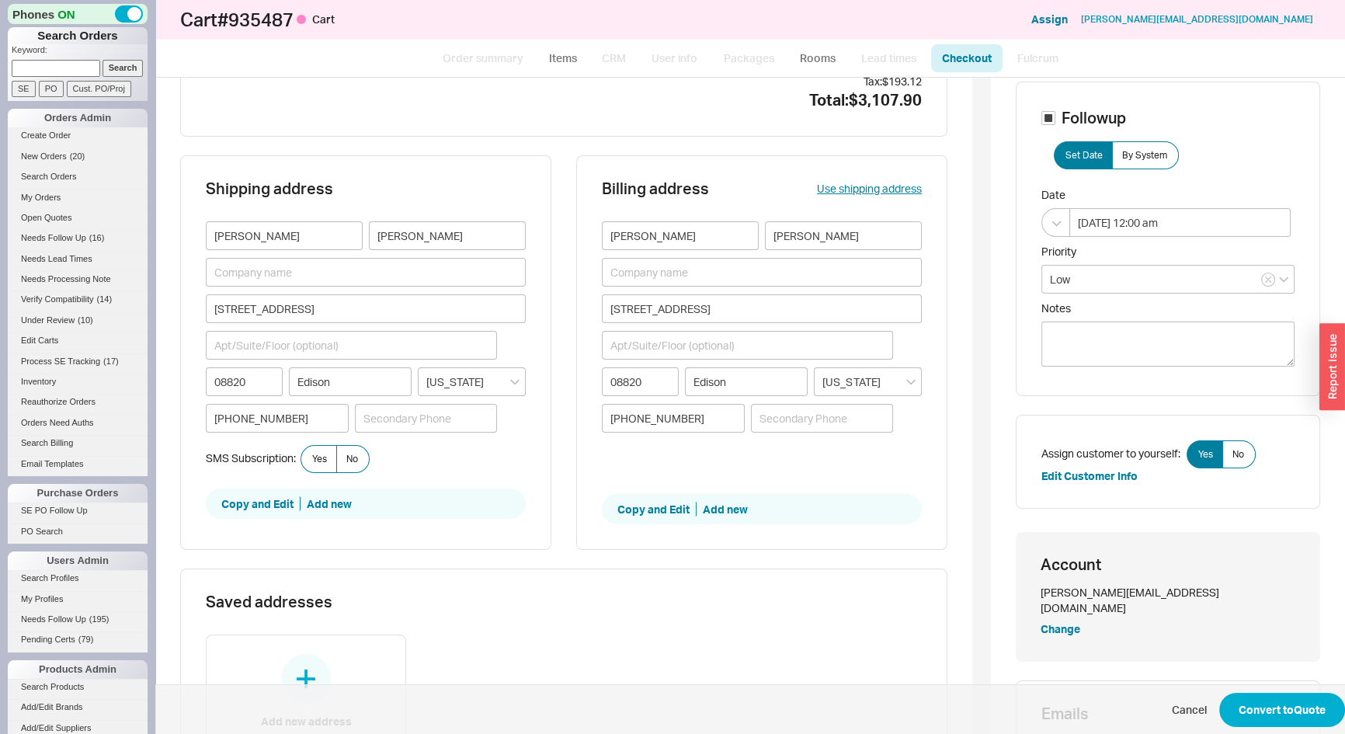
type input "[STREET_ADDRESS][PERSON_NAME]"
type input "07481"
type input "[PERSON_NAME]"
click at [320, 453] on span "Yes" at bounding box center [319, 459] width 15 height 12
click at [0, 0] on input "Yes" at bounding box center [0, 0] width 0 height 0
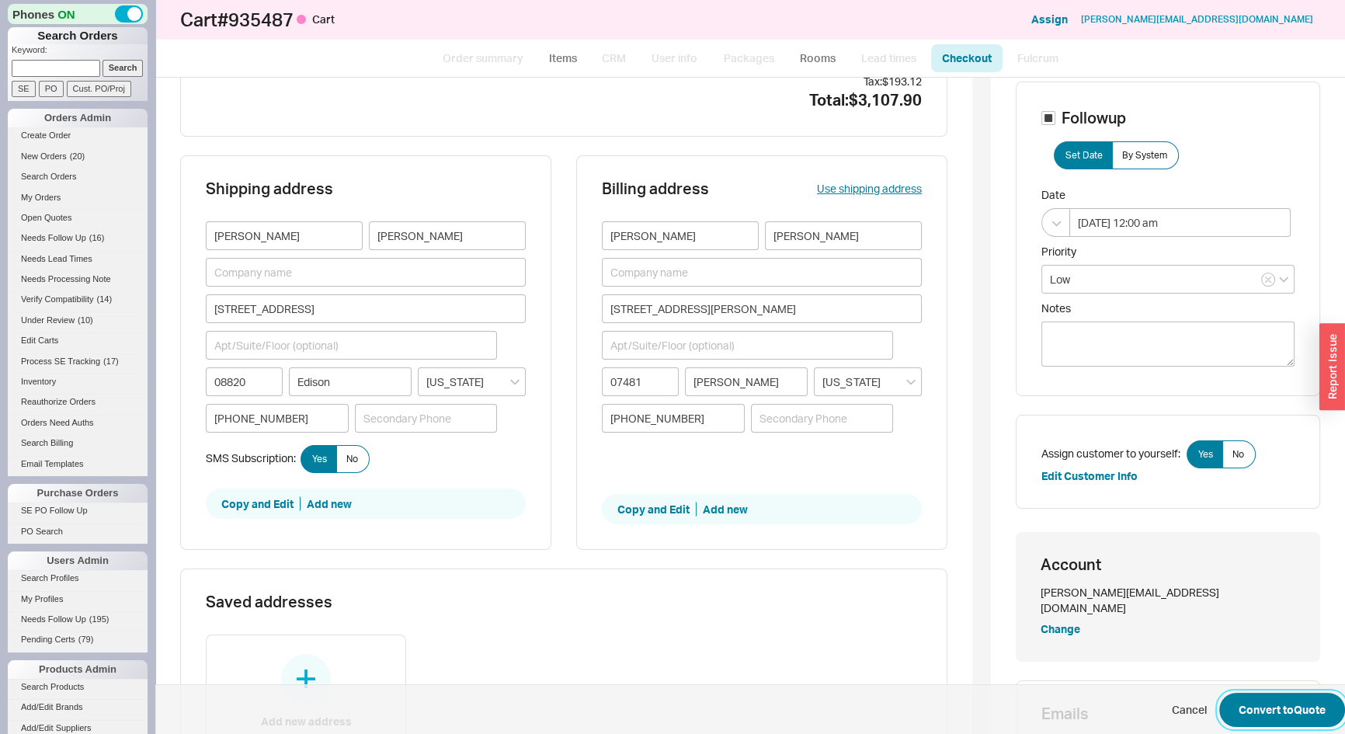
click at [1303, 708] on button "Convert to Quote" at bounding box center [1283, 710] width 126 height 34
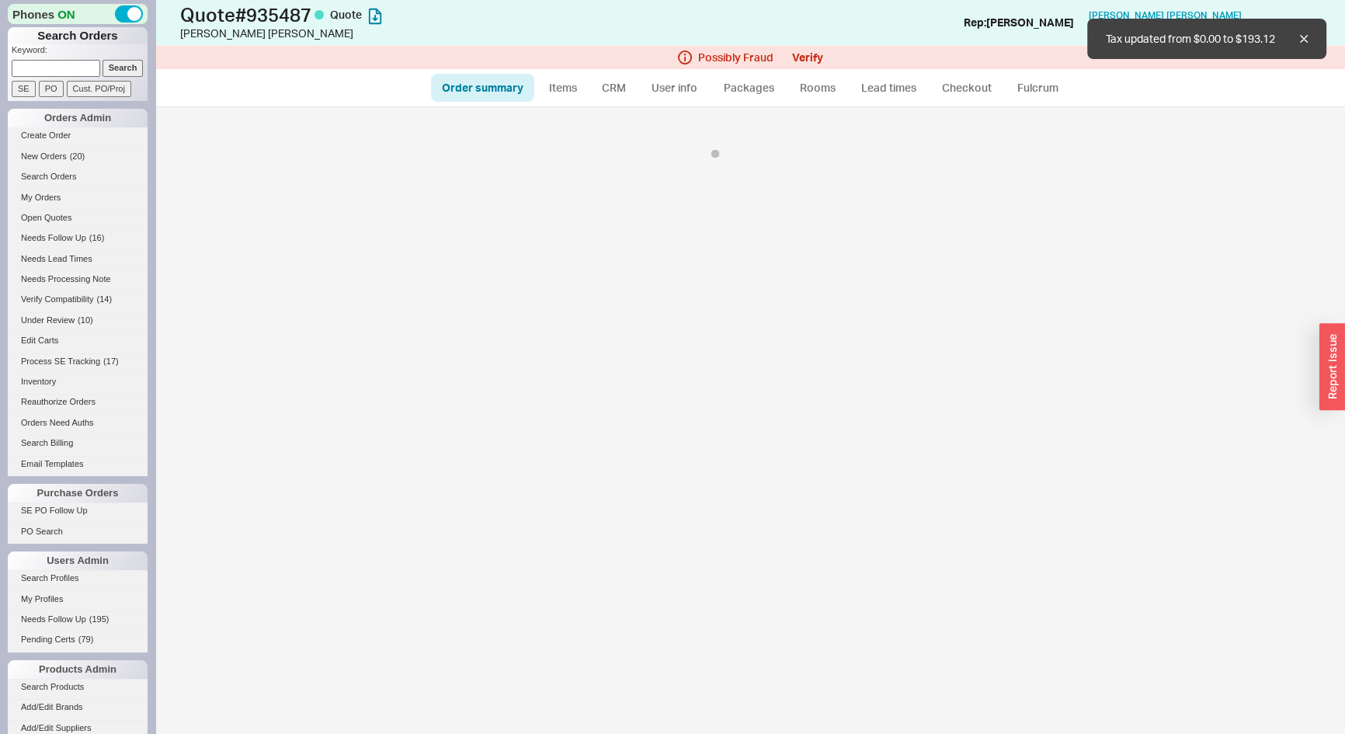
select select "*"
select select "LOW"
select select "3"
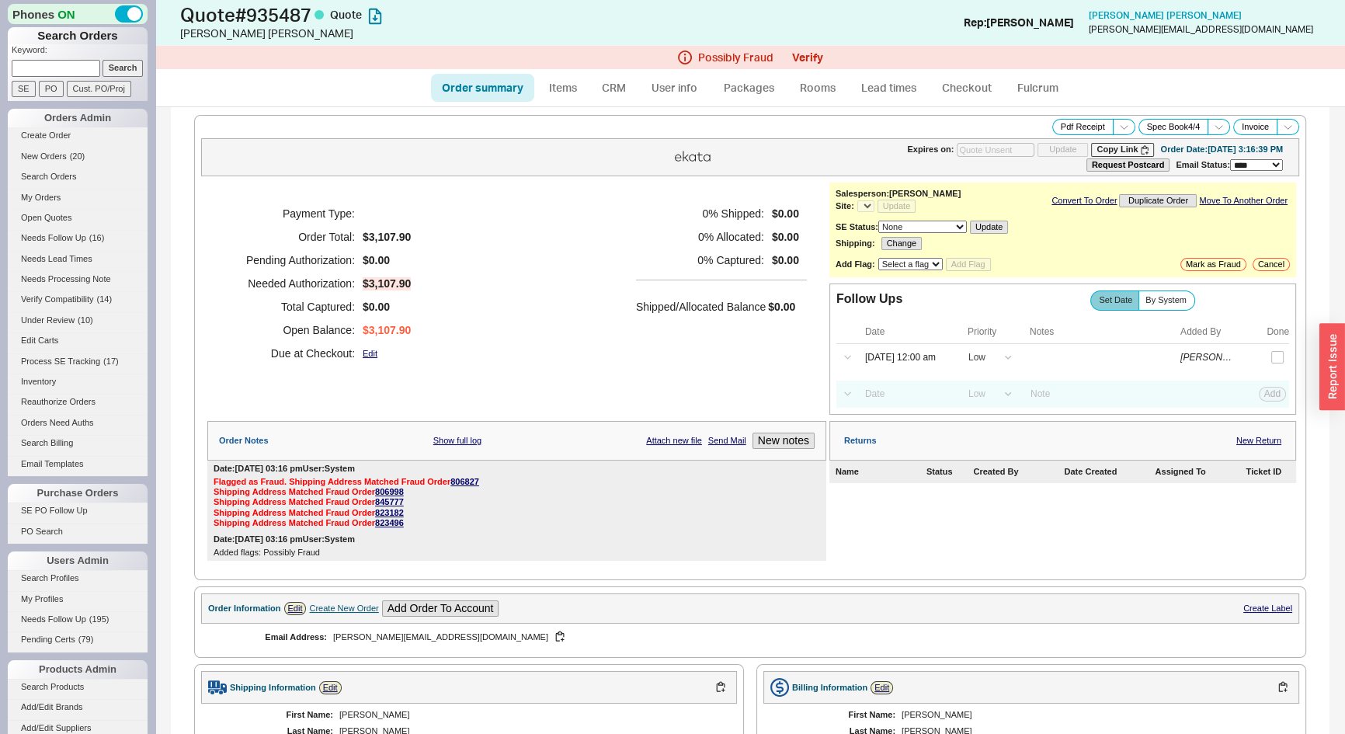
select select "*"
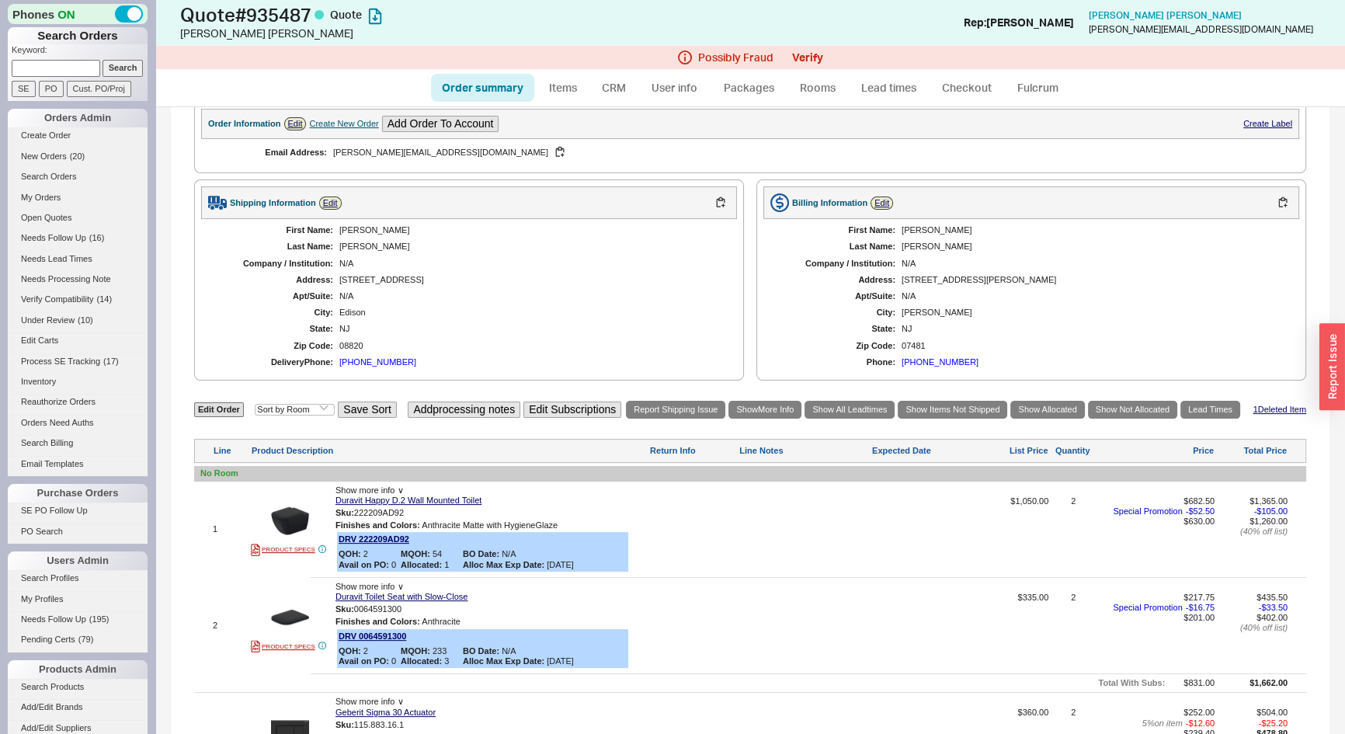
scroll to position [824, 0]
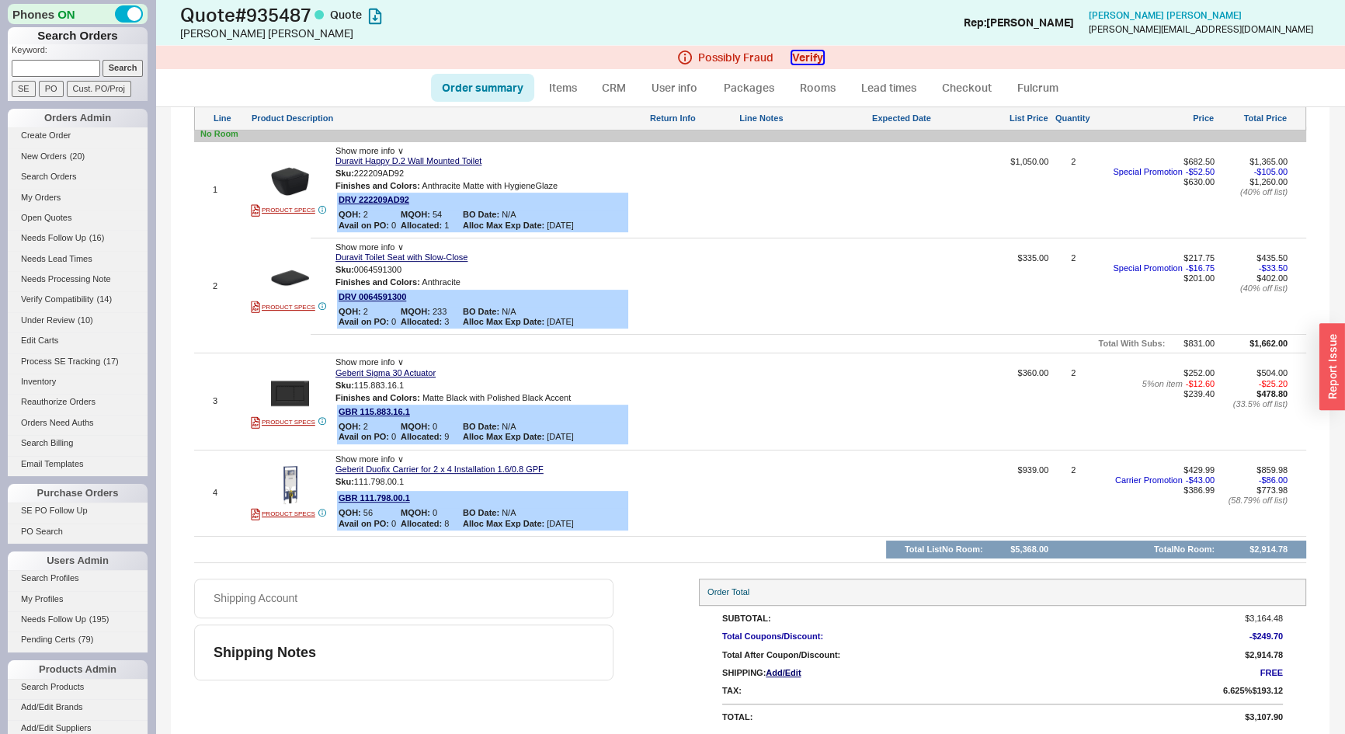
click at [800, 51] on button "Verify" at bounding box center [807, 57] width 31 height 12
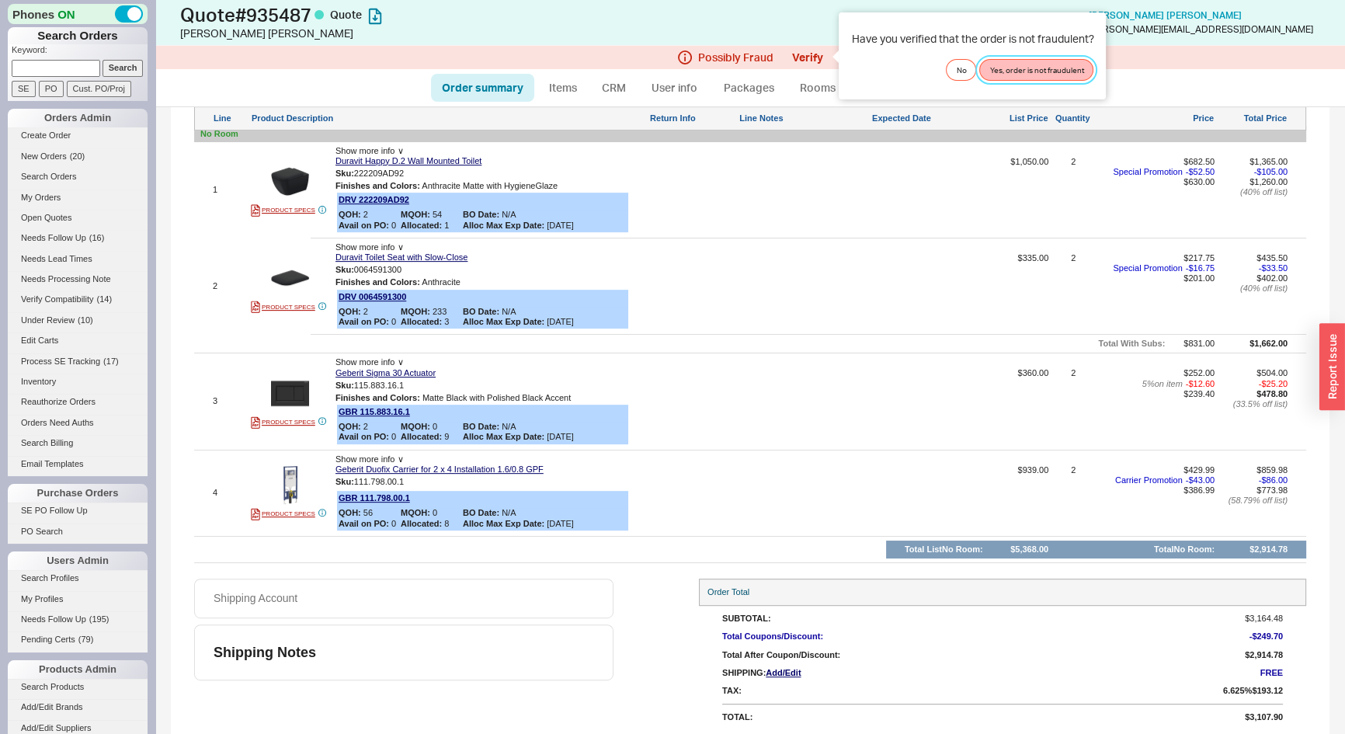
click at [1033, 75] on button "Yes, order is not fraudulent" at bounding box center [1037, 70] width 114 height 22
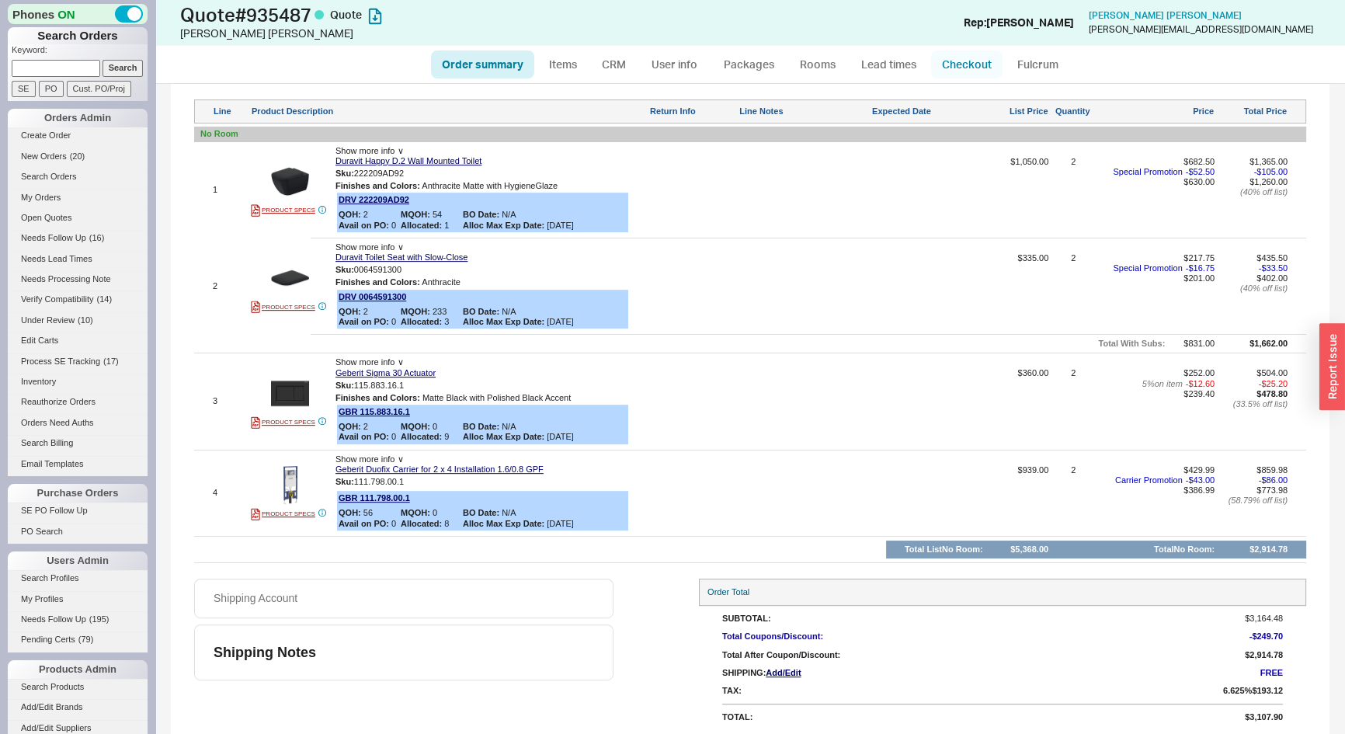
click at [972, 64] on link "Checkout" at bounding box center [966, 64] width 71 height 28
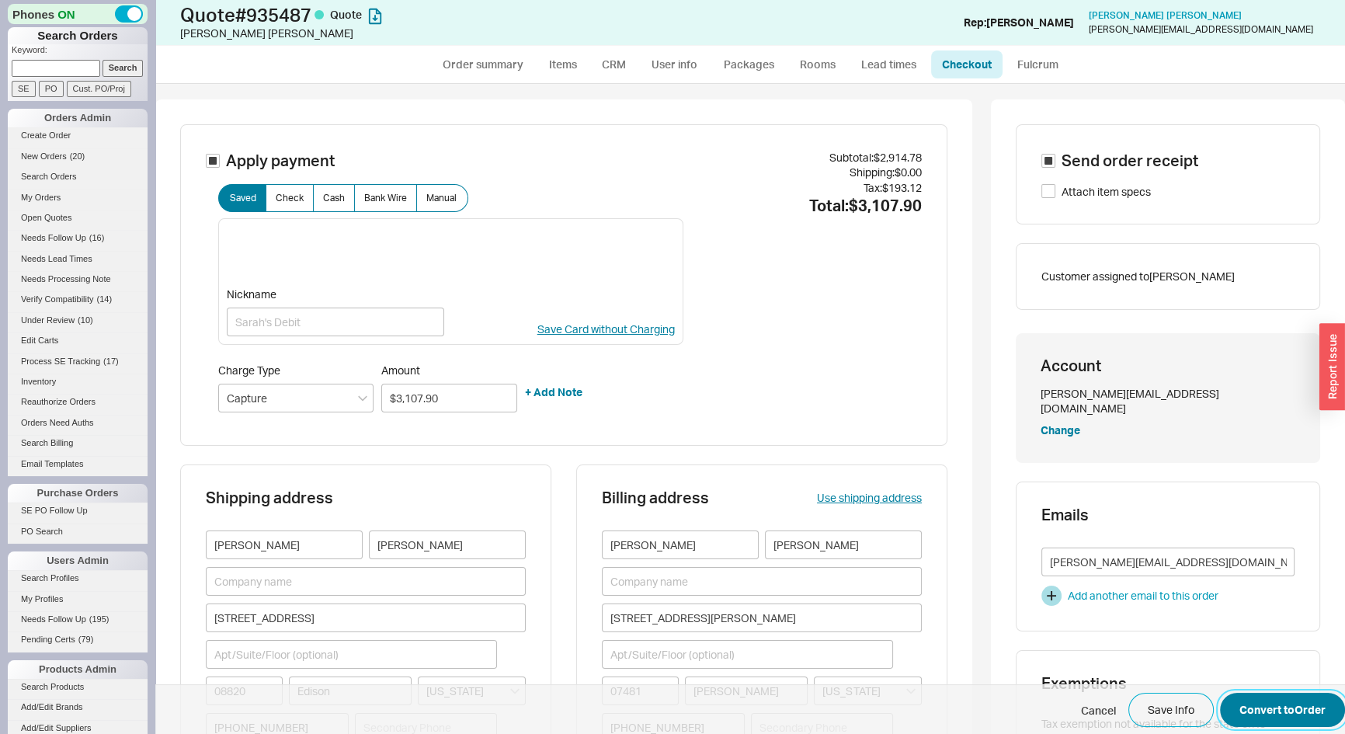
click at [1290, 701] on button "Convert to Order" at bounding box center [1282, 710] width 125 height 34
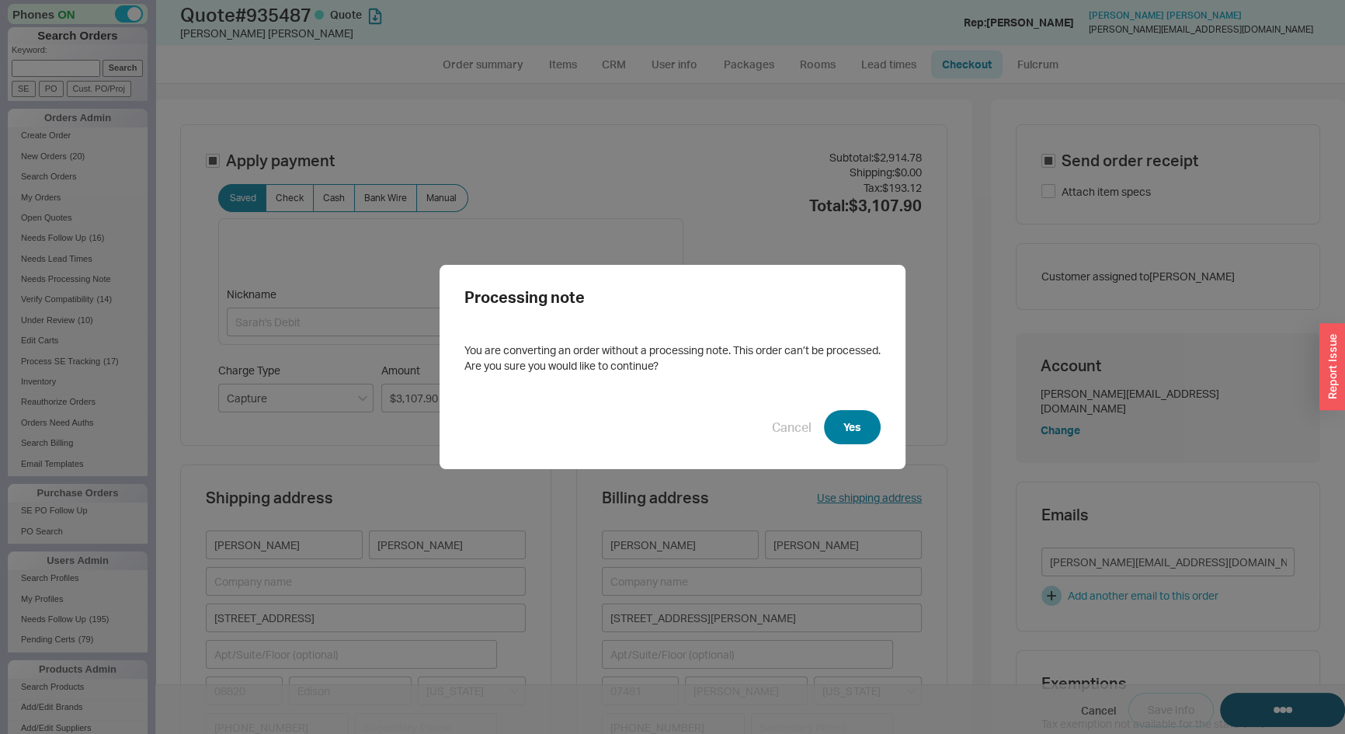
click at [843, 428] on button "Yes" at bounding box center [852, 427] width 57 height 34
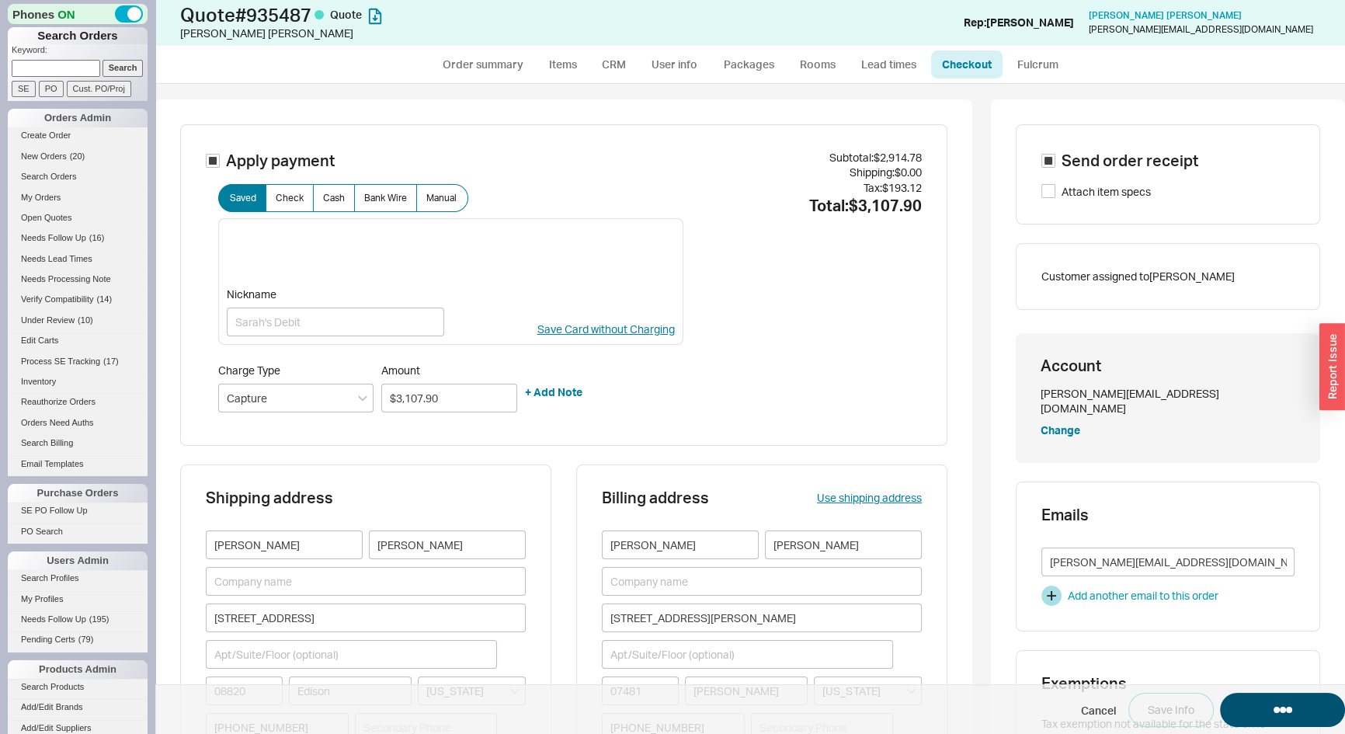
select select "*"
select select "LOW"
select select "3"
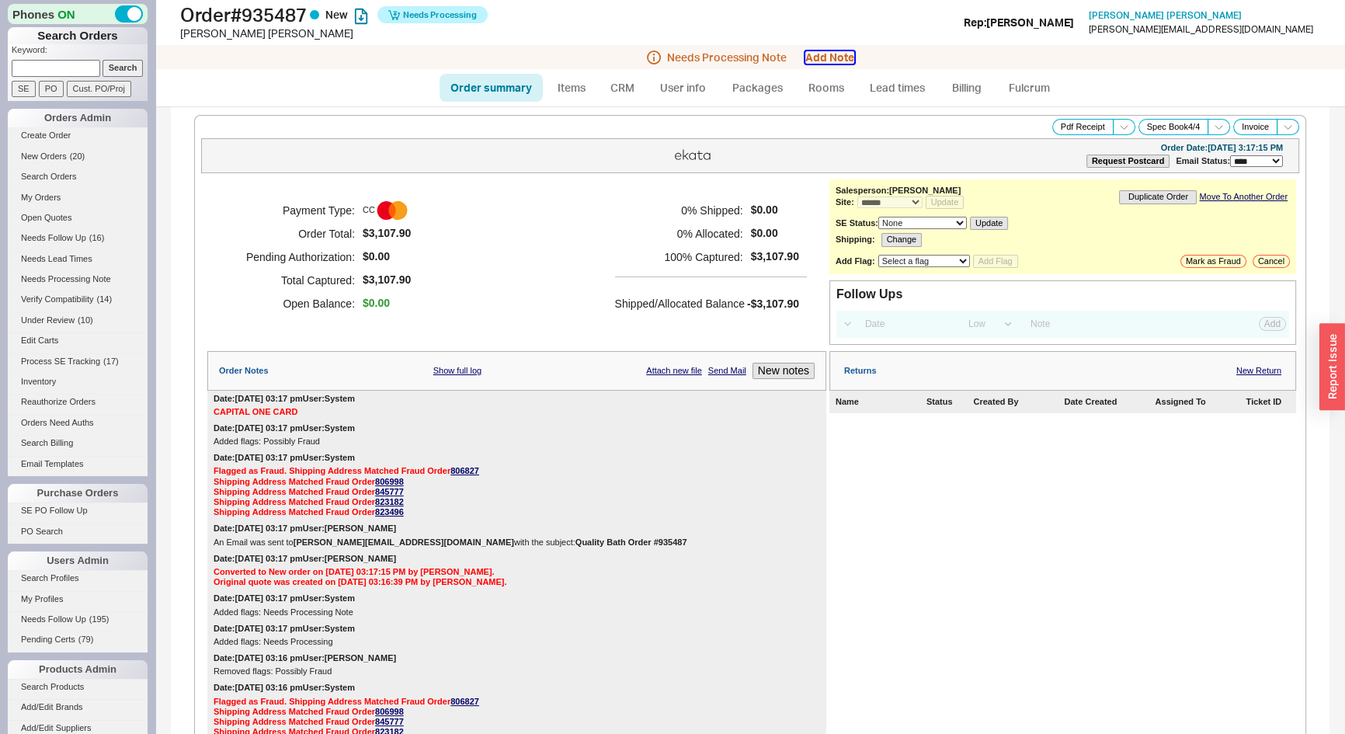
click at [816, 59] on button "Add Note" at bounding box center [830, 57] width 49 height 12
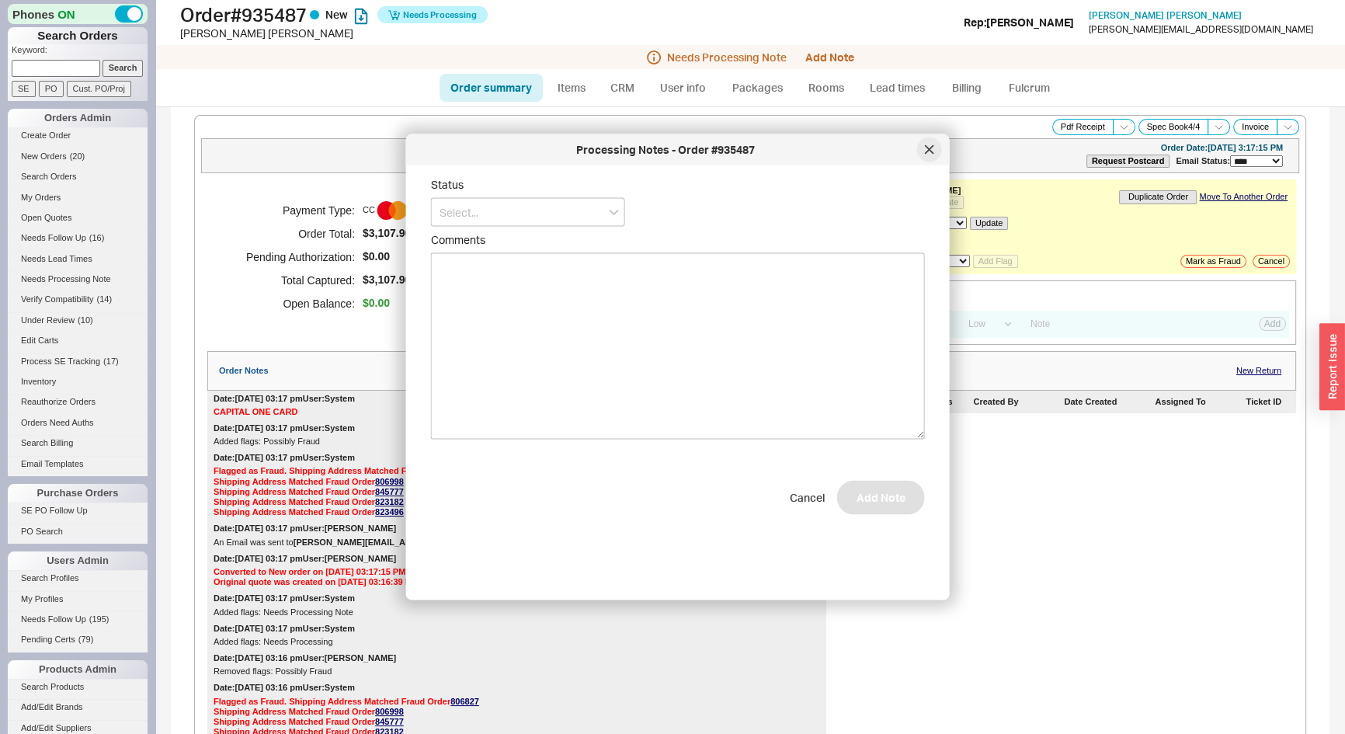
click at [931, 142] on div at bounding box center [929, 149] width 25 height 25
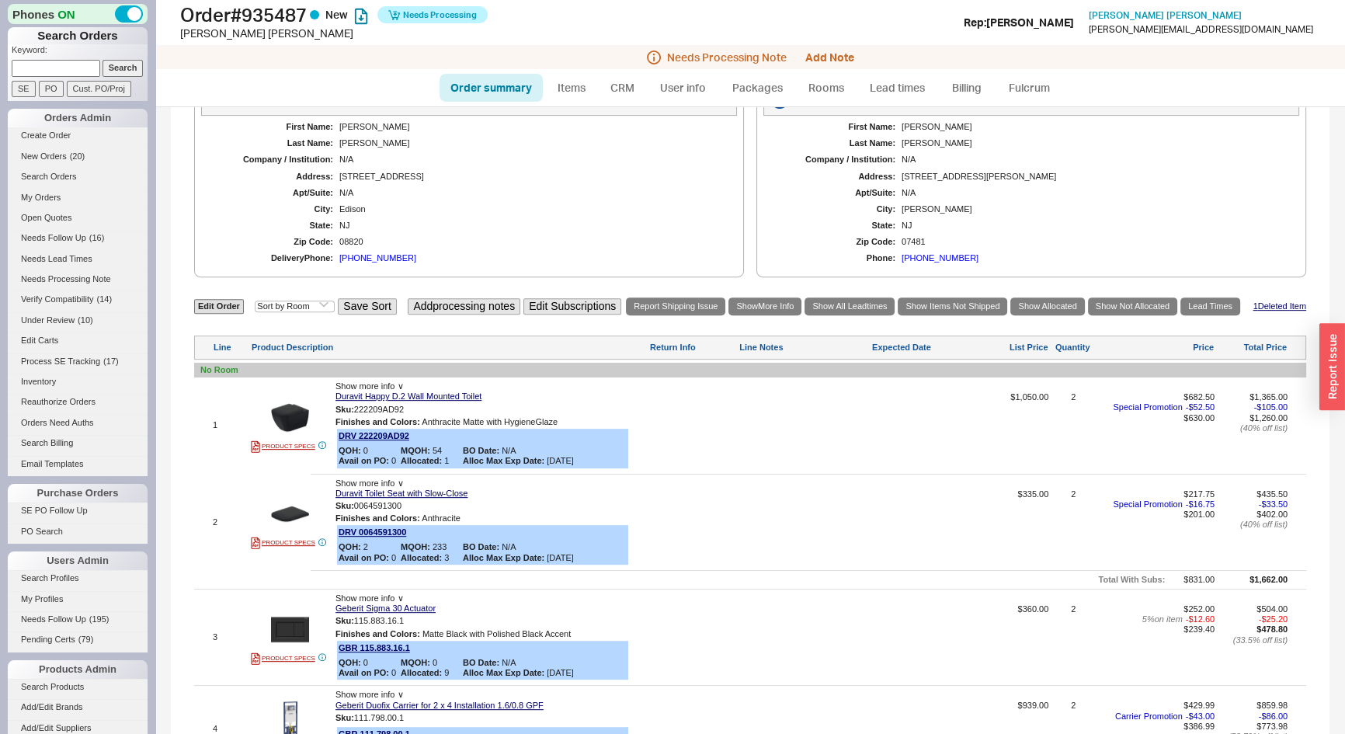
scroll to position [777, 0]
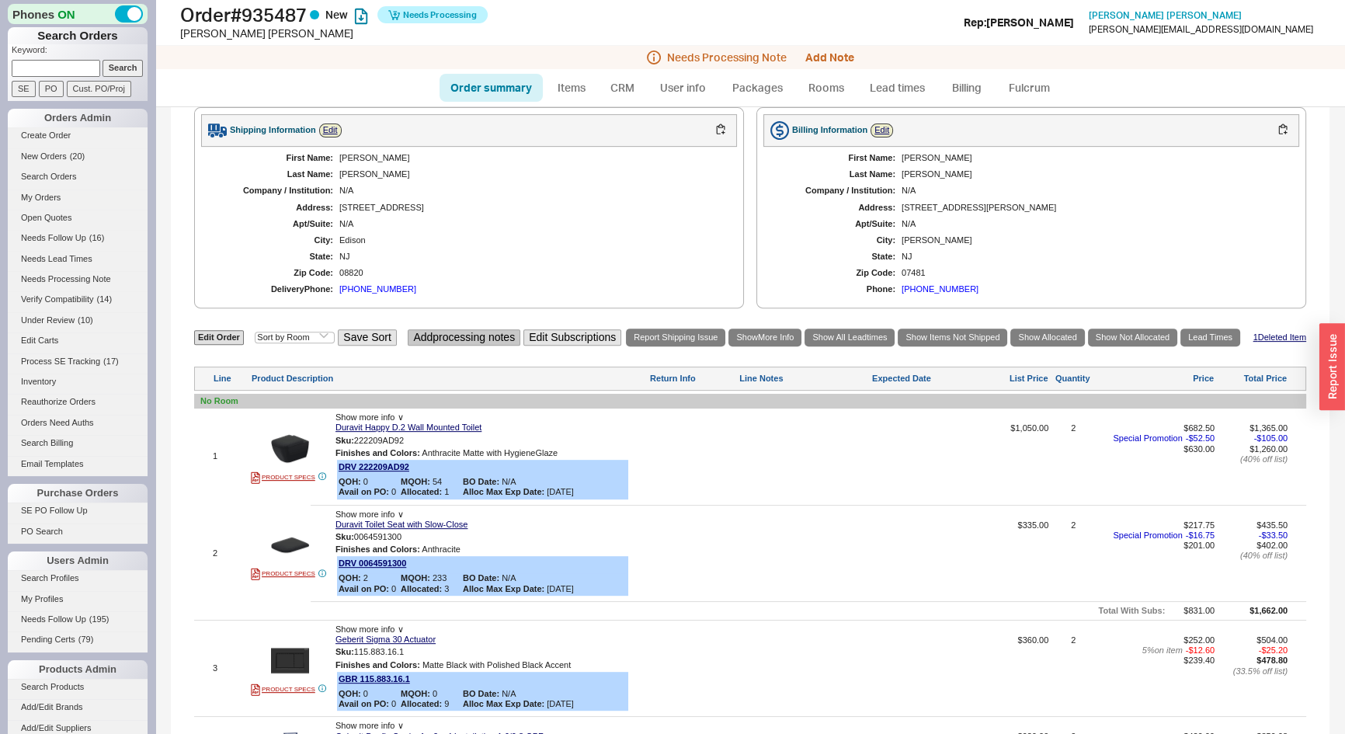
click at [473, 332] on button "Add processing notes" at bounding box center [464, 337] width 113 height 16
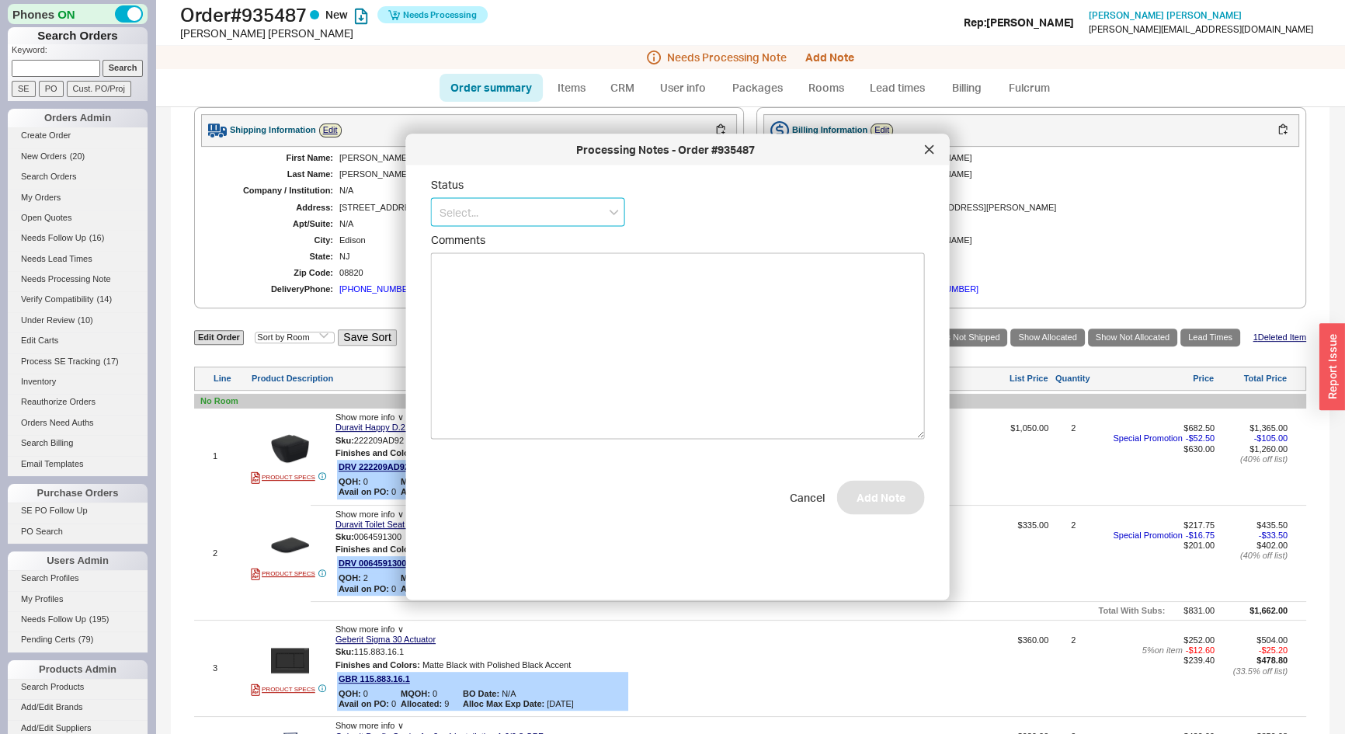
click at [505, 223] on input at bounding box center [528, 212] width 194 height 29
click at [921, 155] on div at bounding box center [929, 149] width 25 height 25
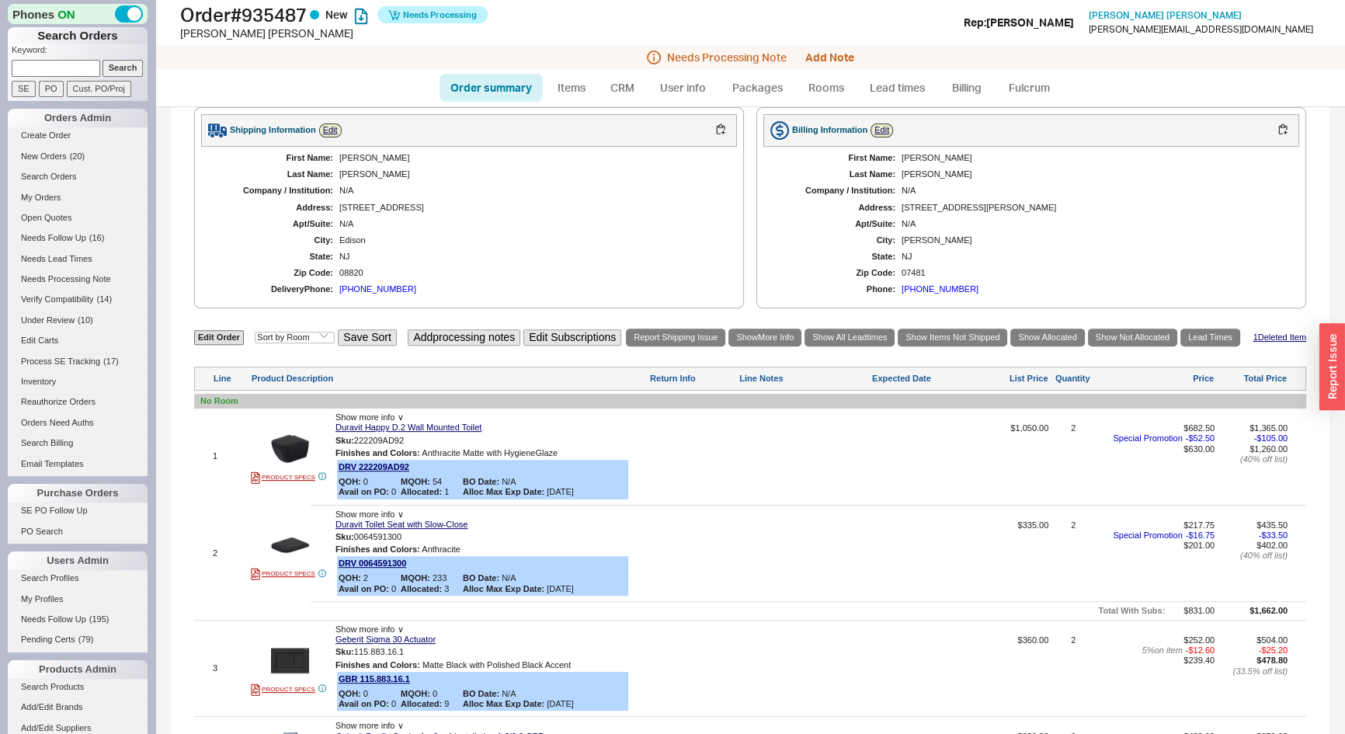
click at [493, 86] on link "Order summary" at bounding box center [491, 88] width 103 height 28
select select "*"
select select "LOW"
select select "3"
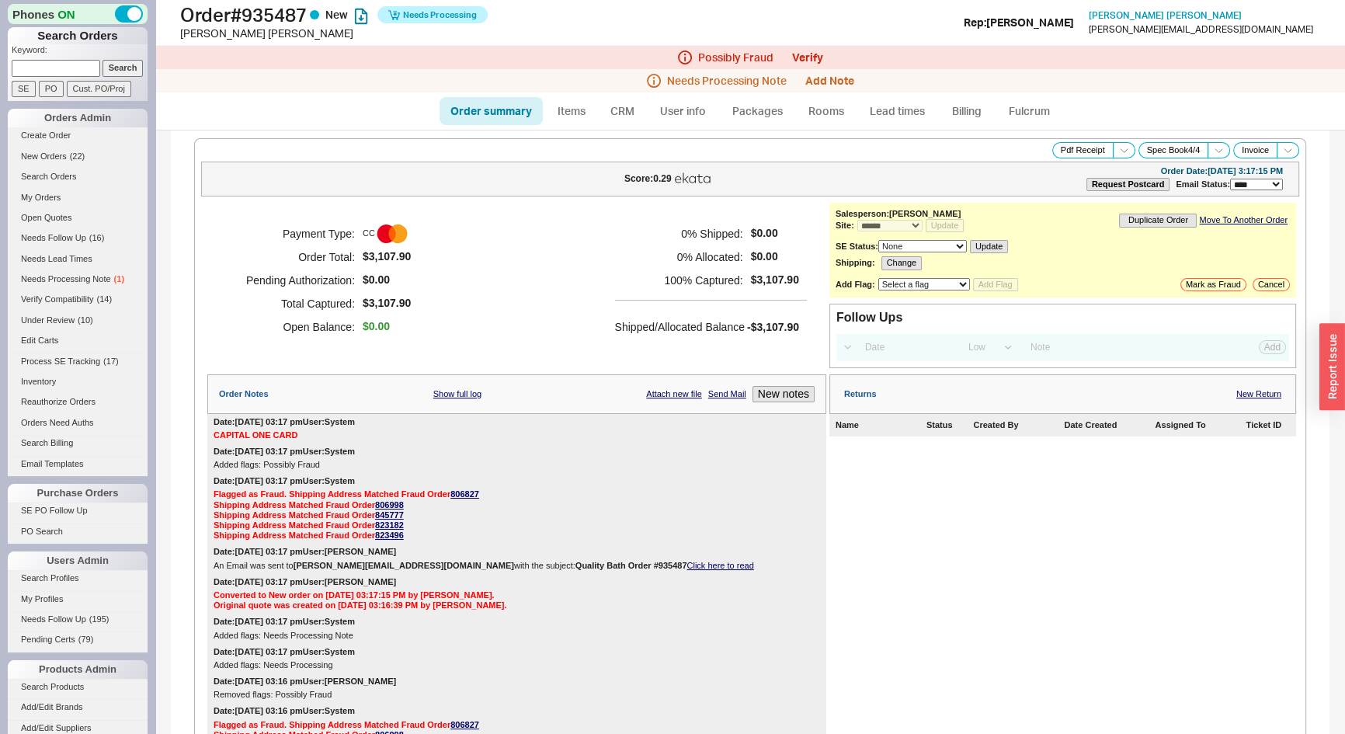
click at [703, 561] on link "Click here to read" at bounding box center [720, 565] width 67 height 9
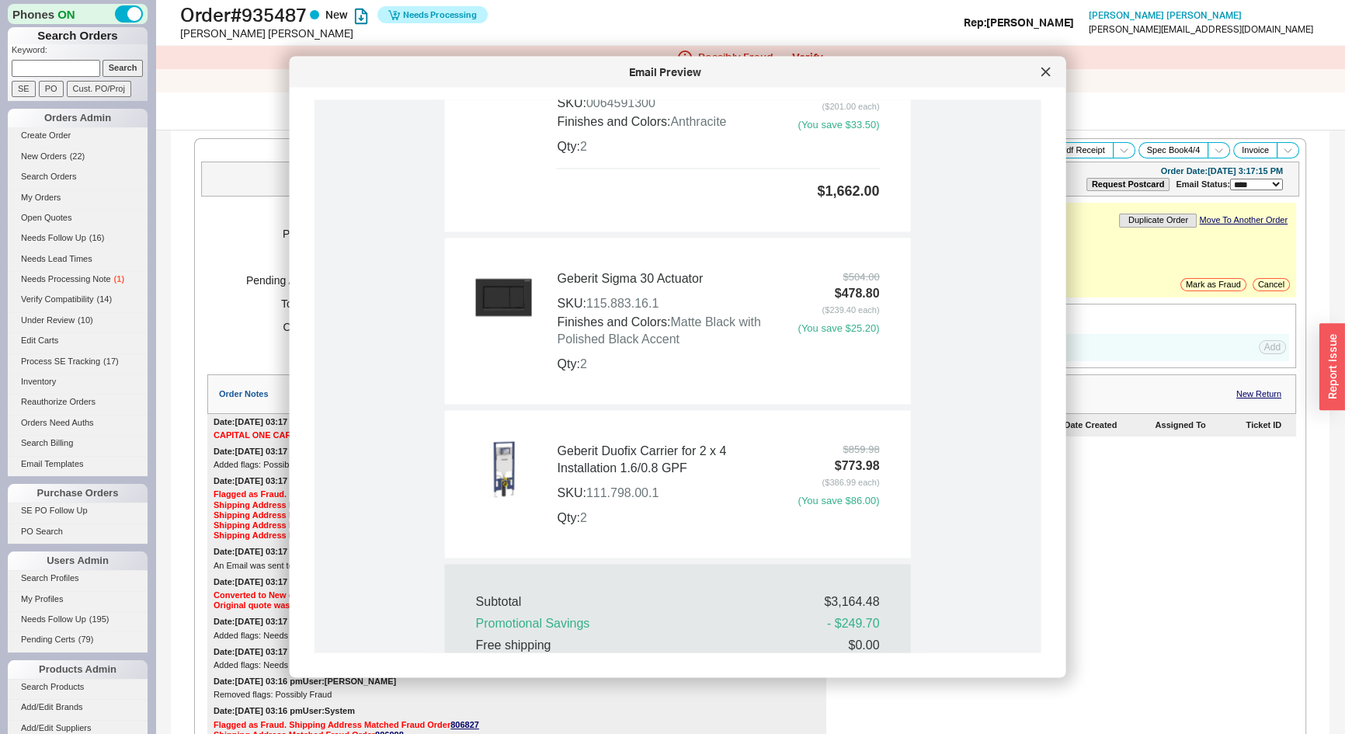
scroll to position [1271, 0]
